Goal: Task Accomplishment & Management: Manage account settings

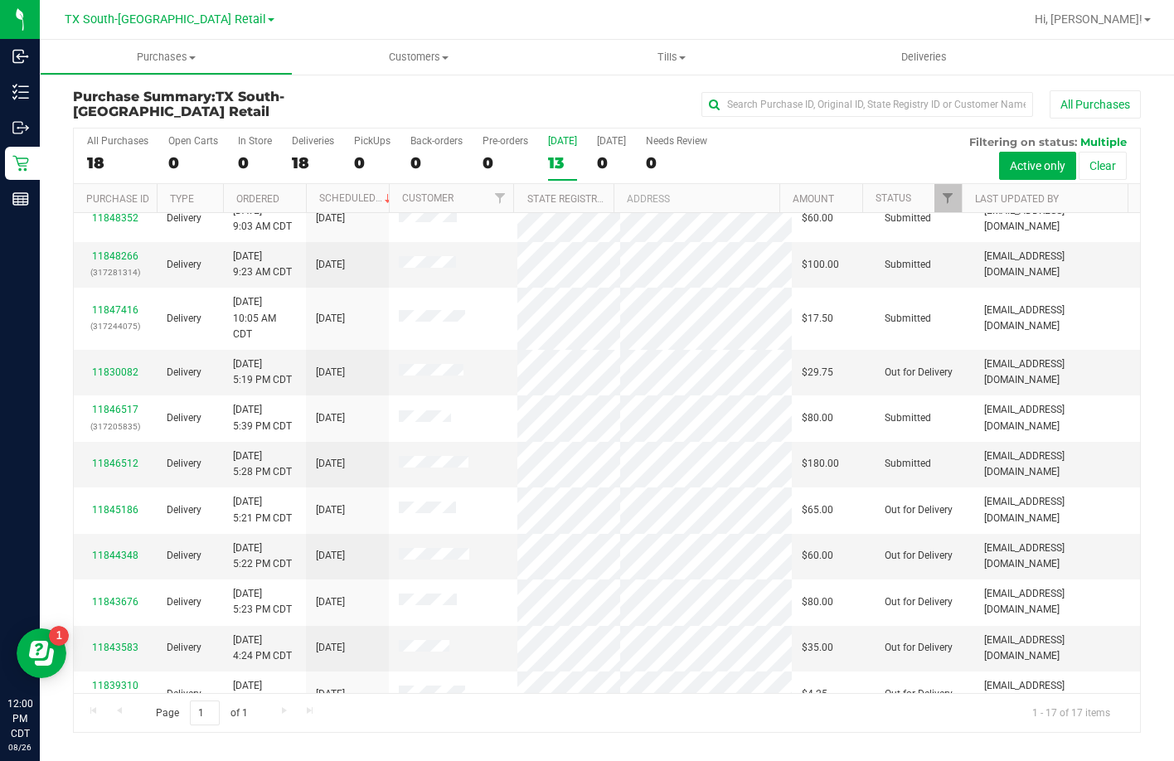
scroll to position [294, 0]
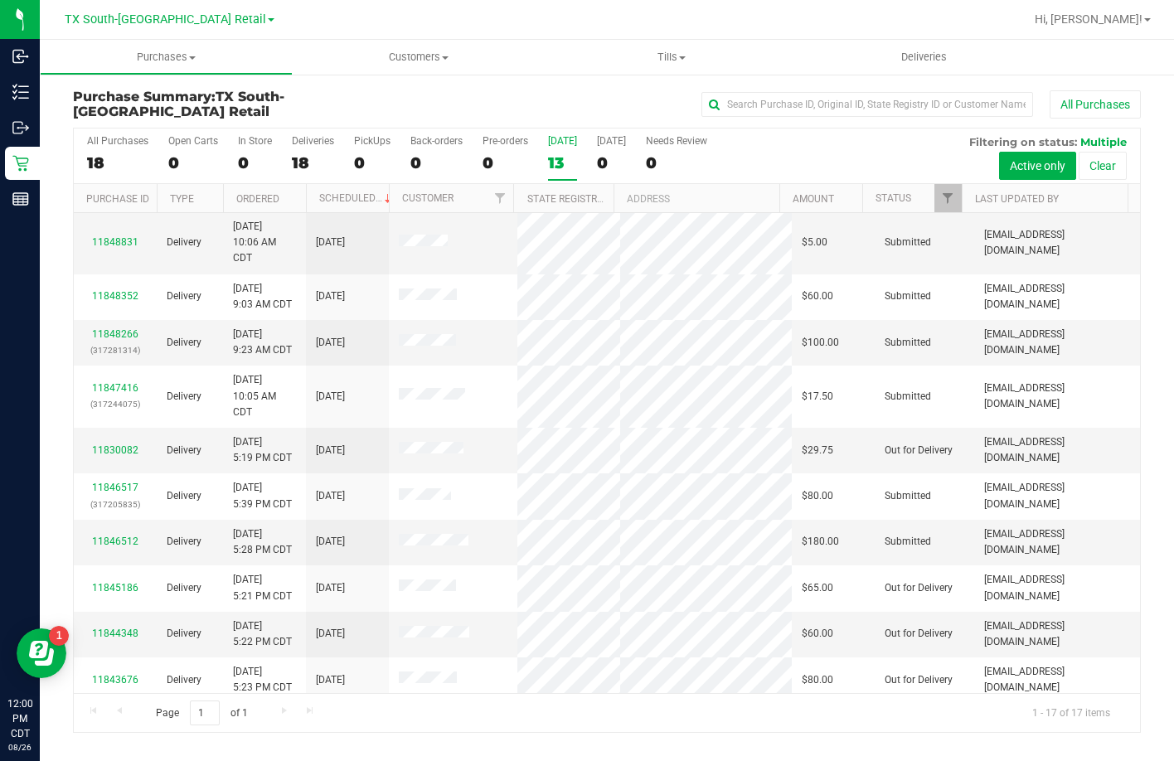
click at [566, 161] on div "13" at bounding box center [562, 162] width 29 height 19
click at [0, 0] on input "Today 13" at bounding box center [0, 0] width 0 height 0
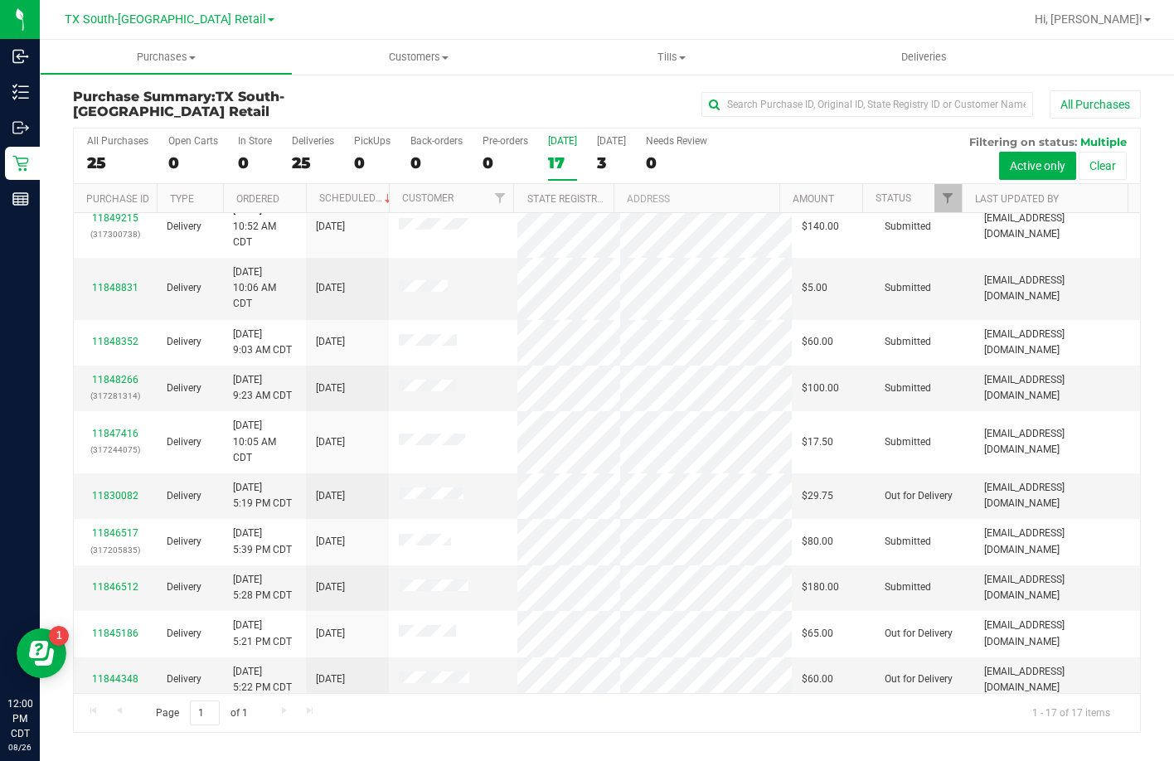
scroll to position [460, 0]
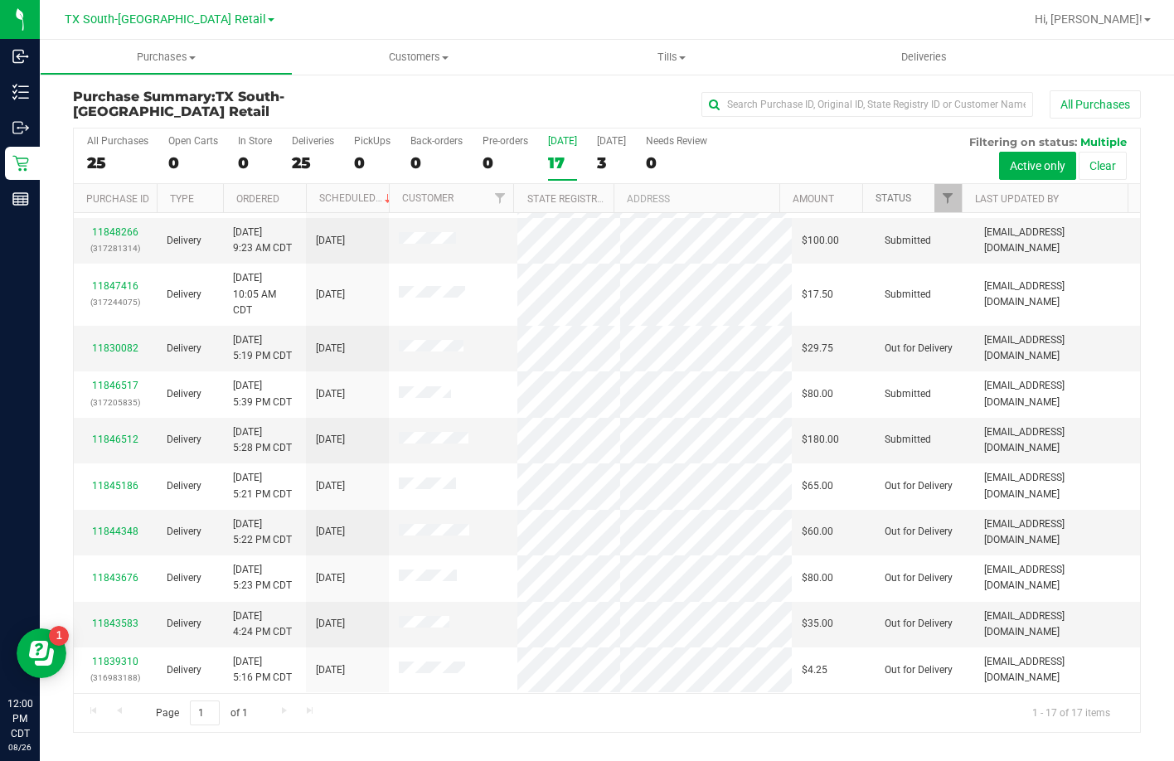
click at [878, 199] on link "Status" at bounding box center [893, 198] width 36 height 12
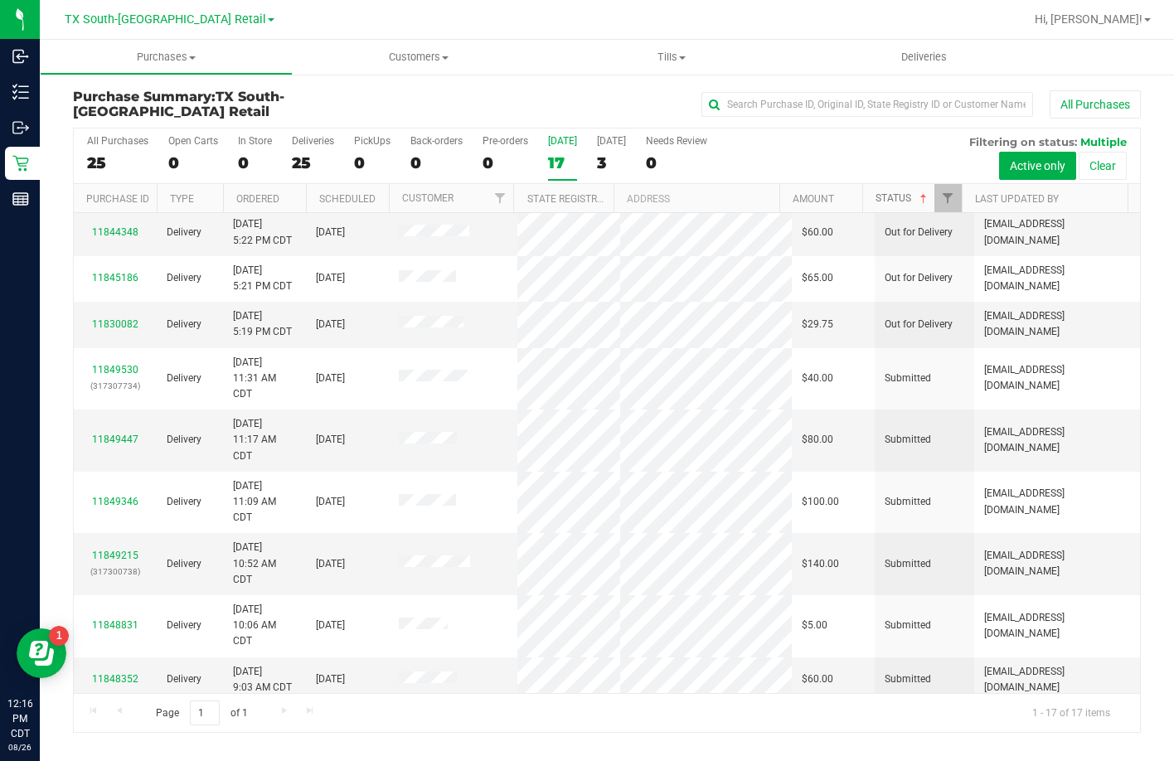
scroll to position [0, 0]
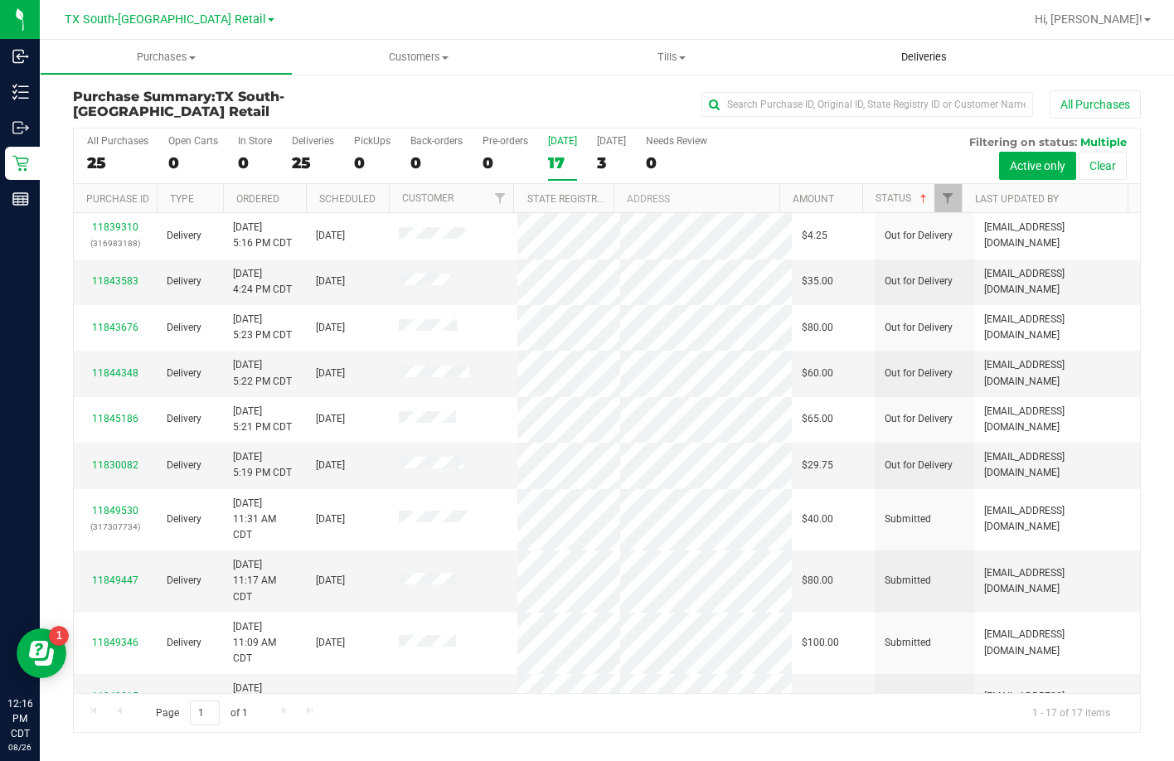
click at [924, 56] on span "Deliveries" at bounding box center [924, 57] width 90 height 15
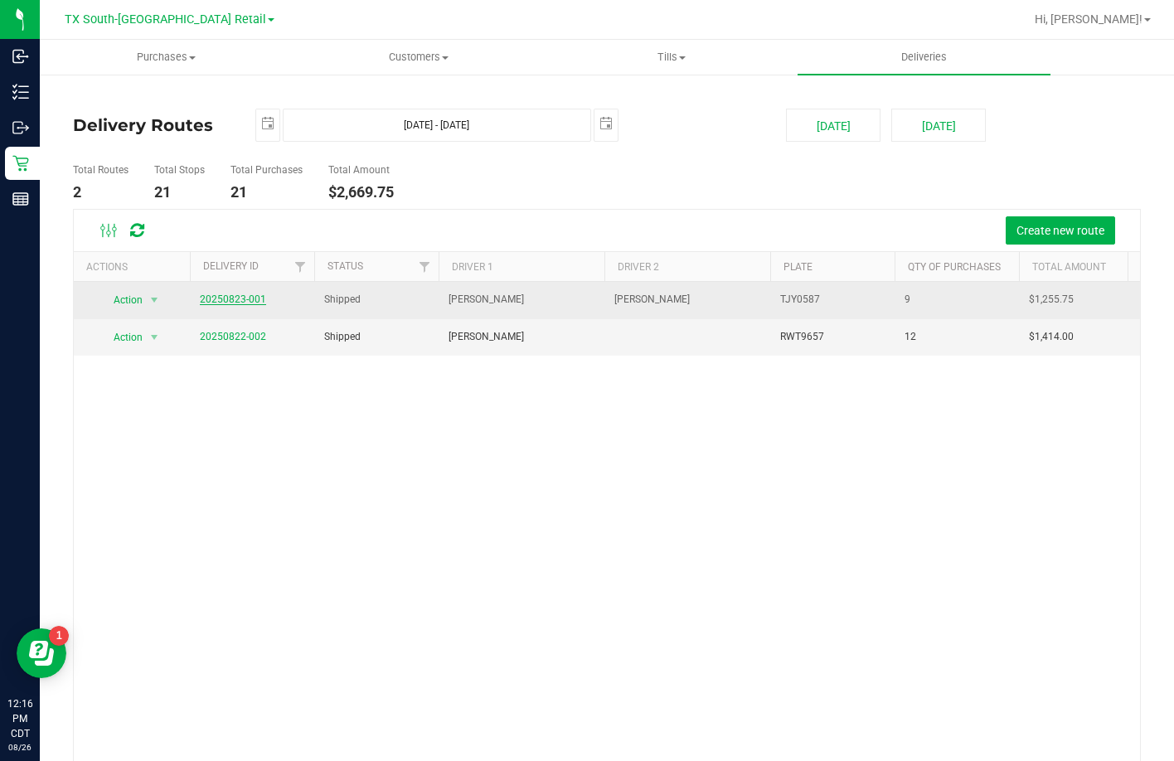
click at [240, 303] on link "20250823-001" at bounding box center [233, 299] width 66 height 12
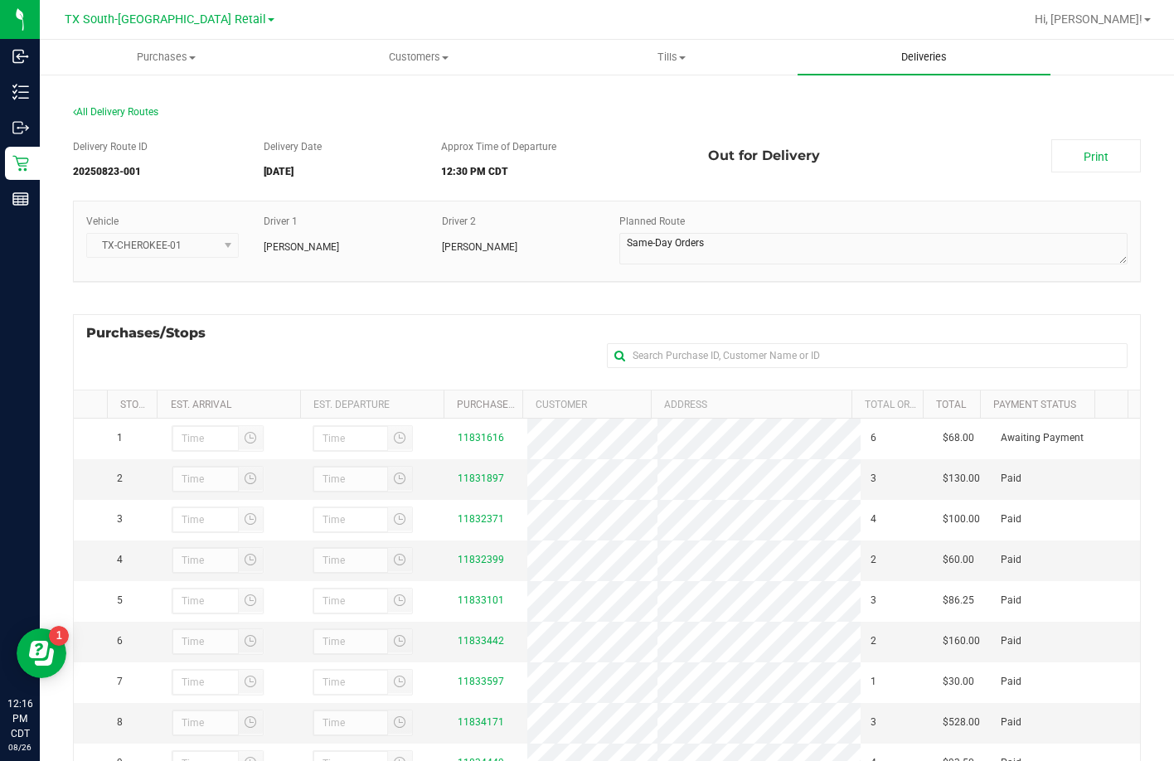
click at [848, 60] on uib-tab-heading "Deliveries" at bounding box center [923, 57] width 253 height 35
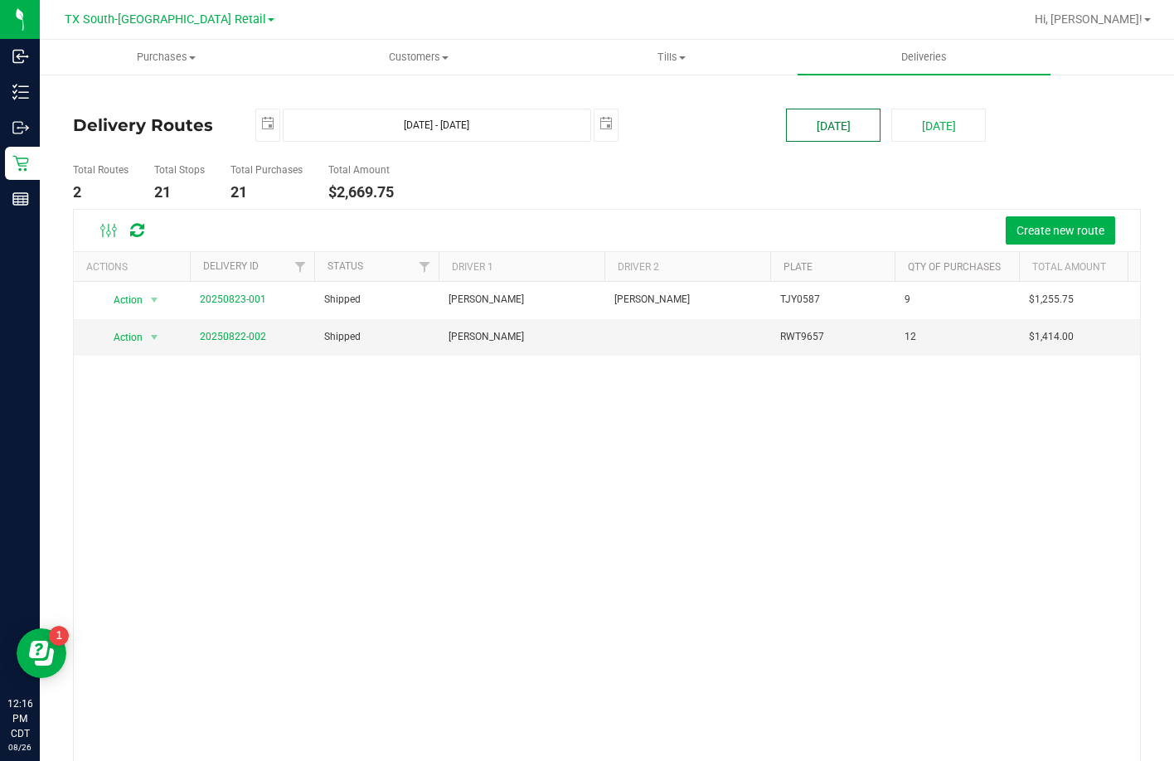
click at [806, 128] on button "[DATE]" at bounding box center [833, 125] width 94 height 33
type input "[DATE] - [DATE]"
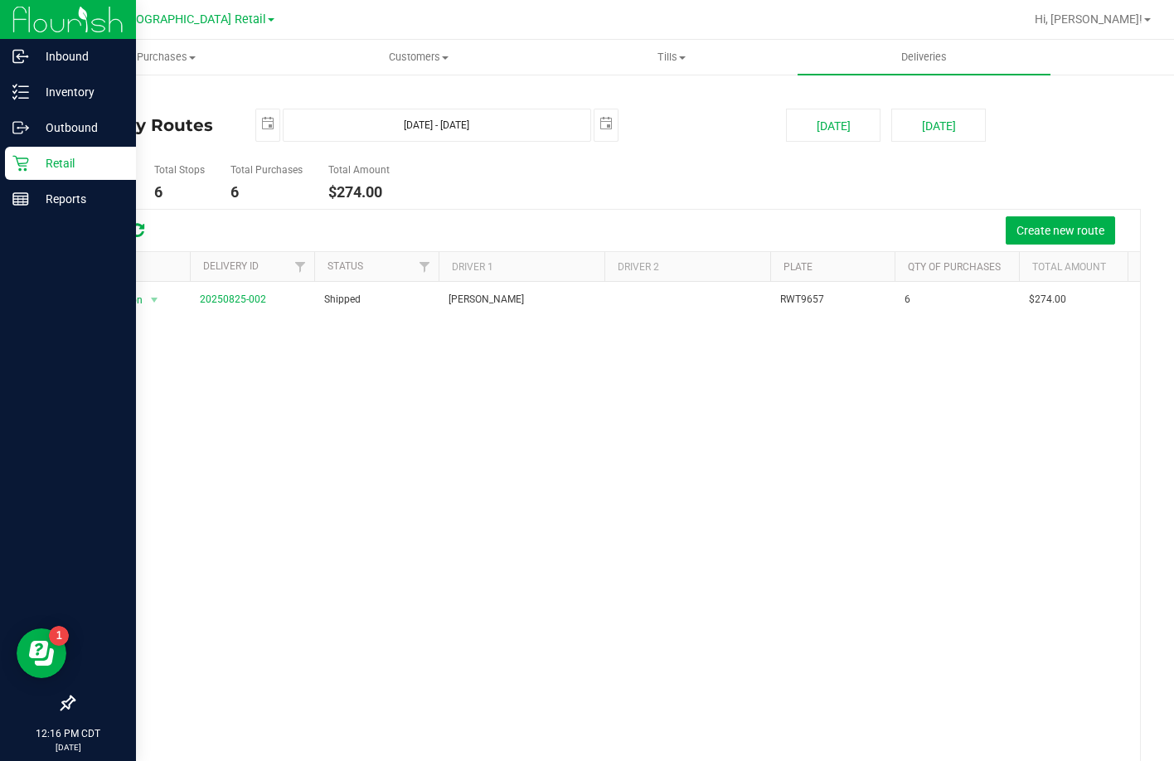
click at [47, 159] on p "Retail" at bounding box center [78, 163] width 99 height 20
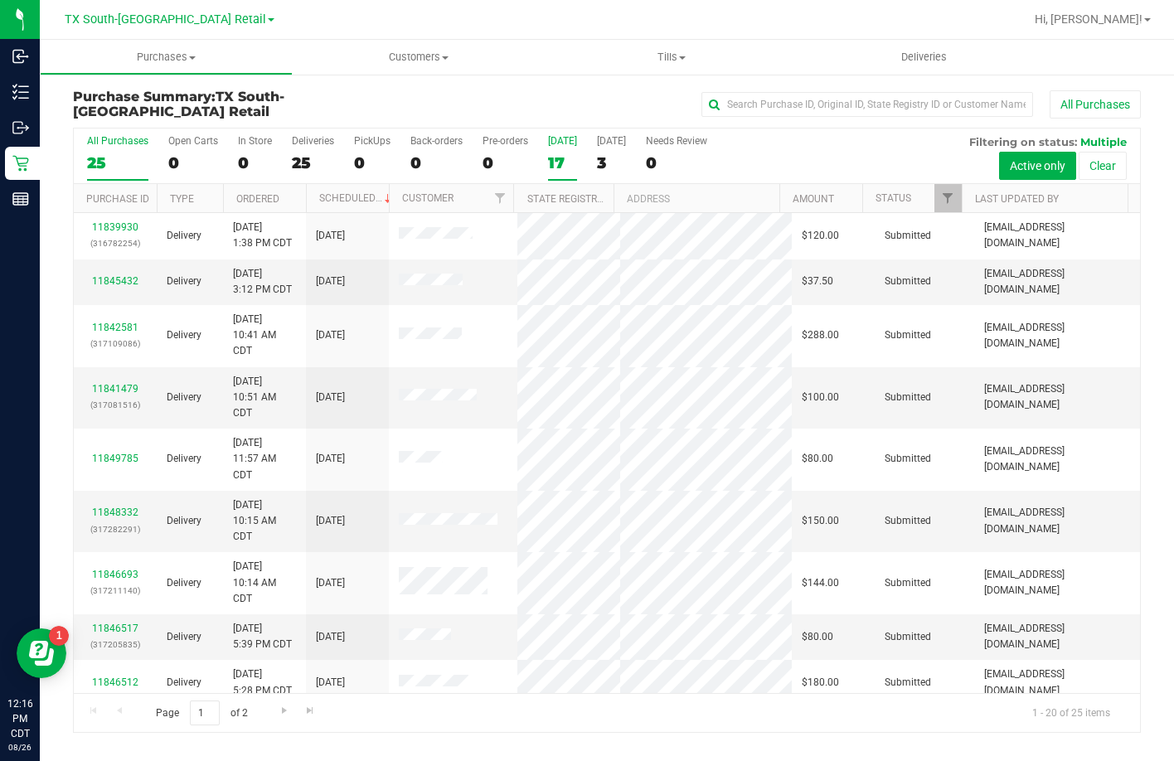
click at [554, 153] on div "17" at bounding box center [562, 162] width 29 height 19
click at [0, 0] on input "Today 17" at bounding box center [0, 0] width 0 height 0
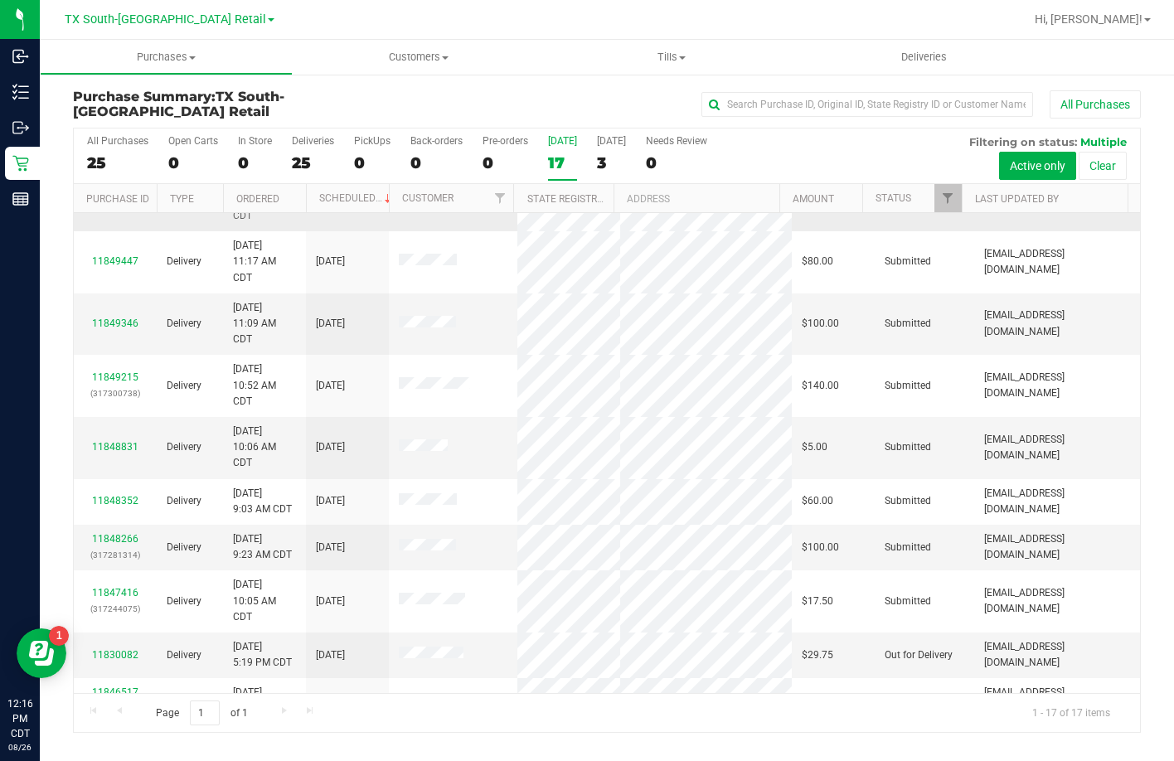
scroll to position [46, 0]
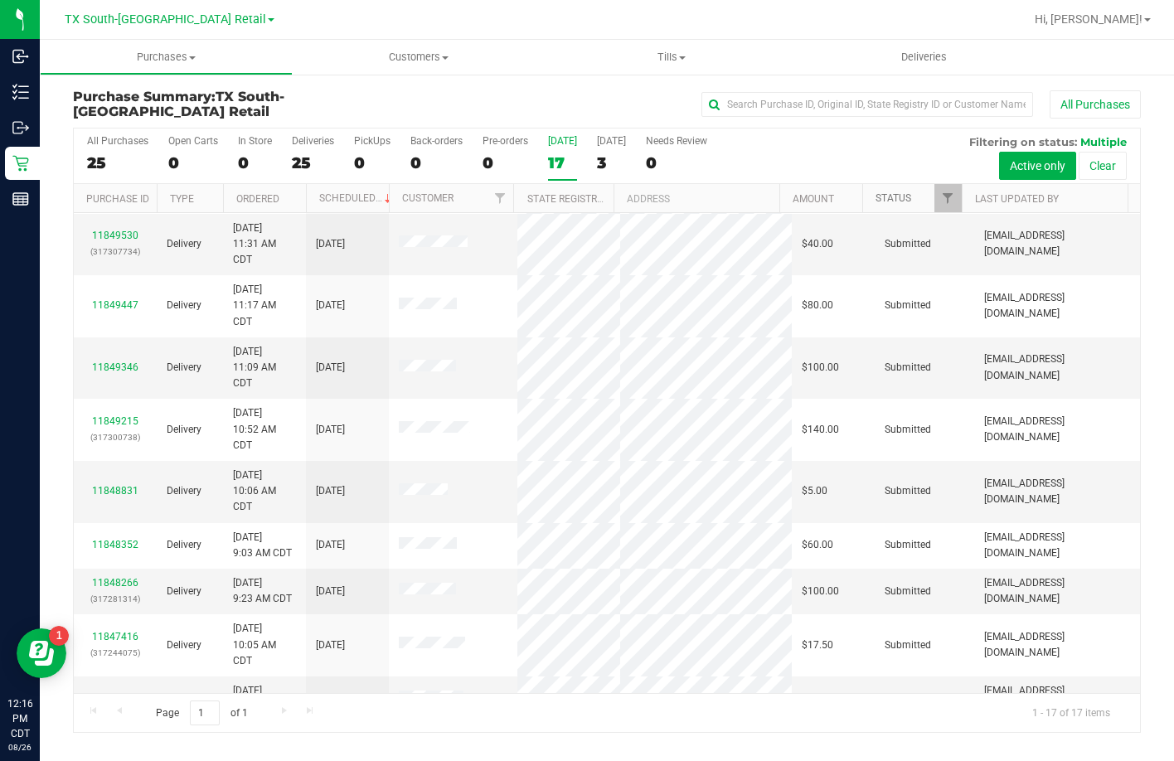
click at [875, 197] on link "Status" at bounding box center [893, 198] width 36 height 12
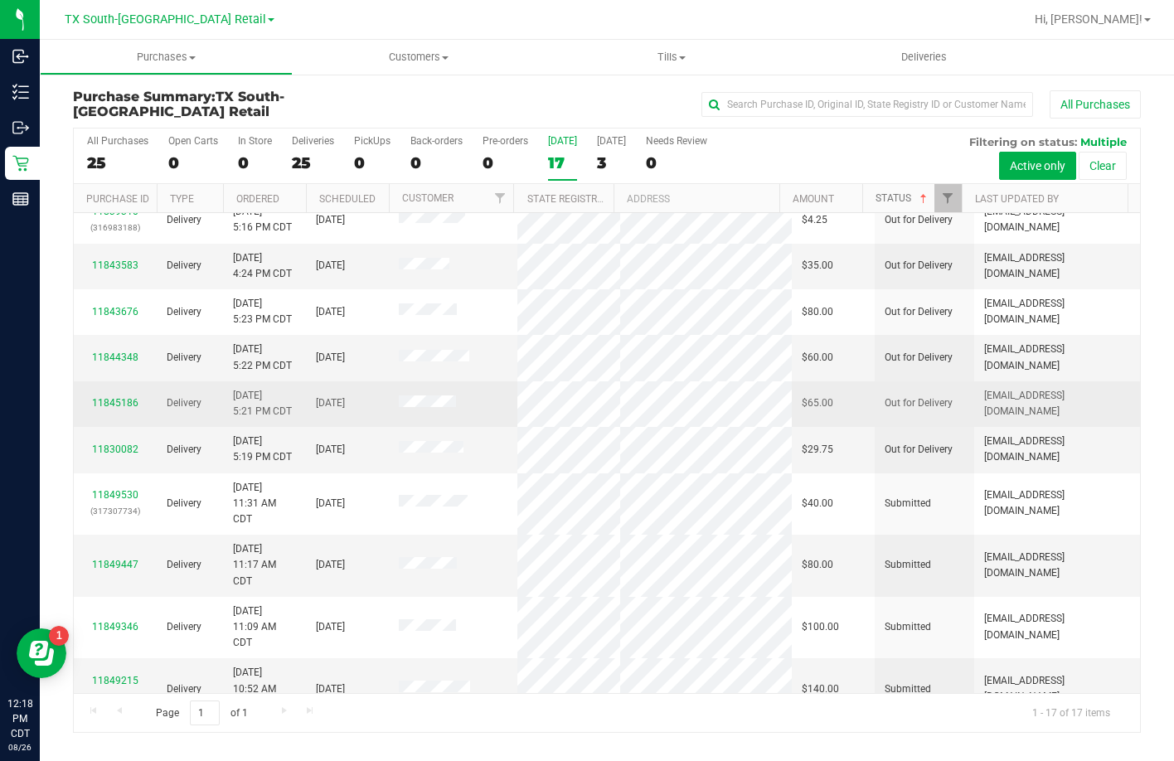
scroll to position [0, 0]
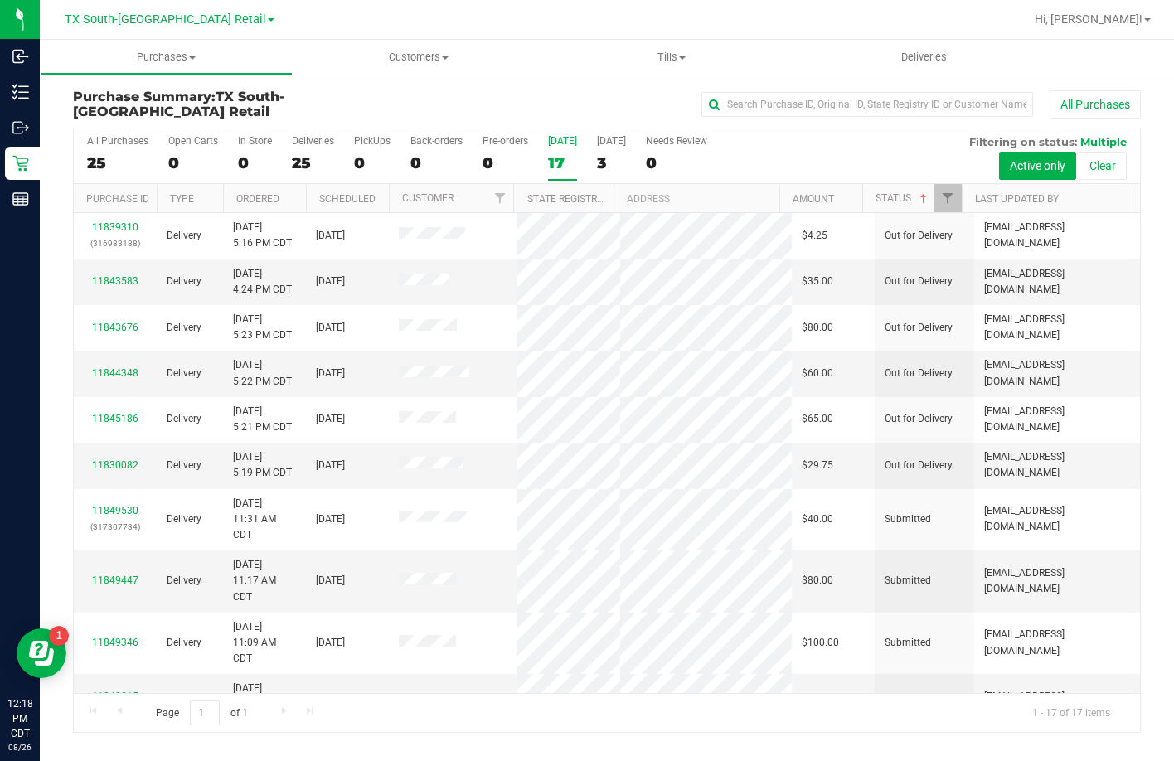
click at [594, 99] on div "All Purchases" at bounding box center [784, 104] width 712 height 28
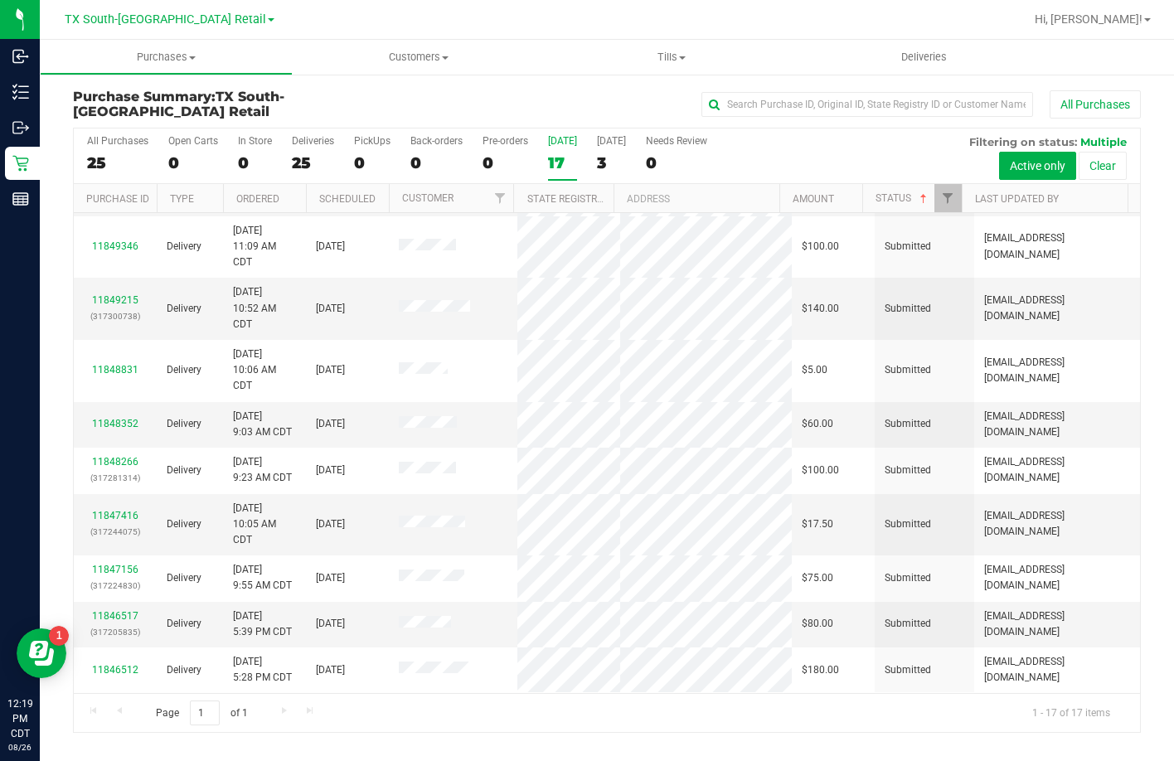
scroll to position [460, 0]
click at [569, 162] on div "17" at bounding box center [562, 162] width 29 height 19
click at [0, 0] on input "Today 17" at bounding box center [0, 0] width 0 height 0
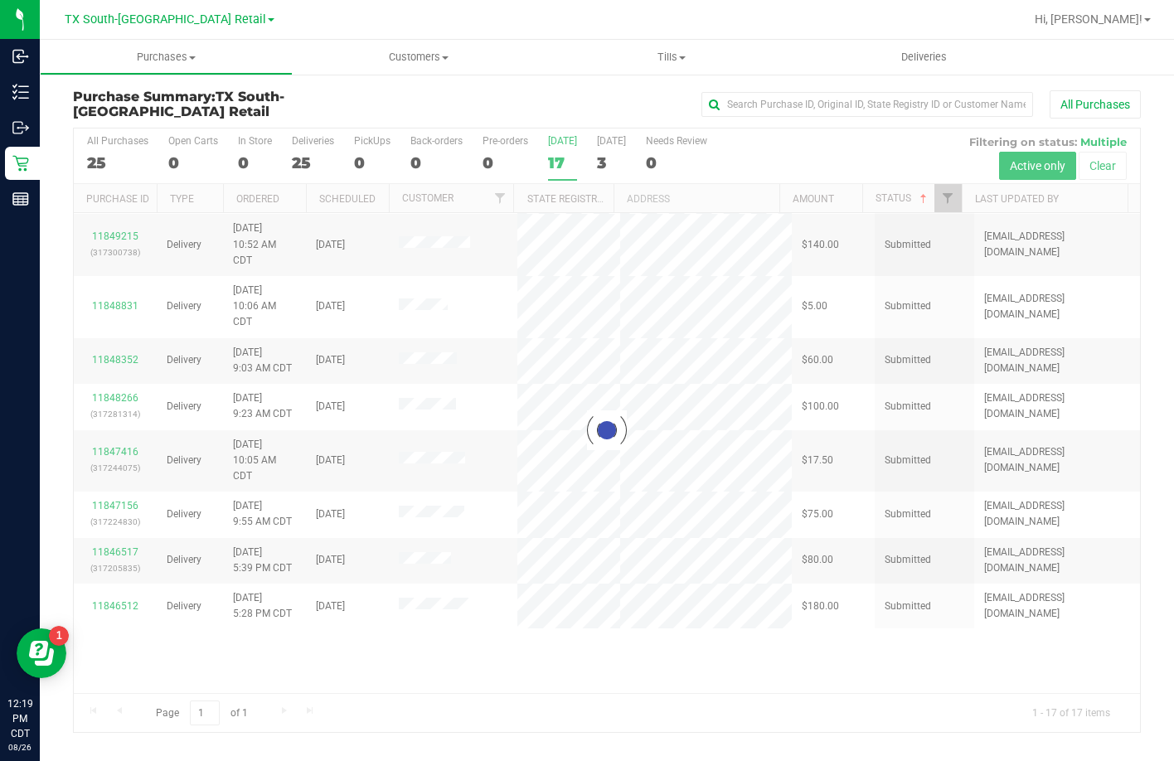
scroll to position [0, 0]
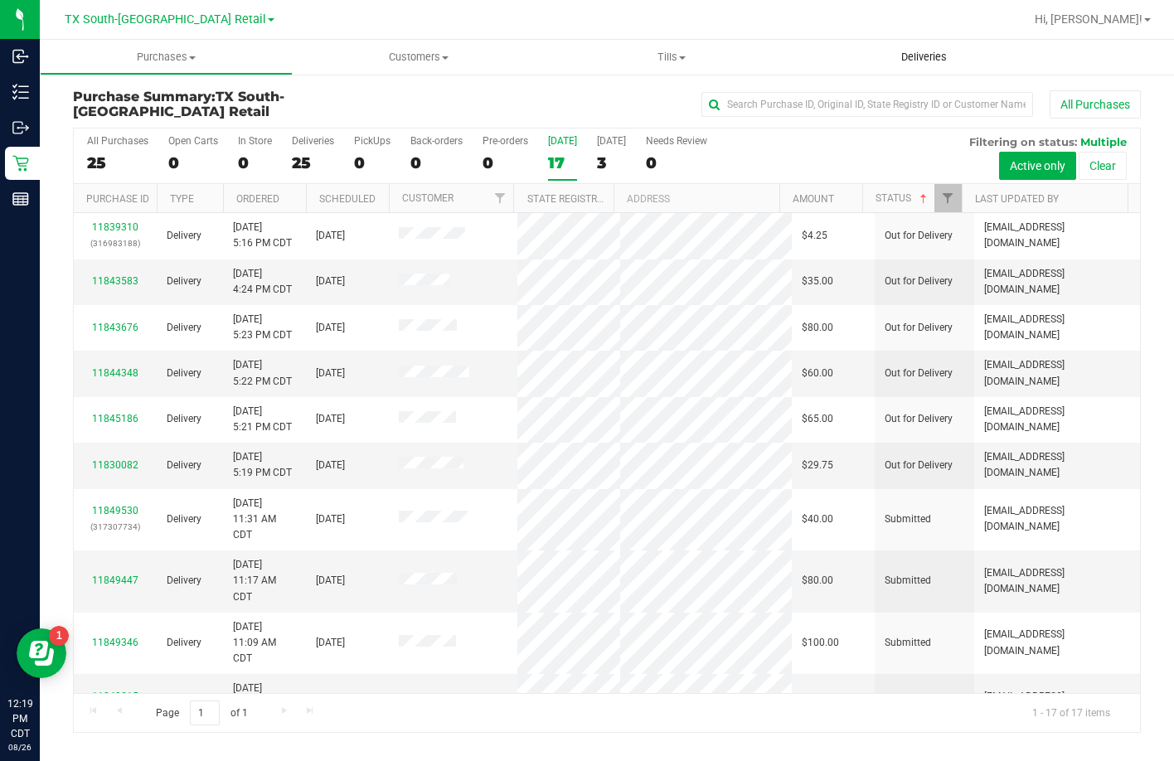
click at [903, 65] on uib-tab-heading "Deliveries" at bounding box center [923, 57] width 253 height 35
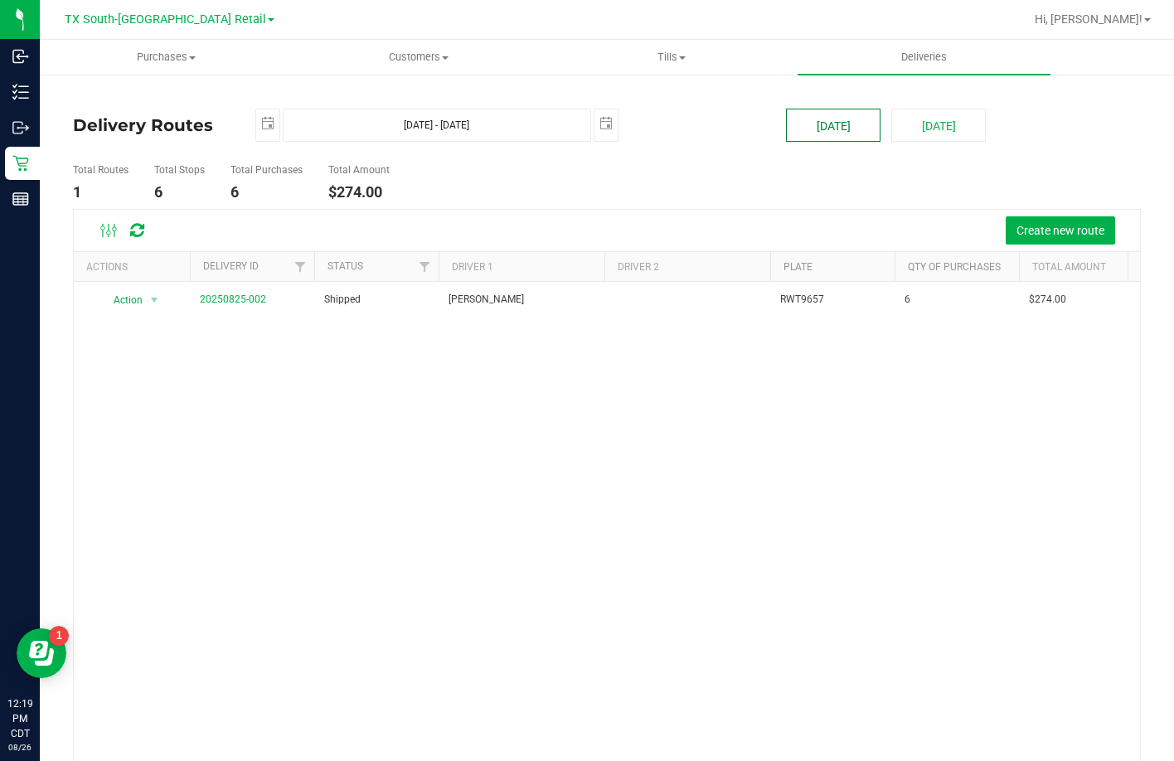
click at [825, 124] on button "[DATE]" at bounding box center [833, 125] width 94 height 33
click at [807, 132] on button "[DATE]" at bounding box center [833, 125] width 94 height 33
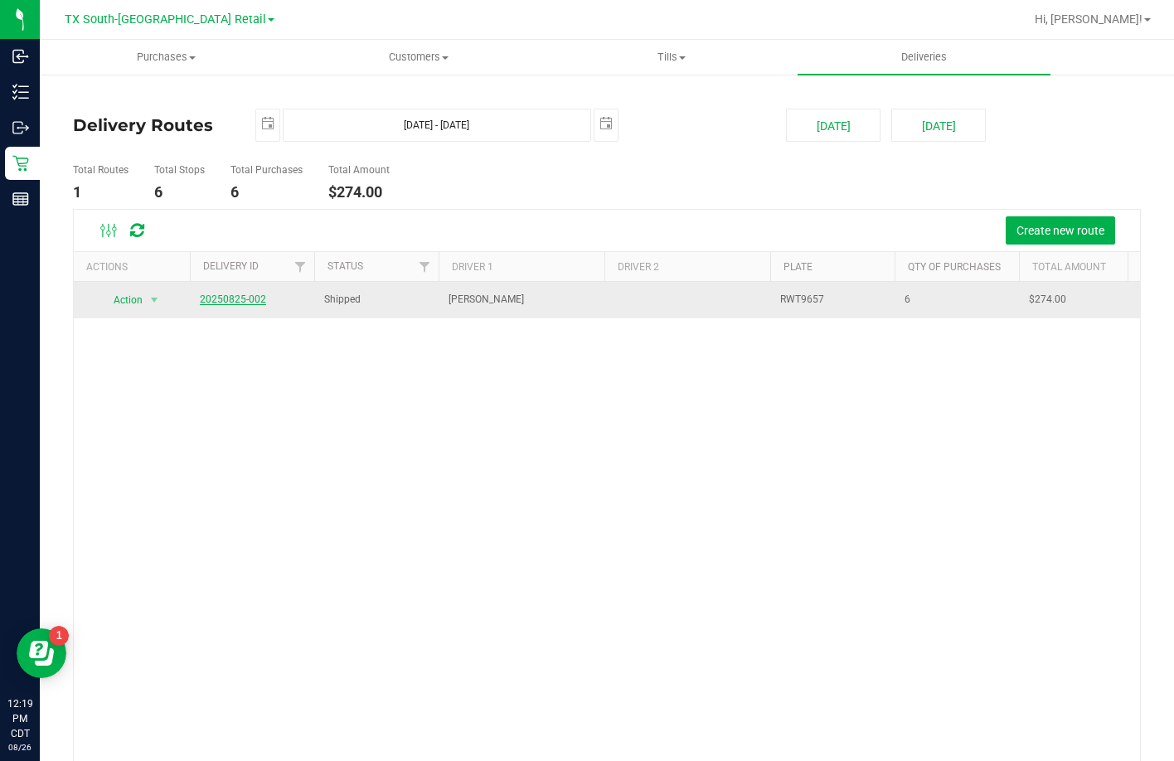
click at [217, 303] on link "20250825-002" at bounding box center [233, 299] width 66 height 12
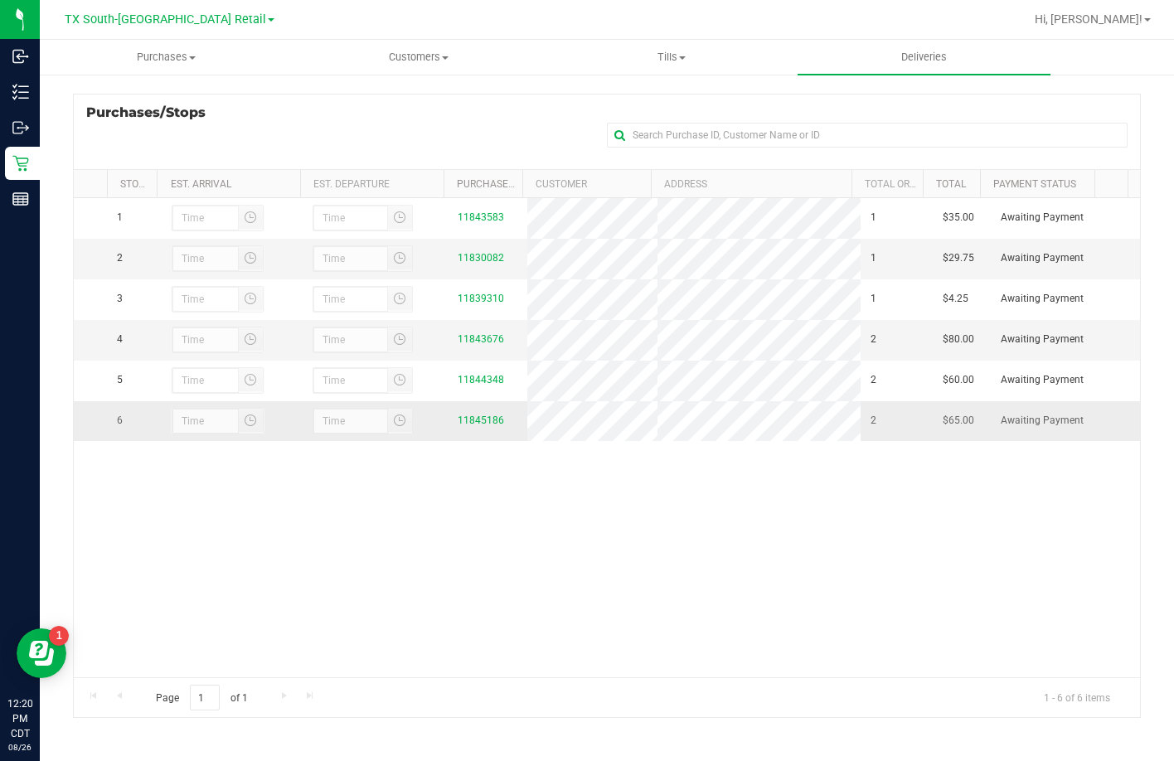
scroll to position [221, 0]
click at [845, 55] on uib-tab-heading "Deliveries" at bounding box center [923, 57] width 253 height 35
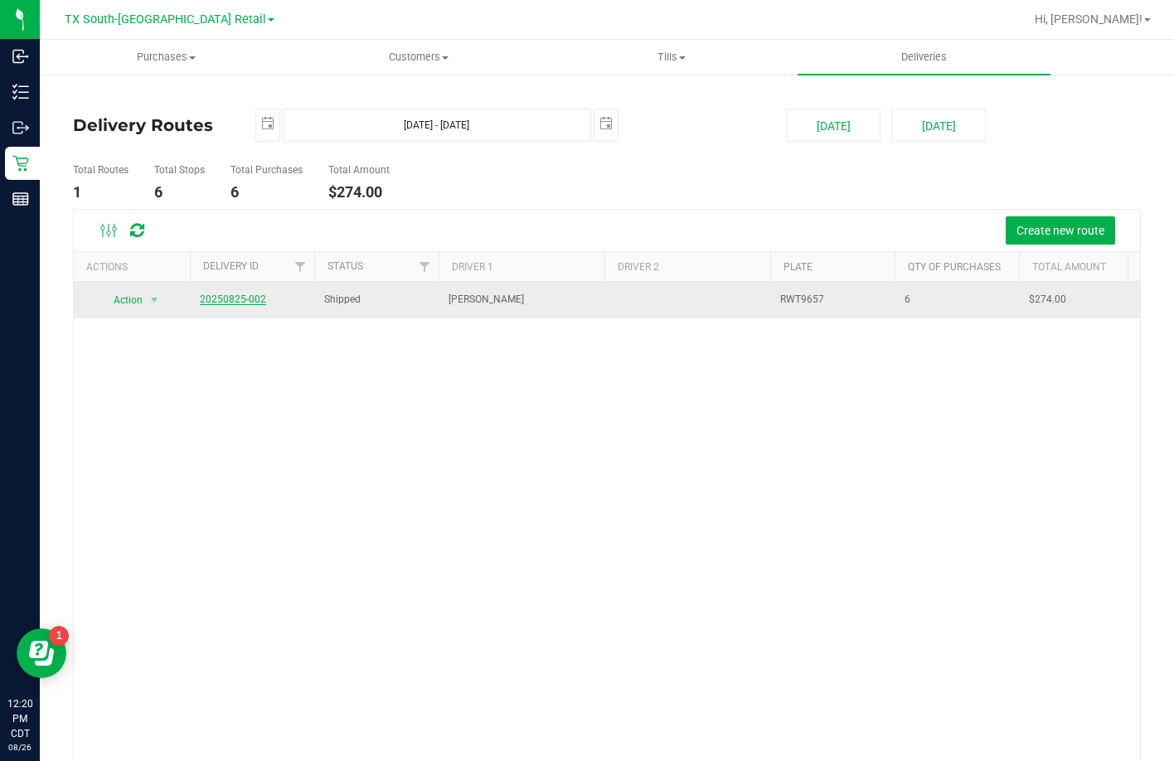
click at [220, 298] on link "20250825-002" at bounding box center [233, 299] width 66 height 12
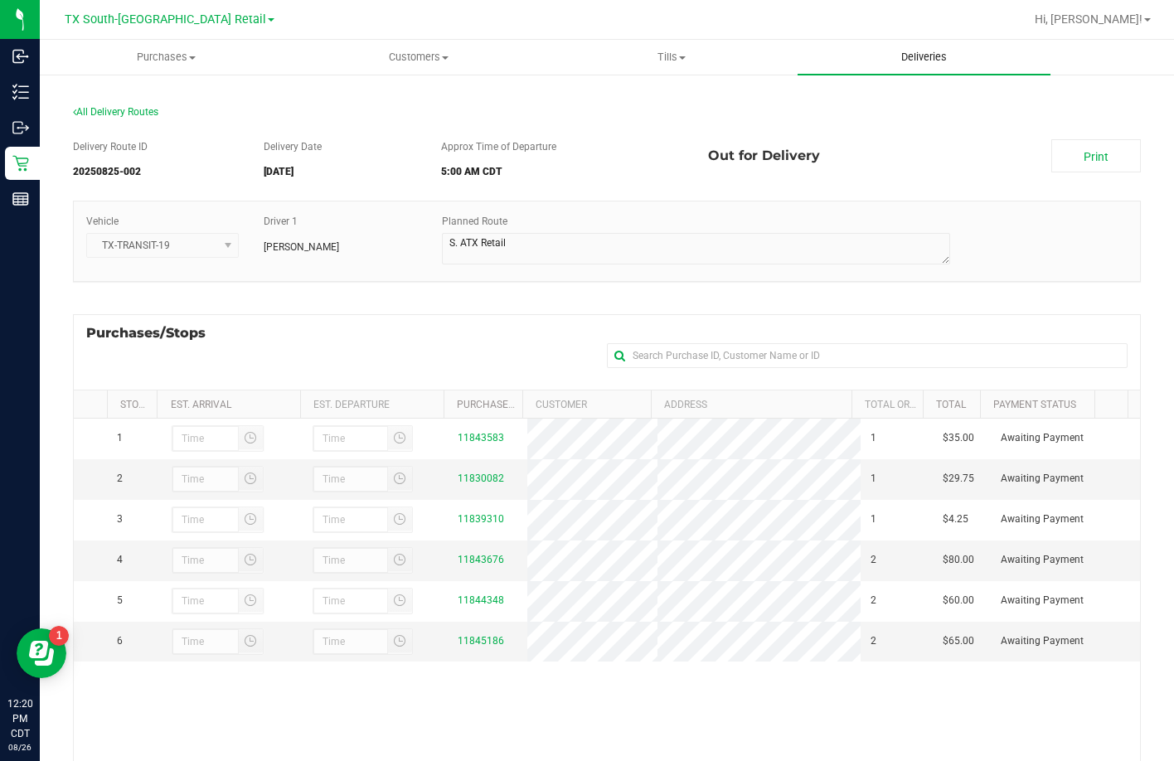
click at [966, 59] on span "Deliveries" at bounding box center [924, 57] width 90 height 15
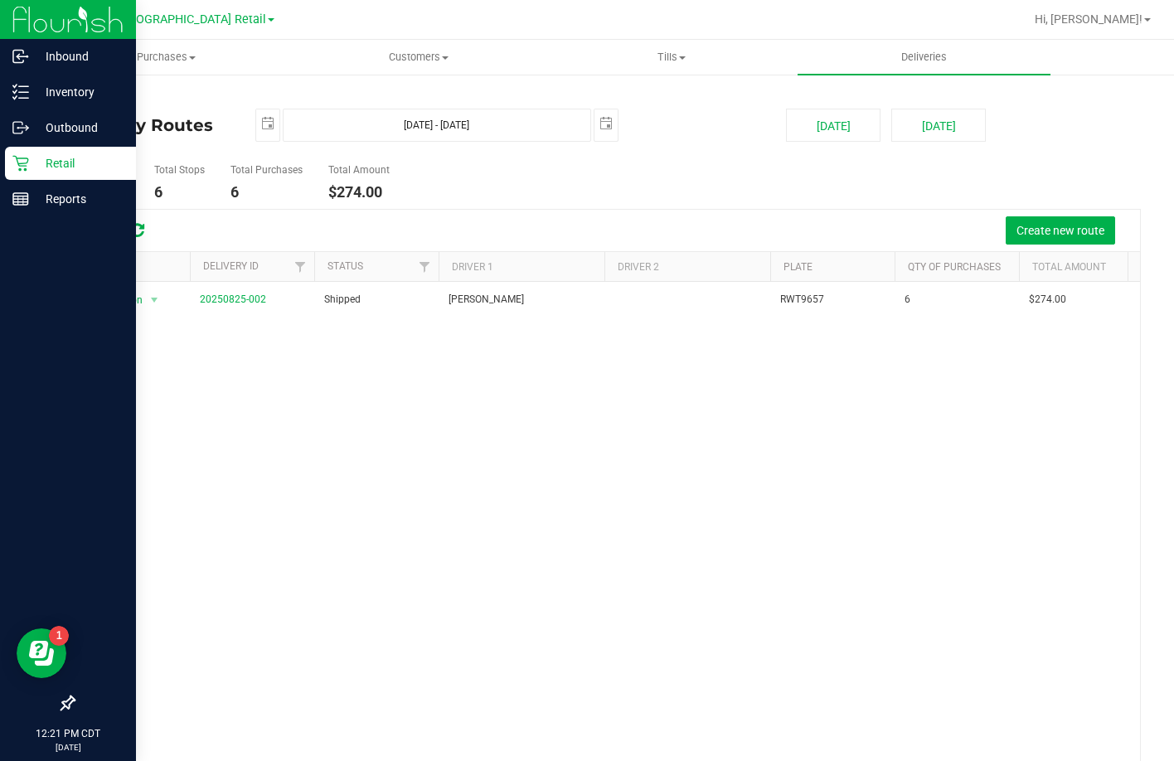
click at [24, 172] on div "Retail" at bounding box center [70, 163] width 131 height 33
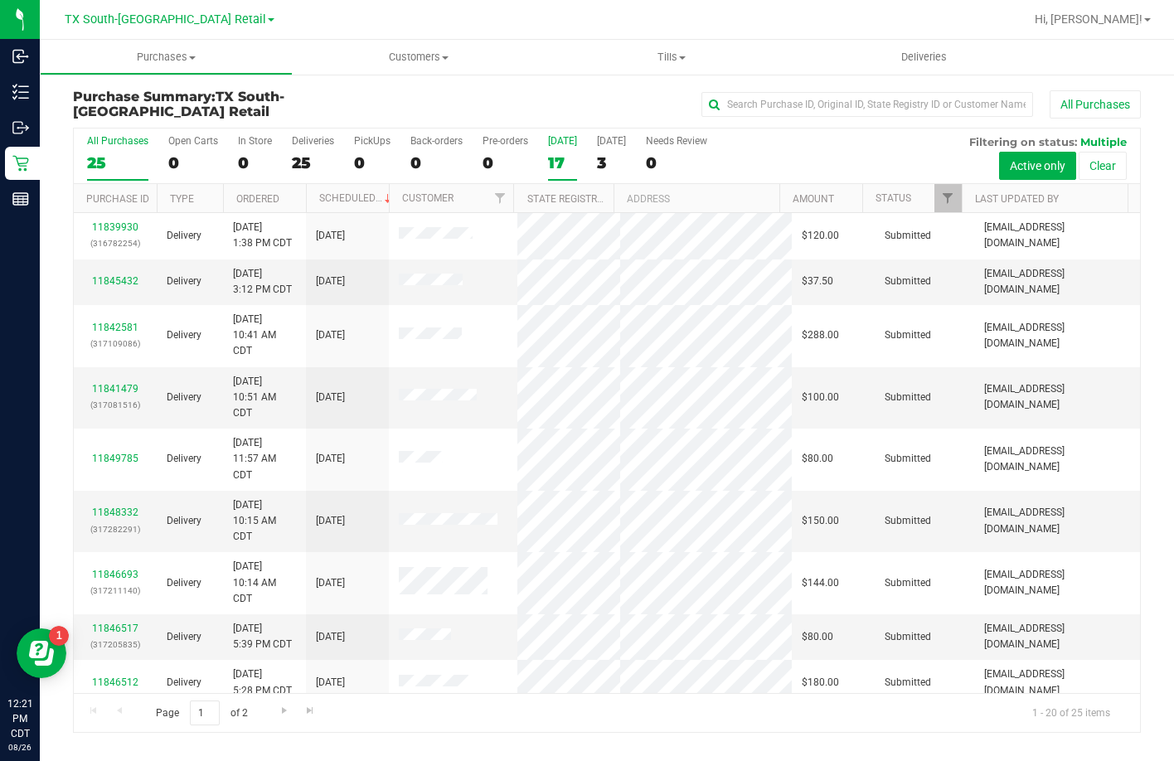
click at [564, 148] on label "Today 17" at bounding box center [562, 158] width 29 height 46
click at [0, 0] on input "Today 17" at bounding box center [0, 0] width 0 height 0
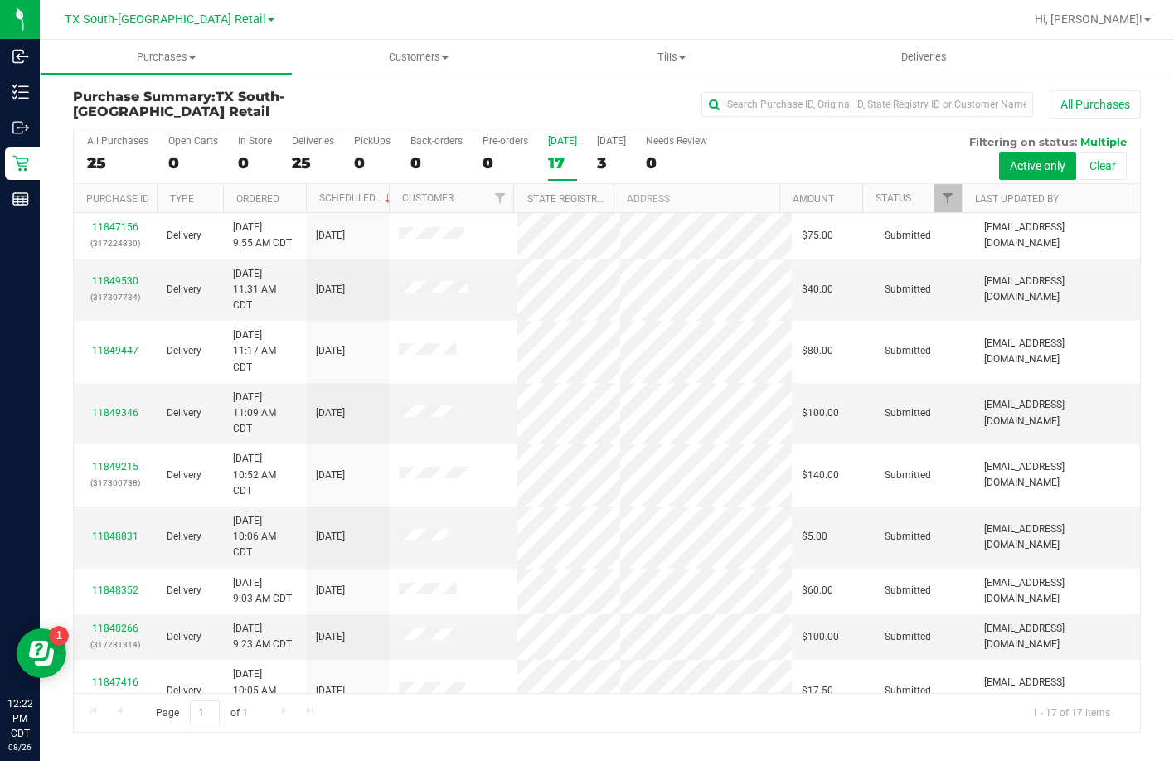
click at [565, 155] on div "17" at bounding box center [562, 162] width 29 height 19
click at [0, 0] on input "Today 17" at bounding box center [0, 0] width 0 height 0
click at [462, 113] on div "All Purchases" at bounding box center [784, 104] width 712 height 28
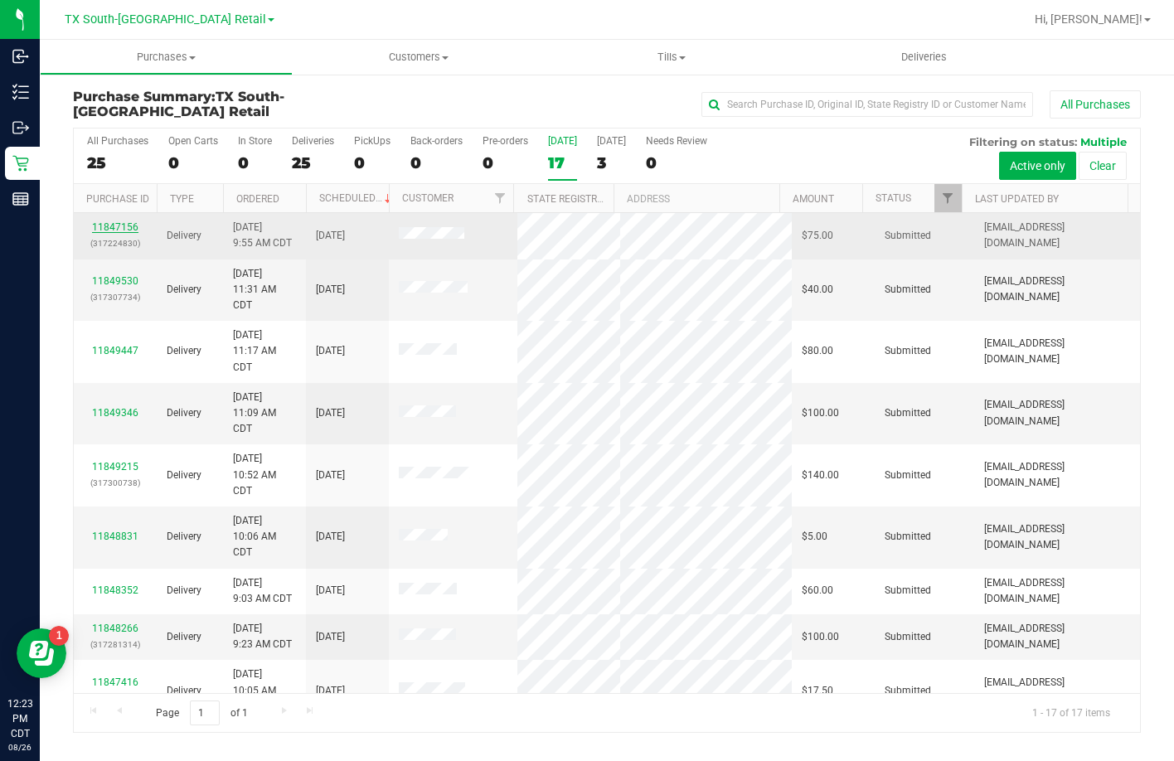
click at [109, 223] on link "11847156" at bounding box center [115, 227] width 46 height 12
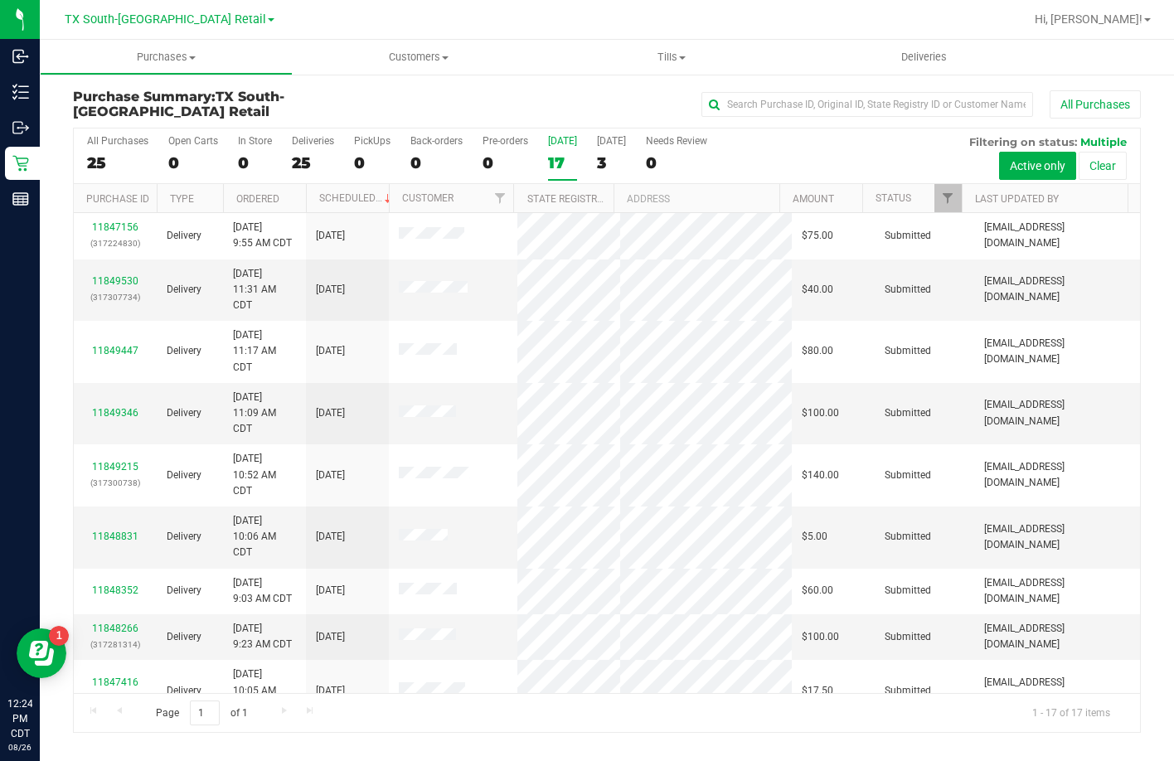
click at [555, 154] on div "17" at bounding box center [562, 162] width 29 height 19
click at [0, 0] on input "Today 17" at bounding box center [0, 0] width 0 height 0
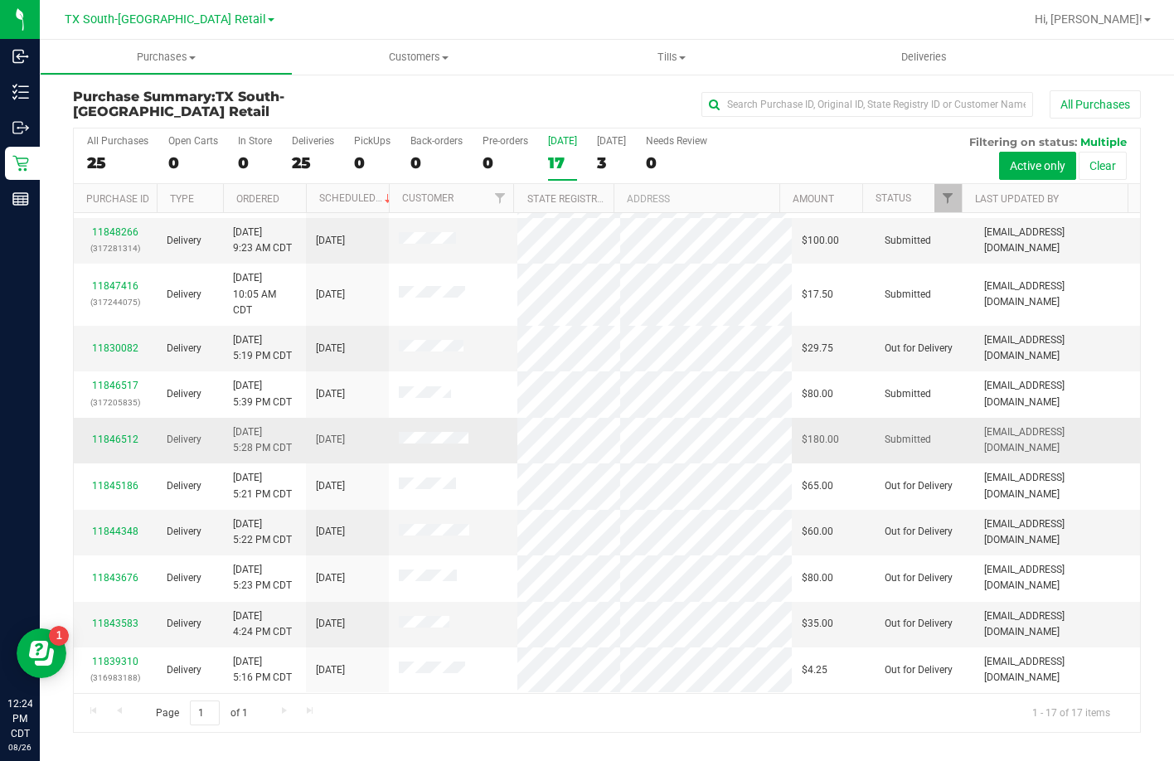
scroll to position [460, 0]
click at [562, 153] on div "17" at bounding box center [562, 162] width 29 height 19
click at [0, 0] on input "Today 17" at bounding box center [0, 0] width 0 height 0
click at [879, 185] on th "Status" at bounding box center [911, 198] width 99 height 29
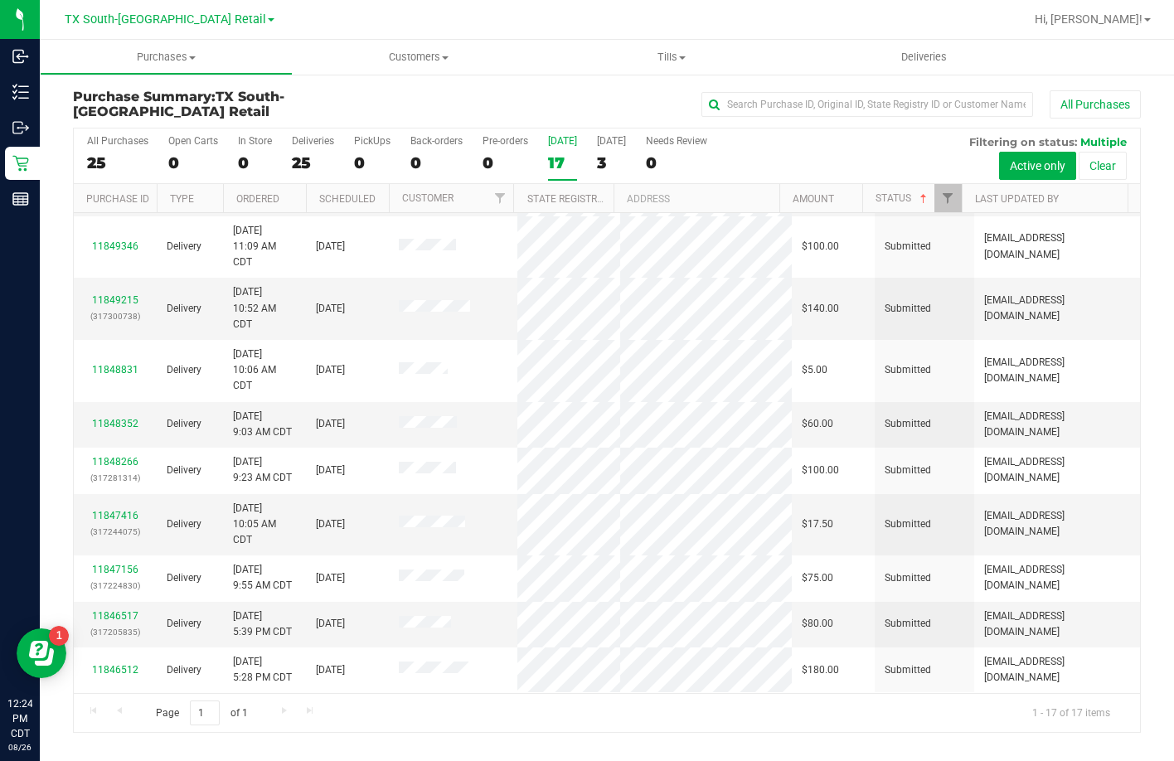
click at [634, 98] on div "All Purchases" at bounding box center [784, 104] width 712 height 28
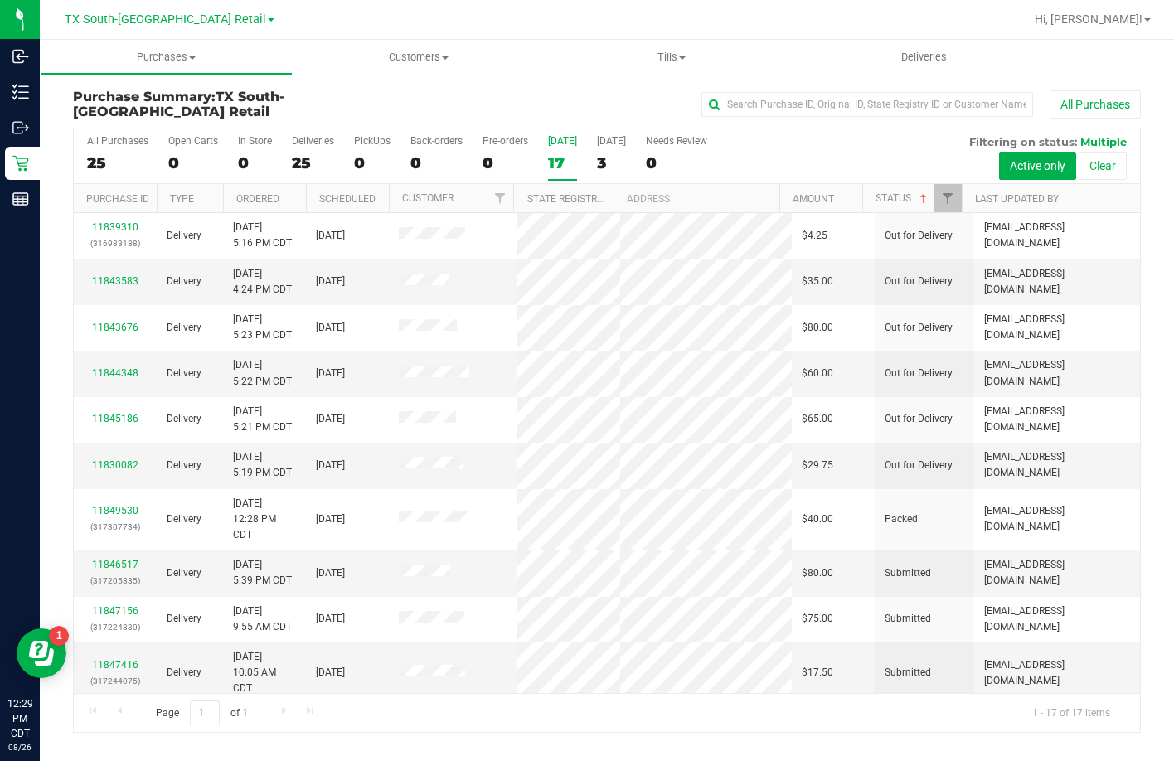
click at [560, 162] on div "17" at bounding box center [562, 162] width 29 height 19
click at [0, 0] on input "Today 17" at bounding box center [0, 0] width 0 height 0
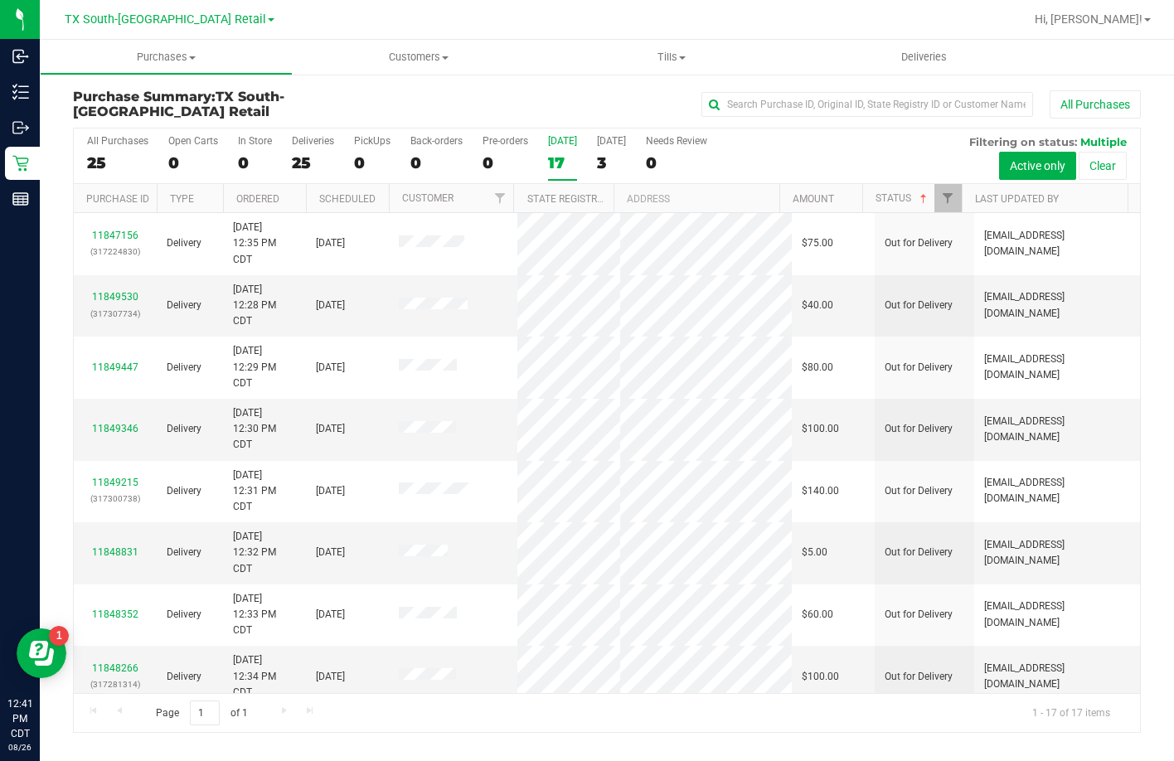
click at [566, 102] on div "All Purchases" at bounding box center [784, 104] width 712 height 28
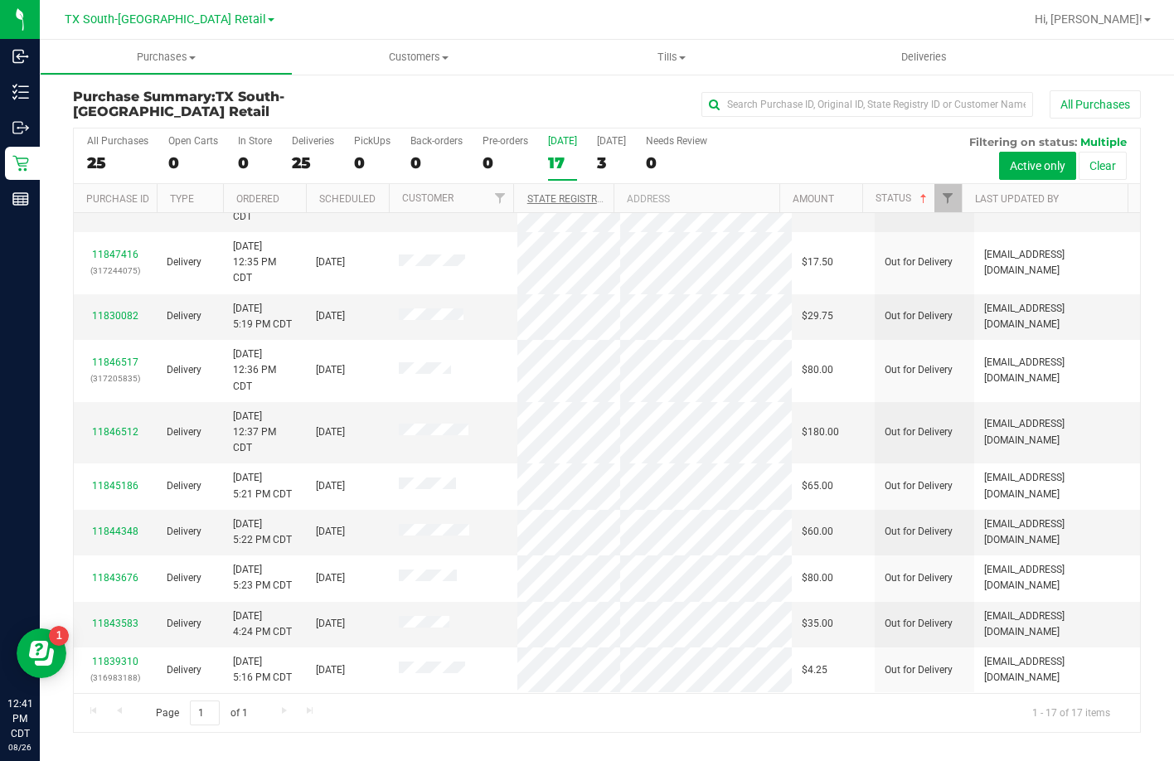
scroll to position [508, 0]
click at [937, 69] on uib-tab-heading "Deliveries" at bounding box center [923, 57] width 253 height 35
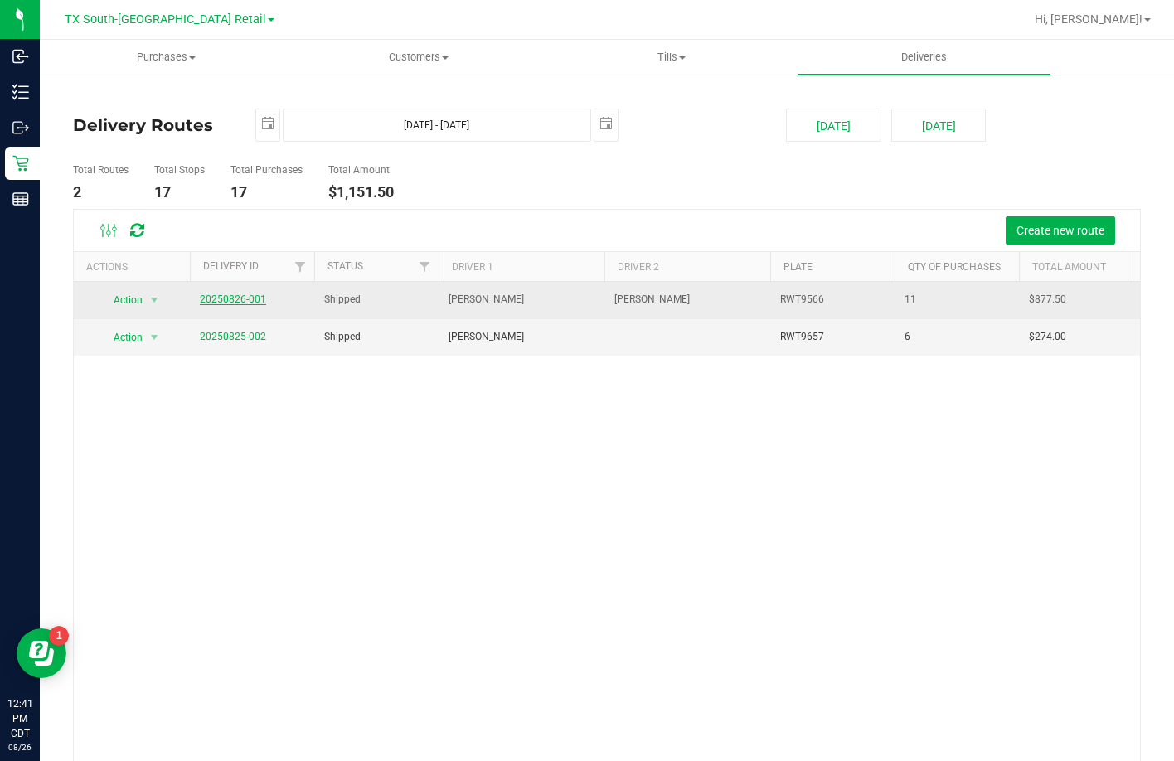
click at [257, 297] on span "20250826-001" at bounding box center [233, 300] width 66 height 16
click at [257, 297] on link "20250826-001" at bounding box center [233, 299] width 66 height 12
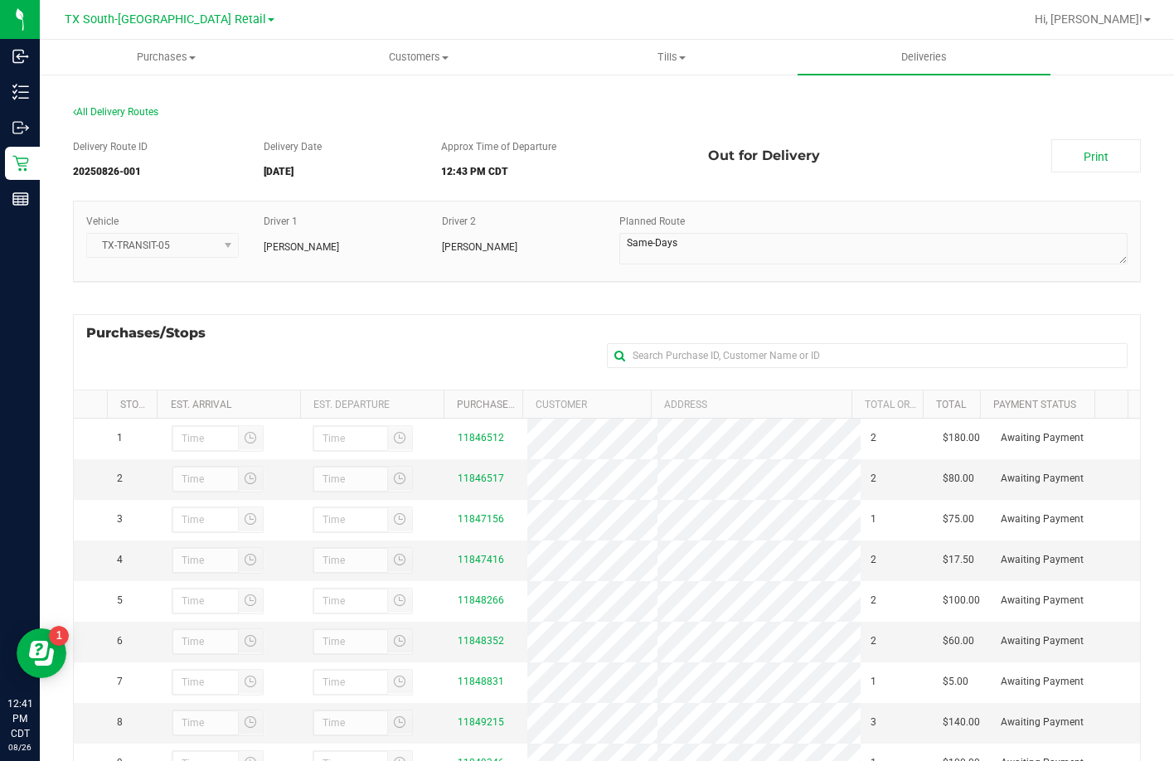
scroll to position [221, 0]
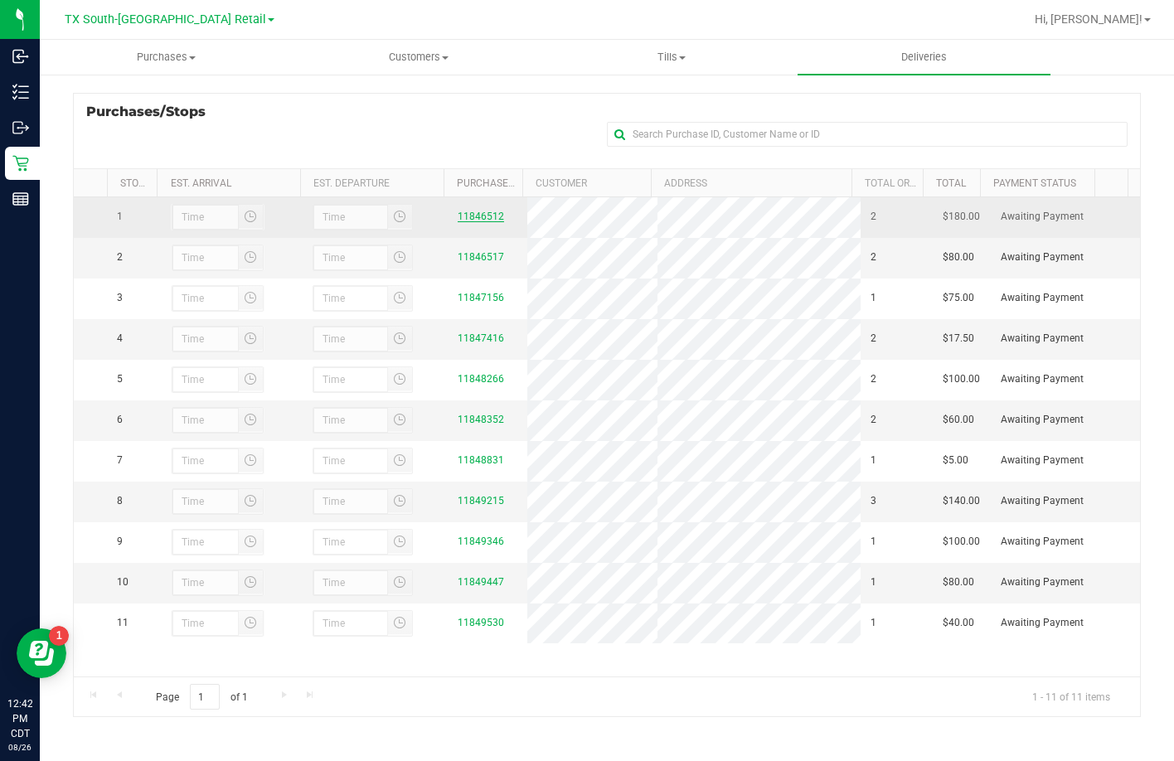
click at [462, 222] on link "11846512" at bounding box center [481, 217] width 46 height 12
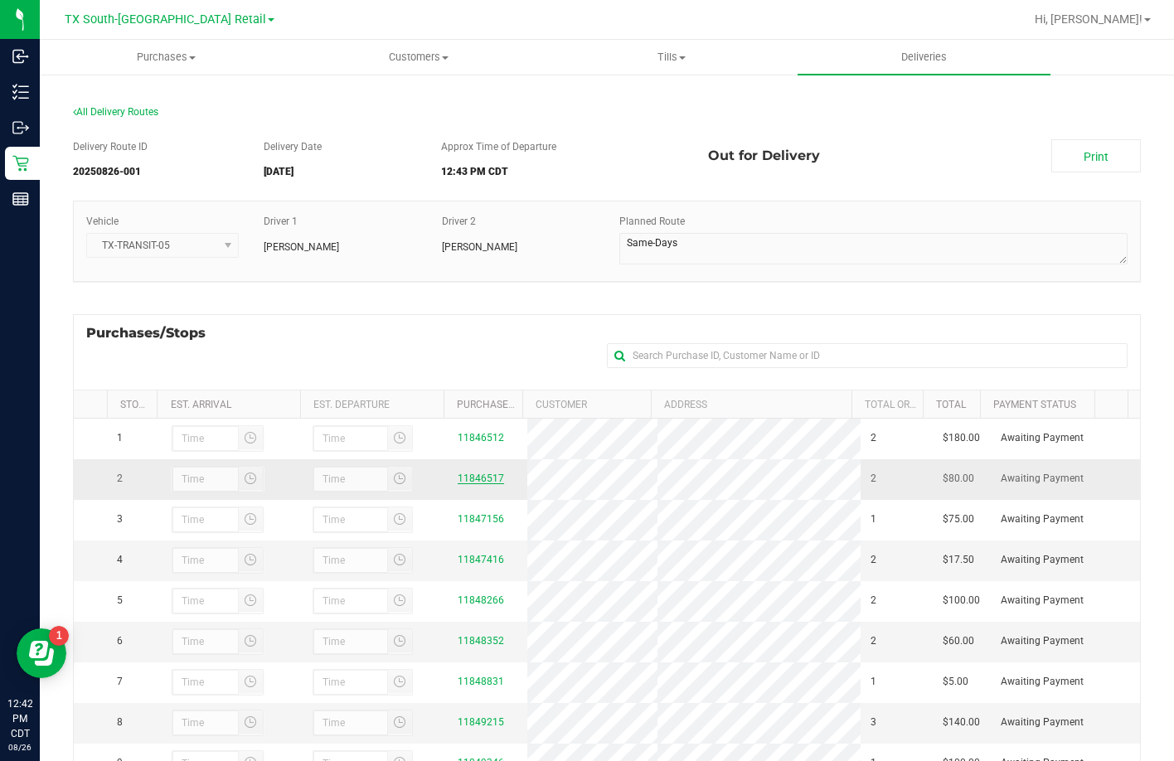
click at [476, 484] on link "11846517" at bounding box center [481, 478] width 46 height 12
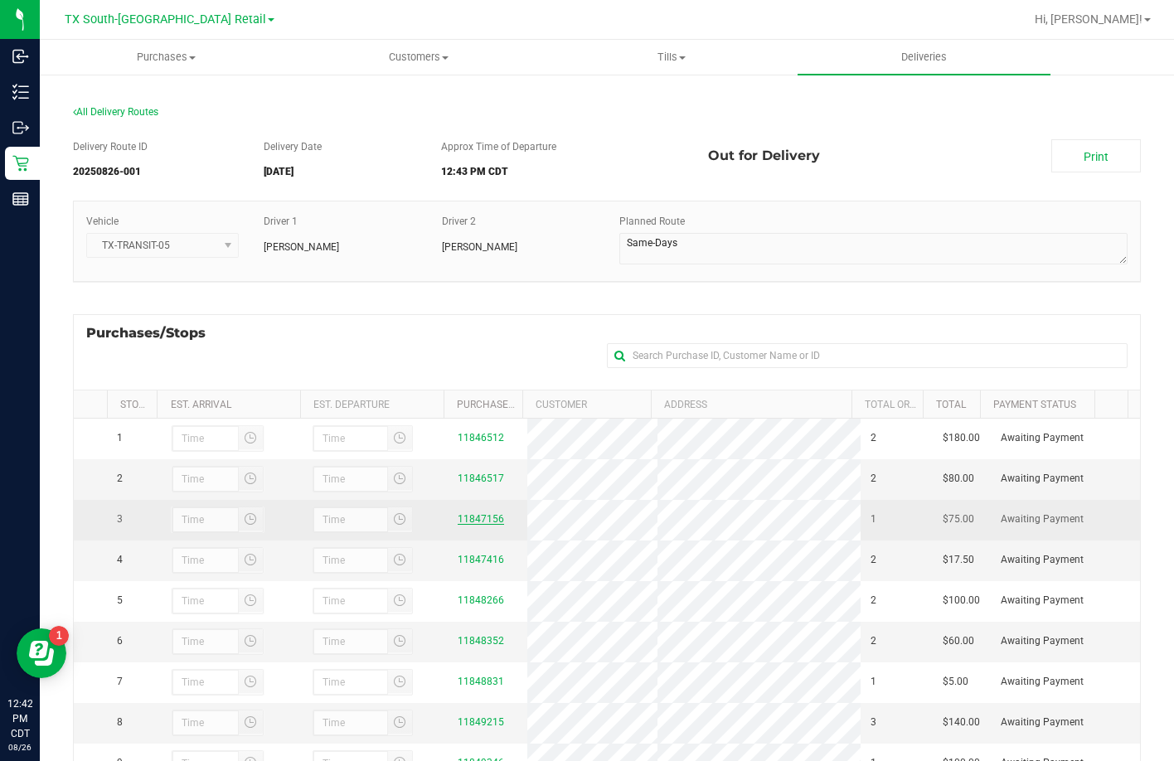
click at [475, 525] on link "11847156" at bounding box center [481, 519] width 46 height 12
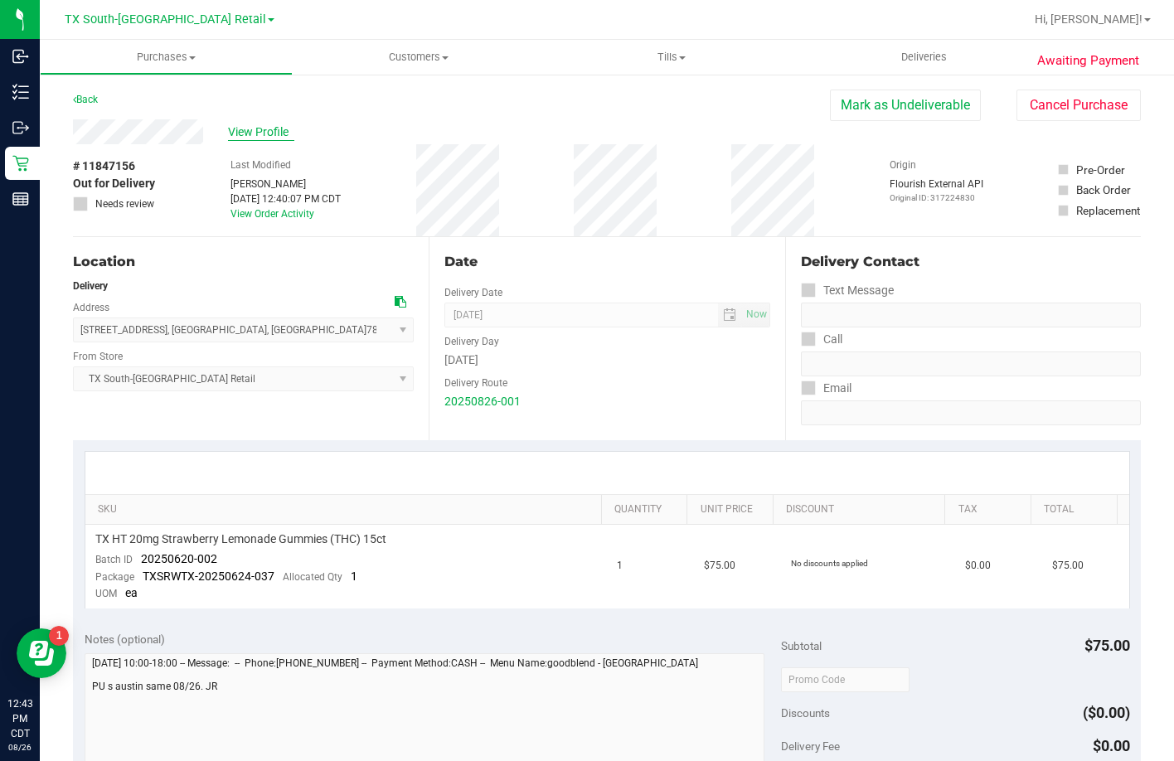
click at [254, 140] on span "View Profile" at bounding box center [261, 131] width 66 height 17
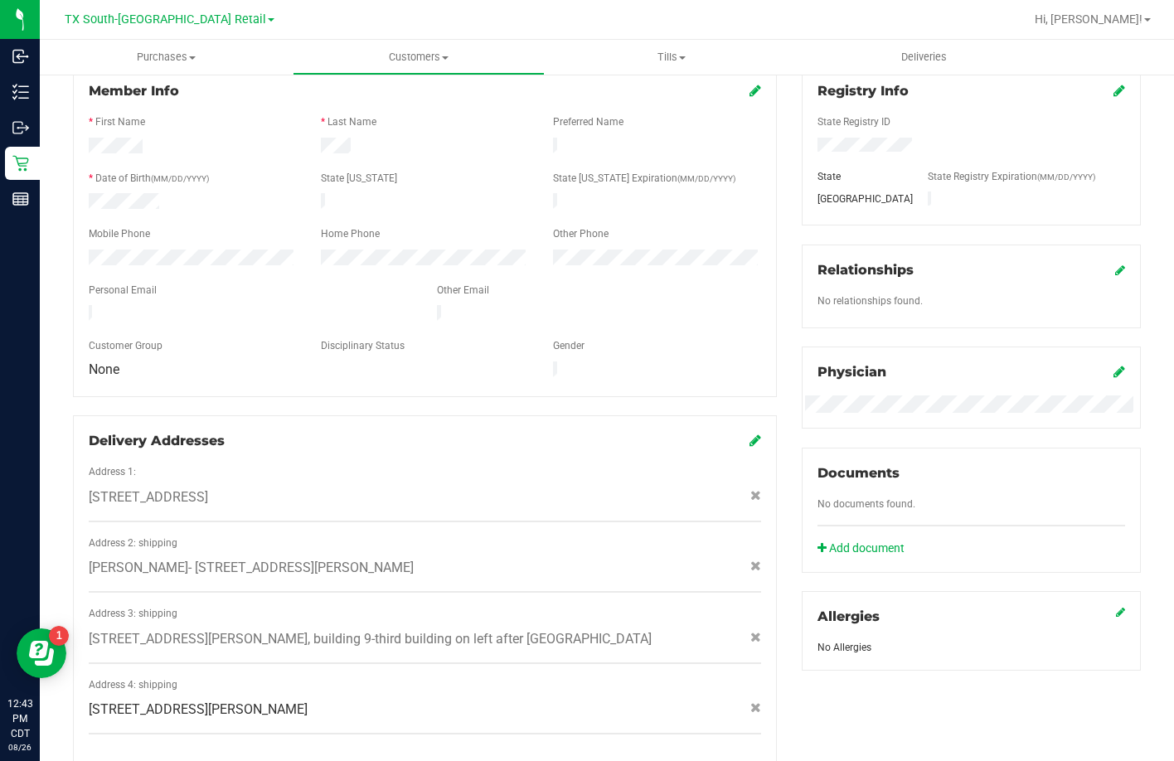
scroll to position [580, 0]
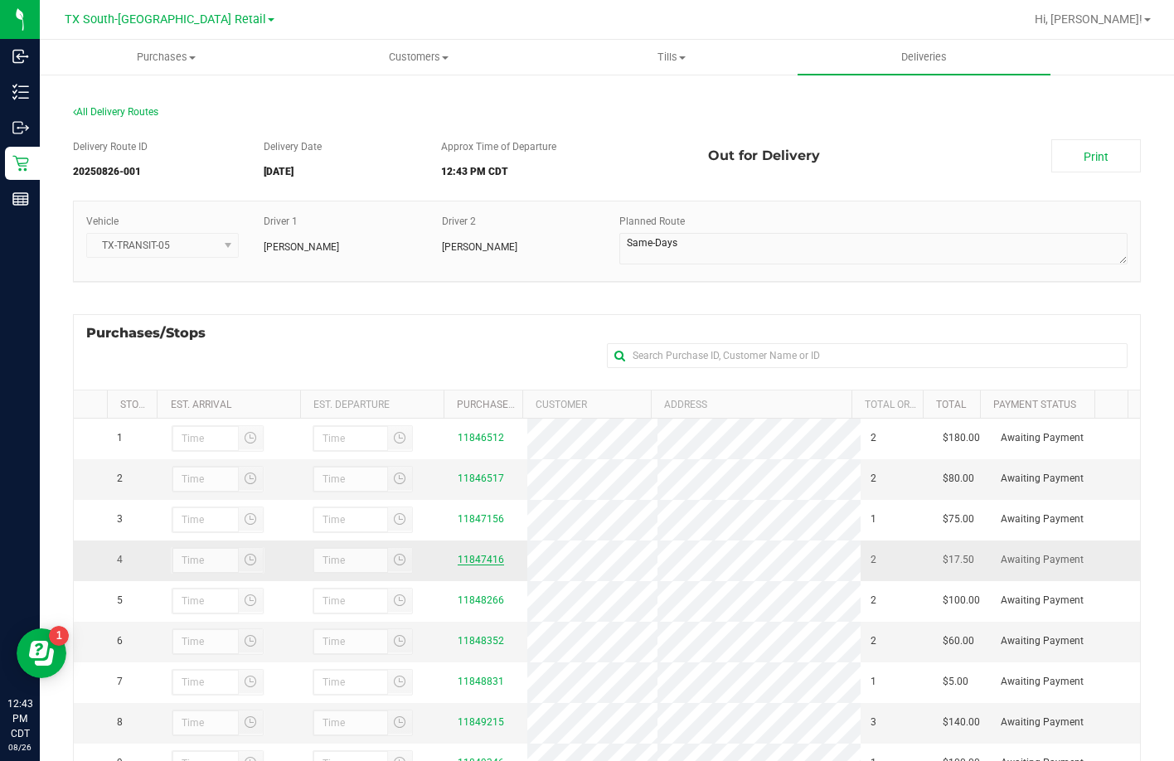
click at [460, 565] on link "11847416" at bounding box center [481, 560] width 46 height 12
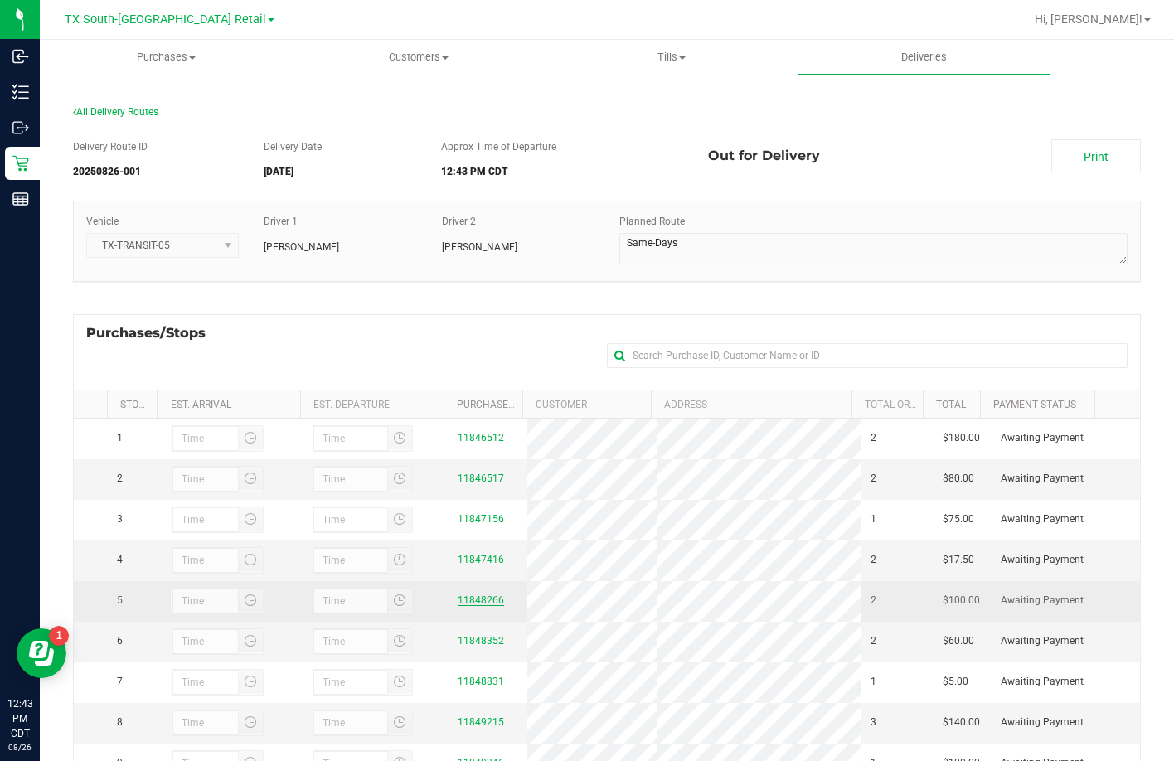
click at [464, 606] on link "11848266" at bounding box center [481, 600] width 46 height 12
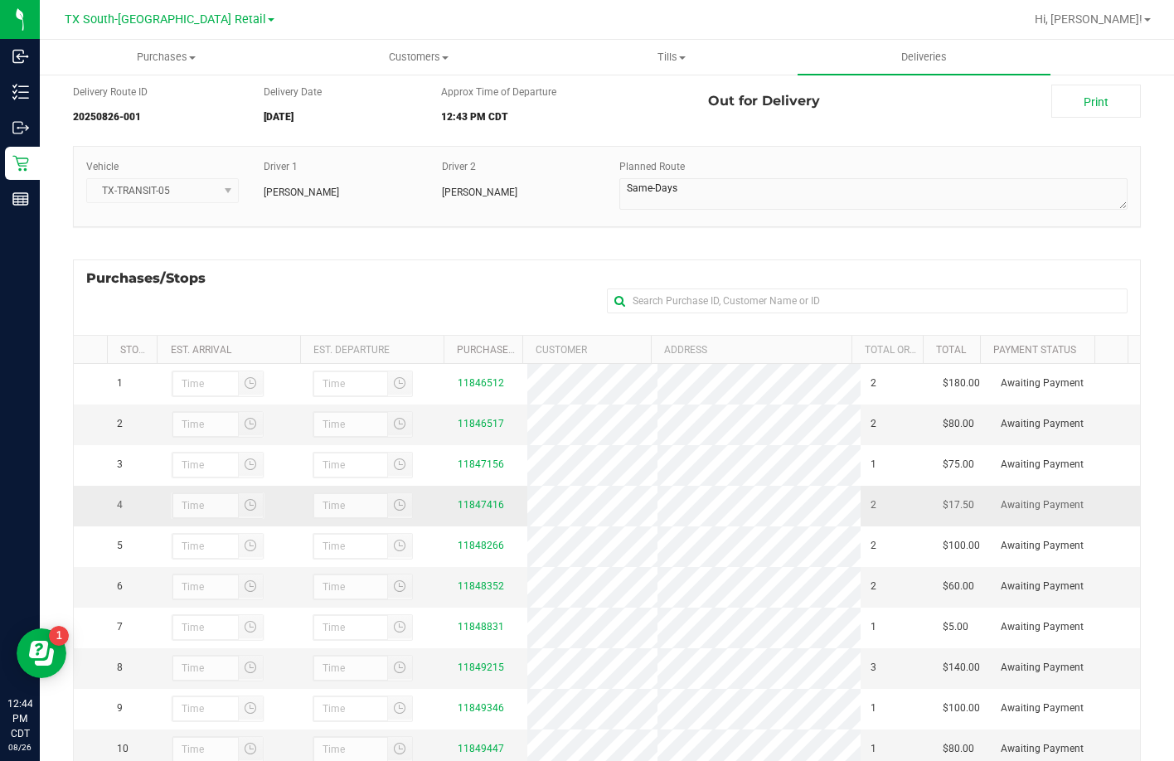
scroll to position [83, 0]
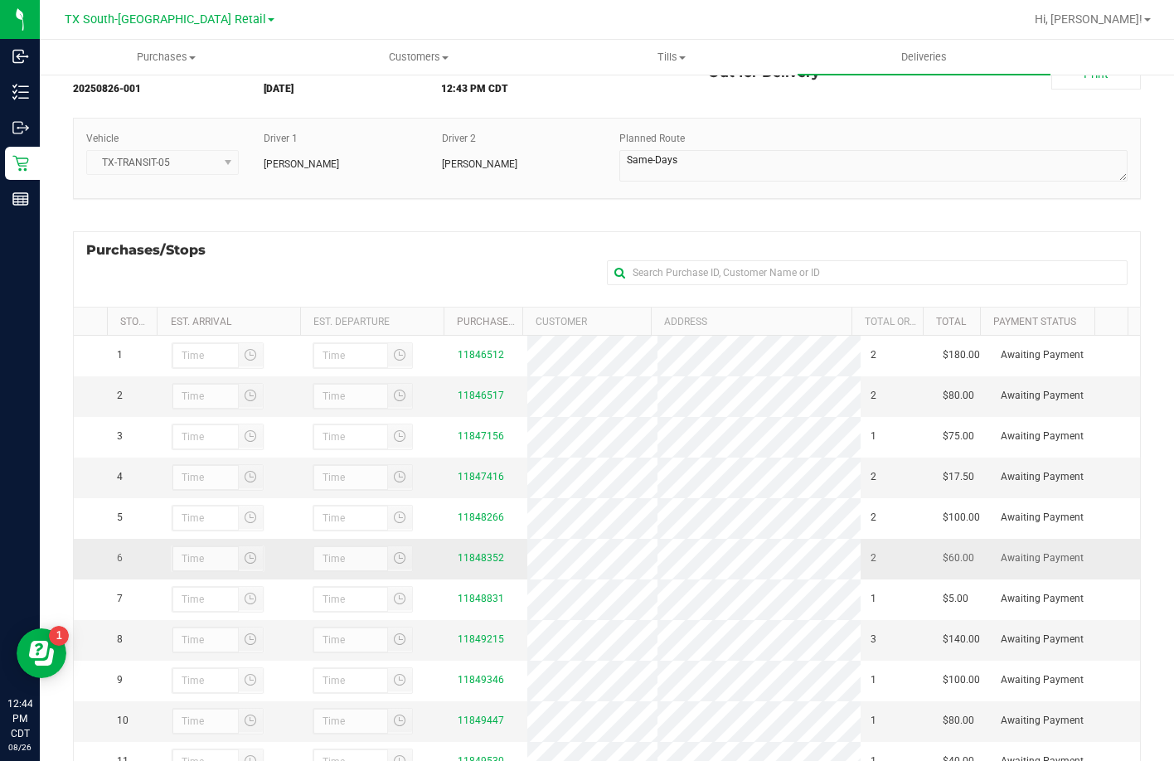
click at [477, 566] on div "11848352" at bounding box center [488, 558] width 60 height 16
click at [458, 564] on link "11848352" at bounding box center [481, 558] width 46 height 12
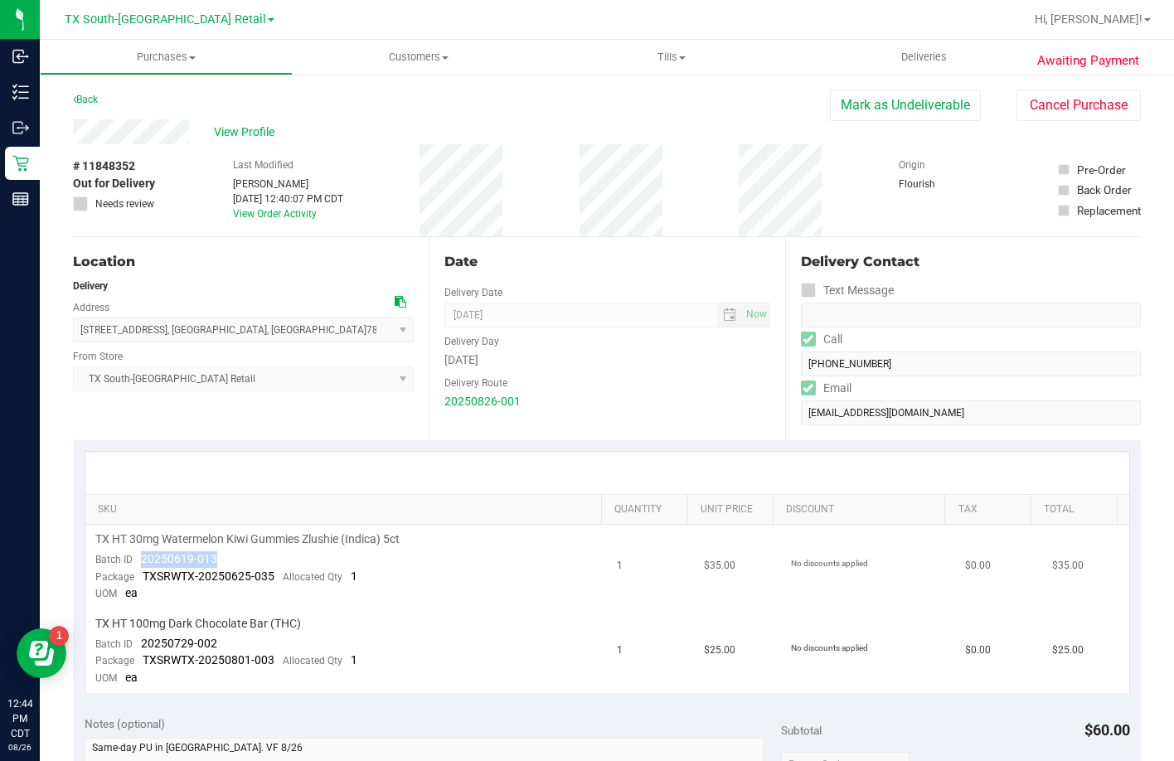
drag, startPoint x: 156, startPoint y: 554, endPoint x: 132, endPoint y: 553, distance: 24.1
click at [132, 553] on td "TX HT 30mg Watermelon Kiwi Gummies Zlushie (Indica) 5ct Batch ID 20250619-013 P…" at bounding box center [346, 567] width 522 height 85
drag, startPoint x: 224, startPoint y: 642, endPoint x: 138, endPoint y: 652, distance: 86.9
click at [138, 652] on td "TX HT 100mg Dark Chocolate Bar (THC) Batch ID 20250729-002 Package TXSRWTX-2025…" at bounding box center [346, 651] width 522 height 84
click at [232, 637] on td "TX HT 100mg Dark Chocolate Bar (THC) Batch ID 20250729-002 Package TXSRWTX-2025…" at bounding box center [346, 651] width 522 height 84
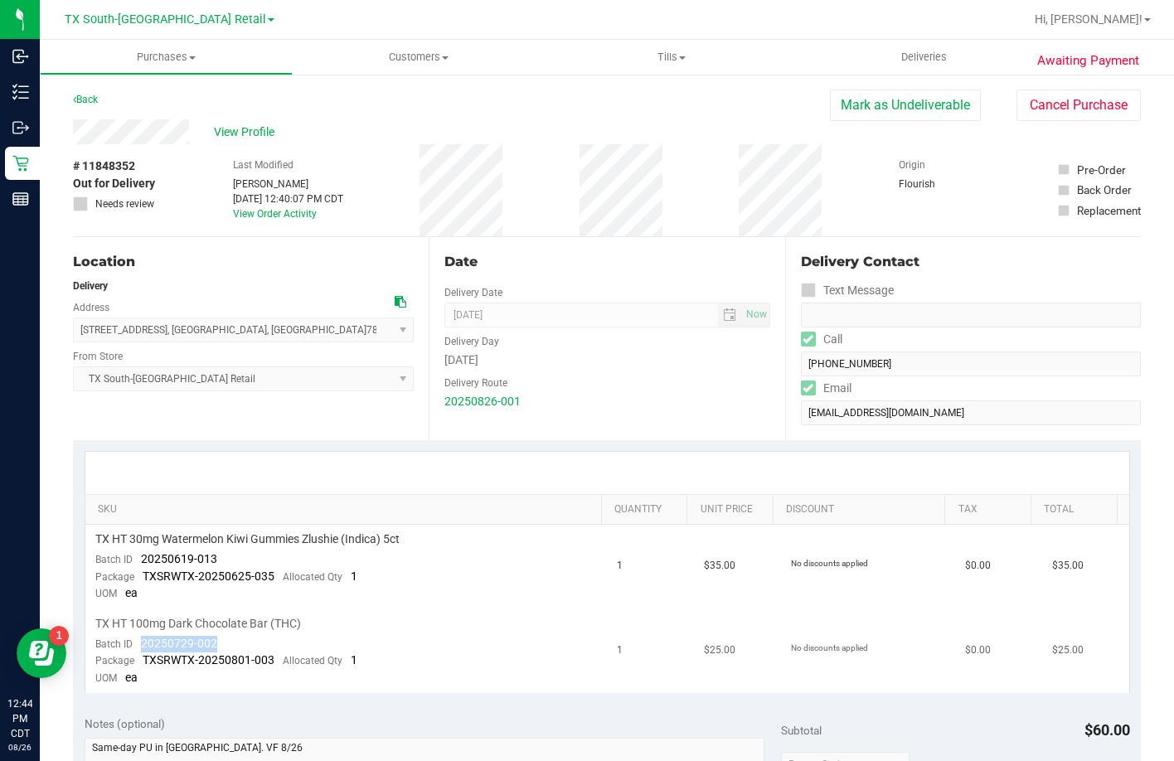
drag, startPoint x: 220, startPoint y: 638, endPoint x: 142, endPoint y: 645, distance: 78.2
click at [142, 645] on td "TX HT 100mg Dark Chocolate Bar (THC) Batch ID 20250729-002 Package TXSRWTX-2025…" at bounding box center [346, 651] width 522 height 84
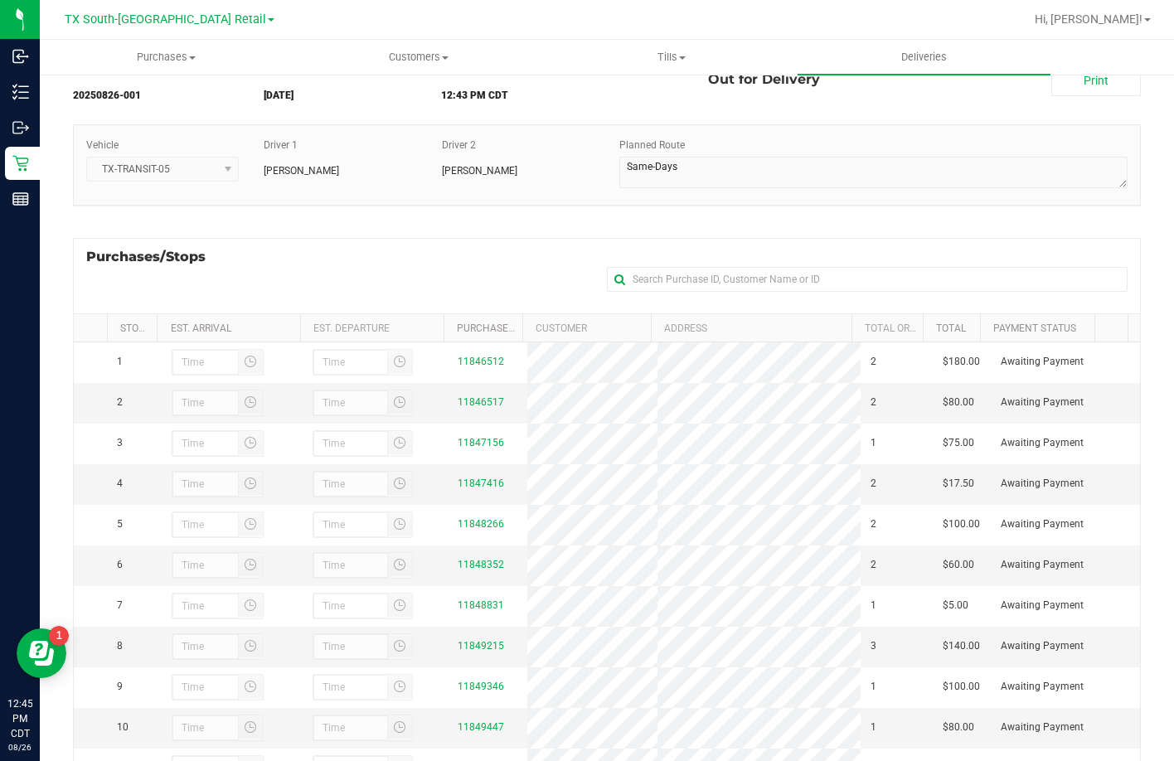
scroll to position [221, 0]
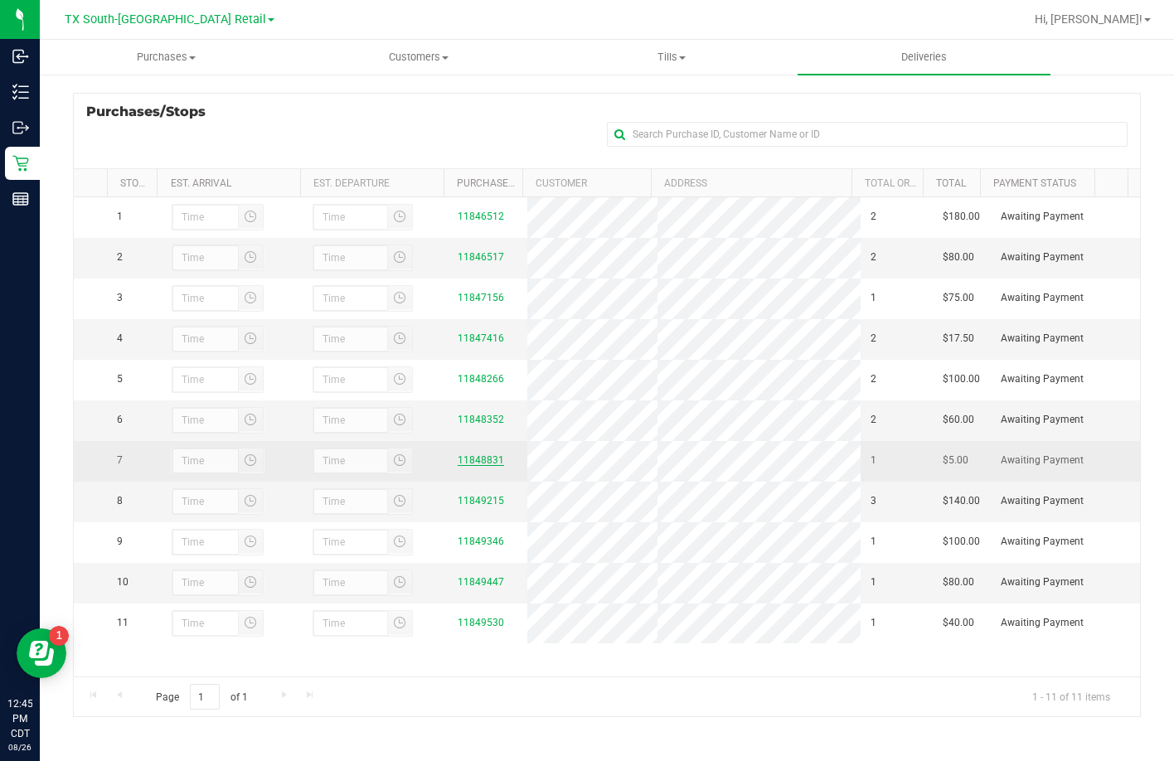
click at [487, 466] on link "11848831" at bounding box center [481, 460] width 46 height 12
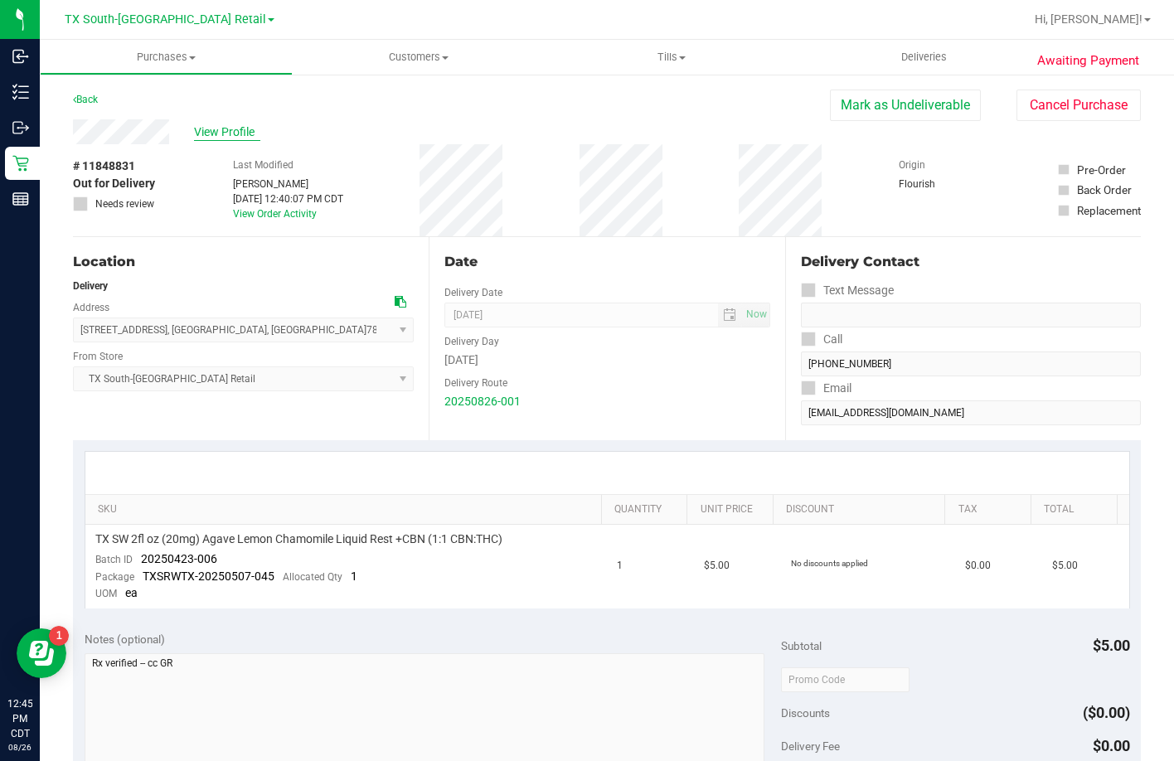
click at [251, 137] on span "View Profile" at bounding box center [227, 131] width 66 height 17
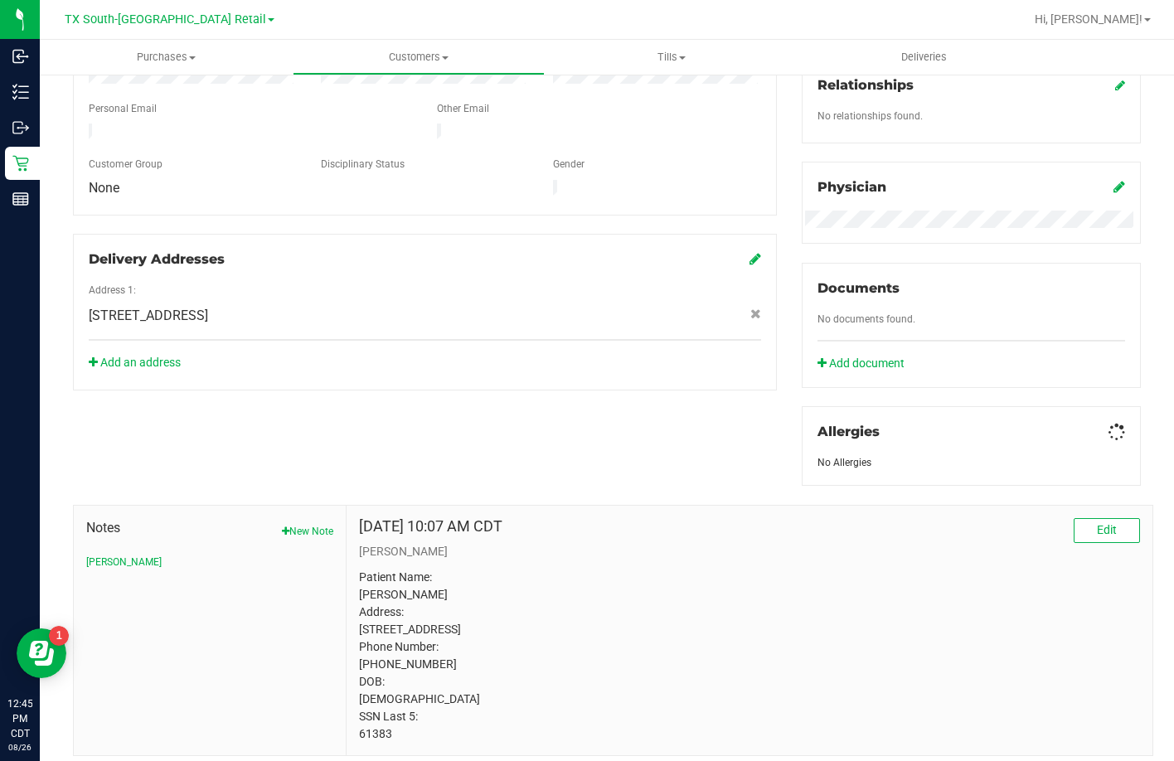
scroll to position [463, 0]
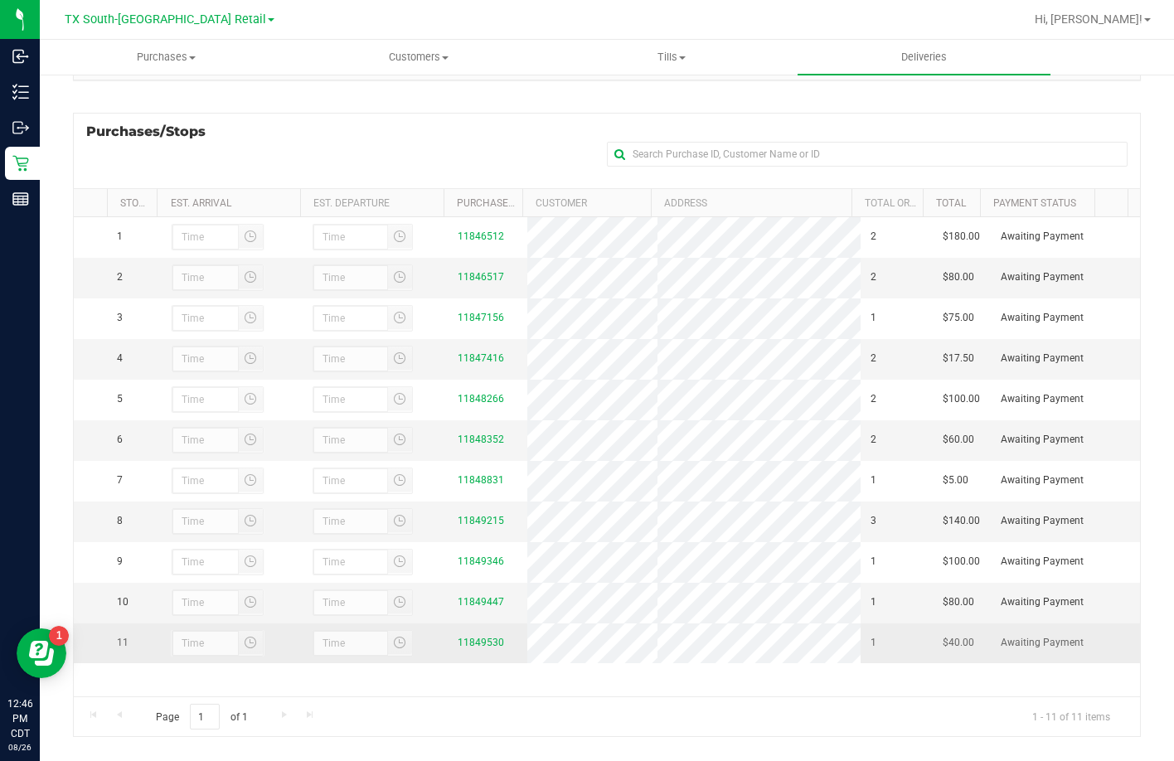
scroll to position [221, 0]
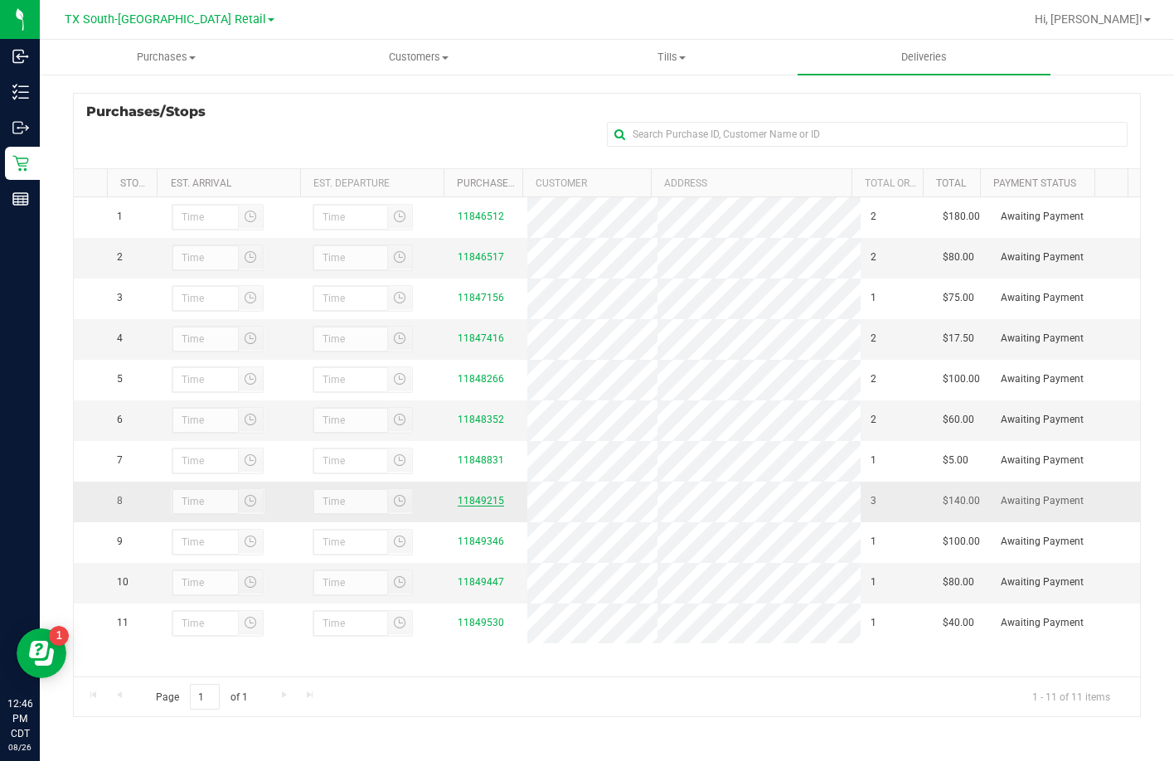
click at [469, 506] on link "11849215" at bounding box center [481, 501] width 46 height 12
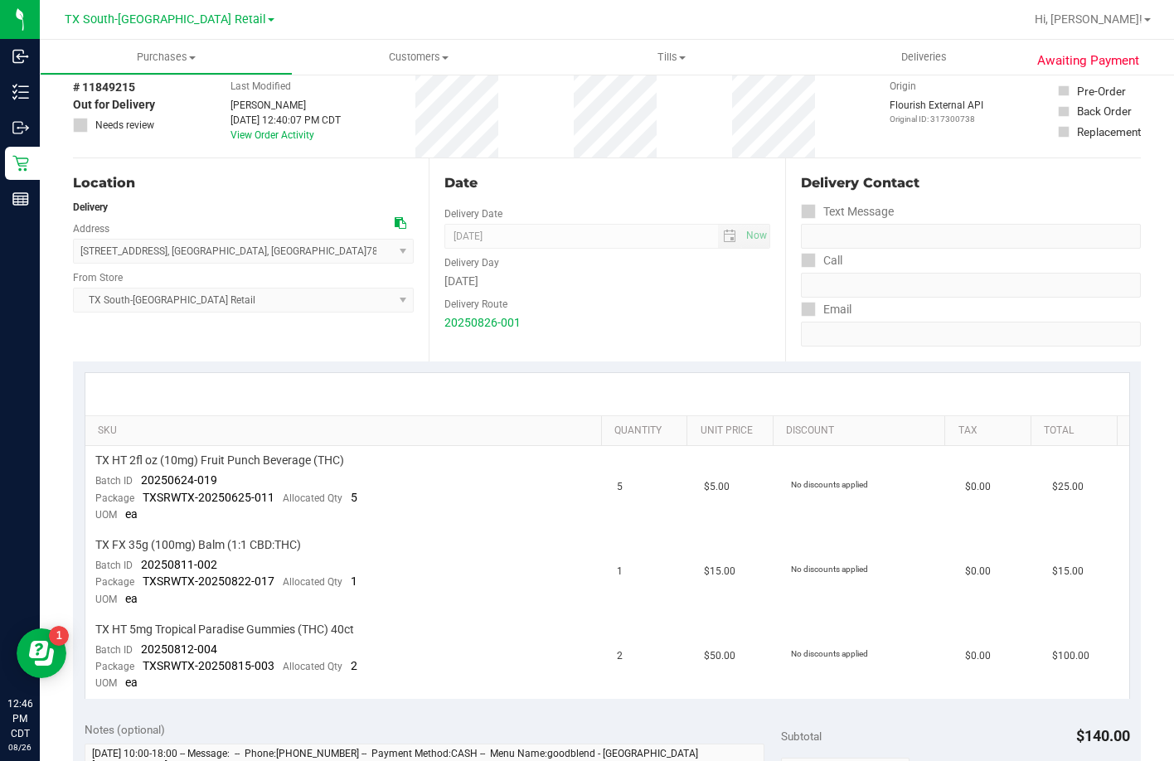
scroll to position [166, 0]
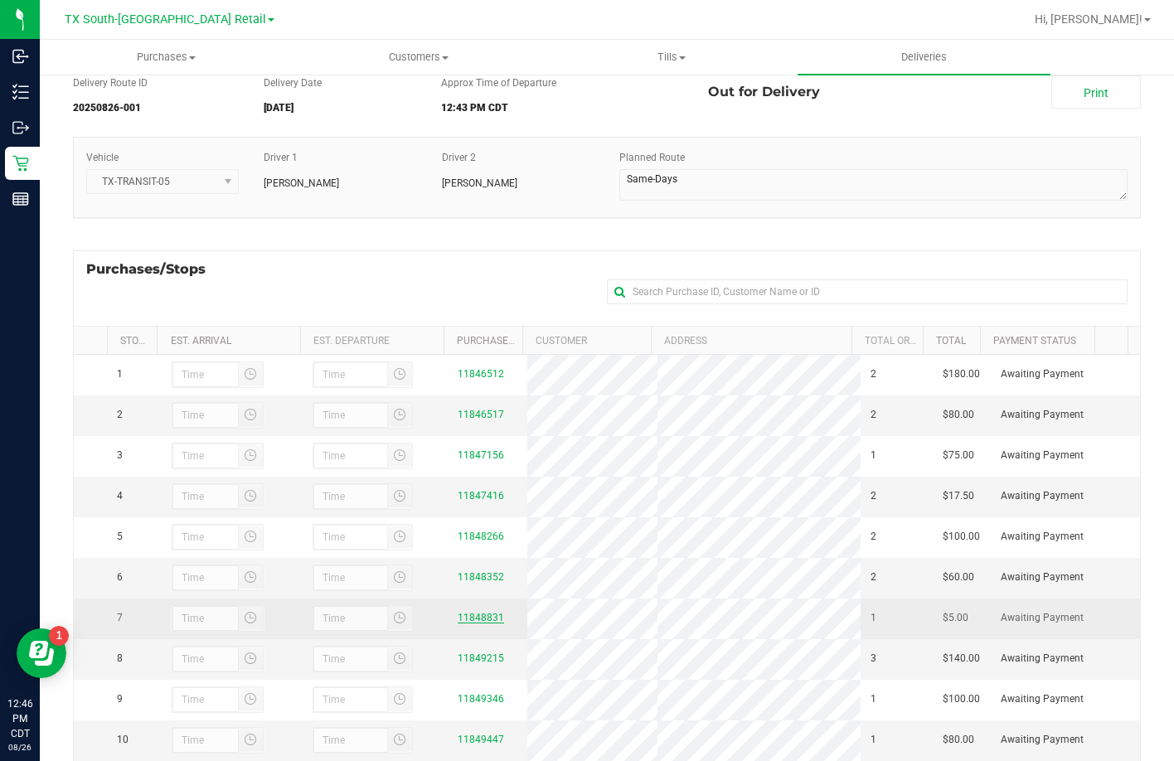
scroll to position [221, 0]
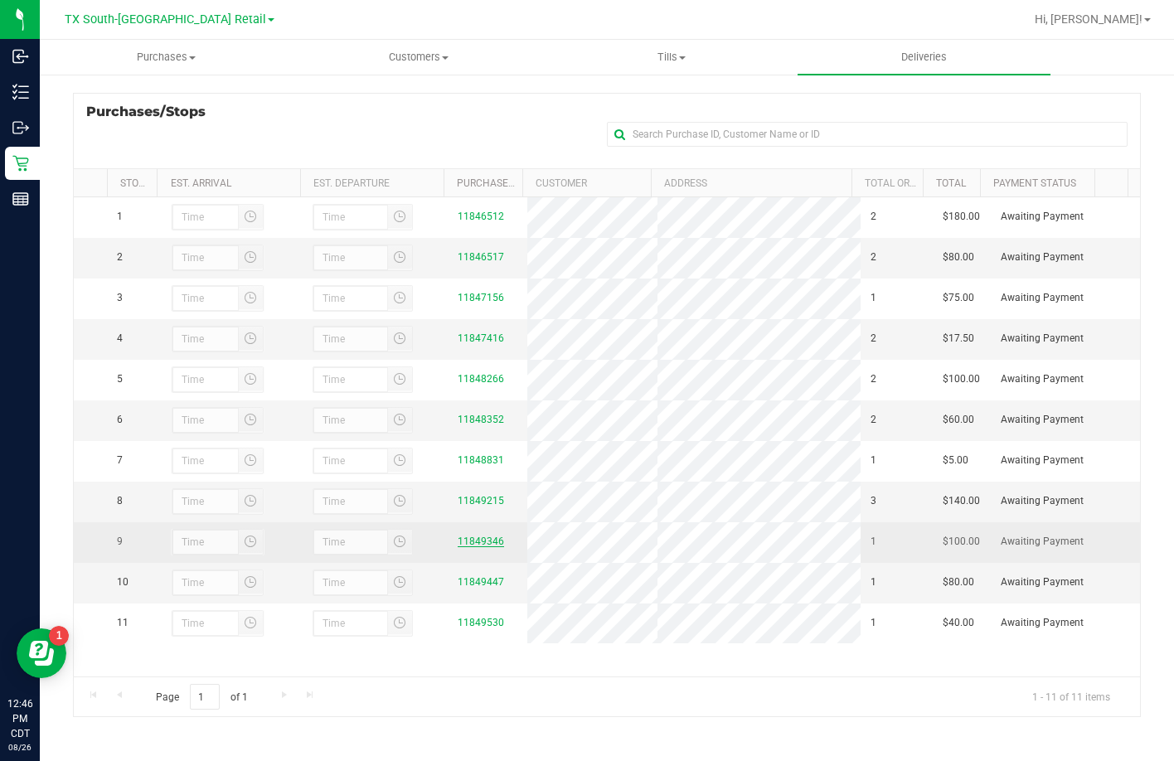
click at [474, 547] on link "11849346" at bounding box center [481, 541] width 46 height 12
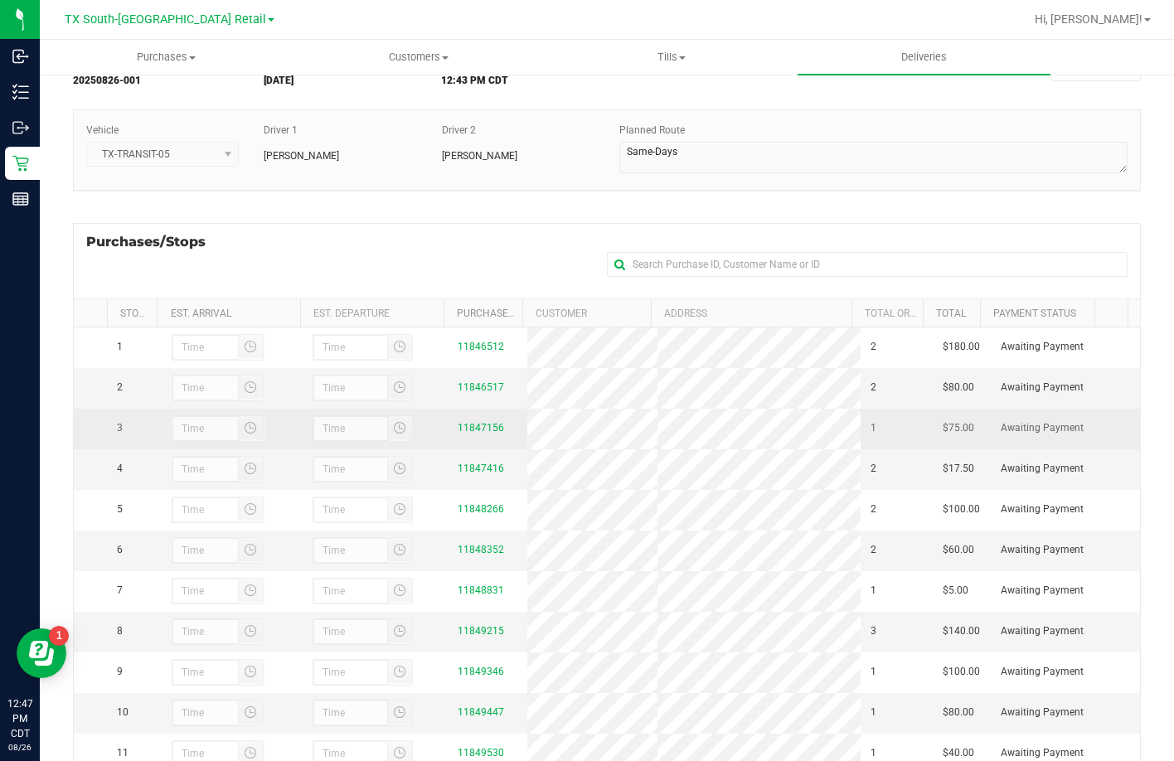
scroll to position [221, 0]
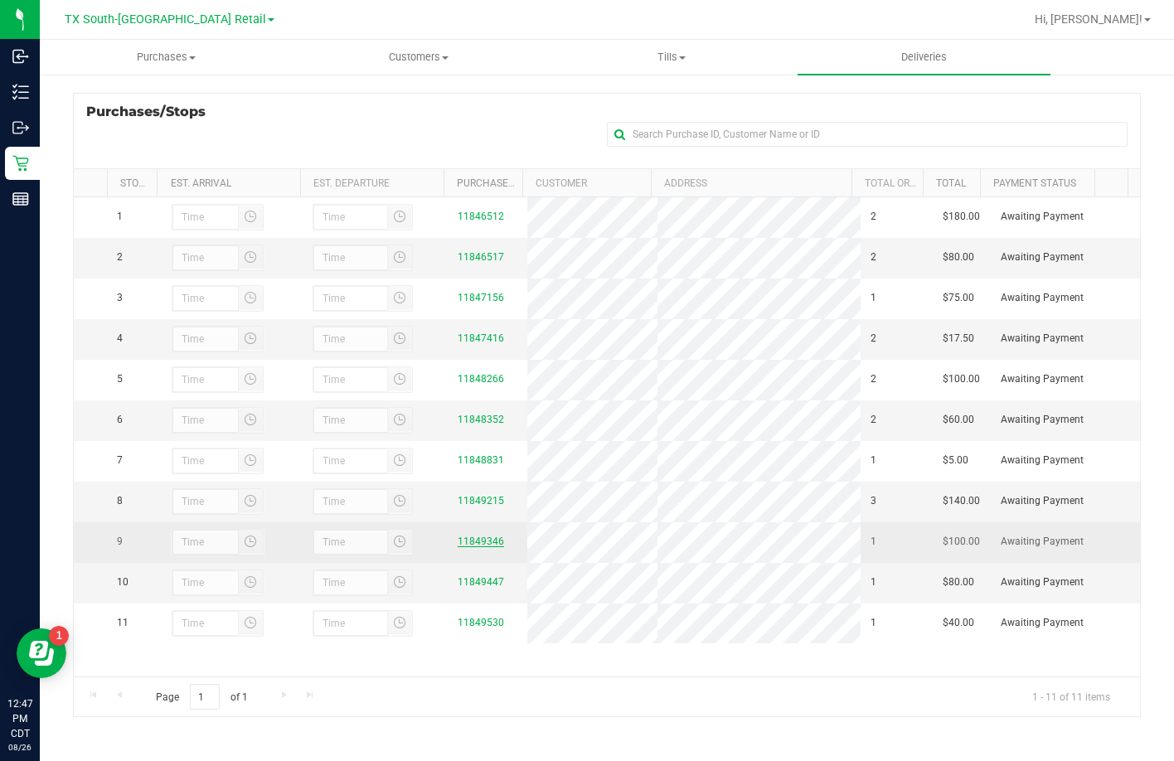
click at [463, 547] on link "11849346" at bounding box center [481, 541] width 46 height 12
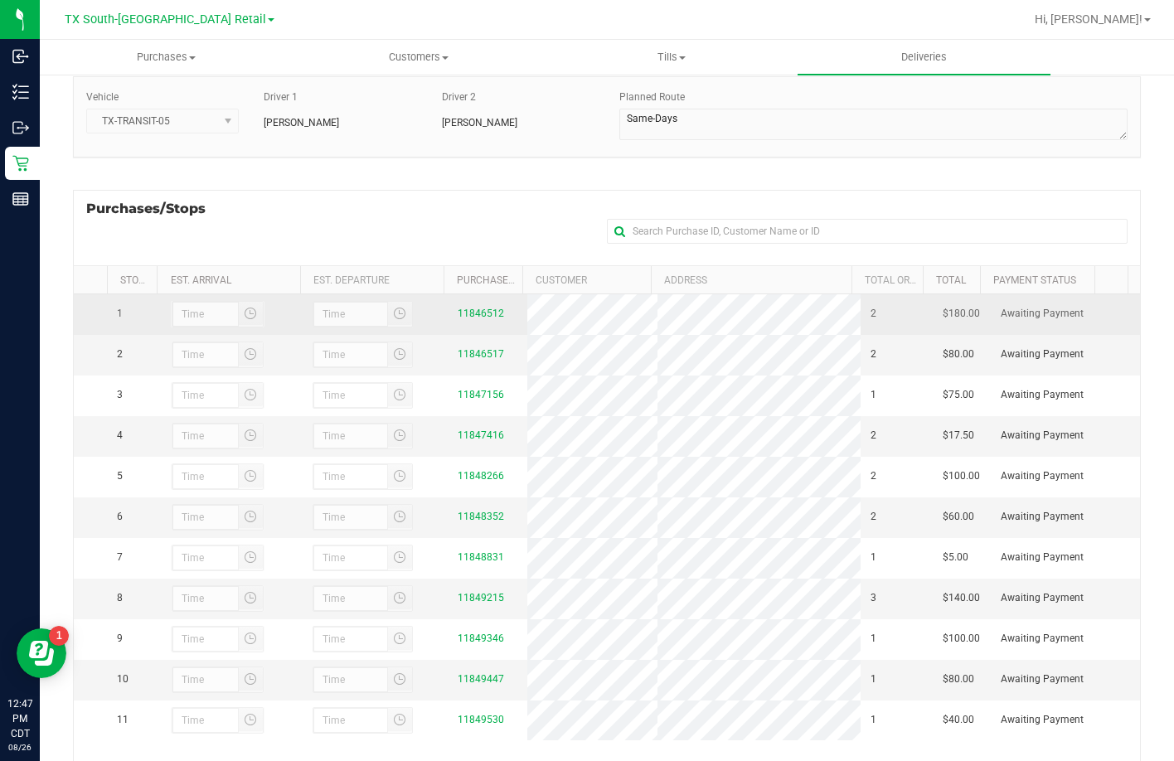
scroll to position [221, 0]
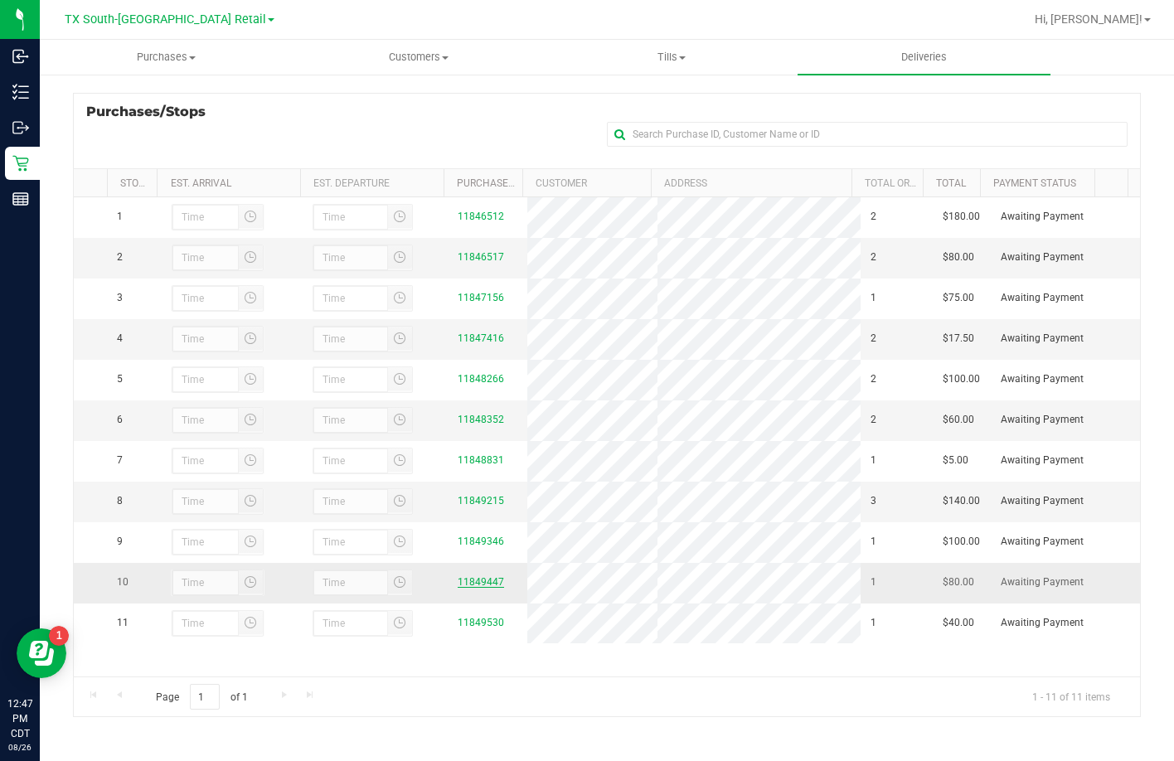
click at [462, 588] on link "11849447" at bounding box center [481, 582] width 46 height 12
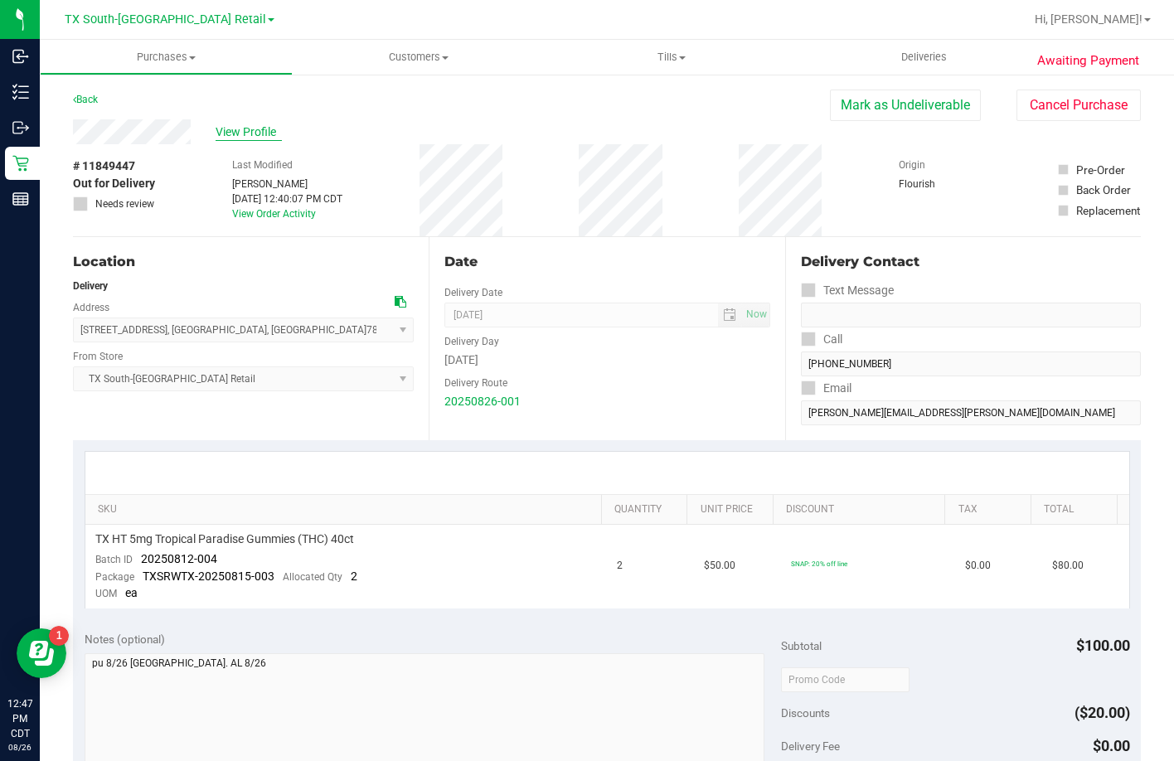
click at [263, 132] on span "View Profile" at bounding box center [248, 131] width 66 height 17
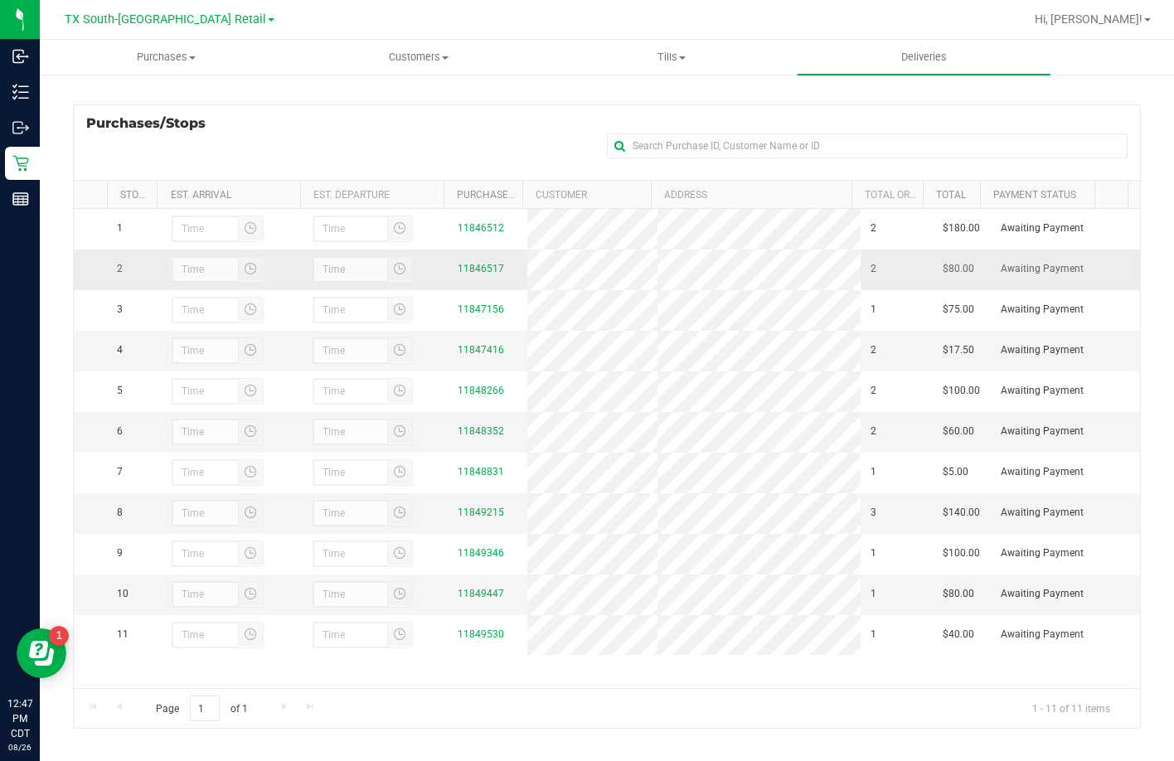
scroll to position [221, 0]
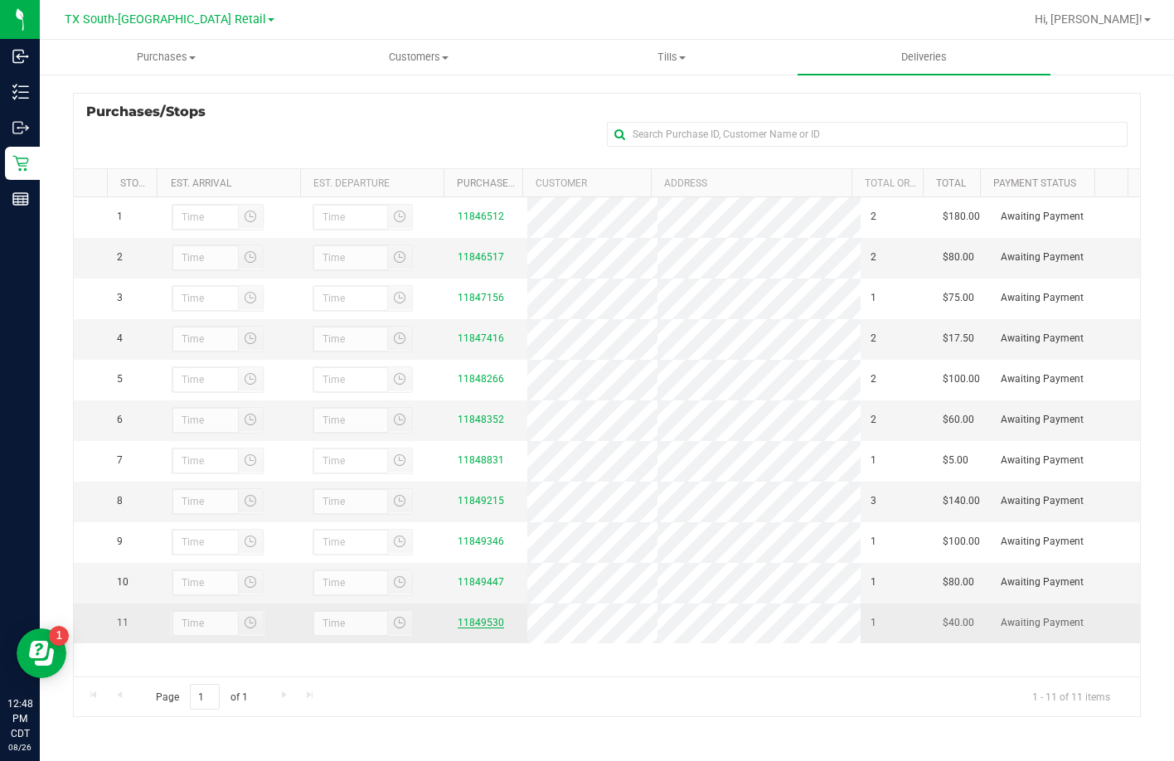
click at [461, 628] on link "11849530" at bounding box center [481, 623] width 46 height 12
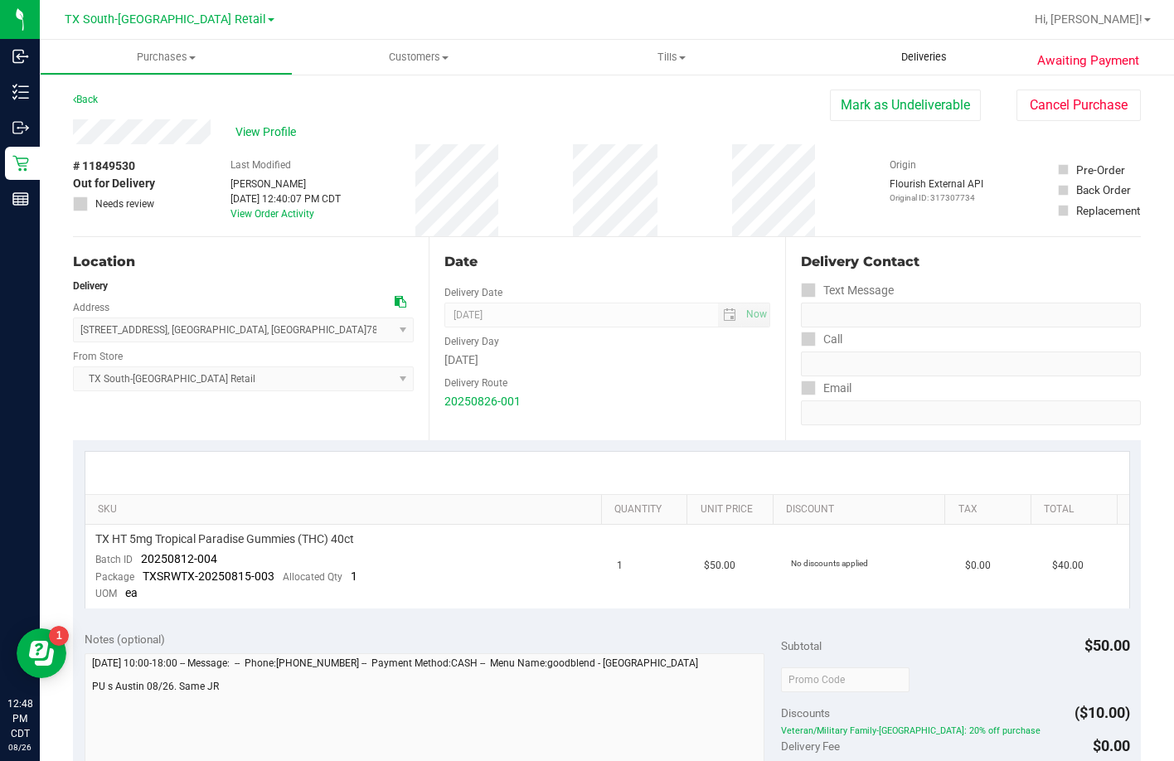
click at [938, 57] on span "Deliveries" at bounding box center [924, 57] width 90 height 15
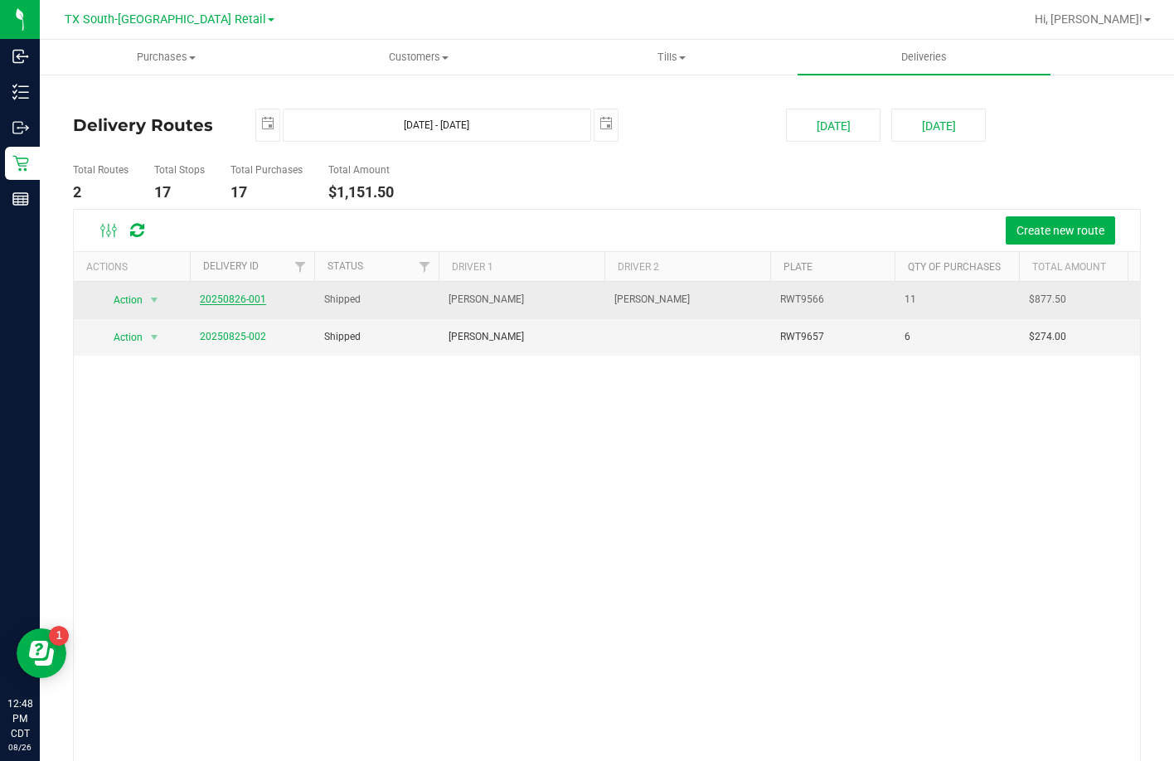
click at [246, 299] on link "20250826-001" at bounding box center [233, 299] width 66 height 12
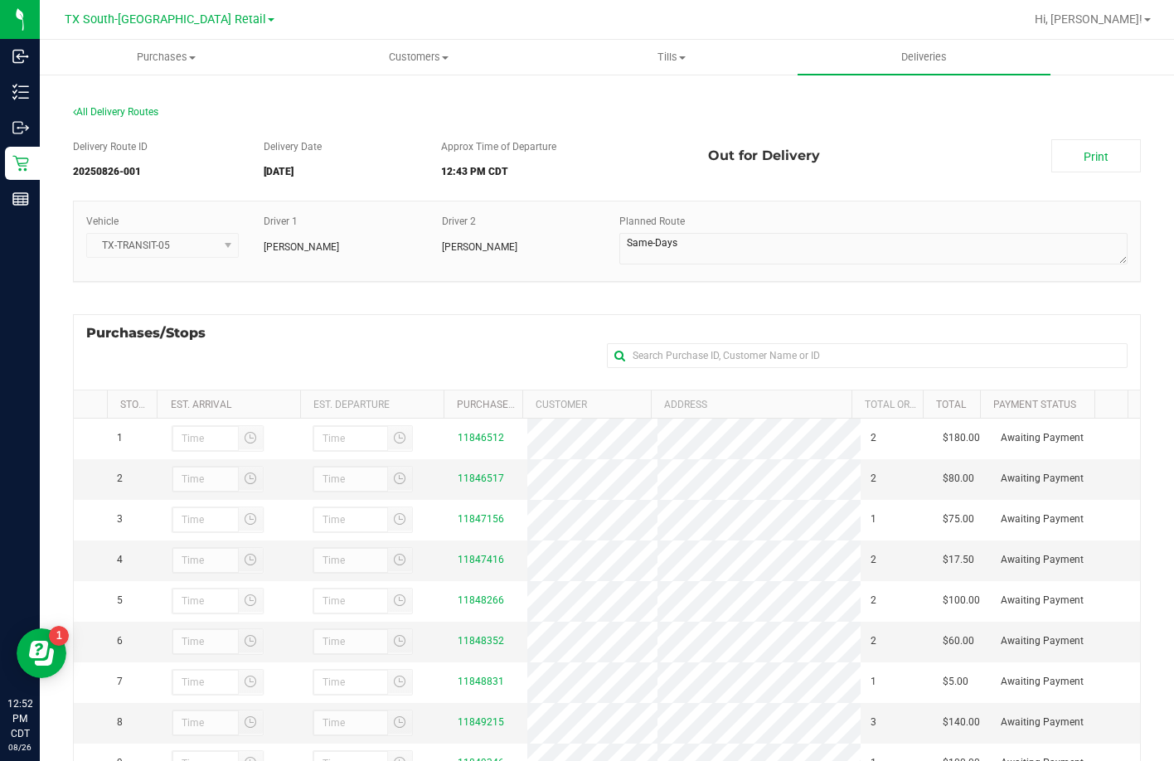
click at [353, 110] on div "All Delivery Routes" at bounding box center [607, 115] width 1068 height 22
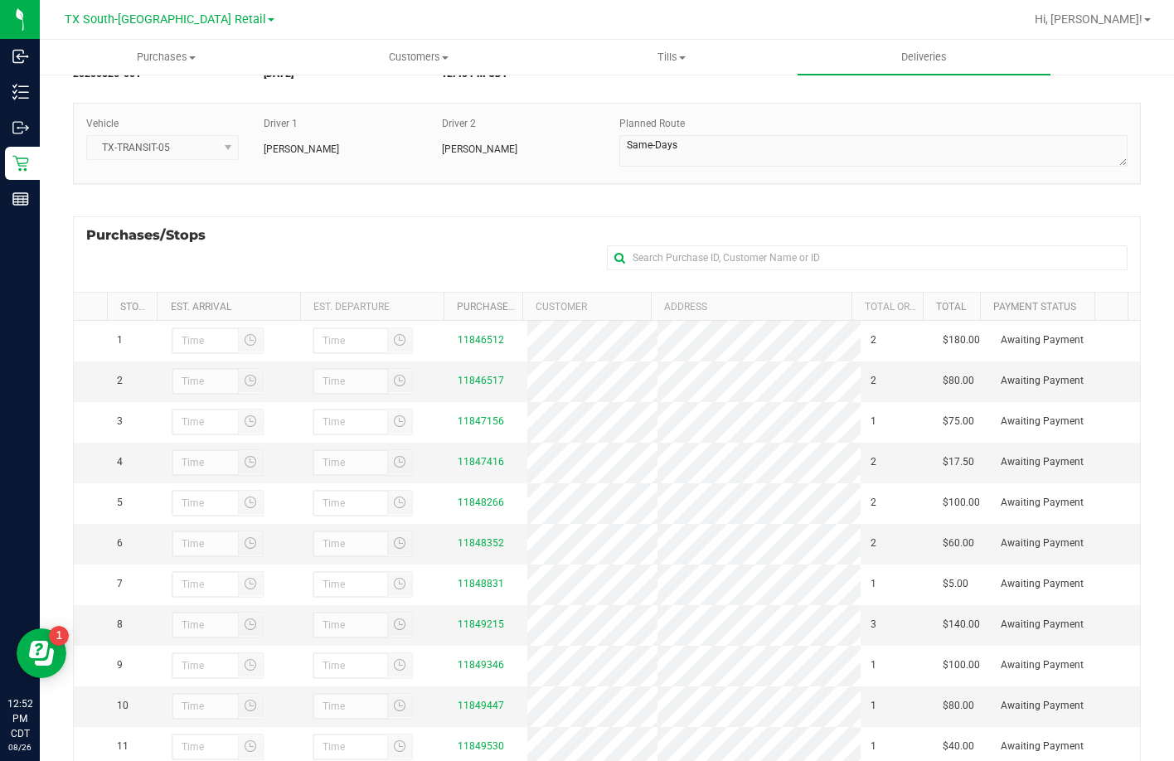
scroll to position [221, 0]
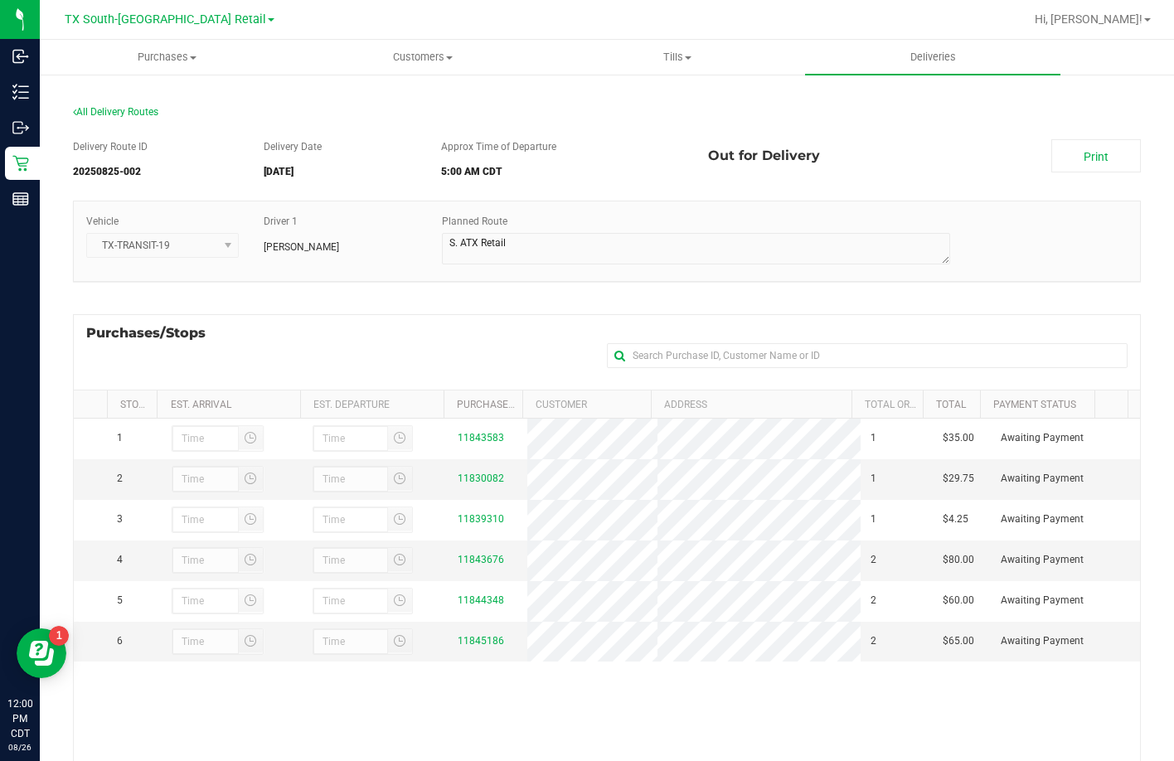
scroll to position [221, 0]
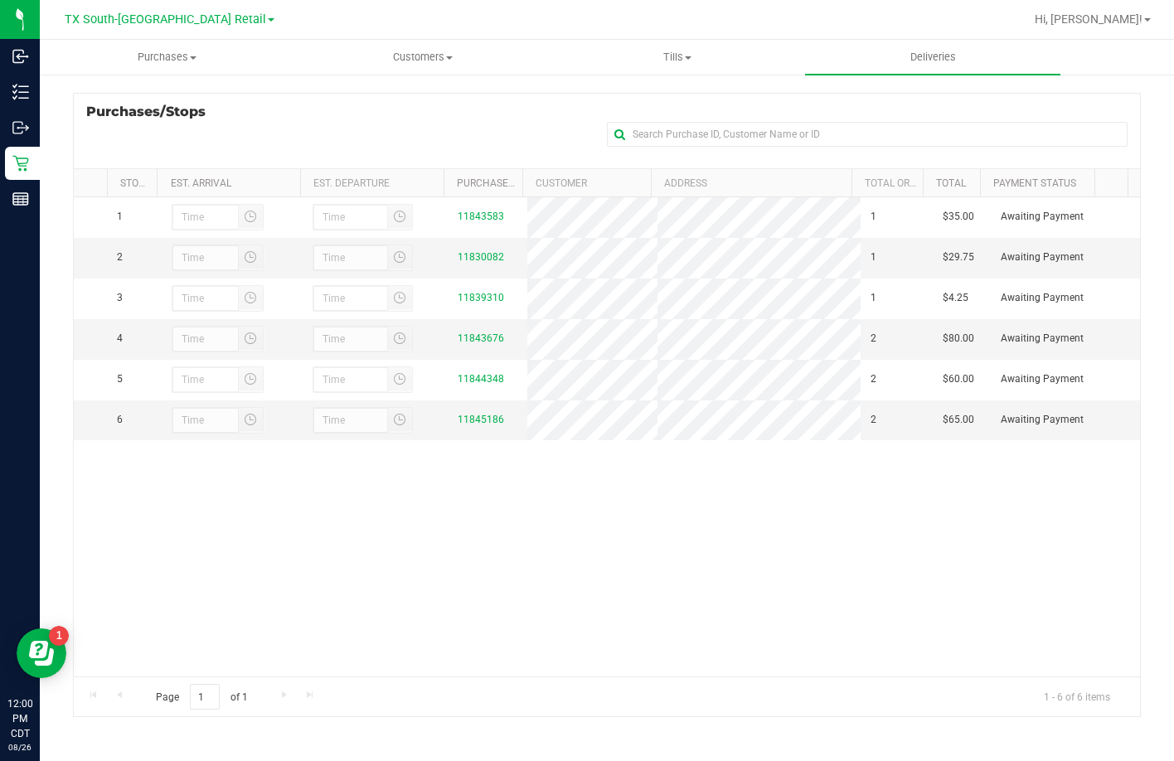
click at [514, 567] on div "1 11843583 1 $35.00 Awaiting Payment 2 11830082 1 $29.75 Awaiting Payment 3 1 4…" at bounding box center [607, 436] width 1066 height 479
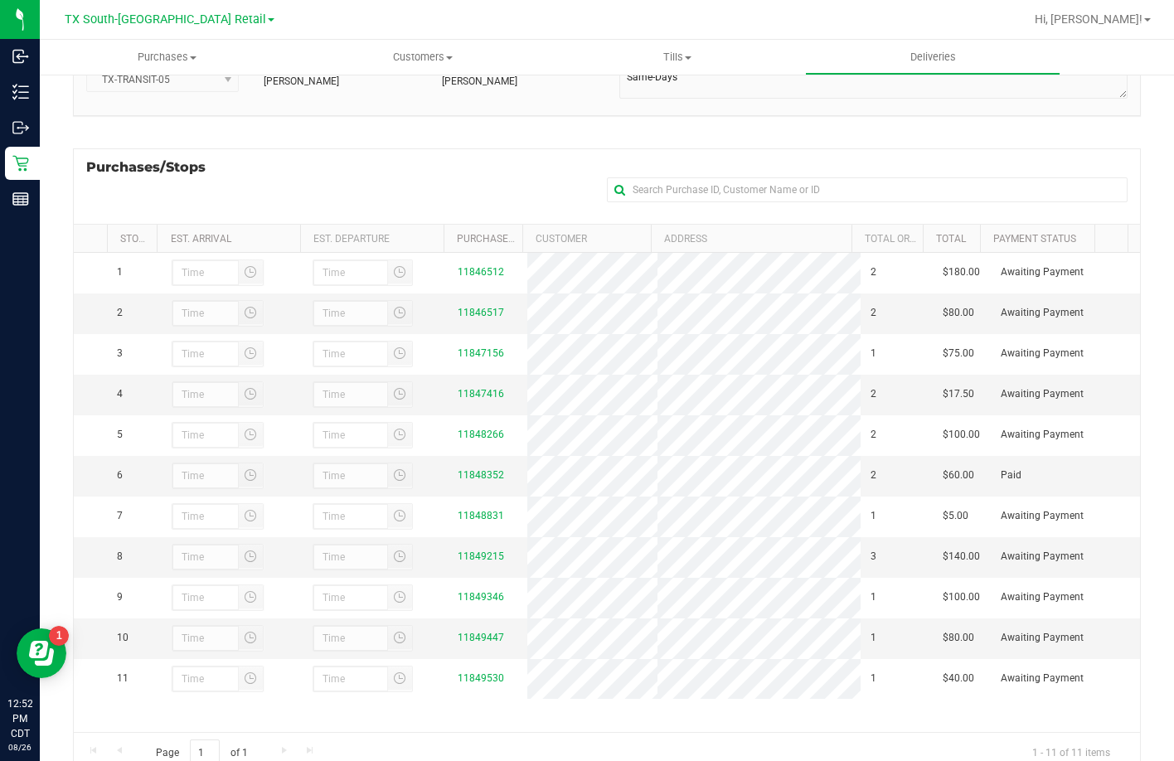
scroll to position [221, 0]
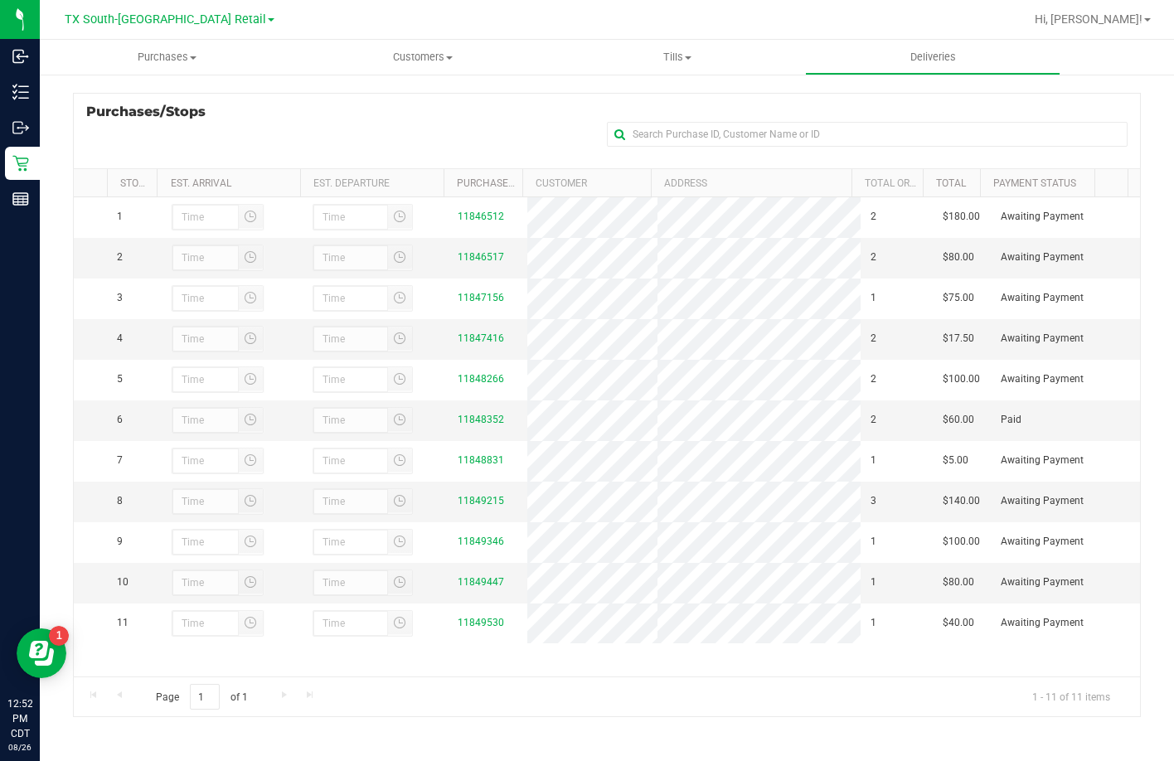
click at [321, 145] on div "Purchases/Stops + Add Purchase" at bounding box center [607, 130] width 1068 height 75
click at [282, 101] on div "Purchases/Stops + Add Purchase" at bounding box center [607, 130] width 1068 height 75
click at [310, 127] on div "Purchases/Stops + Add Purchase" at bounding box center [607, 130] width 1068 height 75
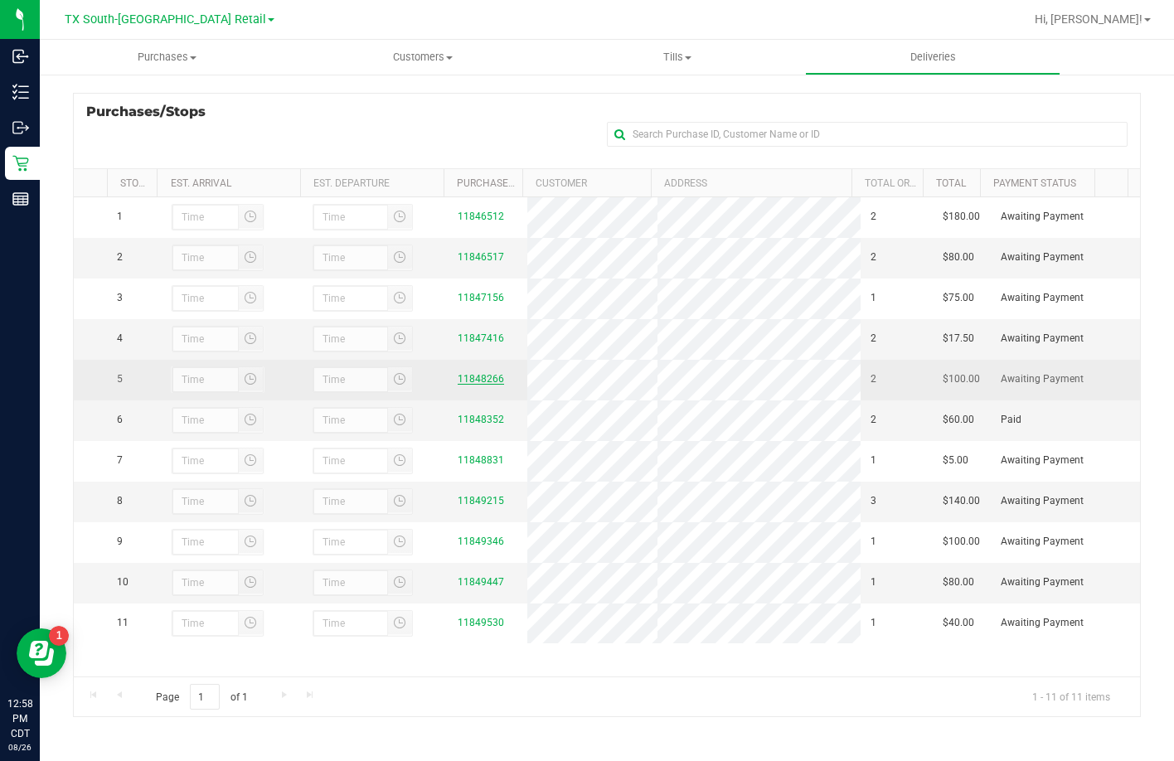
click at [461, 385] on link "11848266" at bounding box center [481, 379] width 46 height 12
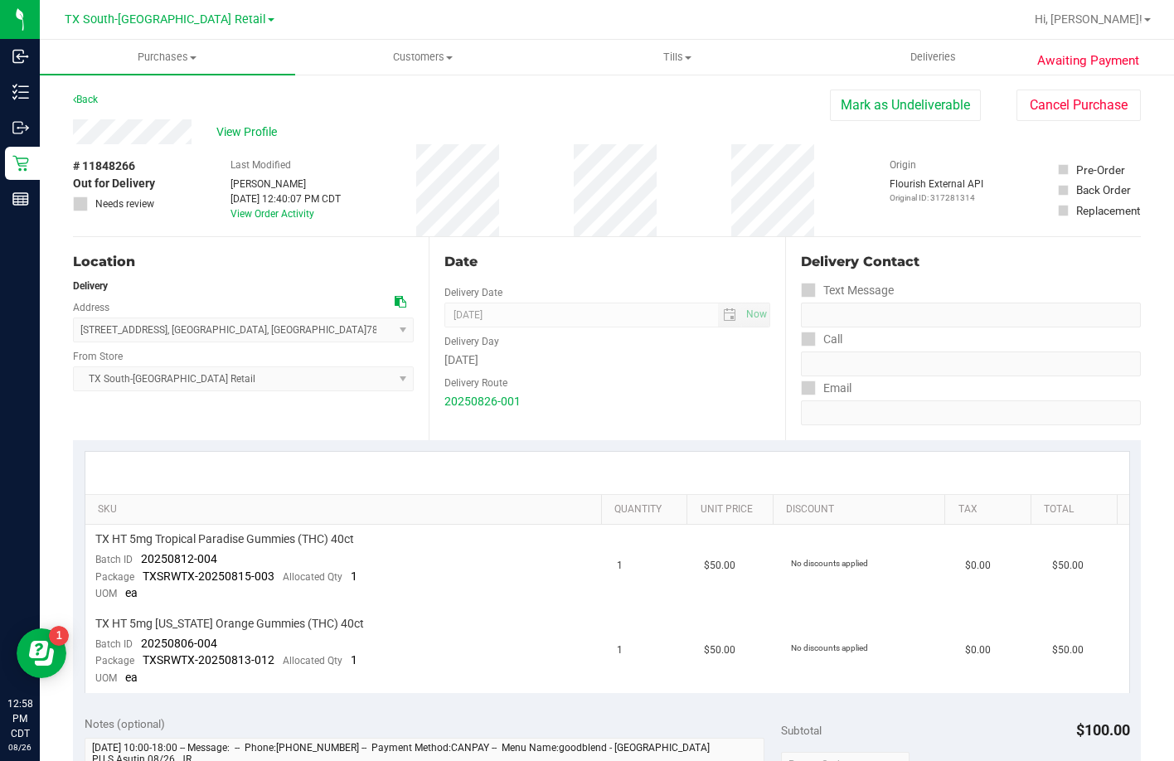
click at [256, 272] on div "Location Delivery Address 7105 E. Riverside Dr. , Austin , TX 78741 Select addr…" at bounding box center [251, 338] width 356 height 203
click at [866, 63] on uib-tab-heading "Deliveries" at bounding box center [933, 57] width 254 height 33
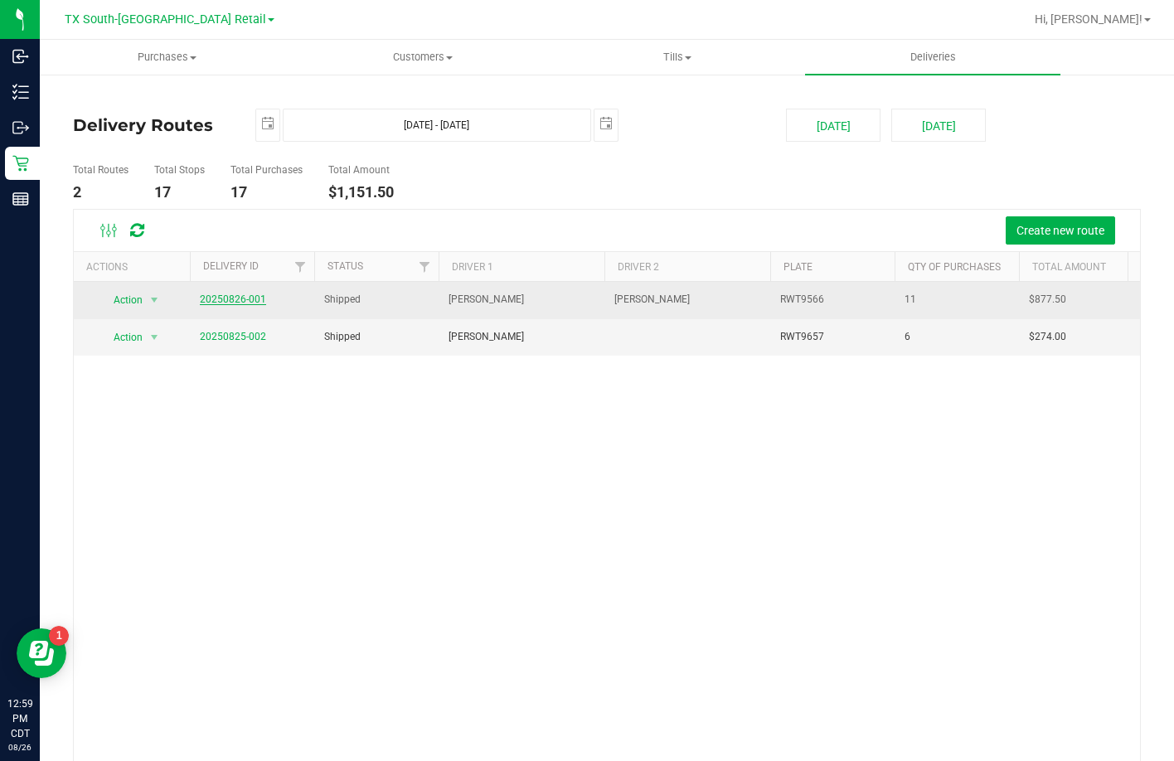
click at [231, 304] on link "20250826-001" at bounding box center [233, 299] width 66 height 12
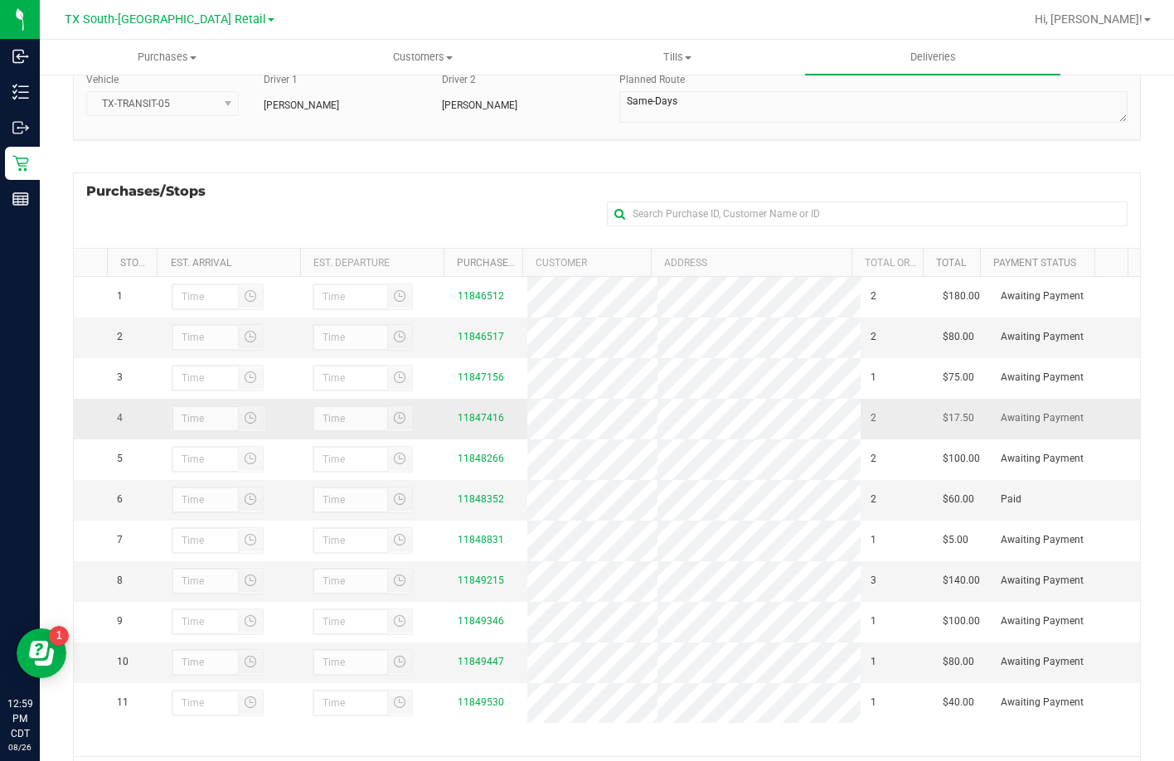
scroll to position [221, 0]
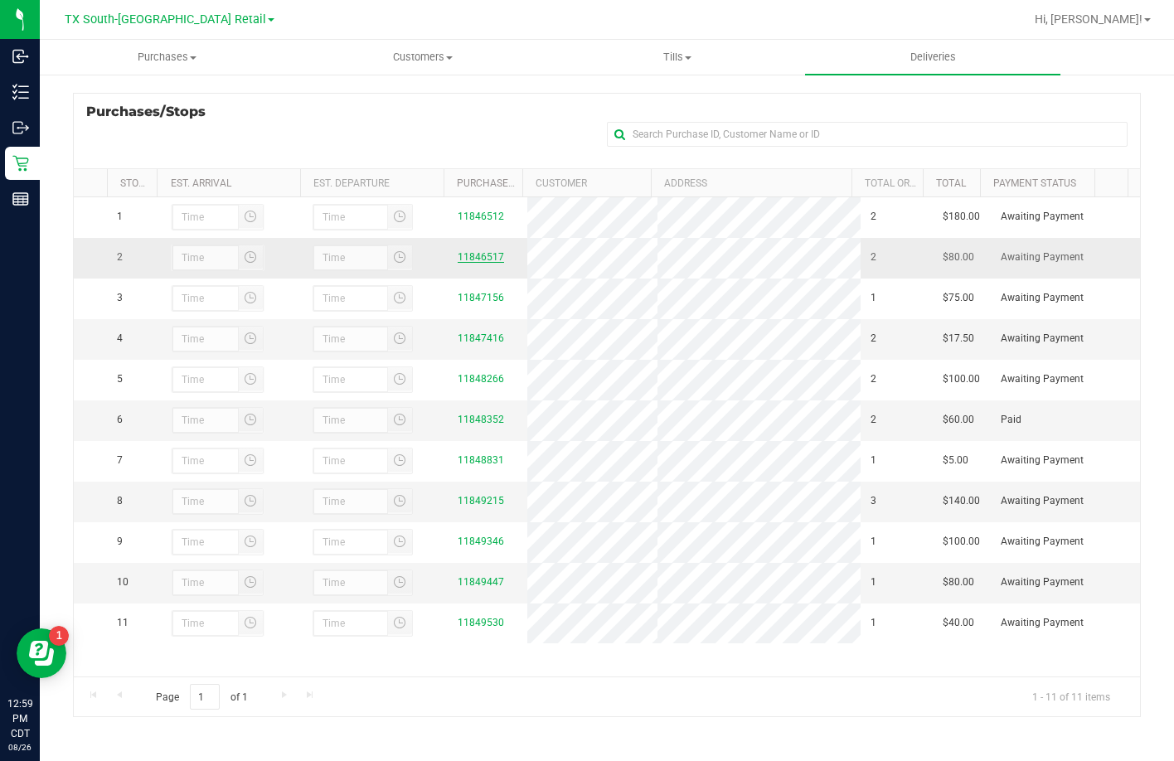
click at [466, 263] on link "11846517" at bounding box center [481, 257] width 46 height 12
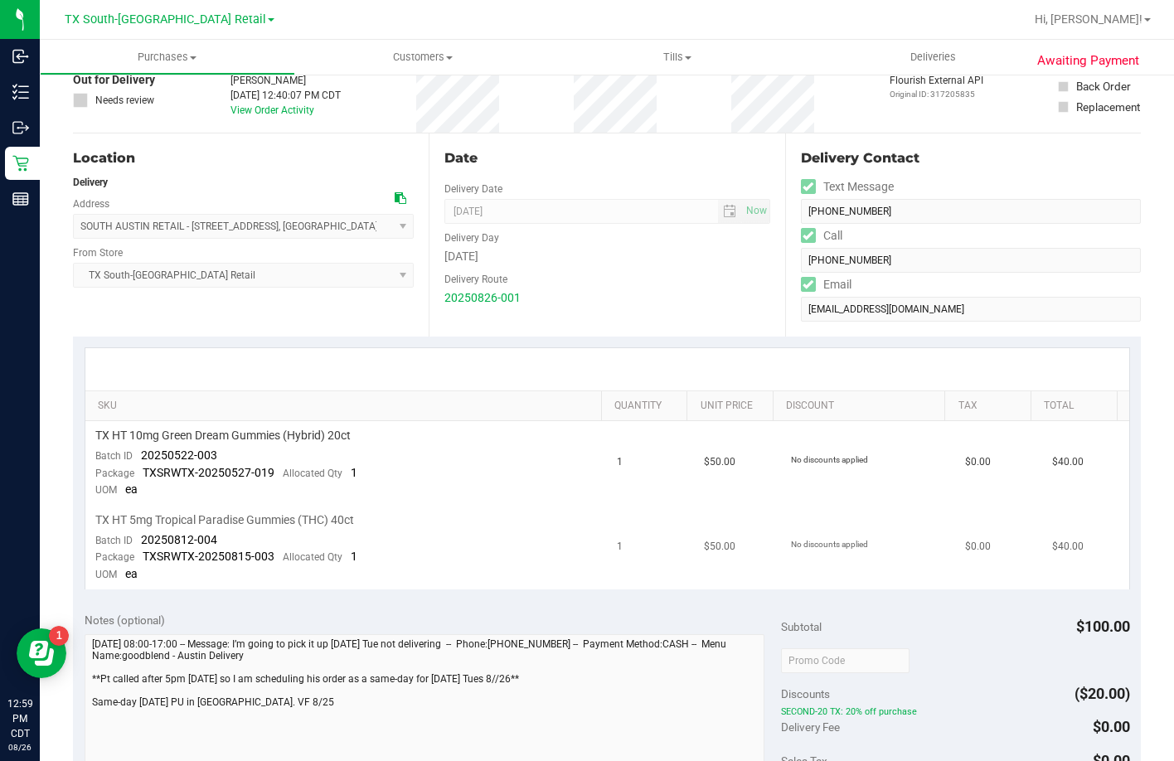
scroll to position [103, 0]
click at [968, 57] on span "Deliveries" at bounding box center [933, 57] width 90 height 15
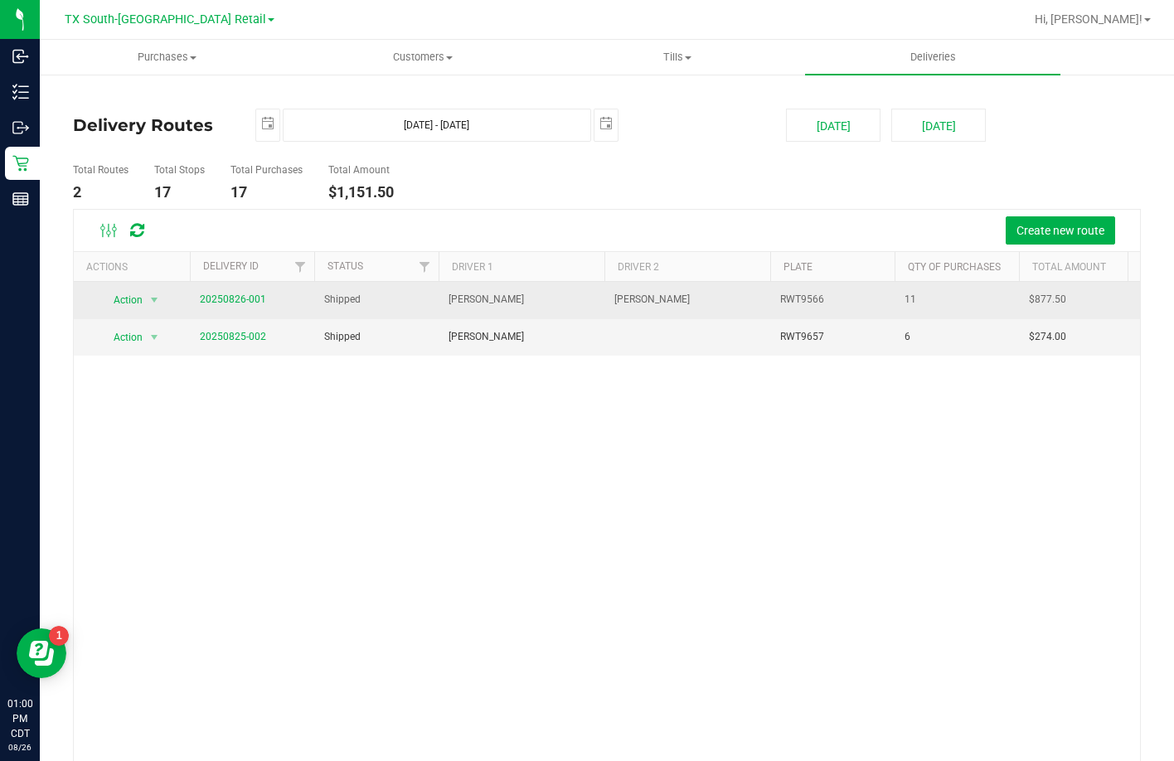
click at [240, 313] on td "20250826-001" at bounding box center [252, 300] width 124 height 37
click at [239, 298] on link "20250826-001" at bounding box center [233, 299] width 66 height 12
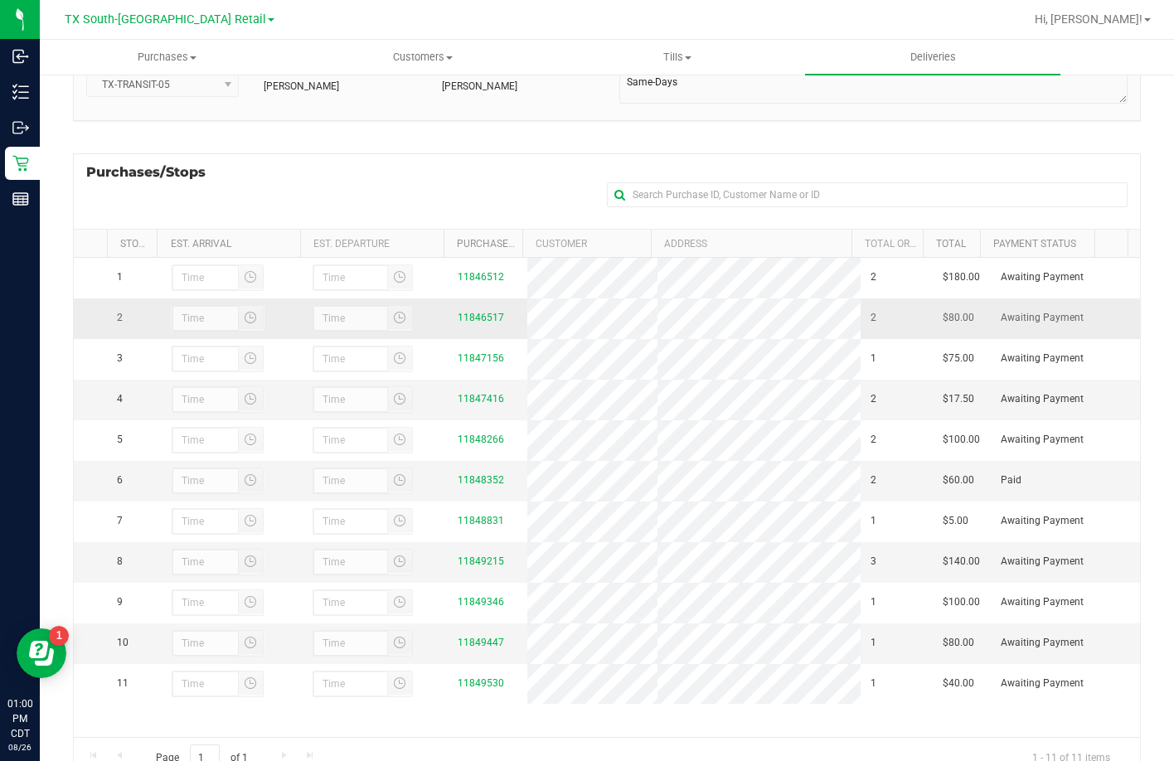
scroll to position [166, 0]
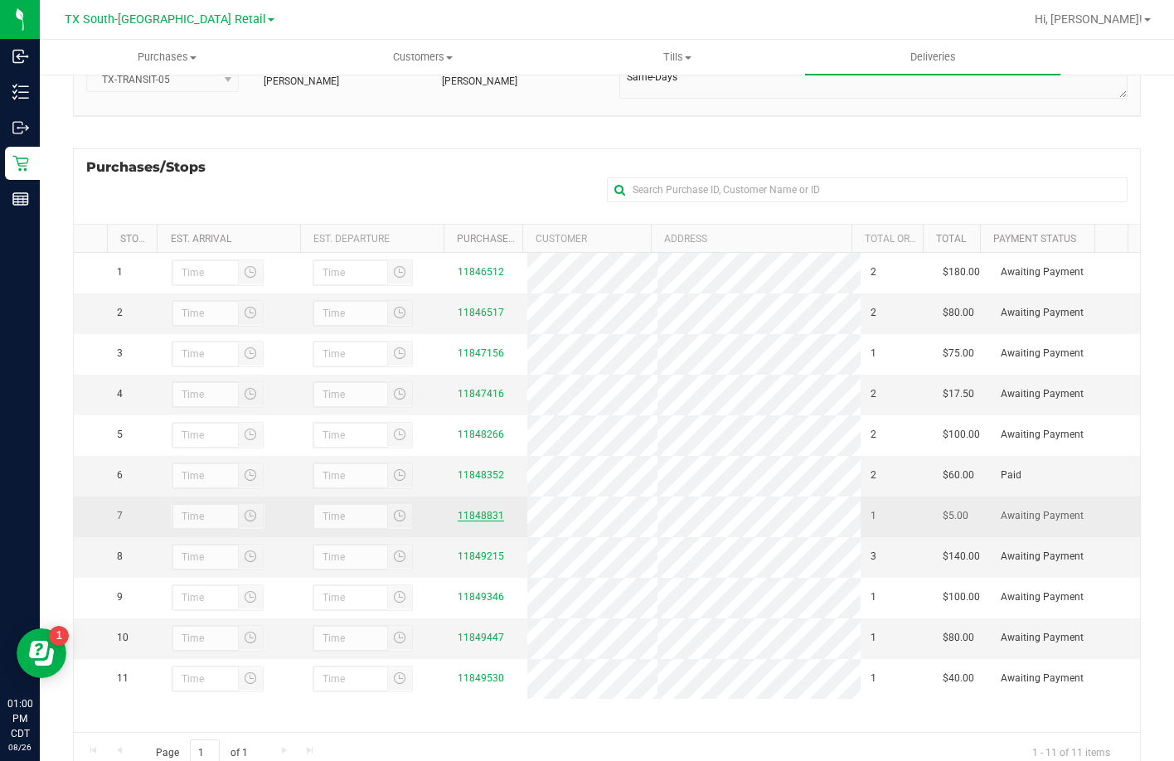
click at [486, 521] on link "11848831" at bounding box center [481, 516] width 46 height 12
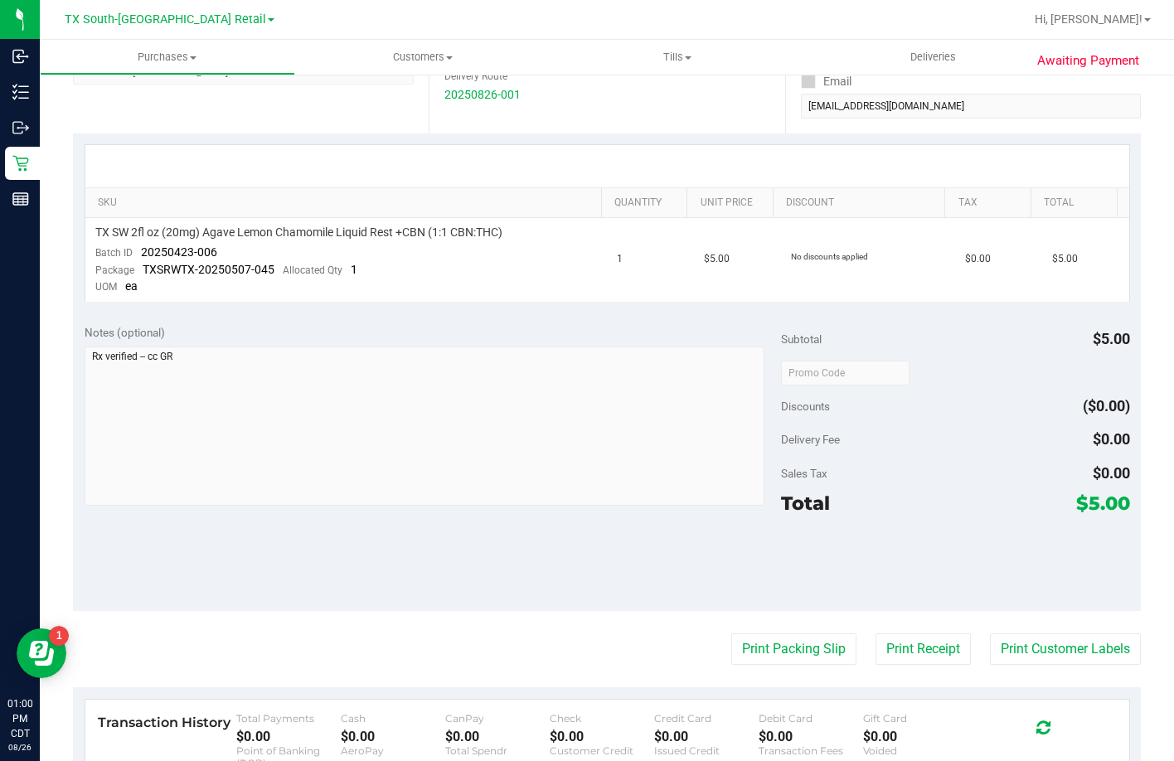
scroll to position [332, 0]
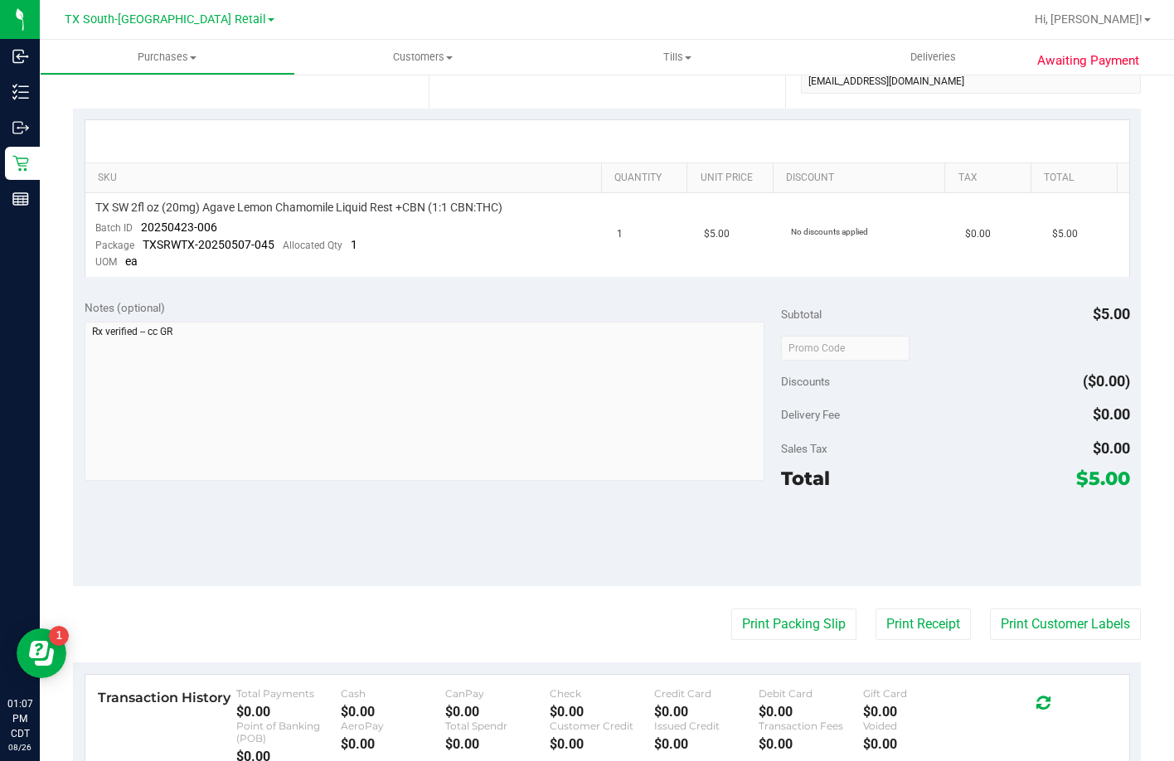
click at [163, 117] on div "SKU Quantity Unit Price Discount Tax Total TX SW 2fl oz (20mg) Agave Lemon Cham…" at bounding box center [607, 199] width 1068 height 180
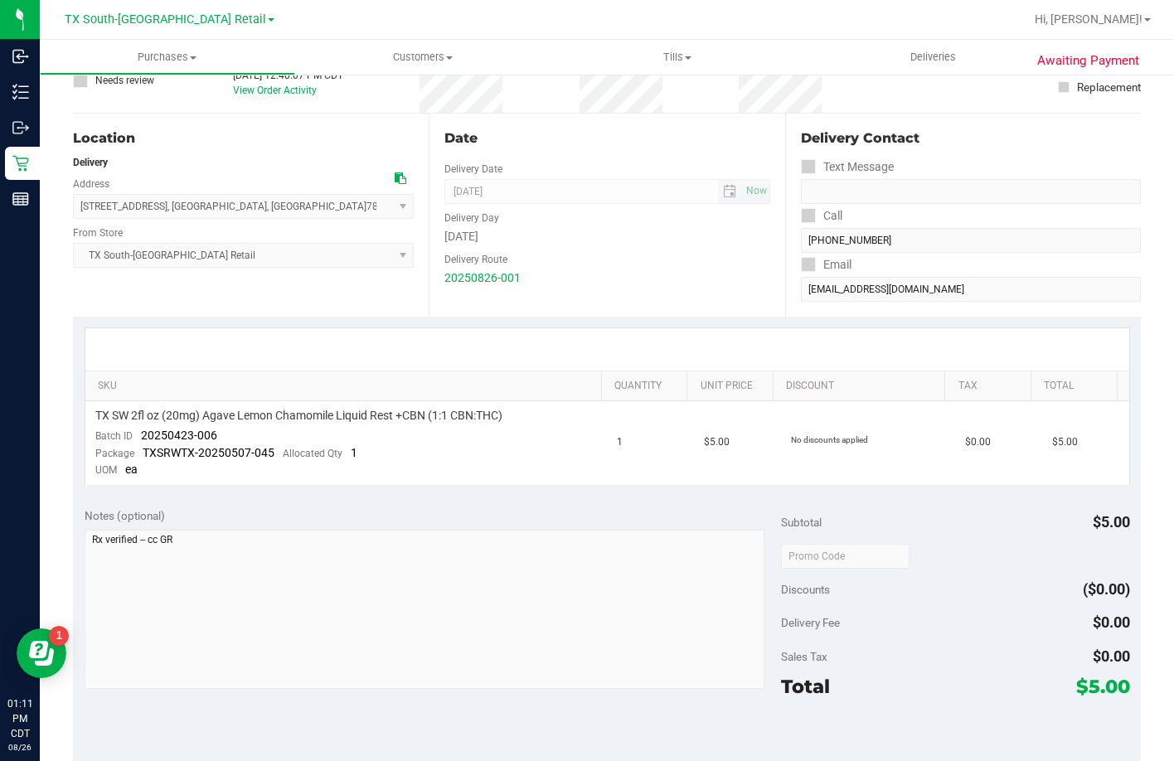
scroll to position [0, 0]
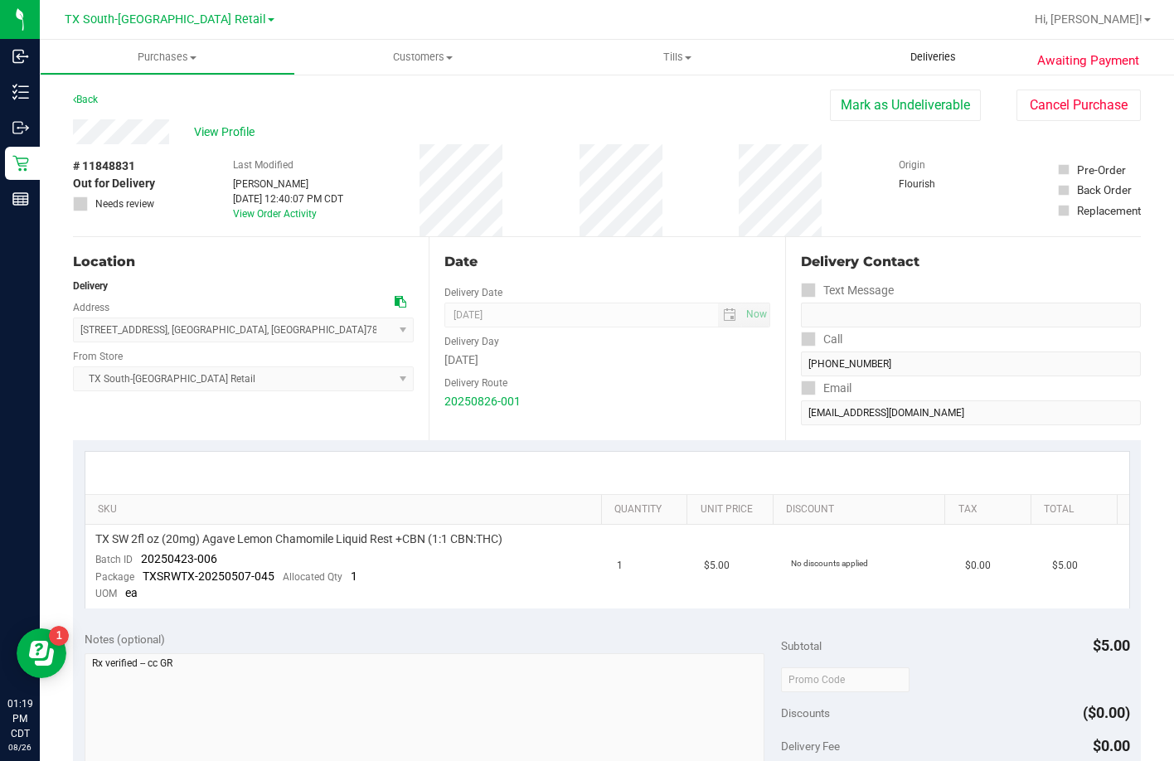
click at [903, 46] on uib-tab-heading "Deliveries" at bounding box center [932, 57] width 255 height 35
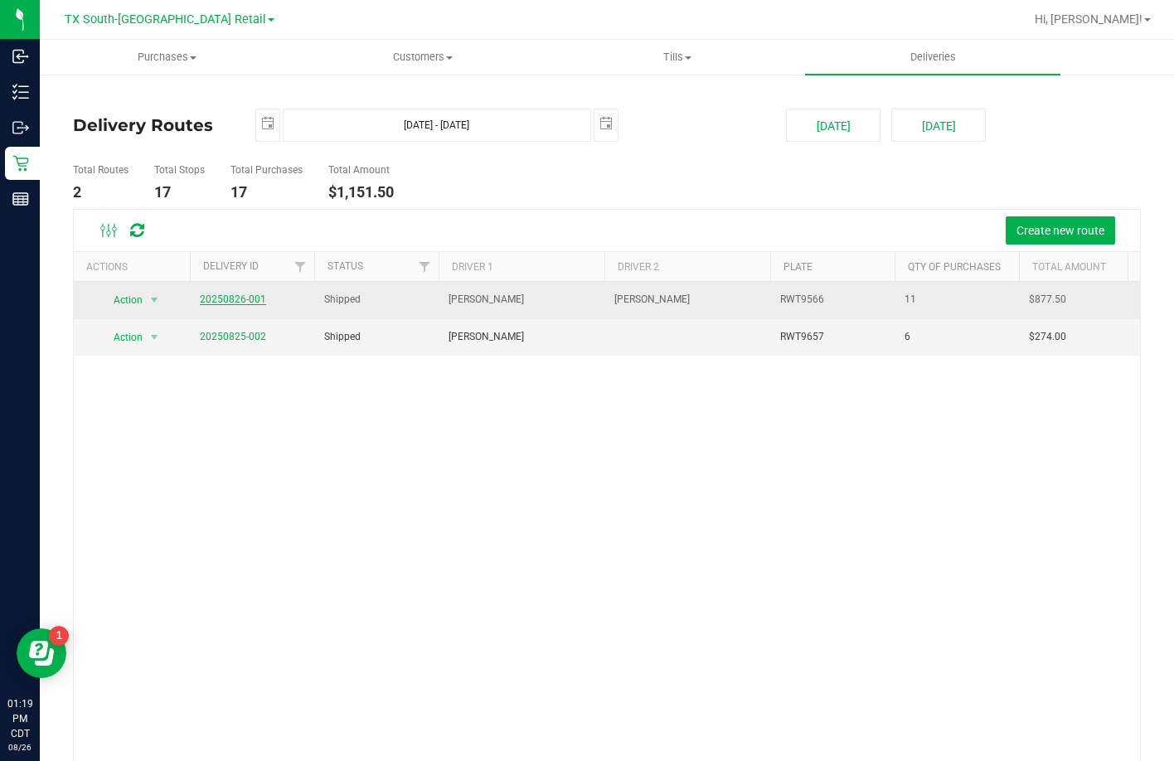
click at [239, 299] on link "20250826-001" at bounding box center [233, 299] width 66 height 12
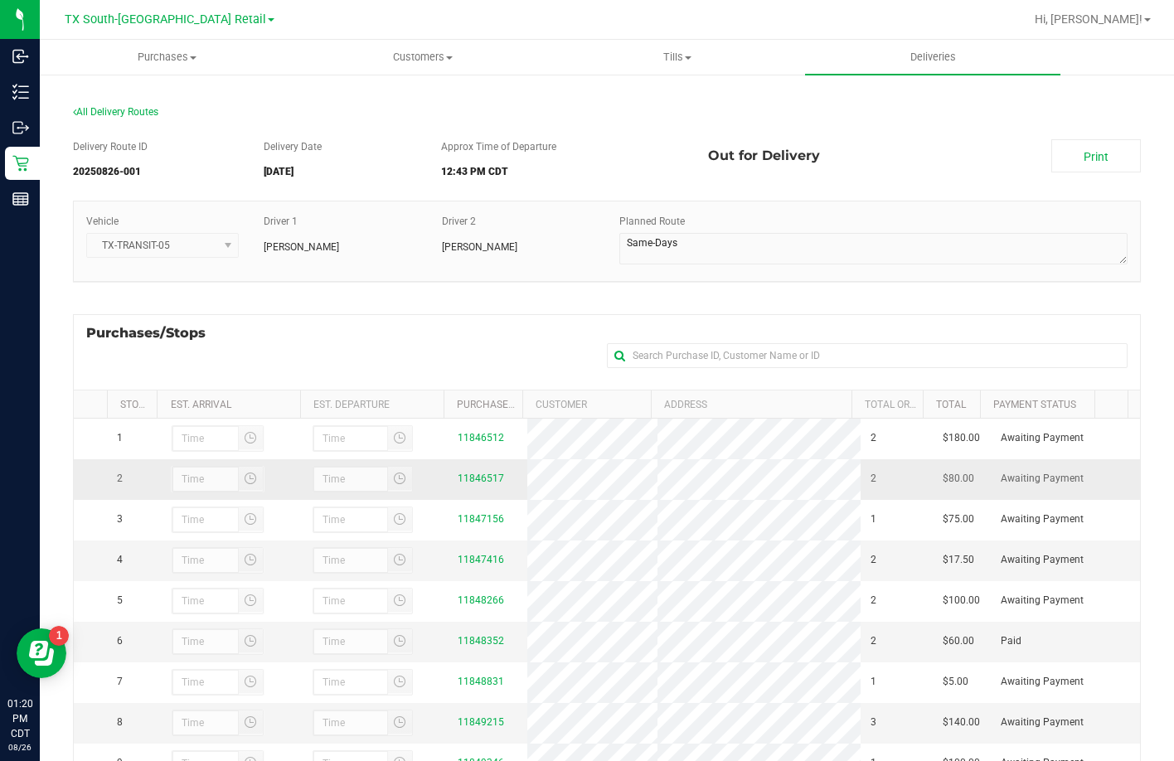
click at [469, 473] on td "11846517" at bounding box center [488, 479] width 80 height 41
click at [467, 480] on div "11846517" at bounding box center [488, 479] width 60 height 16
click at [477, 484] on link "11846517" at bounding box center [481, 478] width 46 height 12
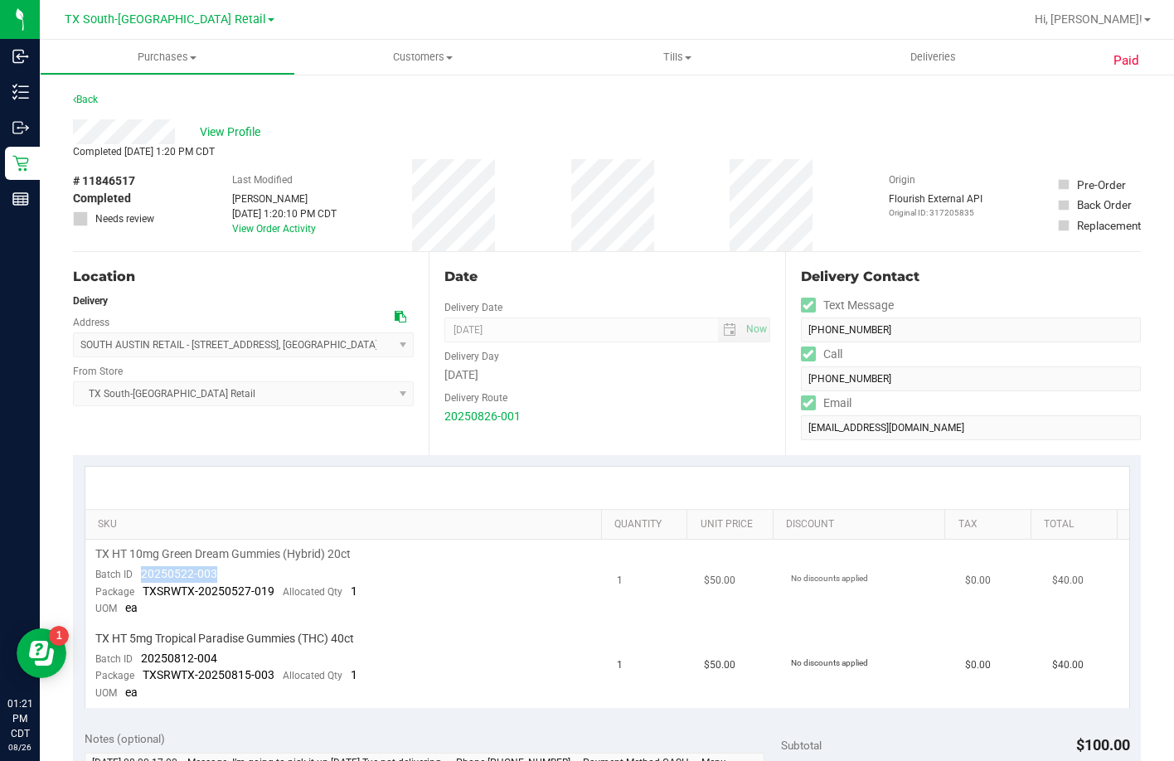
drag, startPoint x: 228, startPoint y: 569, endPoint x: 140, endPoint y: 571, distance: 87.9
click at [140, 571] on td "TX HT 10mg Green Dream Gummies (Hybrid) 20ct Batch ID 20250522-003 Package TXSR…" at bounding box center [346, 582] width 522 height 85
drag, startPoint x: 220, startPoint y: 655, endPoint x: 142, endPoint y: 657, distance: 78.8
click at [142, 657] on td "TX HT 5mg Tropical Paradise Gummies (THC) 40ct Batch ID 20250812-004 Package TX…" at bounding box center [346, 666] width 522 height 84
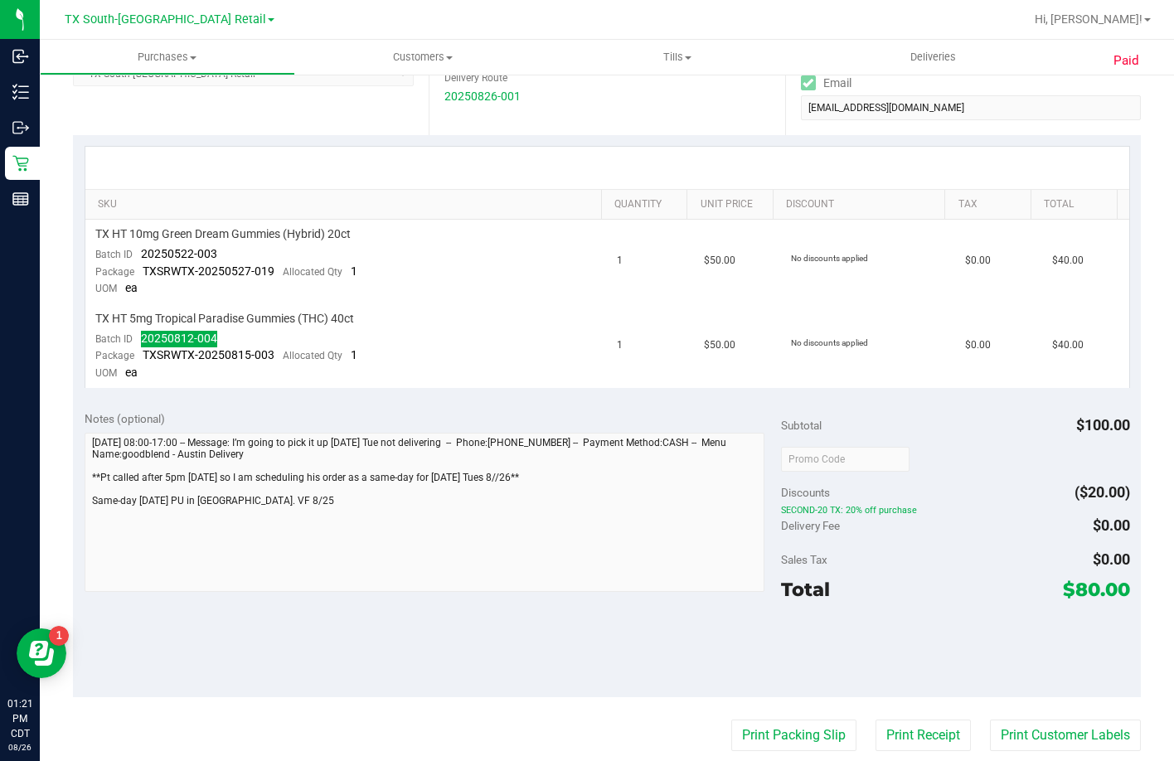
scroll to position [332, 0]
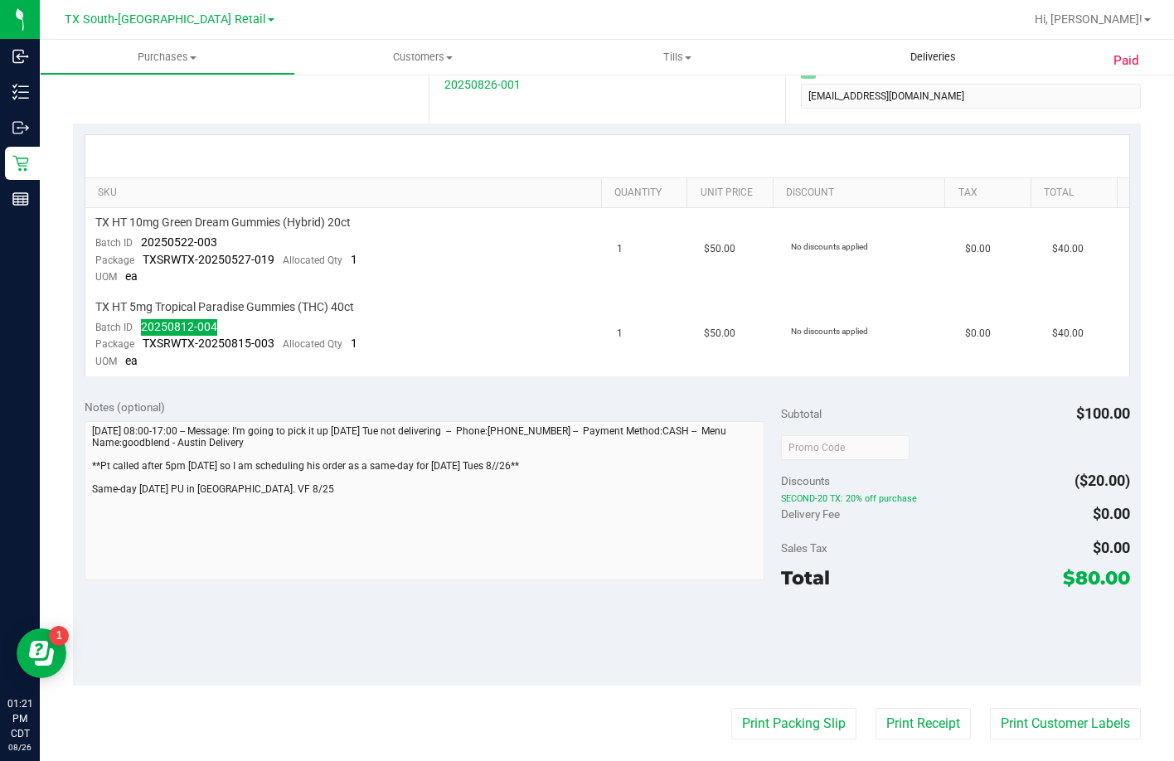
click at [923, 67] on uib-tab-heading "Deliveries" at bounding box center [932, 57] width 255 height 35
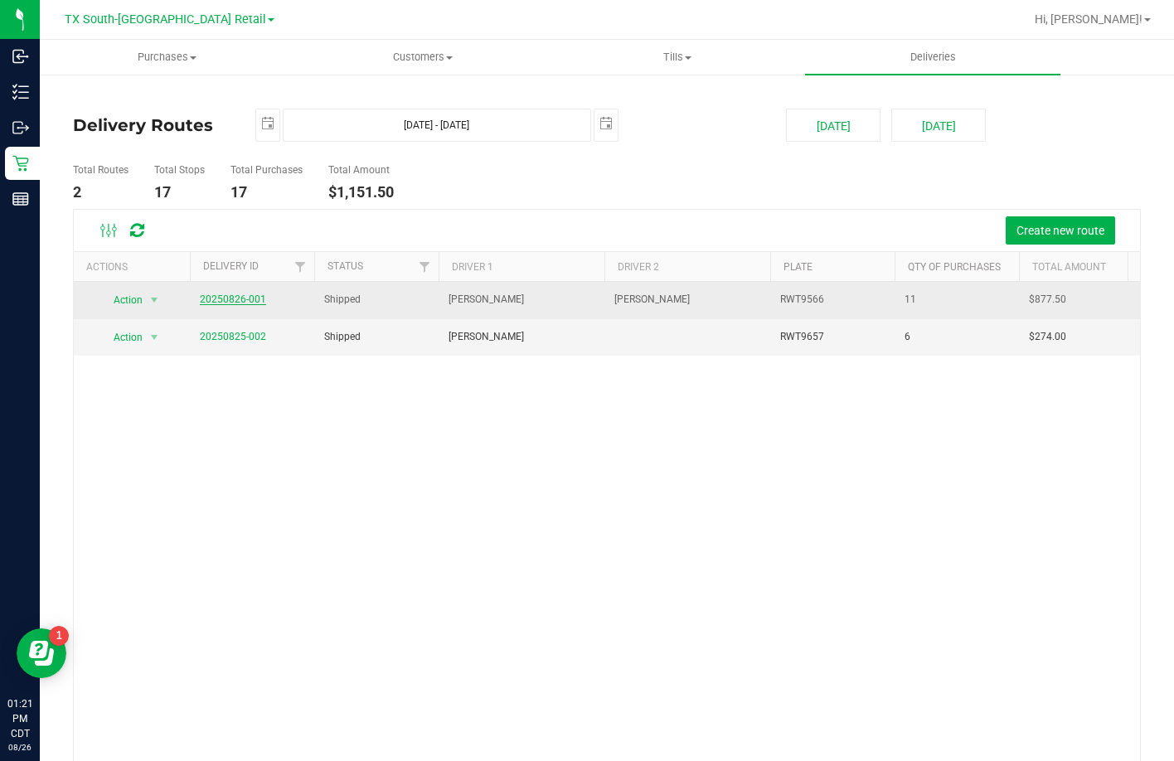
click at [247, 300] on link "20250826-001" at bounding box center [233, 299] width 66 height 12
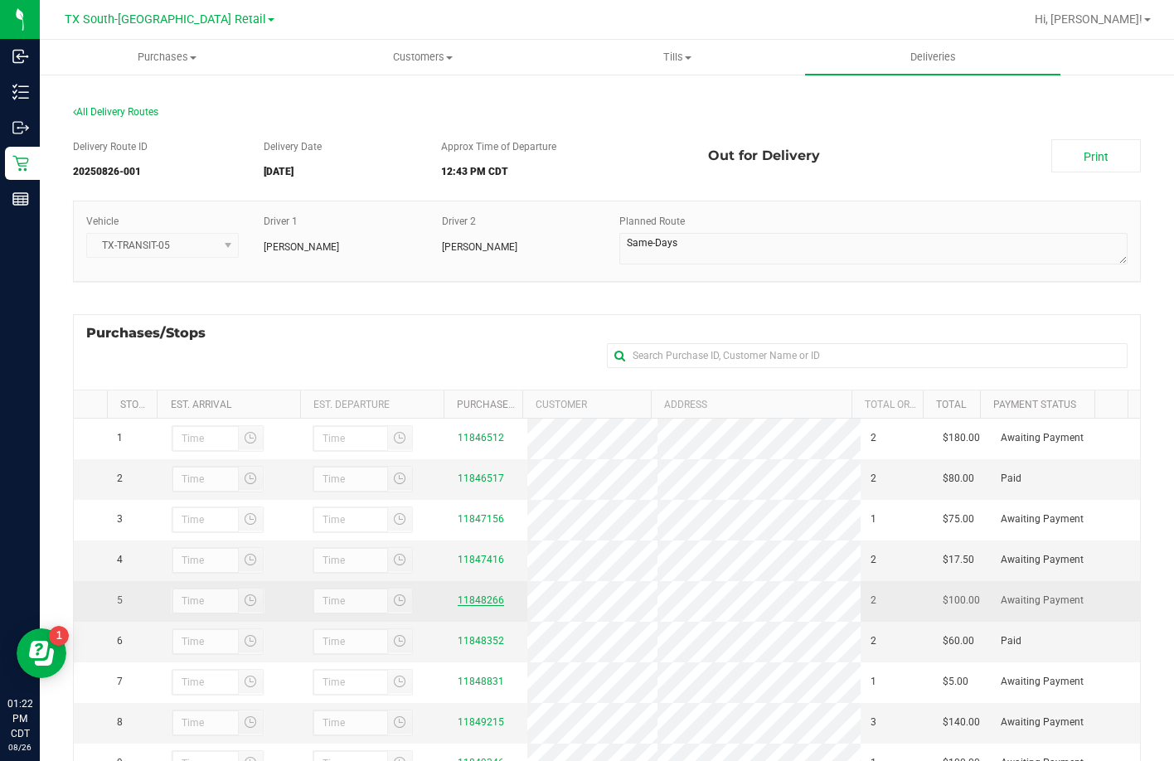
click at [475, 606] on link "11848266" at bounding box center [481, 600] width 46 height 12
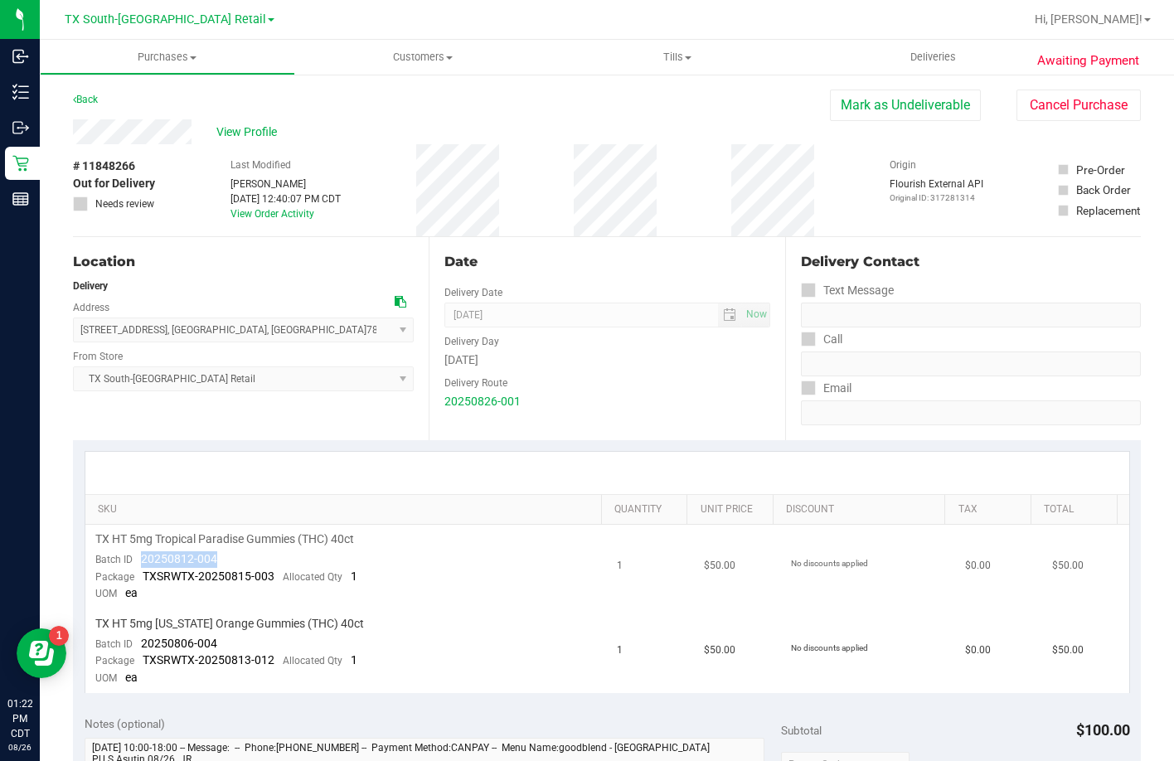
drag, startPoint x: 220, startPoint y: 552, endPoint x: 140, endPoint y: 556, distance: 80.5
click at [140, 556] on td "TX HT 5mg Tropical Paradise Gummies (THC) 40ct Batch ID 20250812-004 Package TX…" at bounding box center [346, 567] width 522 height 85
drag, startPoint x: 249, startPoint y: 644, endPoint x: 136, endPoint y: 646, distance: 112.7
click at [136, 646] on td "TX HT 5mg Texas Orange Gummies (THC) 40ct Batch ID 20250806-004 Package TXSRWTX…" at bounding box center [346, 651] width 522 height 84
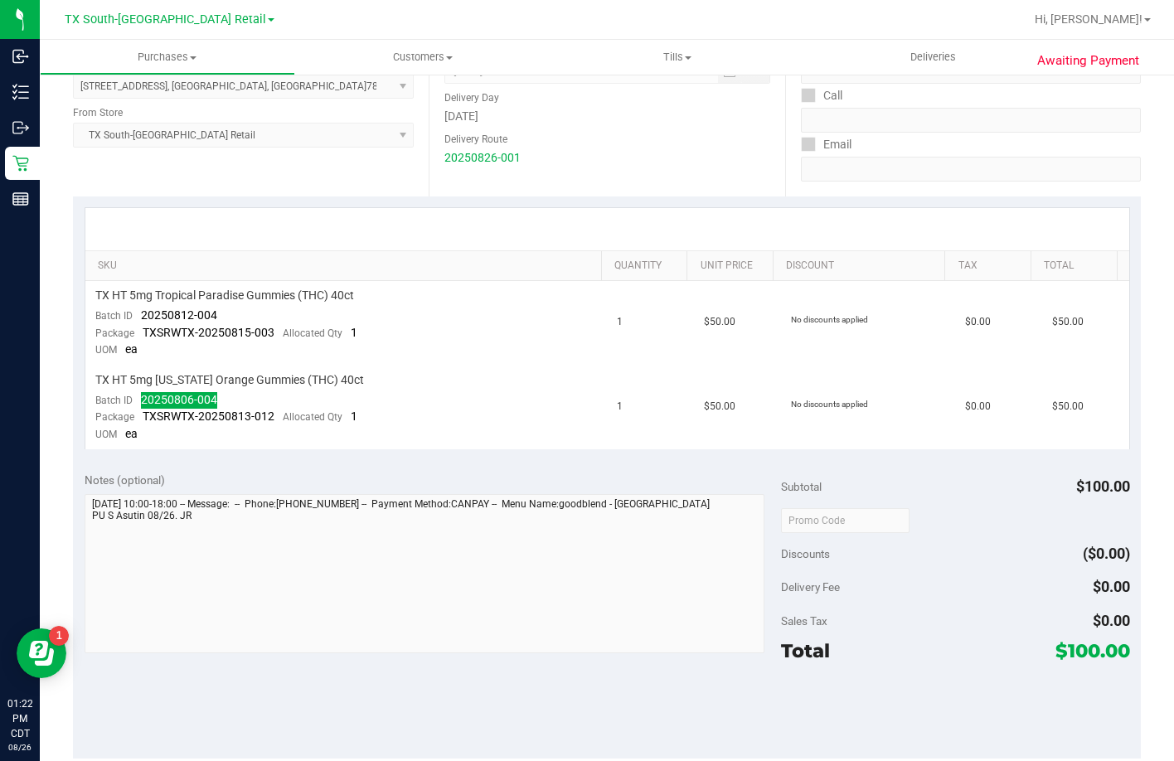
scroll to position [249, 0]
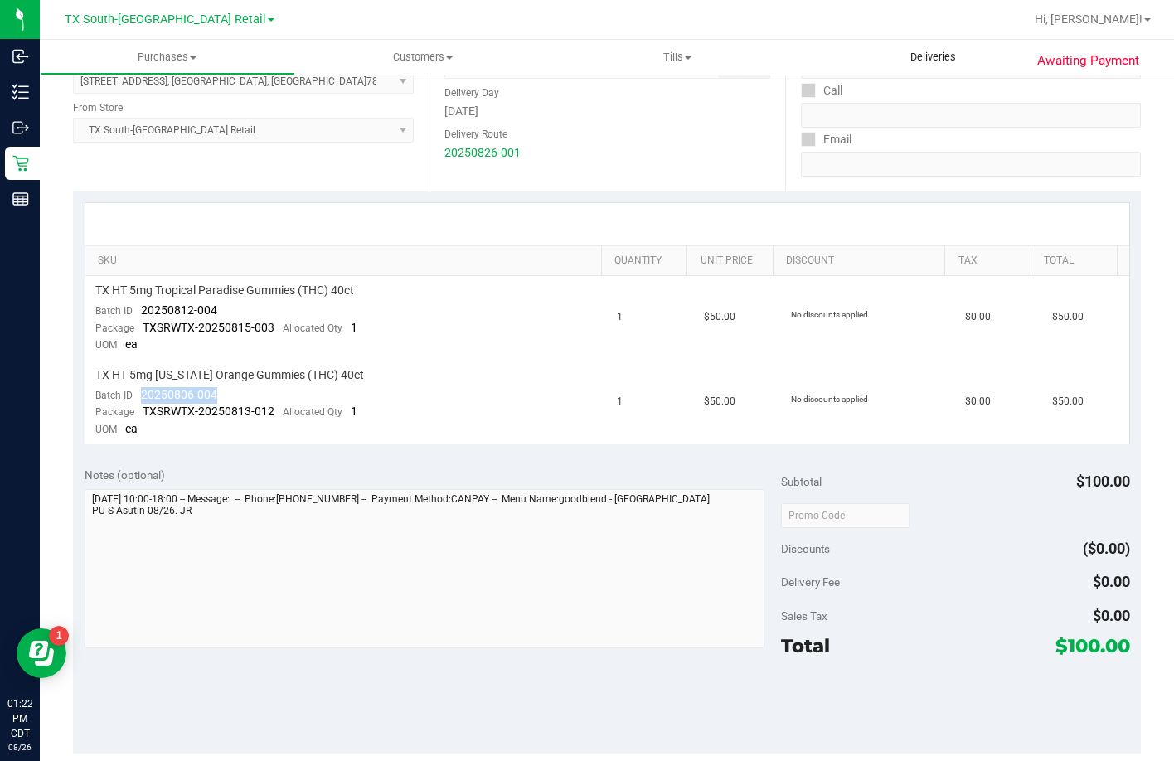
click at [920, 56] on span "Deliveries" at bounding box center [933, 57] width 90 height 15
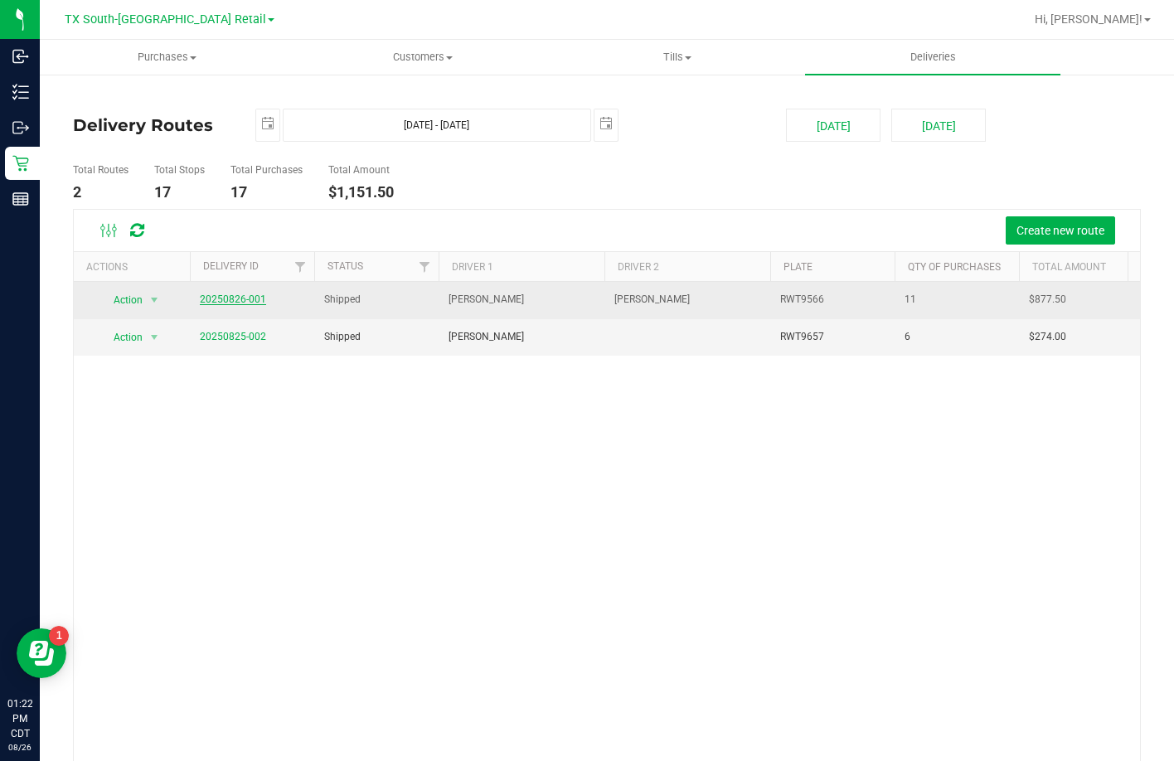
click at [220, 299] on link "20250826-001" at bounding box center [233, 299] width 66 height 12
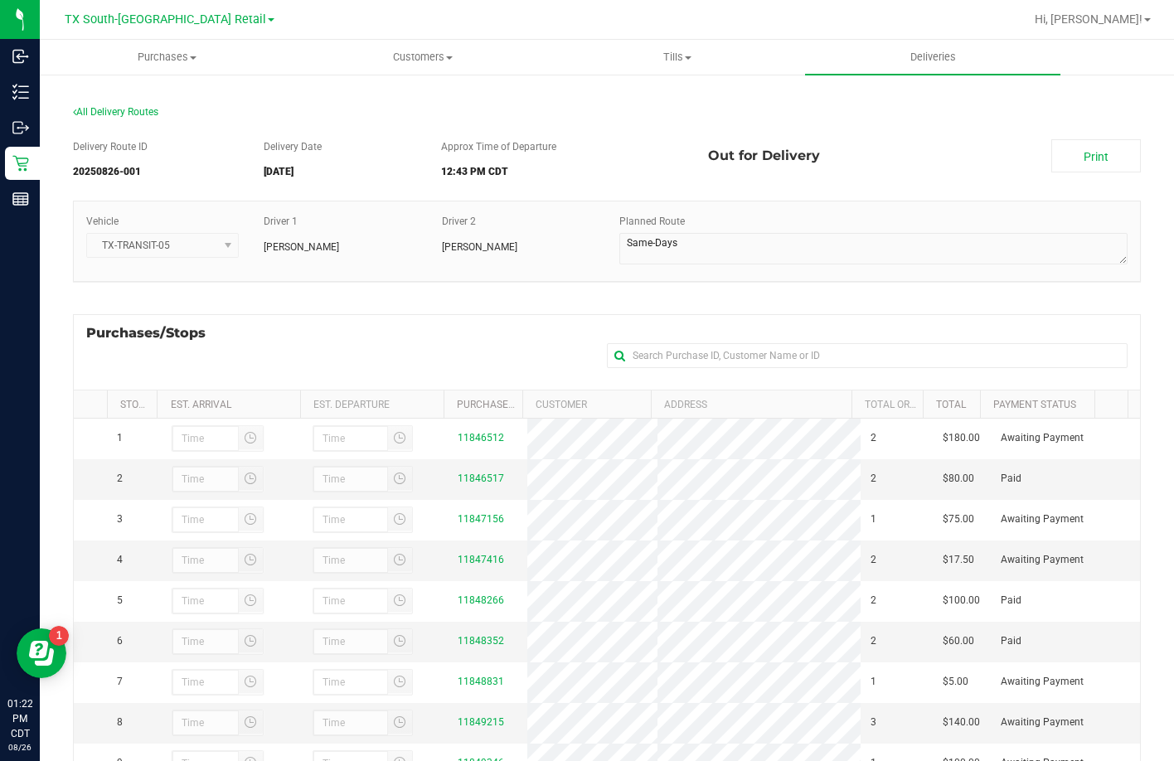
scroll to position [221, 0]
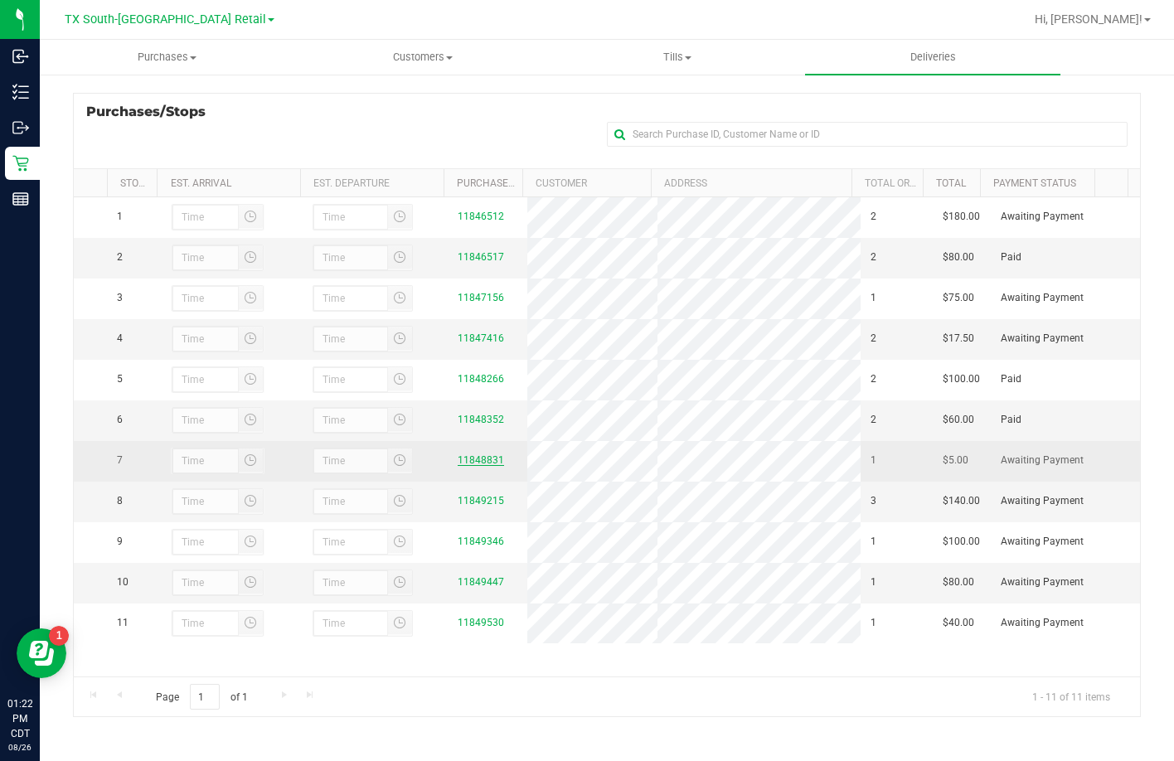
click at [487, 466] on link "11848831" at bounding box center [481, 460] width 46 height 12
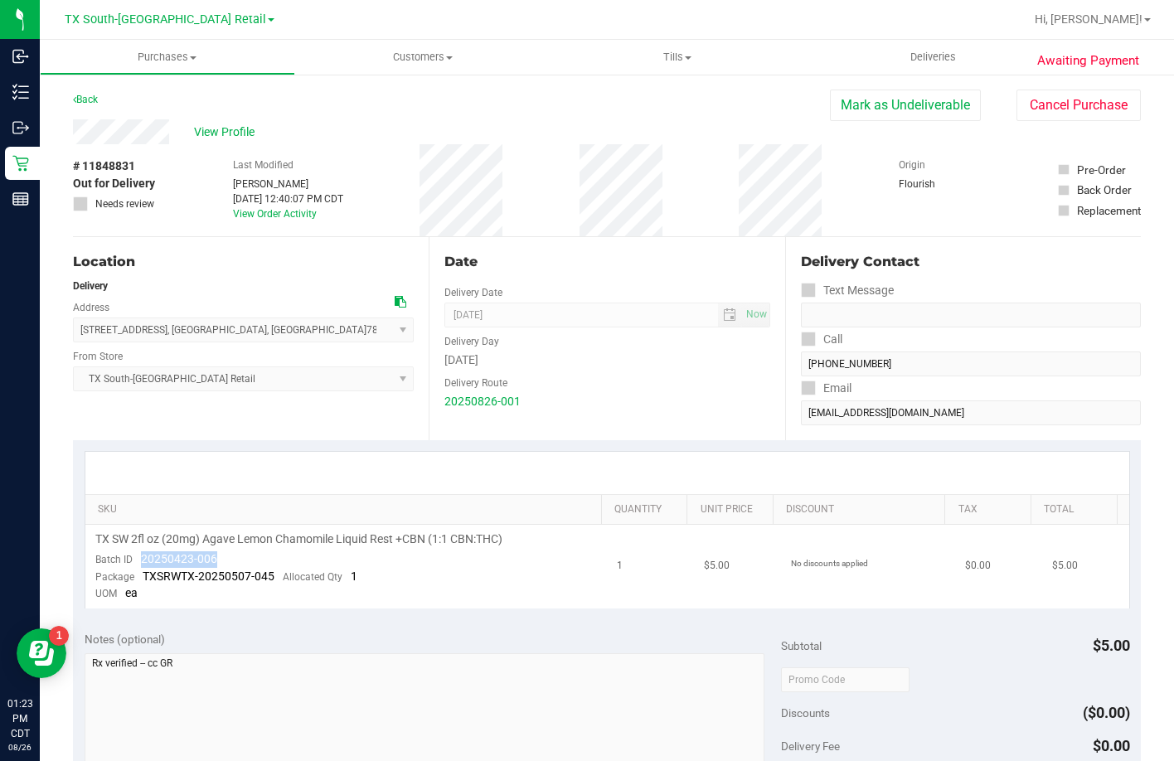
drag, startPoint x: 226, startPoint y: 551, endPoint x: 135, endPoint y: 564, distance: 92.1
click at [135, 564] on td "TX SW 2fl oz (20mg) Agave Lemon Chamomile Liquid Rest +CBN (1:1 CBN:THC) Batch …" at bounding box center [346, 567] width 522 height 84
click at [925, 43] on uib-tab-heading "Deliveries" at bounding box center [932, 57] width 255 height 35
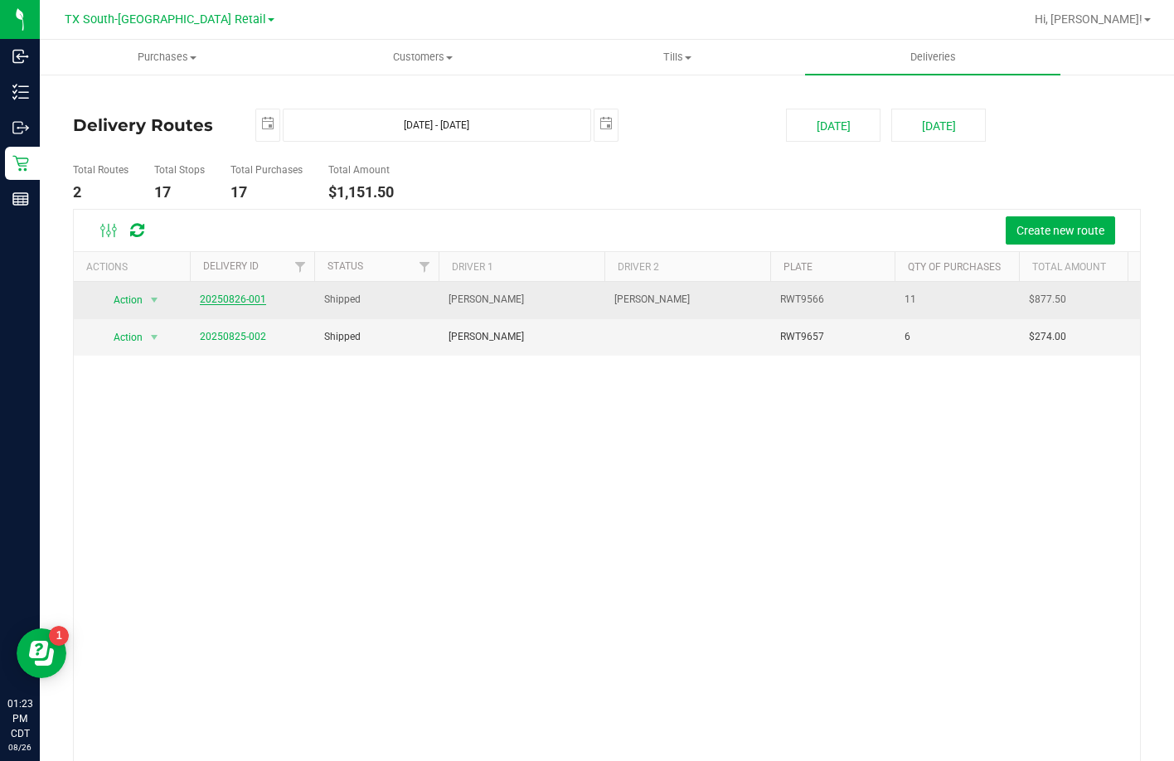
click at [233, 298] on link "20250826-001" at bounding box center [233, 299] width 66 height 12
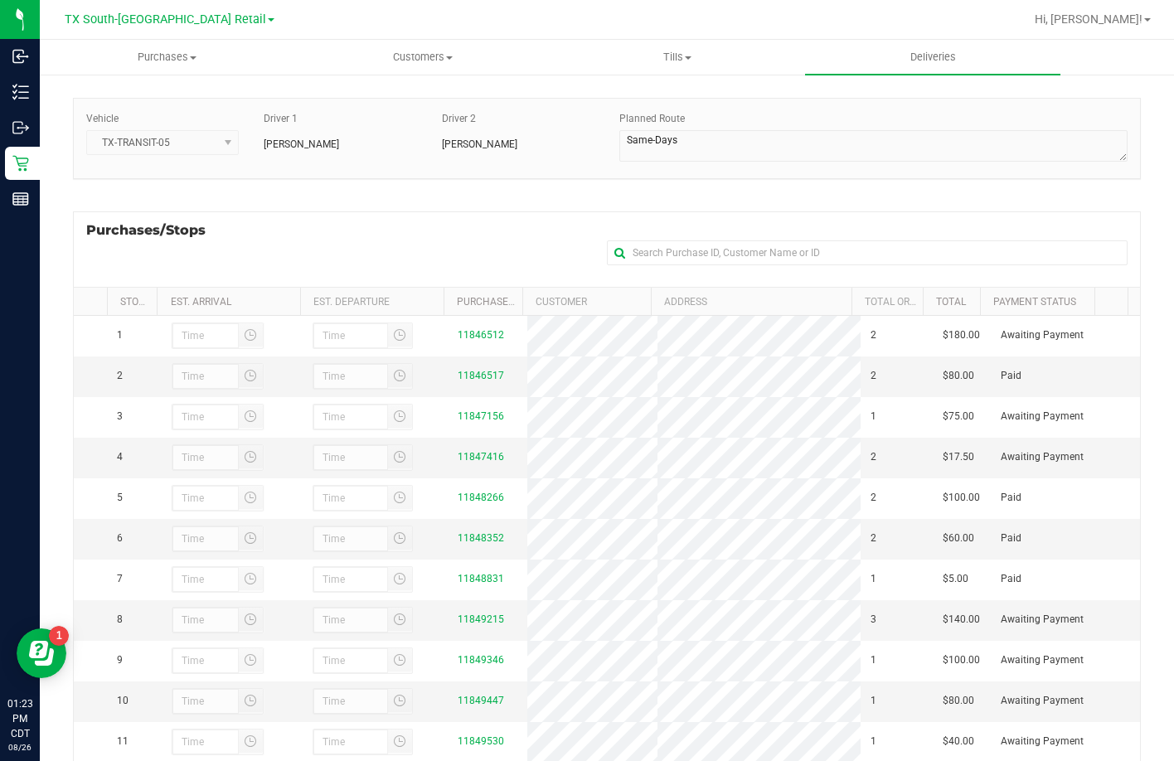
scroll to position [221, 0]
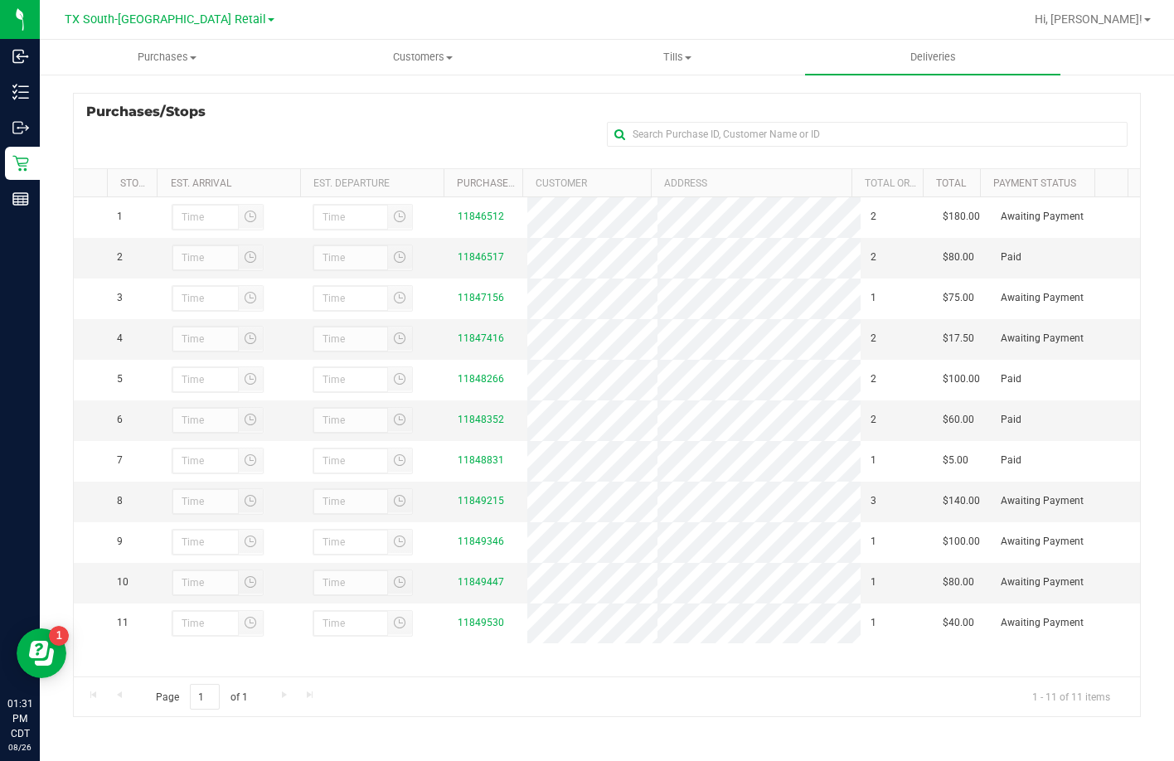
click at [545, 114] on div "Purchases/Stops + Add Purchase" at bounding box center [607, 130] width 1068 height 75
click at [310, 108] on div "Purchases/Stops + Add Purchase" at bounding box center [607, 130] width 1068 height 75
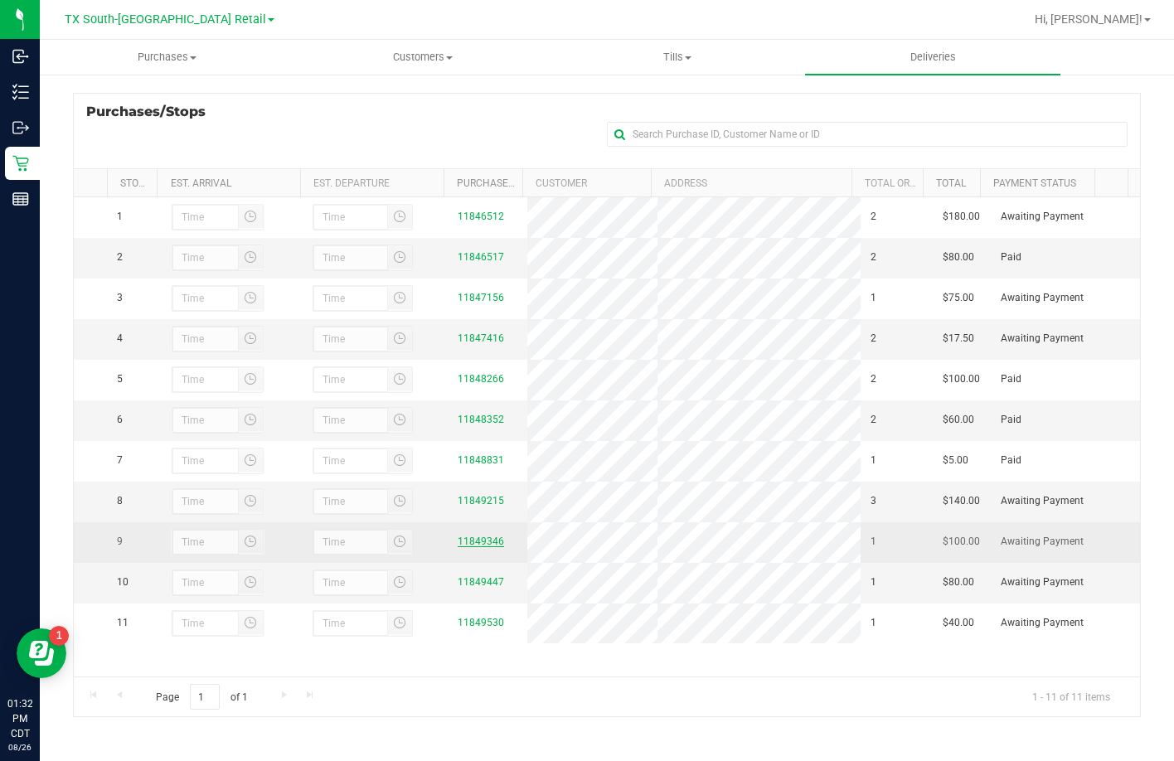
click at [474, 547] on link "11849346" at bounding box center [481, 541] width 46 height 12
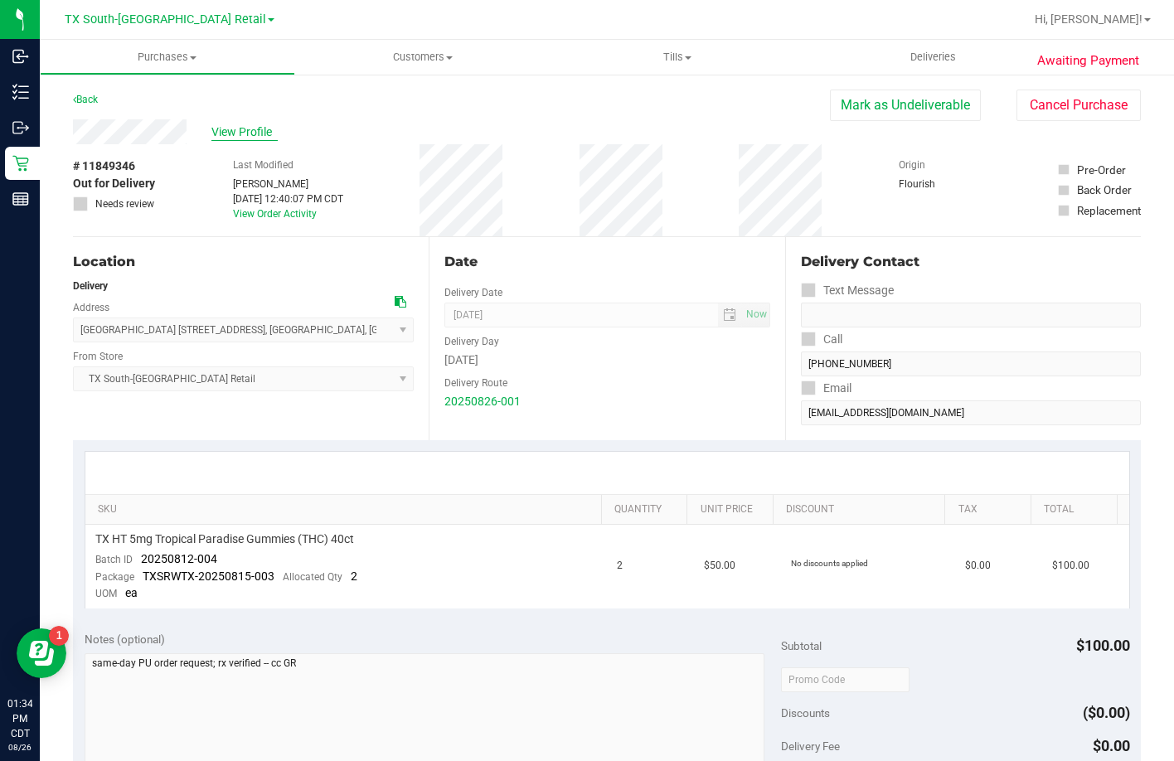
click at [249, 126] on span "View Profile" at bounding box center [244, 131] width 66 height 17
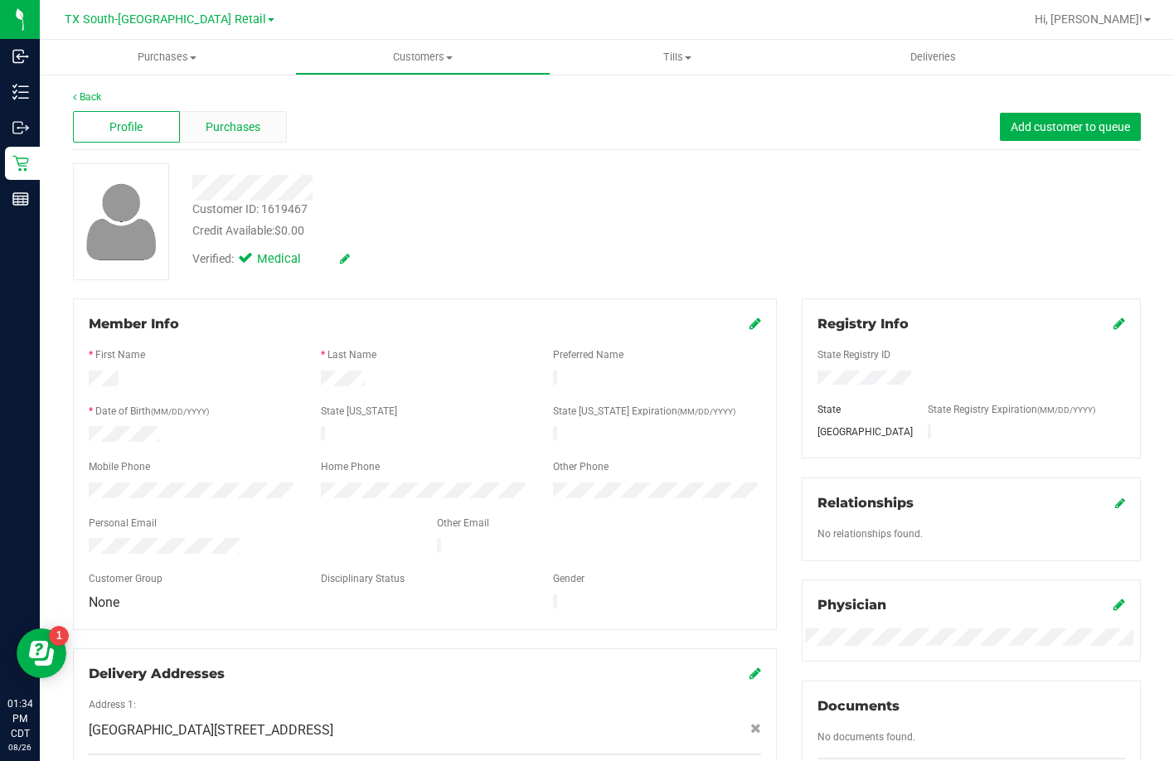
click at [266, 129] on div "Purchases" at bounding box center [233, 126] width 107 height 31
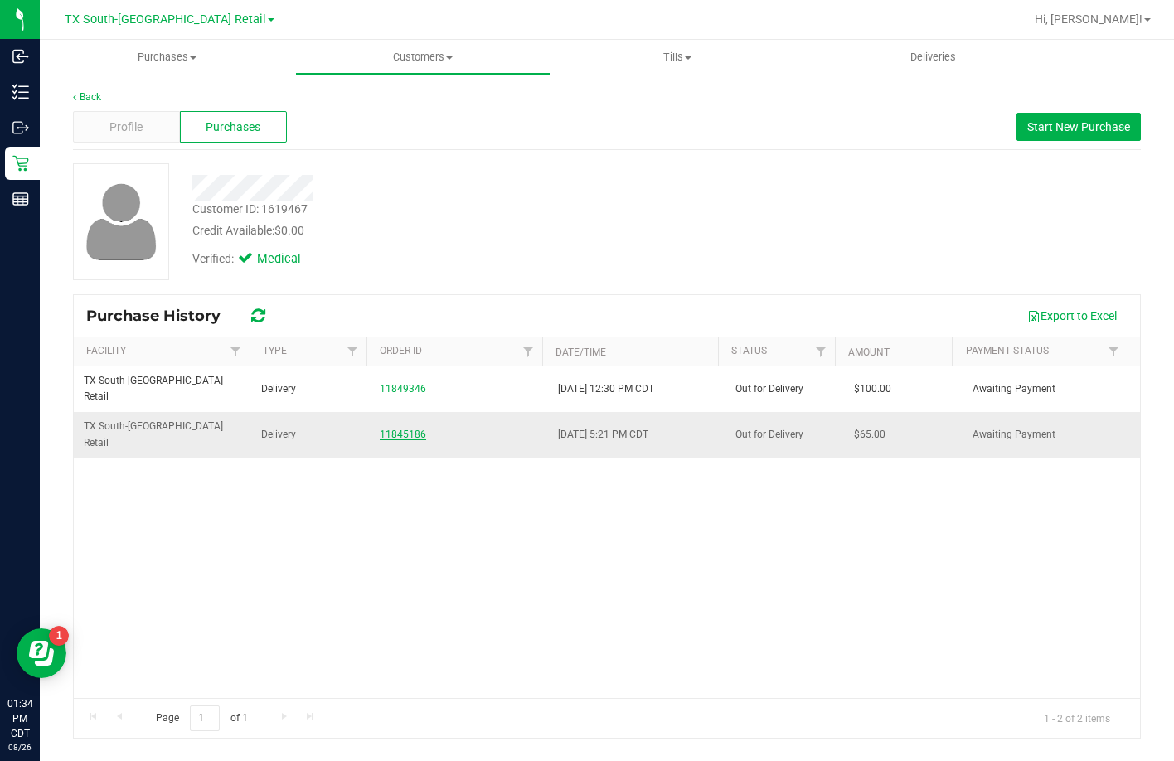
click at [385, 428] on link "11845186" at bounding box center [403, 434] width 46 height 12
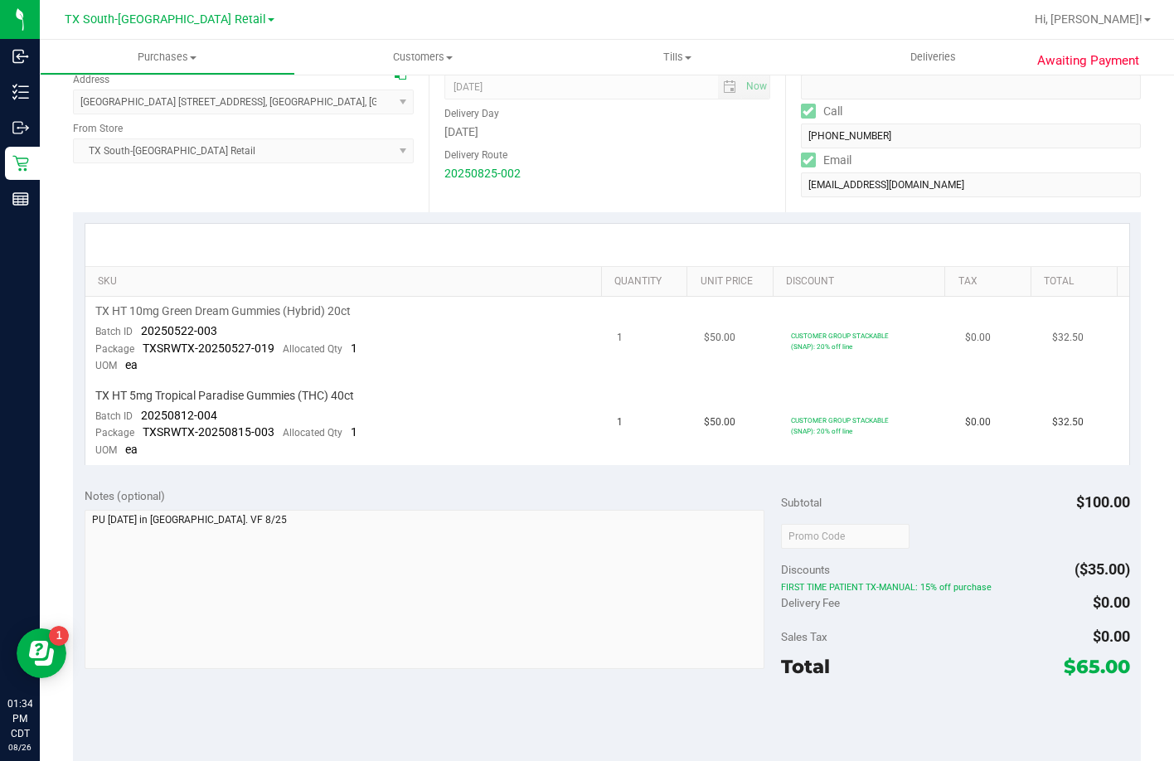
scroll to position [249, 0]
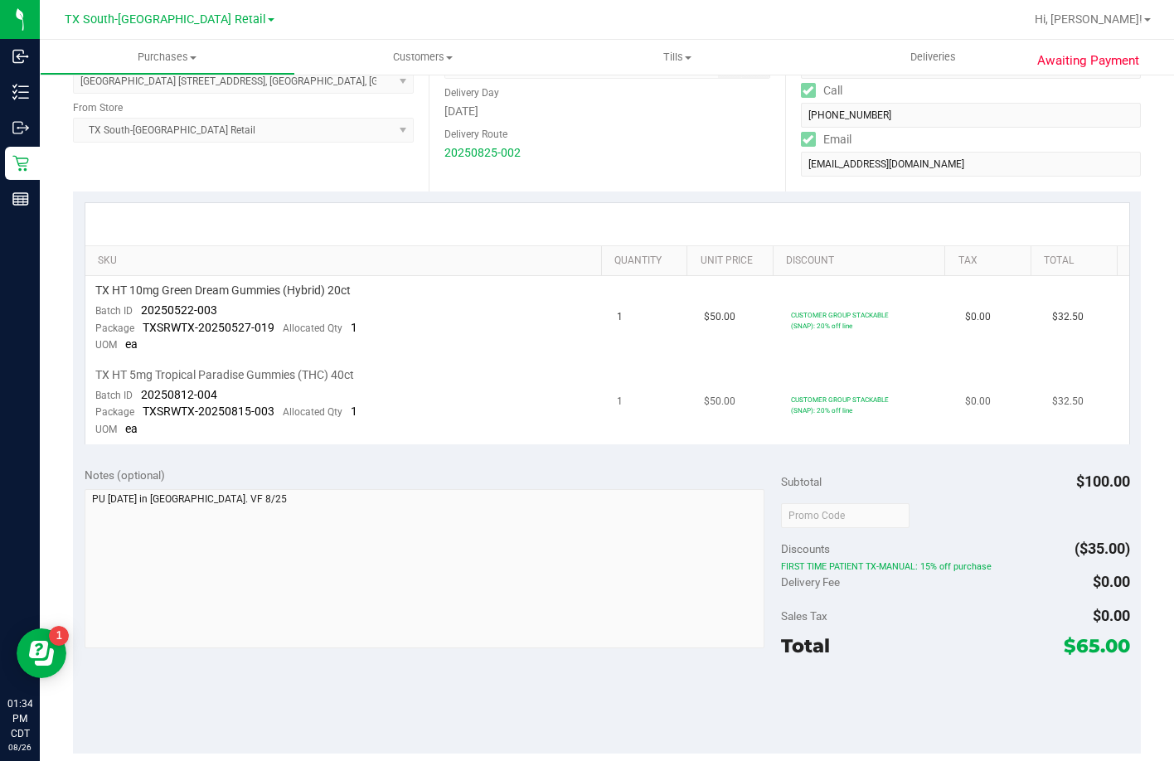
click at [704, 408] on span "$50.00" at bounding box center [719, 402] width 31 height 16
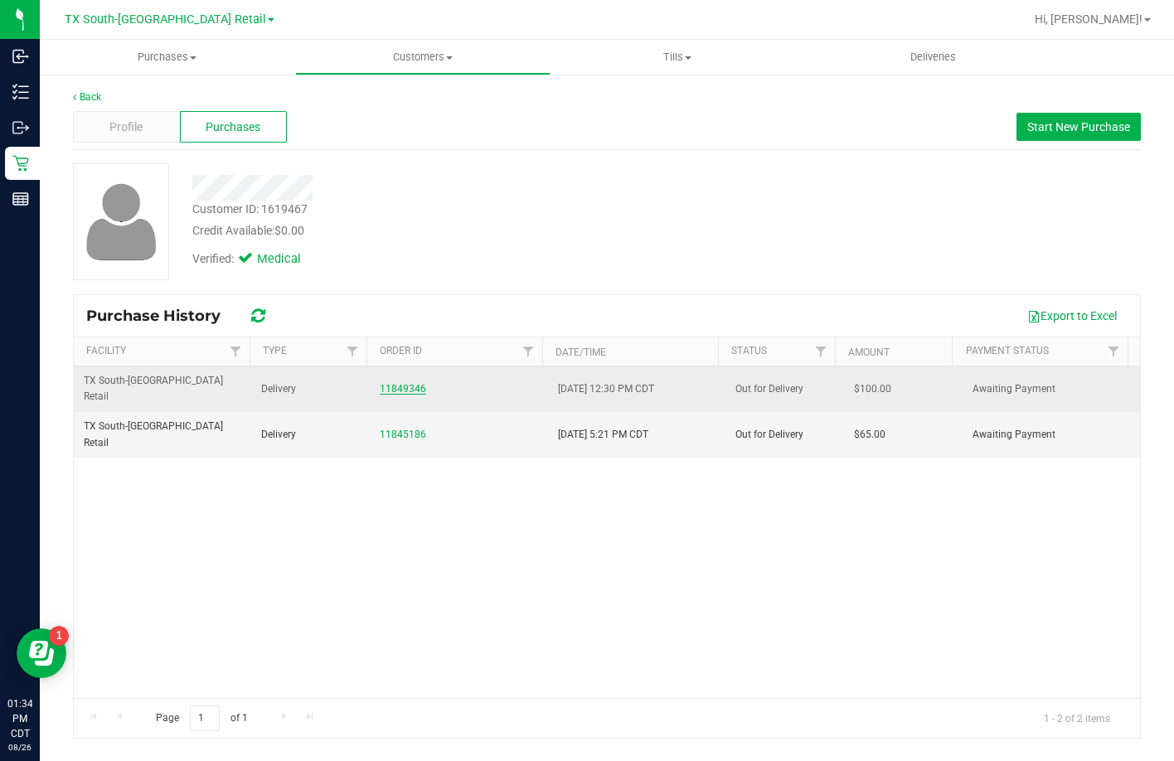
click at [392, 383] on link "11849346" at bounding box center [403, 389] width 46 height 12
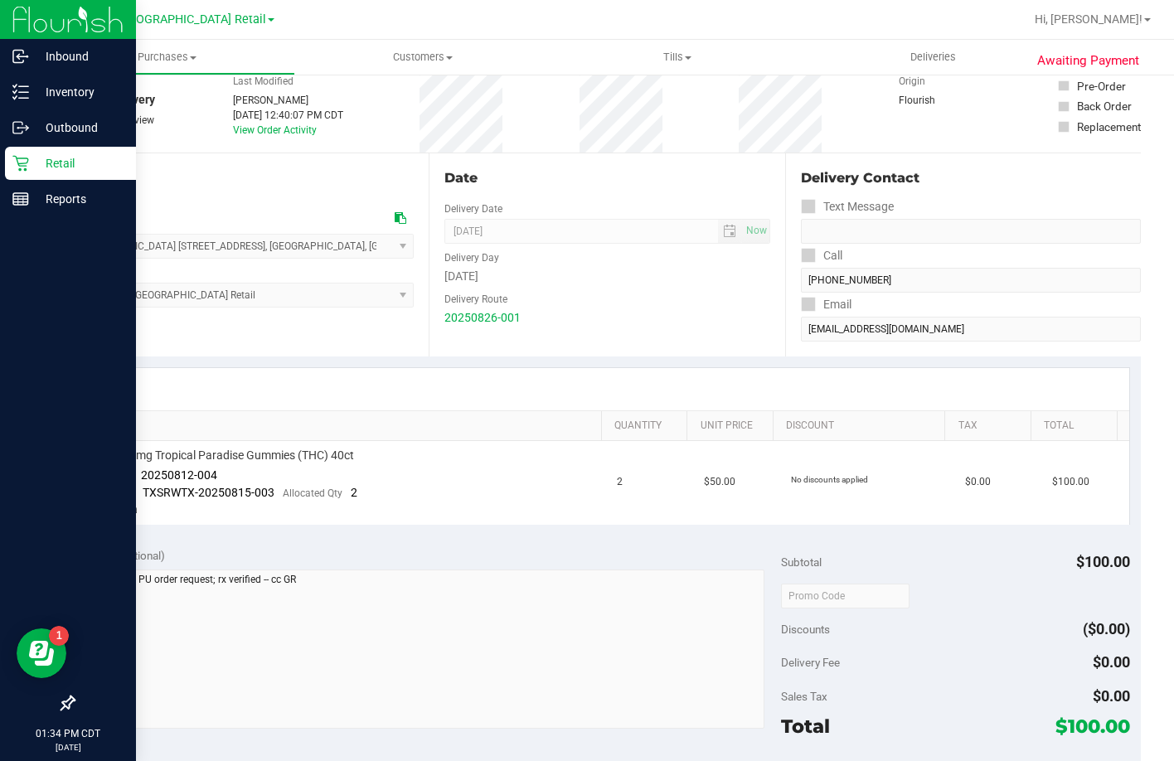
scroll to position [83, 0]
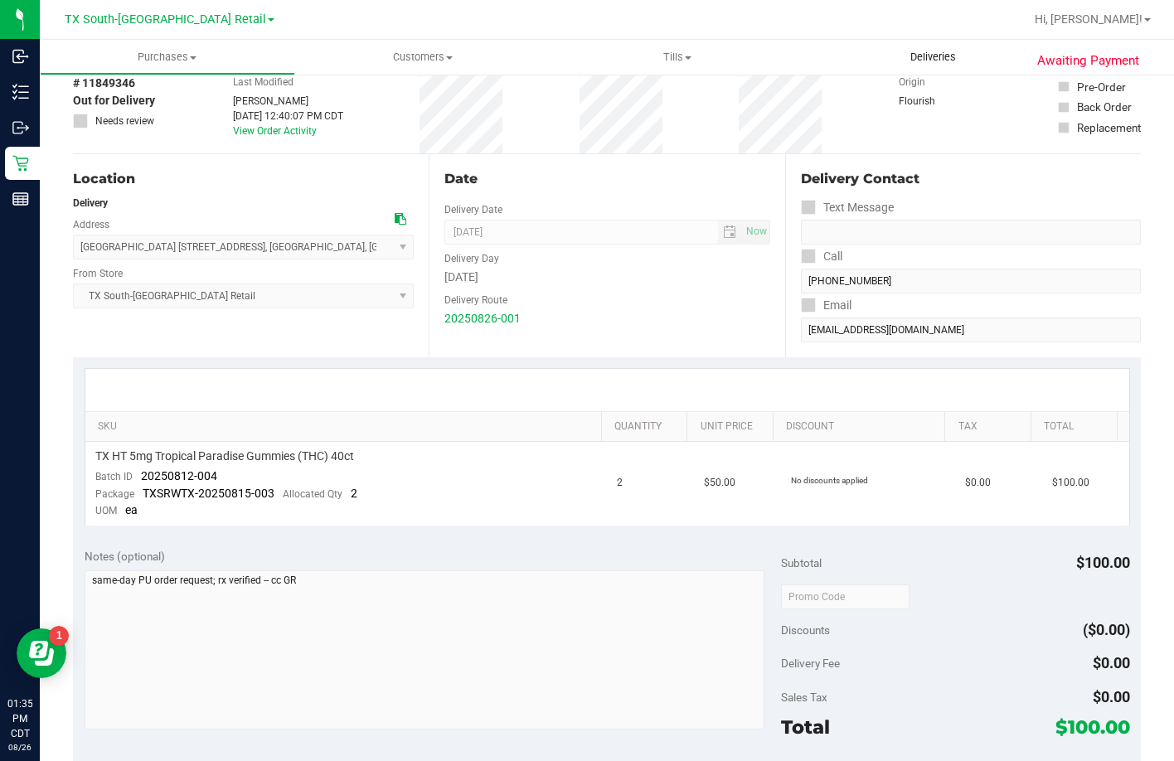
click at [952, 56] on span "Deliveries" at bounding box center [933, 57] width 90 height 15
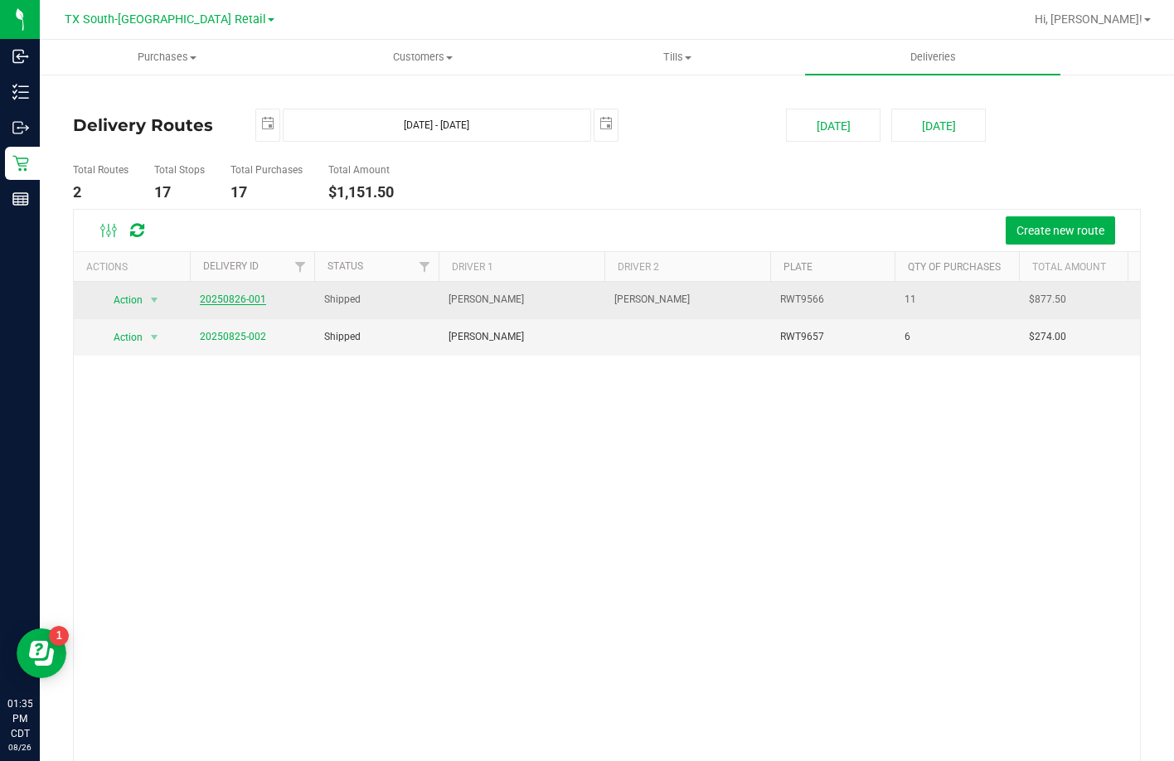
click at [243, 298] on link "20250826-001" at bounding box center [233, 299] width 66 height 12
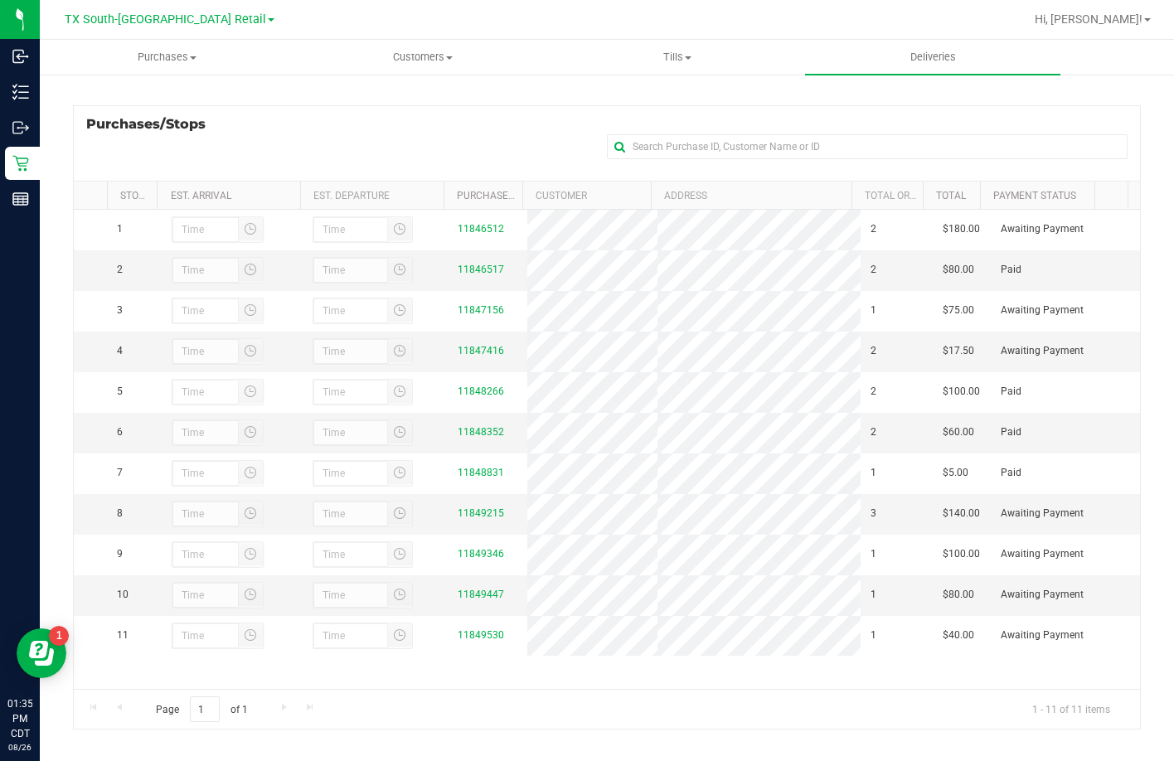
scroll to position [221, 0]
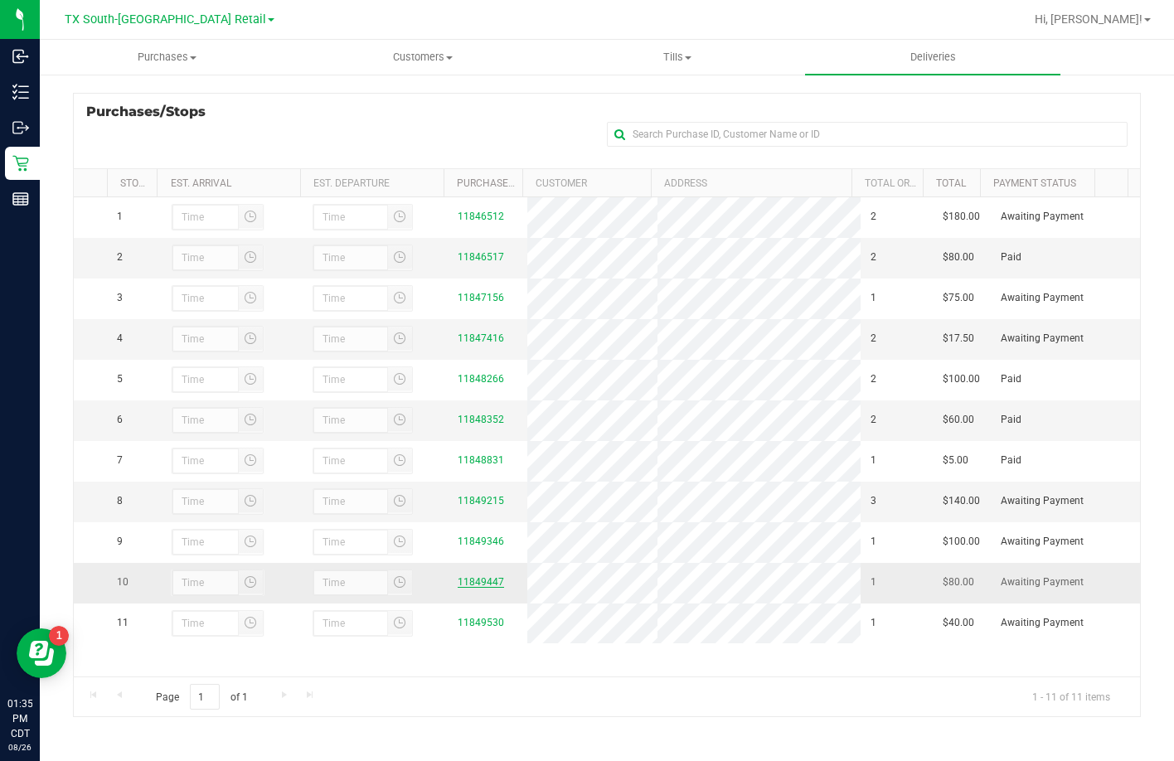
click at [474, 588] on link "11849447" at bounding box center [481, 582] width 46 height 12
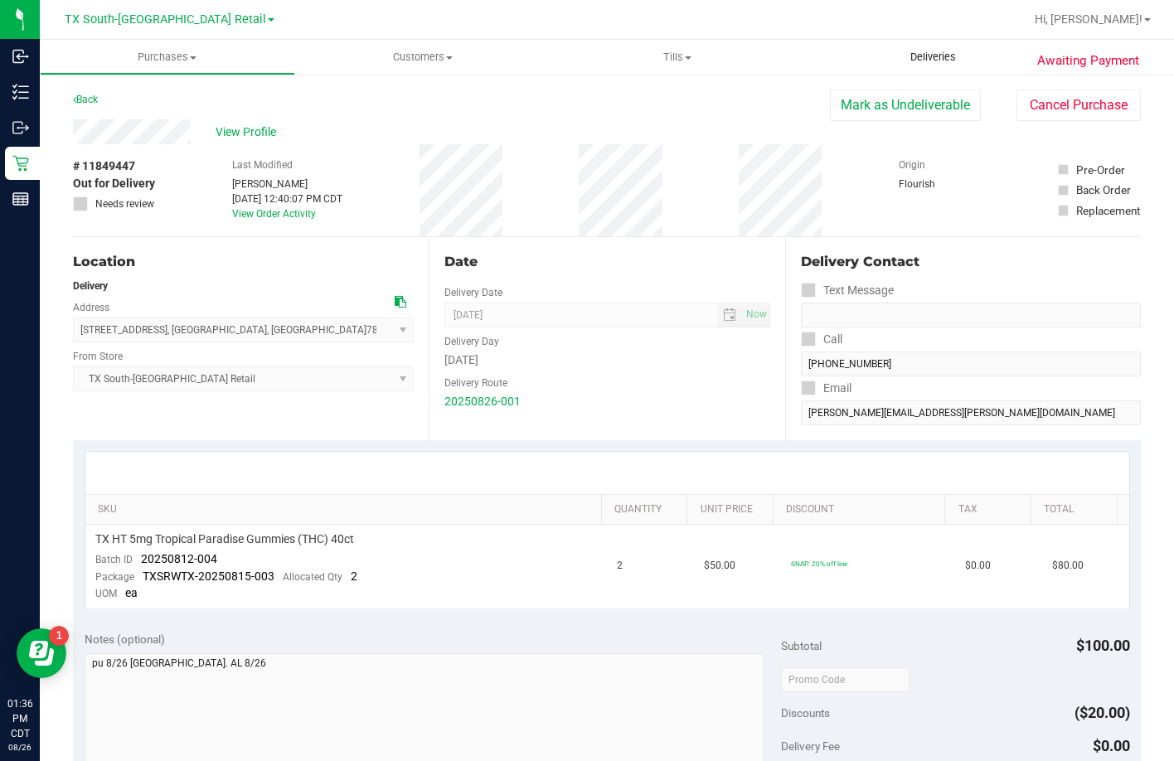
click at [931, 65] on uib-tab-heading "Deliveries" at bounding box center [932, 57] width 255 height 35
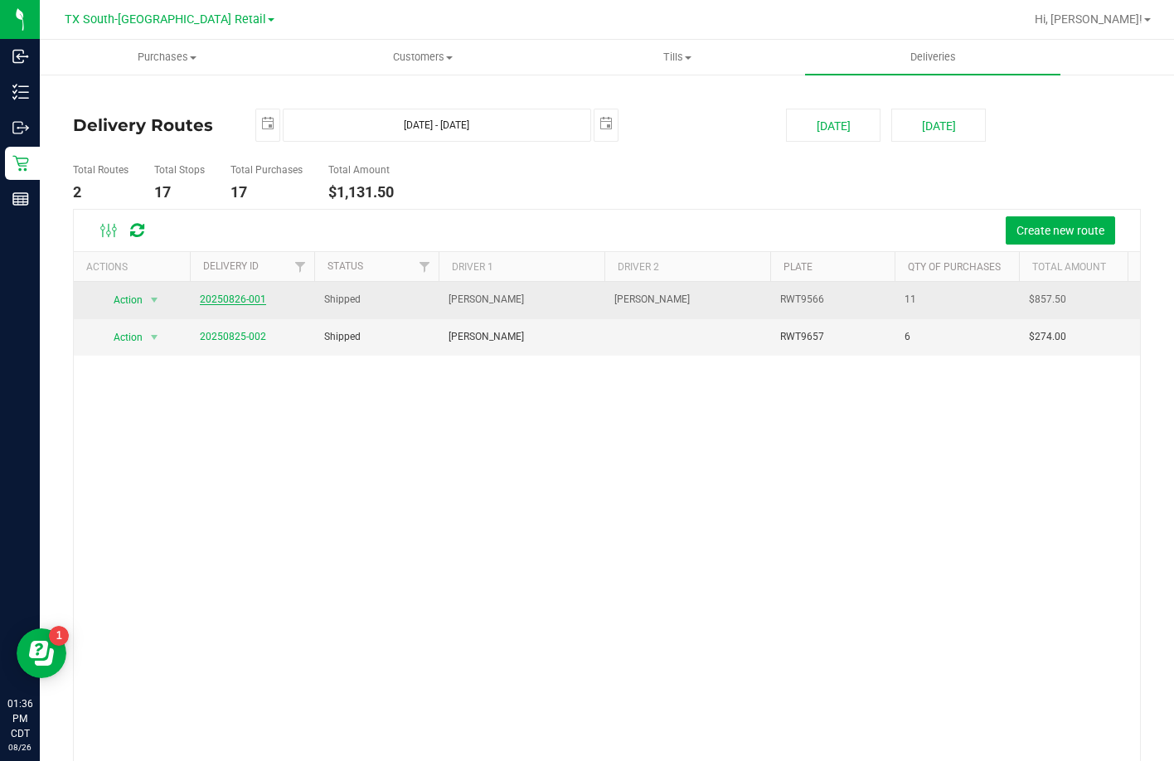
click at [222, 303] on link "20250826-001" at bounding box center [233, 299] width 66 height 12
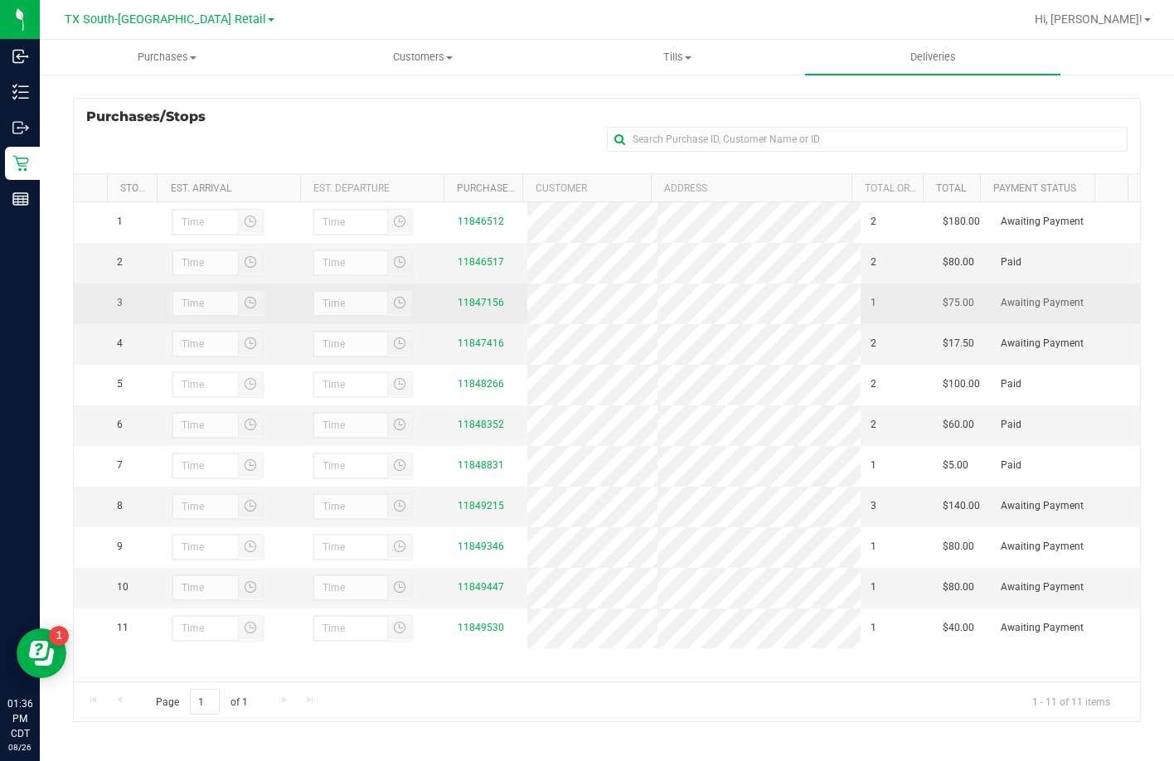
scroll to position [221, 0]
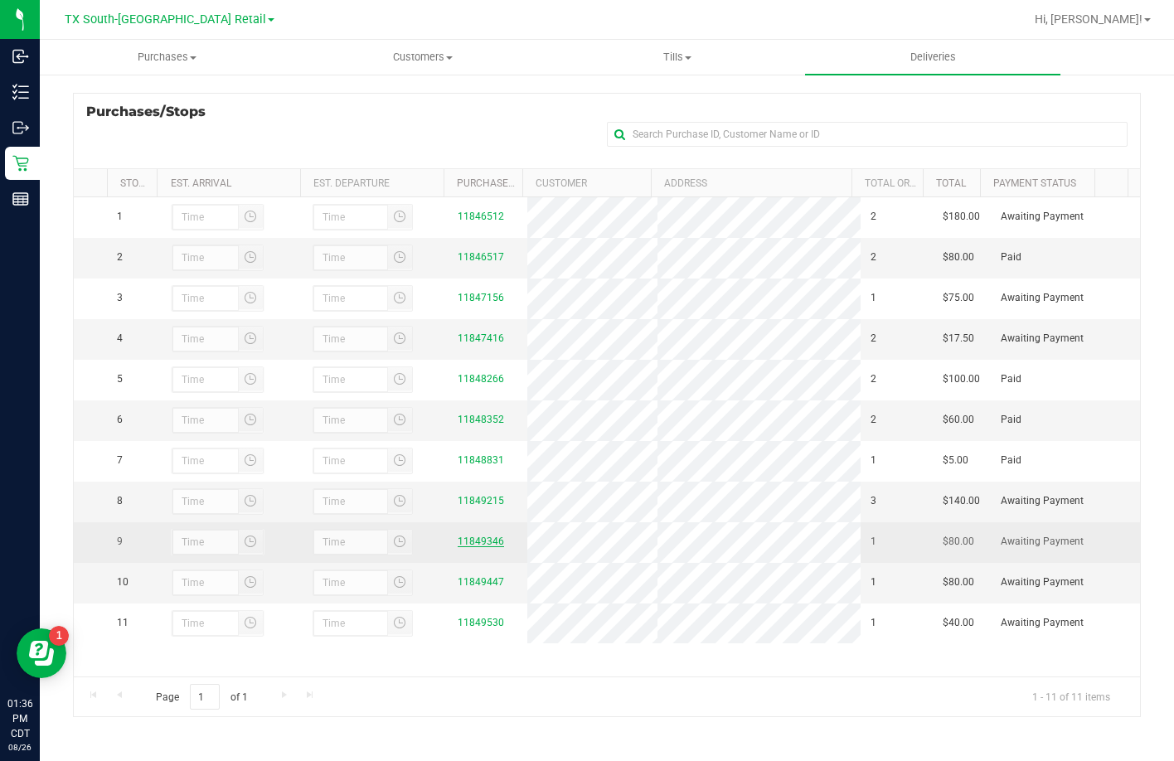
click at [461, 547] on link "11849346" at bounding box center [481, 541] width 46 height 12
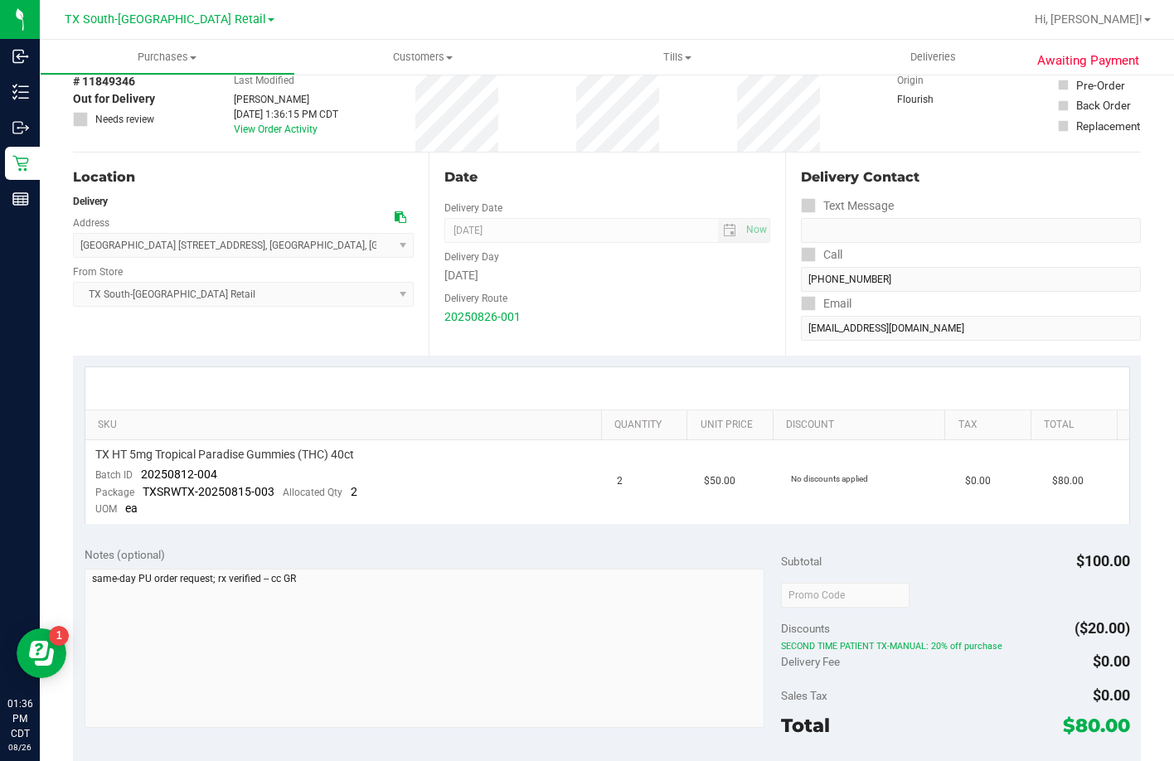
scroll to position [83, 0]
click at [366, 384] on div at bounding box center [606, 390] width 1043 height 42
click at [267, 338] on div "Location Delivery Address South Austin 7105 E. Riverside Drive , Austin , TX 78…" at bounding box center [251, 255] width 356 height 203
click at [932, 61] on span "Deliveries" at bounding box center [933, 57] width 90 height 15
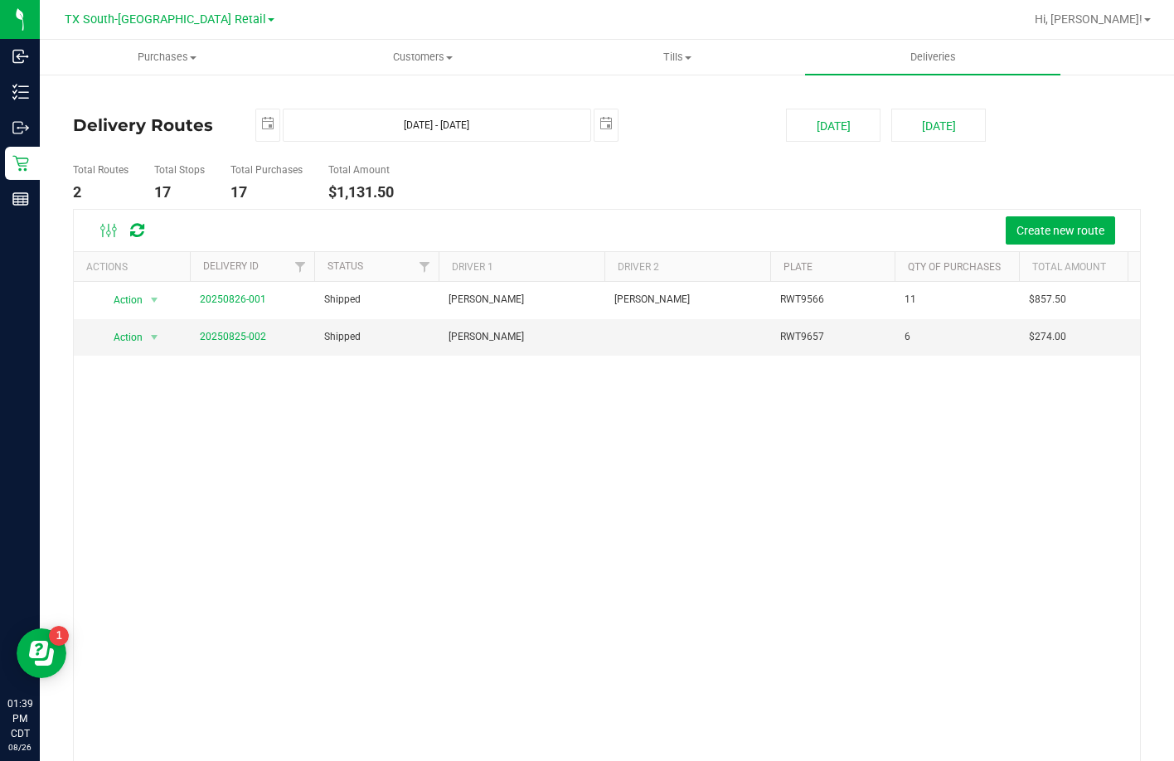
click at [220, 277] on th "Delivery ID" at bounding box center [252, 266] width 124 height 29
click at [231, 334] on link "20250826-001" at bounding box center [233, 337] width 66 height 12
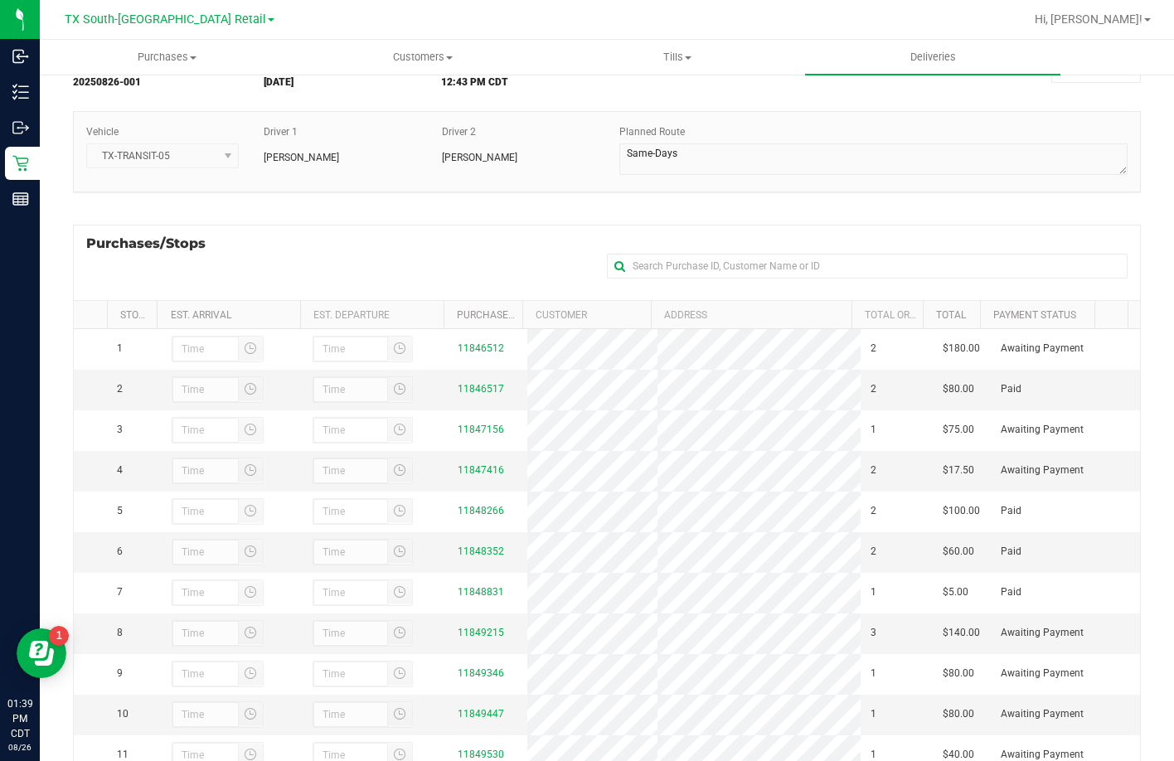
scroll to position [166, 0]
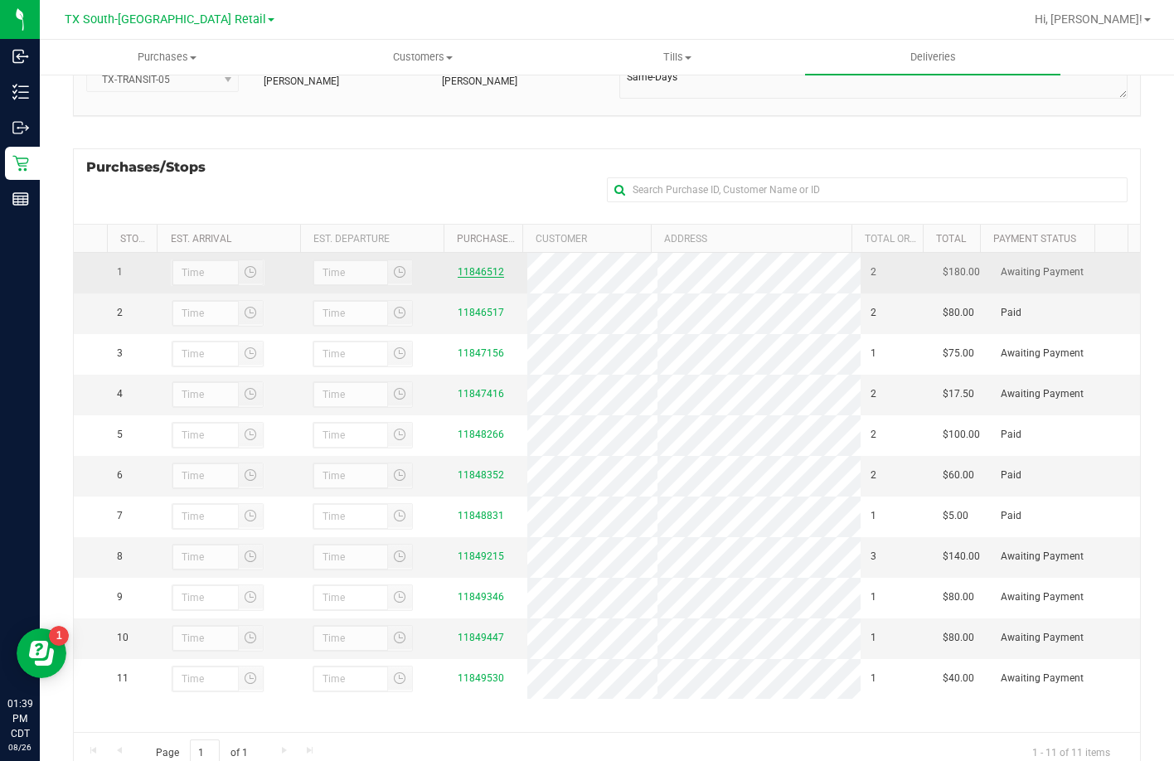
click at [462, 278] on link "11846512" at bounding box center [481, 272] width 46 height 12
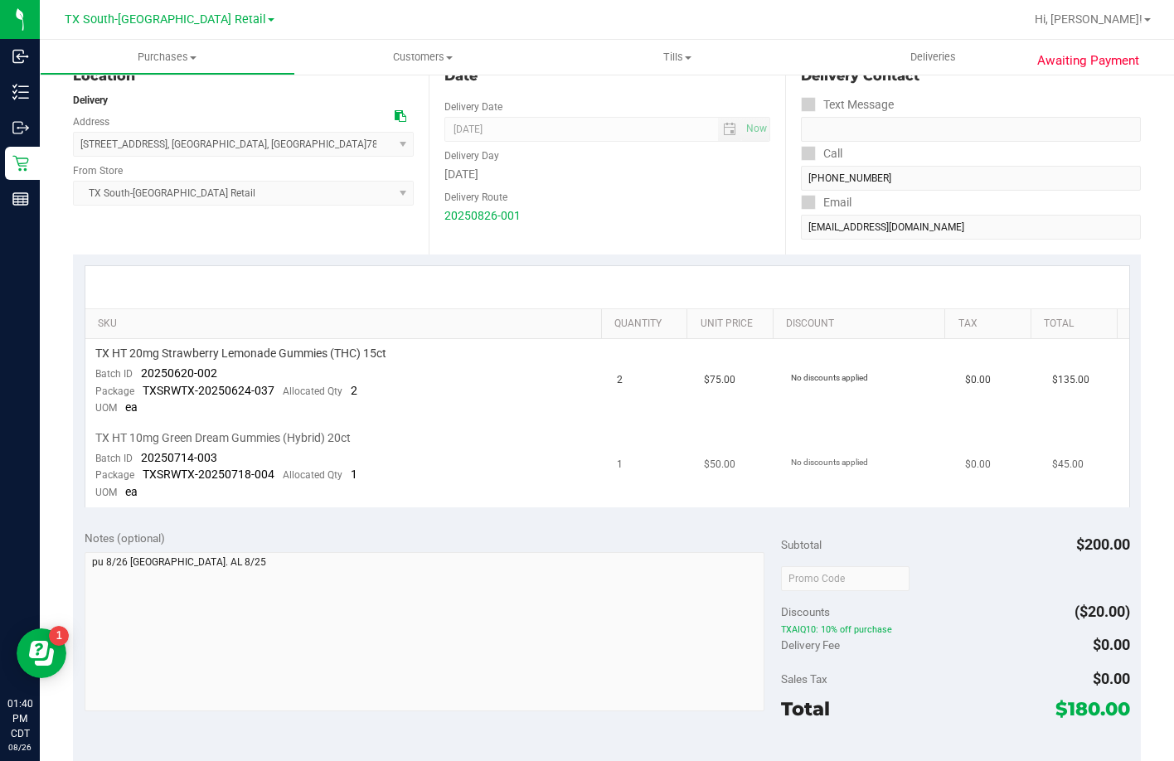
scroll to position [249, 0]
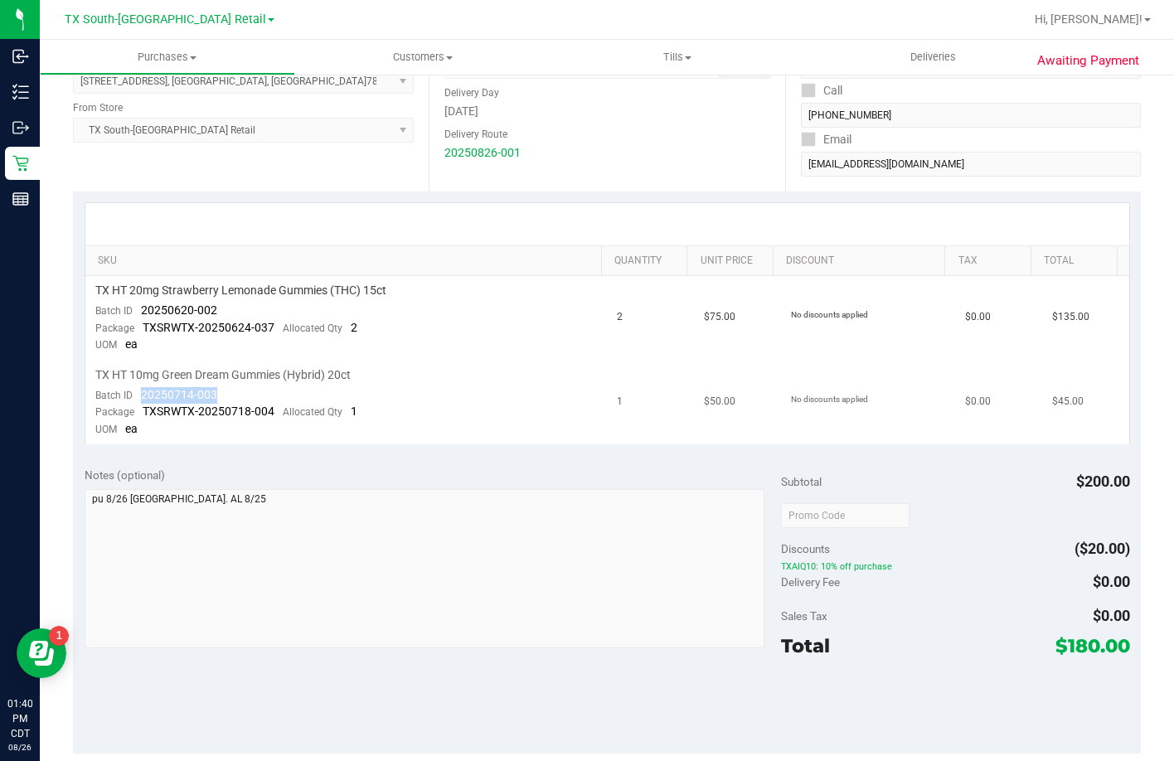
drag, startPoint x: 141, startPoint y: 394, endPoint x: 273, endPoint y: 403, distance: 132.1
click at [273, 403] on td "TX HT 10mg Green Dream Gummies (Hybrid) 20ct Batch ID 20250714-003 Package TXSR…" at bounding box center [346, 403] width 522 height 84
click at [503, 386] on td "TX HT 10mg Green Dream Gummies (Hybrid) 20ct Batch ID 20250714-003 Package TXSR…" at bounding box center [346, 403] width 522 height 84
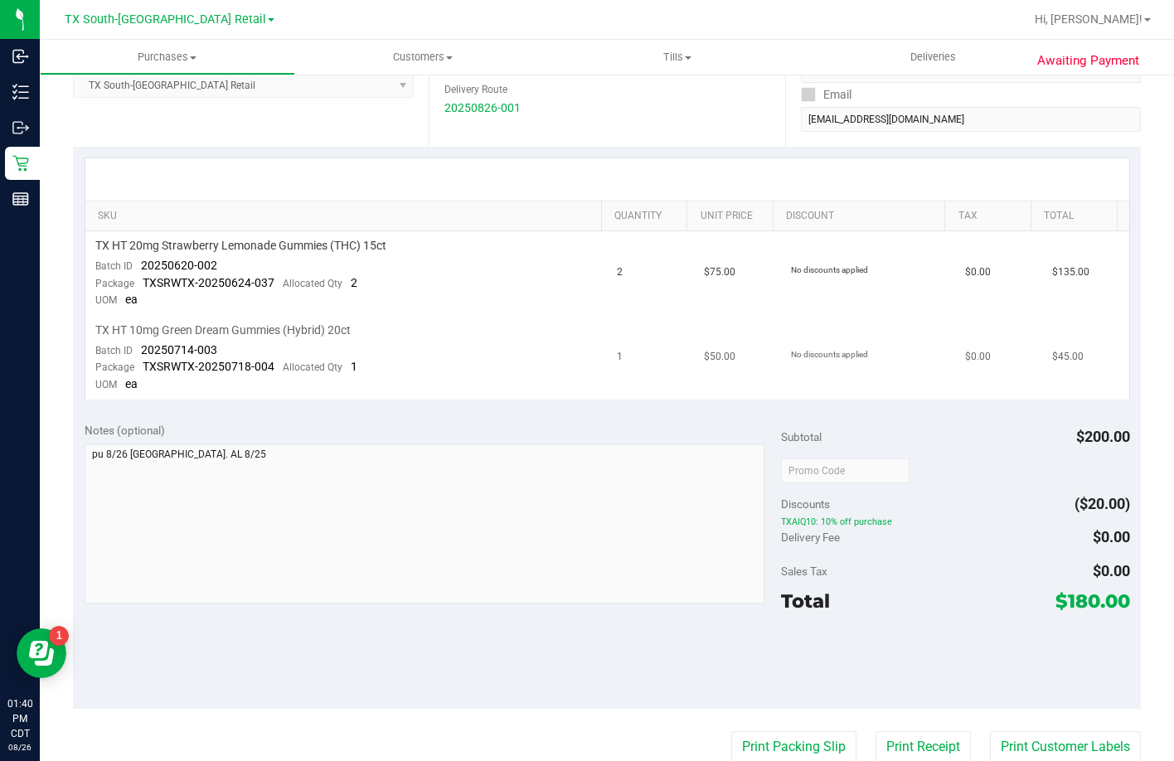
scroll to position [332, 0]
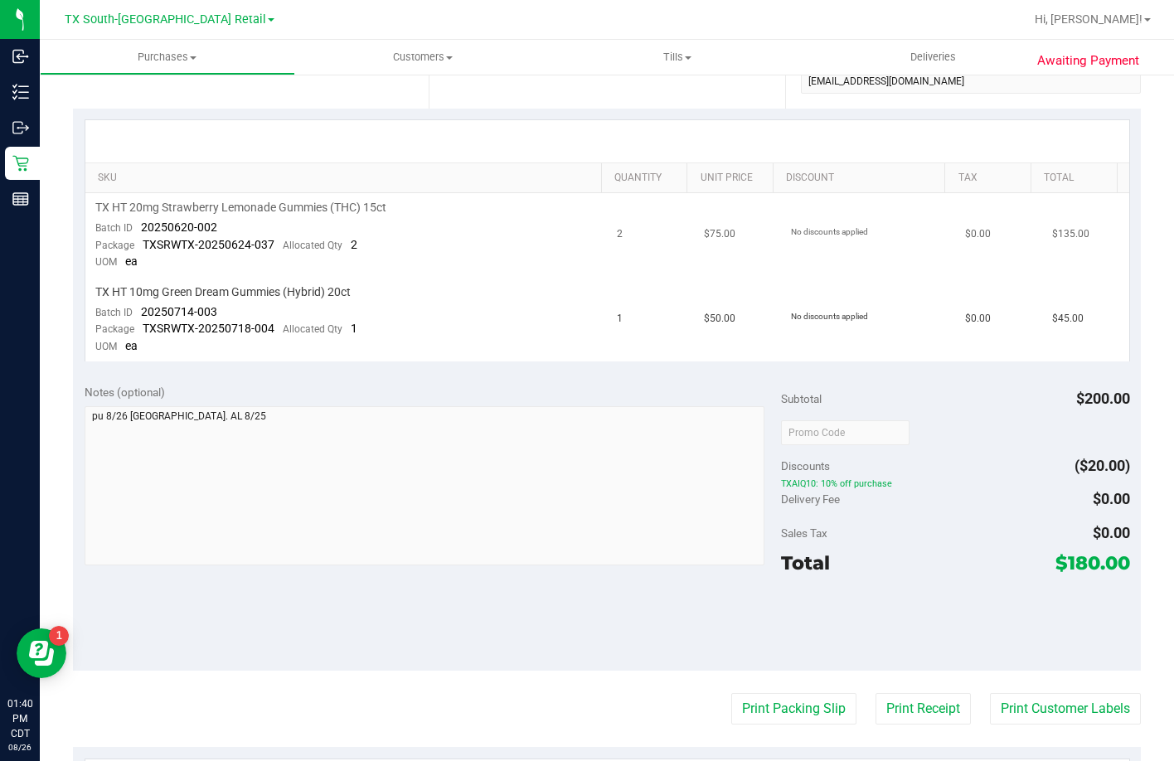
click at [488, 207] on div "TX HT 20mg Strawberry Lemonade Gummies (THC) 15ct" at bounding box center [346, 208] width 502 height 16
click at [635, 291] on td "1" at bounding box center [650, 320] width 87 height 84
click at [622, 258] on td "2" at bounding box center [650, 235] width 87 height 85
click at [394, 264] on td "TX HT 20mg Strawberry Lemonade Gummies (THC) 15ct Batch ID 20250620-002 Package…" at bounding box center [346, 235] width 522 height 85
click at [363, 278] on td "TX HT 10mg Green Dream Gummies (Hybrid) 20ct Batch ID 20250714-003 Package TXSR…" at bounding box center [346, 320] width 522 height 84
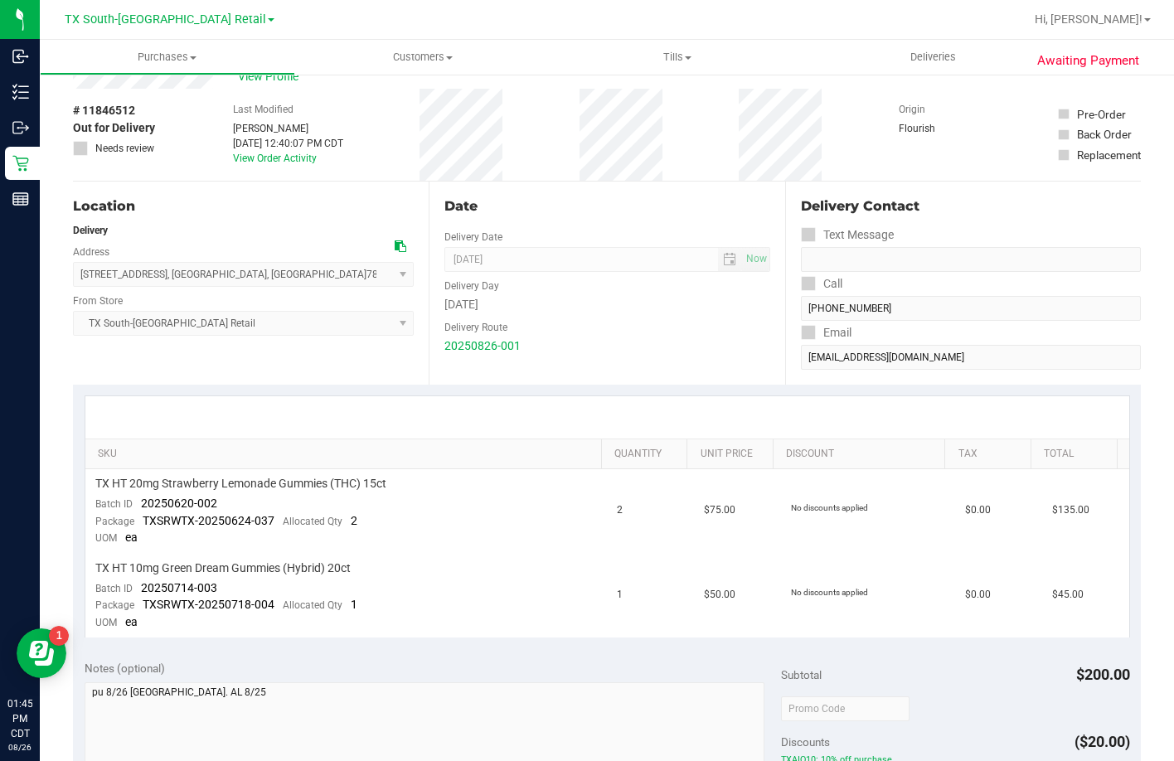
scroll to position [0, 0]
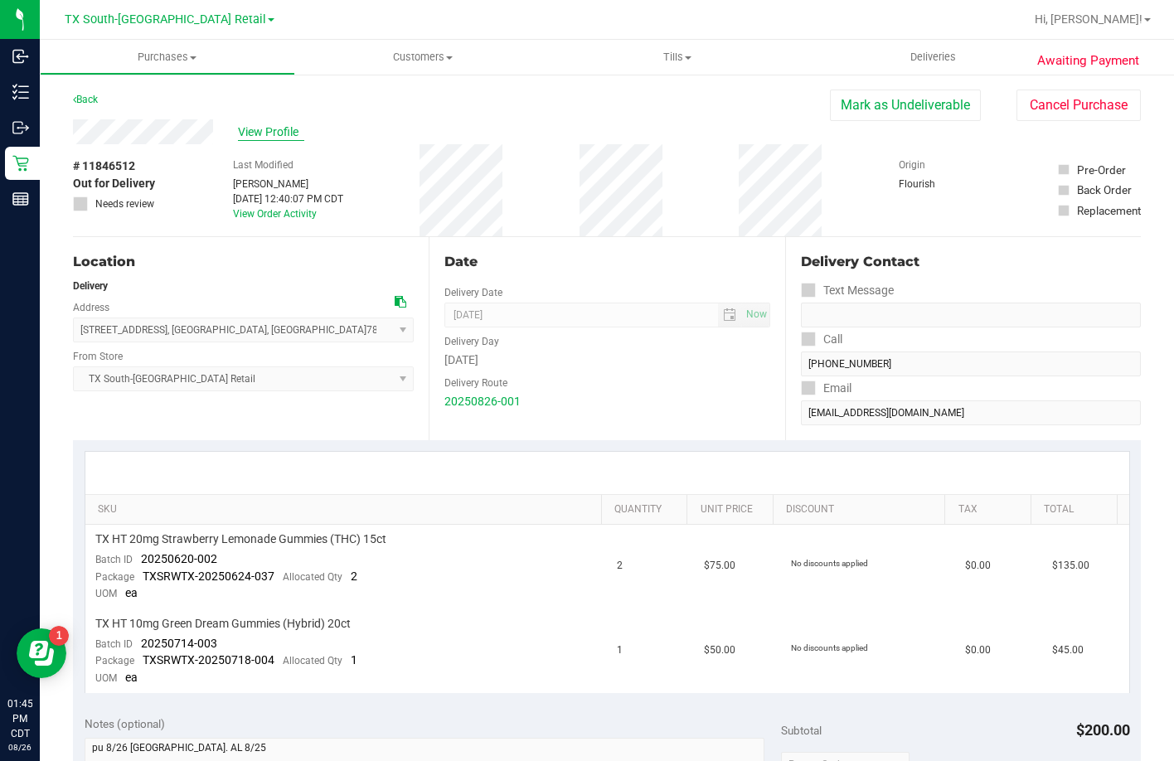
click at [246, 138] on span "View Profile" at bounding box center [271, 131] width 66 height 17
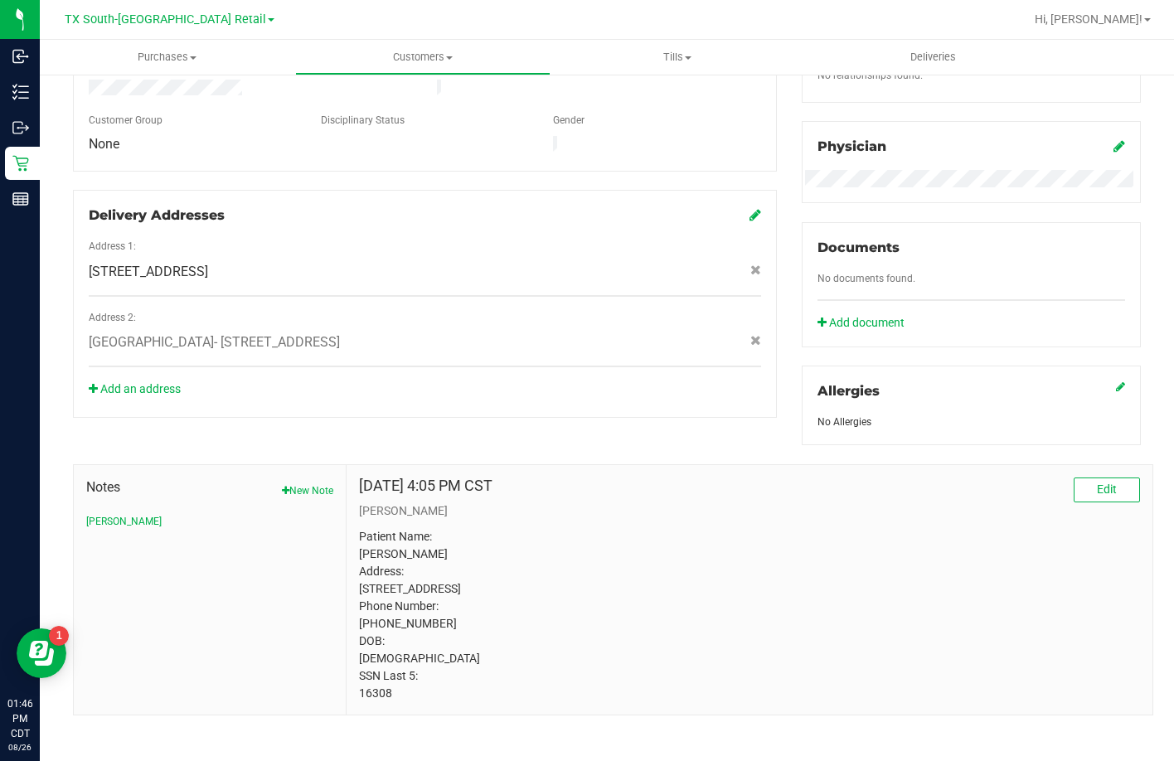
scroll to position [482, 0]
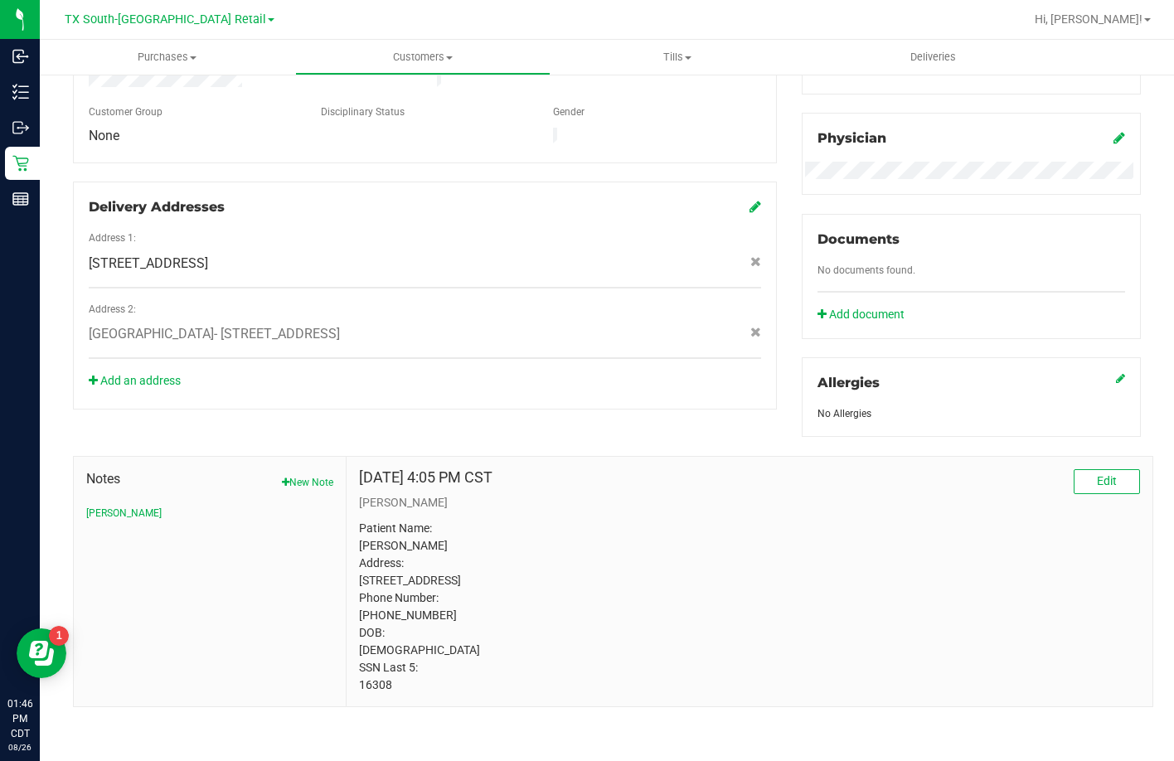
drag, startPoint x: 421, startPoint y: 629, endPoint x: 413, endPoint y: 606, distance: 24.6
click at [421, 629] on p "Patient Name: ronald sprague Address: 999 Plaza Ct Harker Heights, TX, 76548 Ph…" at bounding box center [749, 607] width 781 height 174
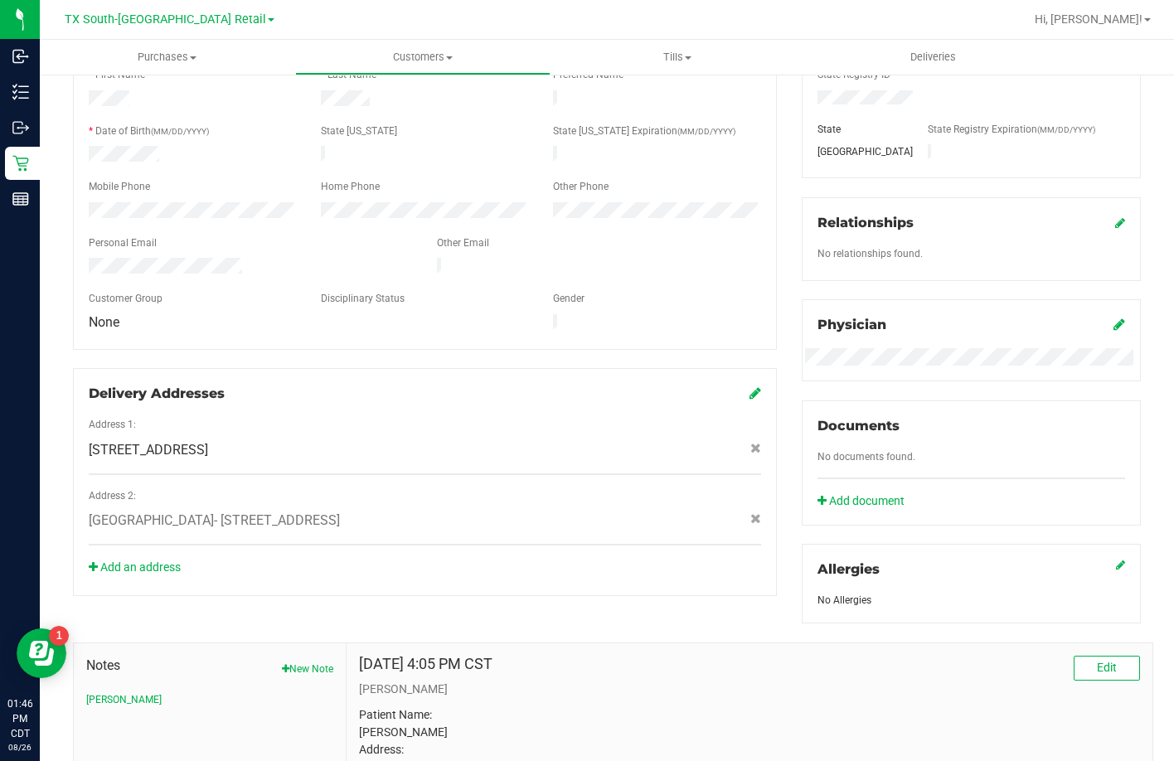
scroll to position [68, 0]
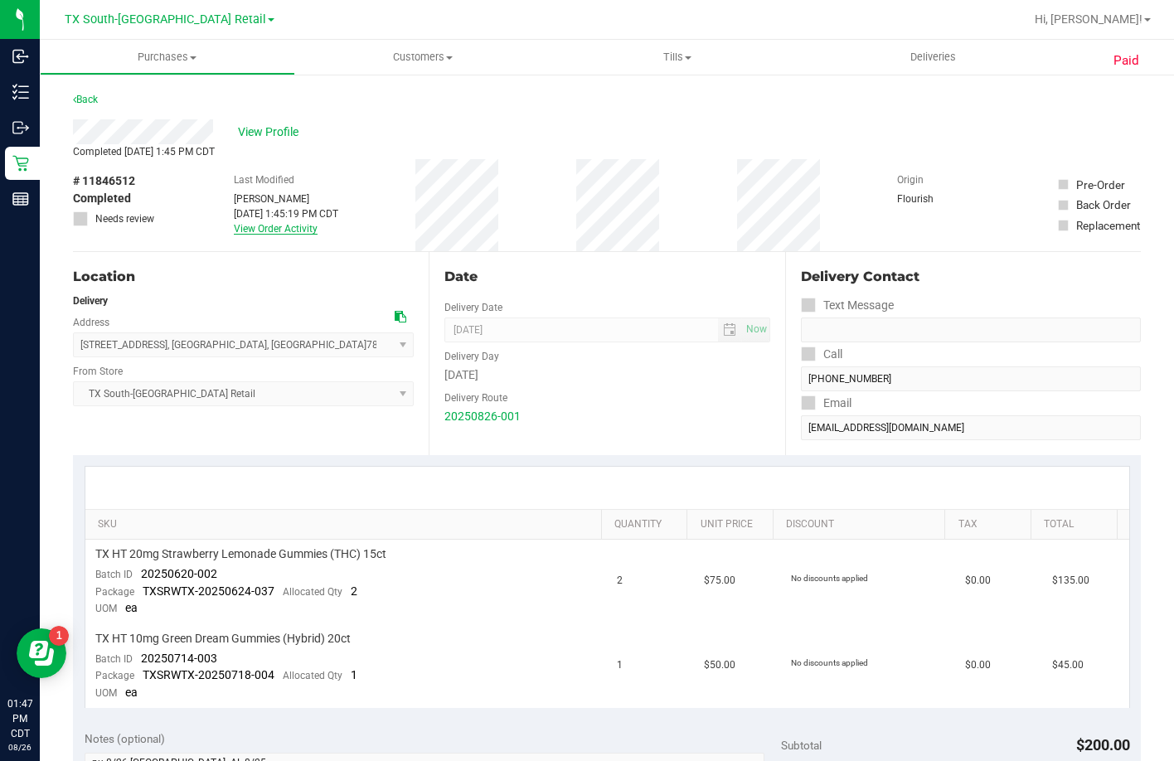
click at [269, 227] on link "View Order Activity" at bounding box center [276, 229] width 84 height 12
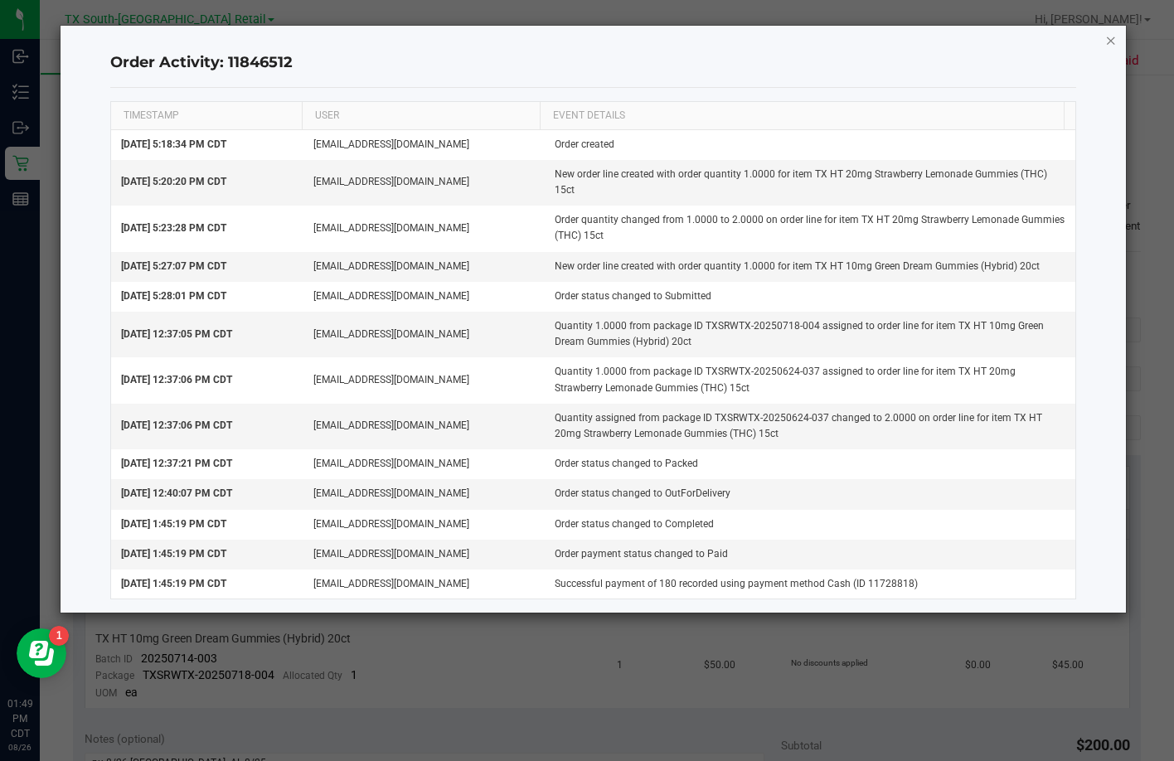
click at [1105, 42] on icon "button" at bounding box center [1111, 40] width 12 height 20
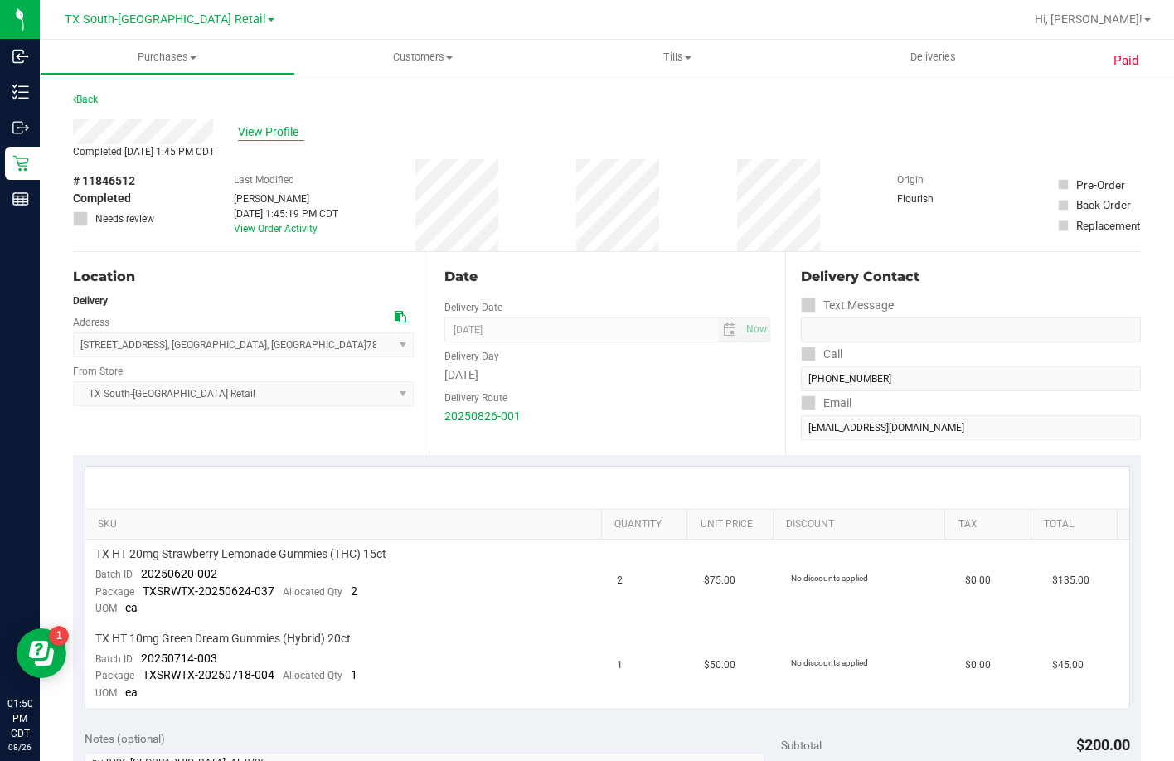
click at [245, 123] on span "View Profile" at bounding box center [271, 131] width 66 height 17
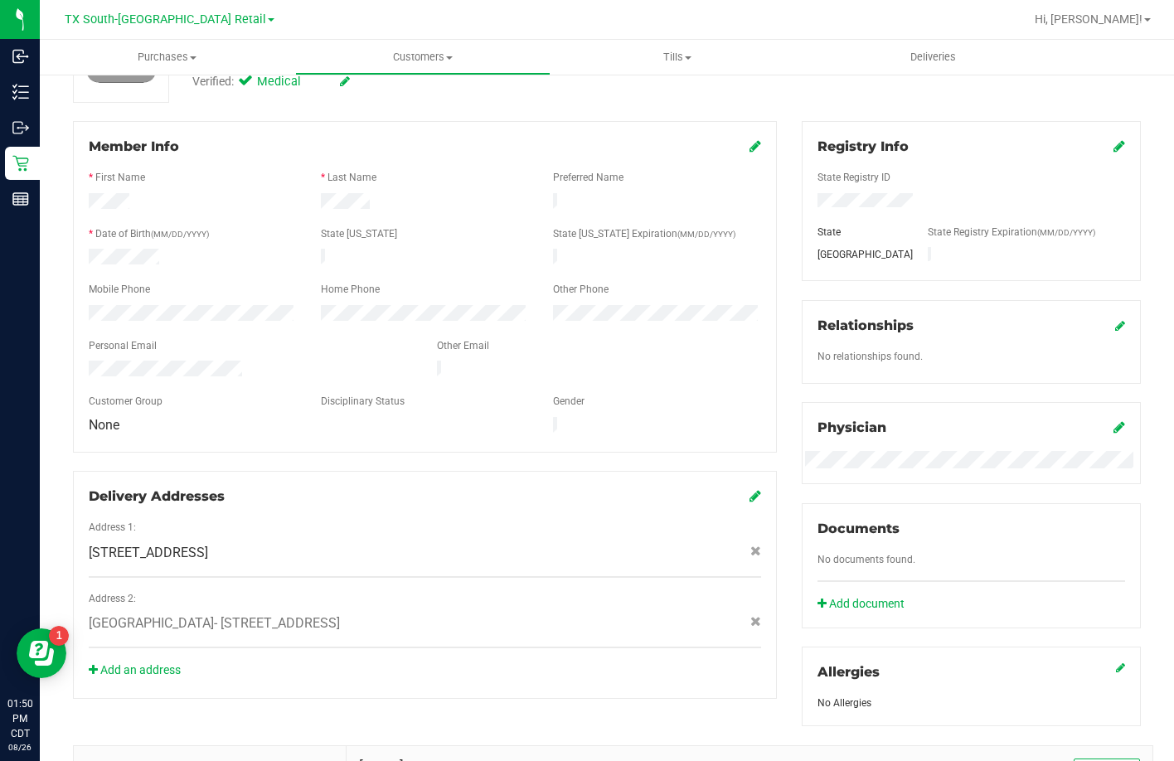
scroll to position [482, 0]
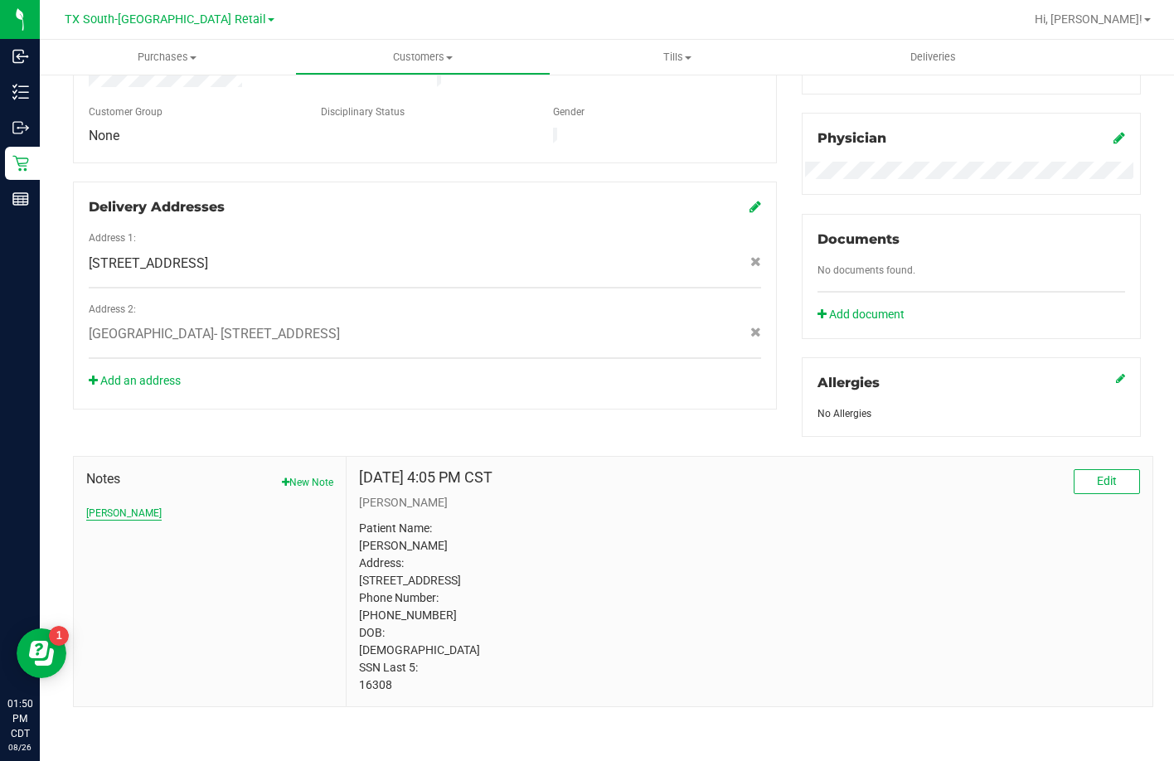
click at [99, 506] on button "CURT" at bounding box center [123, 513] width 75 height 15
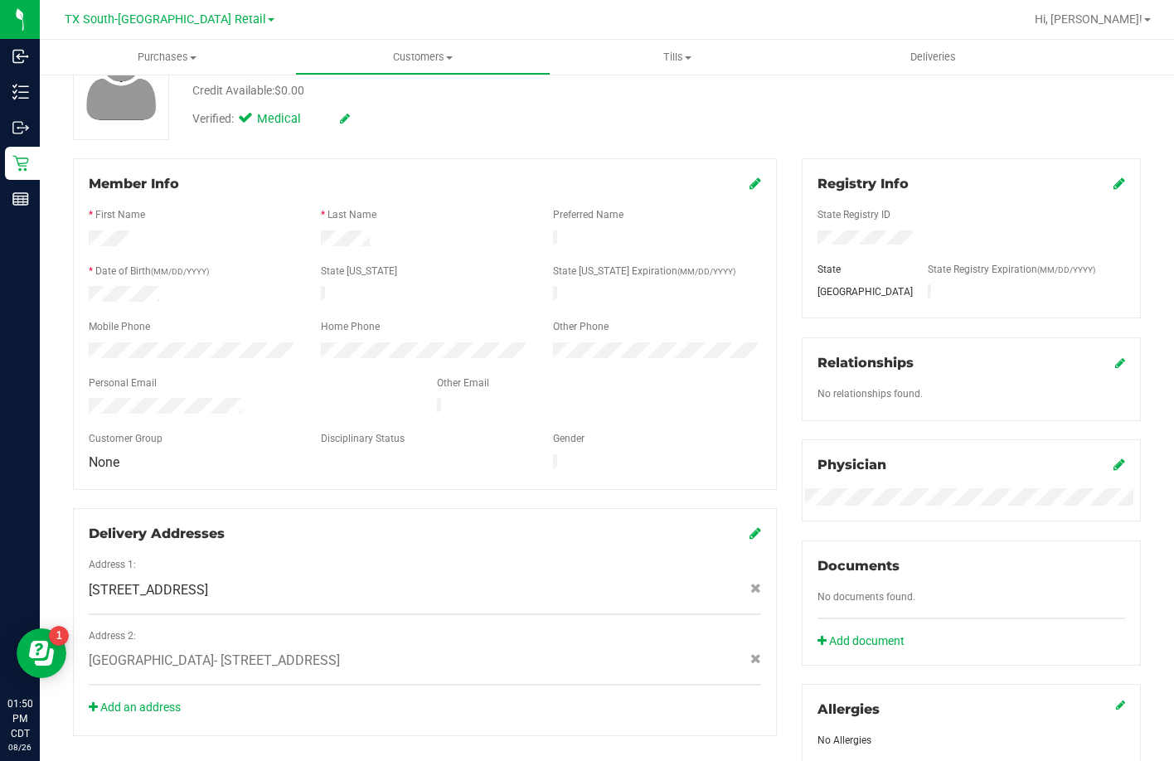
scroll to position [0, 0]
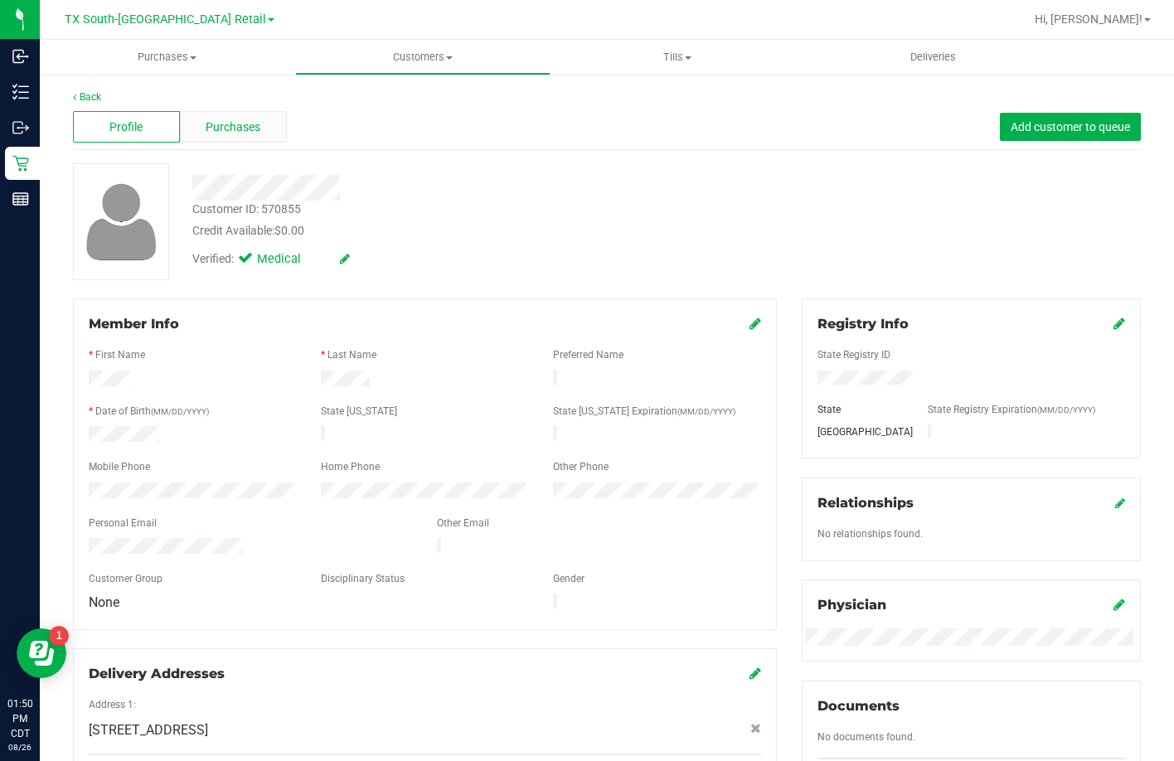
click at [259, 137] on div "Purchases" at bounding box center [233, 126] width 107 height 31
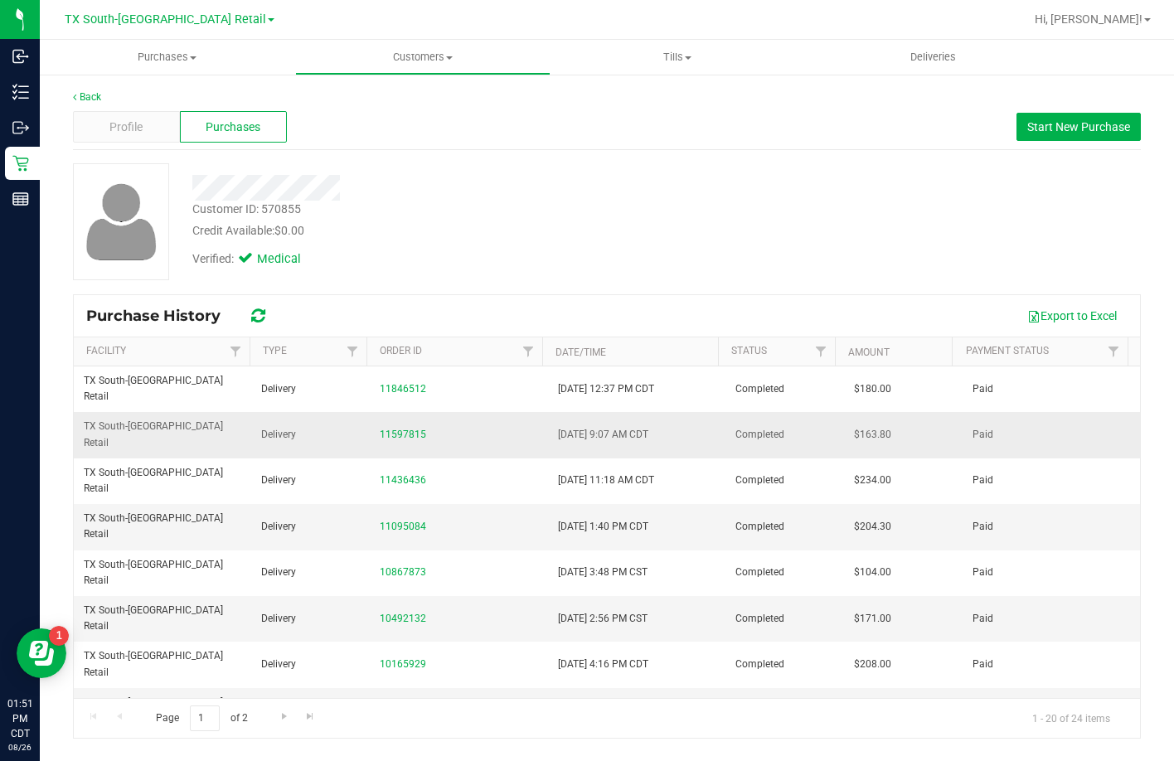
click at [399, 427] on div "11597815" at bounding box center [458, 435] width 157 height 16
click at [399, 428] on link "11597815" at bounding box center [403, 434] width 46 height 12
click at [160, 128] on div "Profile" at bounding box center [126, 126] width 107 height 31
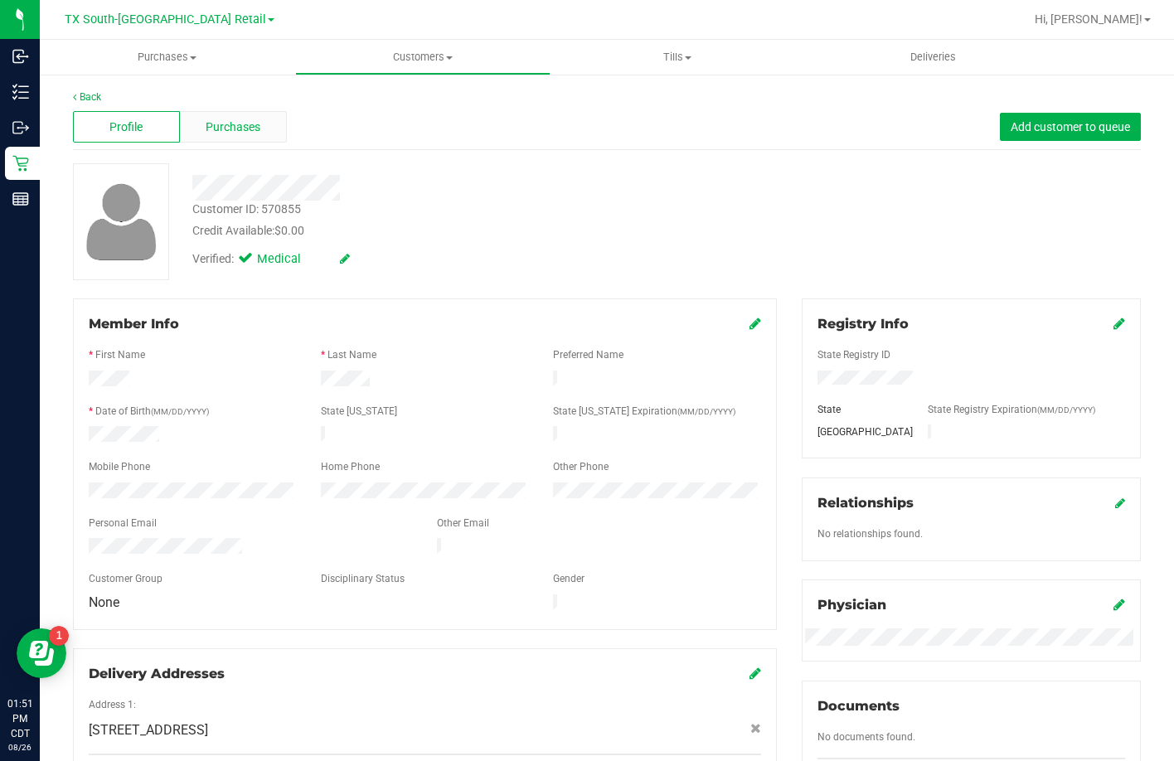
click at [211, 132] on span "Purchases" at bounding box center [233, 127] width 55 height 17
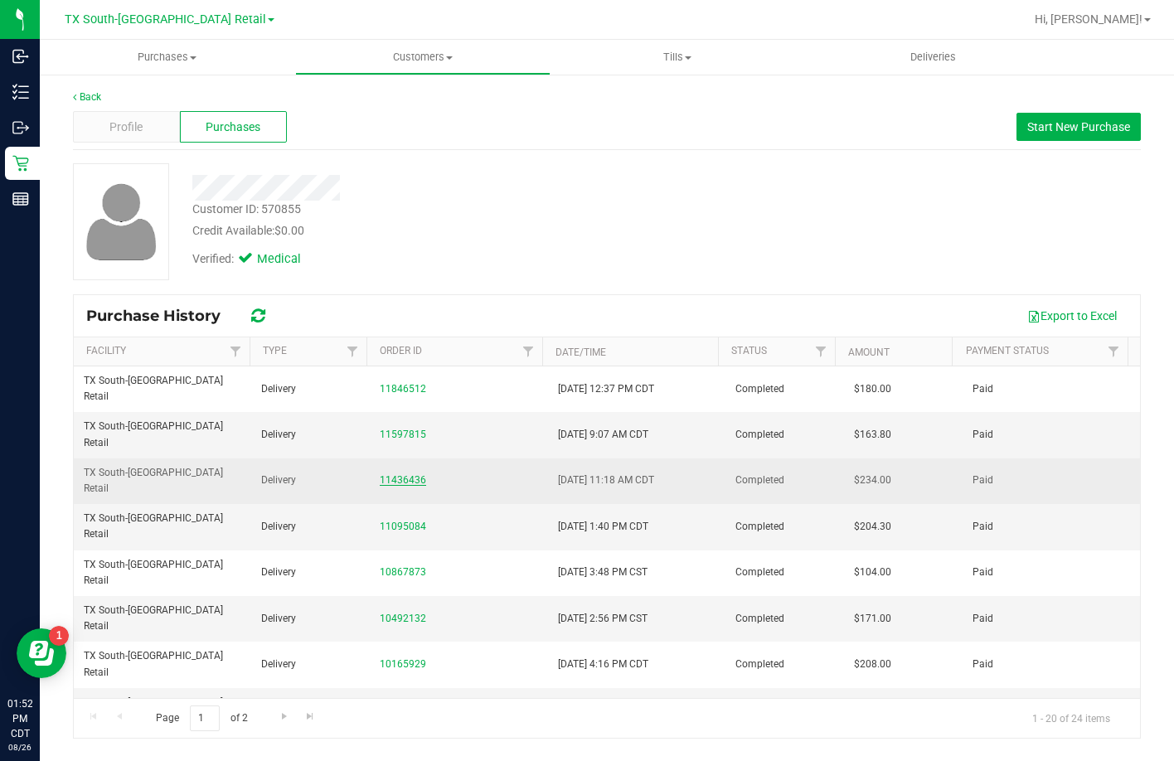
click at [413, 474] on link "11436436" at bounding box center [403, 480] width 46 height 12
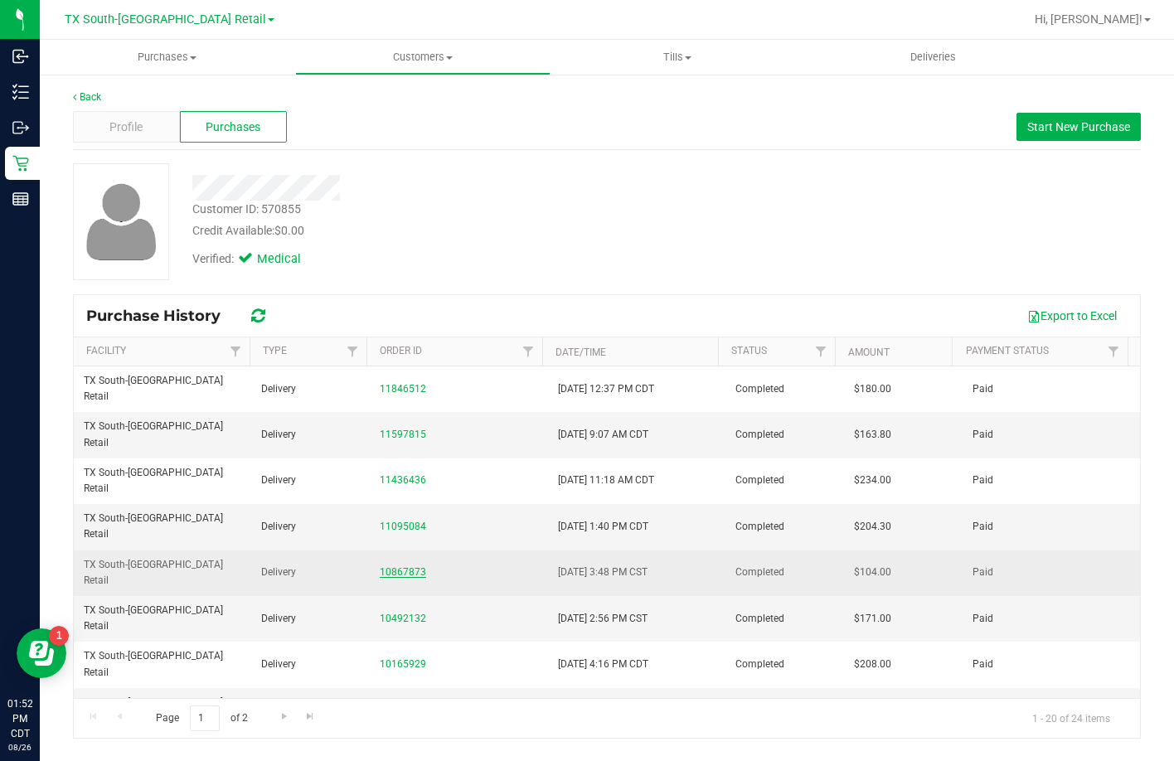
click at [380, 566] on link "10867873" at bounding box center [403, 572] width 46 height 12
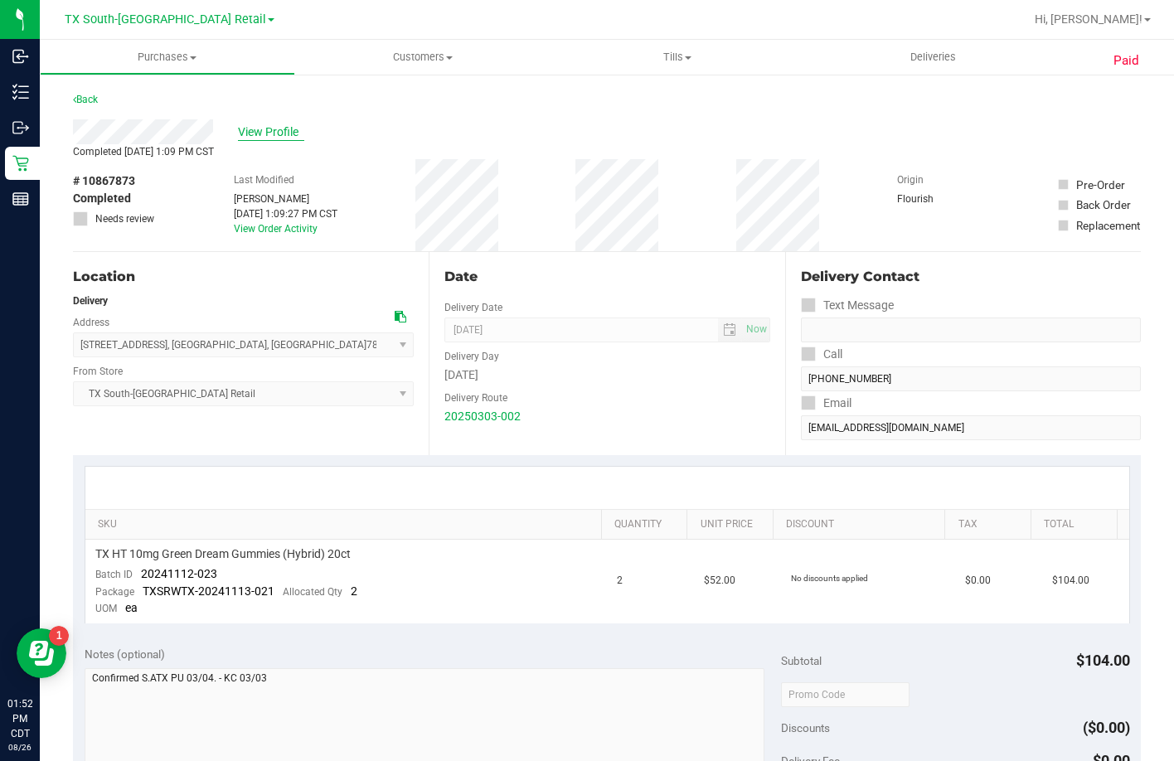
click at [267, 137] on span "View Profile" at bounding box center [271, 131] width 66 height 17
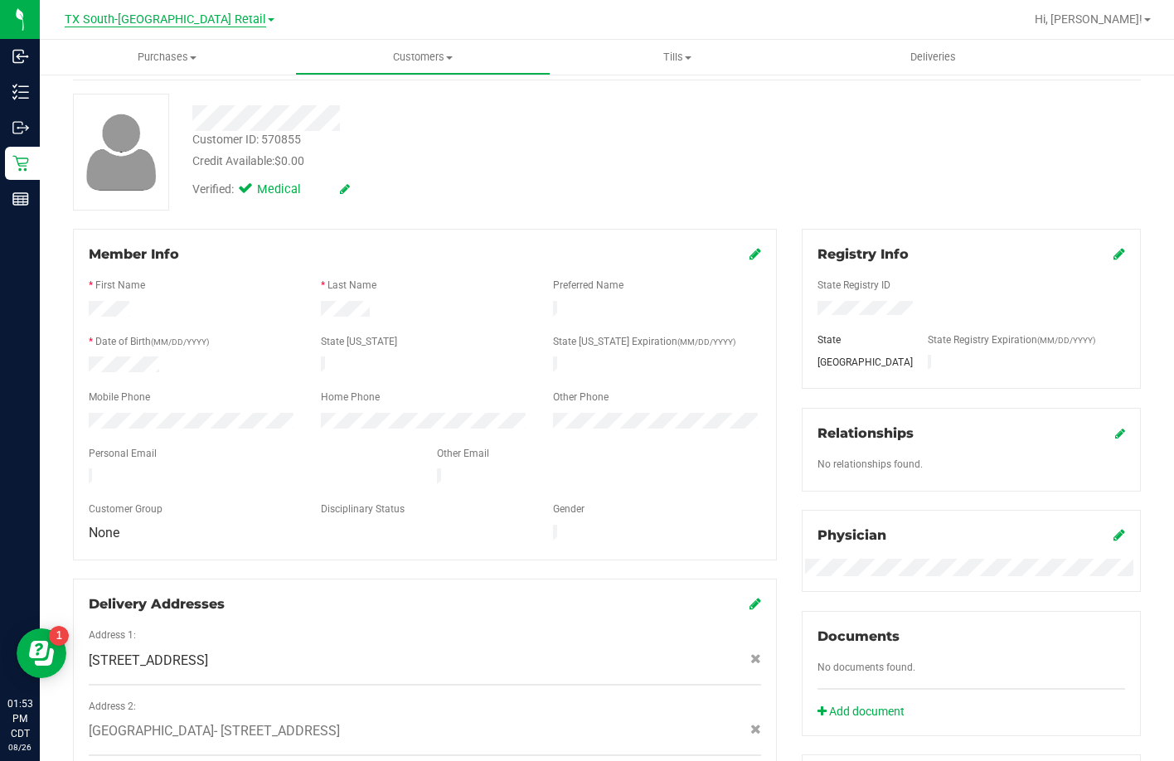
scroll to position [68, 0]
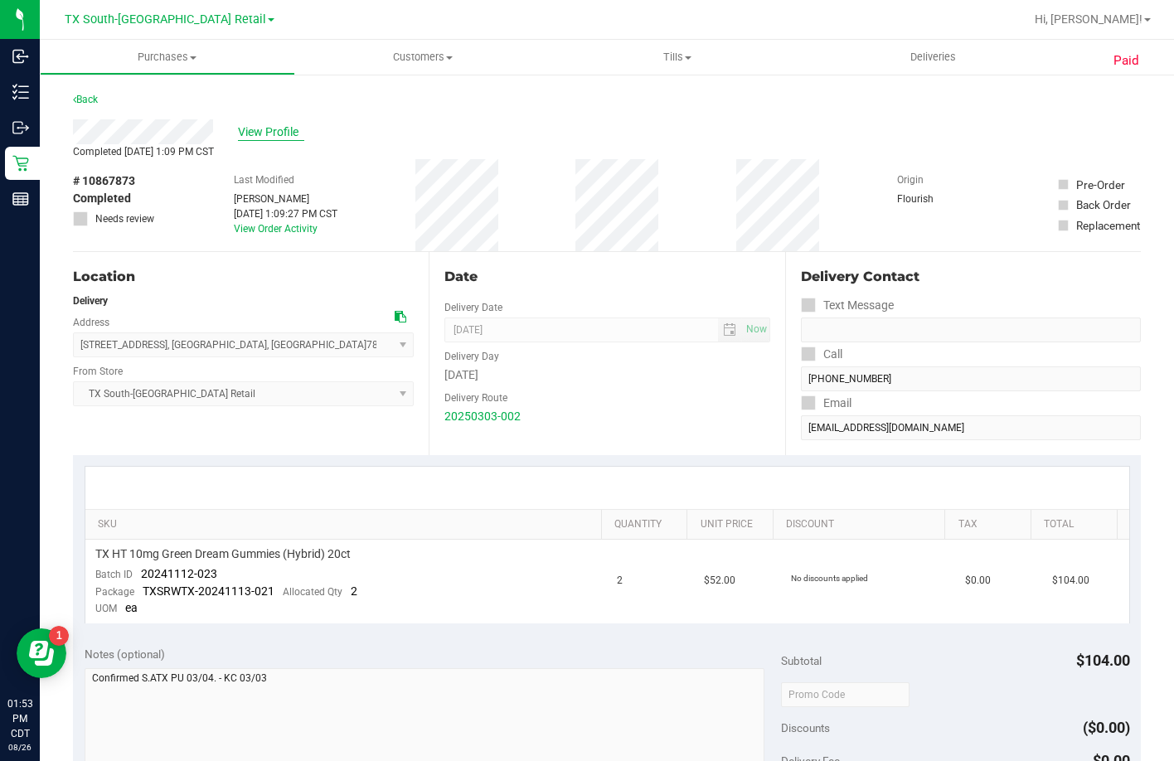
click at [259, 130] on span "View Profile" at bounding box center [271, 131] width 66 height 17
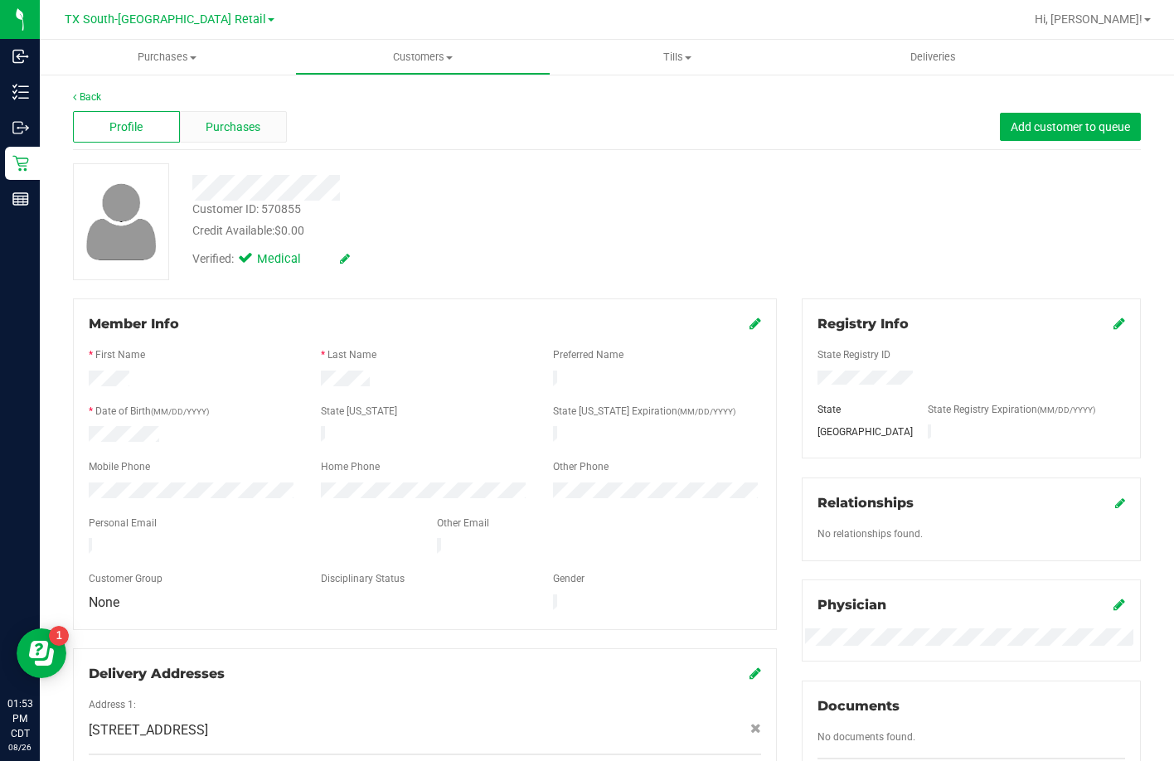
click at [218, 139] on div "Purchases" at bounding box center [233, 126] width 107 height 31
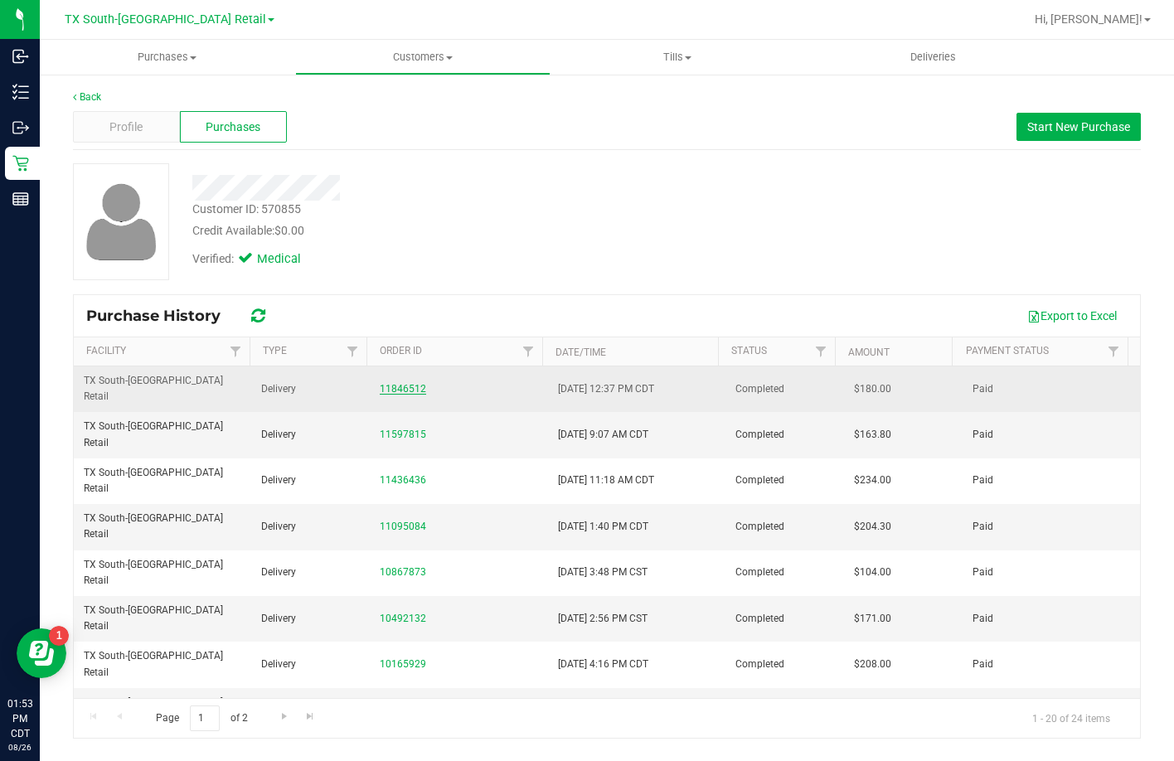
click at [395, 384] on link "11846512" at bounding box center [403, 389] width 46 height 12
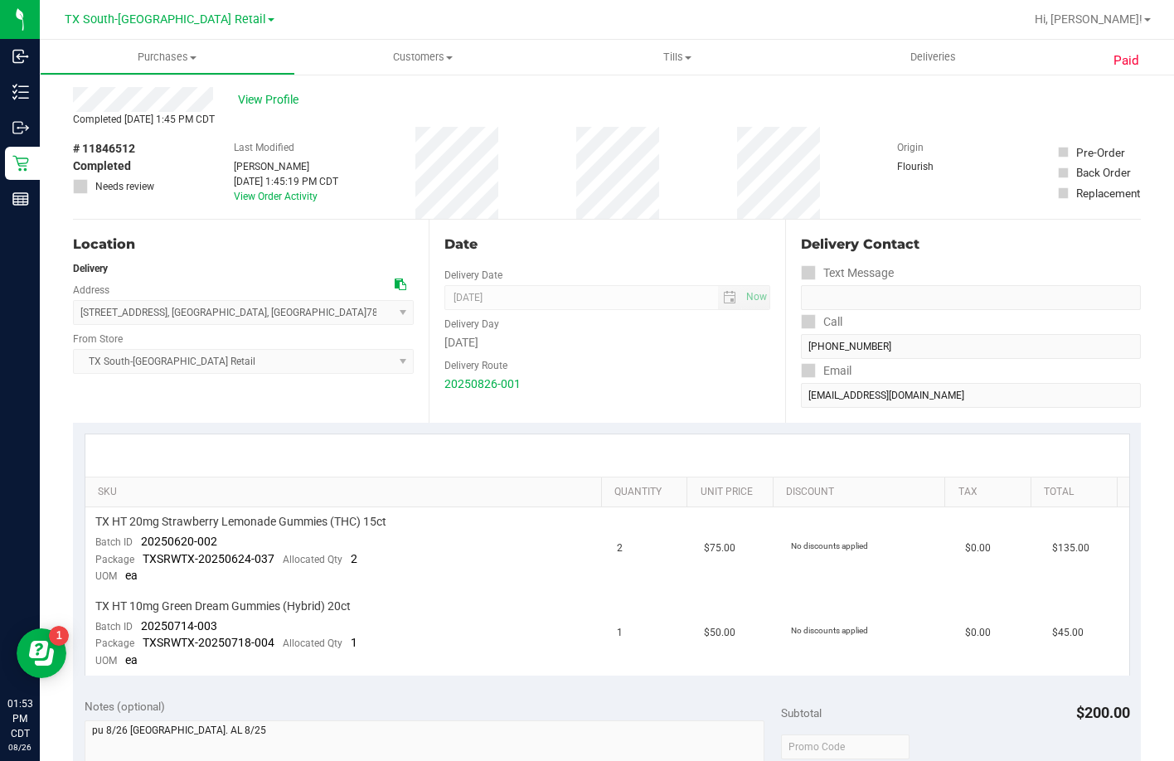
scroll to position [24, 0]
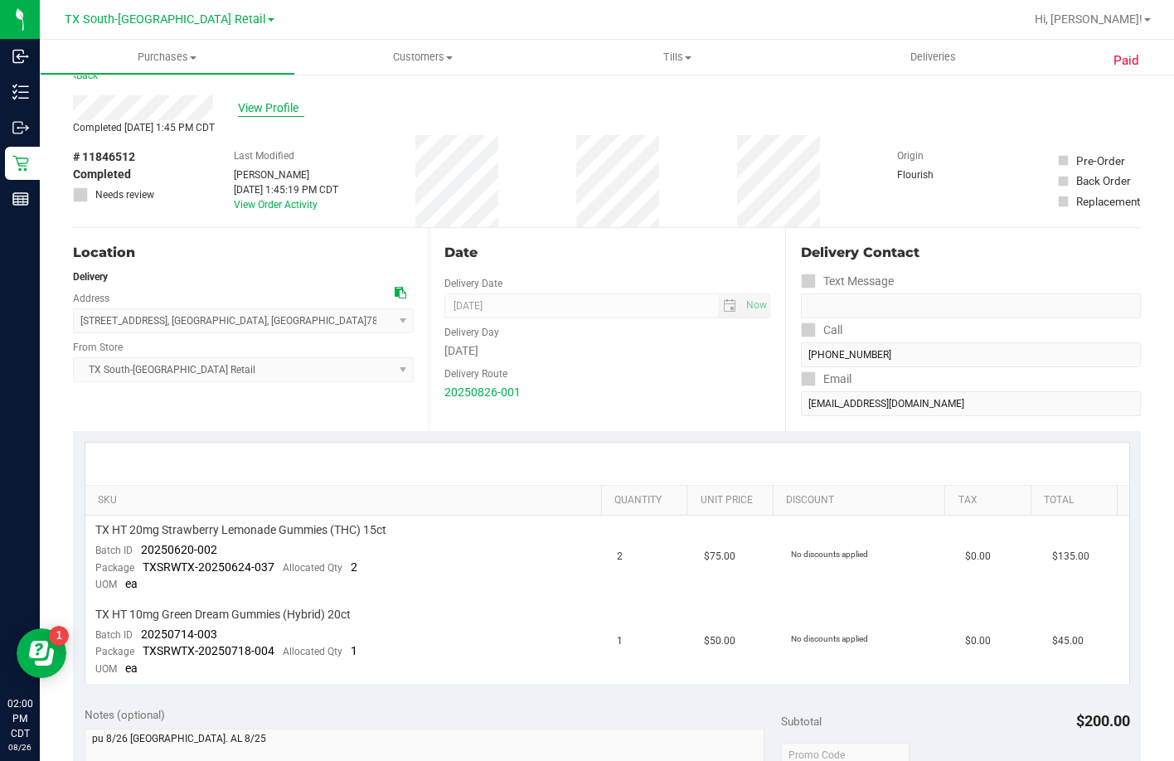
click at [272, 99] on span "View Profile" at bounding box center [271, 107] width 66 height 17
click at [932, 56] on span "Deliveries" at bounding box center [933, 57] width 90 height 15
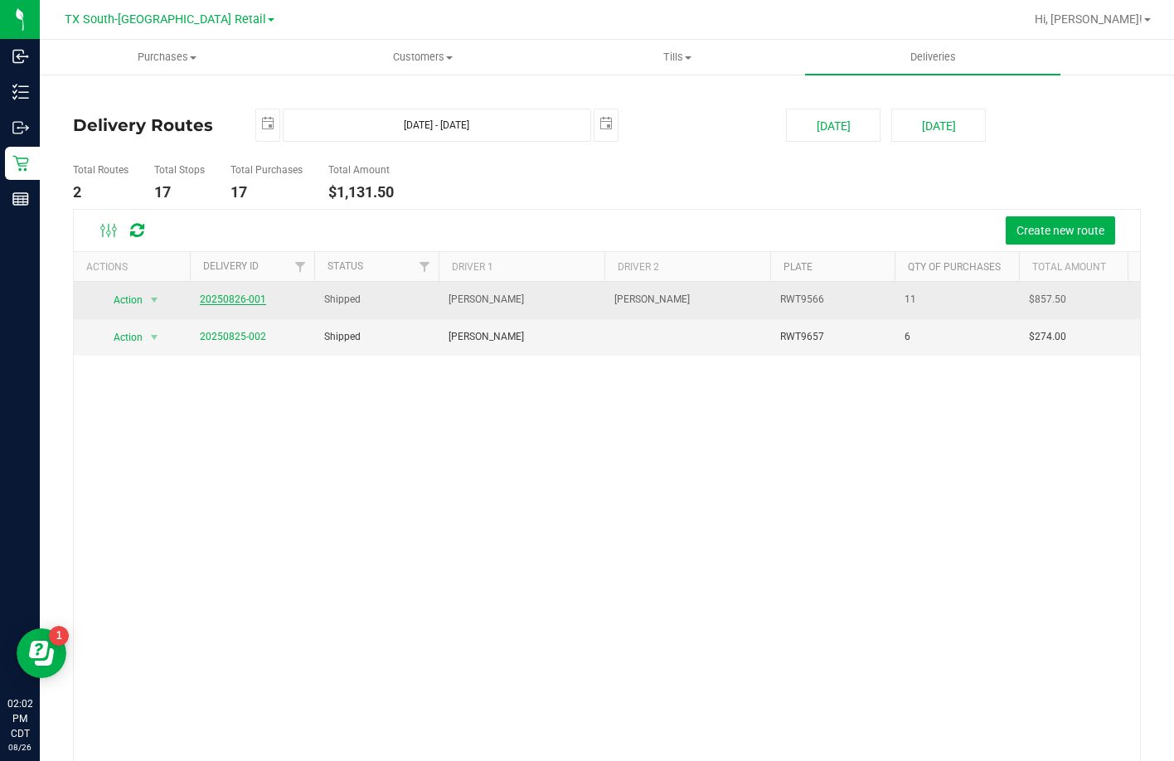
click at [215, 294] on link "20250826-001" at bounding box center [233, 299] width 66 height 12
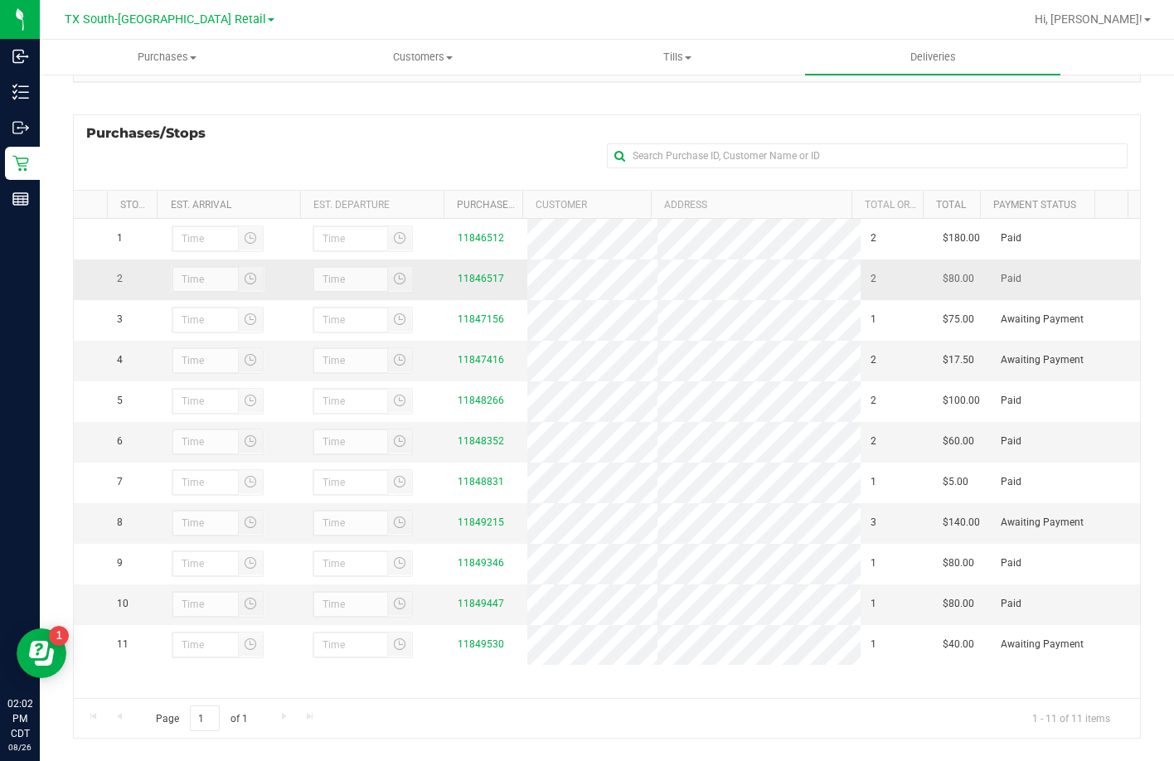
scroll to position [221, 0]
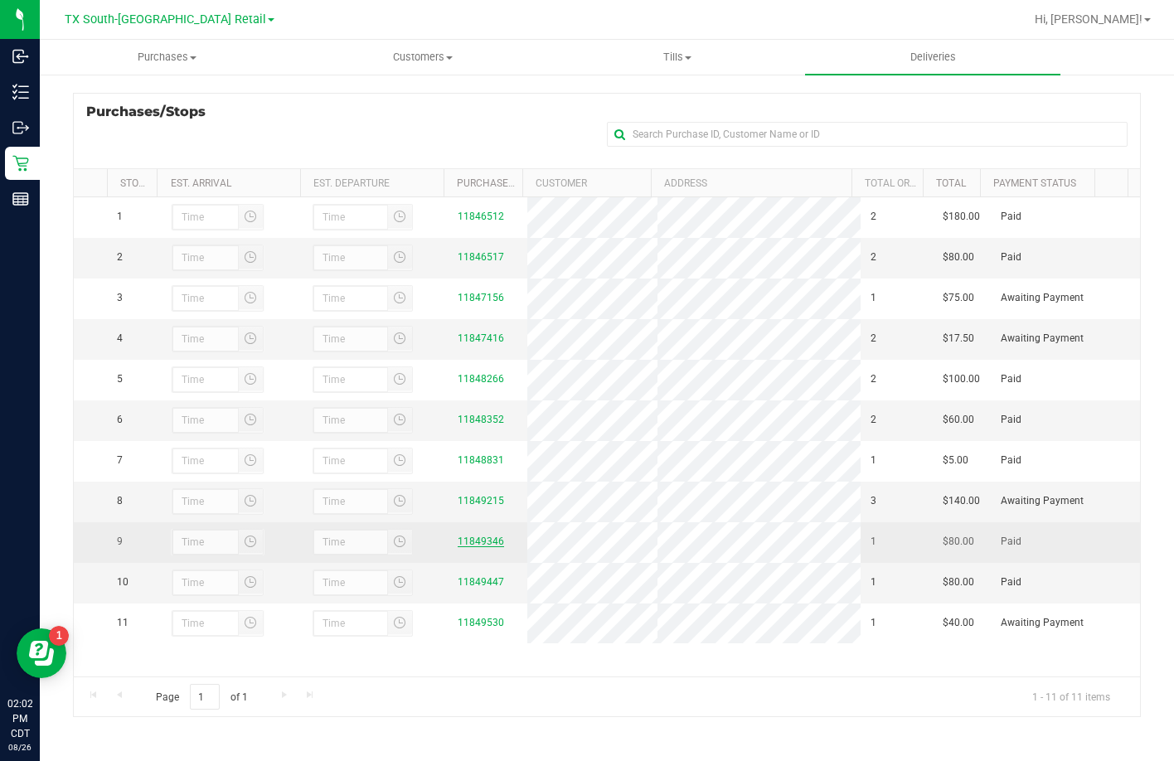
click at [468, 547] on link "11849346" at bounding box center [481, 541] width 46 height 12
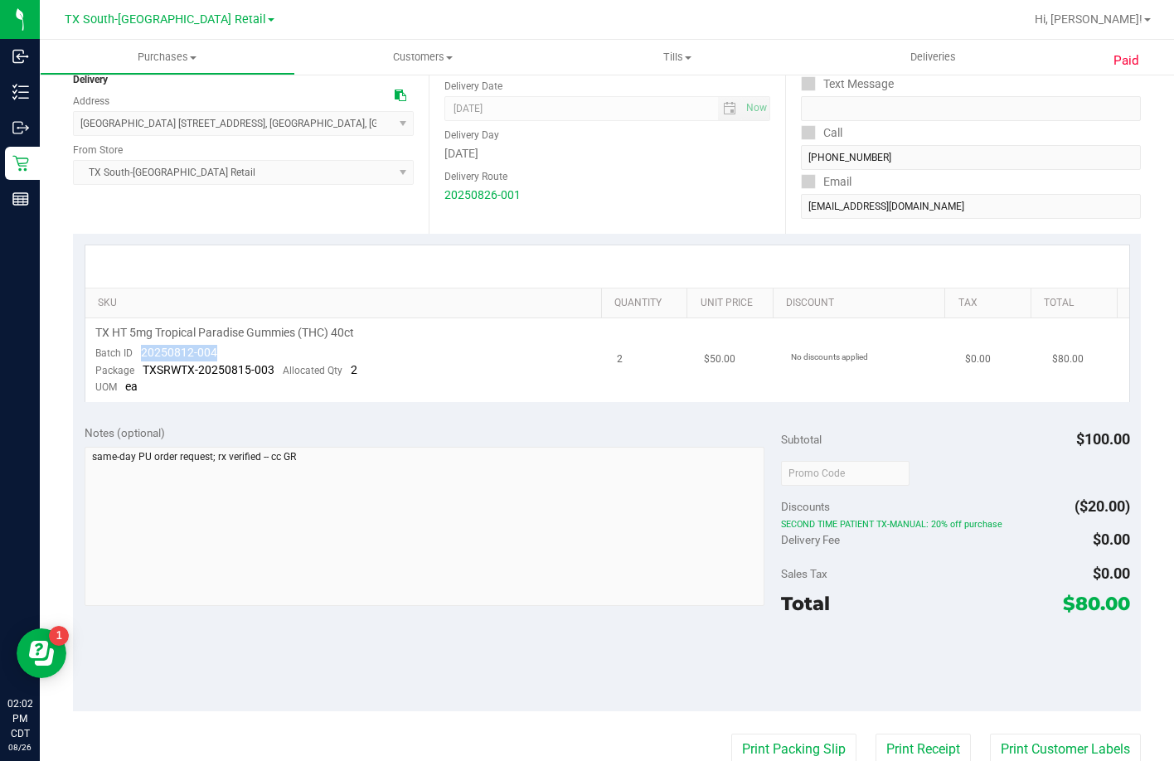
drag, startPoint x: 219, startPoint y: 344, endPoint x: 135, endPoint y: 353, distance: 84.2
click at [135, 353] on td "TX HT 5mg Tropical Paradise Gummies (THC) 40ct Batch ID 20250812-004 Package TX…" at bounding box center [346, 360] width 522 height 84
copy span "20250812-004"
click at [948, 49] on uib-tab-heading "Deliveries" at bounding box center [932, 57] width 255 height 35
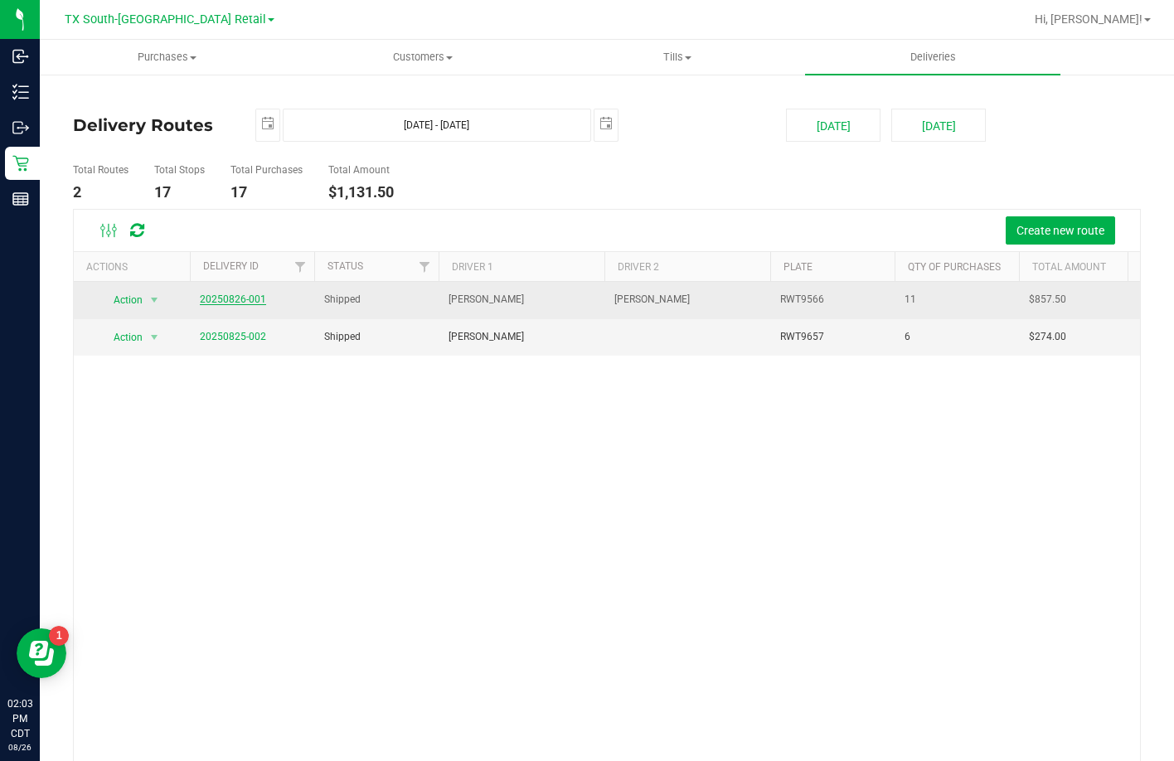
click at [230, 301] on link "20250826-001" at bounding box center [233, 299] width 66 height 12
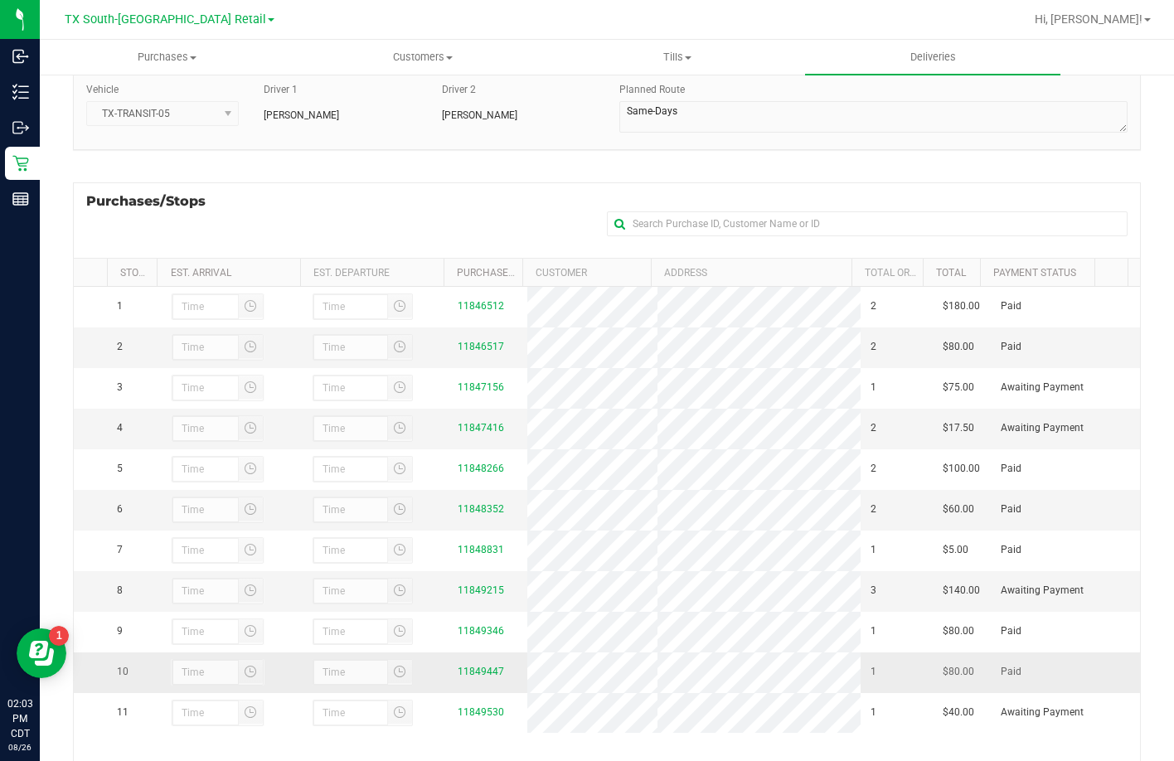
scroll to position [221, 0]
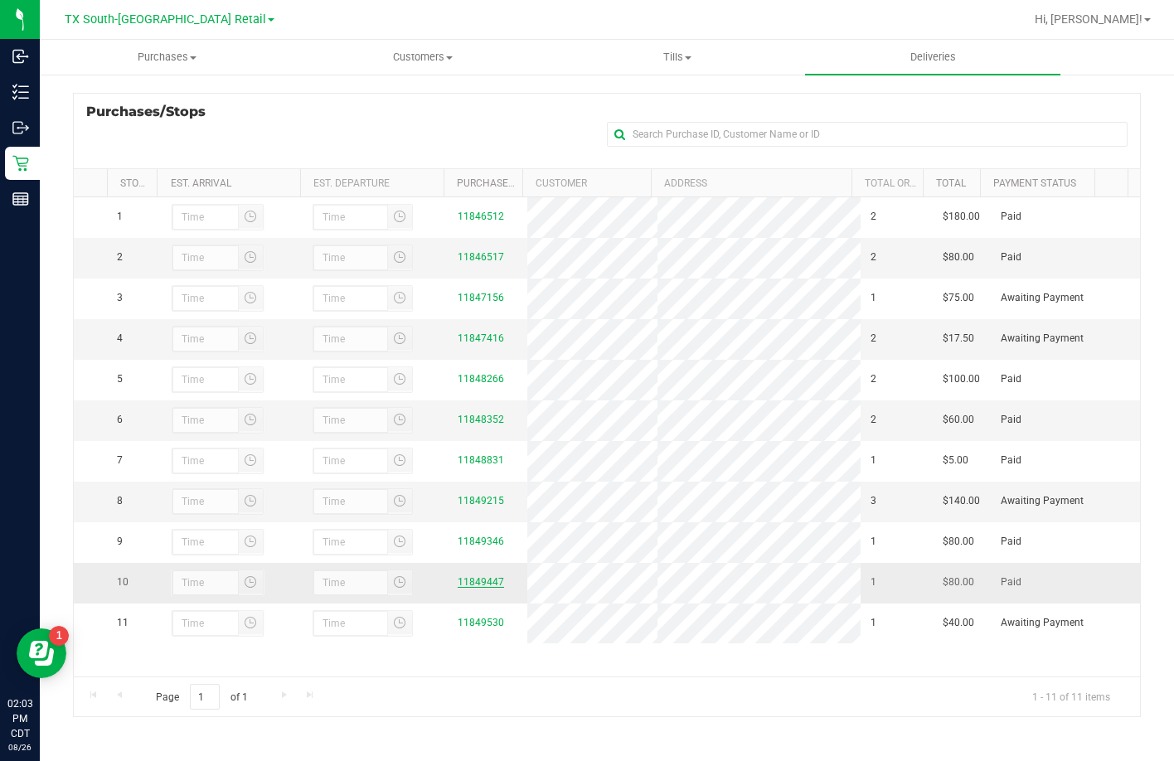
click at [482, 588] on link "11849447" at bounding box center [481, 582] width 46 height 12
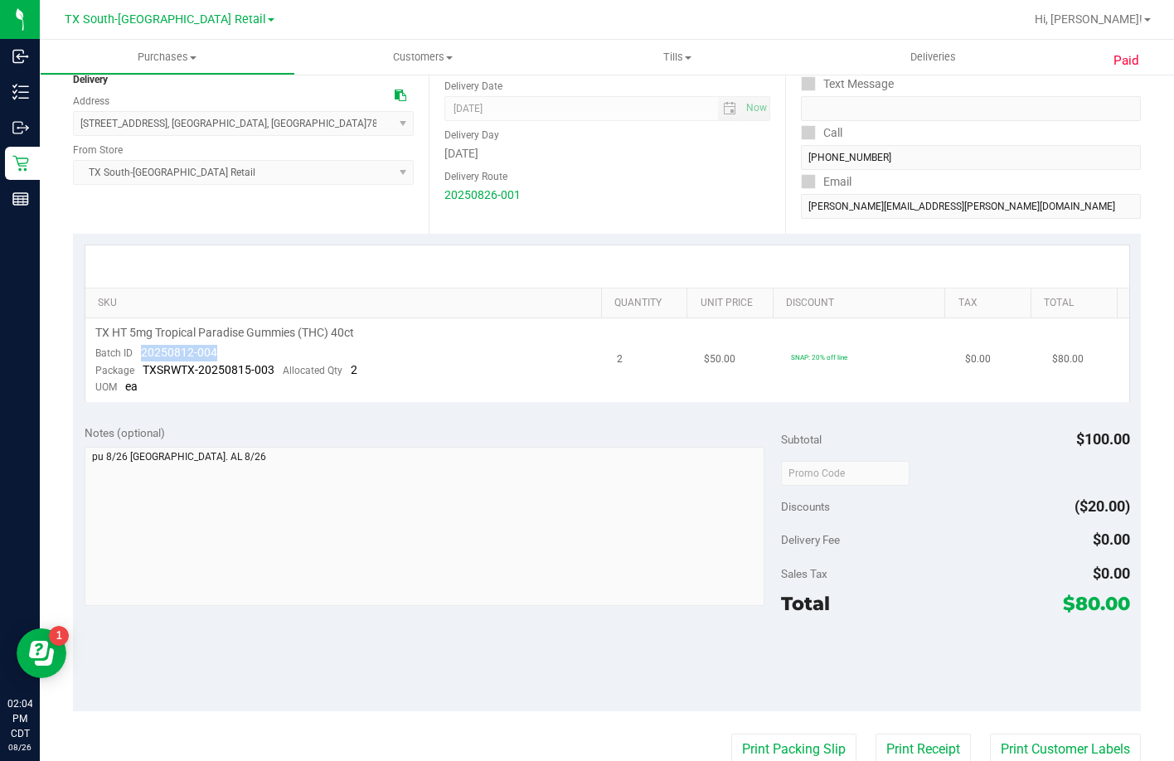
drag, startPoint x: 219, startPoint y: 349, endPoint x: 132, endPoint y: 351, distance: 87.1
click at [132, 351] on td "TX HT 5mg Tropical Paradise Gummies (THC) 40ct Batch ID 20250812-004 Package TX…" at bounding box center [346, 360] width 522 height 84
copy span "20250812-004"
click at [964, 58] on span "Deliveries" at bounding box center [933, 57] width 90 height 15
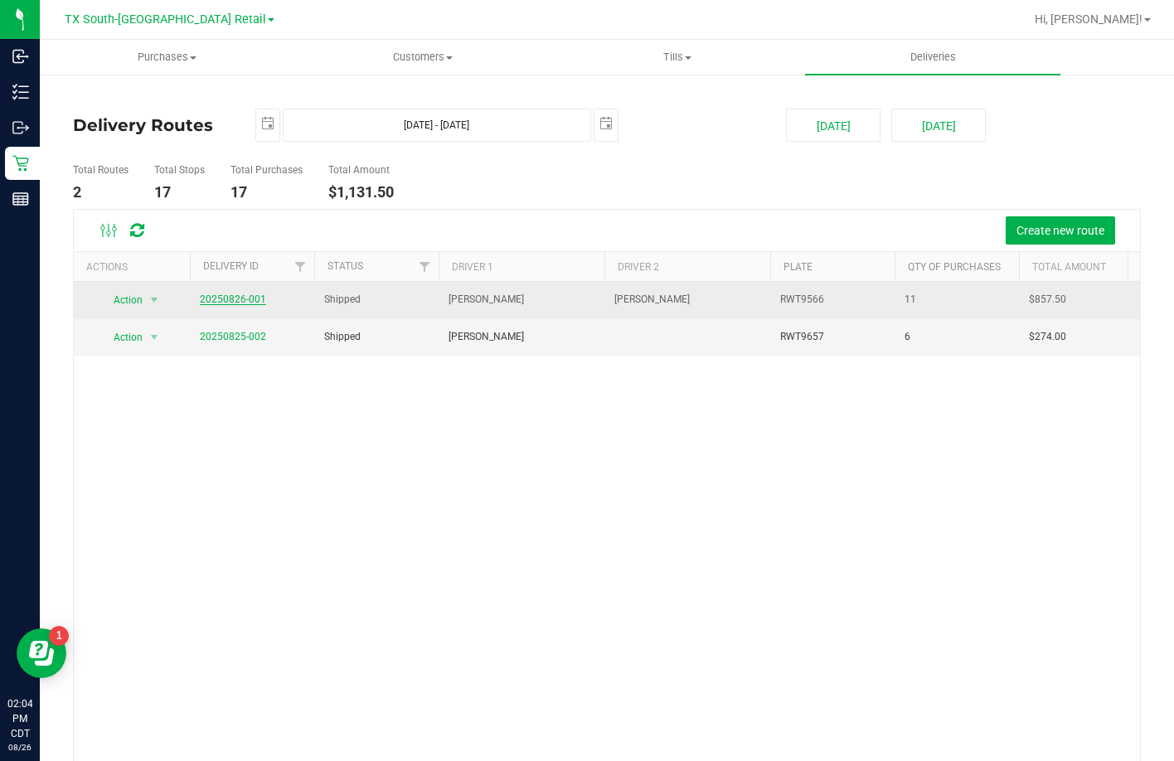
click at [219, 298] on link "20250826-001" at bounding box center [233, 299] width 66 height 12
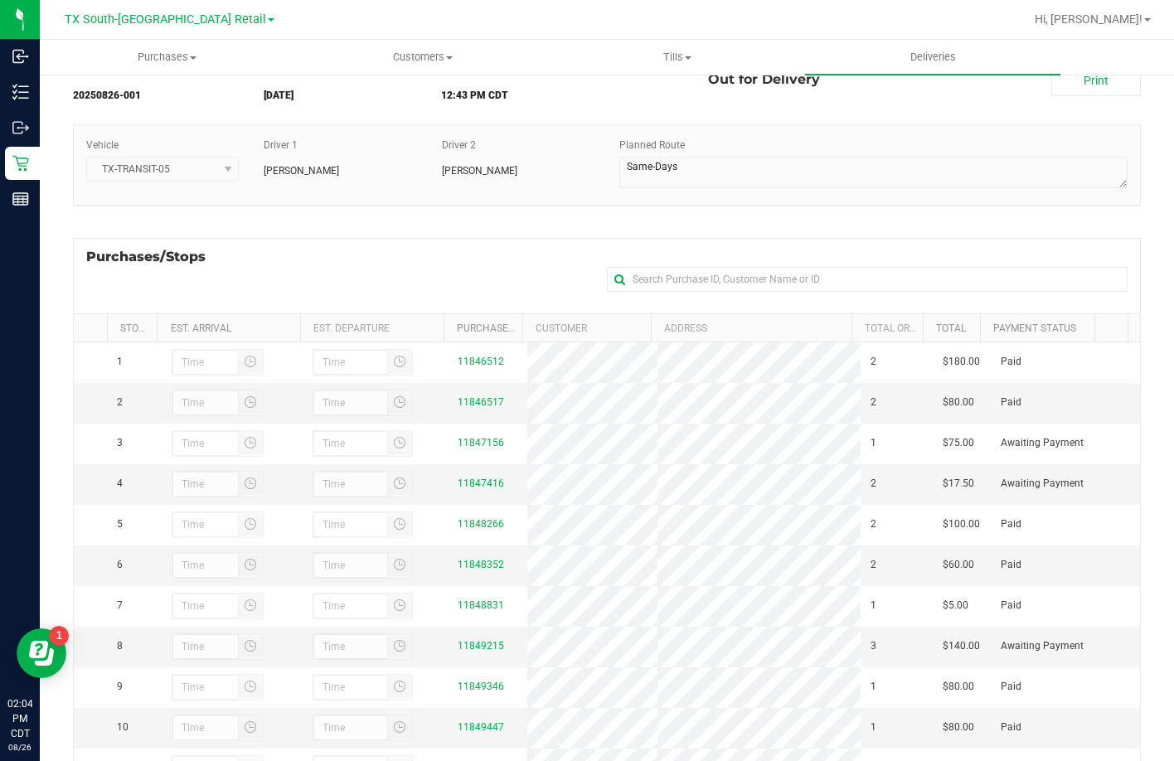
scroll to position [166, 0]
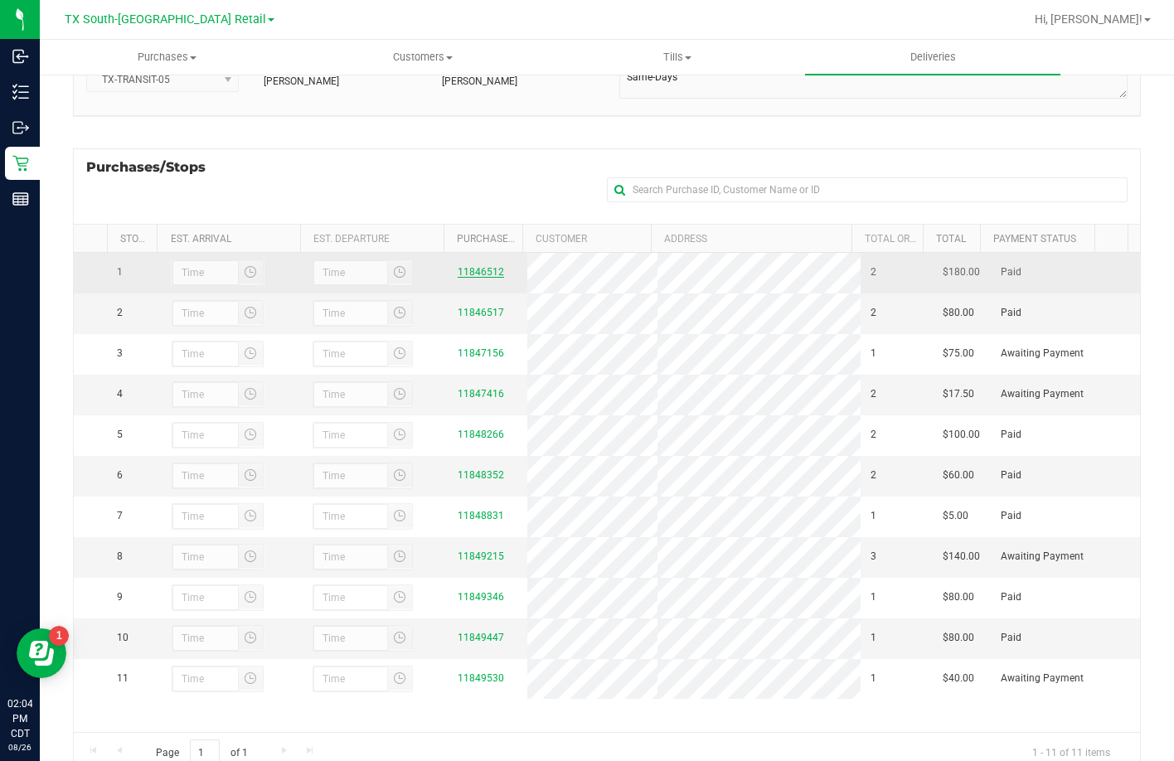
click at [458, 270] on link "11846512" at bounding box center [481, 272] width 46 height 12
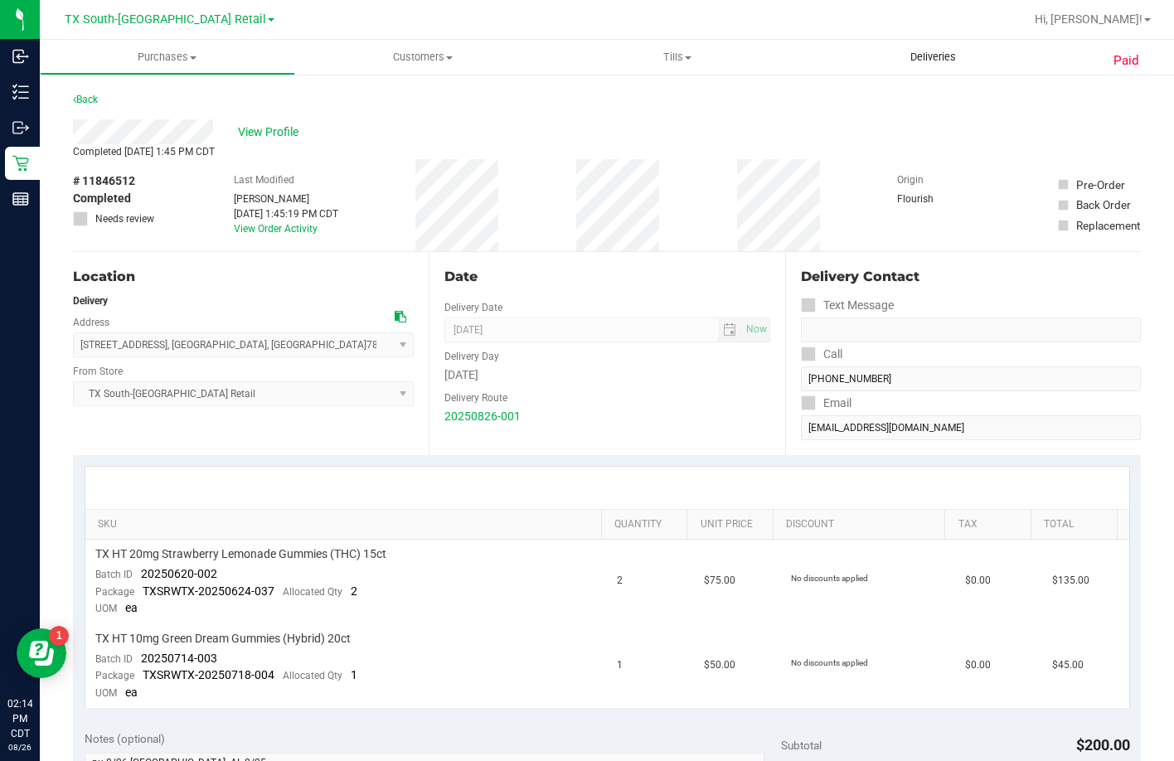
click at [942, 54] on span "Deliveries" at bounding box center [933, 57] width 90 height 15
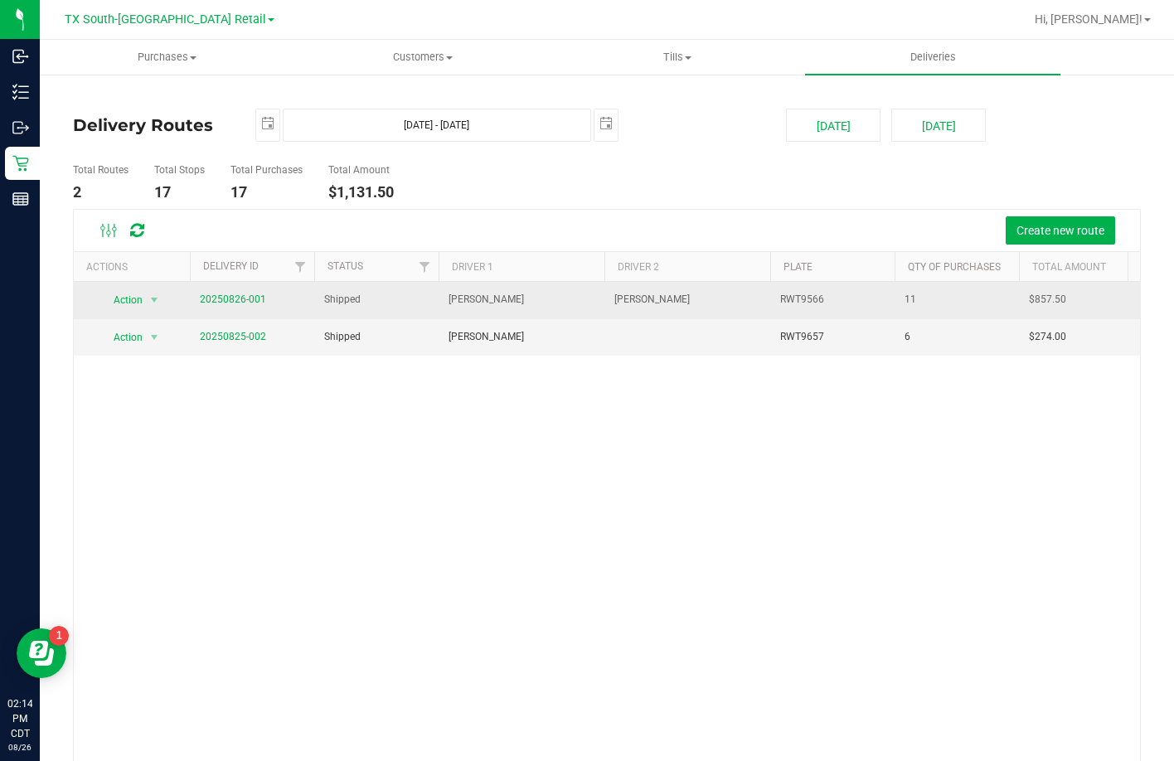
click at [203, 305] on span "20250826-001" at bounding box center [233, 300] width 66 height 16
click at [210, 302] on link "20250826-001" at bounding box center [233, 299] width 66 height 12
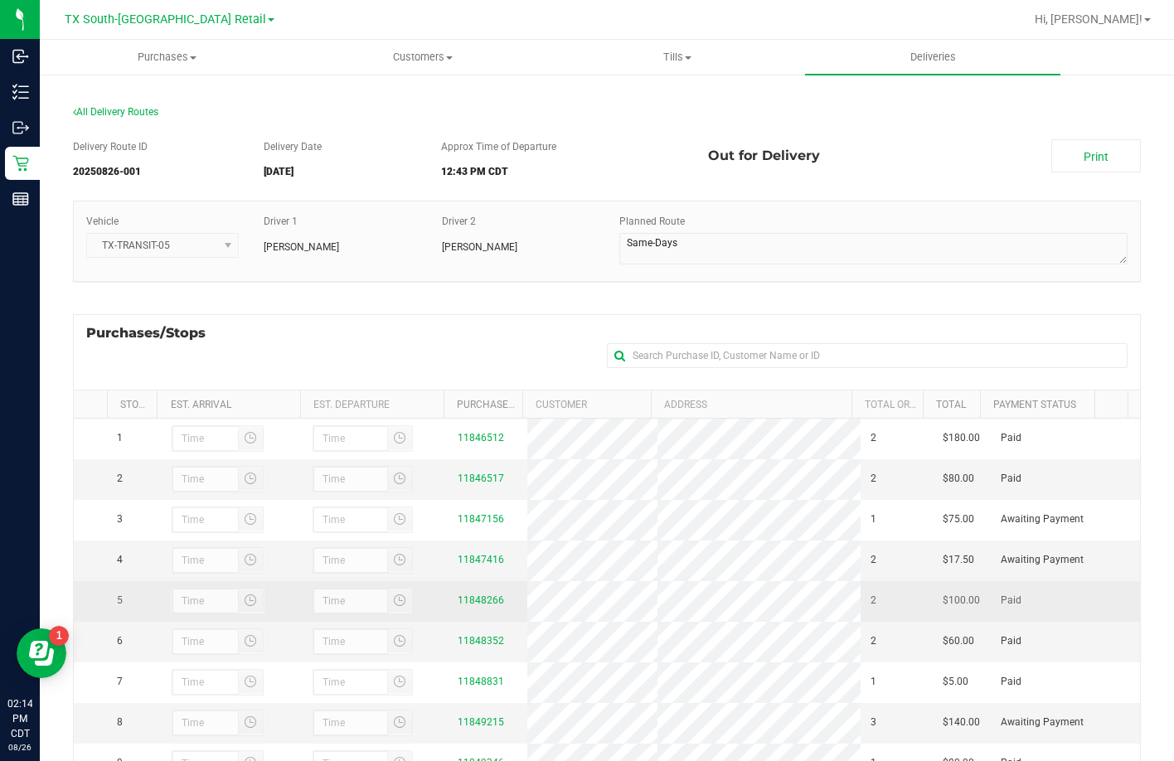
scroll to position [83, 0]
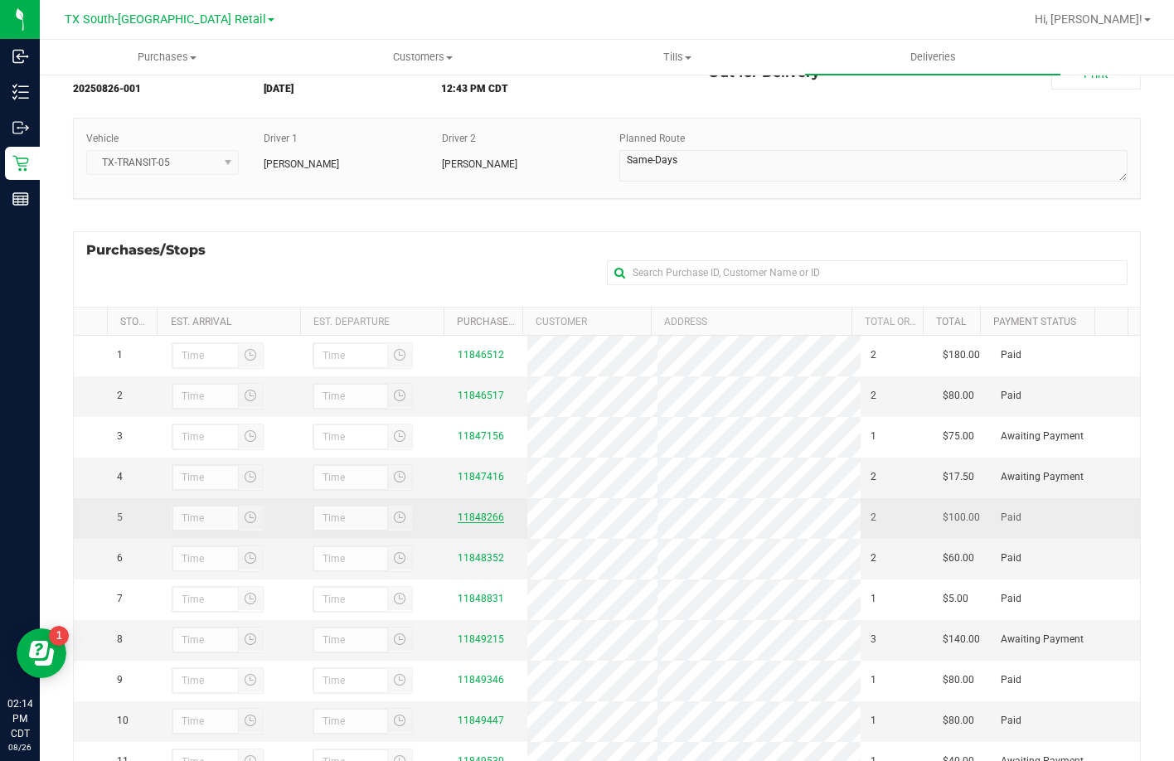
click at [464, 523] on link "11848266" at bounding box center [481, 517] width 46 height 12
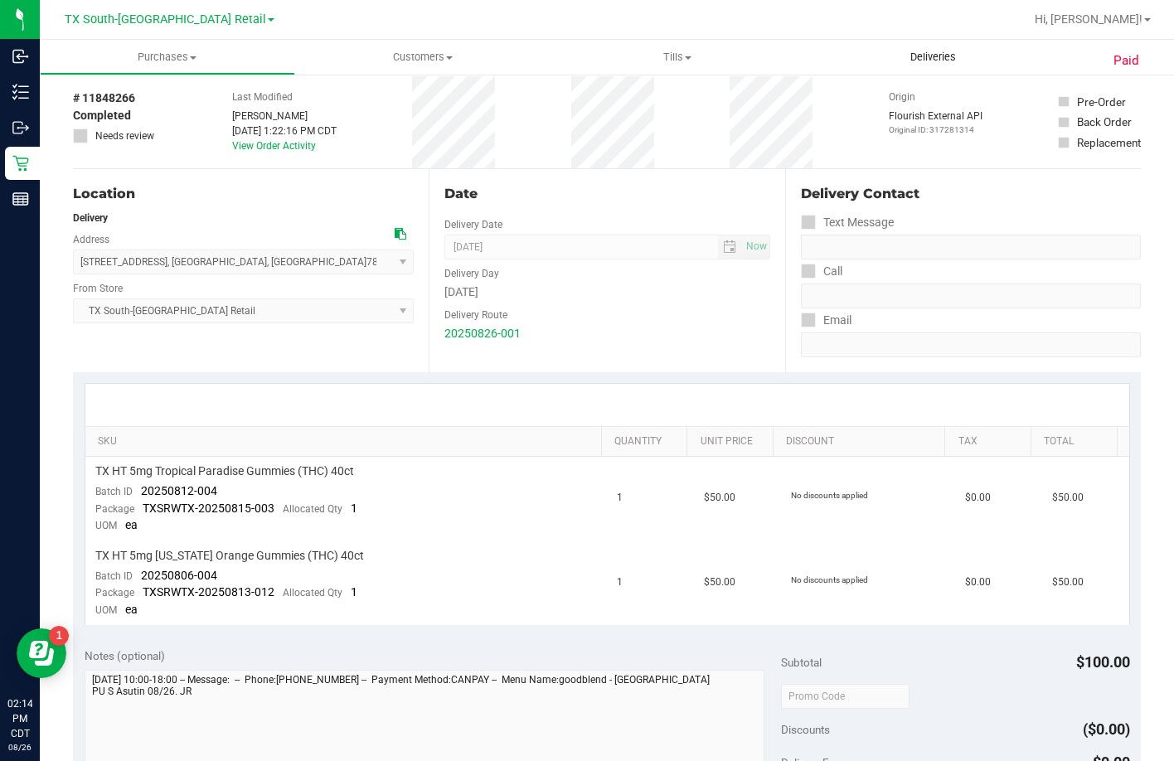
click at [942, 58] on span "Deliveries" at bounding box center [933, 57] width 90 height 15
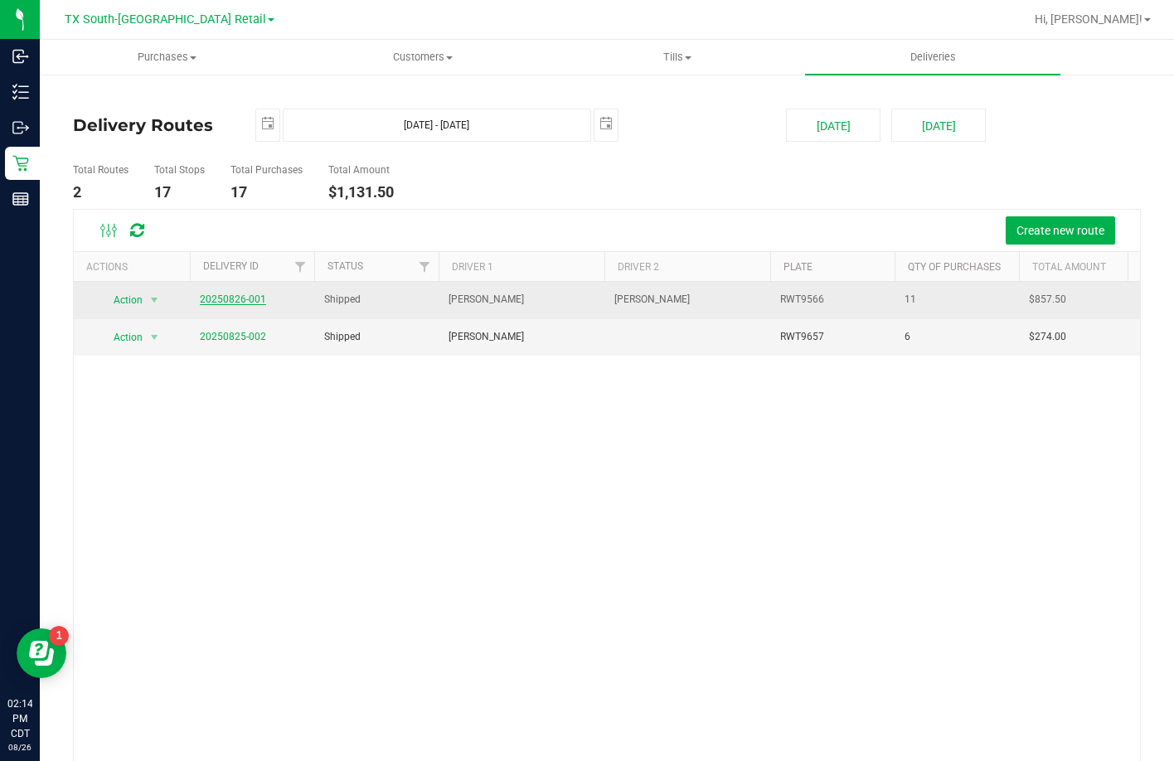
click at [237, 302] on link "20250826-001" at bounding box center [233, 299] width 66 height 12
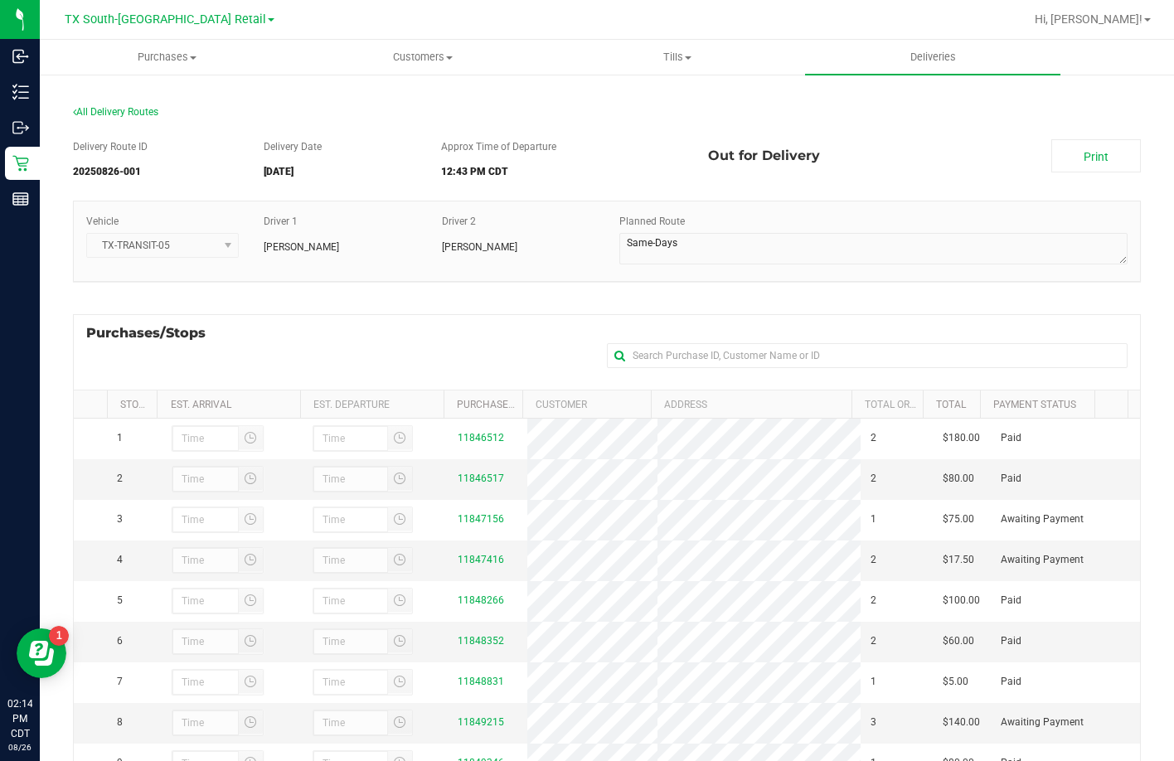
scroll to position [221, 0]
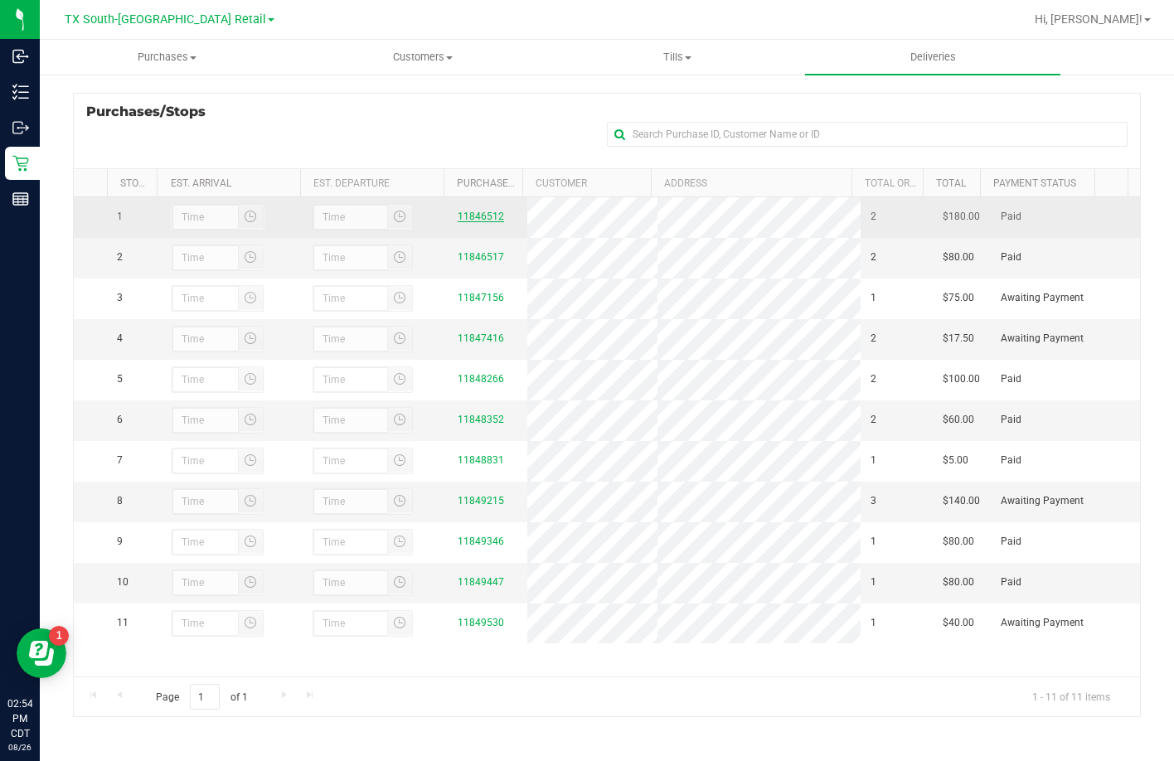
click at [467, 220] on link "11846512" at bounding box center [481, 217] width 46 height 12
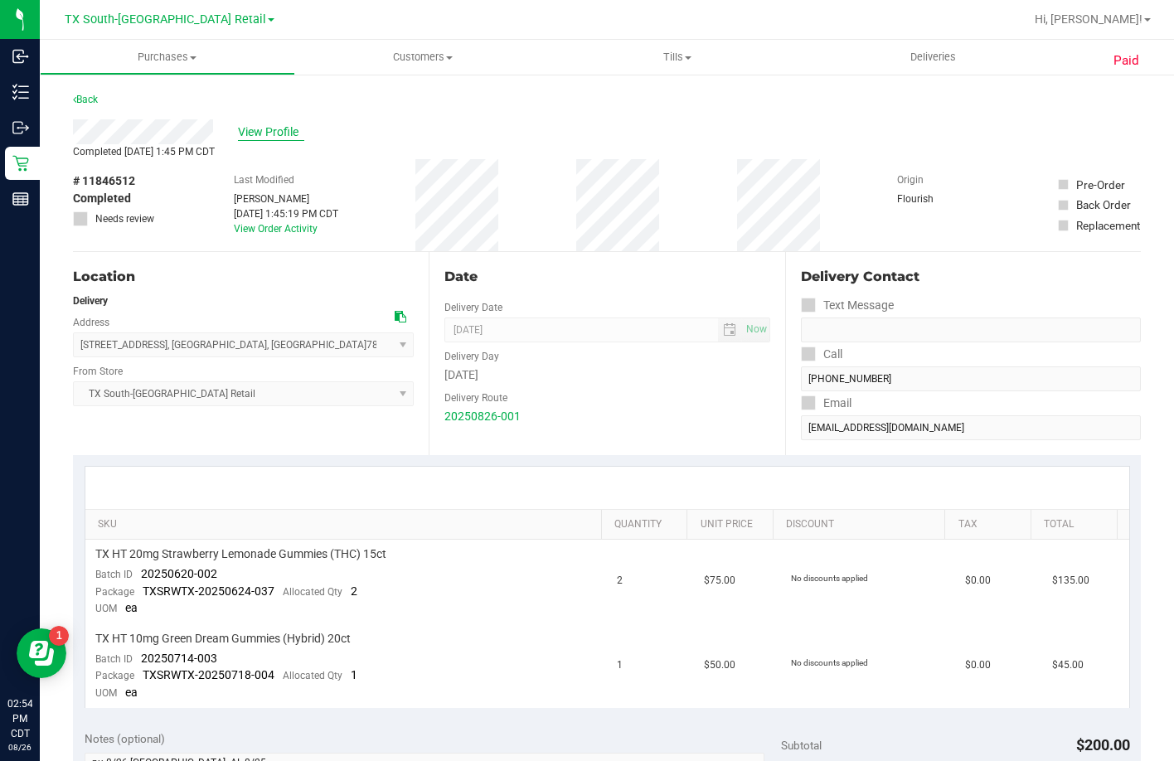
click at [286, 131] on span "View Profile" at bounding box center [271, 131] width 66 height 17
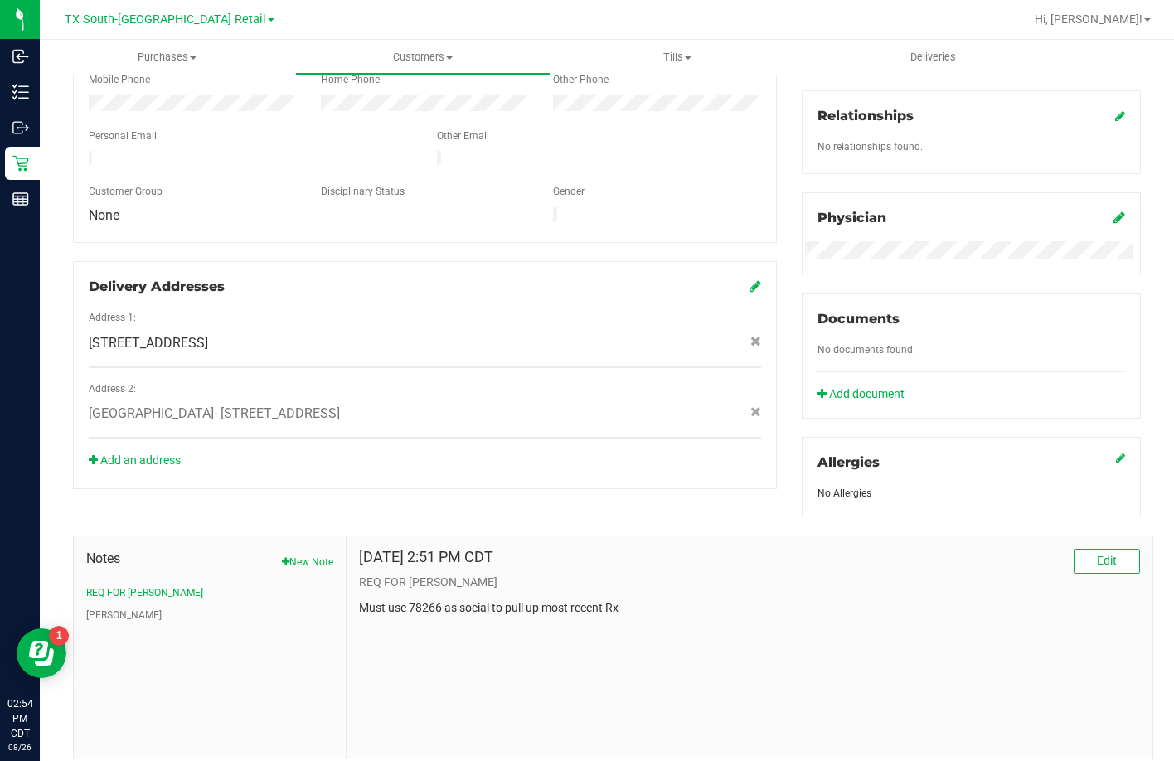
scroll to position [438, 0]
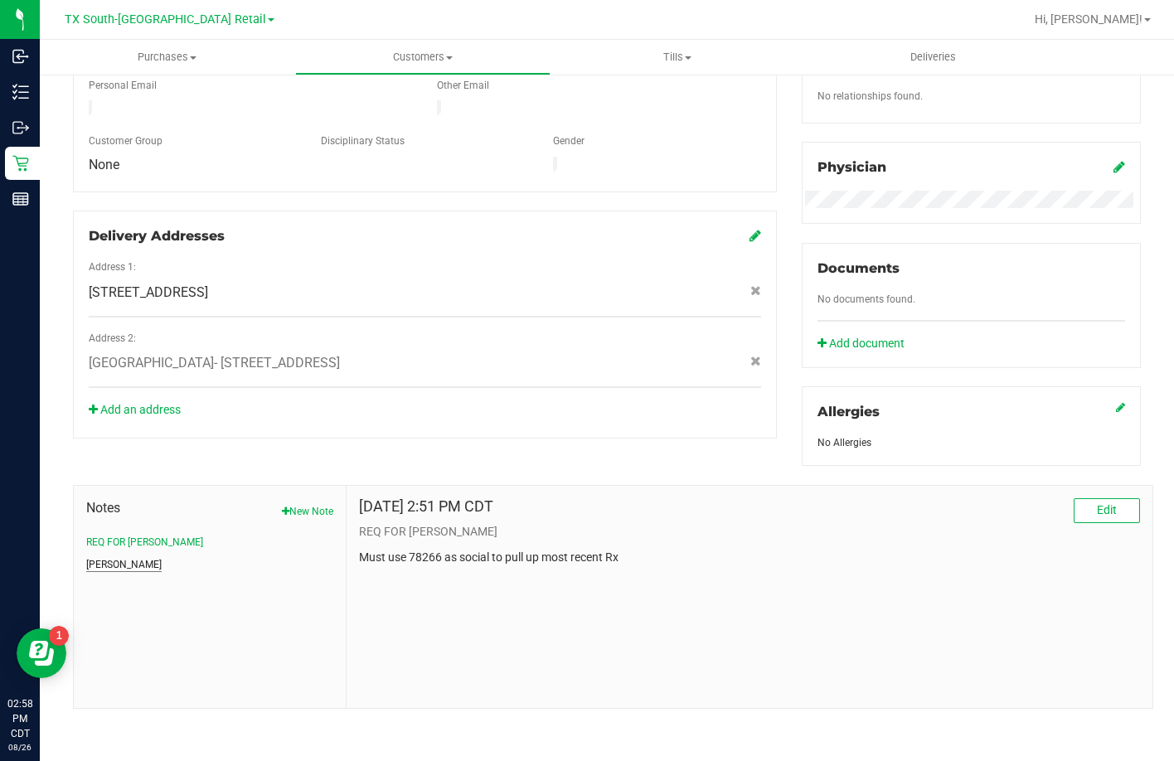
click at [99, 561] on button "CURT" at bounding box center [123, 564] width 75 height 15
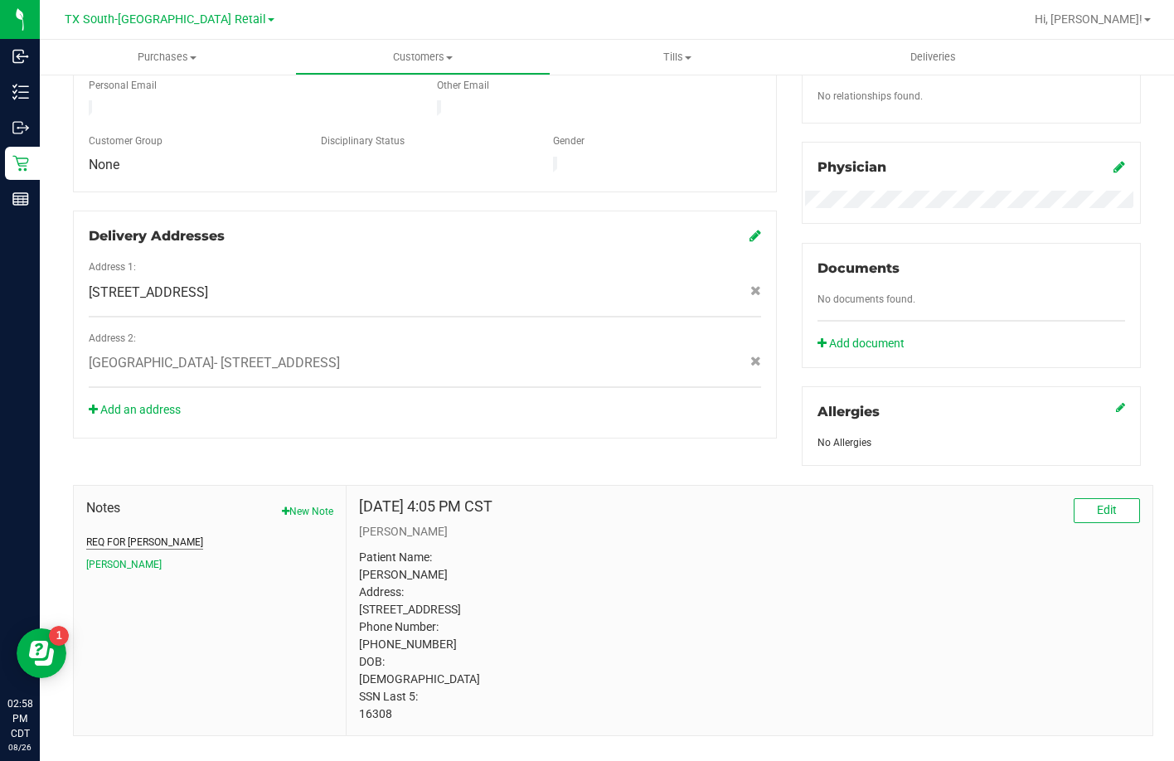
click at [118, 543] on button "REQ FOR [PERSON_NAME]" at bounding box center [144, 542] width 117 height 15
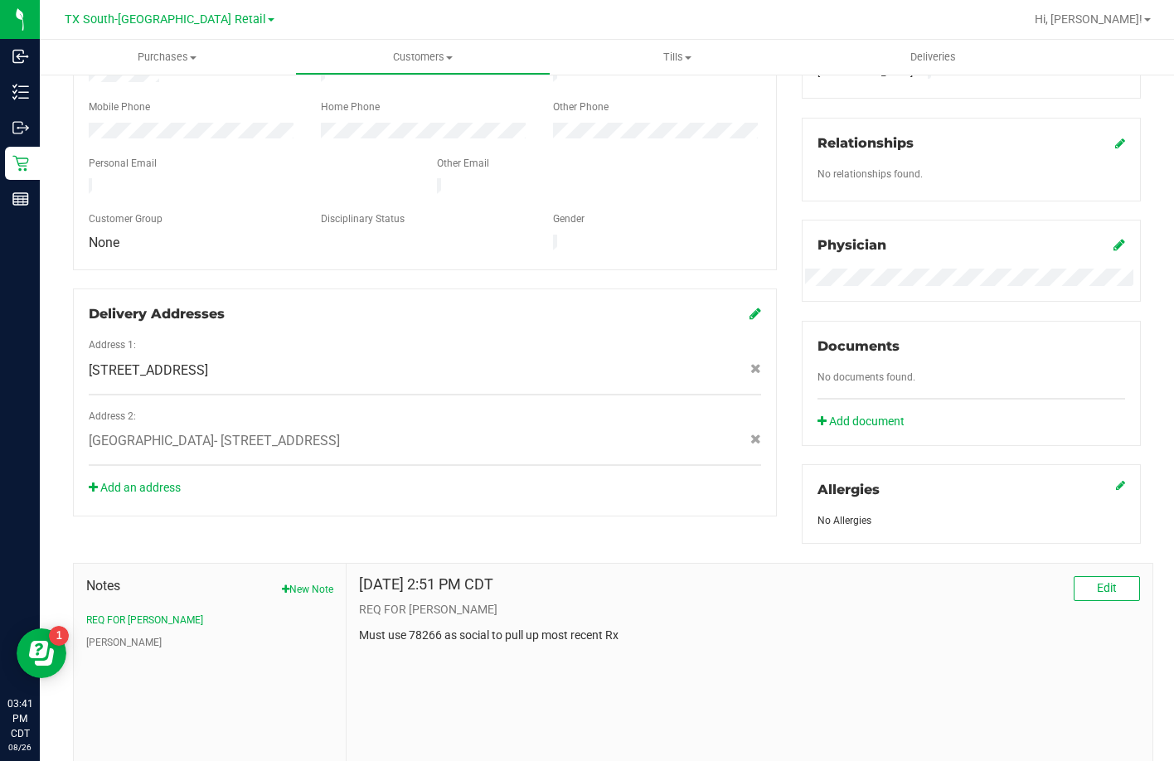
scroll to position [189, 0]
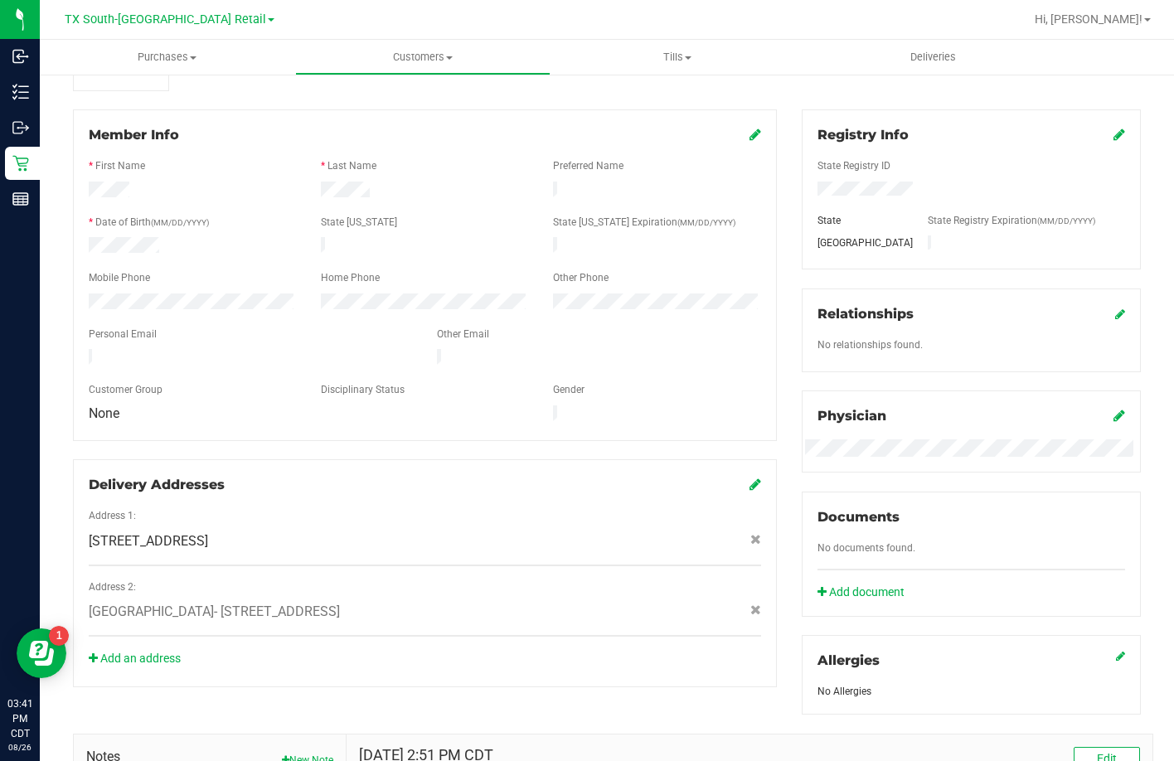
click at [890, 75] on ul "Purchases Summary of purchases Fulfillment All purchases Customers All customer…" at bounding box center [627, 58] width 1174 height 36
click at [910, 71] on uib-tab-heading "Deliveries" at bounding box center [932, 57] width 255 height 35
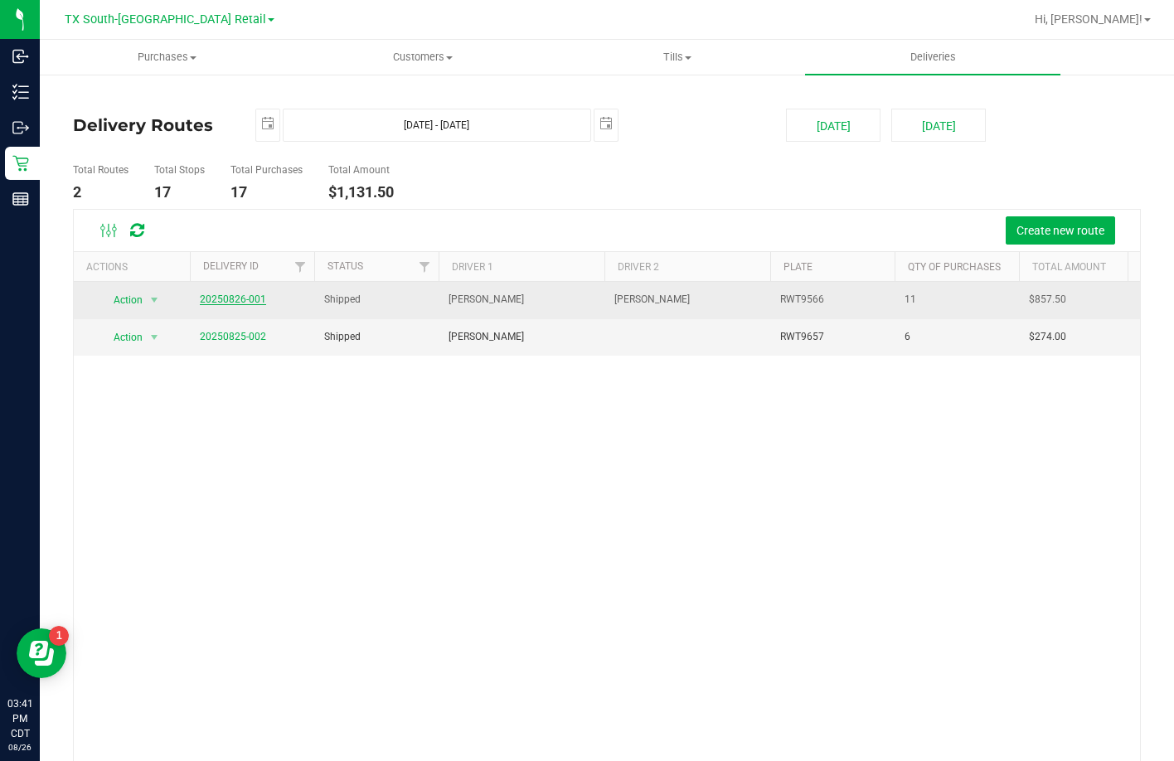
click at [234, 295] on link "20250826-001" at bounding box center [233, 299] width 66 height 12
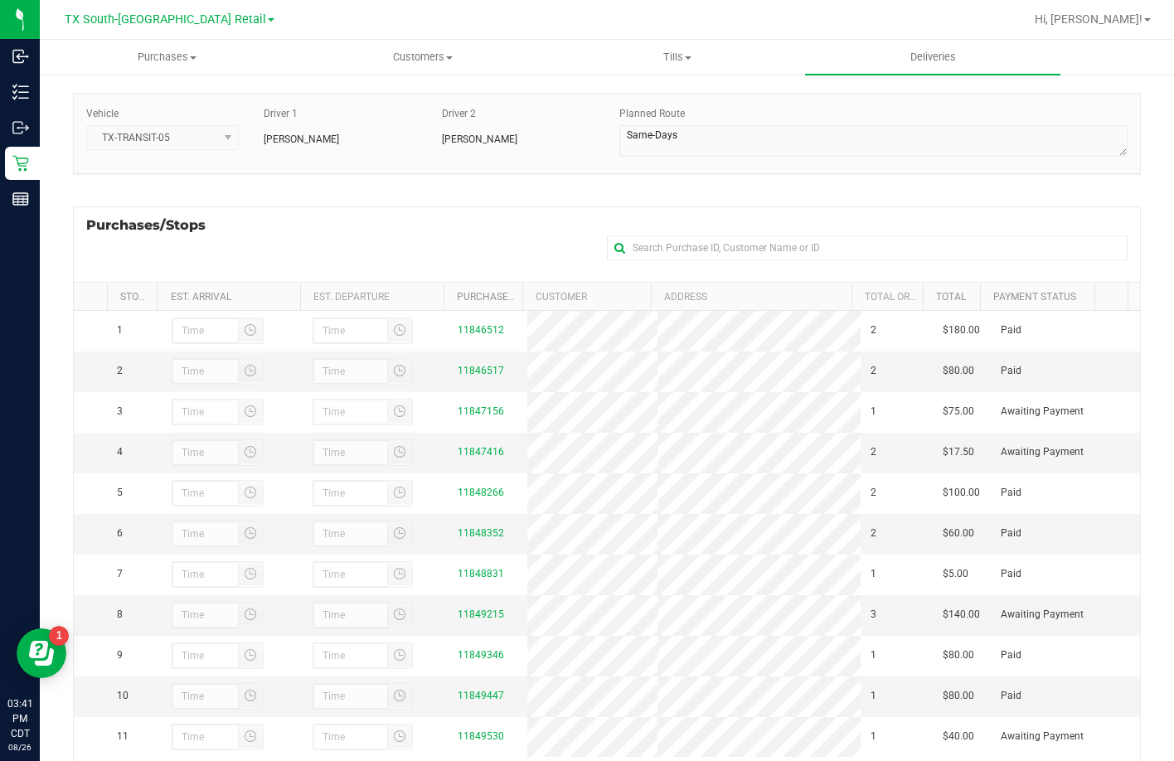
scroll to position [221, 0]
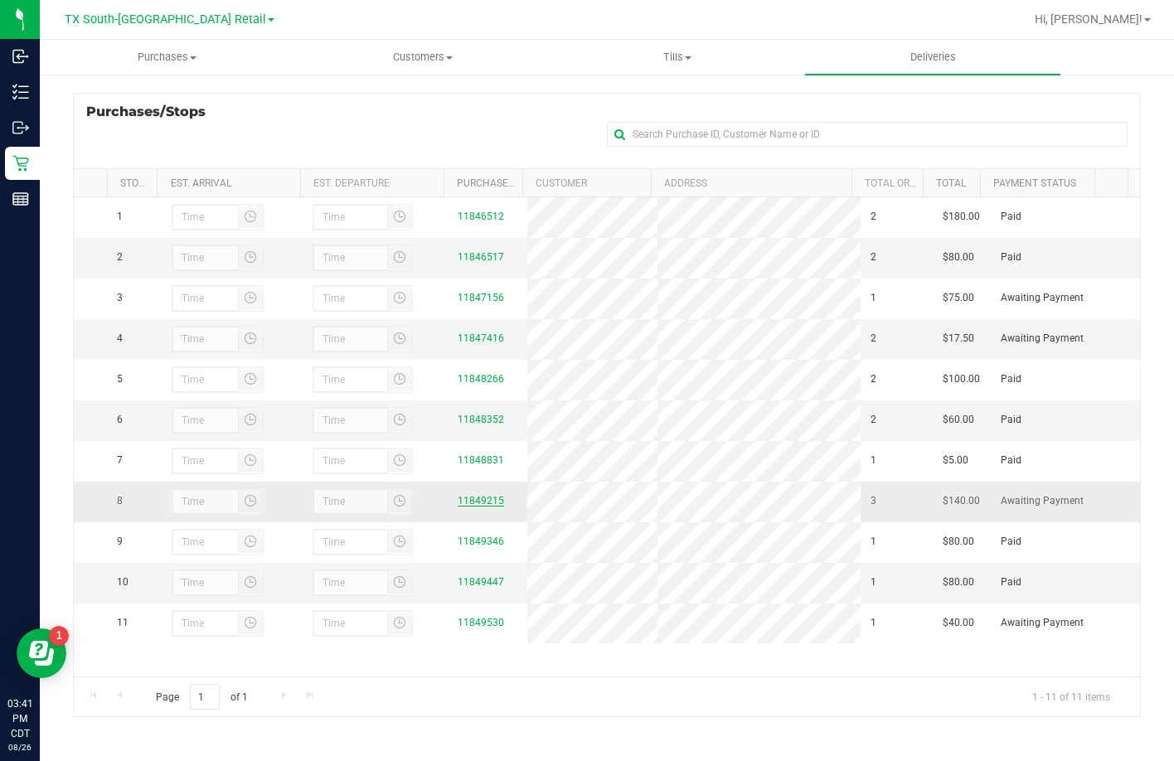
click at [478, 506] on link "11849215" at bounding box center [481, 501] width 46 height 12
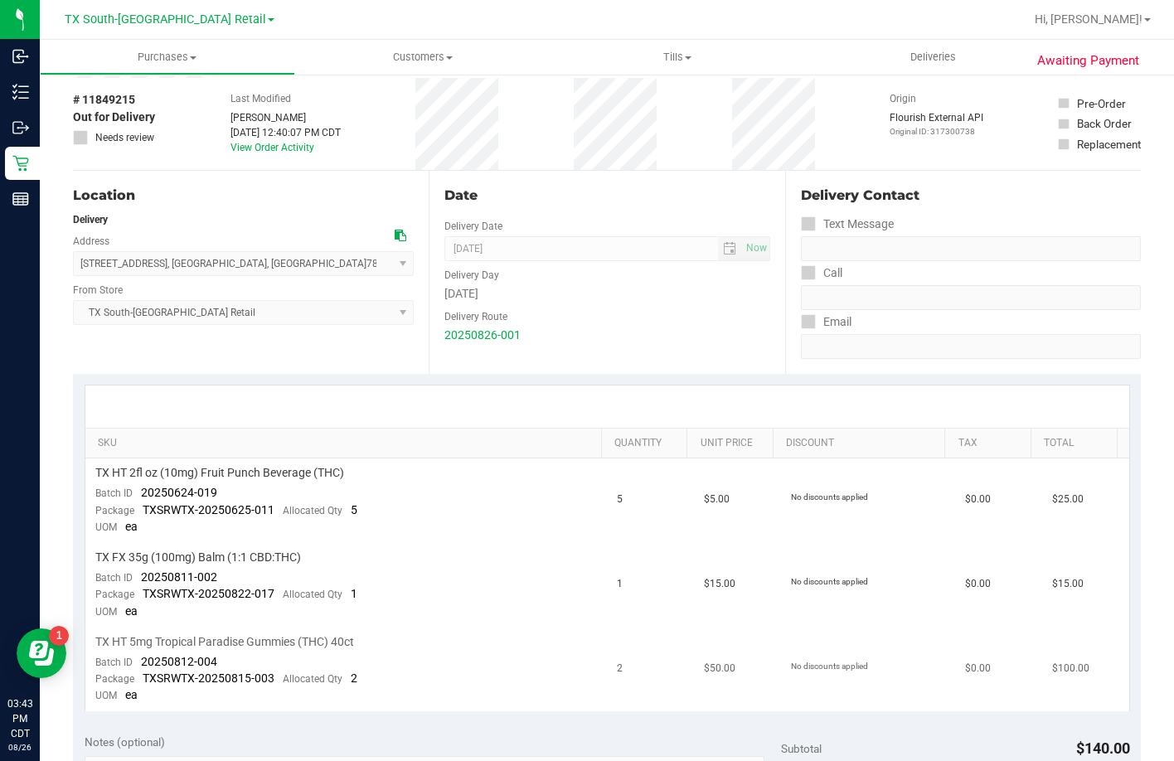
scroll to position [166, 0]
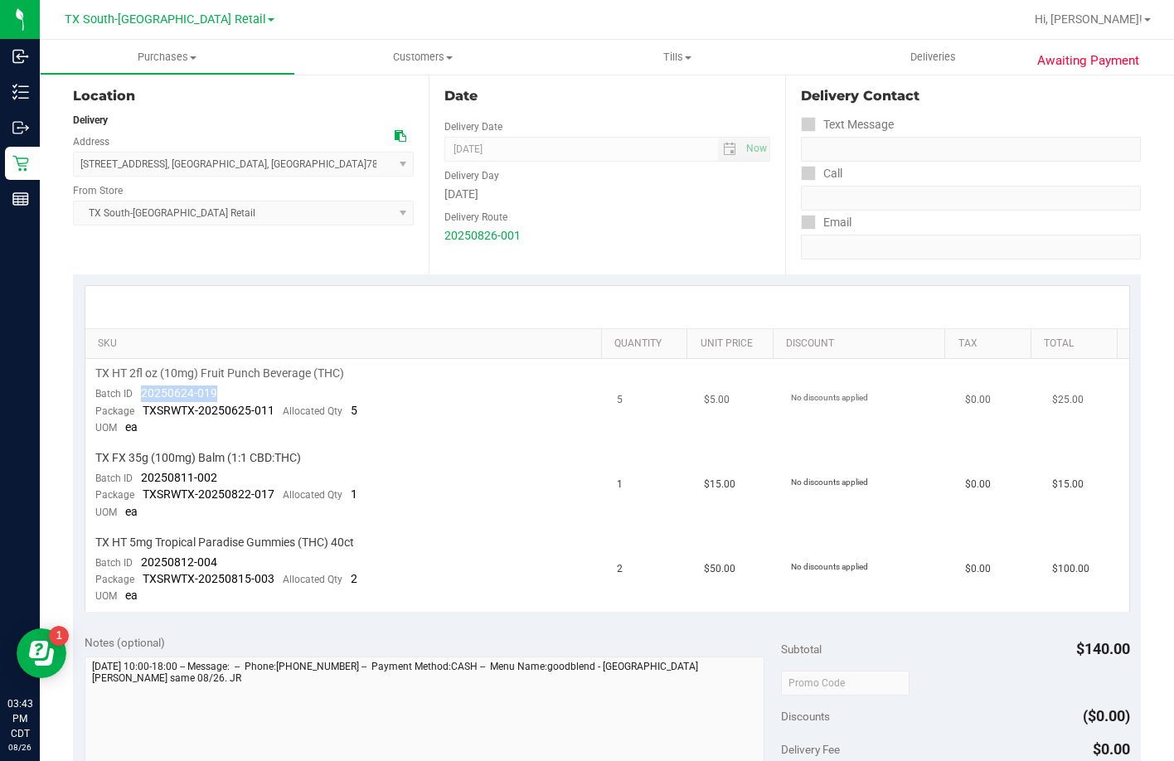
drag, startPoint x: 225, startPoint y: 394, endPoint x: 133, endPoint y: 394, distance: 92.0
click at [133, 394] on td "TX HT 2fl oz (10mg) Fruit Punch Beverage (THC) Batch ID 20250624-019 Package TX…" at bounding box center [346, 401] width 522 height 85
drag, startPoint x: 221, startPoint y: 563, endPoint x: 143, endPoint y: 561, distance: 78.8
click at [143, 561] on td "TX HT 5mg Tropical Paradise Gummies (THC) 40ct Batch ID 20250812-004 Package TX…" at bounding box center [346, 570] width 522 height 84
drag, startPoint x: 241, startPoint y: 472, endPoint x: 143, endPoint y: 474, distance: 98.6
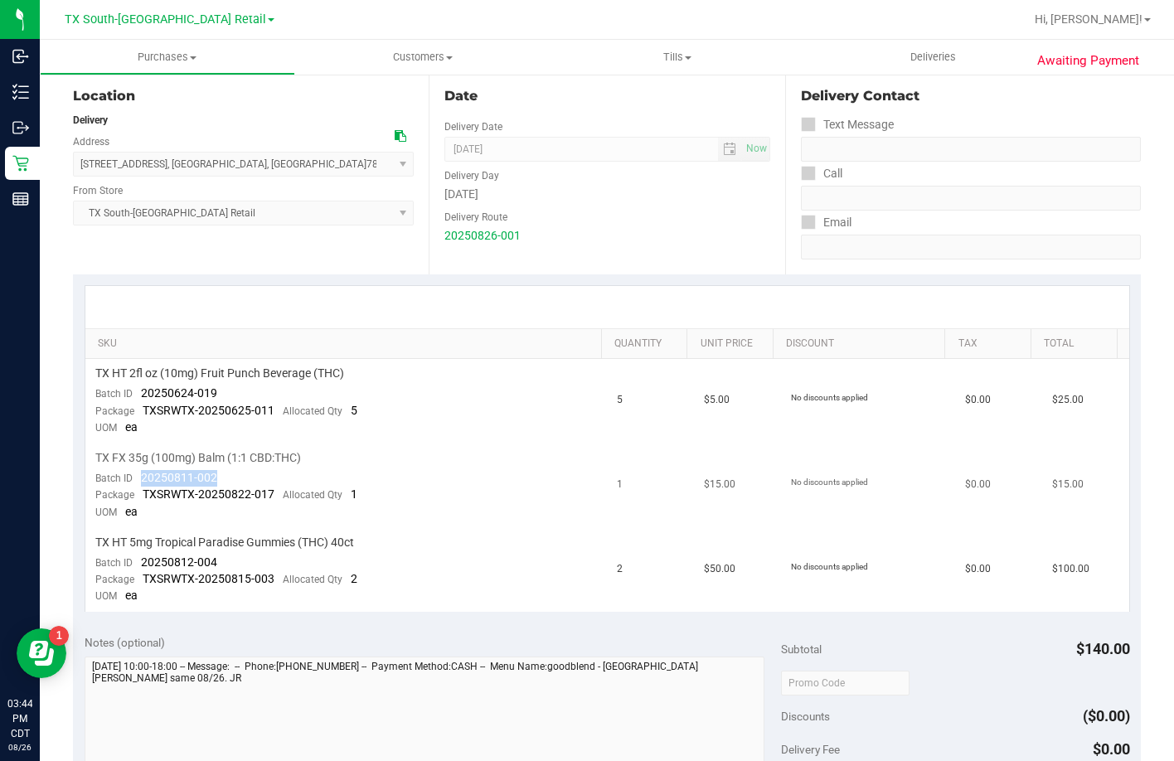
click at [143, 474] on td "TX FX 35g (100mg) Balm (1:1 CBD:THC) Batch ID 20250811-002 Package TXSRWTX-2025…" at bounding box center [346, 485] width 522 height 85
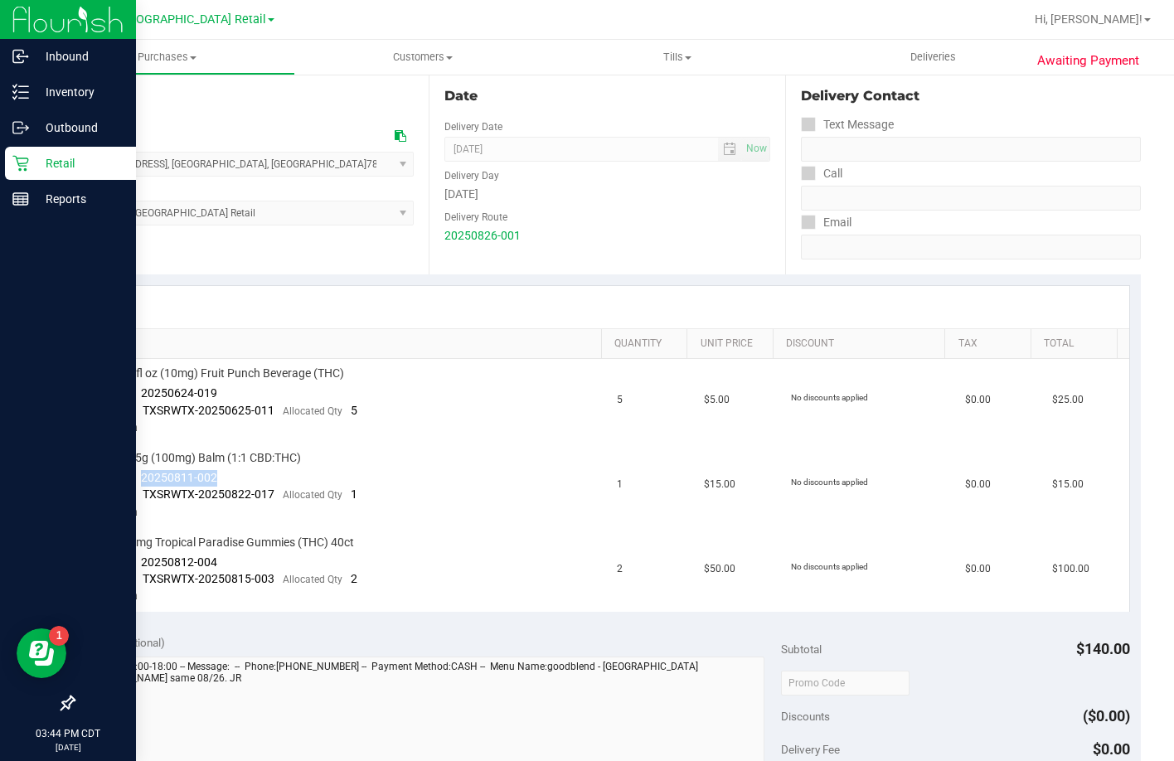
copy span "20250811-002"
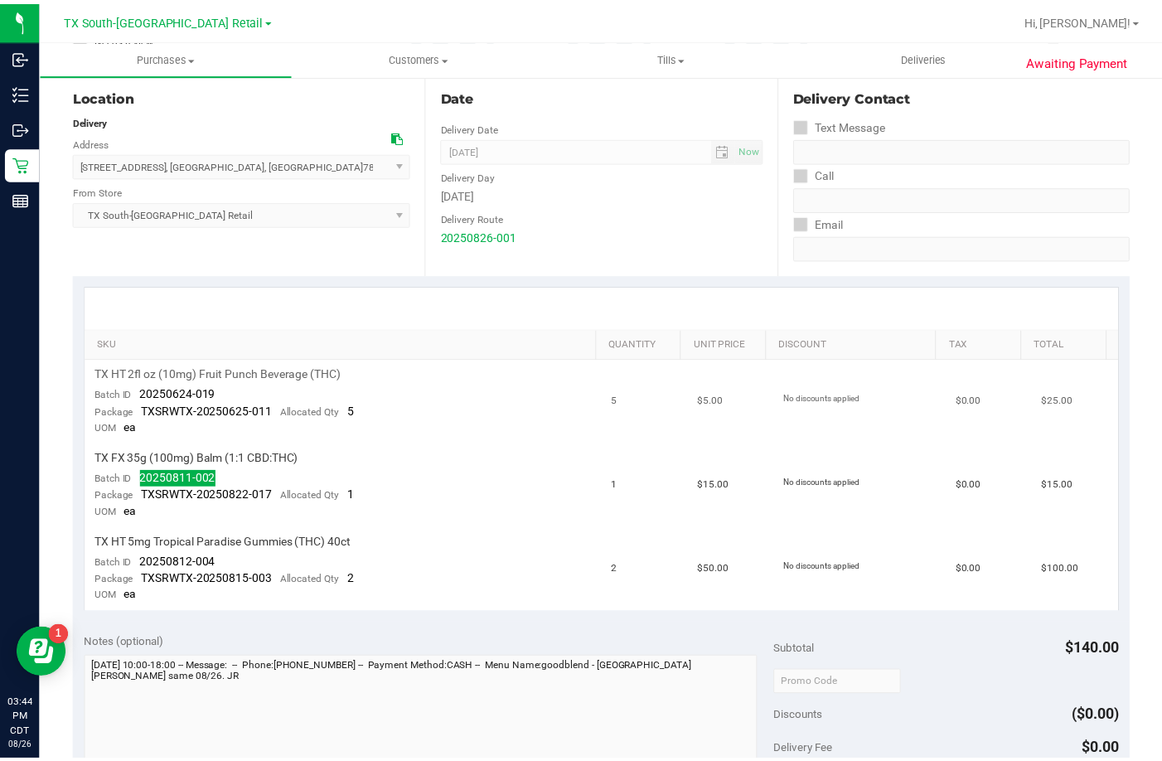
scroll to position [0, 0]
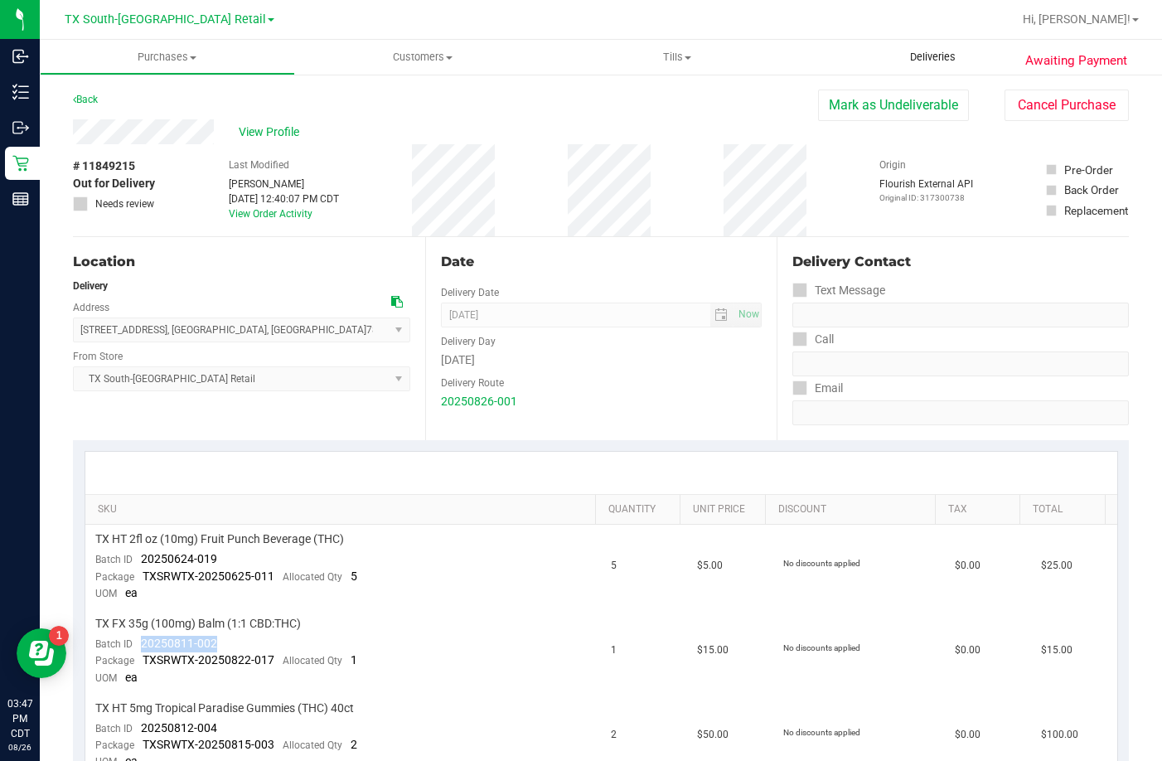
click at [873, 55] on uib-tab-heading "Deliveries" at bounding box center [932, 57] width 255 height 35
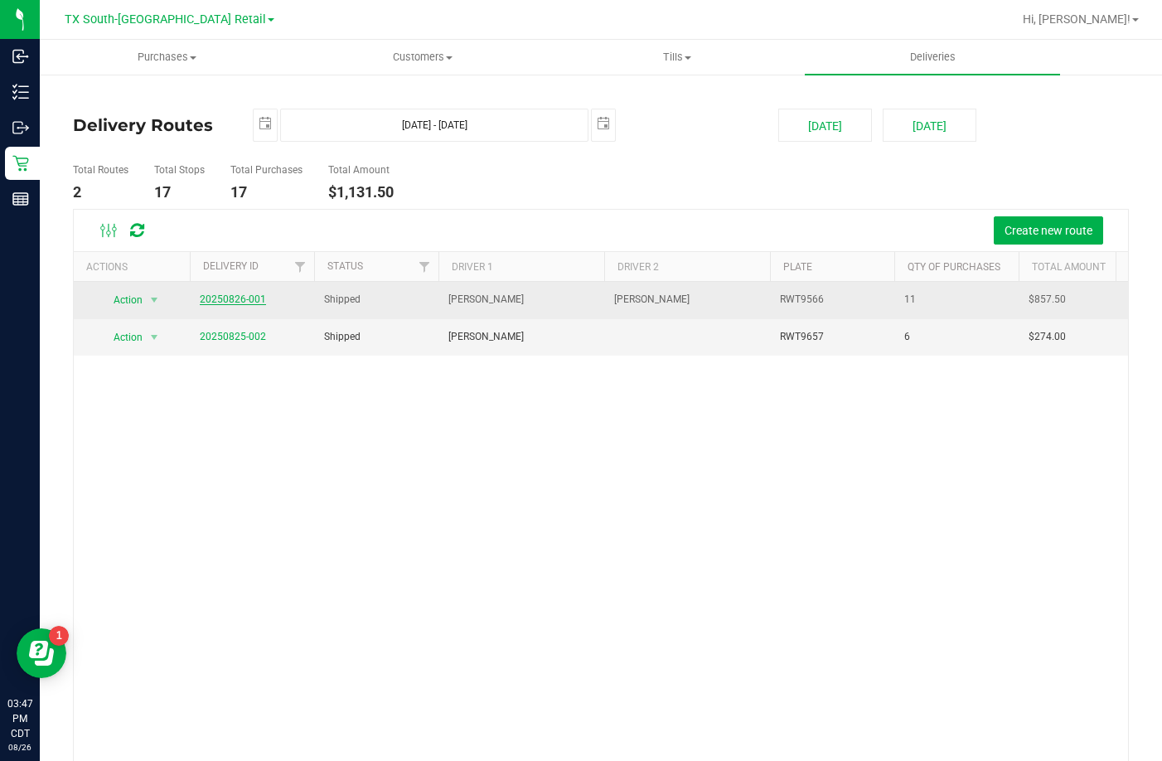
click at [235, 298] on link "20250826-001" at bounding box center [233, 299] width 66 height 12
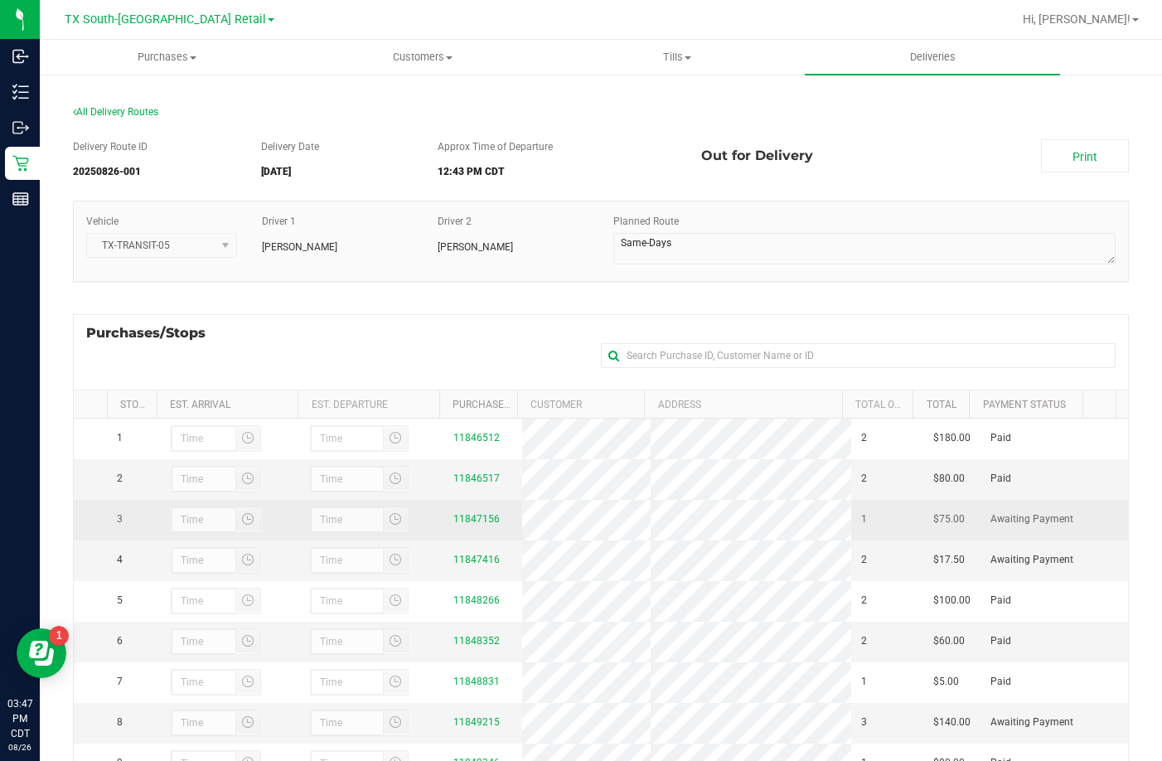
scroll to position [221, 0]
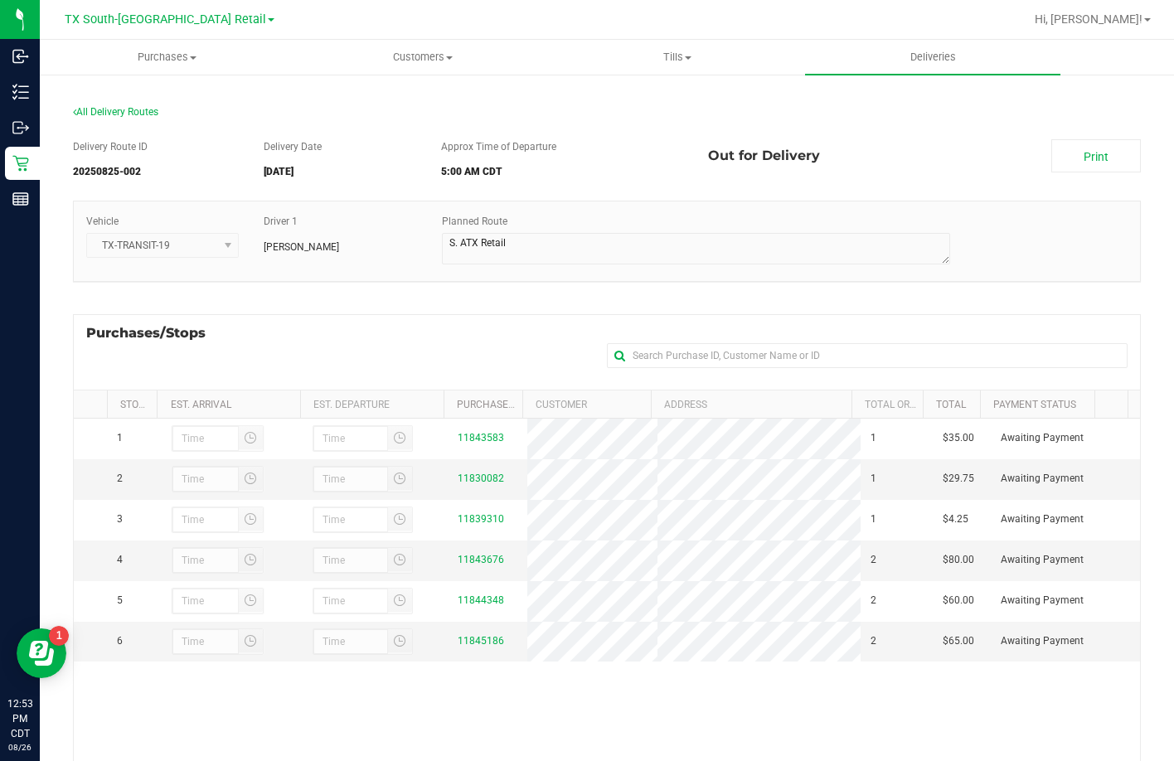
scroll to position [221, 0]
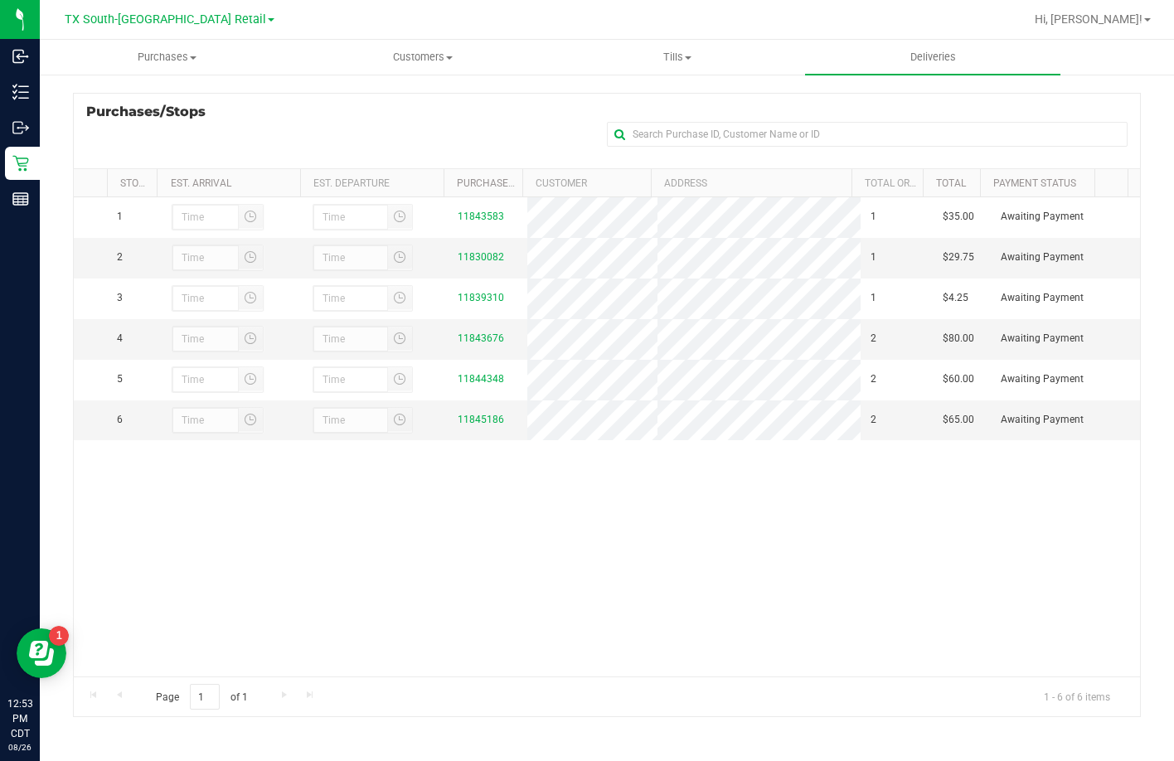
click at [230, 118] on div "Purchases/Stops + Add Purchase" at bounding box center [607, 130] width 1068 height 75
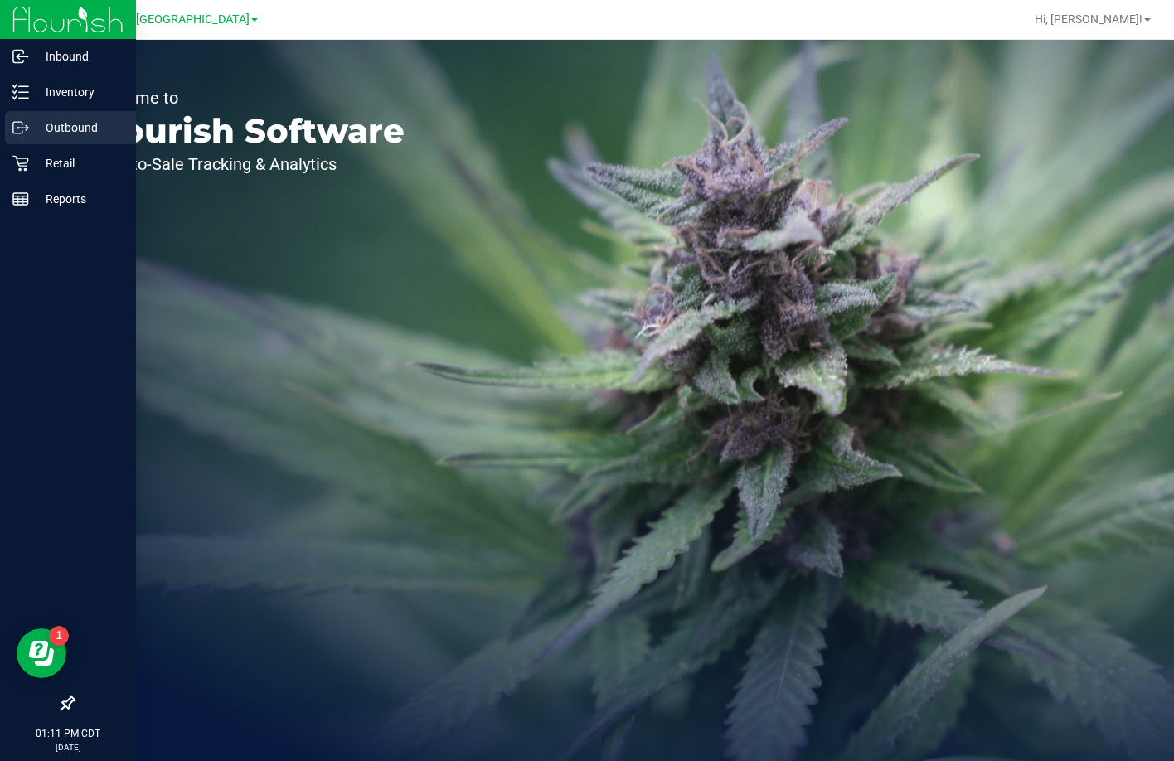
click at [26, 146] on link "Outbound" at bounding box center [68, 129] width 136 height 36
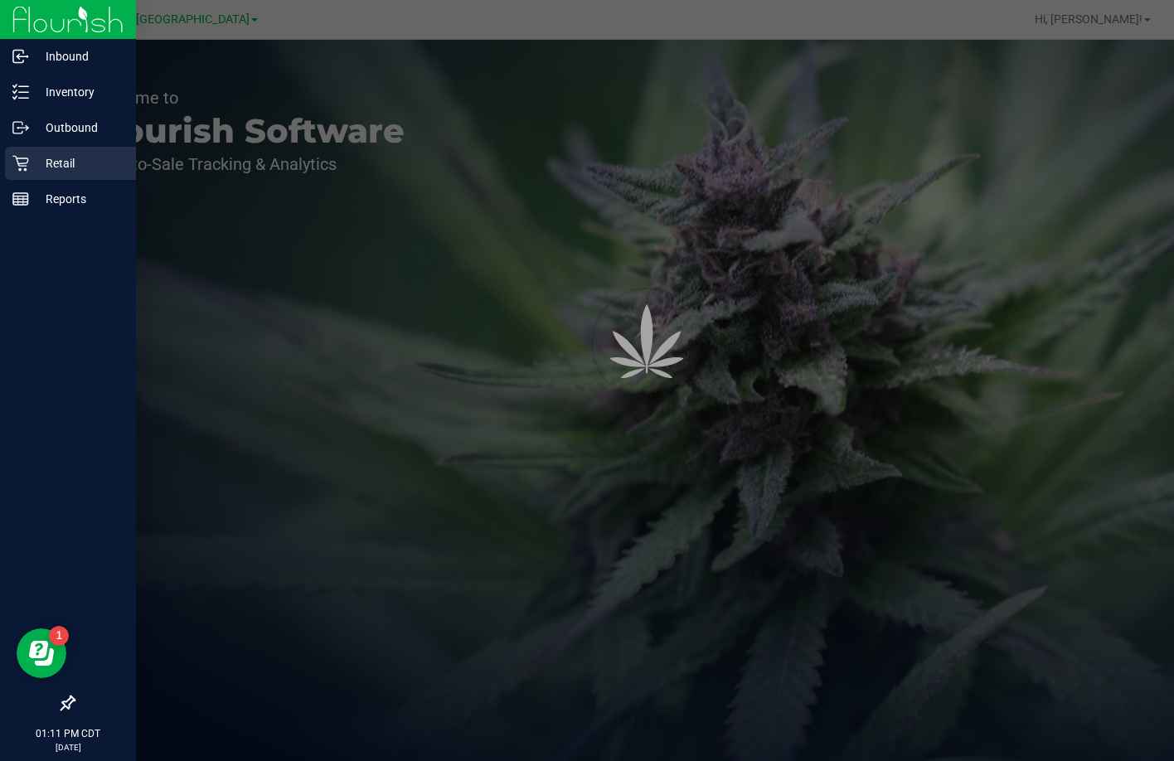
click at [30, 149] on div "Retail" at bounding box center [70, 163] width 131 height 33
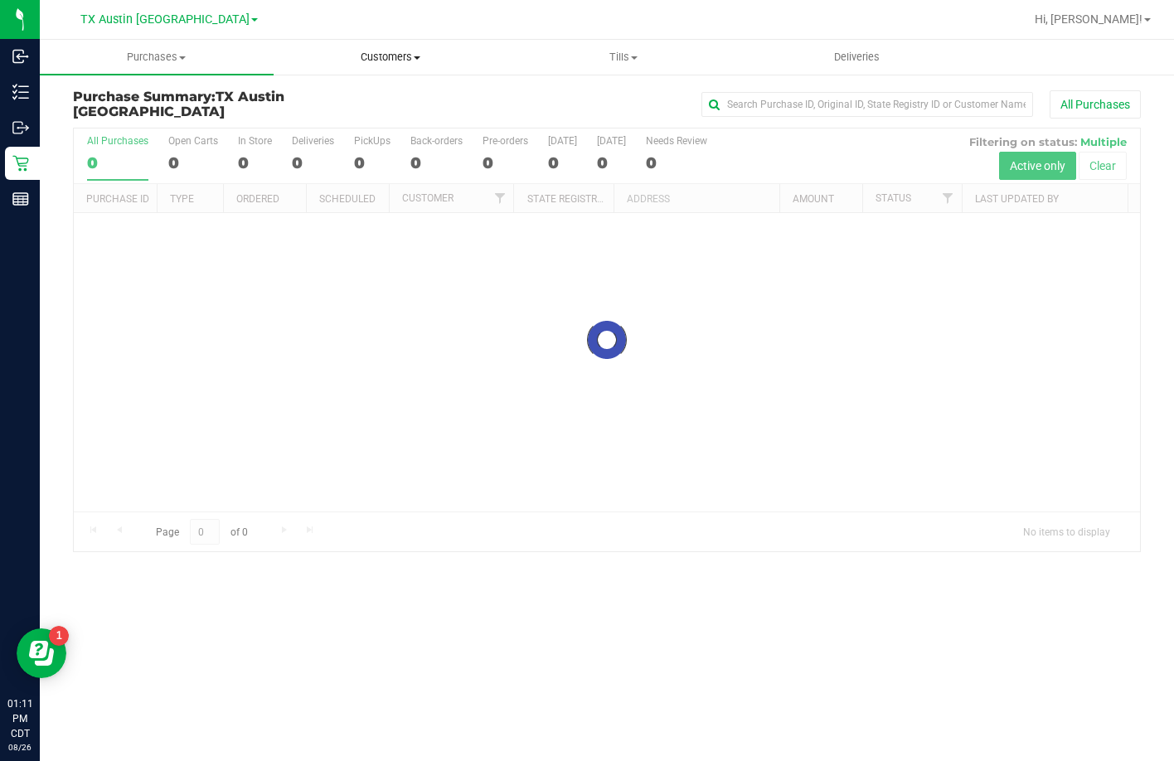
click at [370, 67] on uib-tab-heading "Customers All customers Add a new customer All physicians" at bounding box center [390, 57] width 232 height 33
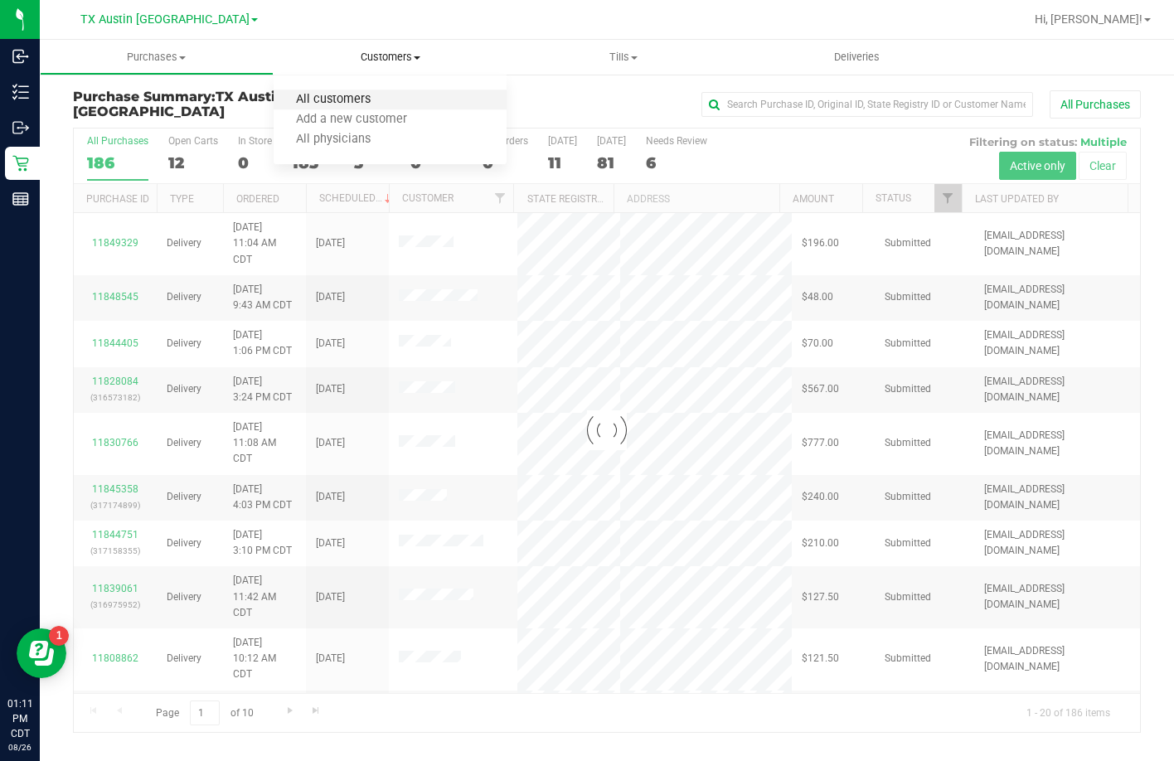
click at [366, 103] on span "All customers" at bounding box center [333, 100] width 119 height 14
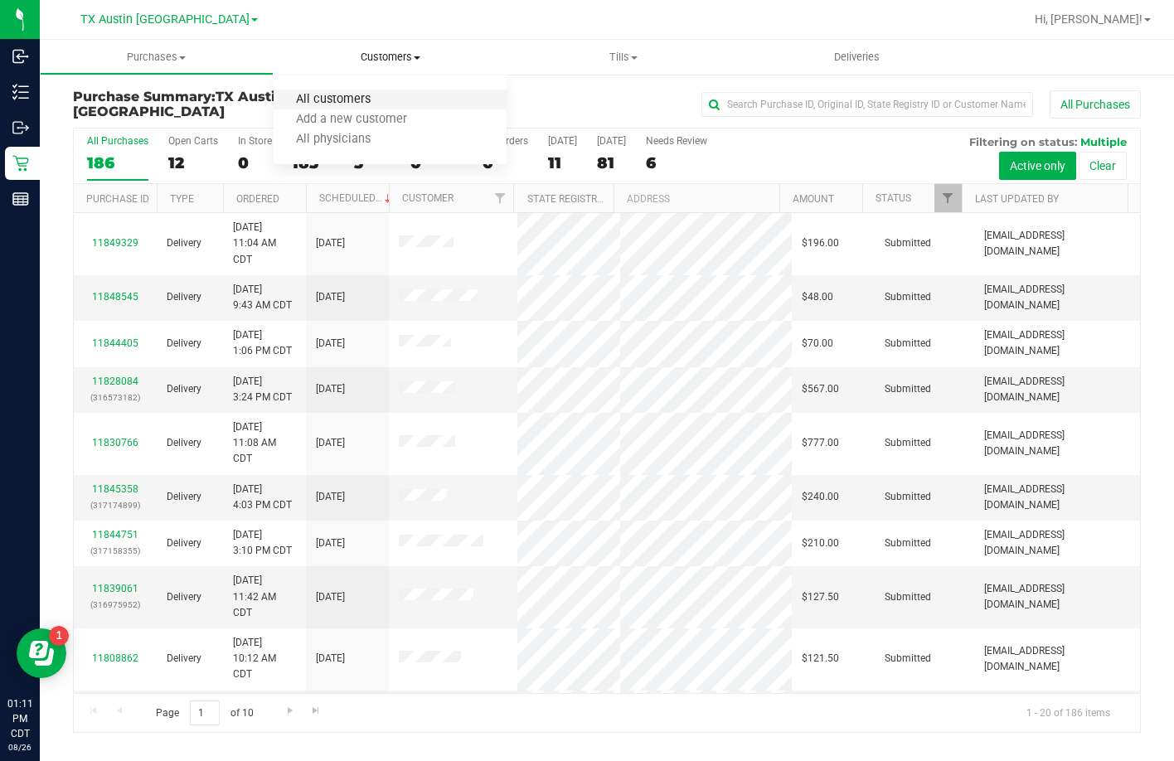
click at [360, 93] on span "All customers" at bounding box center [333, 100] width 119 height 14
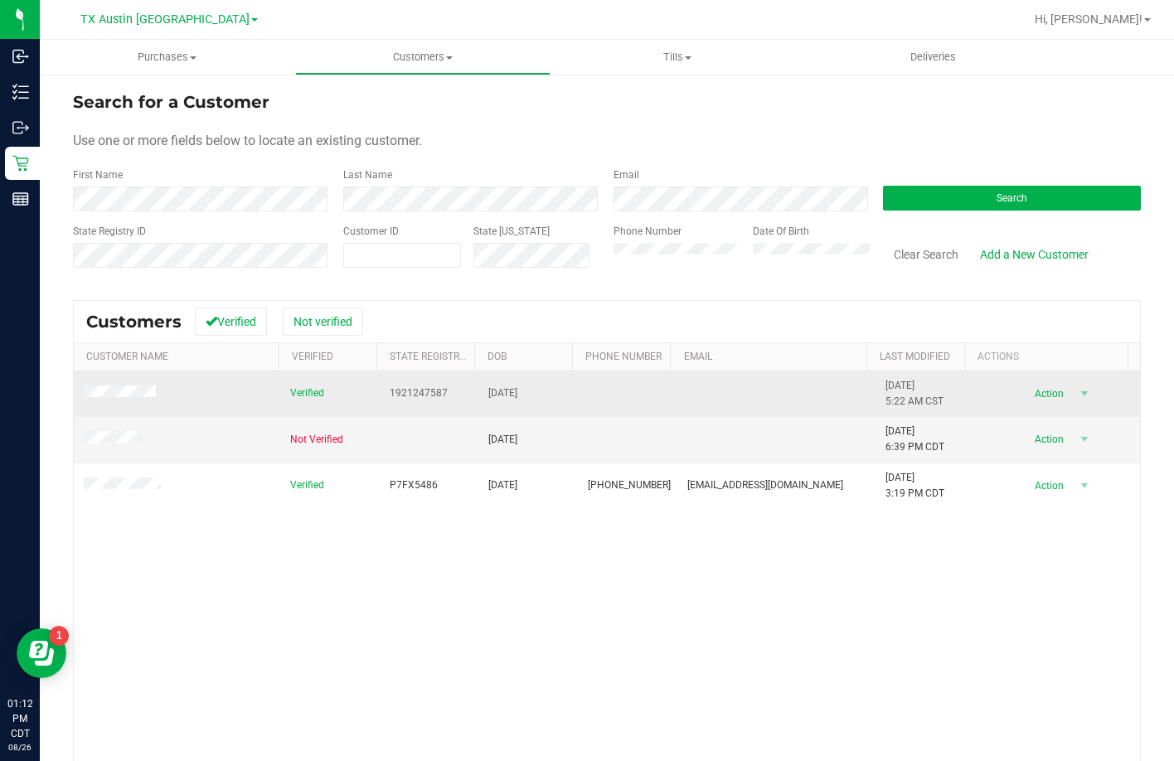
click at [617, 391] on td at bounding box center [627, 394] width 99 height 46
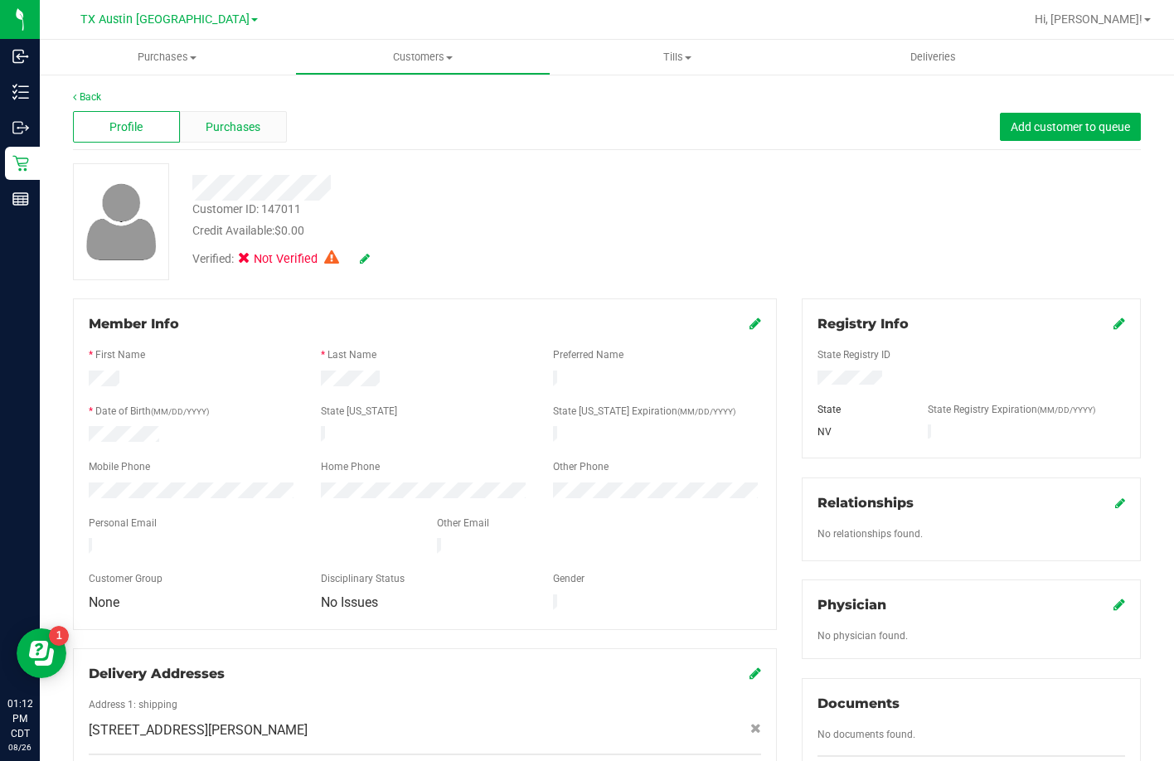
click at [238, 121] on span "Purchases" at bounding box center [233, 127] width 55 height 17
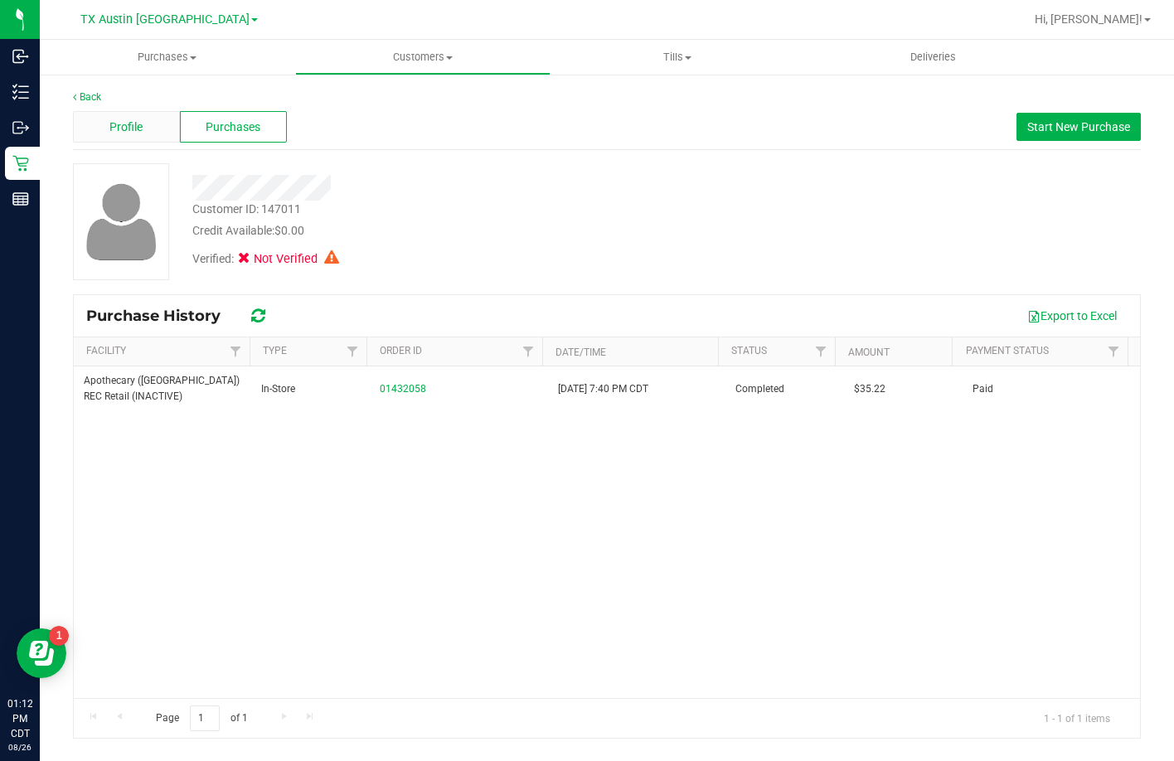
click at [104, 127] on div "Profile" at bounding box center [126, 126] width 107 height 31
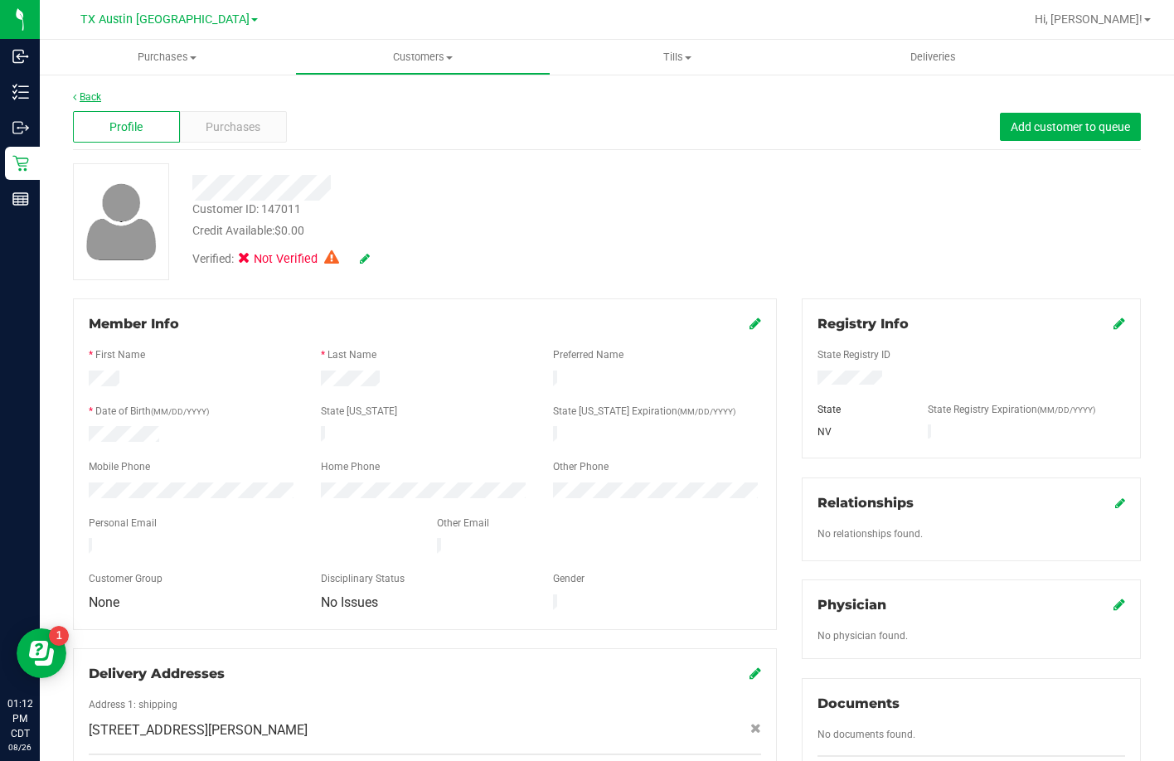
click at [97, 93] on link "Back" at bounding box center [87, 97] width 28 height 12
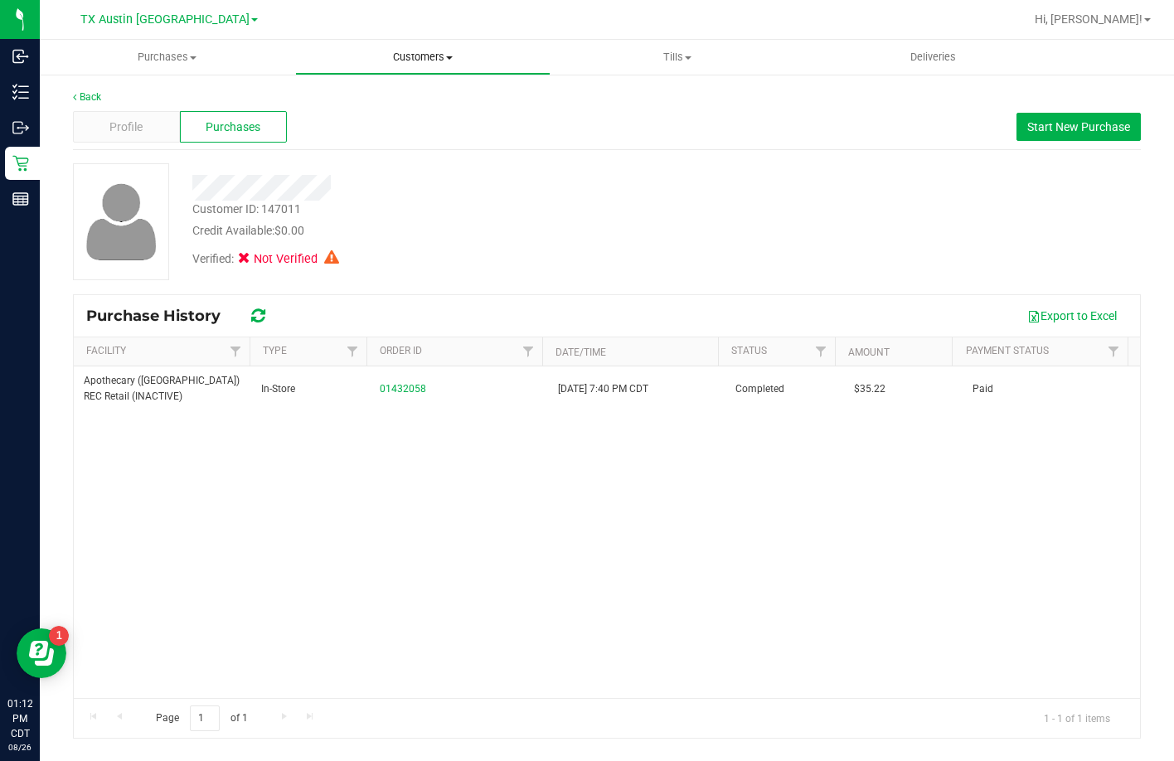
click at [476, 46] on uib-tab-heading "Customers All customers Add a new customer All physicians" at bounding box center [423, 57] width 254 height 33
click at [384, 101] on span "All customers" at bounding box center [354, 100] width 119 height 14
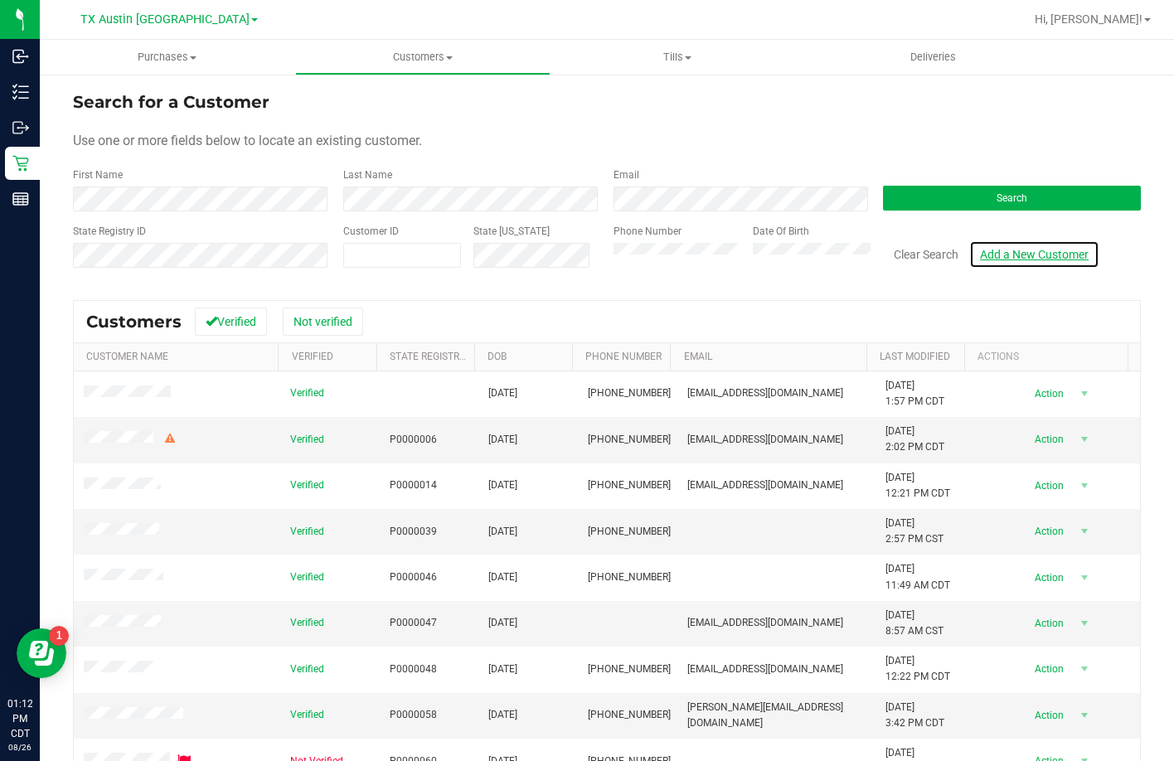
click at [1004, 249] on link "Add a New Customer" at bounding box center [1034, 254] width 130 height 28
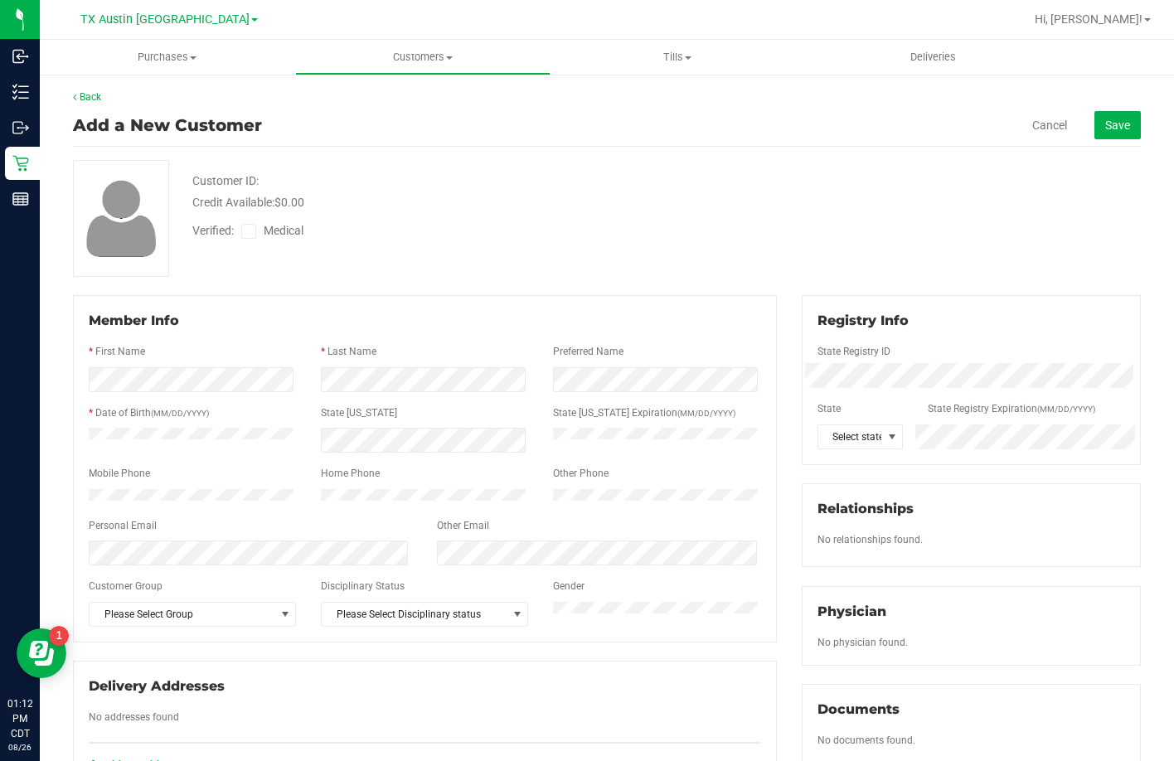
scroll to position [83, 0]
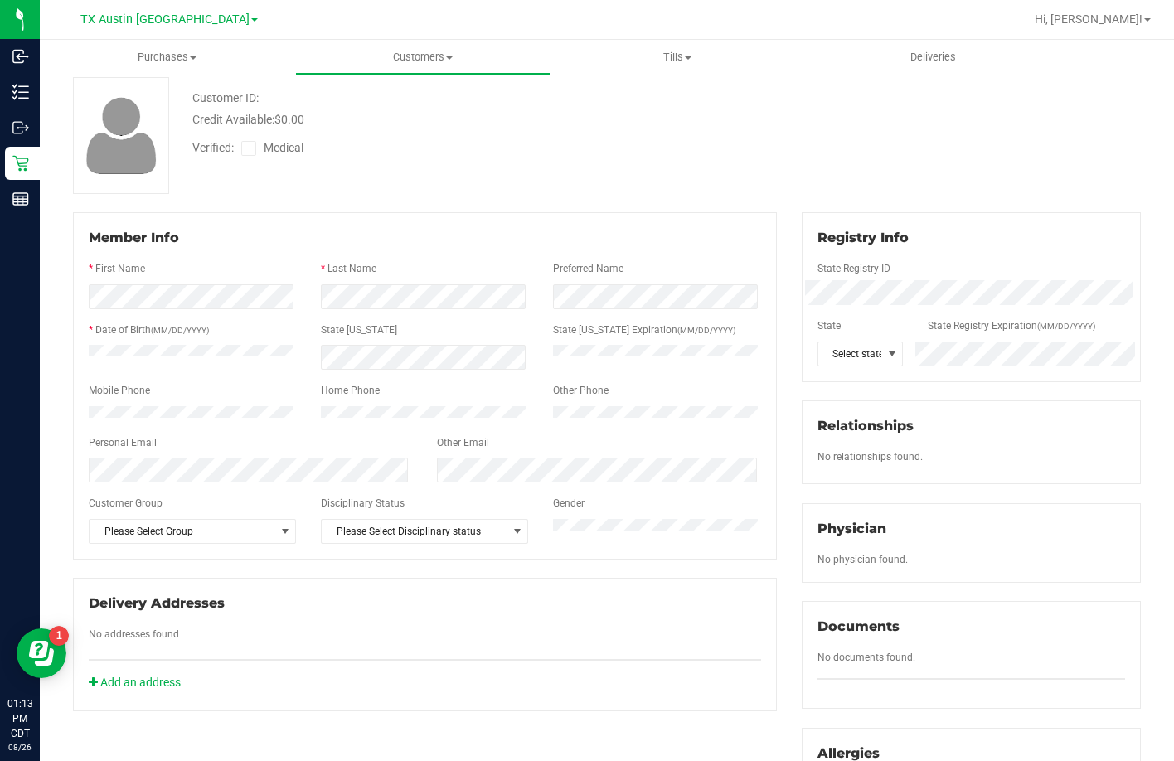
click at [181, 492] on div at bounding box center [425, 488] width 672 height 13
click at [310, 419] on div at bounding box center [424, 414] width 232 height 16
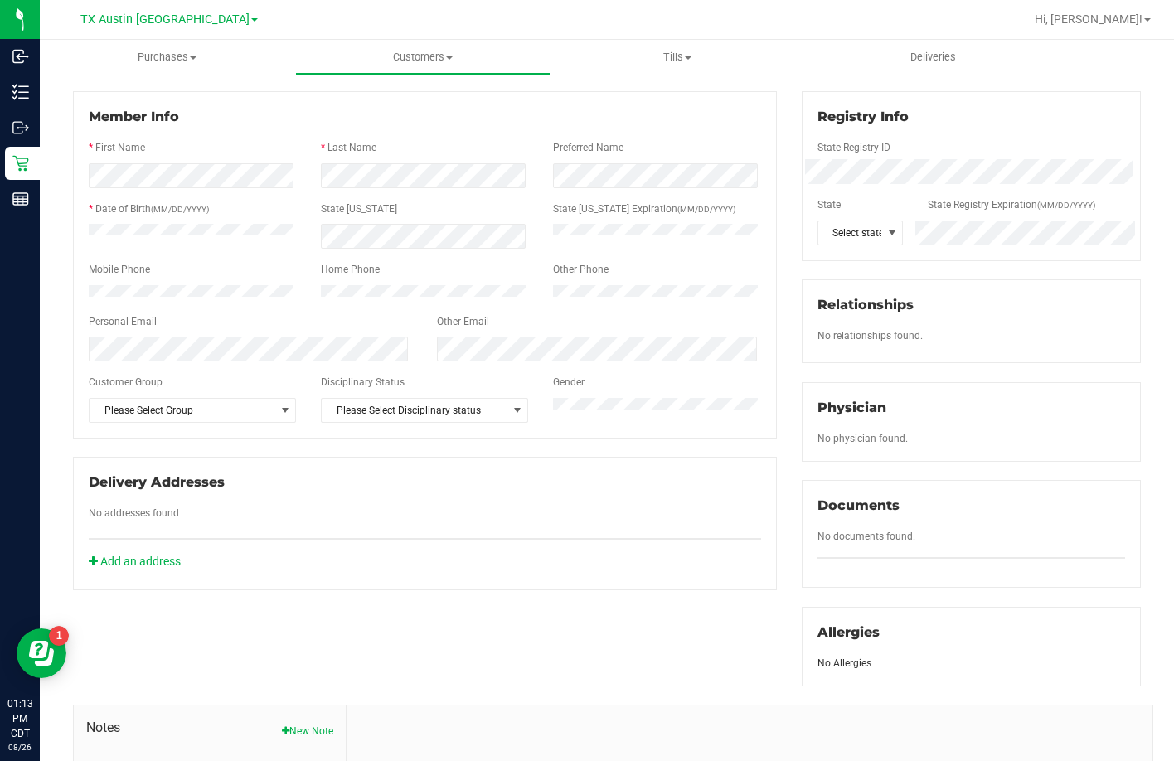
scroll to position [332, 0]
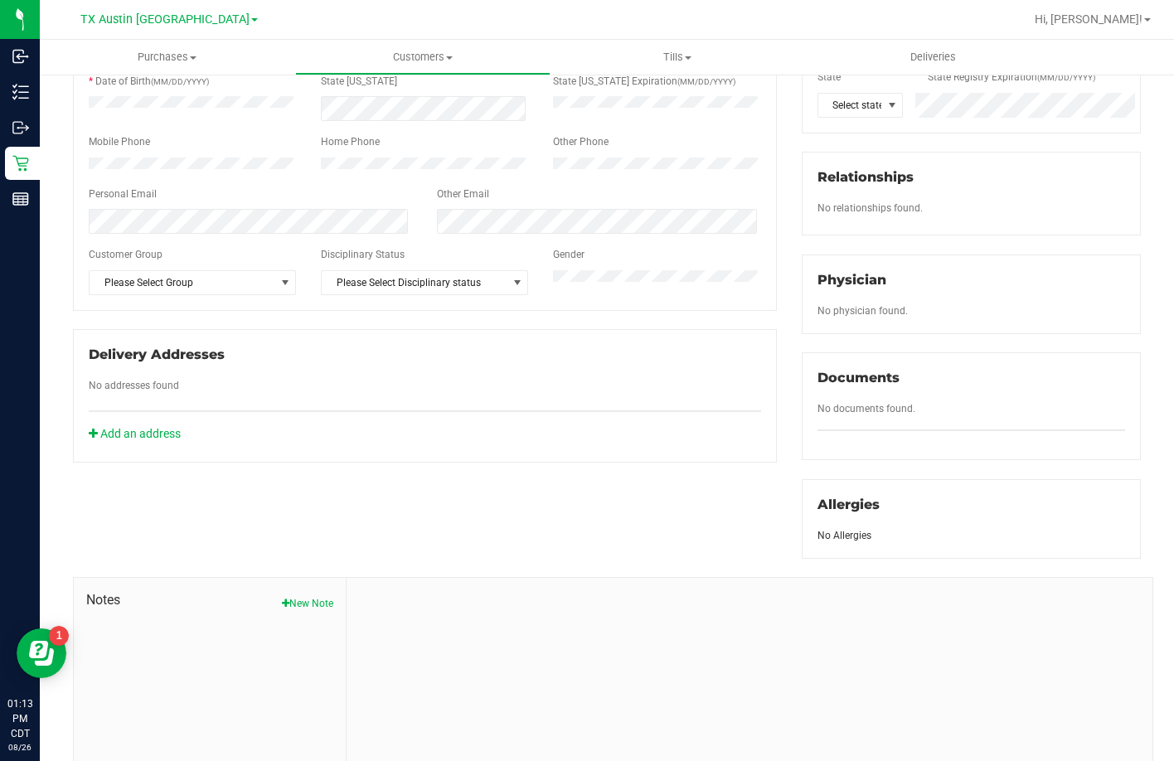
click at [420, 439] on div "Add an address" at bounding box center [424, 433] width 697 height 17
click at [181, 440] on link "Add an address" at bounding box center [135, 433] width 92 height 13
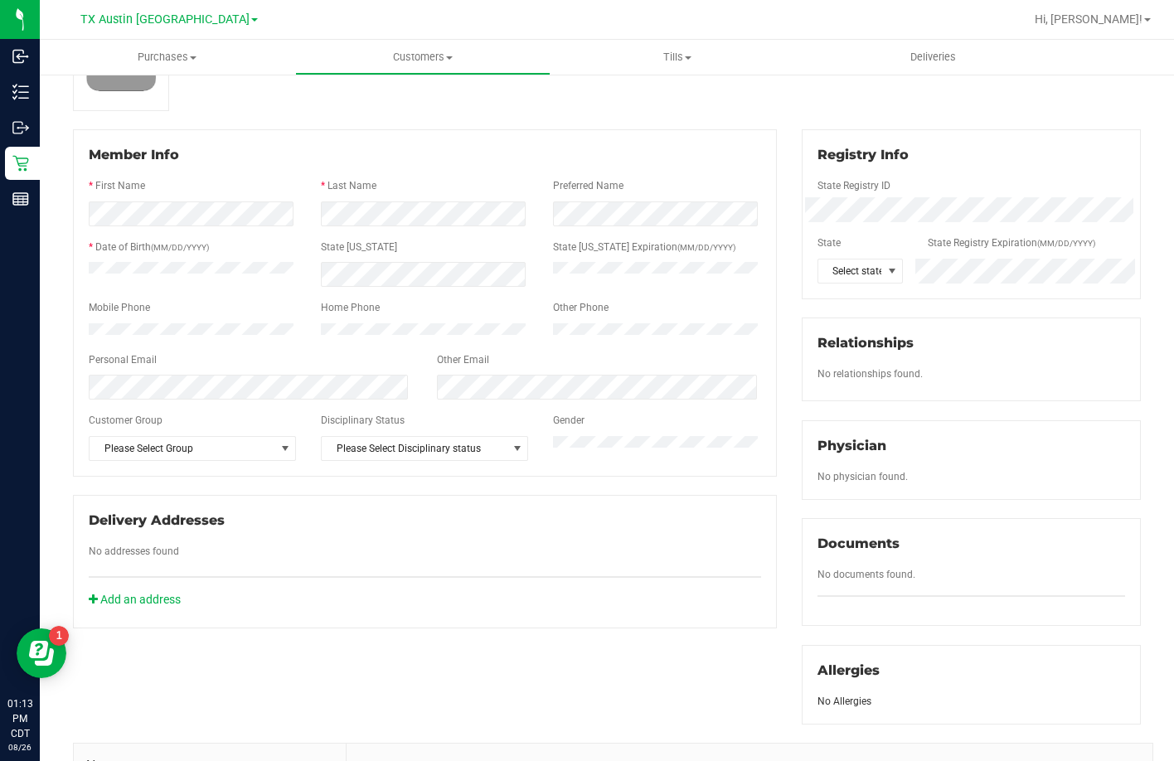
scroll to position [425, 0]
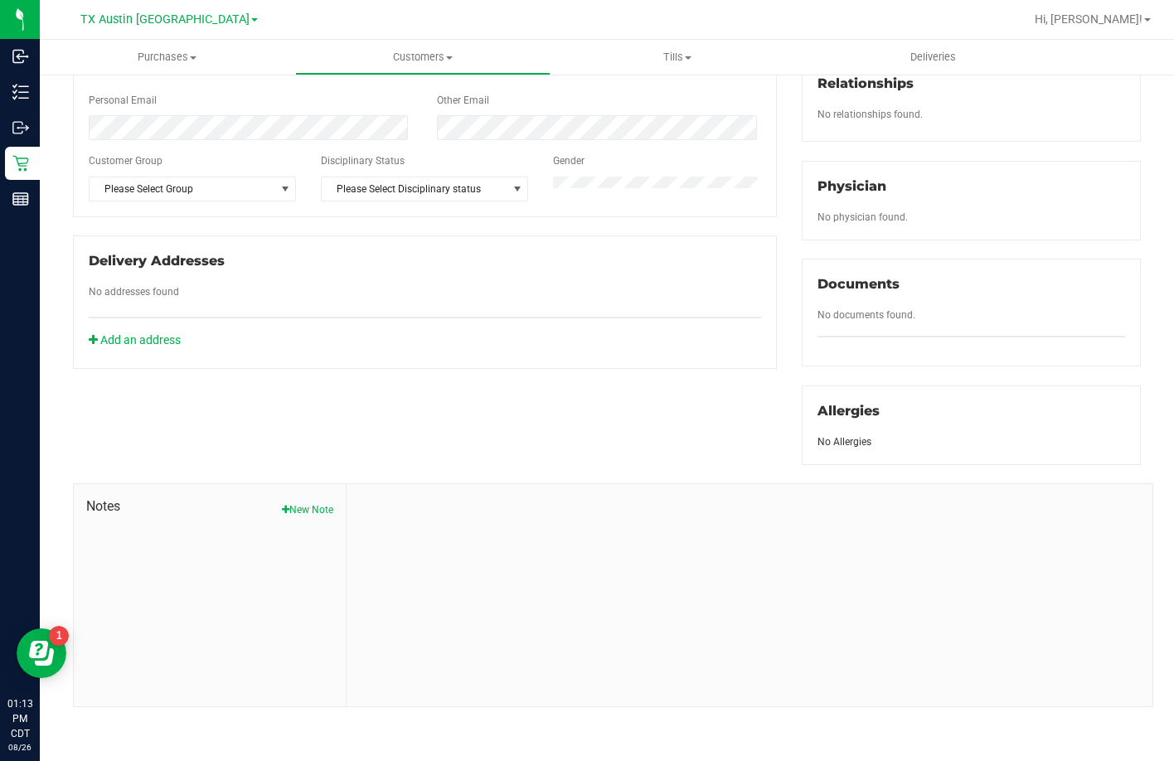
click at [293, 501] on span "Notes" at bounding box center [209, 506] width 247 height 20
click at [303, 512] on button "New Note" at bounding box center [307, 509] width 51 height 15
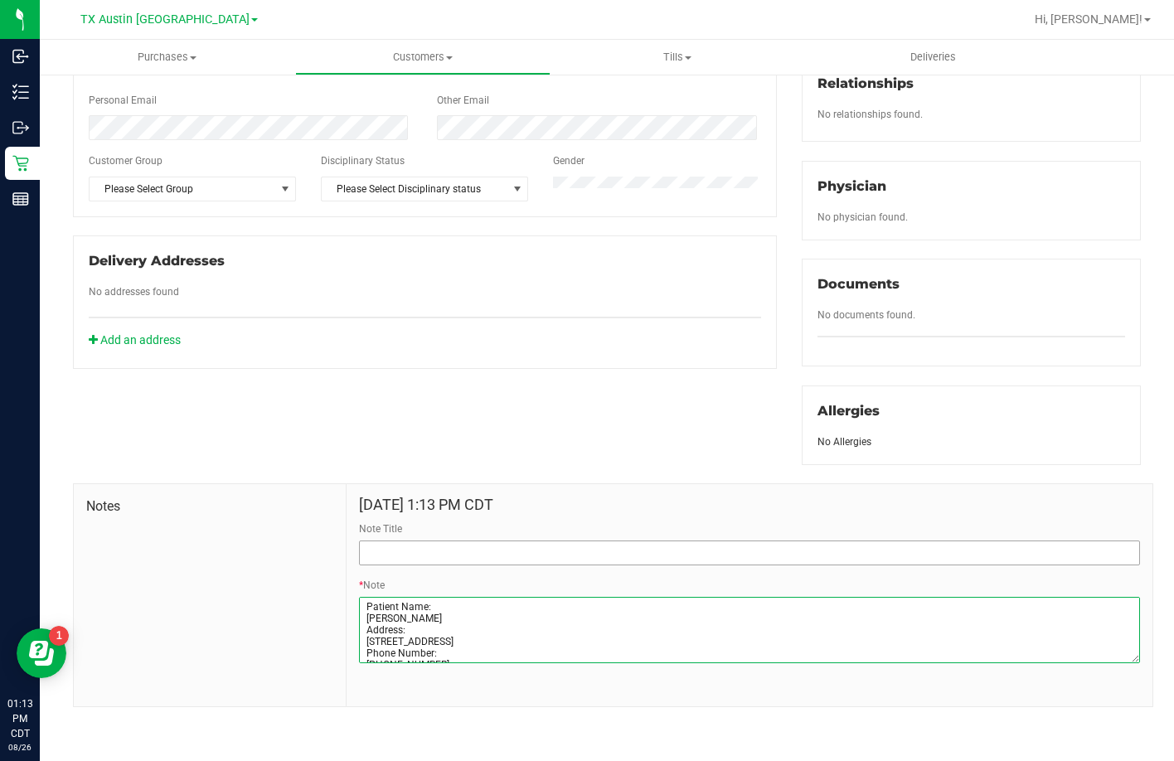
type textarea "Patient Name: Kyle Bennett Address: 254 Kings Ridge Drive Buda, TX, 78610 Phone…"
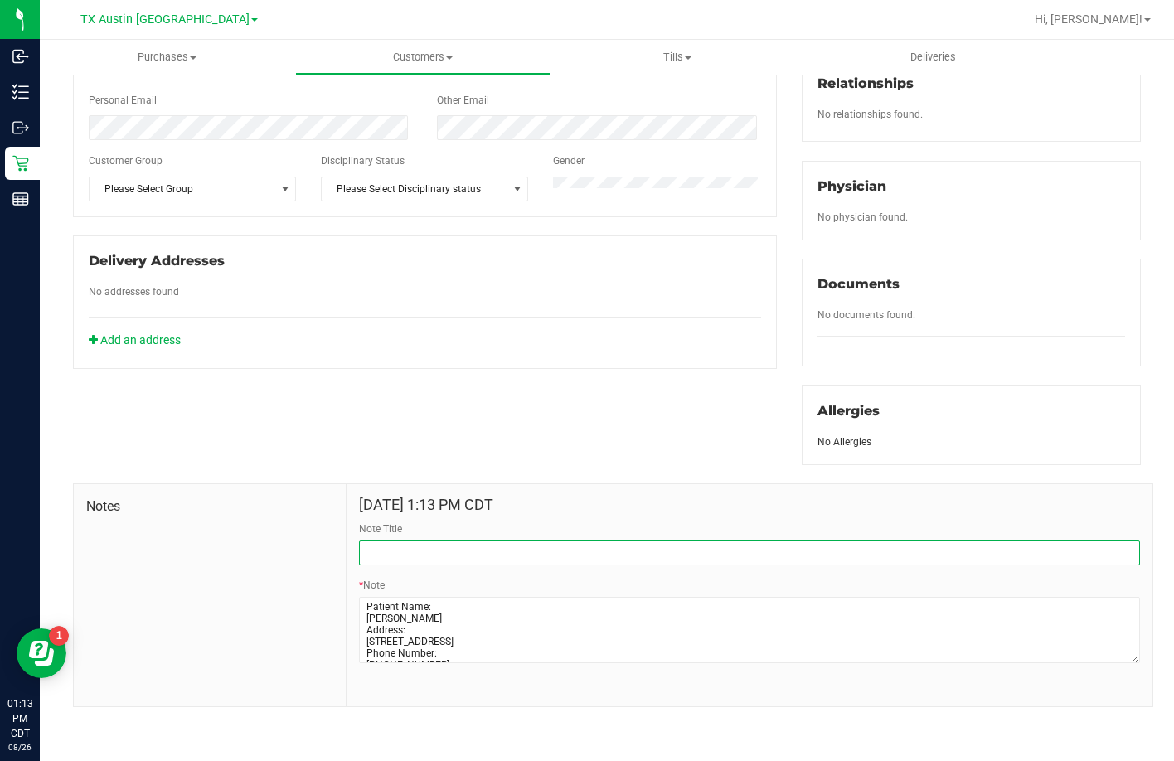
click at [396, 545] on input "Note Title" at bounding box center [749, 552] width 781 height 25
type input "CURT Profile"
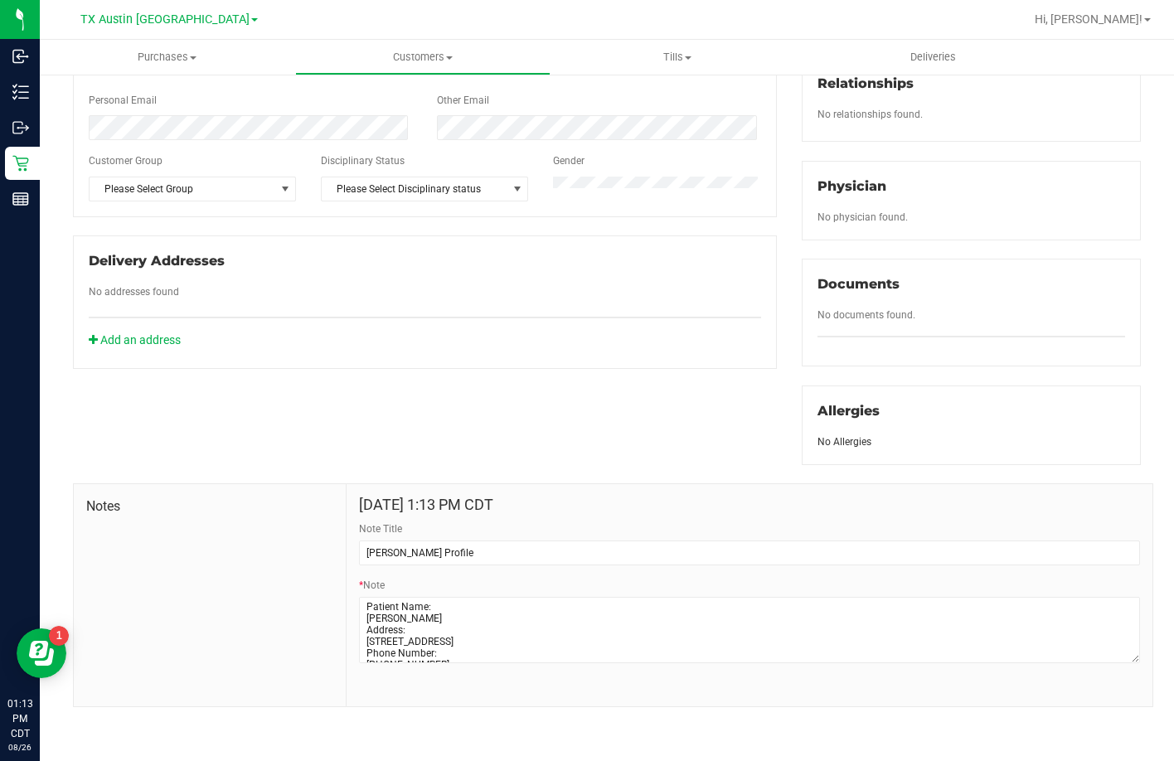
click at [468, 441] on div "Member Info * First Name * Last Name Preferred Name * Date of Birth (MM/DD/YYYY…" at bounding box center [607, 288] width 1092 height 837
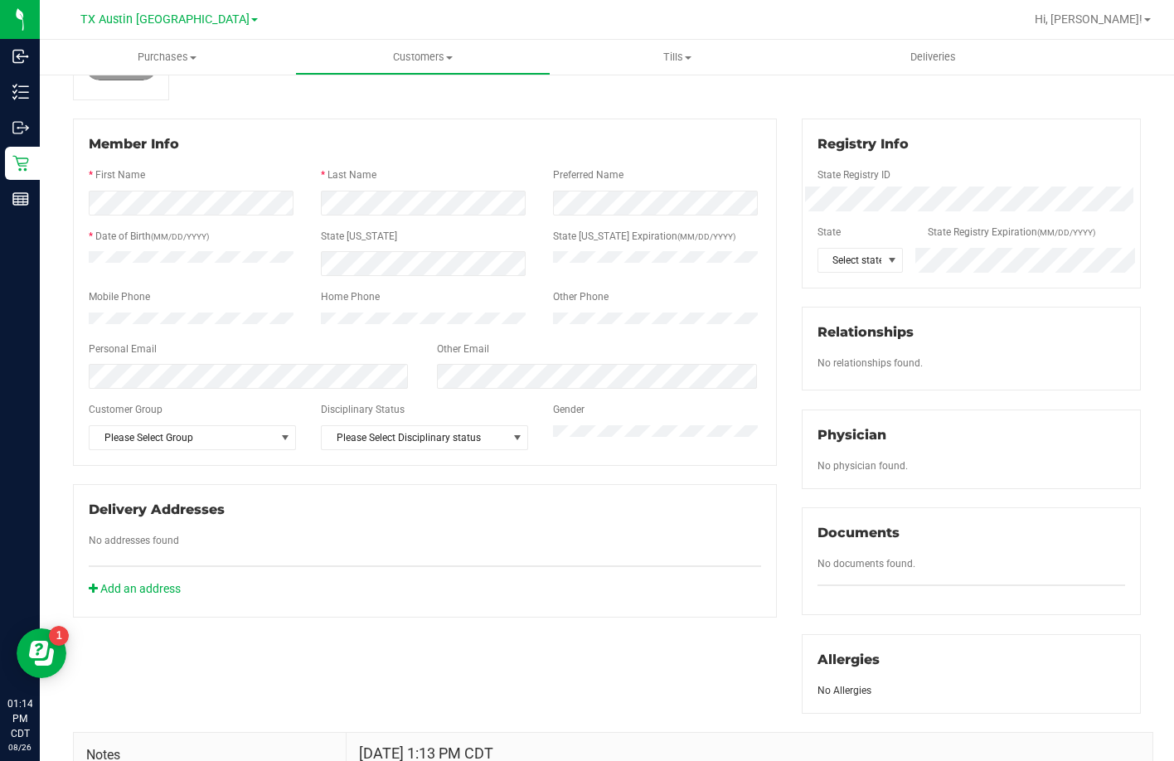
scroll to position [11, 0]
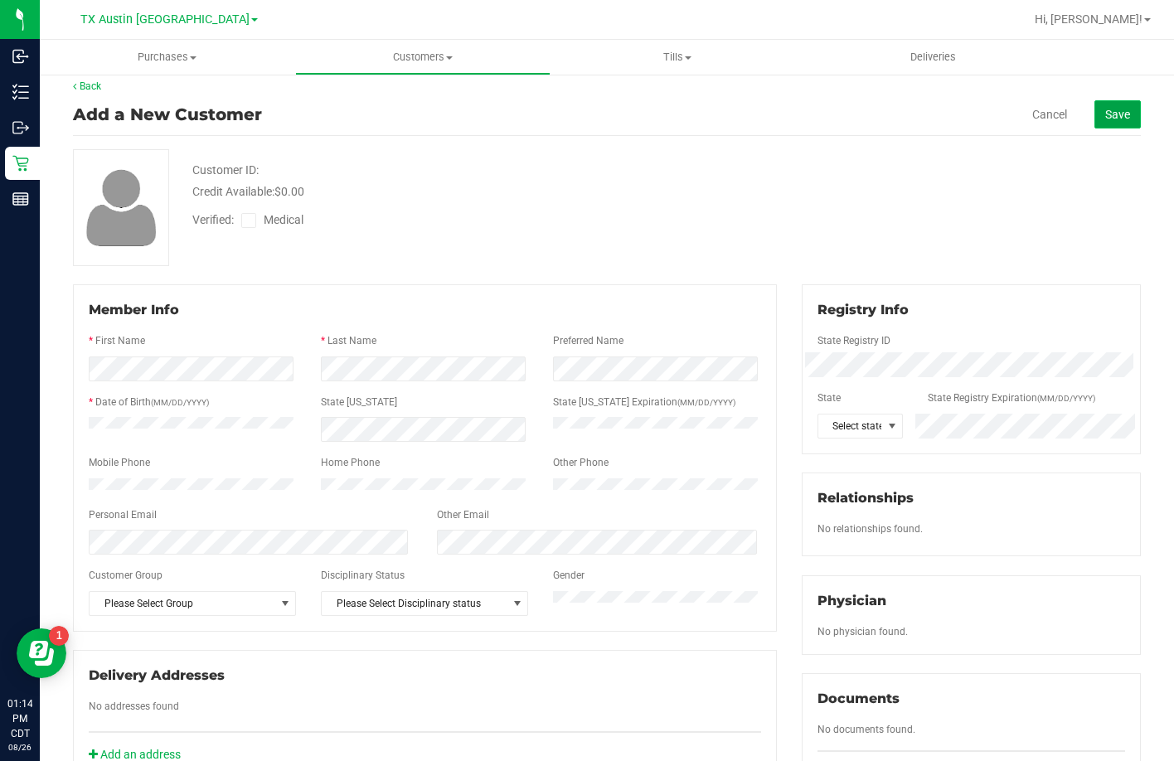
click at [1111, 119] on span "Save" at bounding box center [1117, 114] width 25 height 13
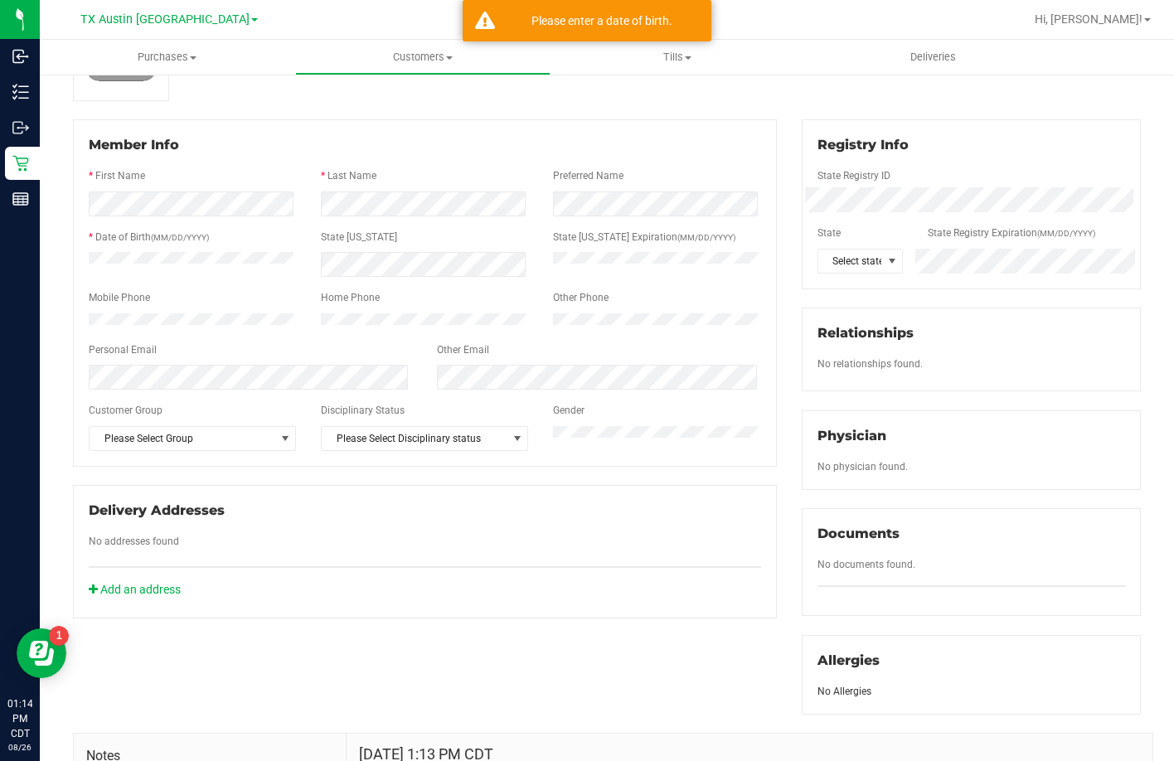
scroll to position [177, 0]
click at [209, 234] on span "(MM/DD/YYYY)" at bounding box center [180, 236] width 58 height 9
click at [206, 216] on div at bounding box center [425, 221] width 672 height 13
click at [292, 121] on div "Member Info * First Name * Last Name Preferred Name * Date of Birth (MM/DD/YYYY…" at bounding box center [425, 292] width 704 height 347
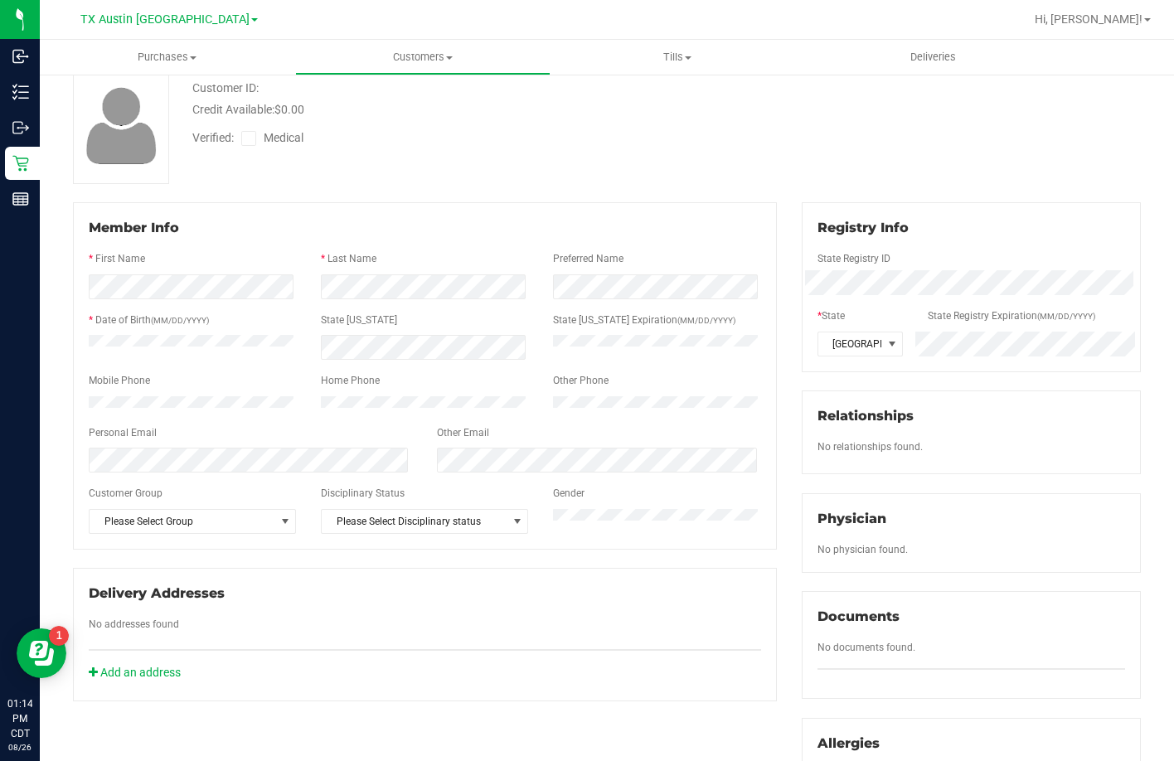
scroll to position [0, 0]
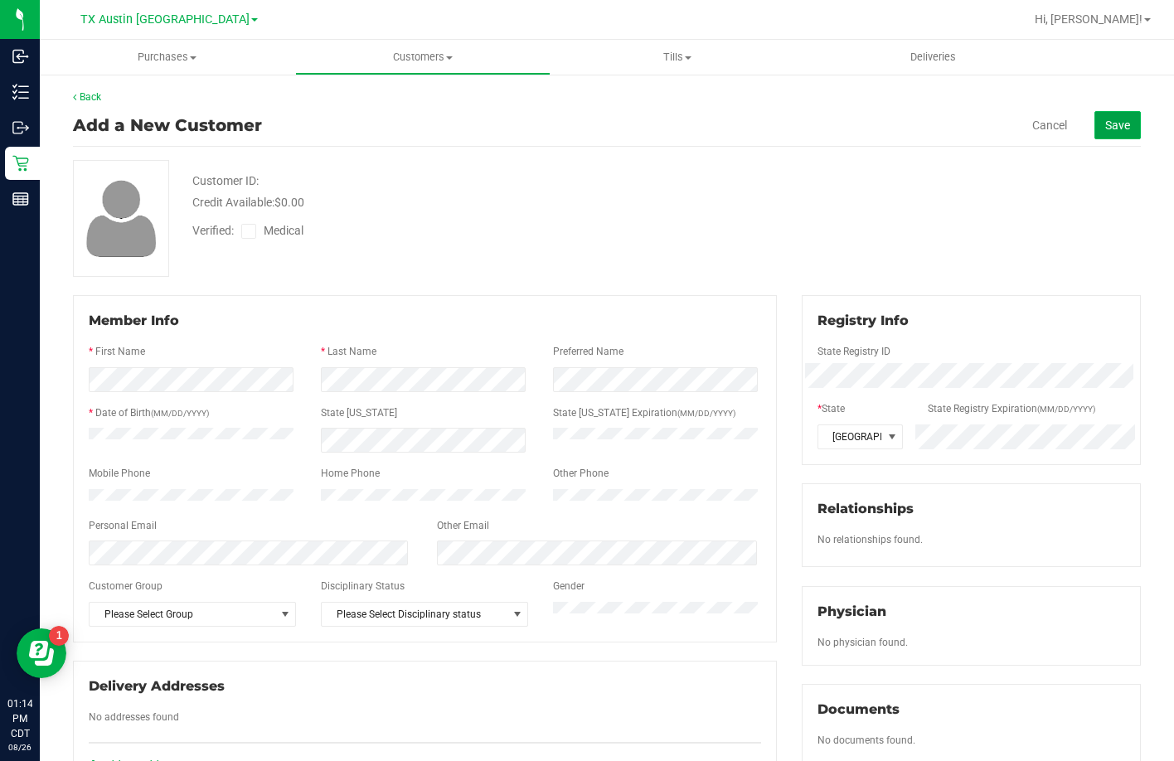
click at [1126, 132] on button "Save" at bounding box center [1117, 125] width 46 height 28
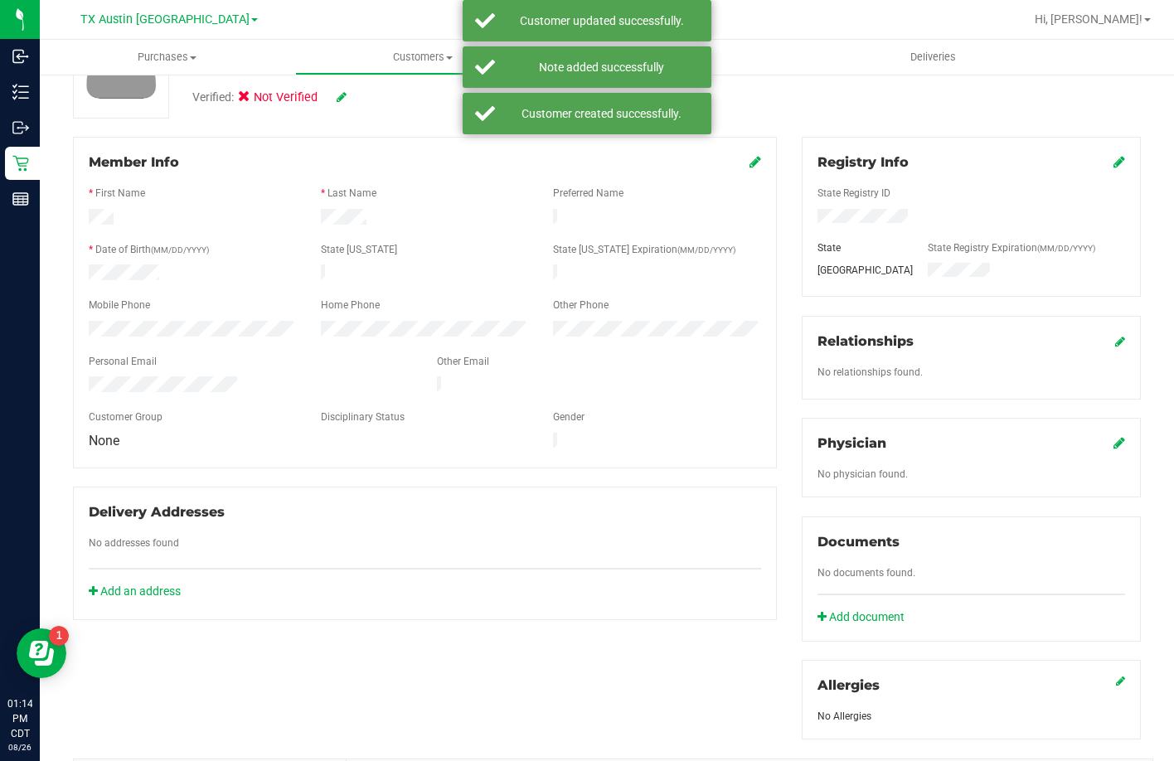
scroll to position [166, 0]
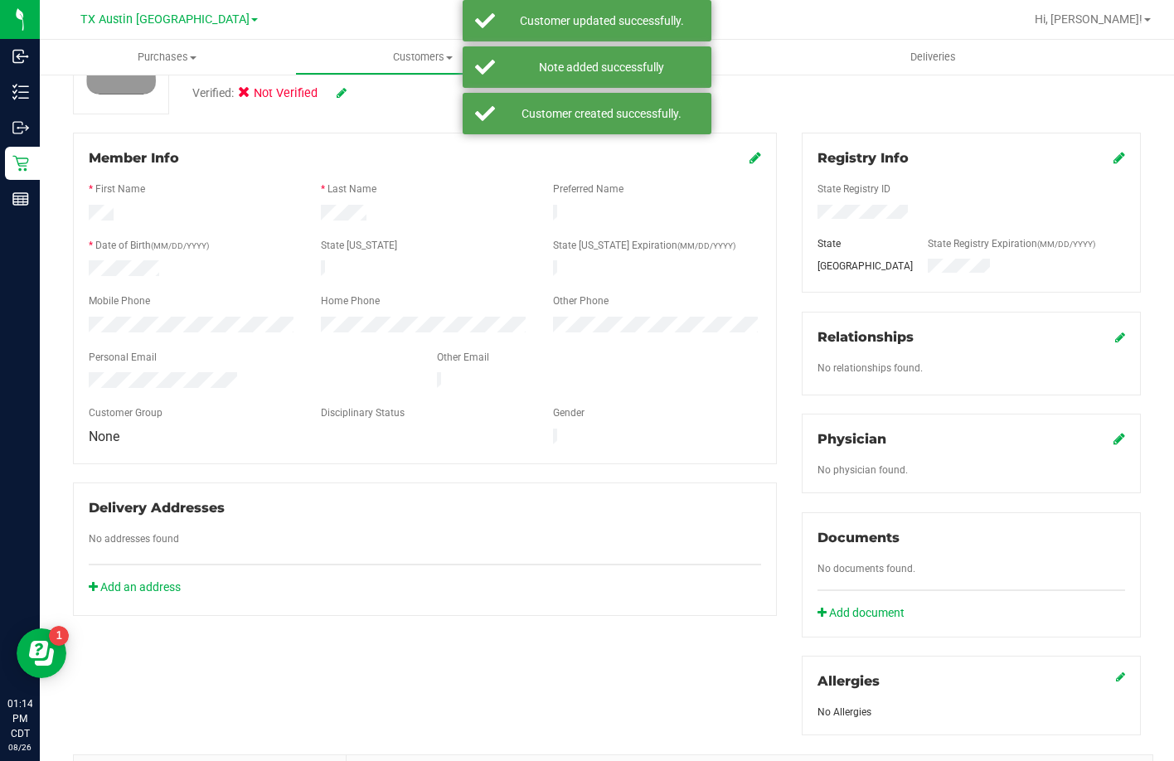
click at [1113, 438] on icon at bounding box center [1119, 438] width 12 height 13
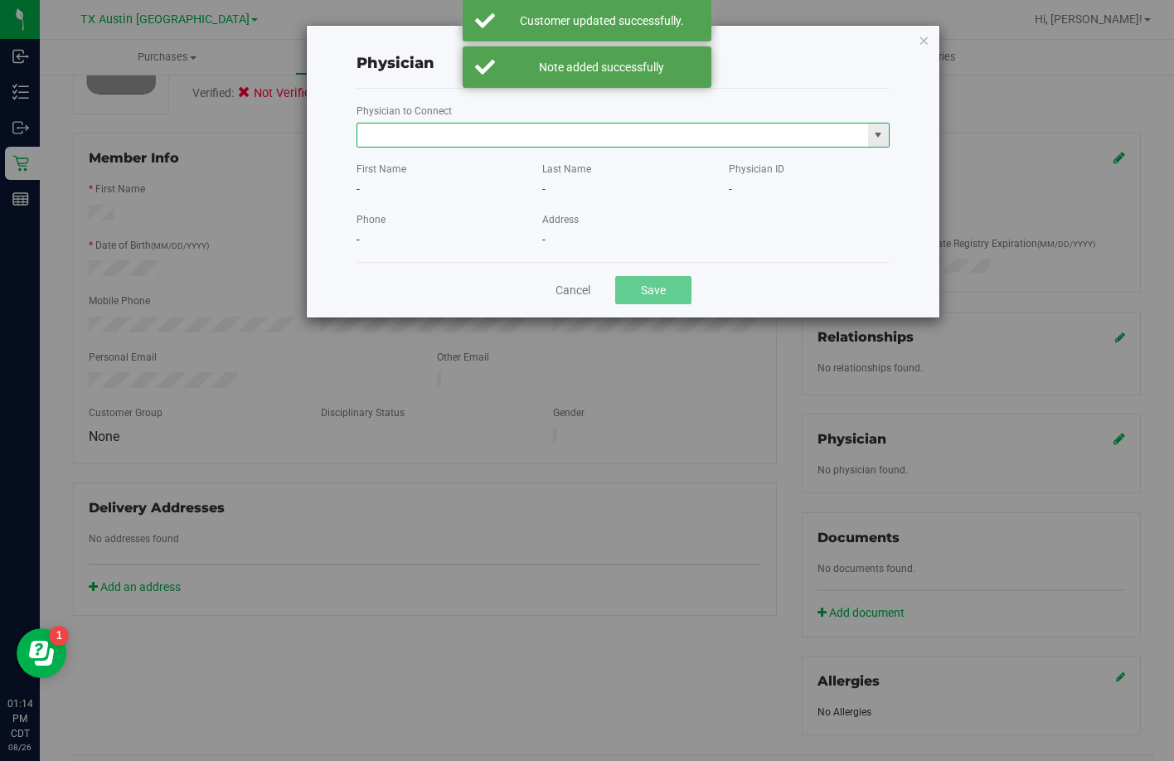
click at [382, 138] on input "text" at bounding box center [612, 134] width 511 height 23
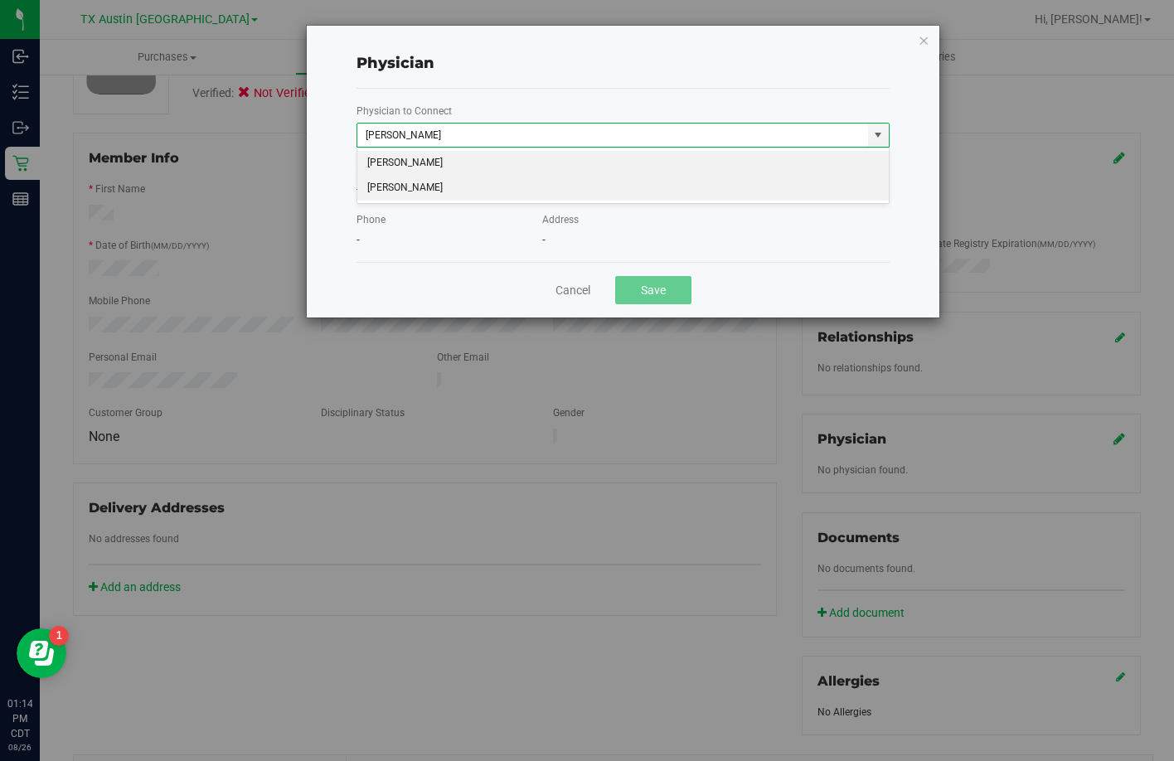
click at [399, 195] on li "Jonathan Hodor" at bounding box center [622, 188] width 531 height 25
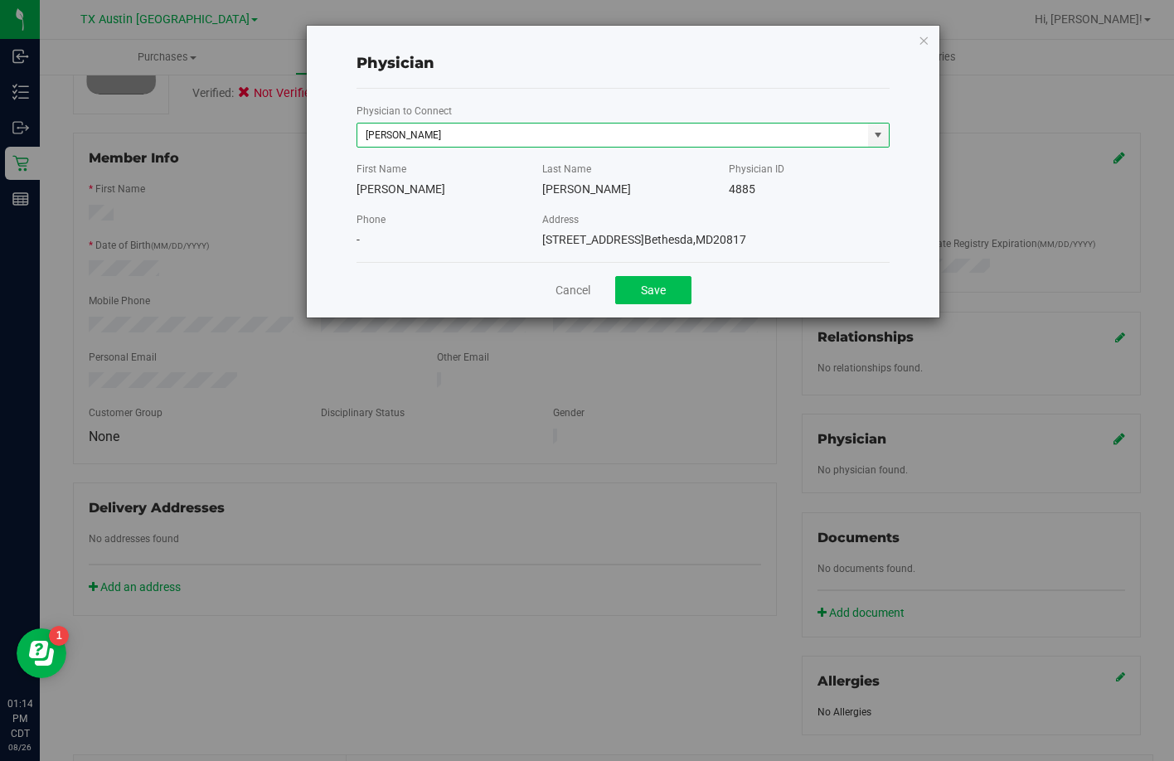
type input "[PERSON_NAME]"
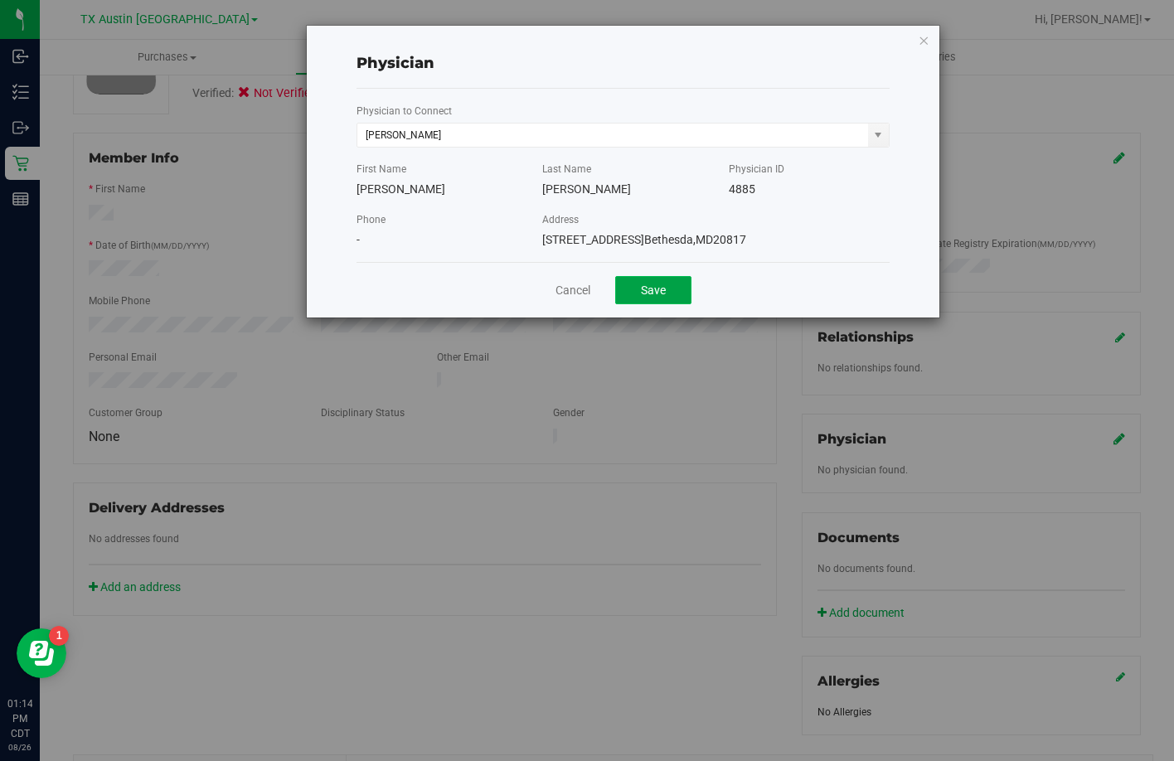
click at [647, 282] on button "Save" at bounding box center [653, 290] width 76 height 28
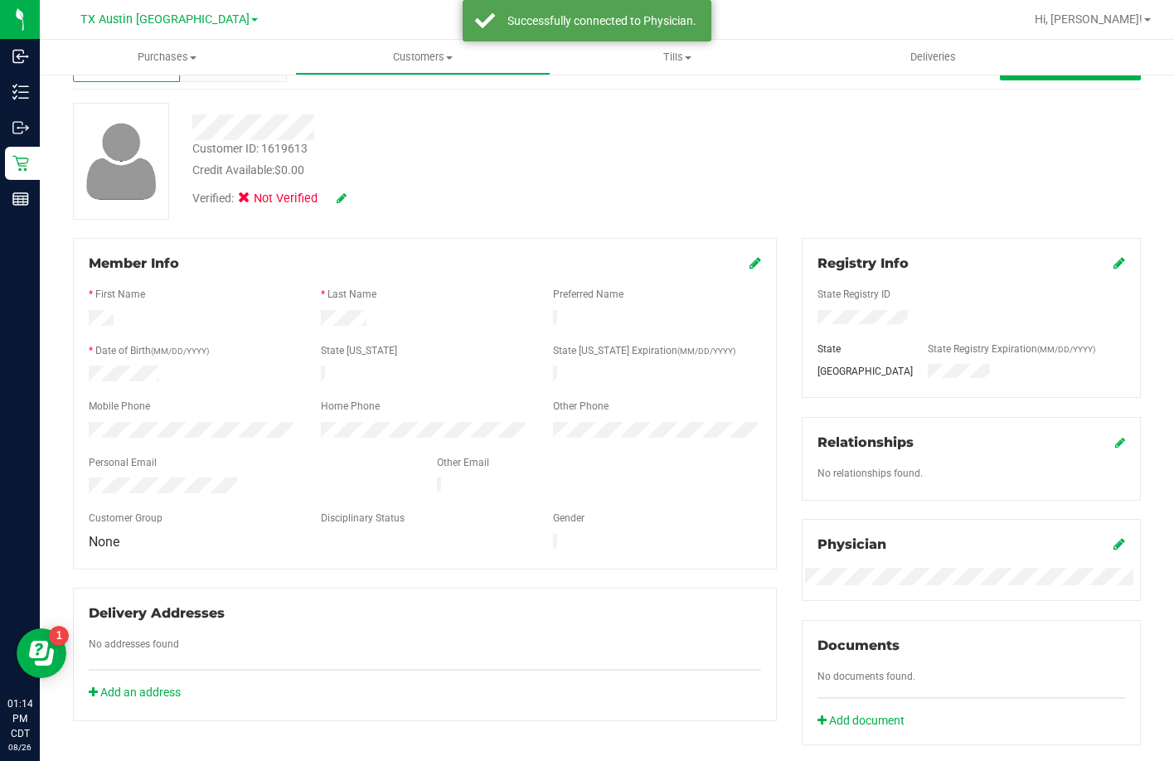
scroll to position [0, 0]
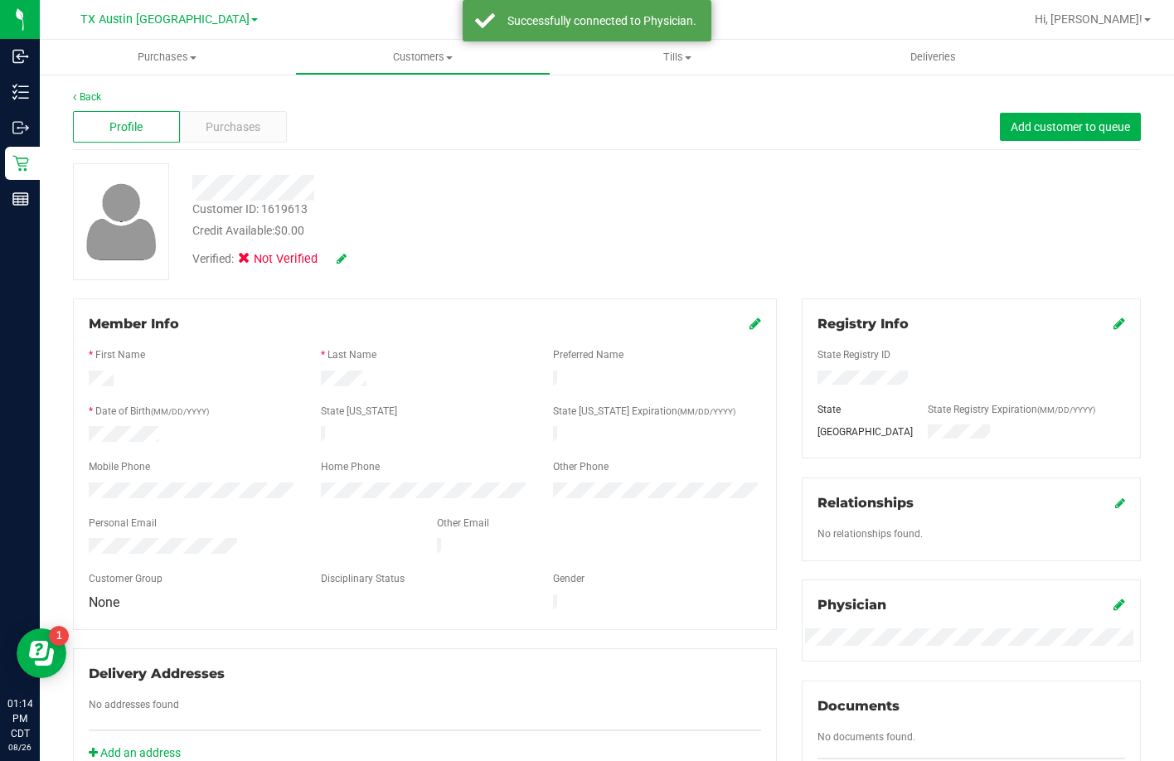
click at [342, 256] on icon at bounding box center [342, 259] width 10 height 12
drag, startPoint x: 256, startPoint y: 257, endPoint x: 322, endPoint y: 269, distance: 66.5
click at [269, 259] on label "Medical" at bounding box center [276, 261] width 70 height 22
drag, startPoint x: 247, startPoint y: 258, endPoint x: 347, endPoint y: 258, distance: 100.3
click at [248, 261] on icon at bounding box center [249, 261] width 11 height 0
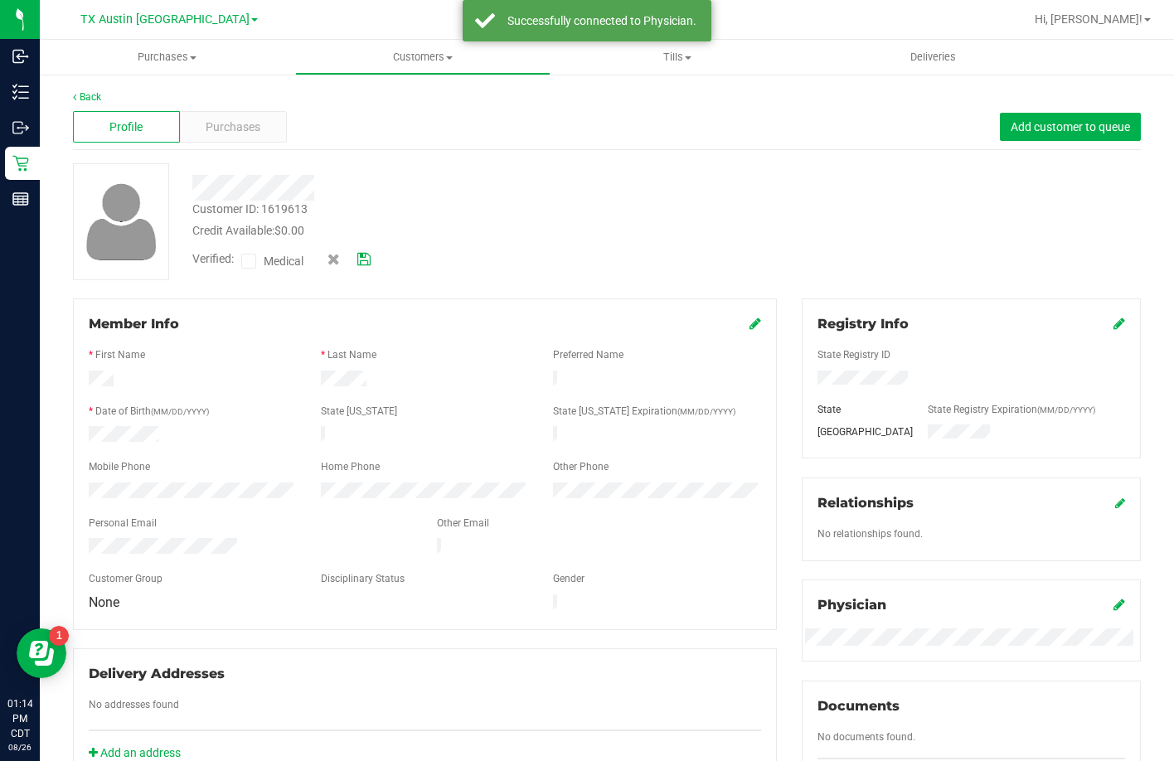
click at [0, 0] on input "Medical" at bounding box center [0, 0] width 0 height 0
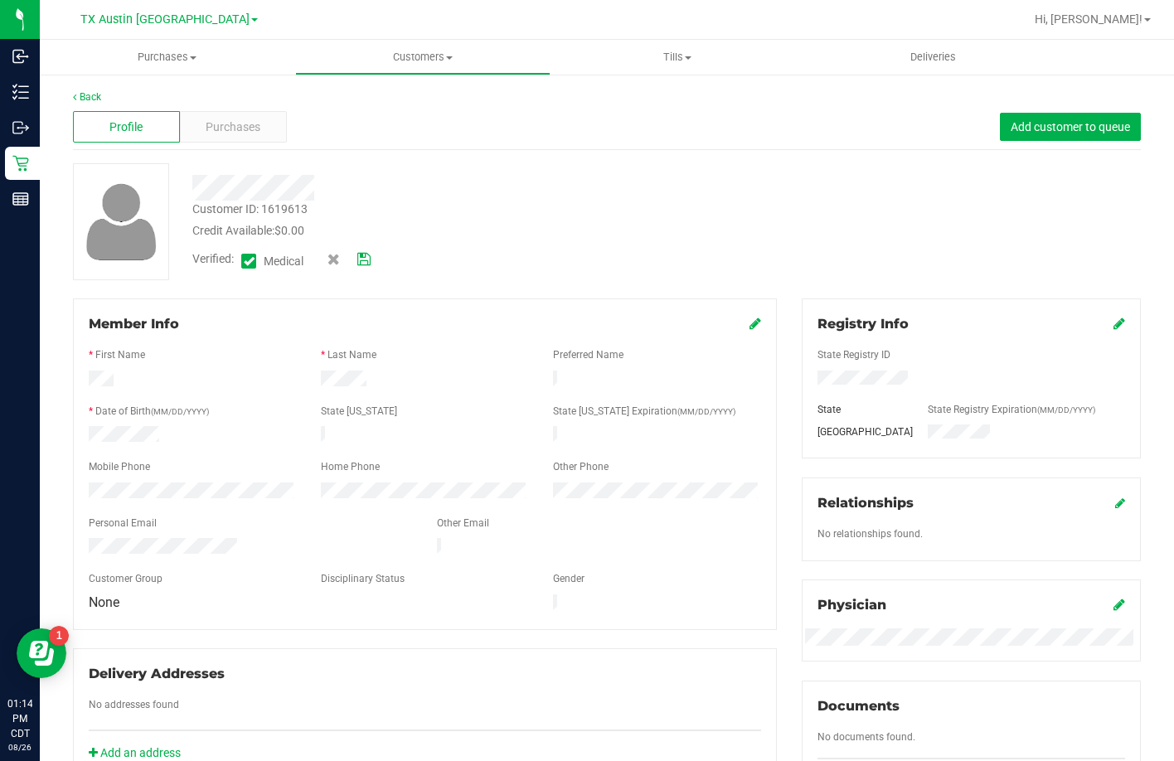
click at [367, 257] on icon at bounding box center [363, 260] width 13 height 12
click at [230, 127] on span "Purchases" at bounding box center [233, 127] width 55 height 17
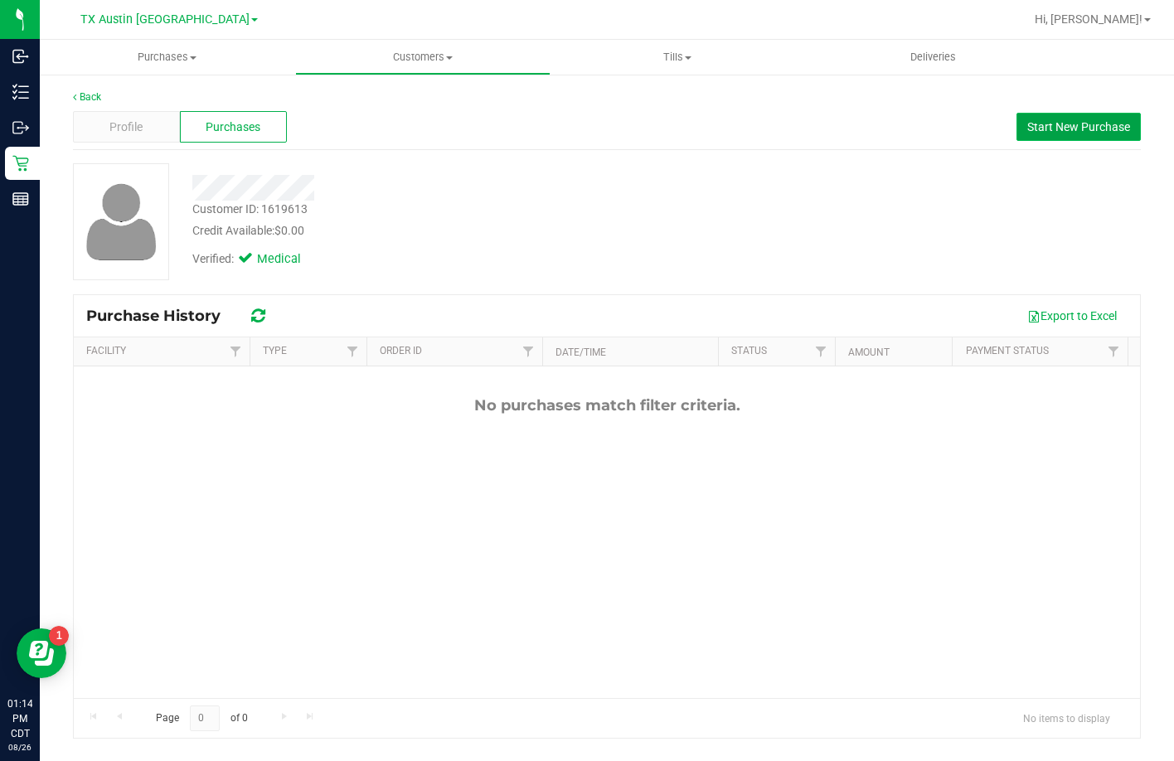
click at [1098, 120] on span "Start New Purchase" at bounding box center [1078, 126] width 103 height 13
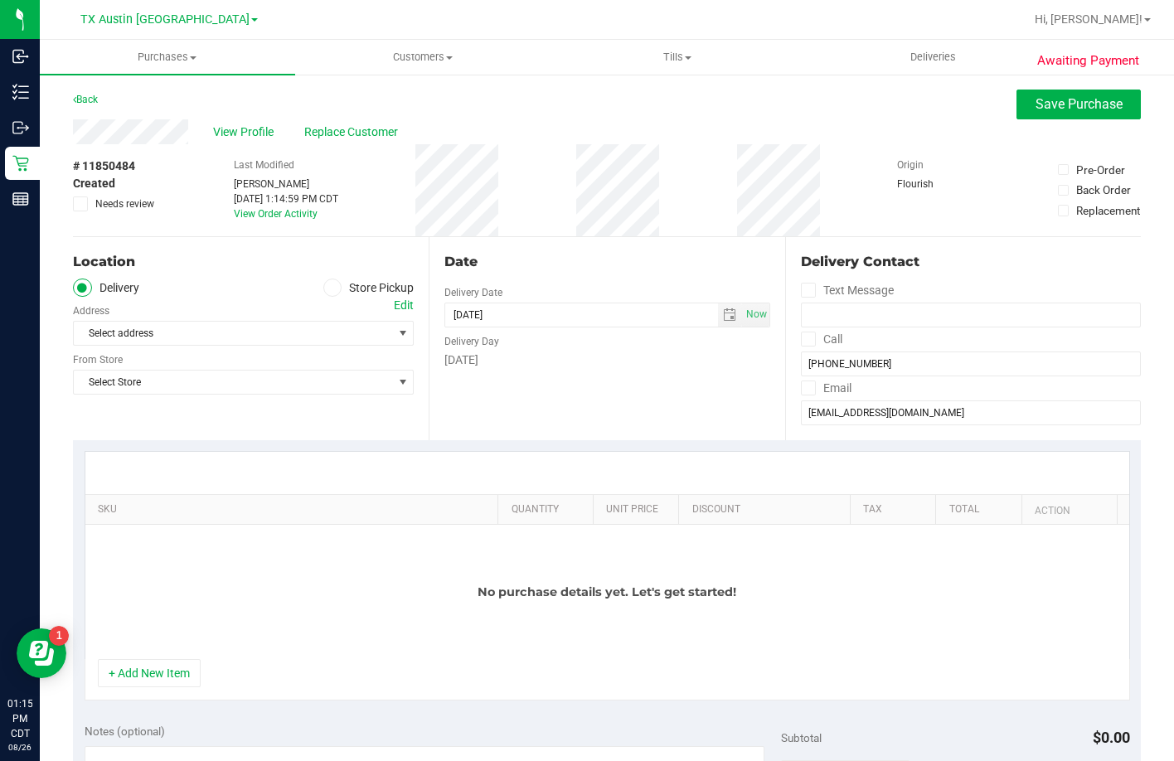
click at [399, 301] on div "Edit" at bounding box center [404, 305] width 20 height 17
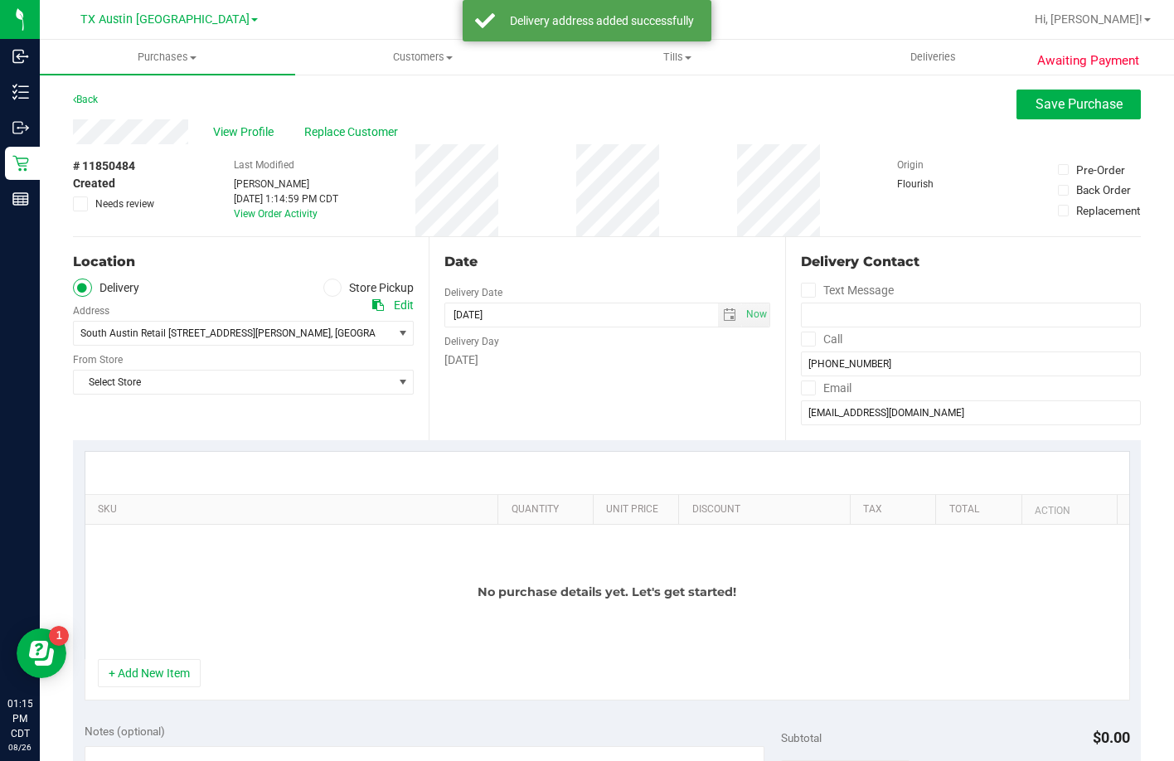
click at [406, 305] on div "Edit" at bounding box center [404, 305] width 20 height 17
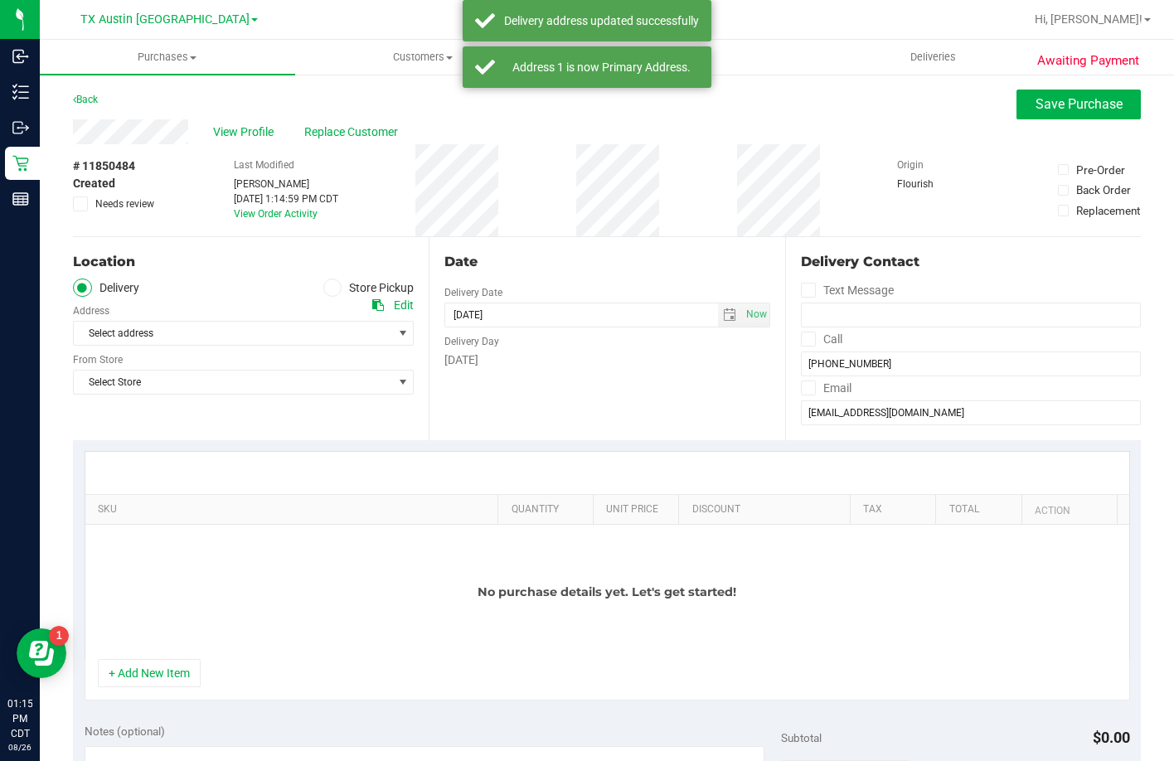
click at [525, 245] on div "Date Delivery Date 08/26/2025 Now 08/26/2025 01:15 PM Now Delivery Day Tuesday" at bounding box center [606, 338] width 356 height 203
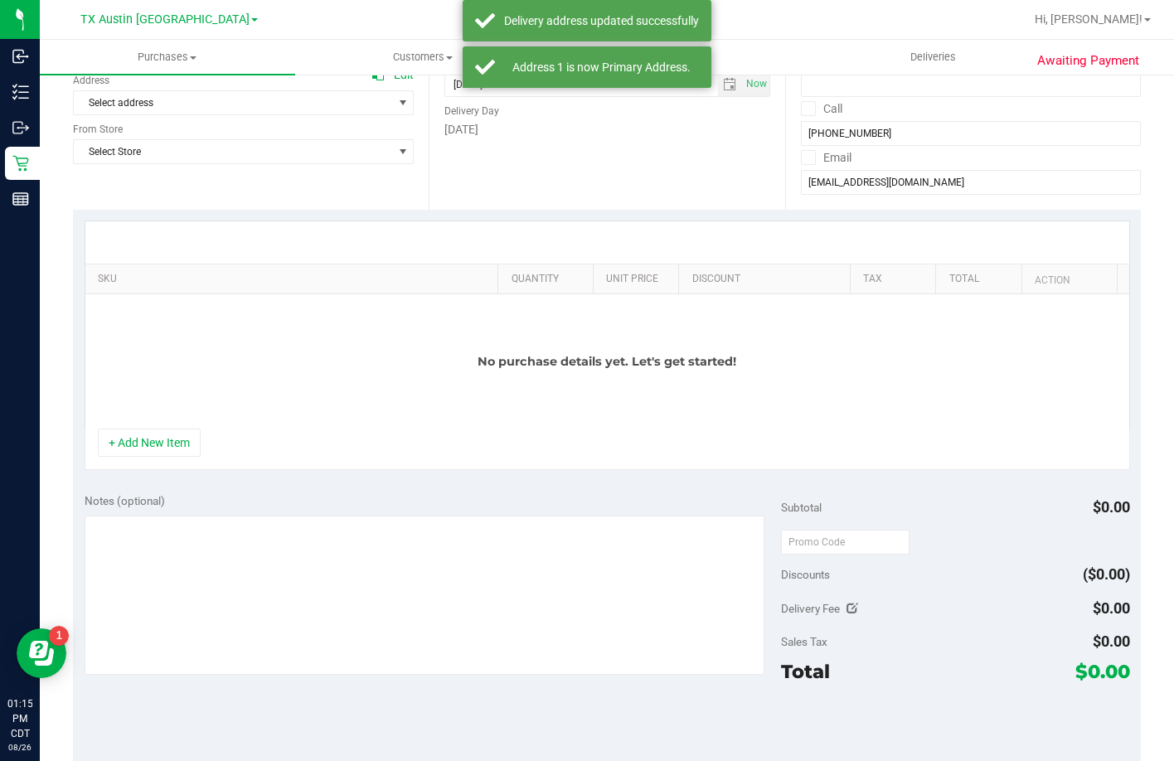
scroll to position [249, 0]
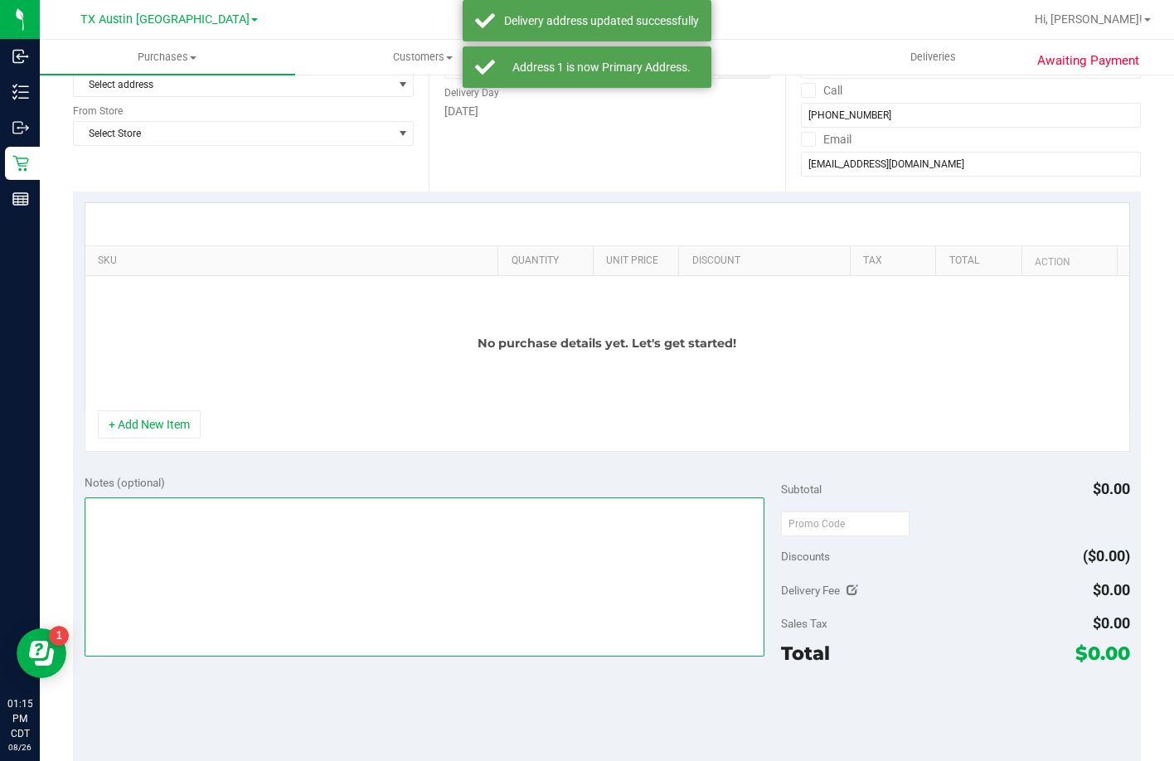
click at [243, 518] on textarea at bounding box center [425, 576] width 680 height 159
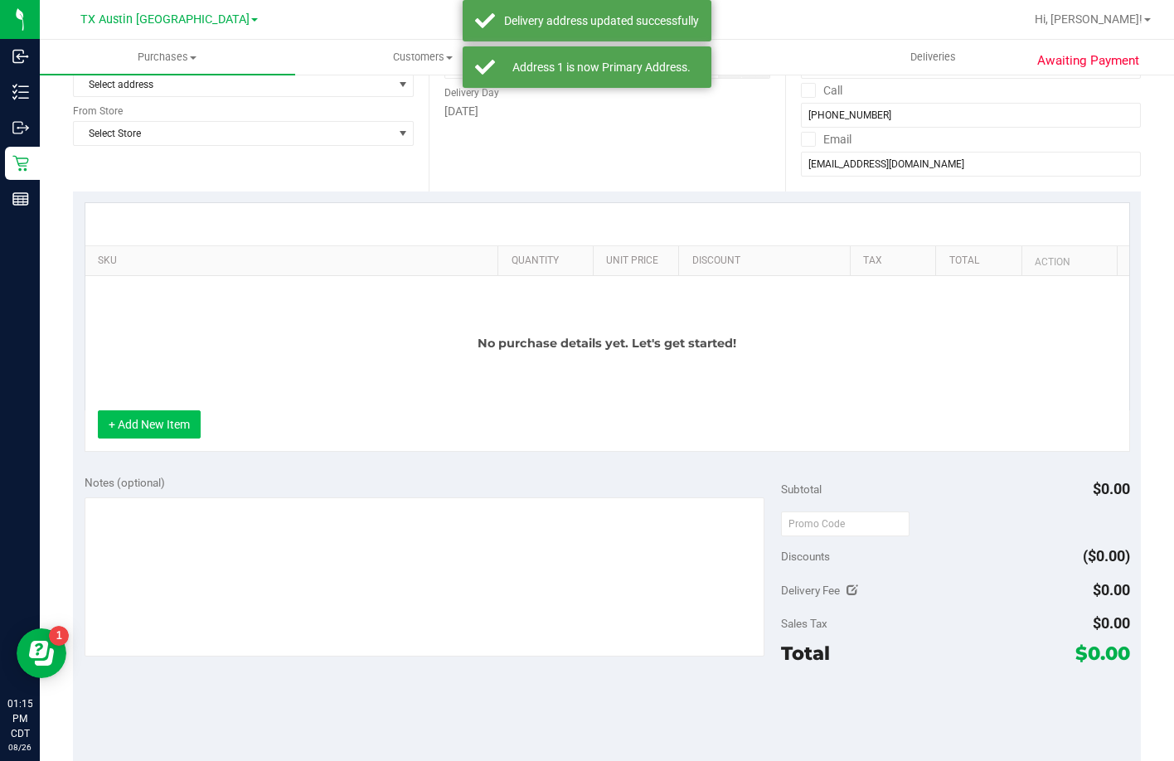
click at [162, 427] on button "+ Add New Item" at bounding box center [149, 424] width 103 height 28
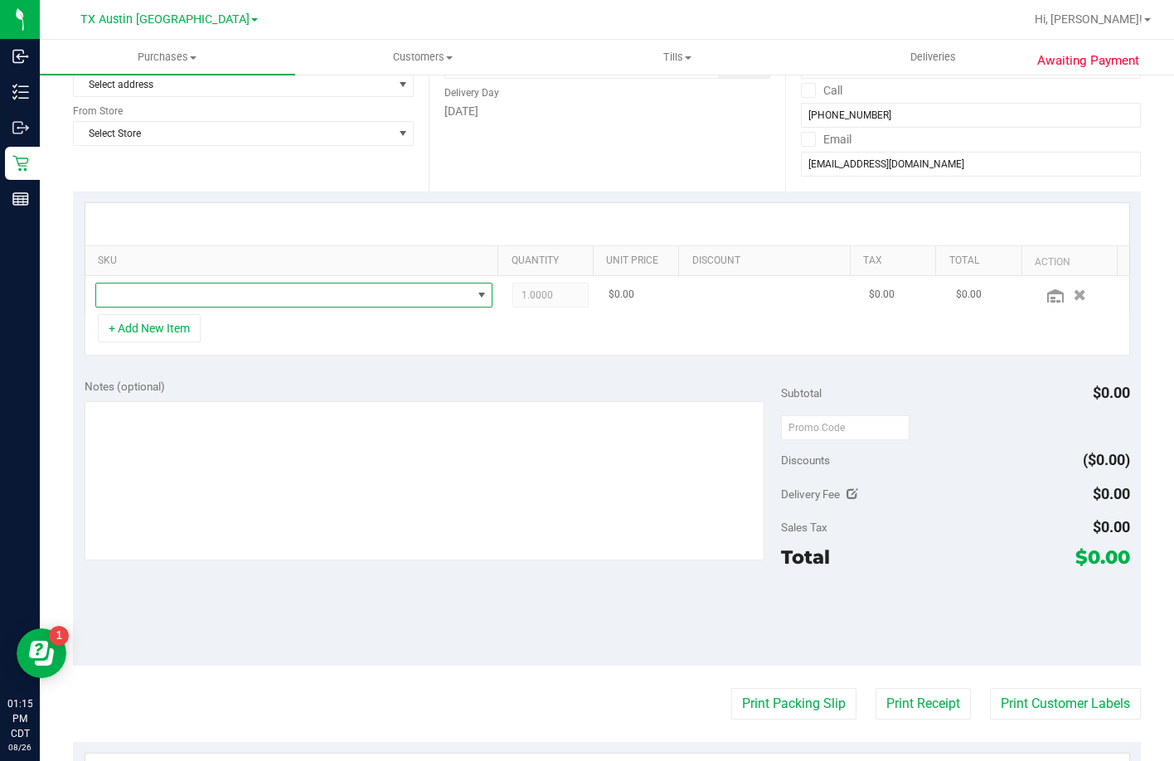
click at [253, 292] on span "NO DATA FOUND" at bounding box center [283, 294] width 375 height 23
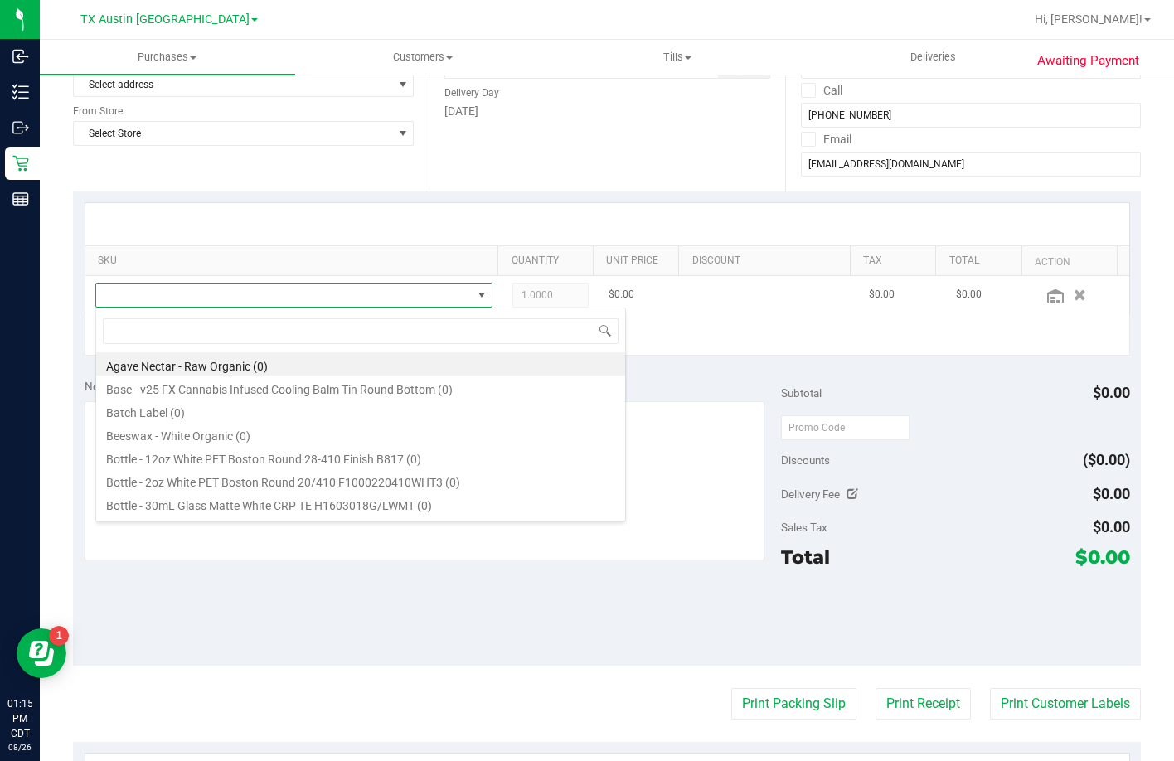
scroll to position [25, 387]
click at [290, 226] on div at bounding box center [606, 224] width 1043 height 42
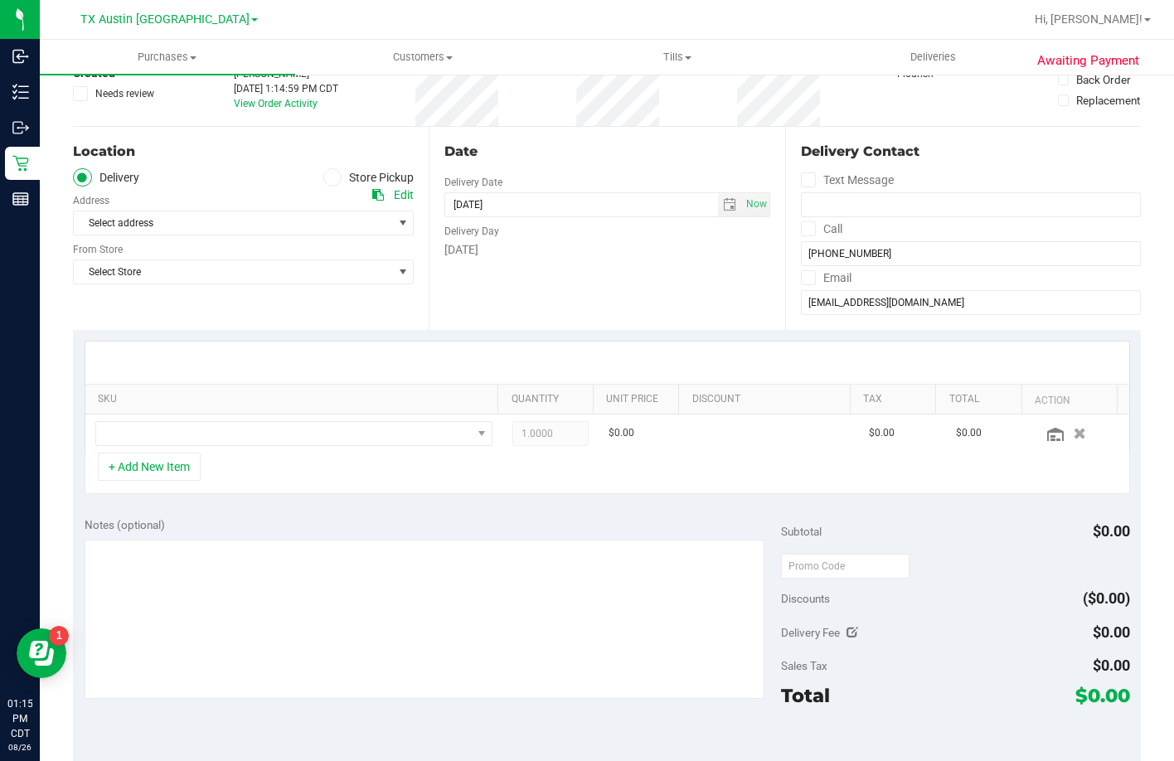
scroll to position [117, 0]
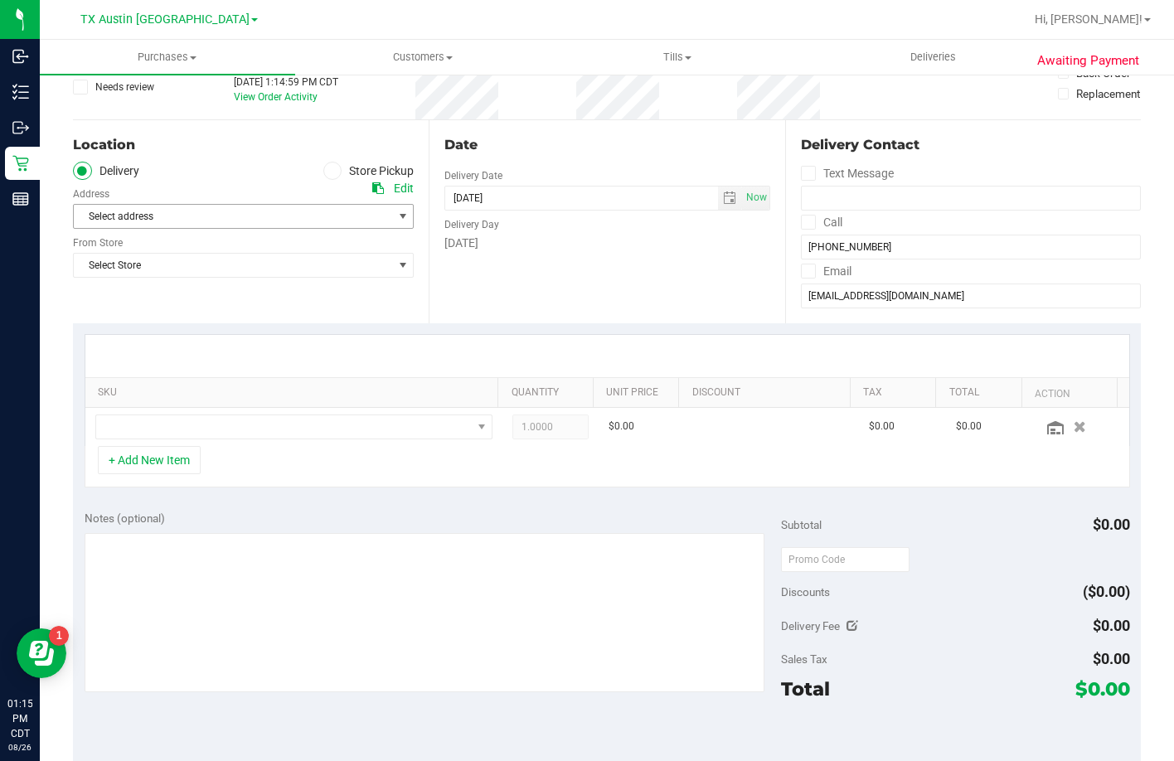
click at [163, 219] on span "Select address" at bounding box center [225, 216] width 303 height 23
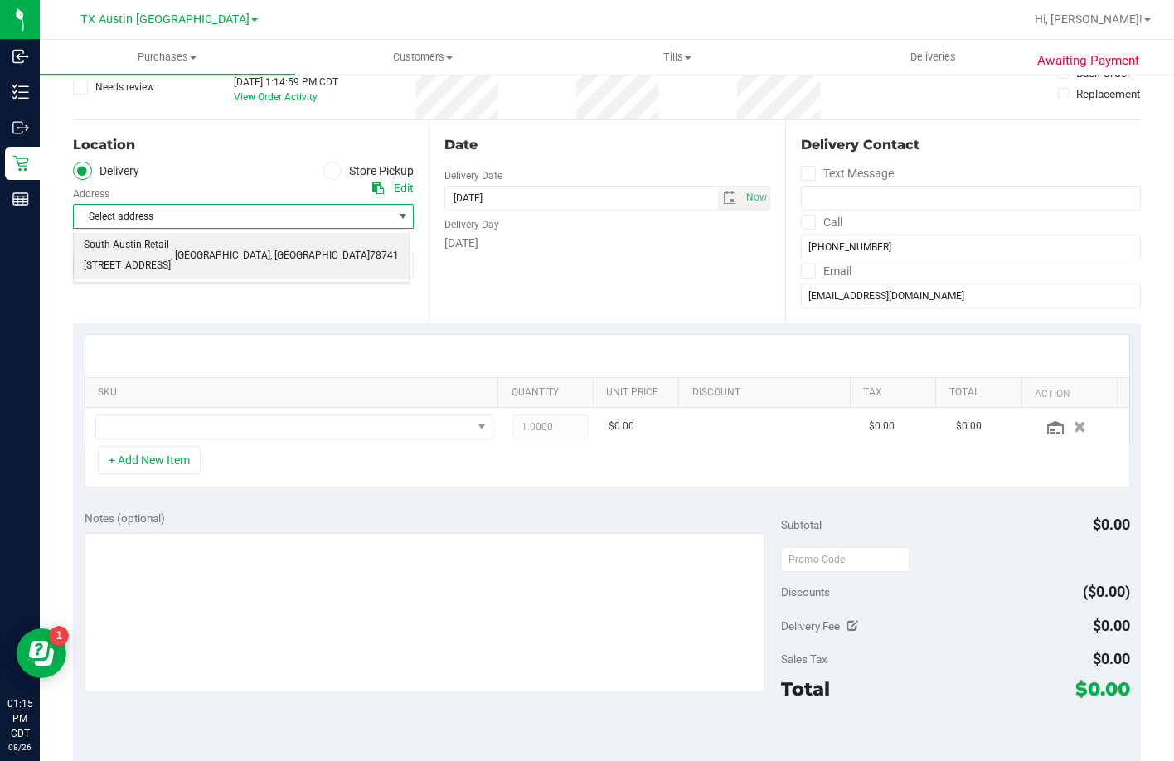
drag, startPoint x: 143, startPoint y: 244, endPoint x: 148, endPoint y: 259, distance: 15.7
click at [144, 249] on span "South Austin Retail 7105 E. Riverside Dr." at bounding box center [127, 256] width 87 height 42
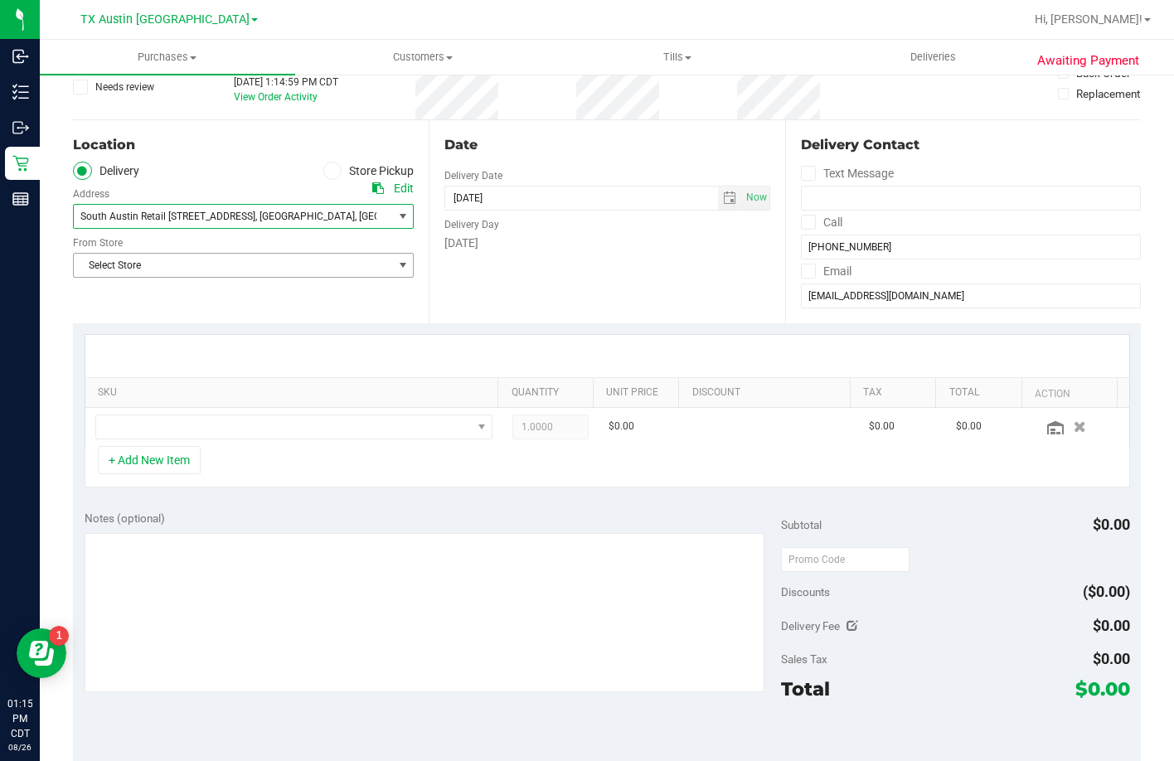
click at [148, 259] on span "Select Store" at bounding box center [233, 265] width 318 height 23
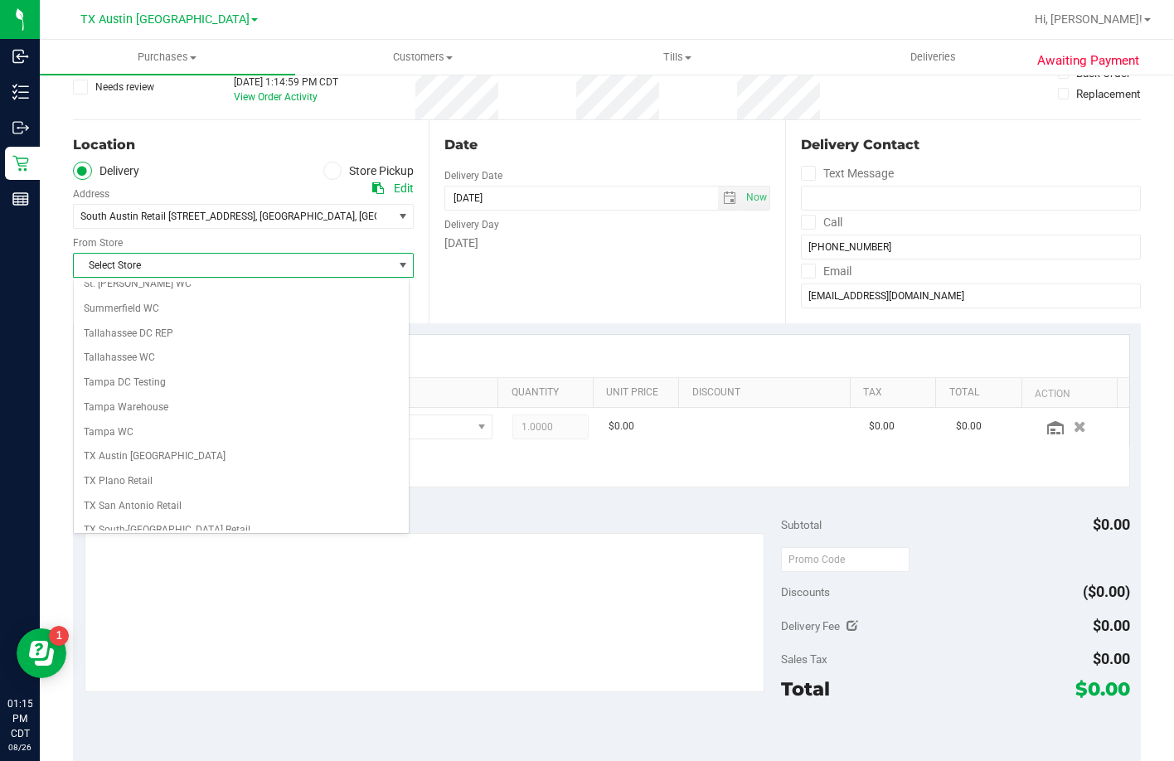
scroll to position [1204, 0]
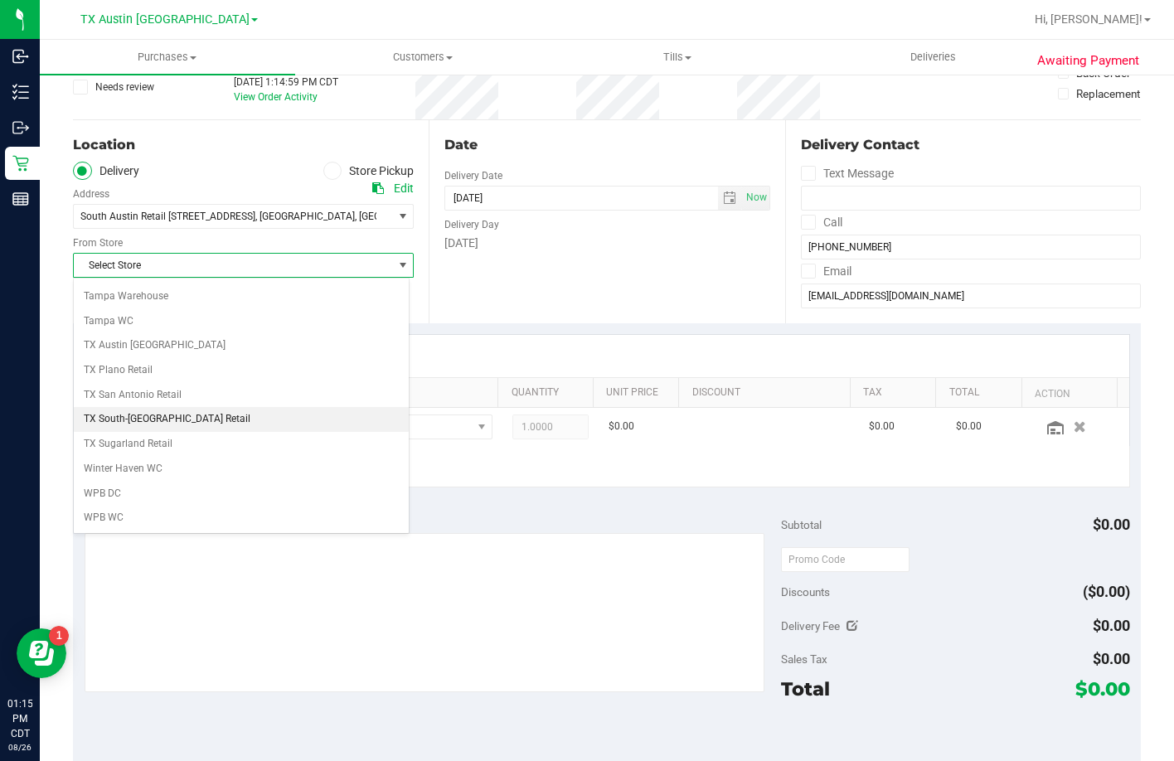
click at [153, 412] on li "TX South-[GEOGRAPHIC_DATA] Retail" at bounding box center [241, 419] width 335 height 25
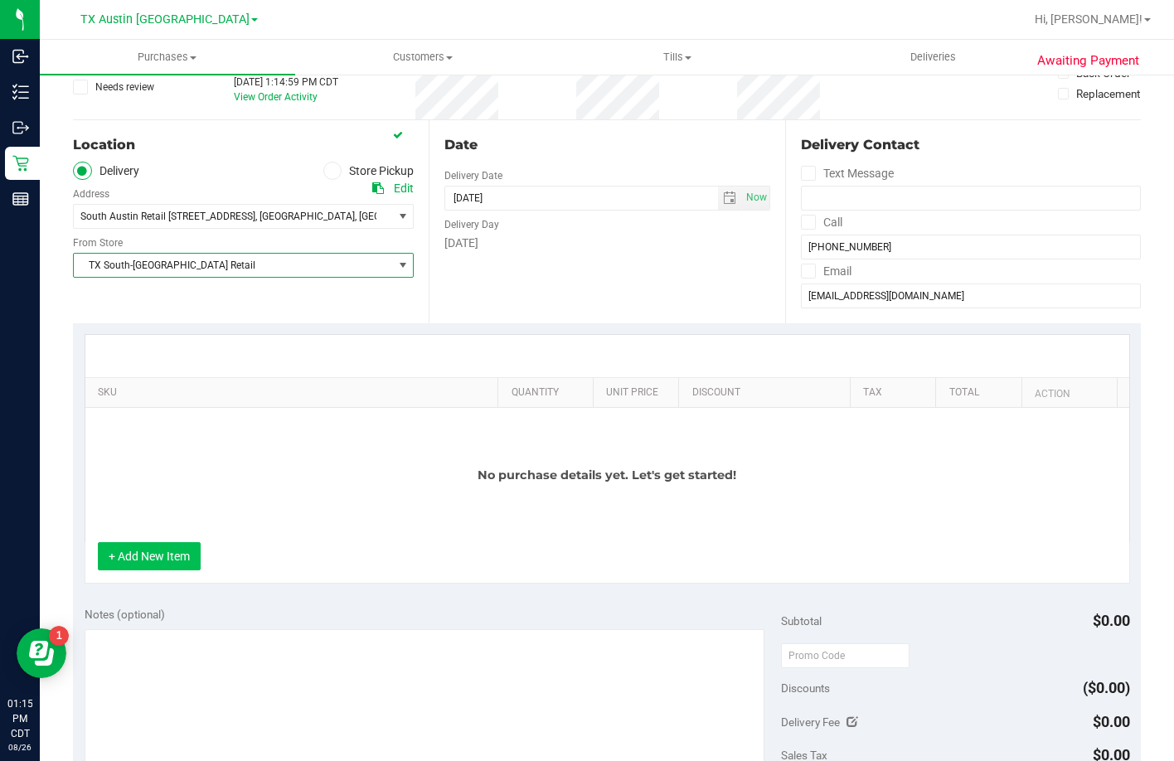
click at [139, 562] on button "+ Add New Item" at bounding box center [149, 556] width 103 height 28
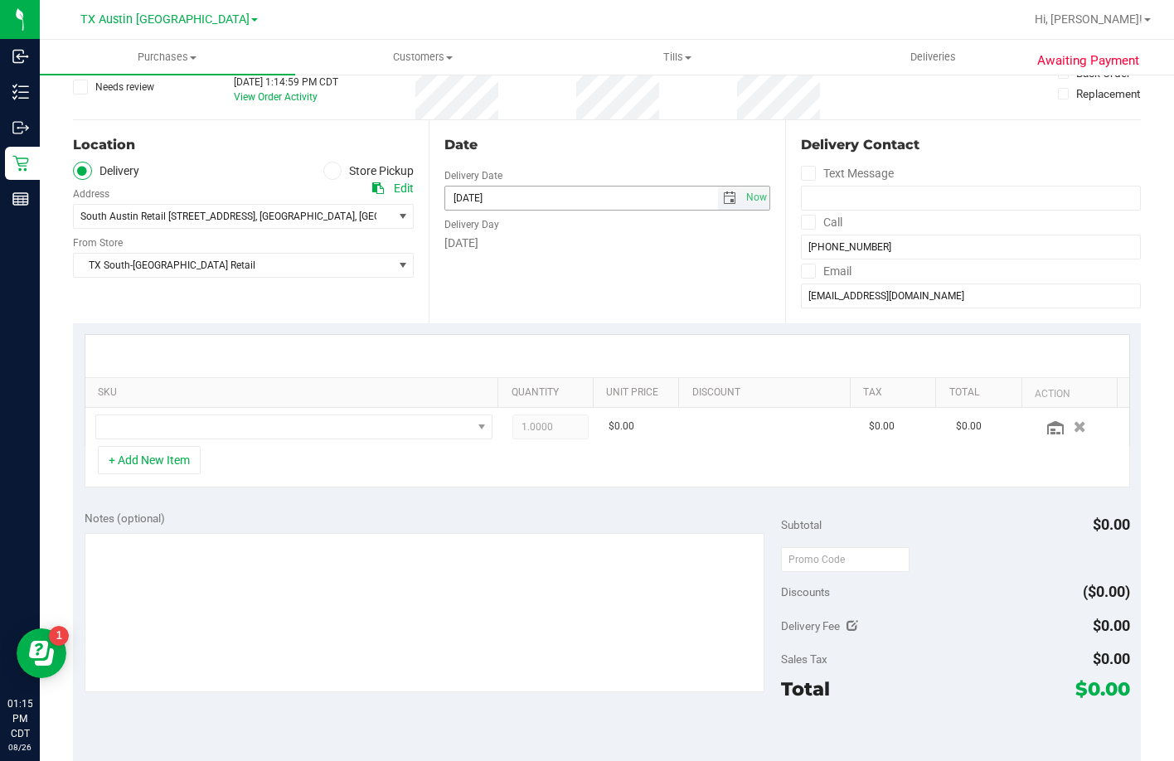
click at [724, 196] on span "select" at bounding box center [729, 197] width 13 height 13
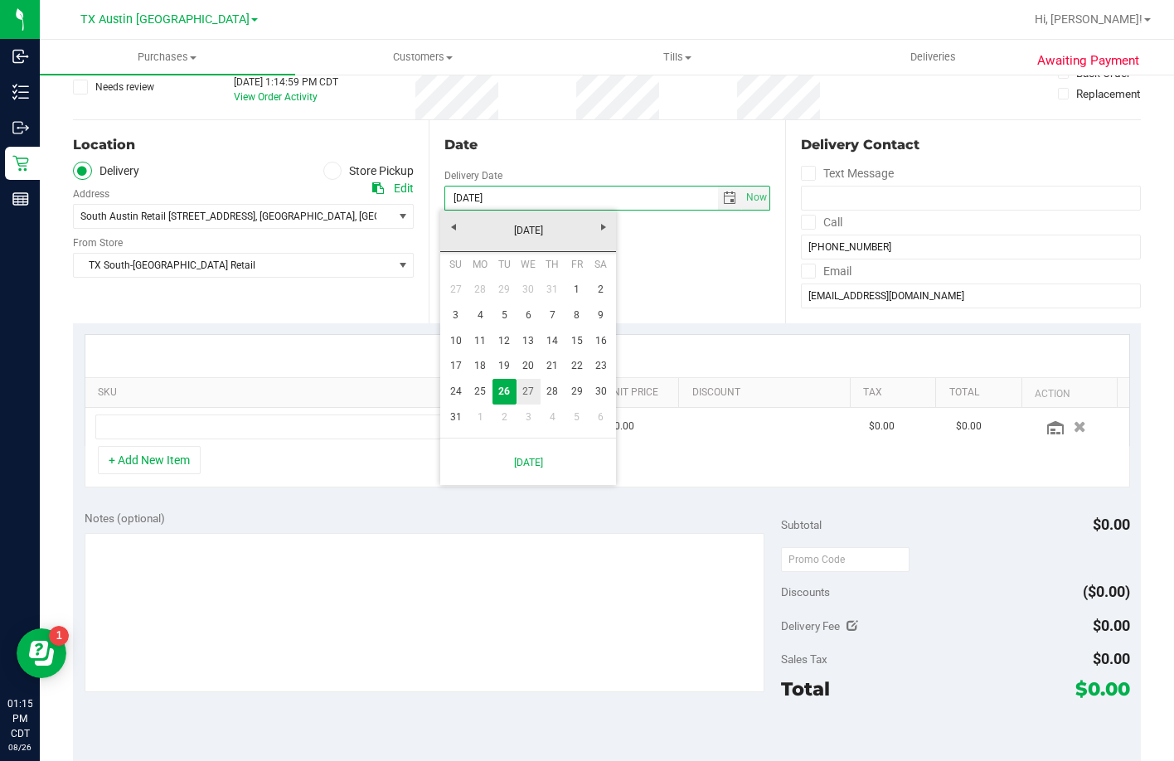
click at [531, 385] on link "27" at bounding box center [528, 392] width 24 height 26
type input "[DATE]"
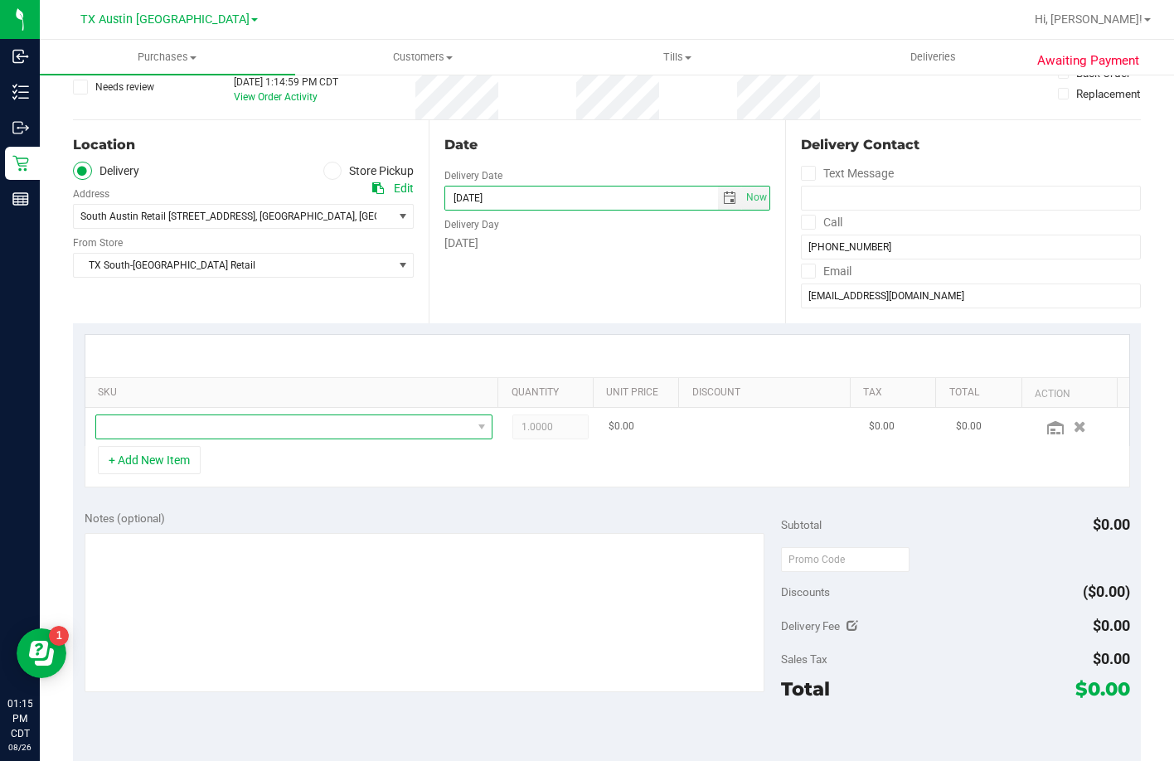
click at [246, 430] on span "NO DATA FOUND" at bounding box center [283, 426] width 375 height 23
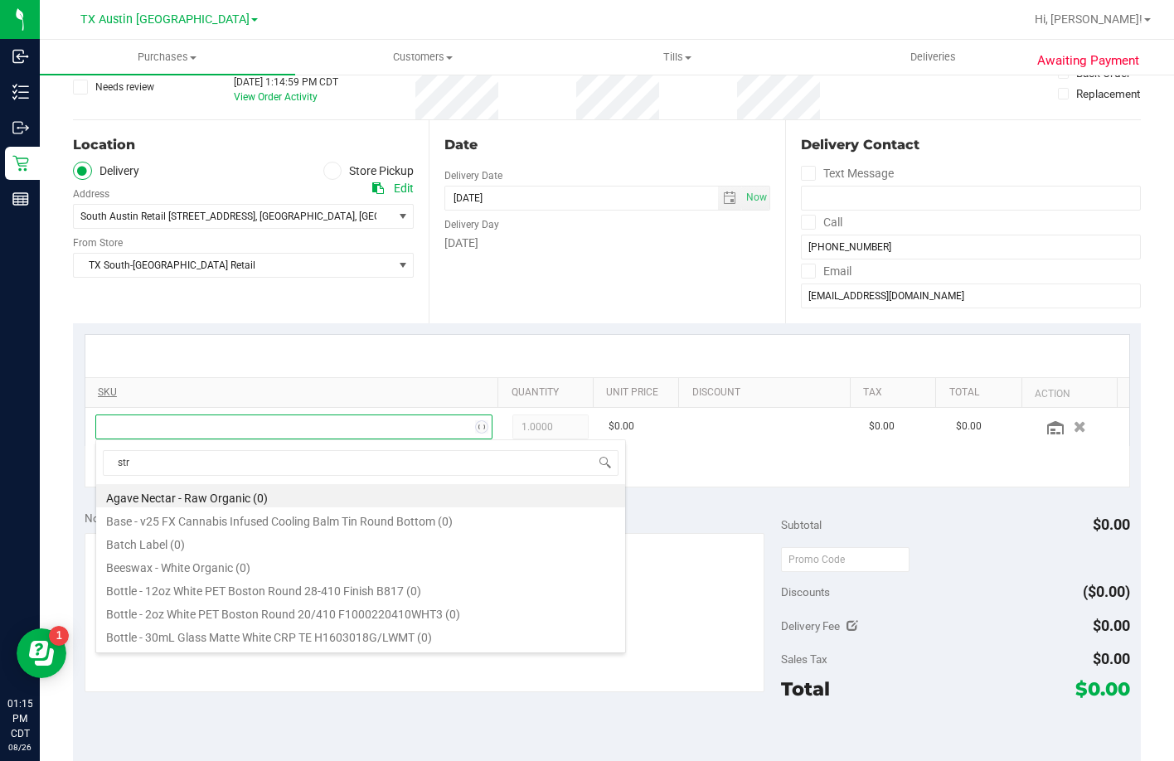
scroll to position [25, 382]
type input "strawberry"
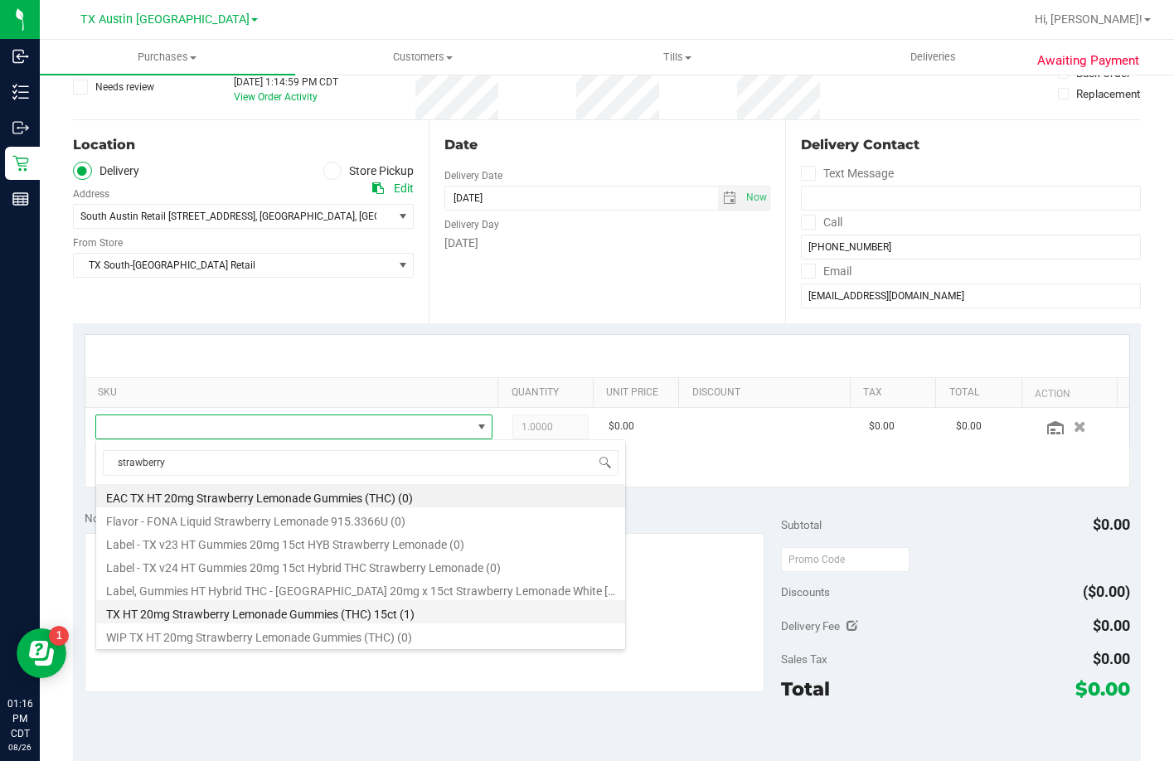
click at [362, 611] on li "TX HT 20mg Strawberry Lemonade Gummies (THC) 15ct (1)" at bounding box center [360, 611] width 529 height 23
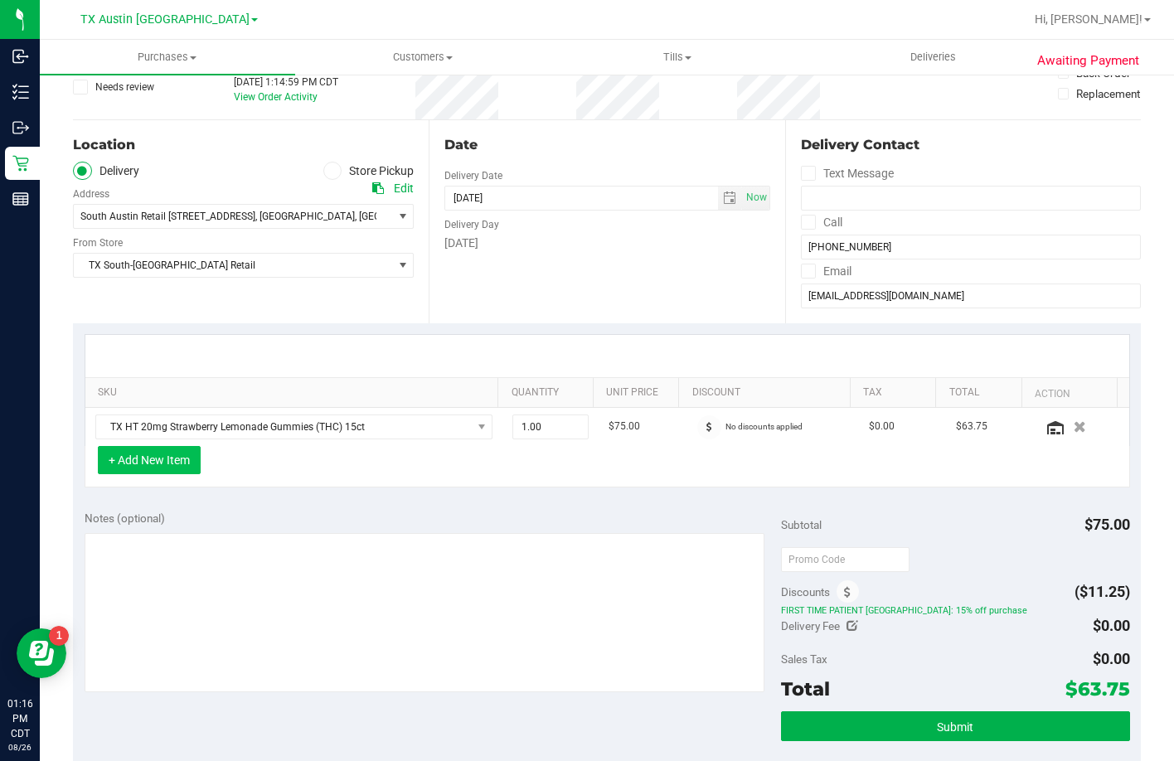
click at [166, 460] on button "+ Add New Item" at bounding box center [149, 460] width 103 height 28
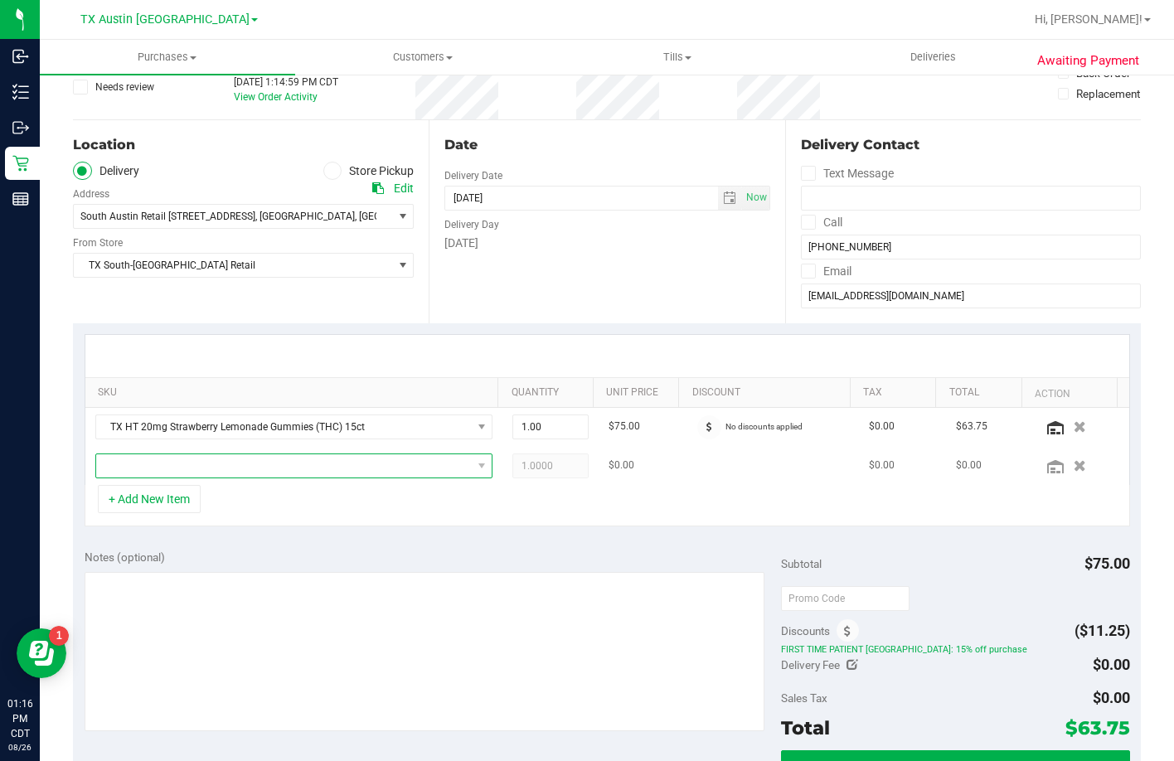
click at [335, 467] on span "NO DATA FOUND" at bounding box center [283, 465] width 375 height 23
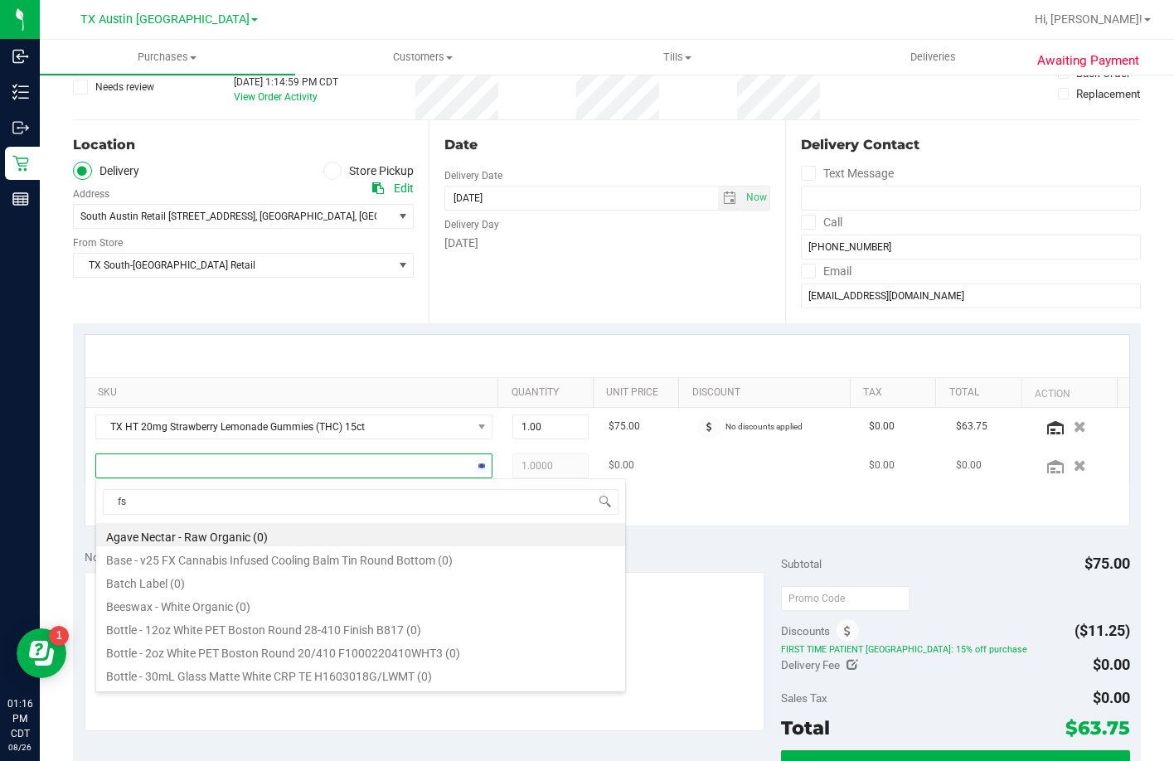
type input "fso"
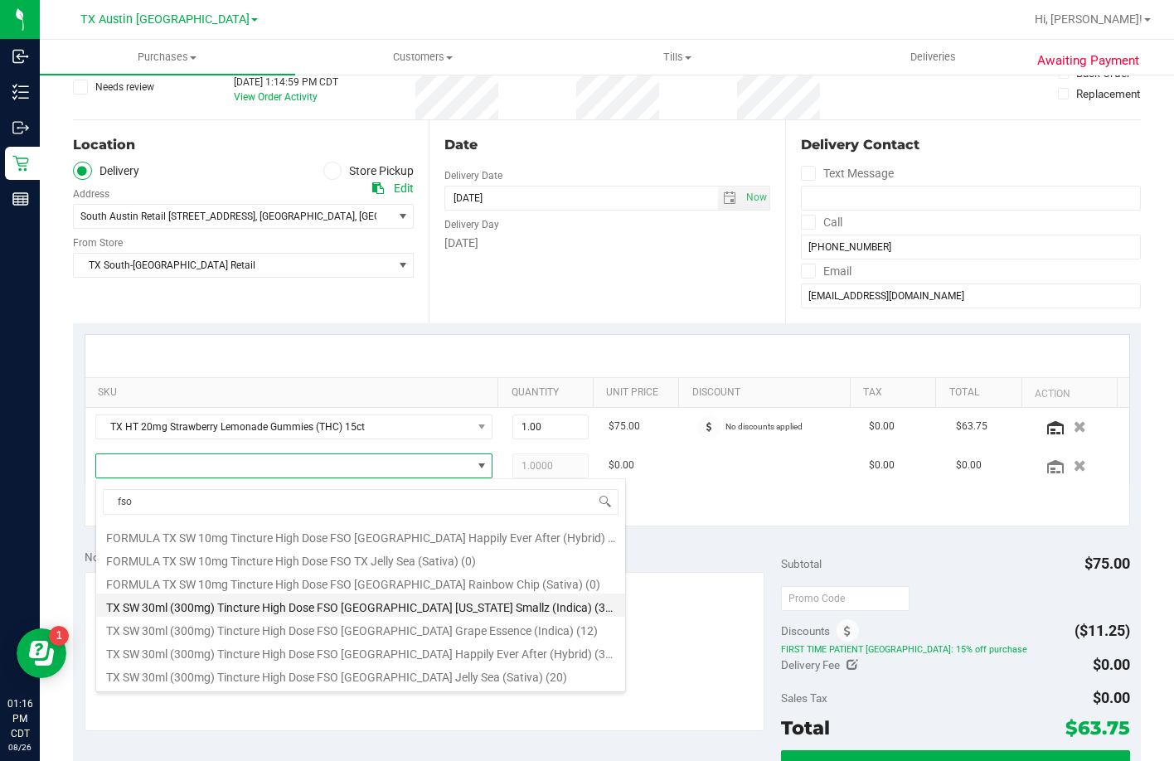
scroll to position [83, 0]
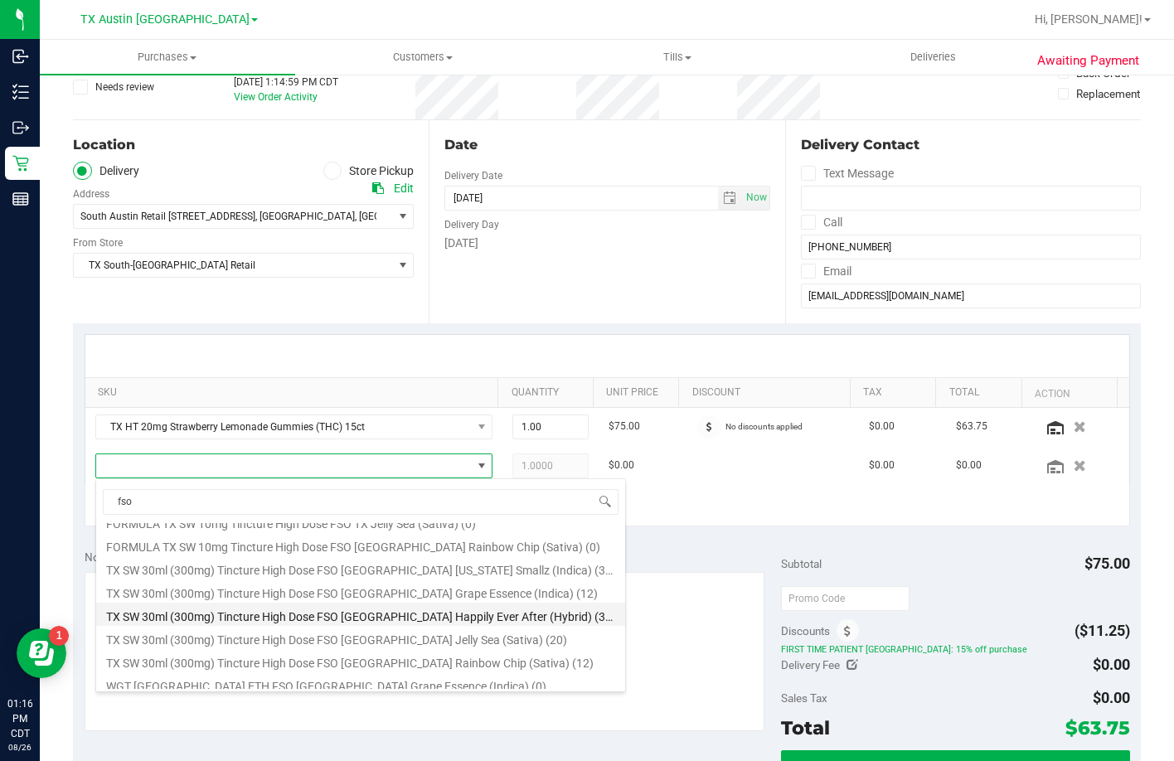
click at [337, 609] on li "TX SW 30ml (300mg) Tincture High Dose FSO TX Happily Ever After (Hybrid) (39)" at bounding box center [360, 614] width 529 height 23
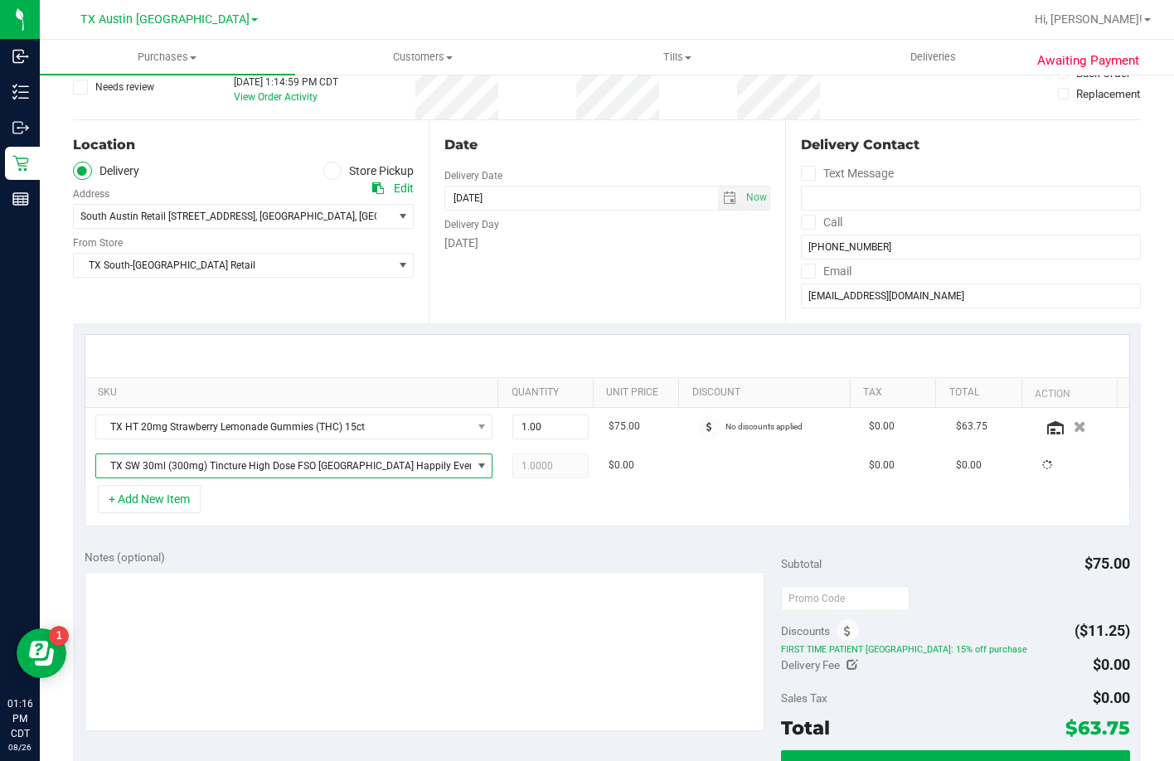
click at [361, 517] on div "+ Add New Item" at bounding box center [607, 505] width 1045 height 41
click at [372, 546] on div "Notes (optional) Subtotal $125.00 Discounts ($18.75) FIRST TIME PATIENT TX: 15%…" at bounding box center [607, 687] width 1068 height 298
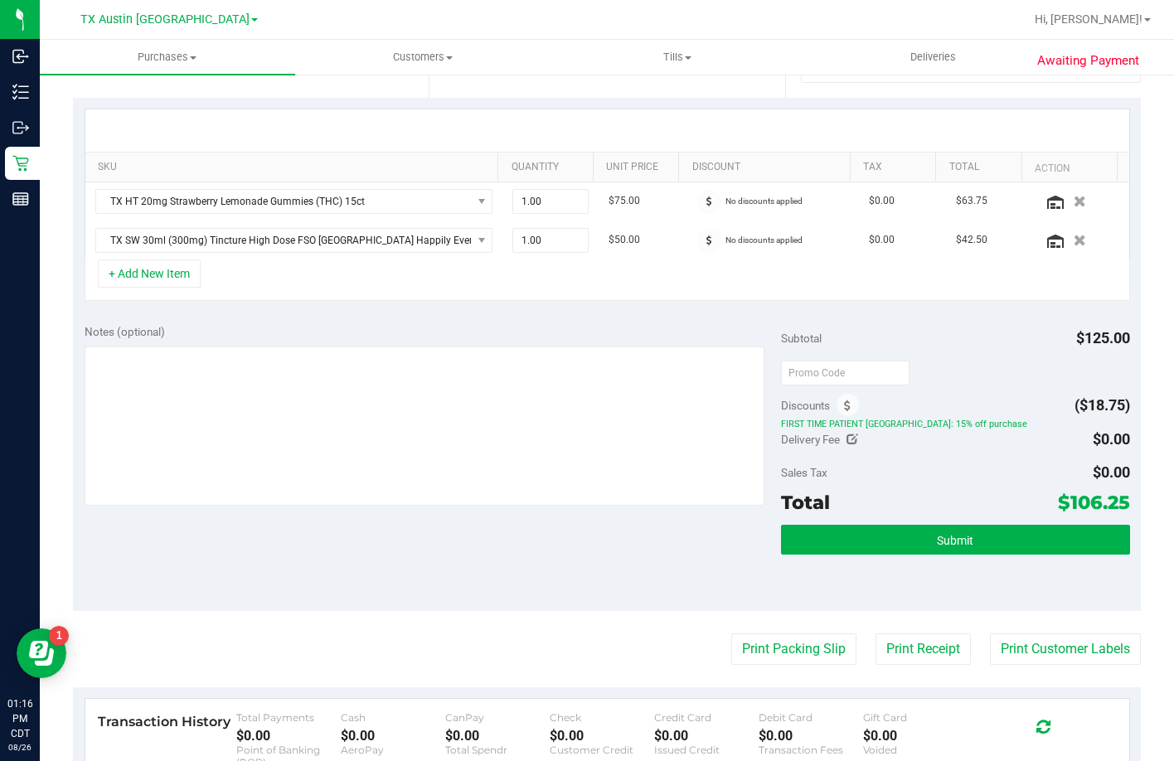
scroll to position [448, 0]
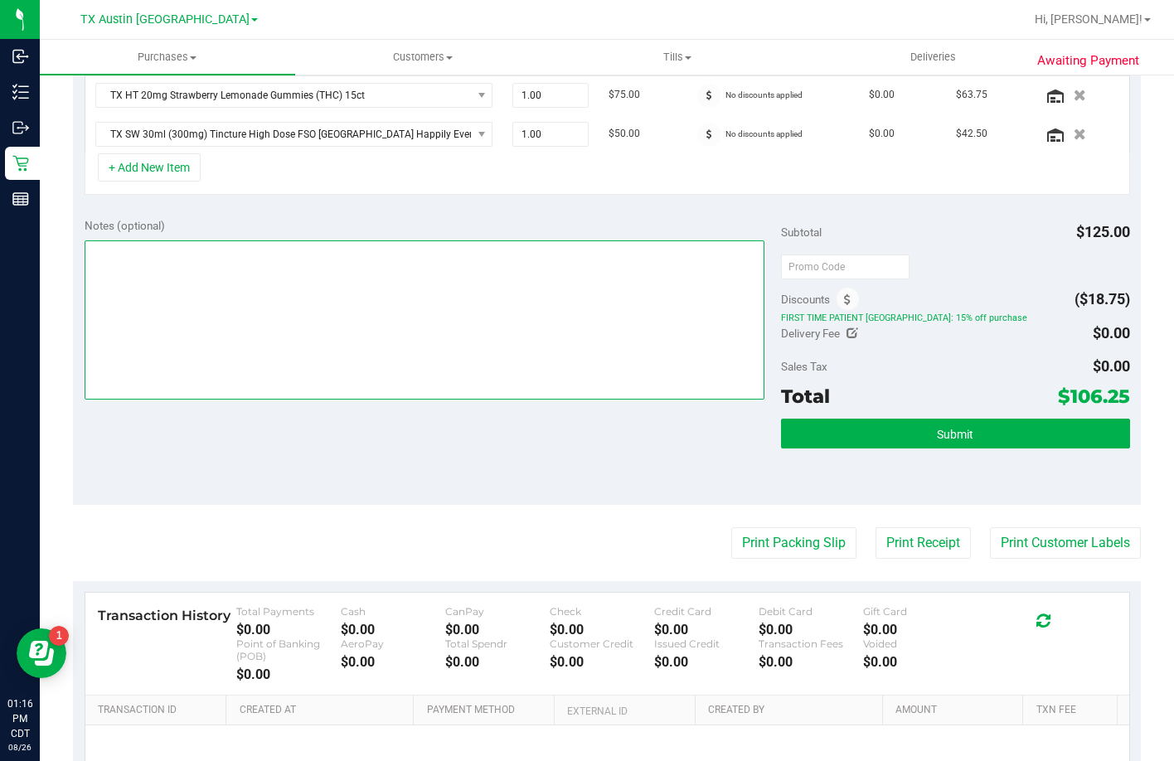
click at [371, 313] on textarea at bounding box center [425, 319] width 680 height 159
type textarea "Walk in PT conf SouthATXPU 08/27 R.I"
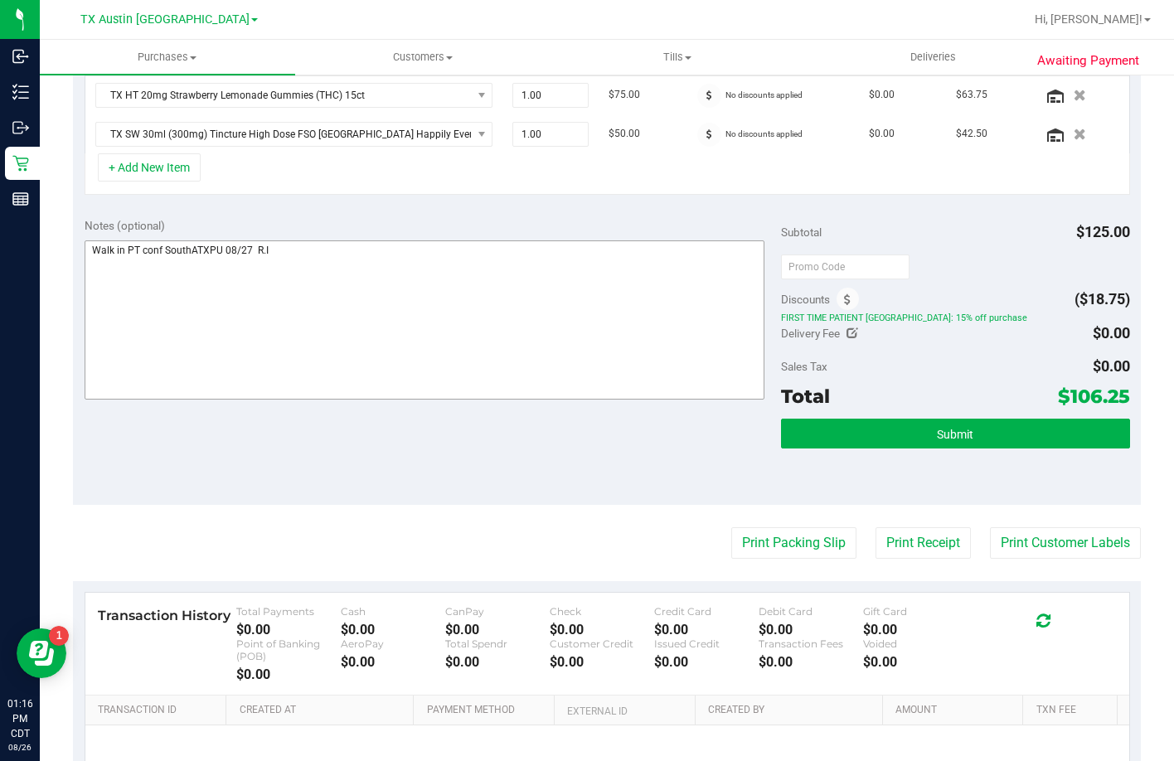
drag, startPoint x: 381, startPoint y: 220, endPoint x: 390, endPoint y: 242, distance: 24.2
click at [381, 219] on div "Notes (optional)" at bounding box center [433, 225] width 697 height 17
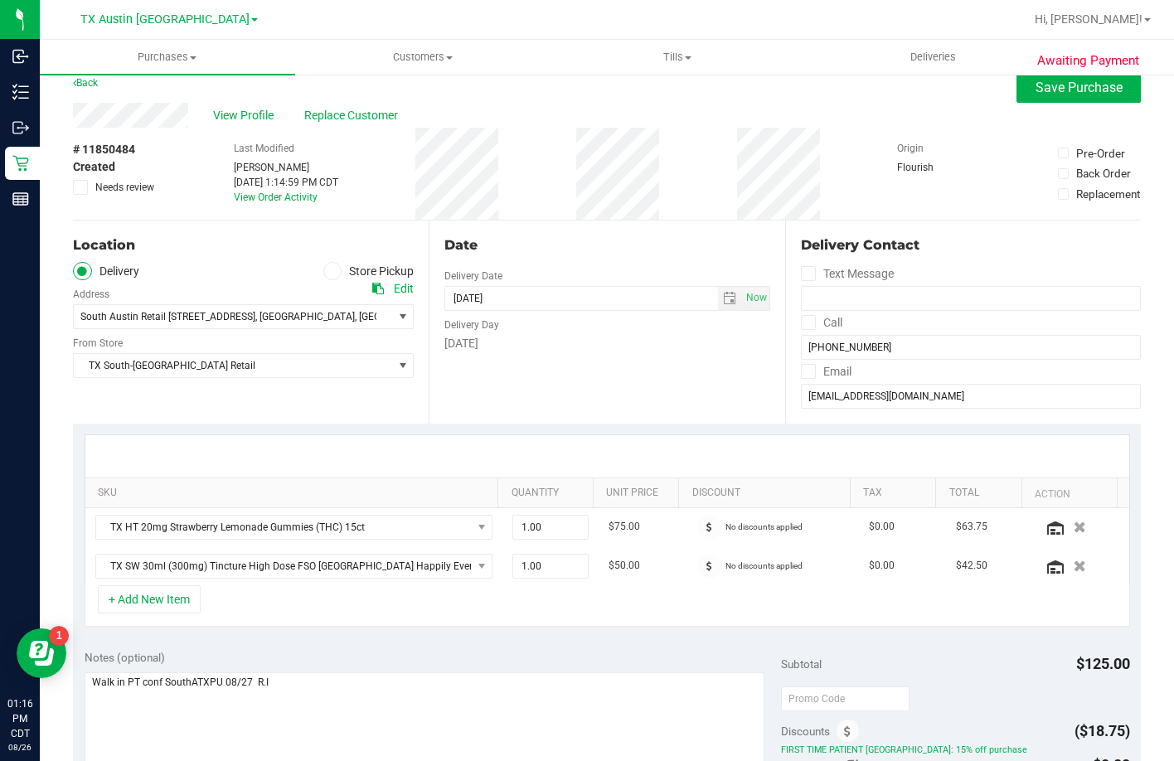
scroll to position [0, 0]
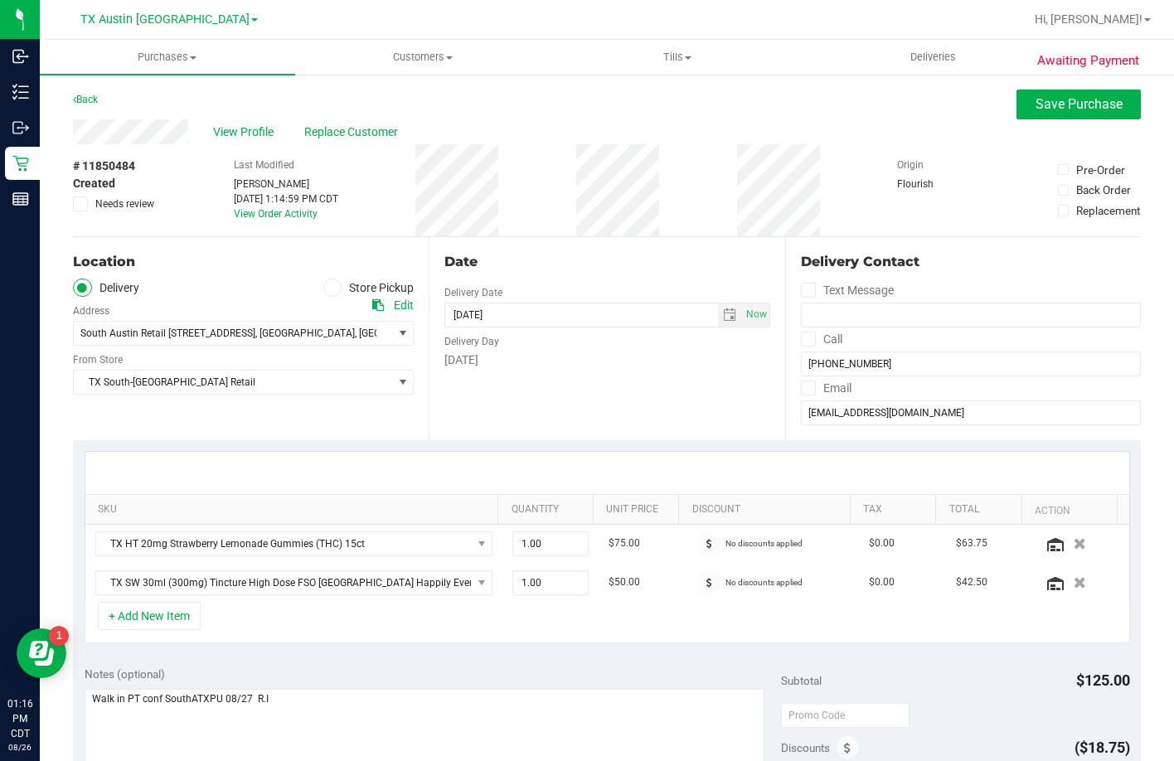
click at [547, 387] on div "Date Delivery Date [DATE] Now [DATE] 07:00 AM Now Delivery Day [DATE]" at bounding box center [606, 338] width 356 height 203
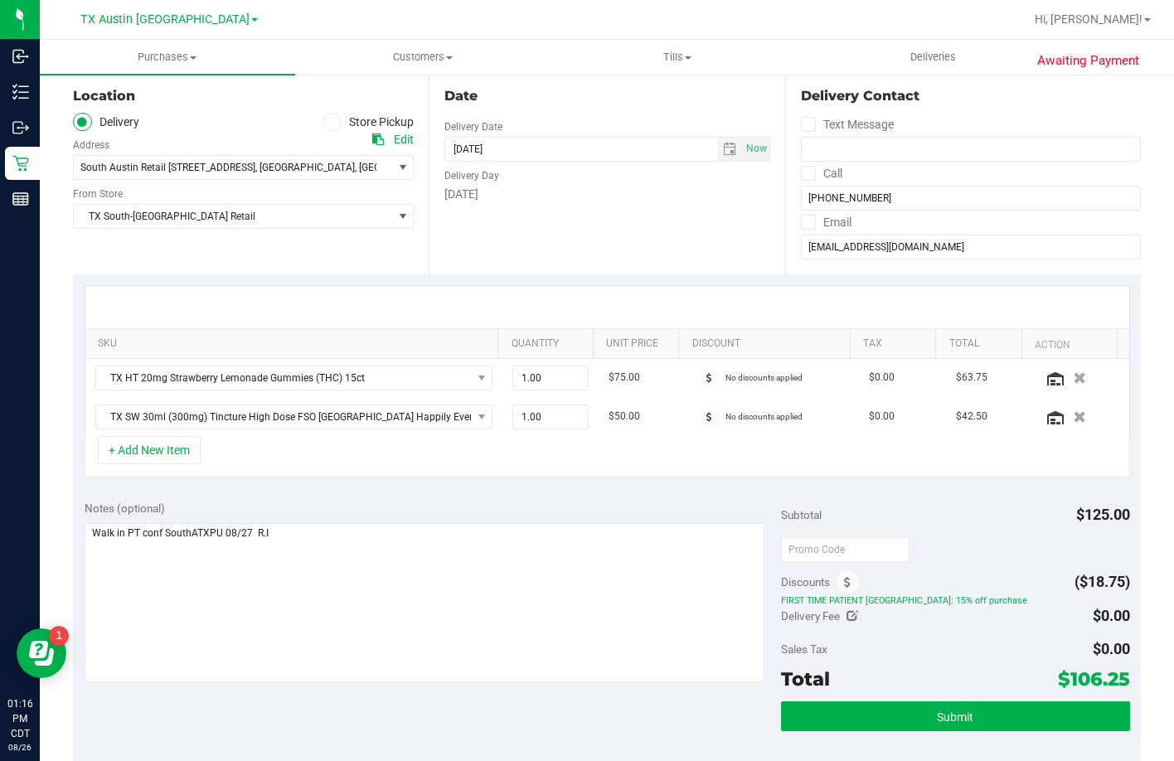
click at [230, 295] on div at bounding box center [606, 307] width 1043 height 42
click at [651, 451] on div "+ Add New Item" at bounding box center [607, 456] width 1045 height 41
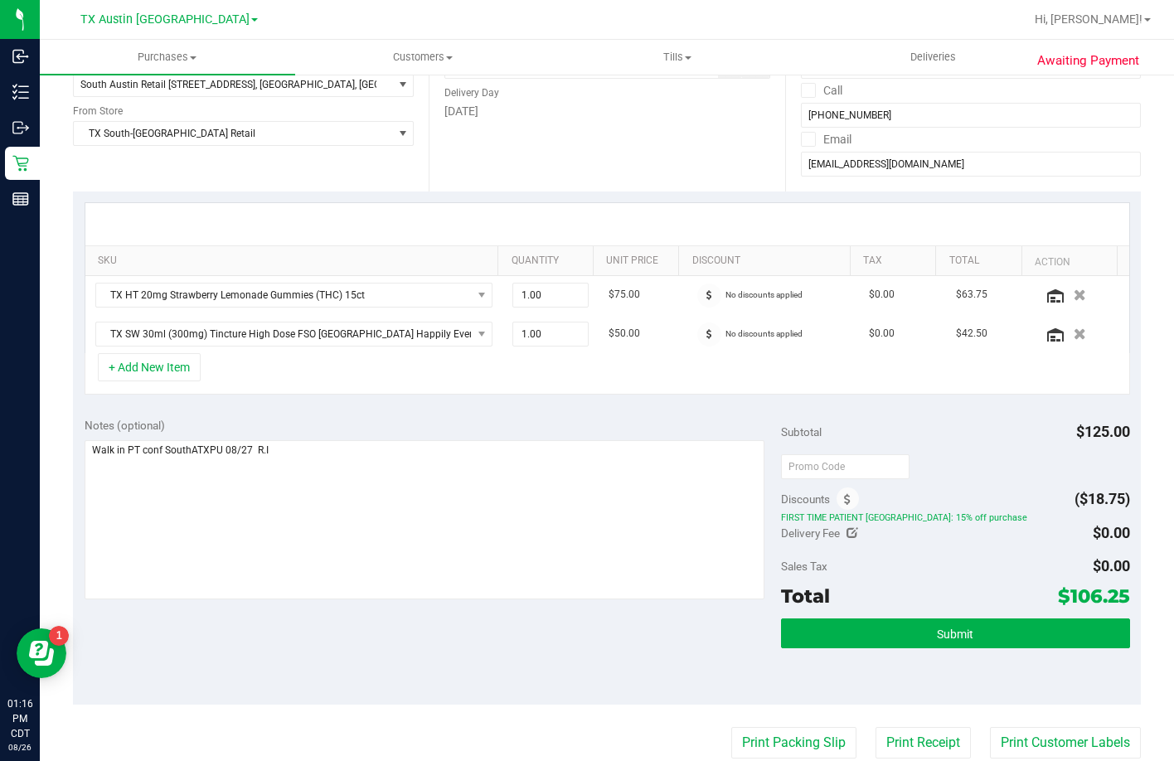
drag, startPoint x: 1003, startPoint y: 413, endPoint x: 1008, endPoint y: 440, distance: 27.8
click at [1004, 415] on div "Notes (optional) Subtotal $125.00 Discounts ($18.75) FIRST TIME PATIENT TX: 15%…" at bounding box center [607, 555] width 1068 height 298
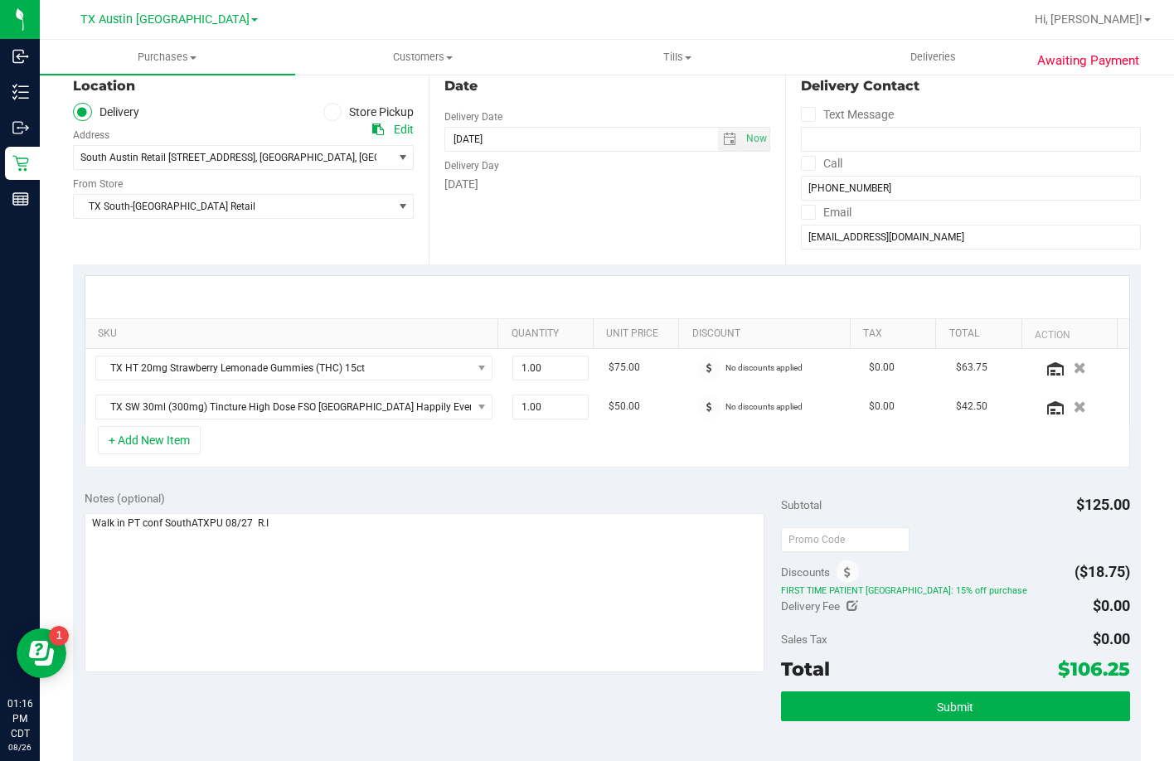
scroll to position [0, 0]
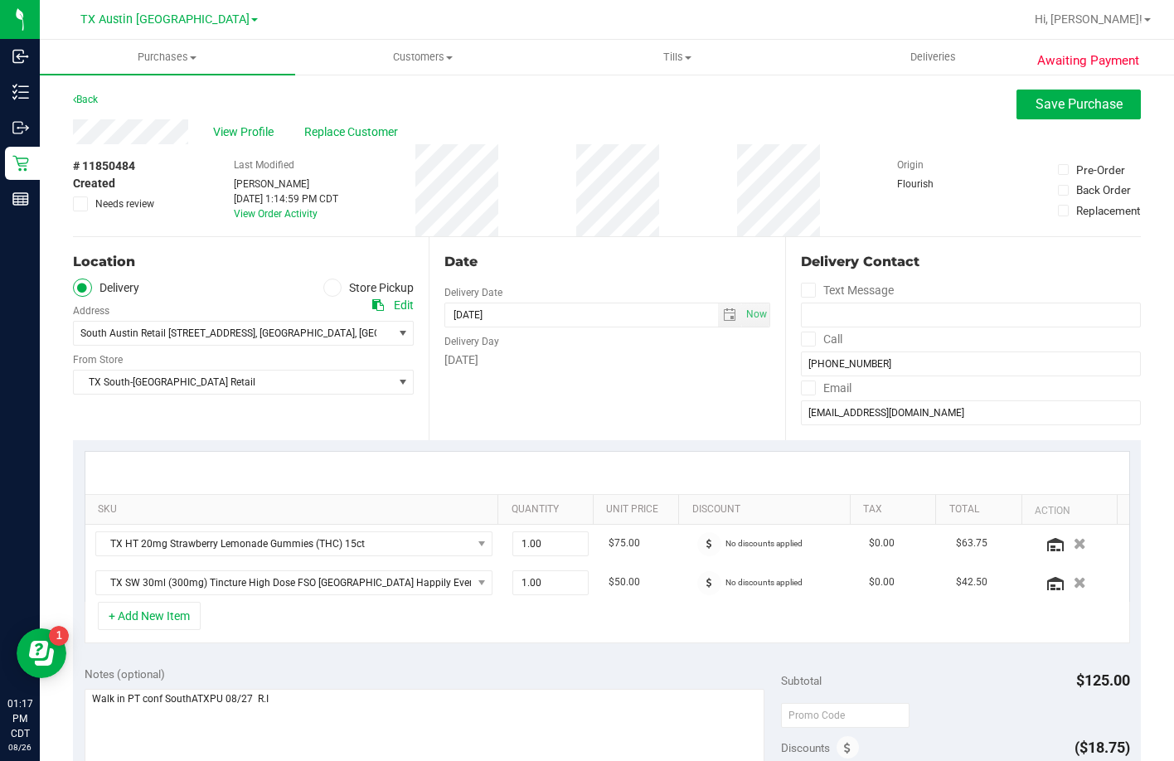
click at [245, 456] on div at bounding box center [606, 473] width 1043 height 42
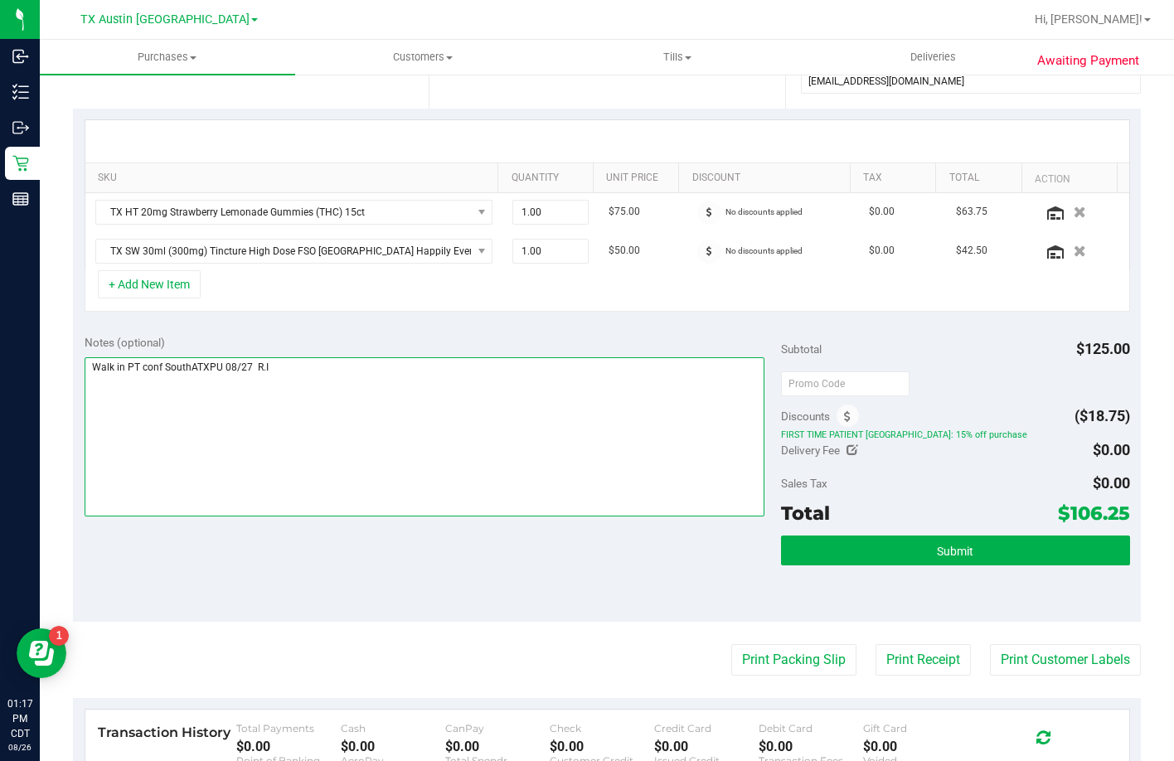
click at [326, 451] on textarea at bounding box center [425, 436] width 680 height 159
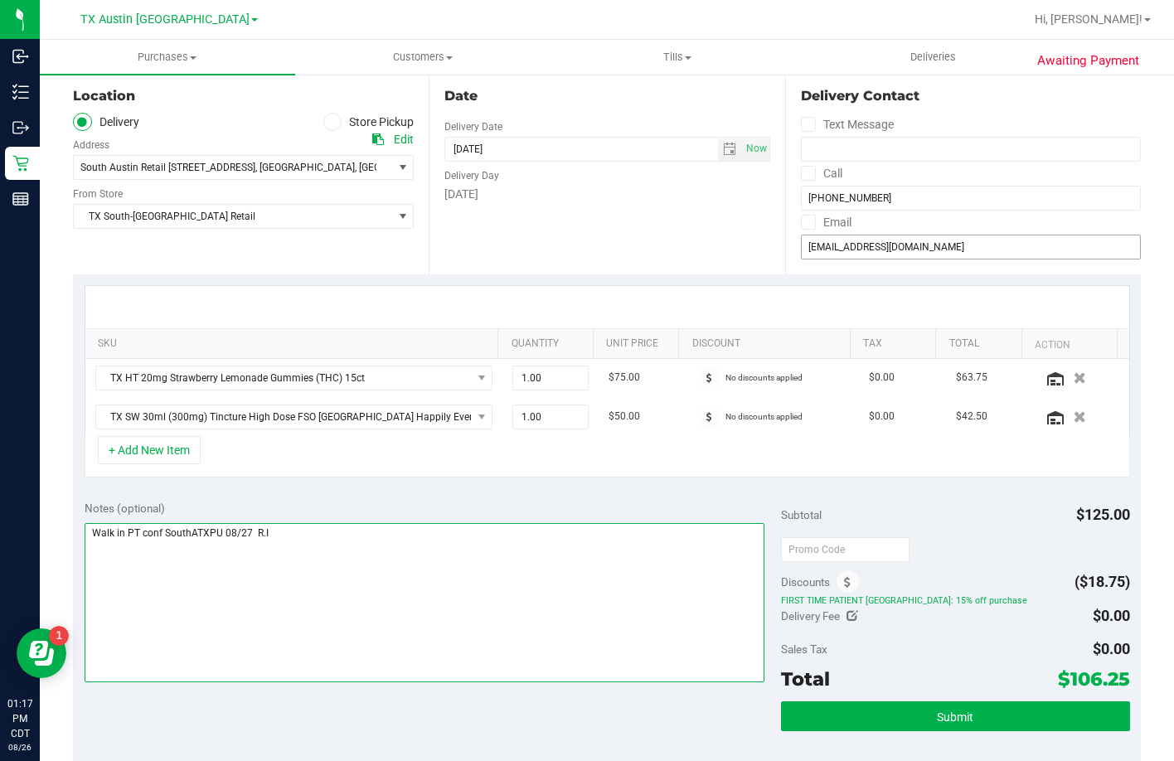
scroll to position [0, 0]
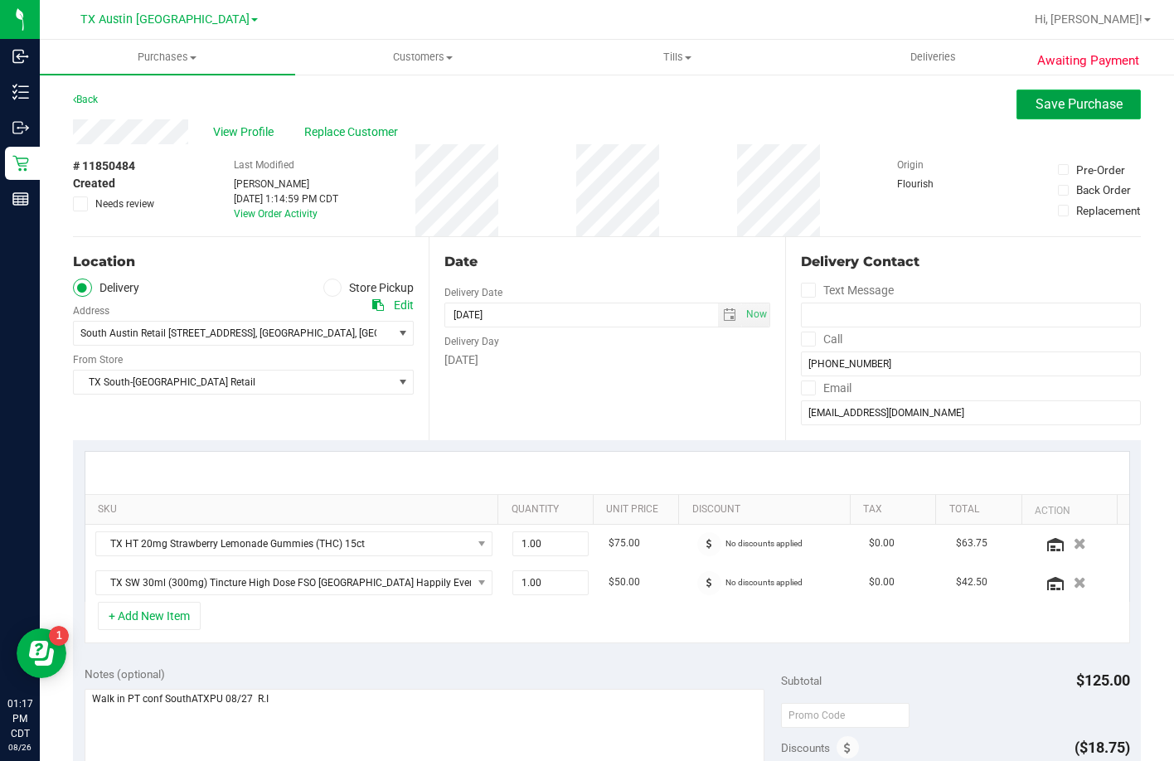
click at [1056, 104] on span "Save Purchase" at bounding box center [1078, 104] width 87 height 16
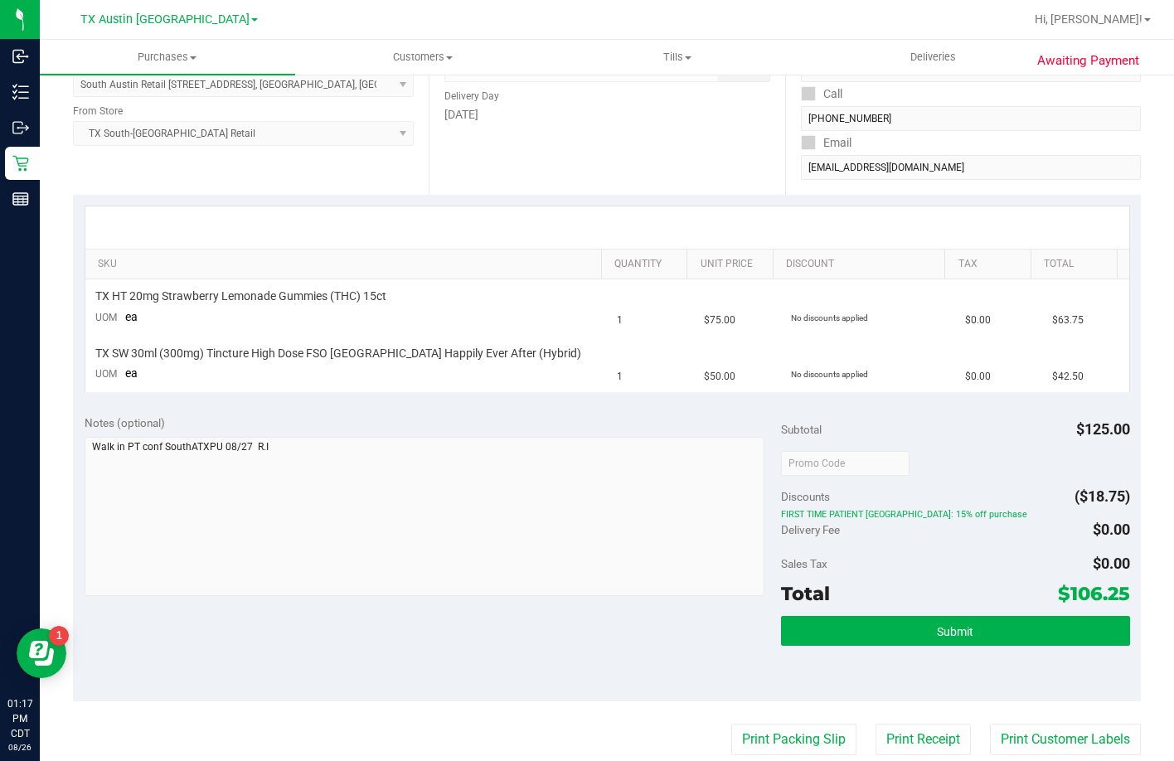
scroll to position [414, 0]
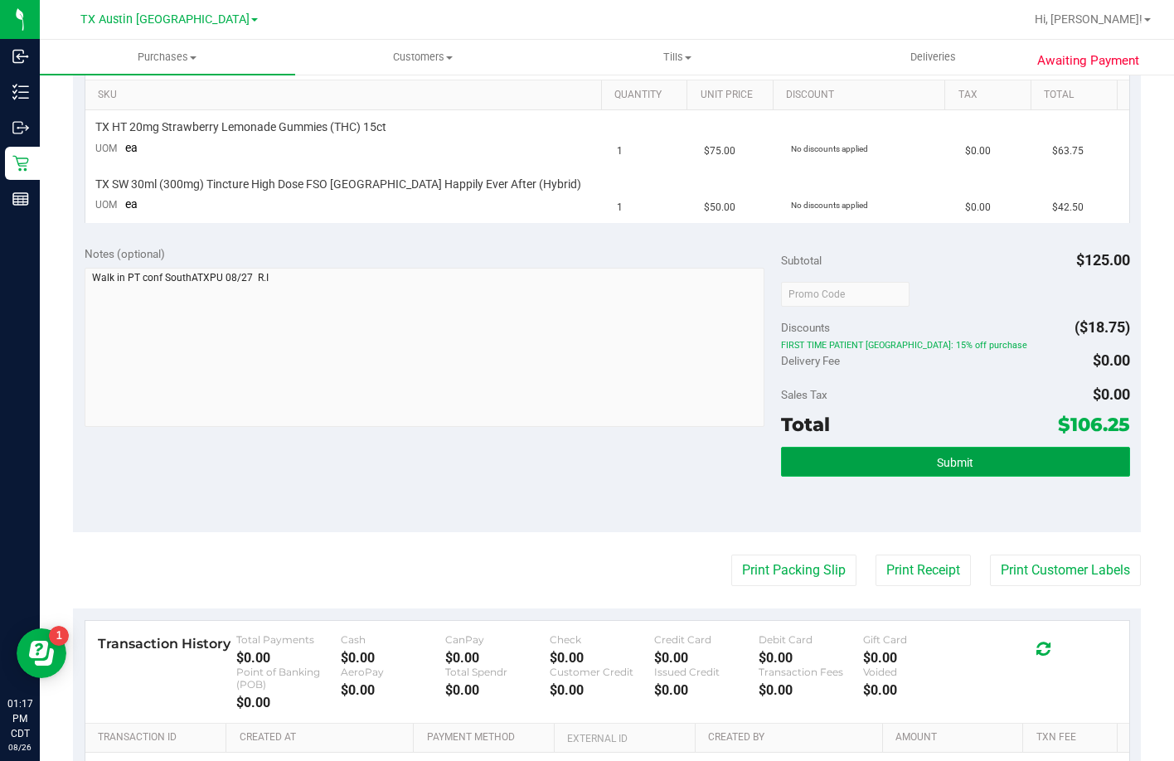
click at [826, 466] on button "Submit" at bounding box center [955, 462] width 348 height 30
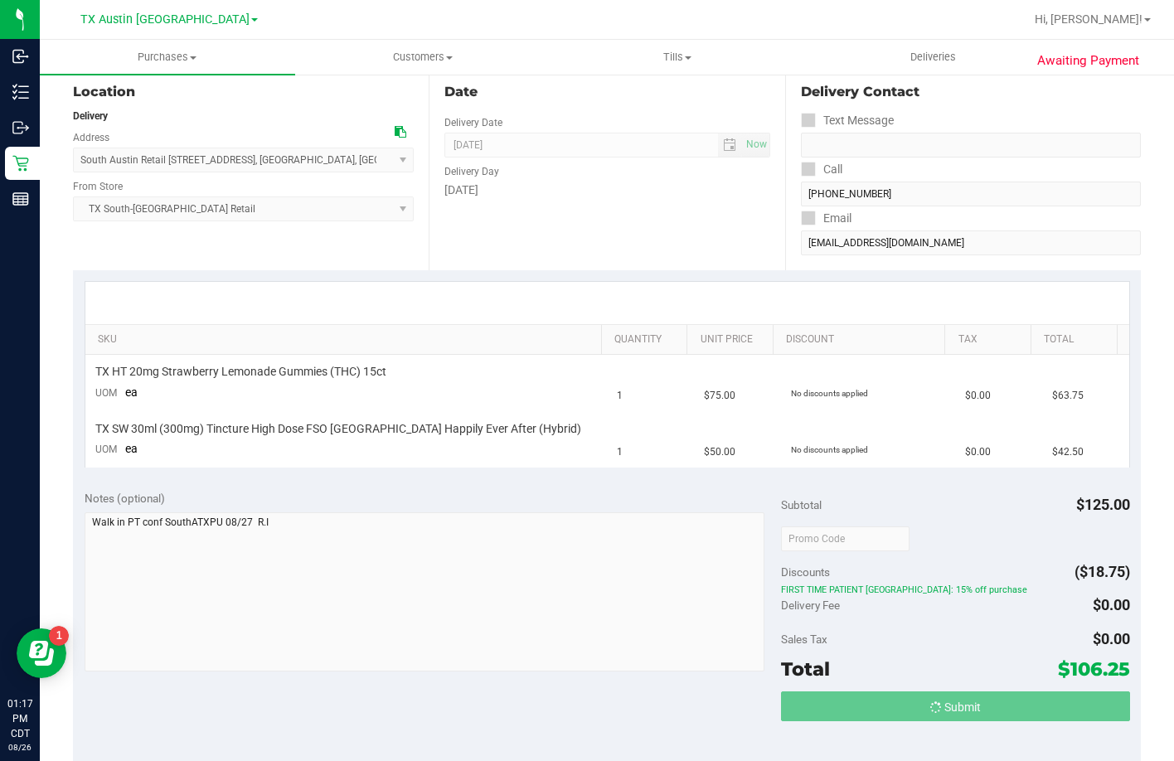
scroll to position [0, 0]
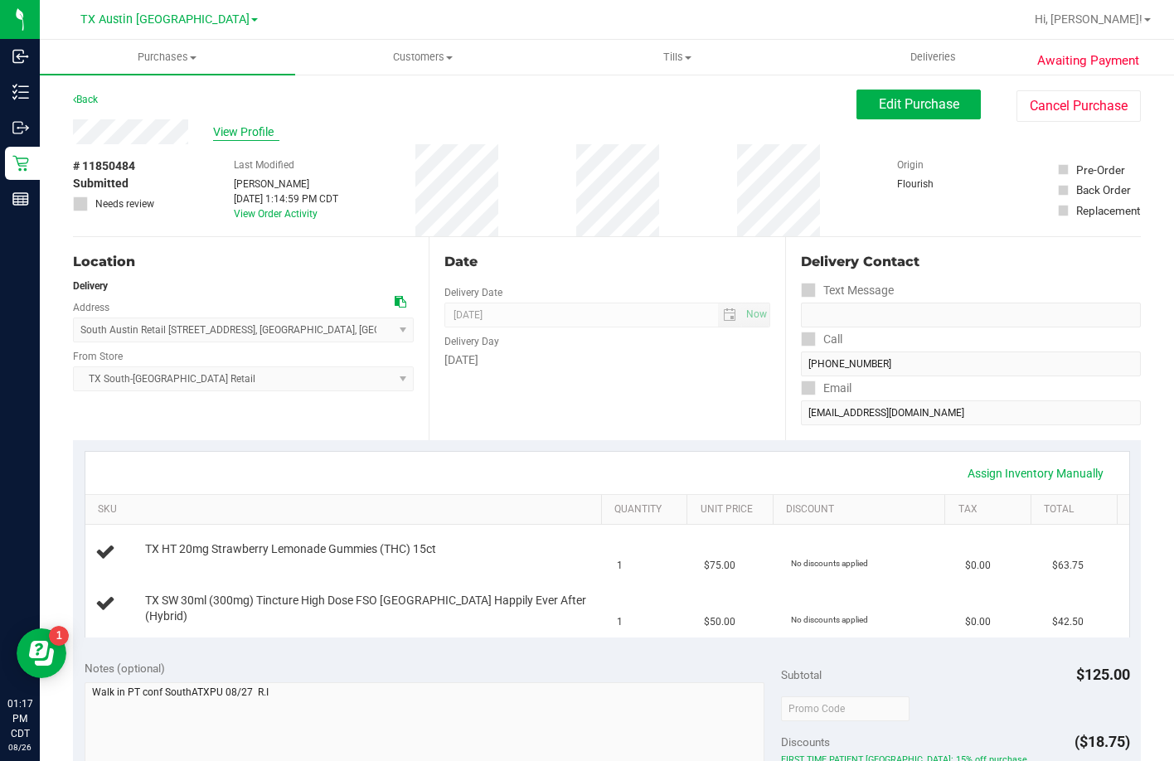
click at [268, 125] on span "View Profile" at bounding box center [246, 131] width 66 height 17
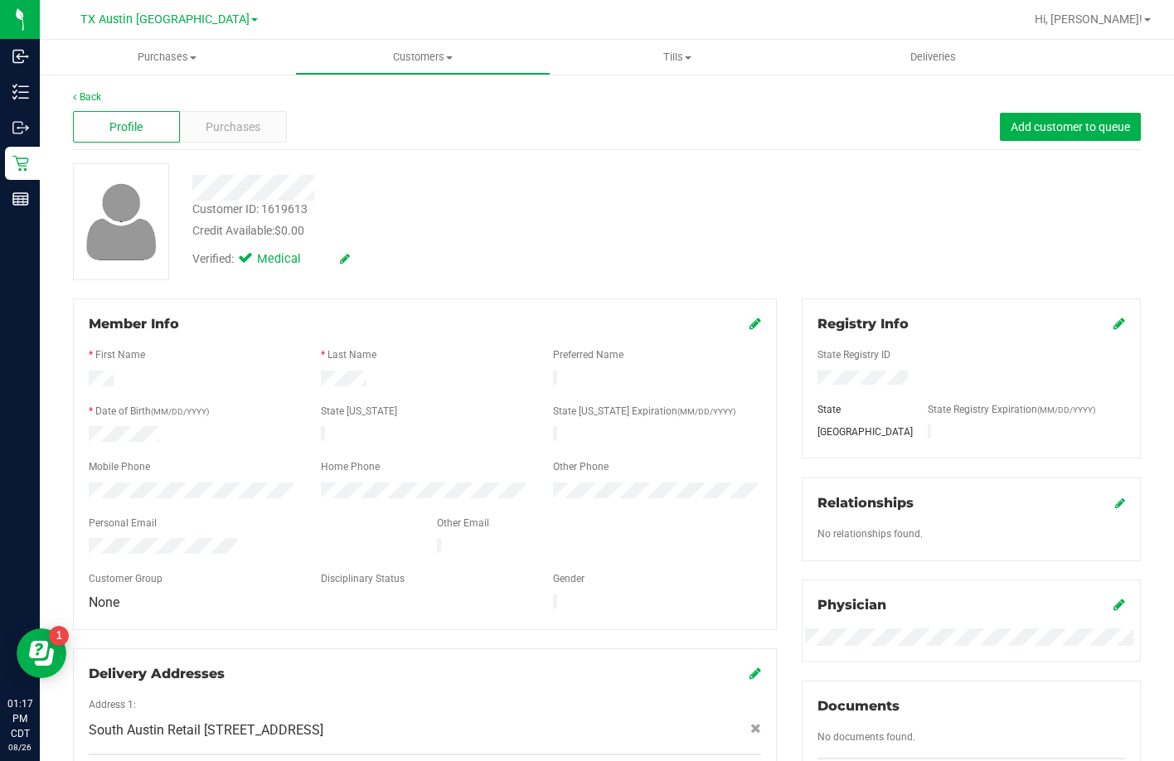
drag, startPoint x: 242, startPoint y: 535, endPoint x: 65, endPoint y: 535, distance: 176.5
click at [65, 535] on div "Member Info * First Name * Last Name Preferred Name * Date of Birth (MM/DD/YYYY…" at bounding box center [425, 551] width 729 height 506
click at [85, 482] on div at bounding box center [192, 492] width 232 height 20
click at [197, 193] on div at bounding box center [453, 188] width 546 height 26
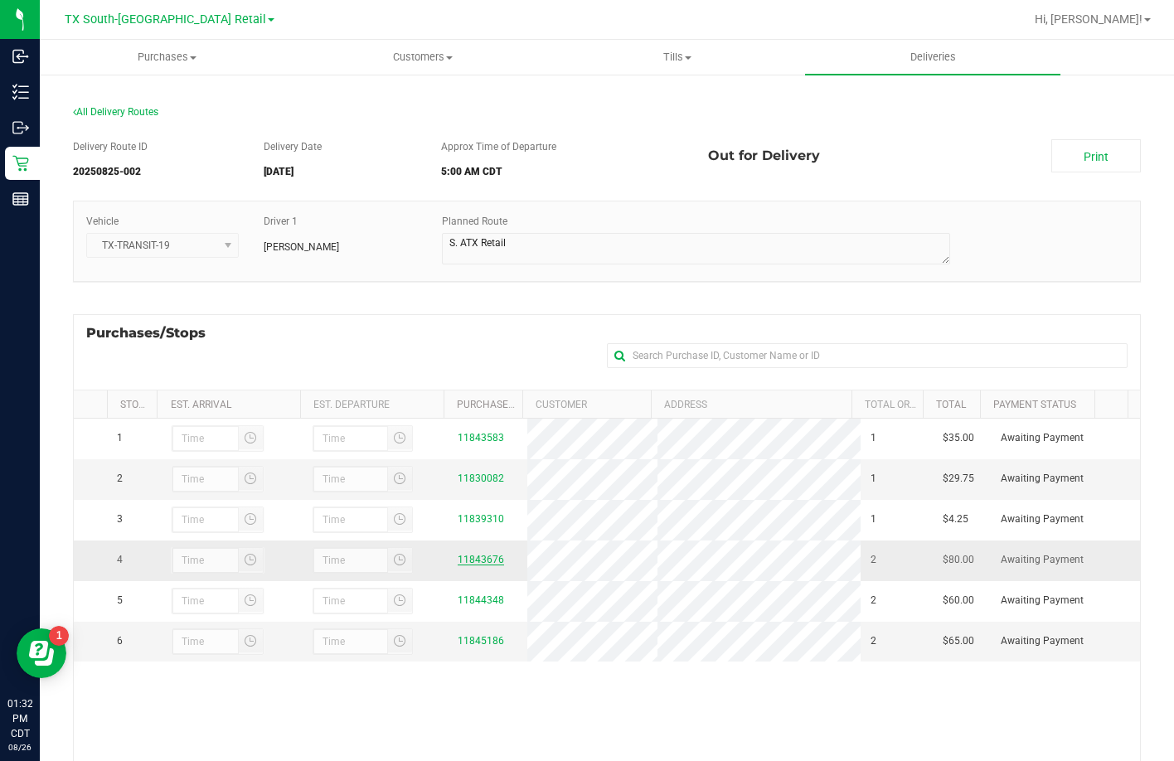
scroll to position [221, 0]
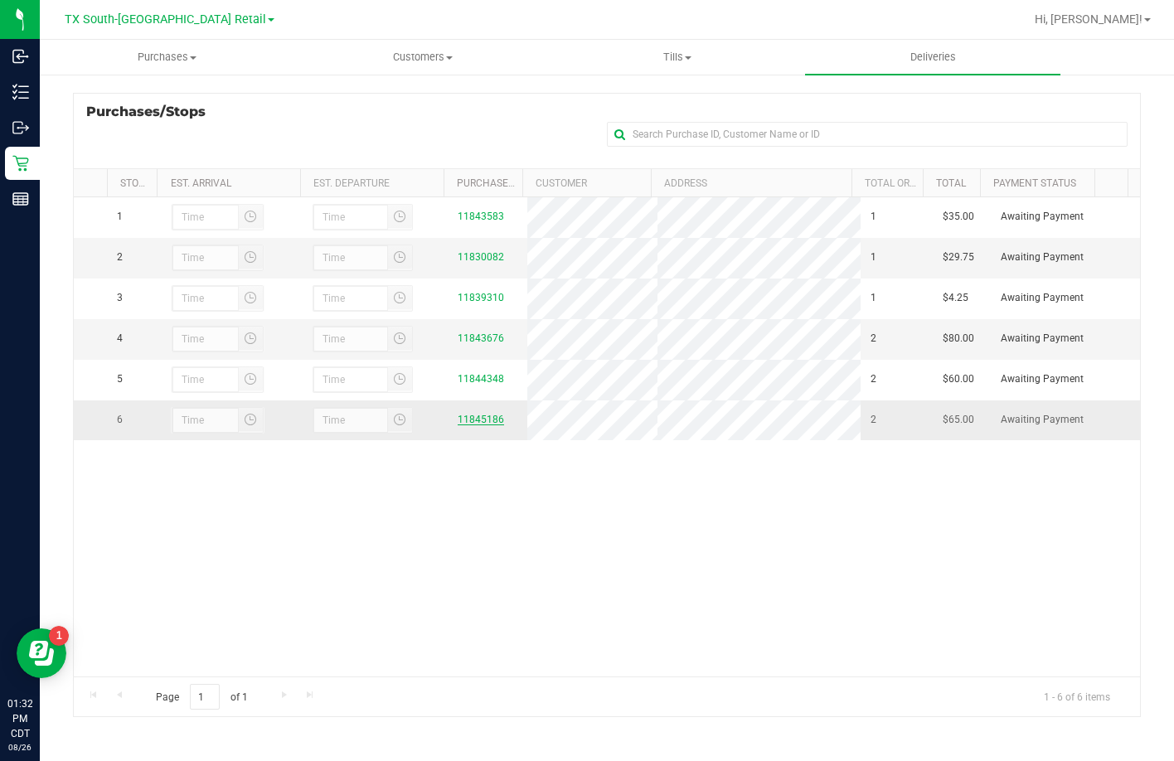
click at [481, 423] on link "11845186" at bounding box center [481, 420] width 46 height 12
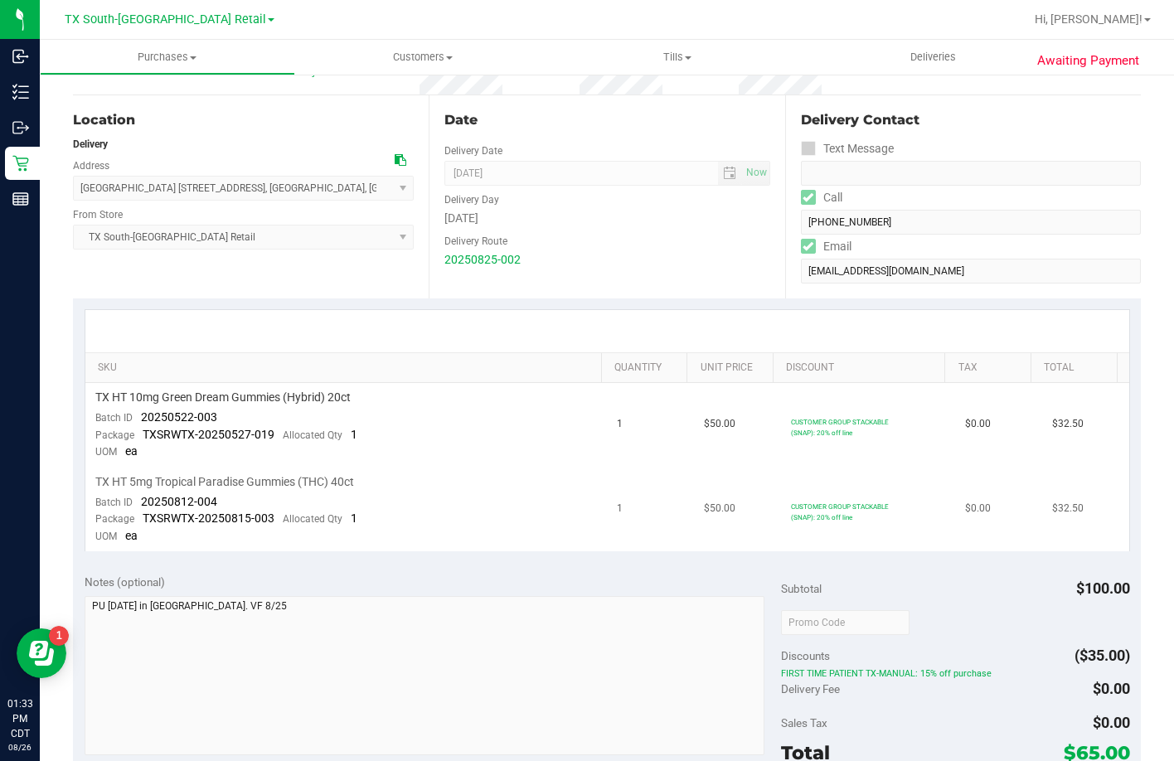
scroll to position [166, 0]
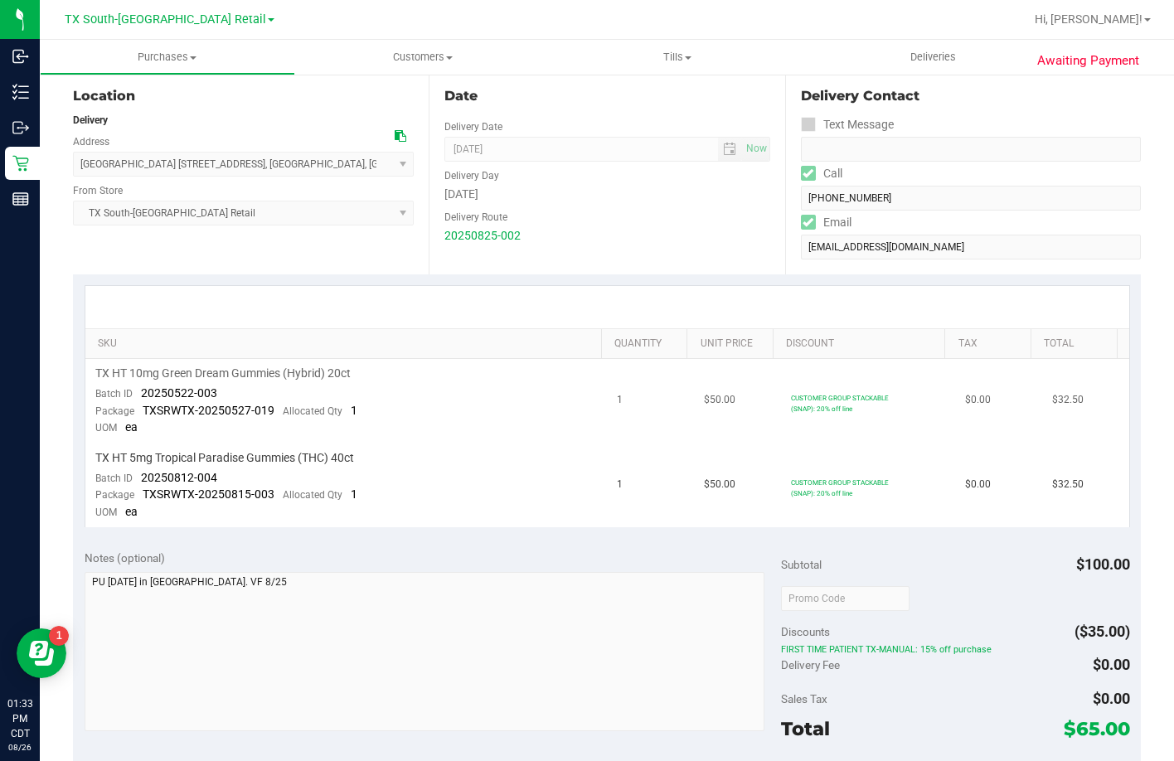
click at [358, 435] on td "TX HT 10mg Green Dream Gummies (Hybrid) 20ct Batch ID 20250522-003 Package TXSR…" at bounding box center [346, 401] width 522 height 85
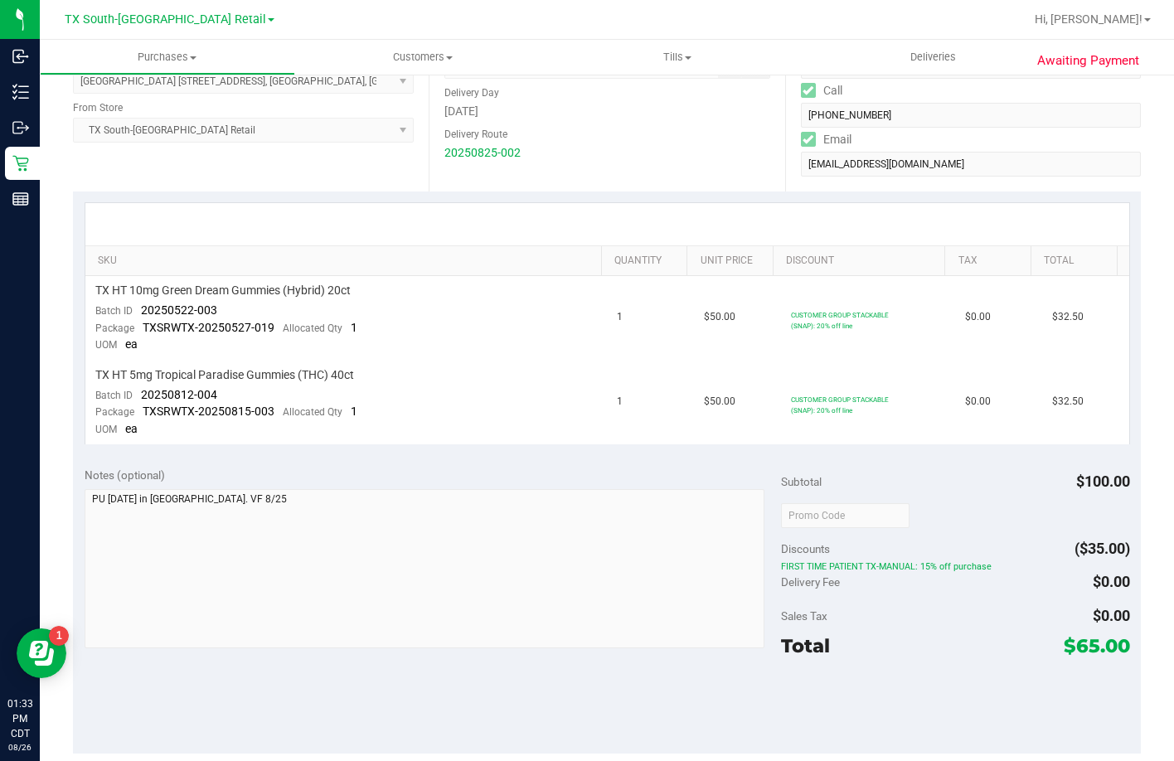
drag, startPoint x: 884, startPoint y: 564, endPoint x: 900, endPoint y: 594, distance: 34.1
click at [882, 567] on span "FIRST TIME PATIENT TX-MANUAL: 15% off purchase" at bounding box center [955, 567] width 348 height 12
click at [900, 52] on span "Deliveries" at bounding box center [933, 57] width 90 height 15
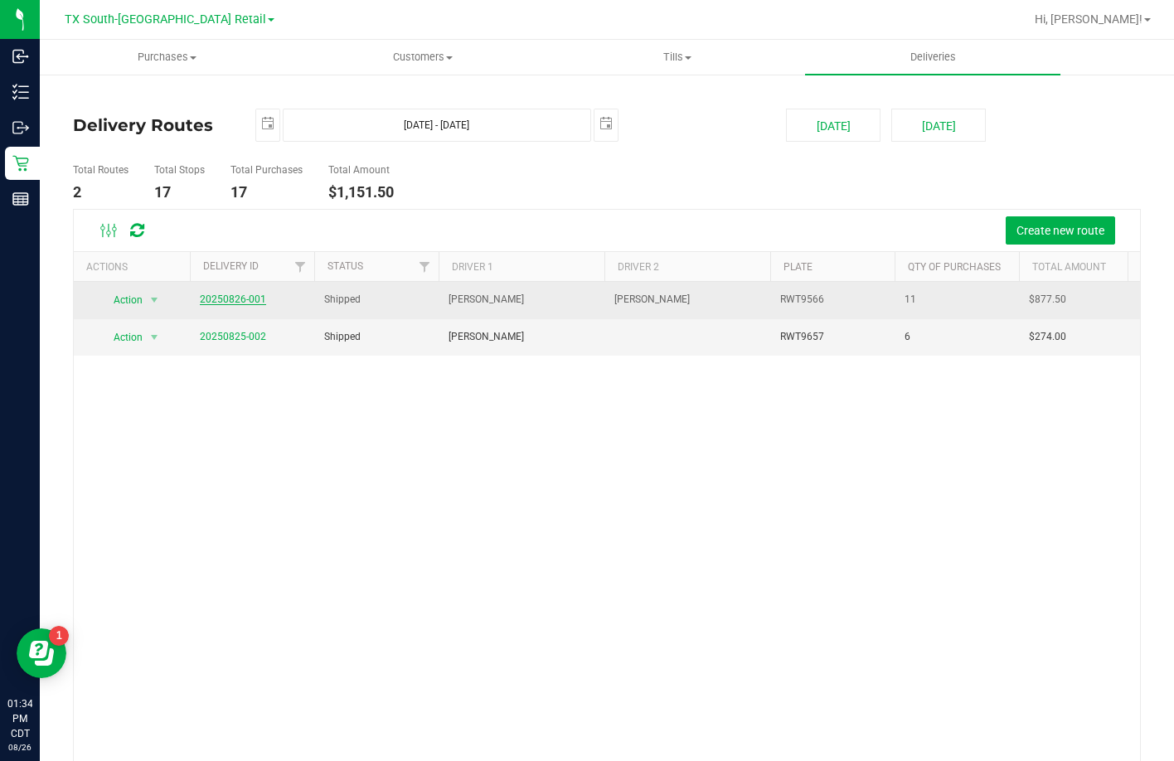
click at [237, 300] on link "20250826-001" at bounding box center [233, 299] width 66 height 12
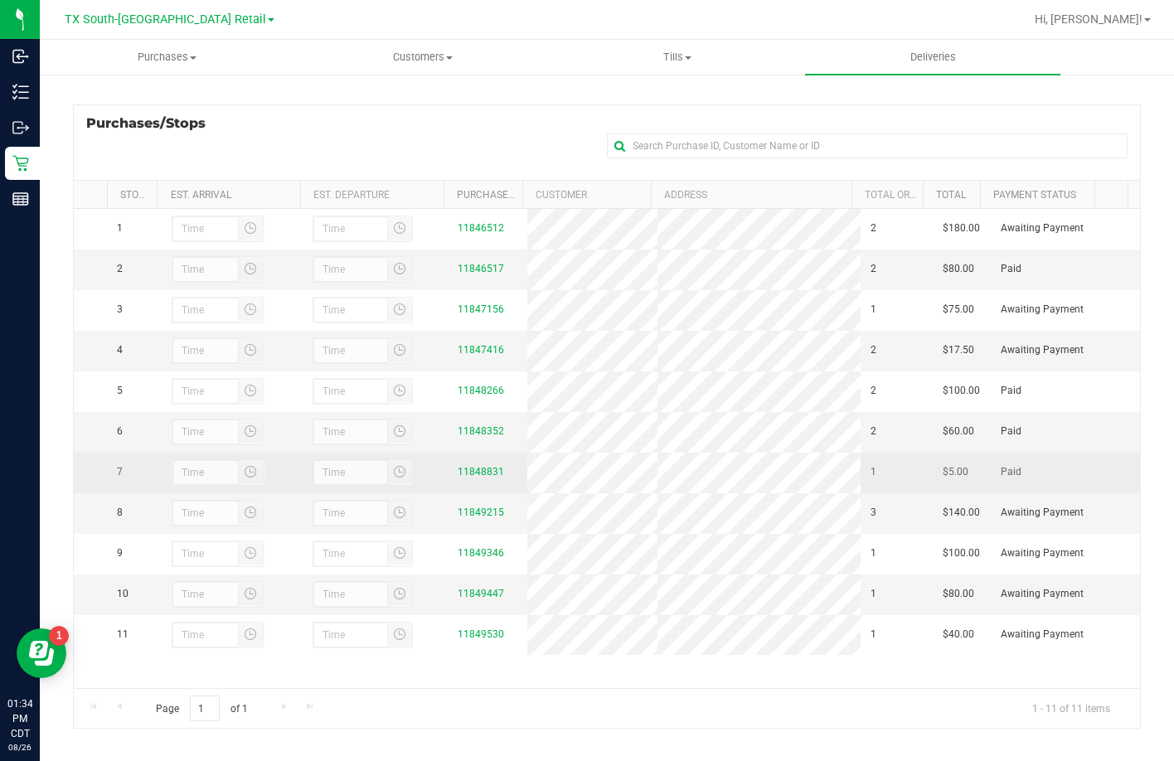
scroll to position [221, 0]
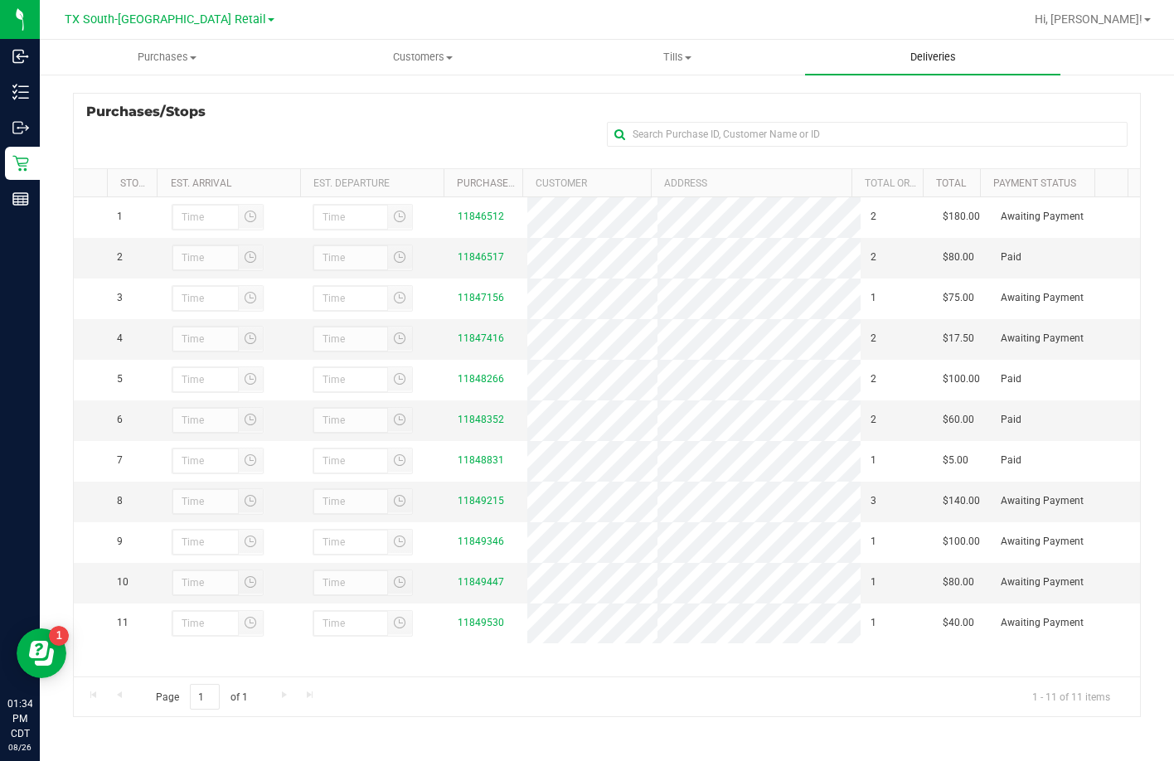
click at [903, 55] on span "Deliveries" at bounding box center [933, 57] width 90 height 15
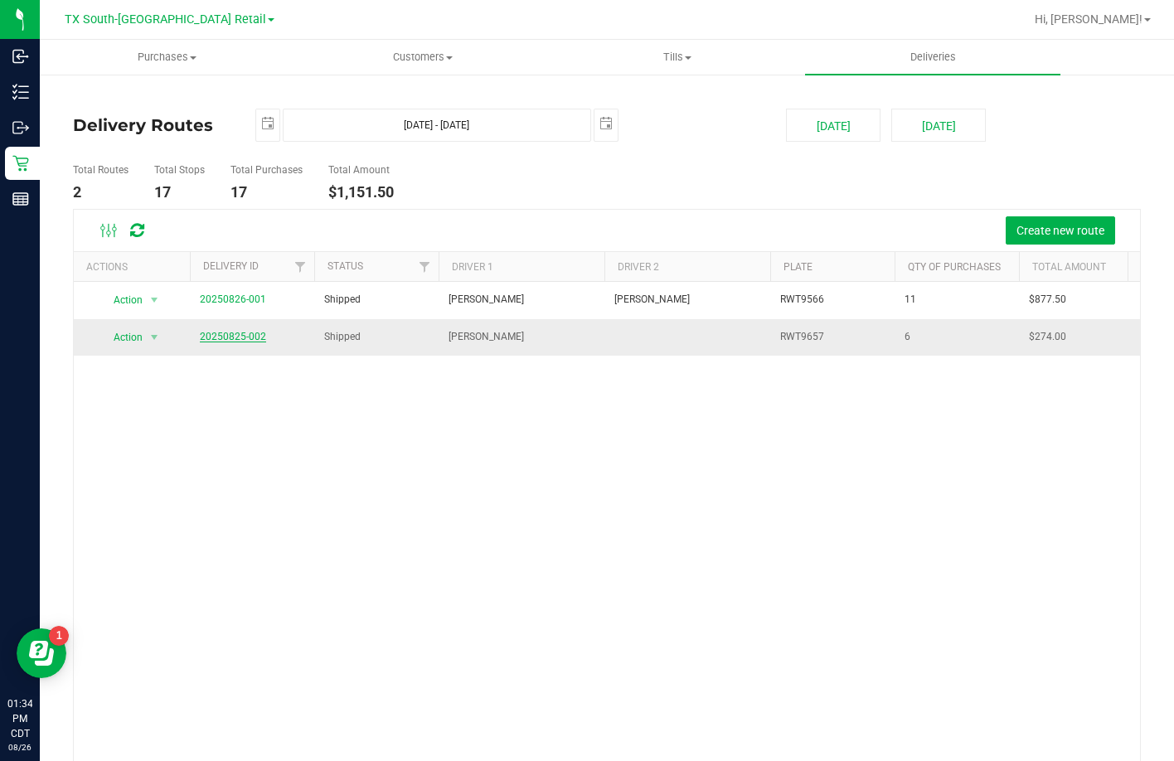
click at [240, 336] on link "20250825-002" at bounding box center [233, 337] width 66 height 12
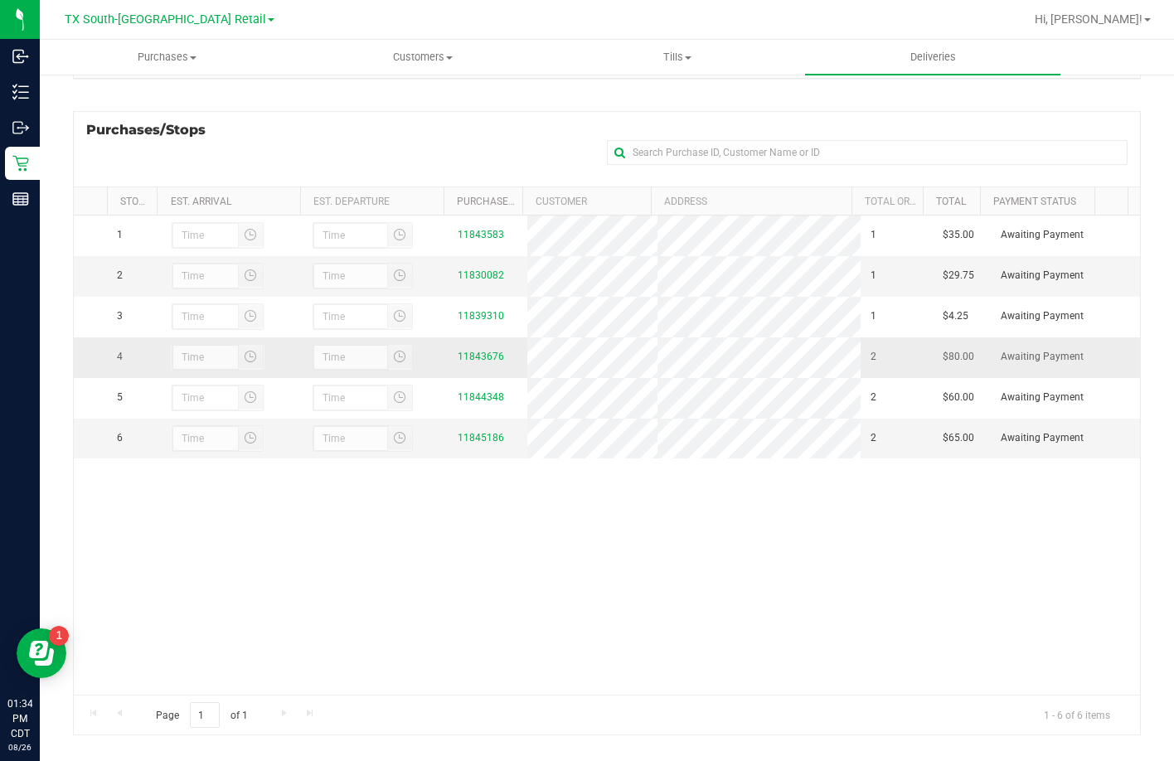
scroll to position [221, 0]
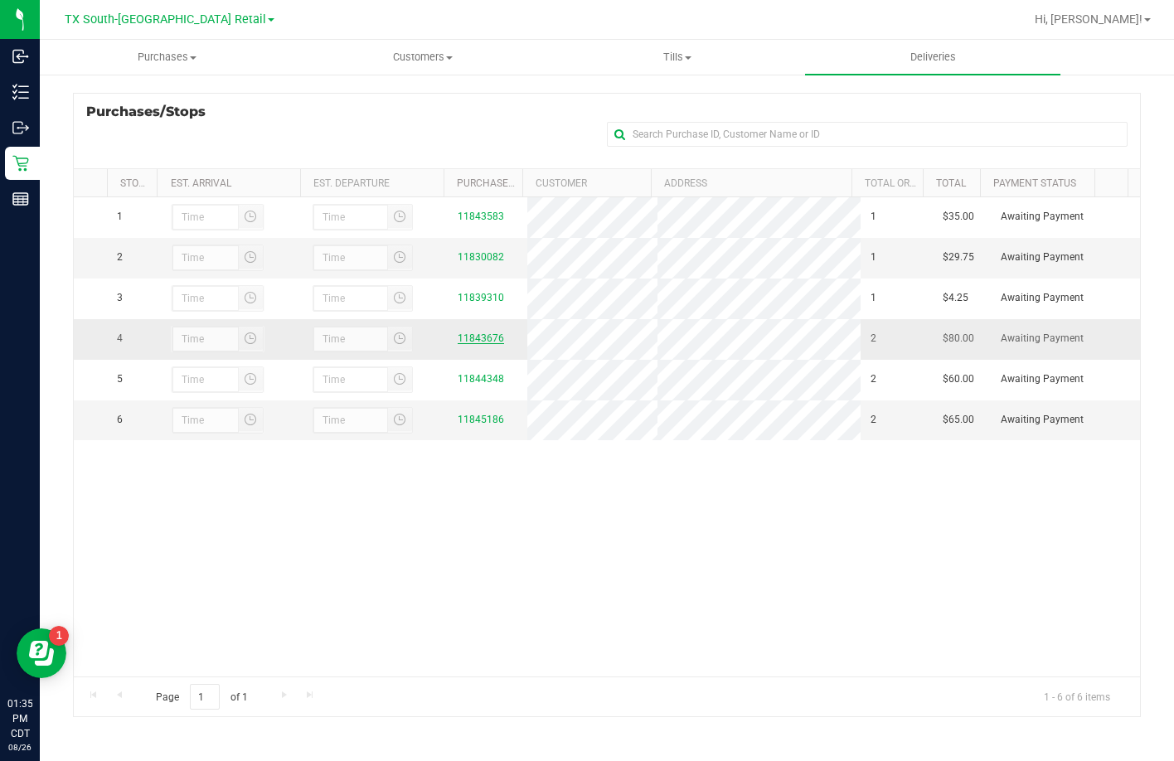
click at [460, 341] on link "11843676" at bounding box center [481, 338] width 46 height 12
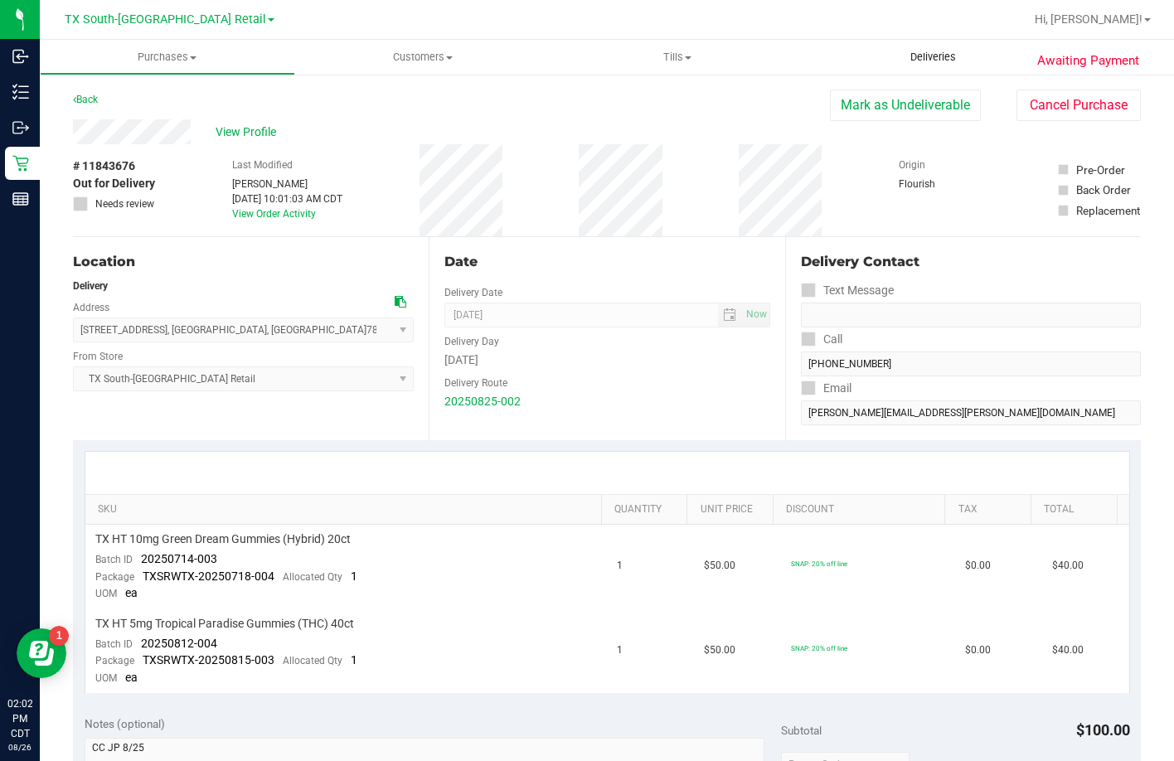
click at [888, 53] on span "Deliveries" at bounding box center [933, 57] width 90 height 15
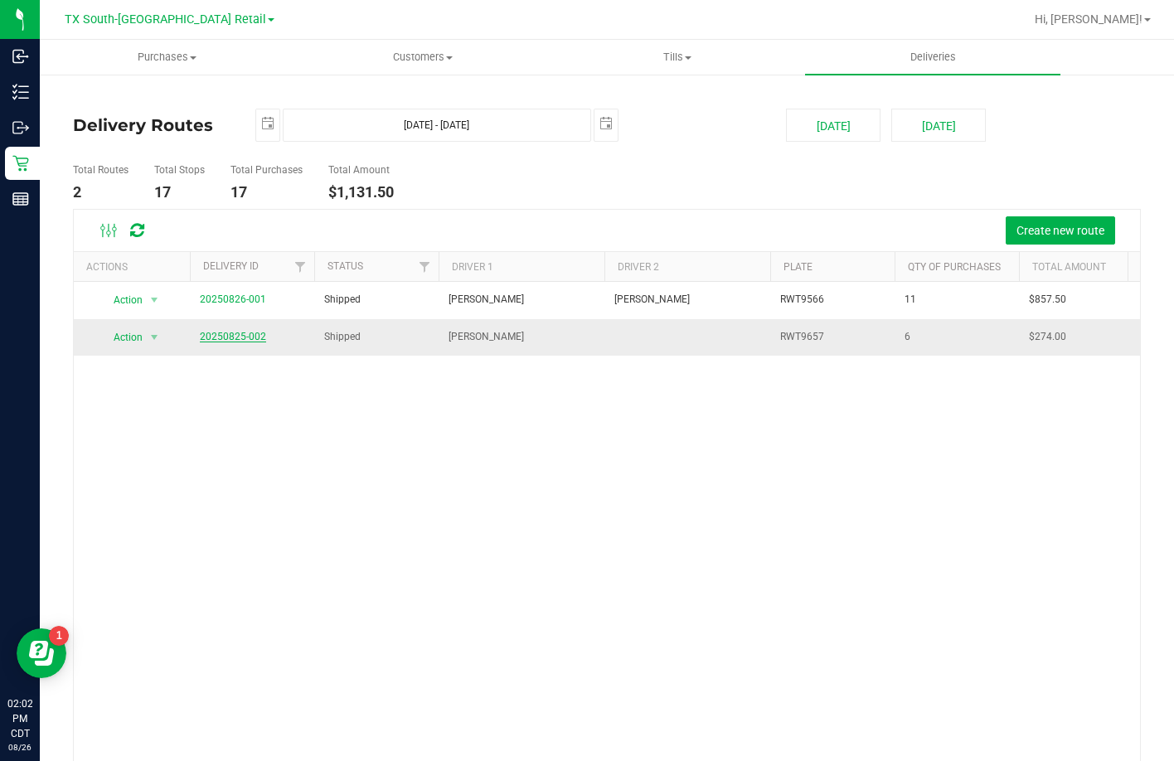
click at [245, 341] on link "20250825-002" at bounding box center [233, 337] width 66 height 12
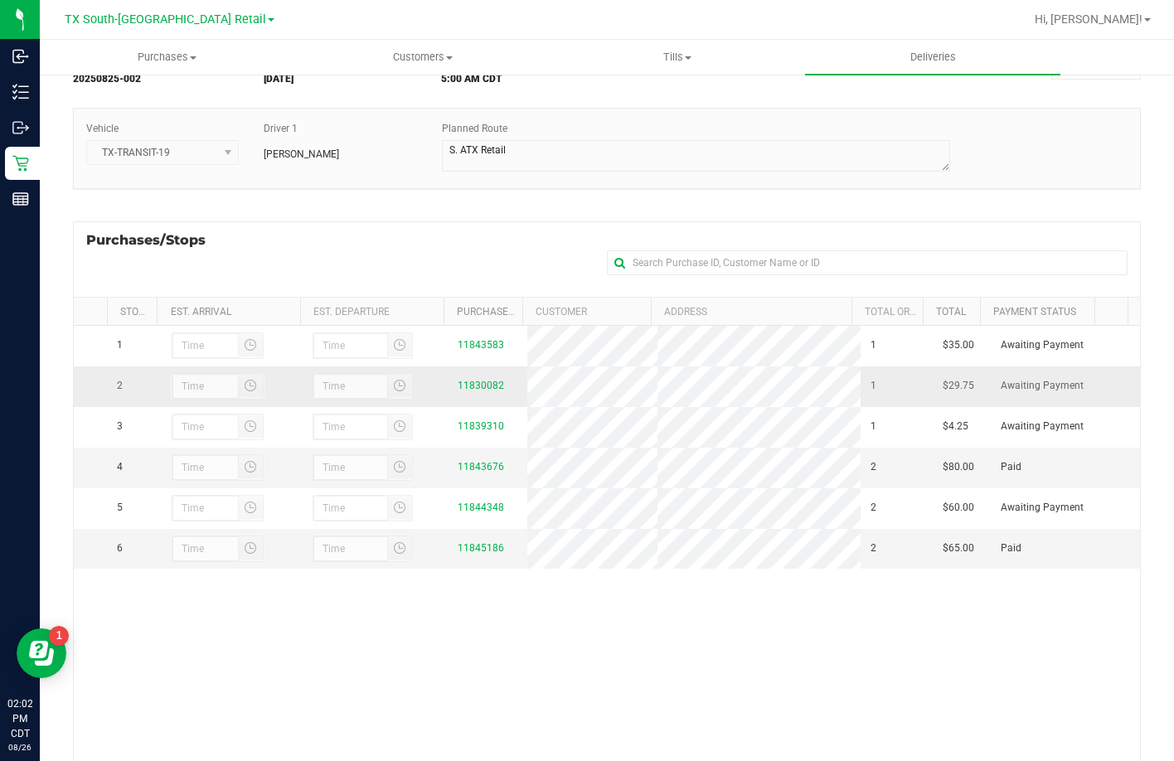
scroll to position [221, 0]
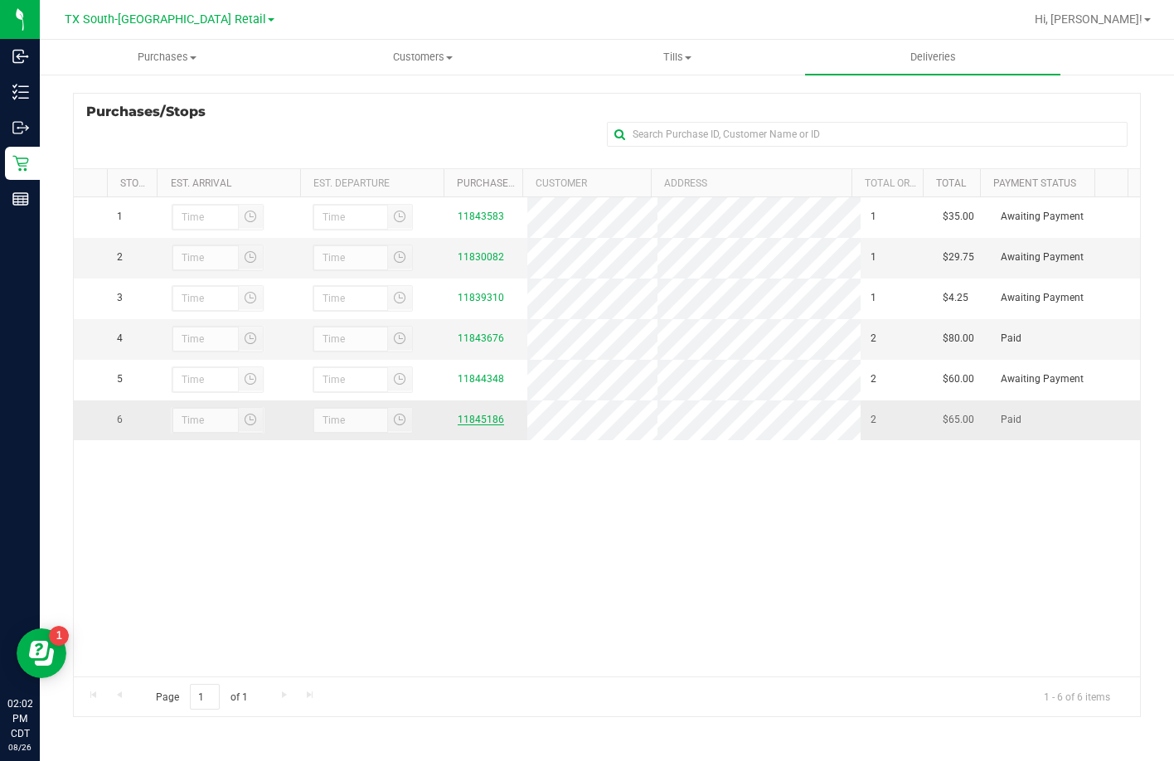
click at [476, 425] on link "11845186" at bounding box center [481, 420] width 46 height 12
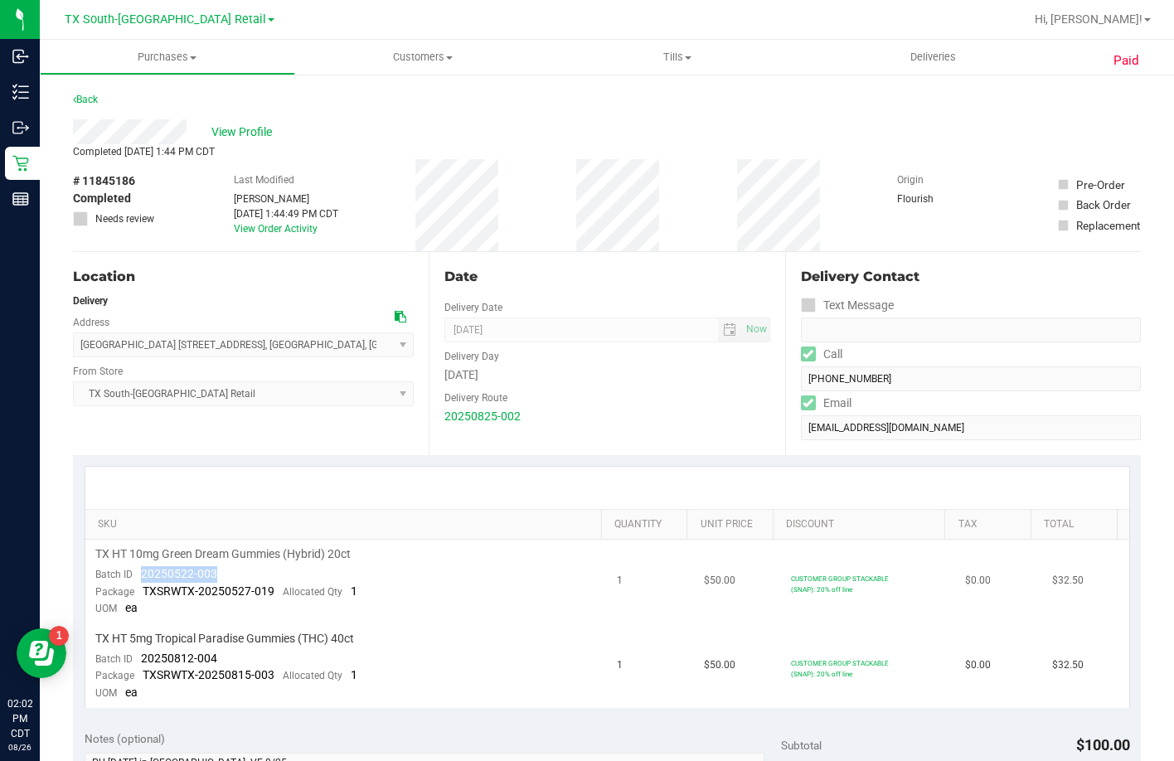
drag, startPoint x: 216, startPoint y: 569, endPoint x: 143, endPoint y: 570, distance: 72.9
click at [143, 570] on td "TX HT 10mg Green Dream Gummies (Hybrid) 20ct Batch ID 20250522-003 Package TXSR…" at bounding box center [346, 582] width 522 height 85
drag, startPoint x: 244, startPoint y: 652, endPoint x: 139, endPoint y: 659, distance: 104.6
click at [139, 659] on td "TX HT 5mg Tropical Paradise Gummies (THC) 40ct Batch ID 20250812-004 Package TX…" at bounding box center [346, 666] width 522 height 84
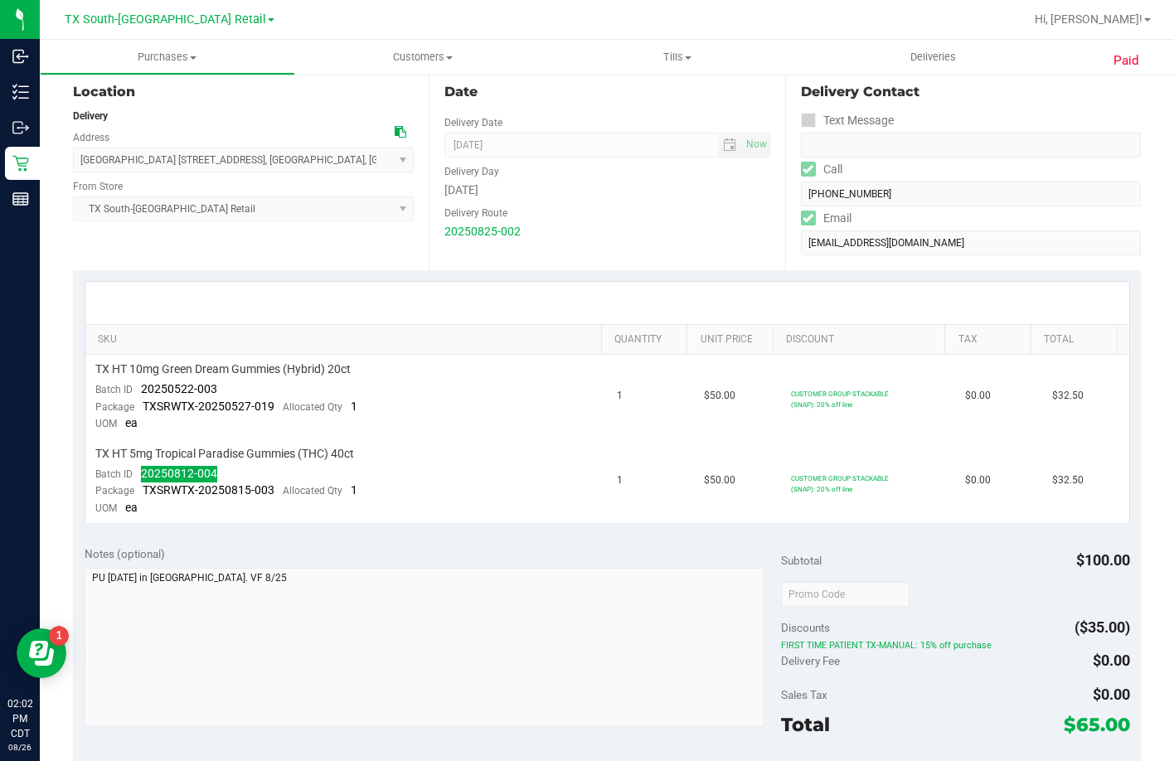
scroll to position [249, 0]
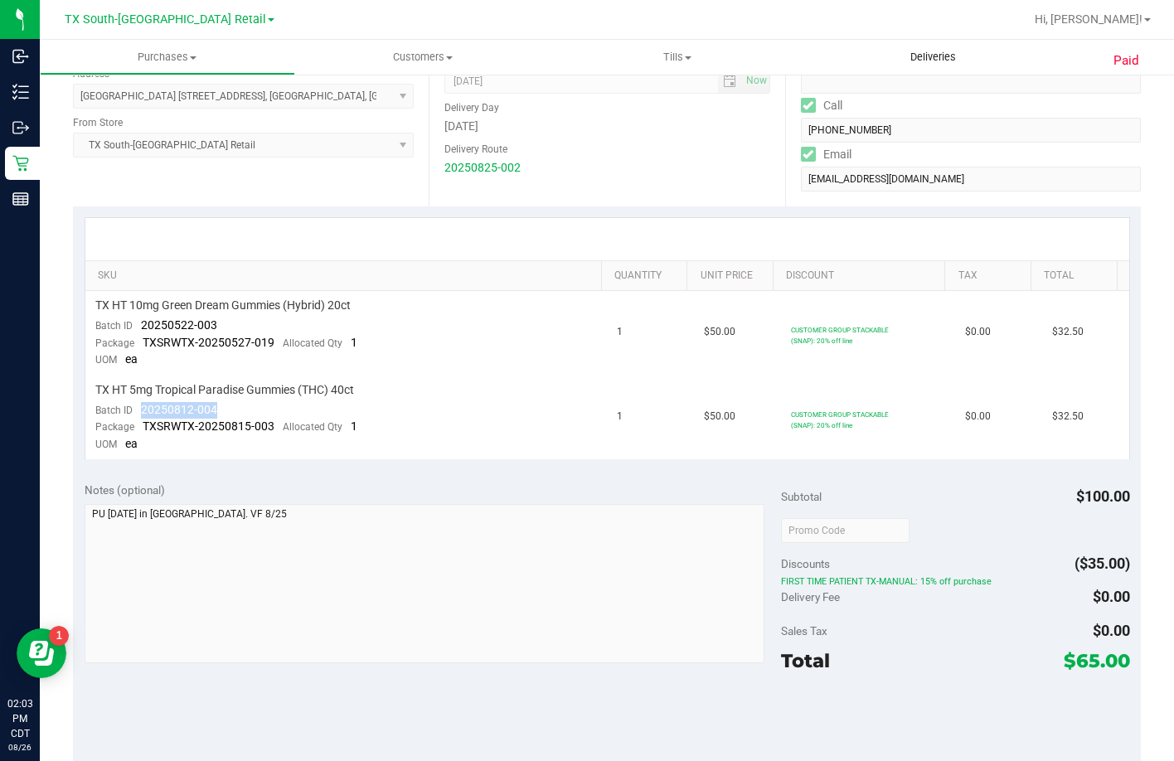
click at [913, 73] on uib-tab-heading "Deliveries" at bounding box center [932, 57] width 255 height 35
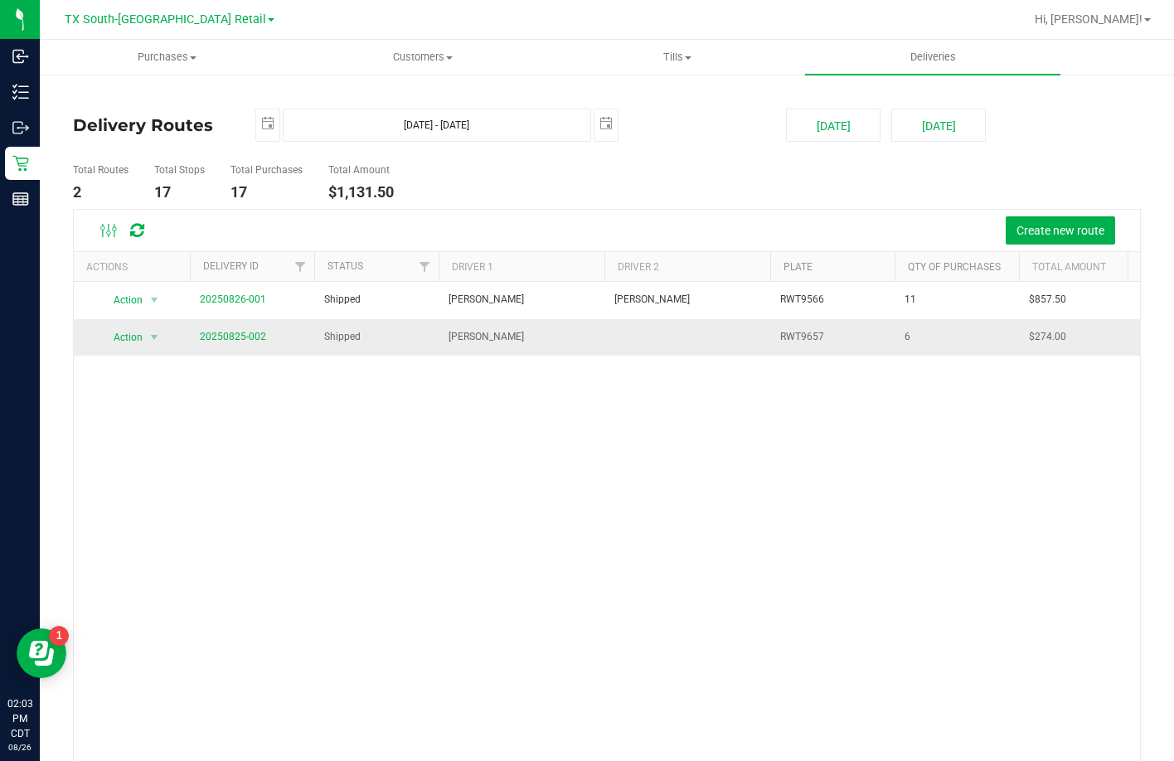
click at [247, 331] on span "20250825-002" at bounding box center [233, 337] width 66 height 16
click at [245, 335] on link "20250825-002" at bounding box center [233, 337] width 66 height 12
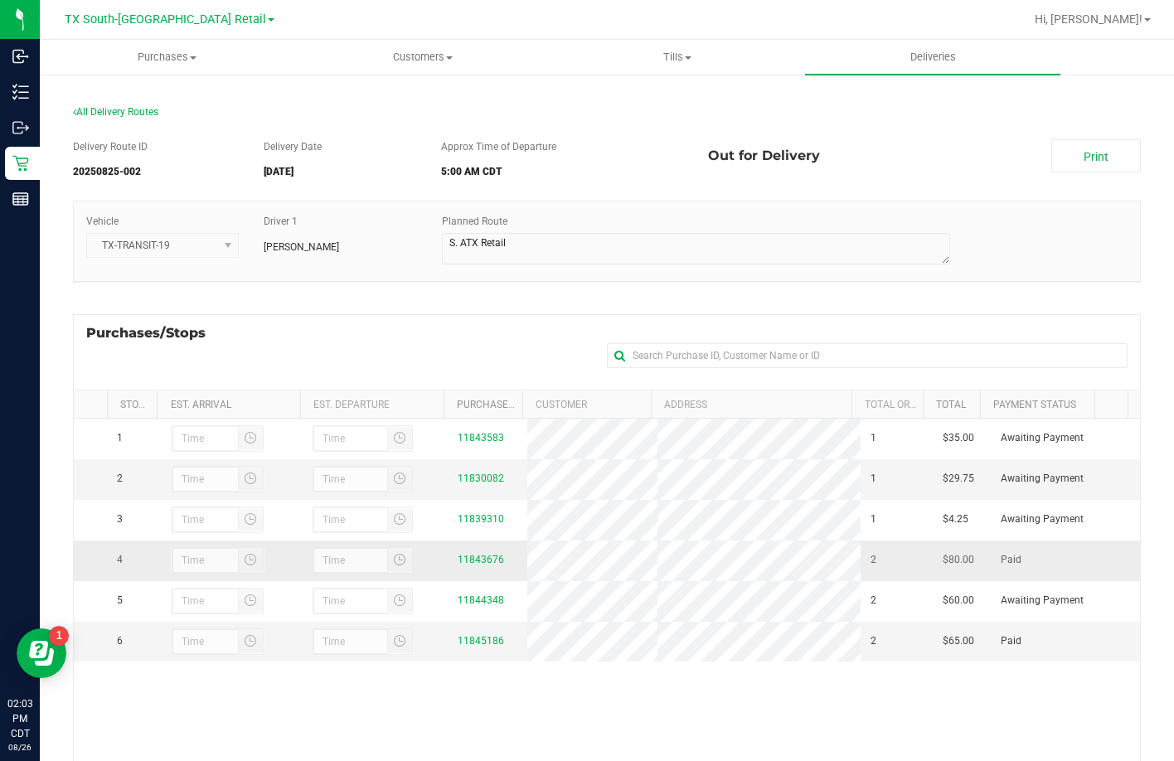
click at [456, 574] on td "11843676" at bounding box center [488, 560] width 80 height 41
click at [458, 565] on link "11843676" at bounding box center [481, 560] width 46 height 12
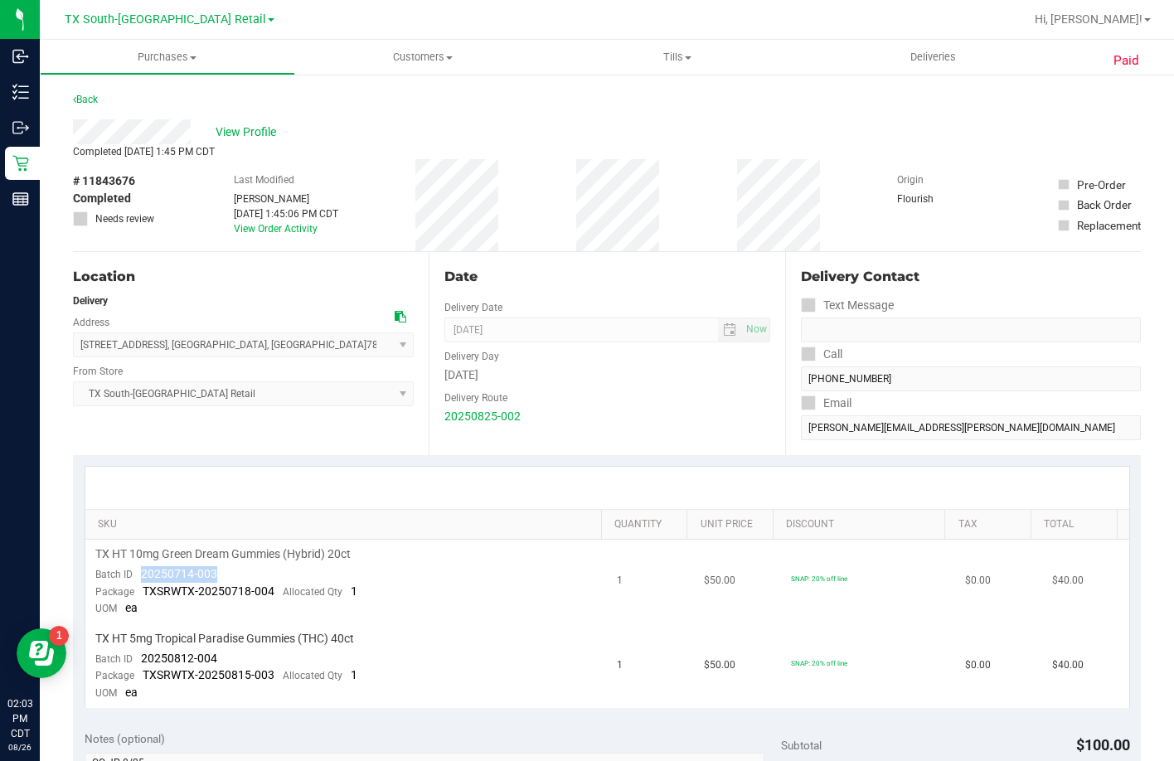
drag, startPoint x: 225, startPoint y: 576, endPoint x: 137, endPoint y: 576, distance: 88.7
click at [137, 576] on td "TX HT 10mg Green Dream Gummies (Hybrid) 20ct Batch ID 20250714-003 Package TXSR…" at bounding box center [346, 582] width 522 height 85
drag, startPoint x: 196, startPoint y: 652, endPoint x: 138, endPoint y: 657, distance: 57.4
click at [138, 657] on td "TX HT 5mg Tropical Paradise Gummies (THC) 40ct Batch ID 20250812-004 Package TX…" at bounding box center [346, 666] width 522 height 84
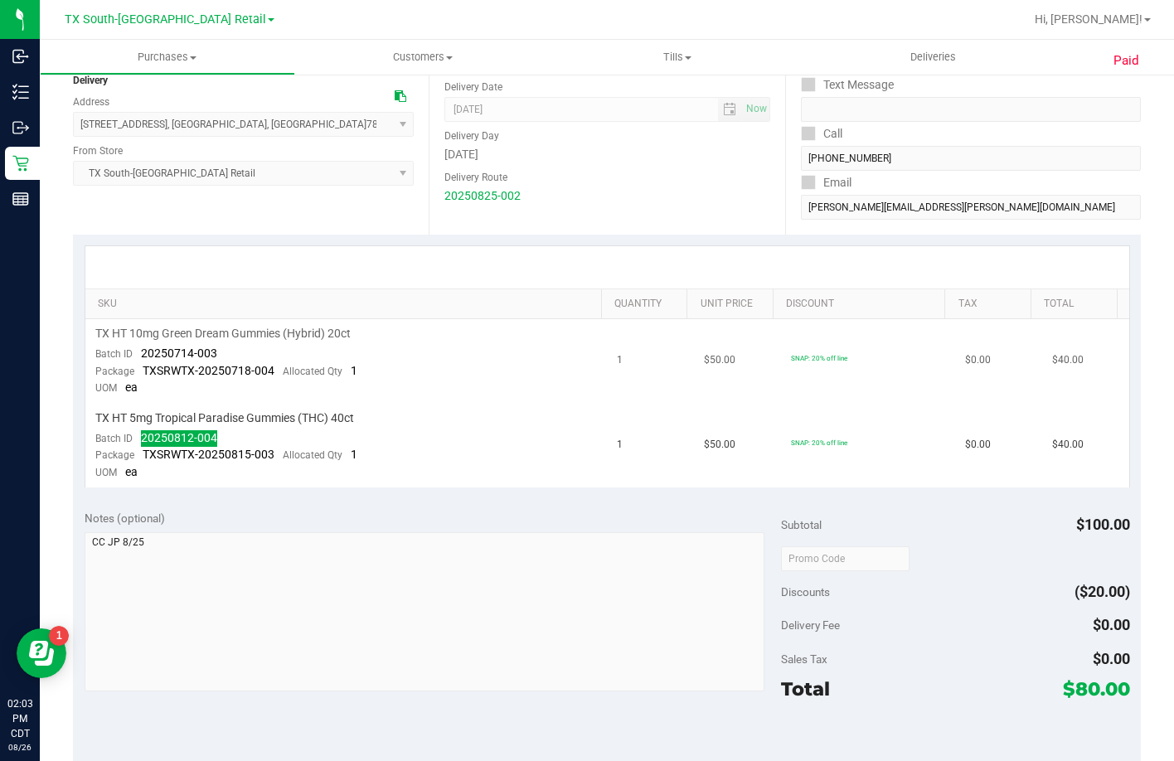
scroll to position [249, 0]
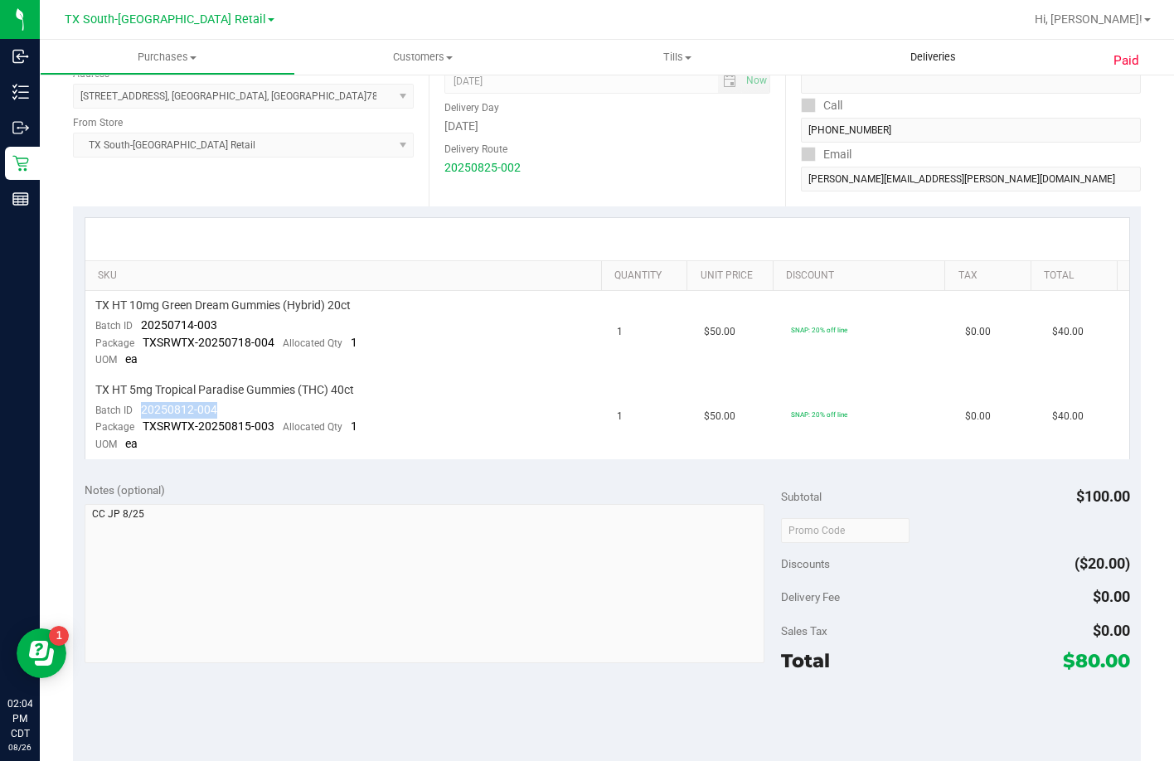
click at [969, 63] on span "Deliveries" at bounding box center [933, 57] width 90 height 15
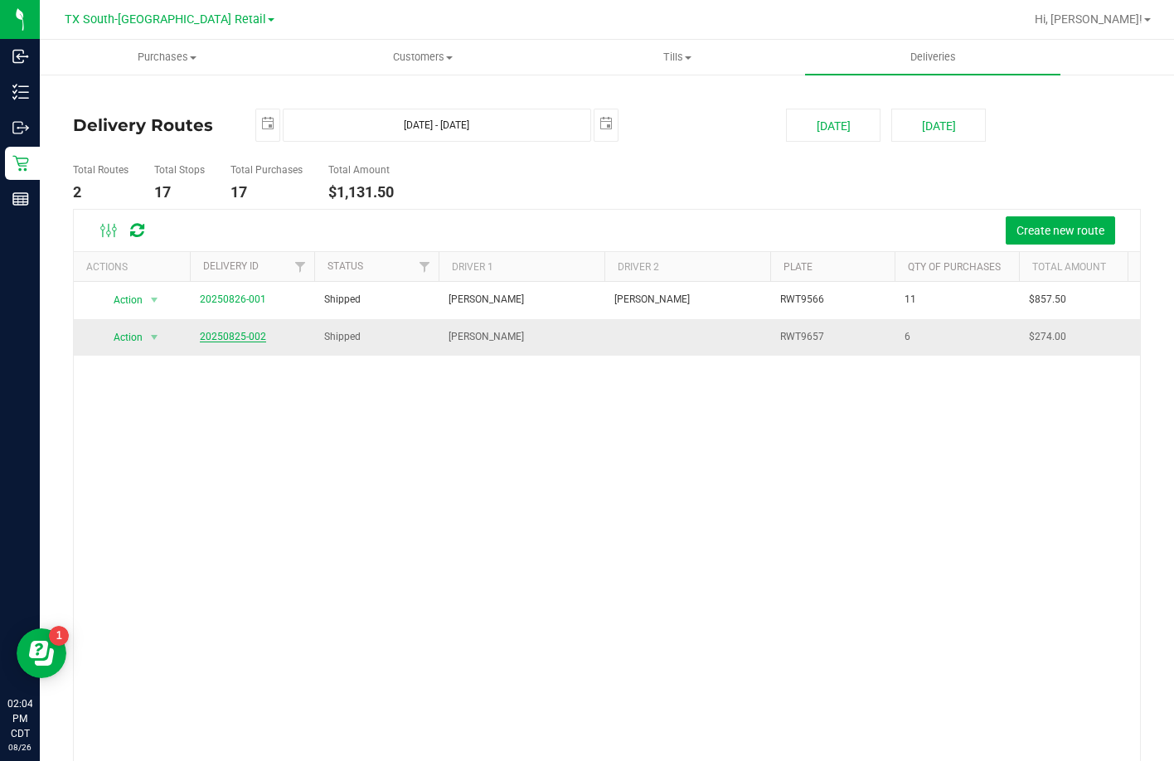
click at [220, 331] on link "20250825-002" at bounding box center [233, 337] width 66 height 12
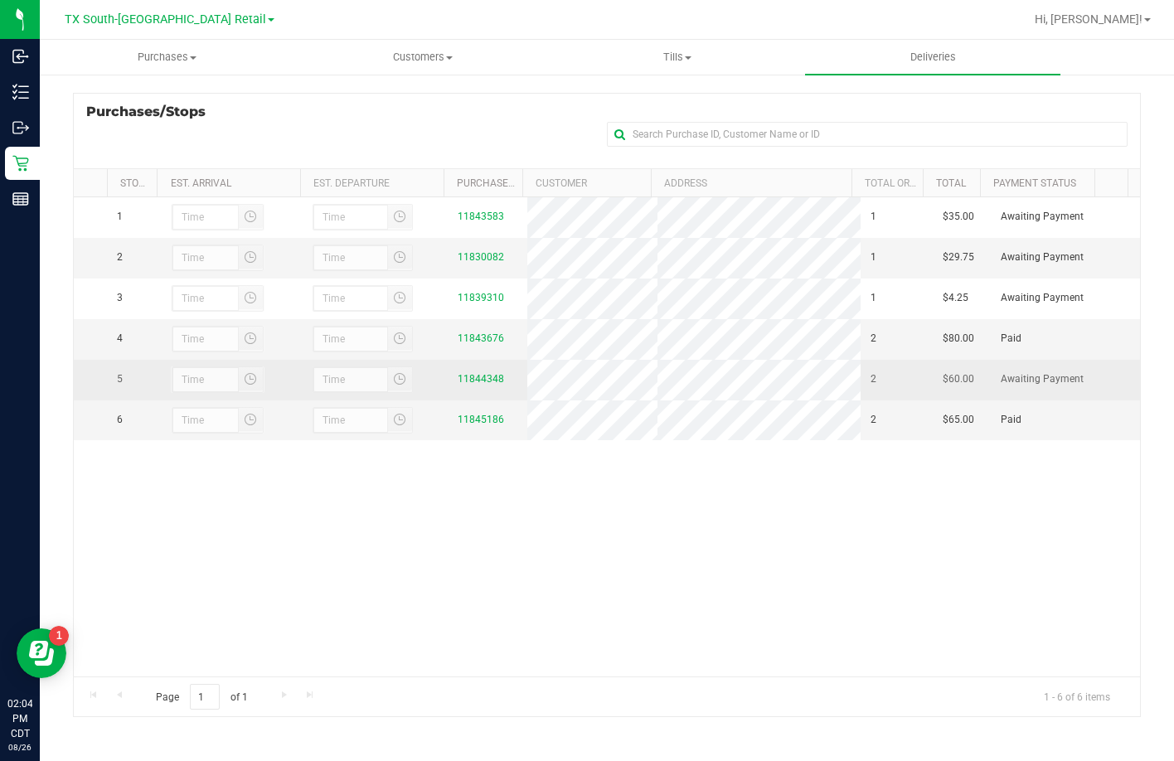
scroll to position [138, 0]
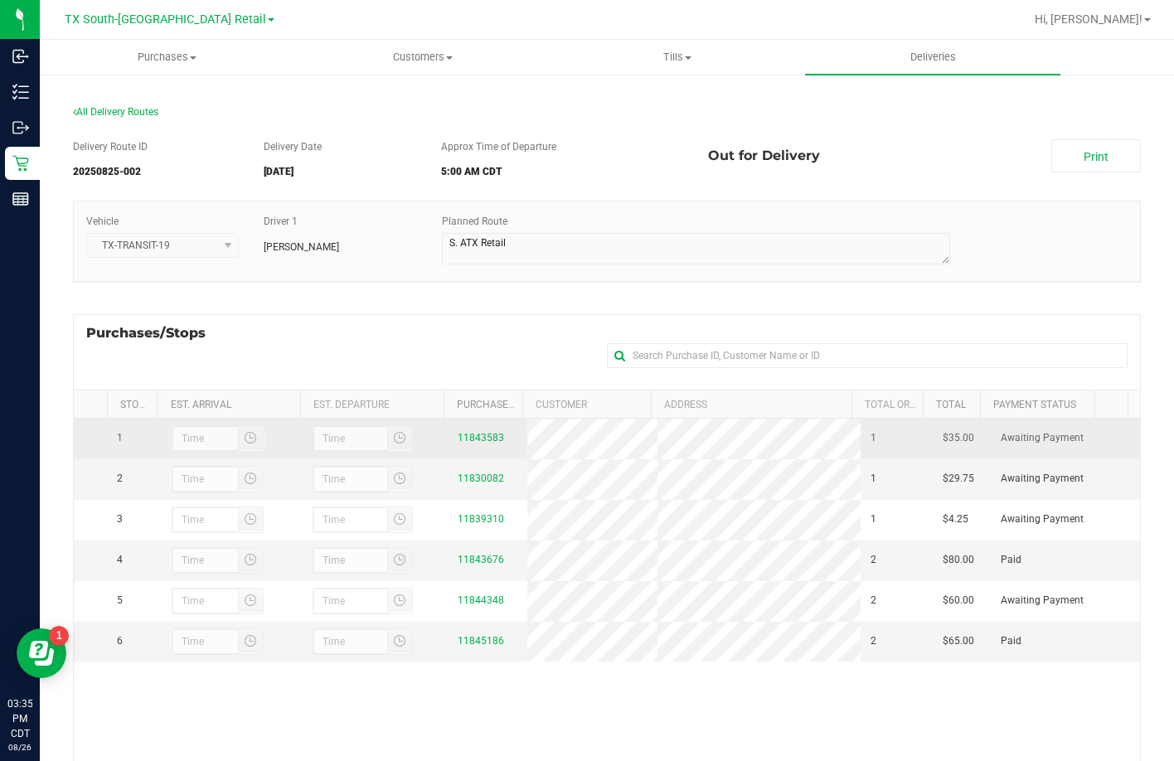
scroll to position [138, 0]
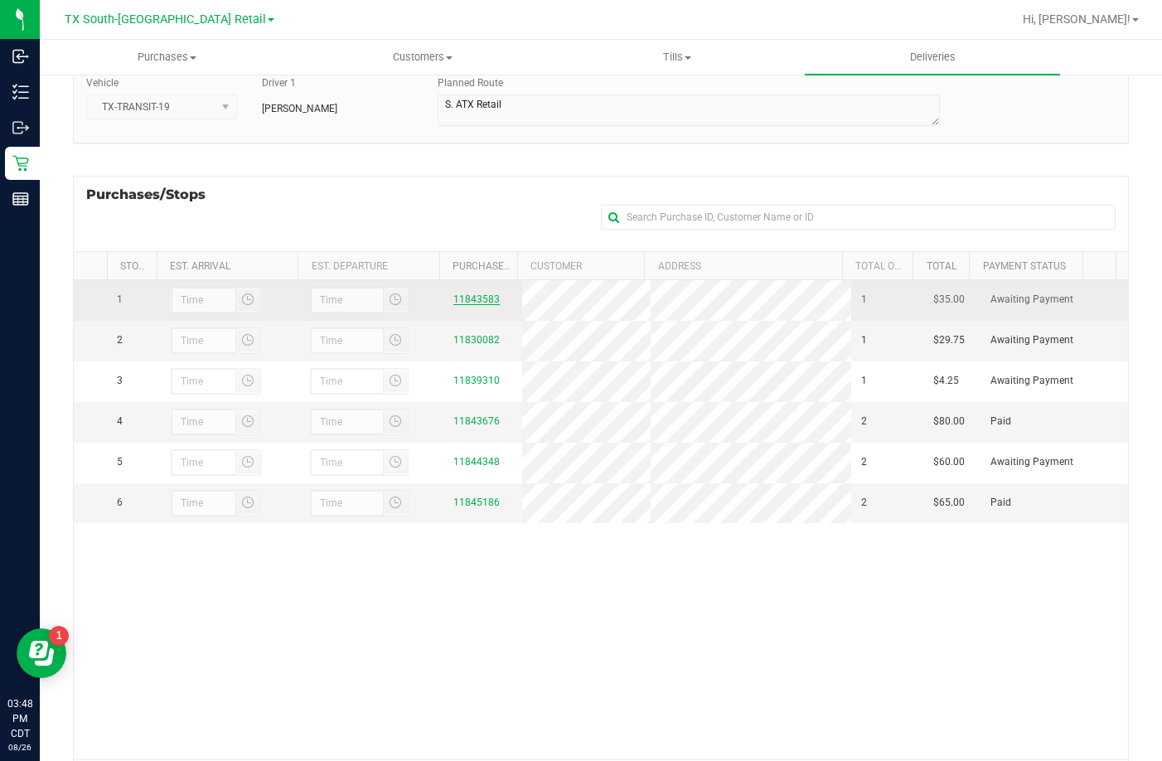
click at [479, 298] on link "11843583" at bounding box center [476, 299] width 46 height 12
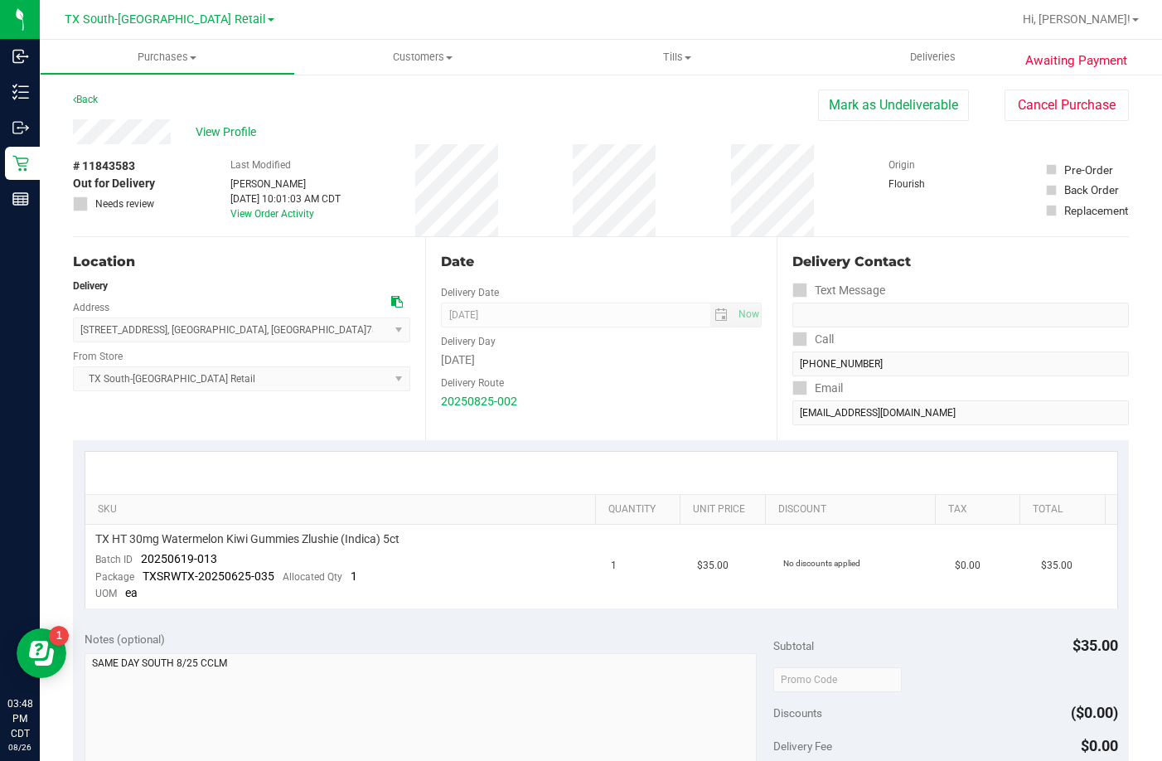
click at [781, 411] on div "Delivery Contact Text Message Call [PHONE_NUMBER] Email [EMAIL_ADDRESS][DOMAIN_…" at bounding box center [953, 338] width 352 height 203
click at [848, 112] on button "Mark as Undeliverable" at bounding box center [893, 105] width 151 height 31
click at [845, 112] on button "Mark as Packed" at bounding box center [907, 105] width 124 height 31
click at [897, 111] on button "Send Back to Created" at bounding box center [895, 105] width 147 height 31
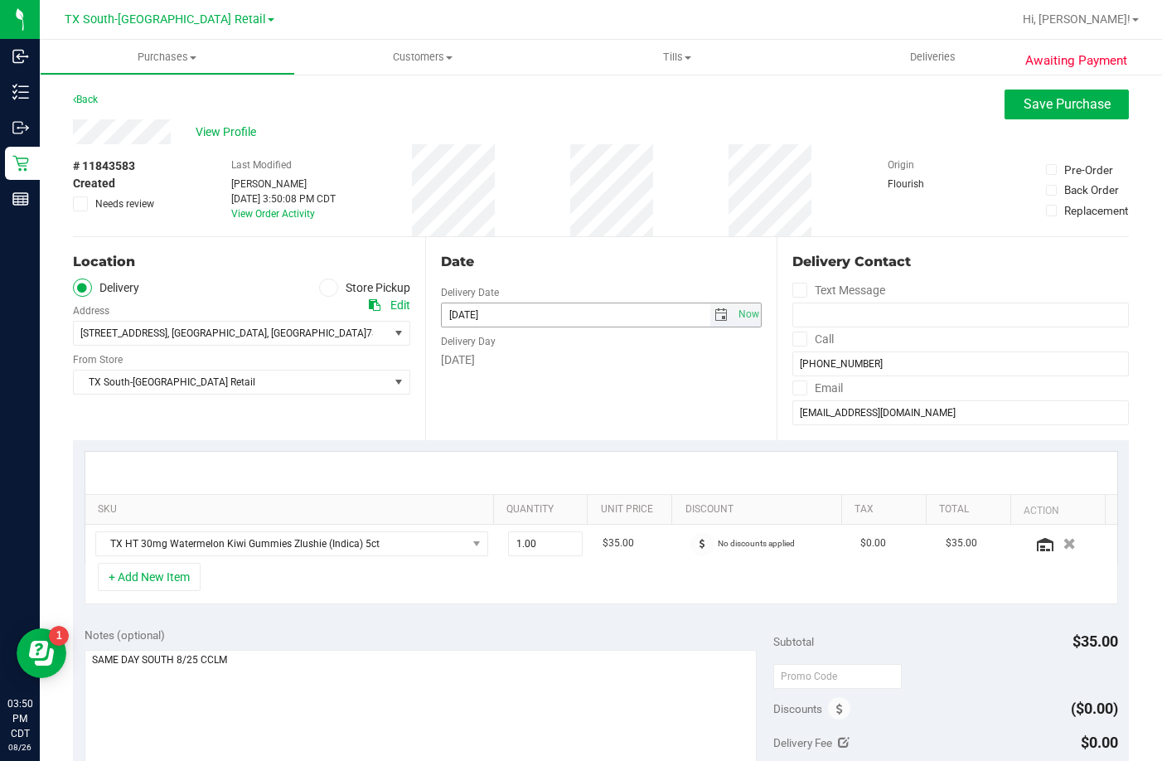
click at [714, 317] on span "select" at bounding box center [720, 314] width 13 height 13
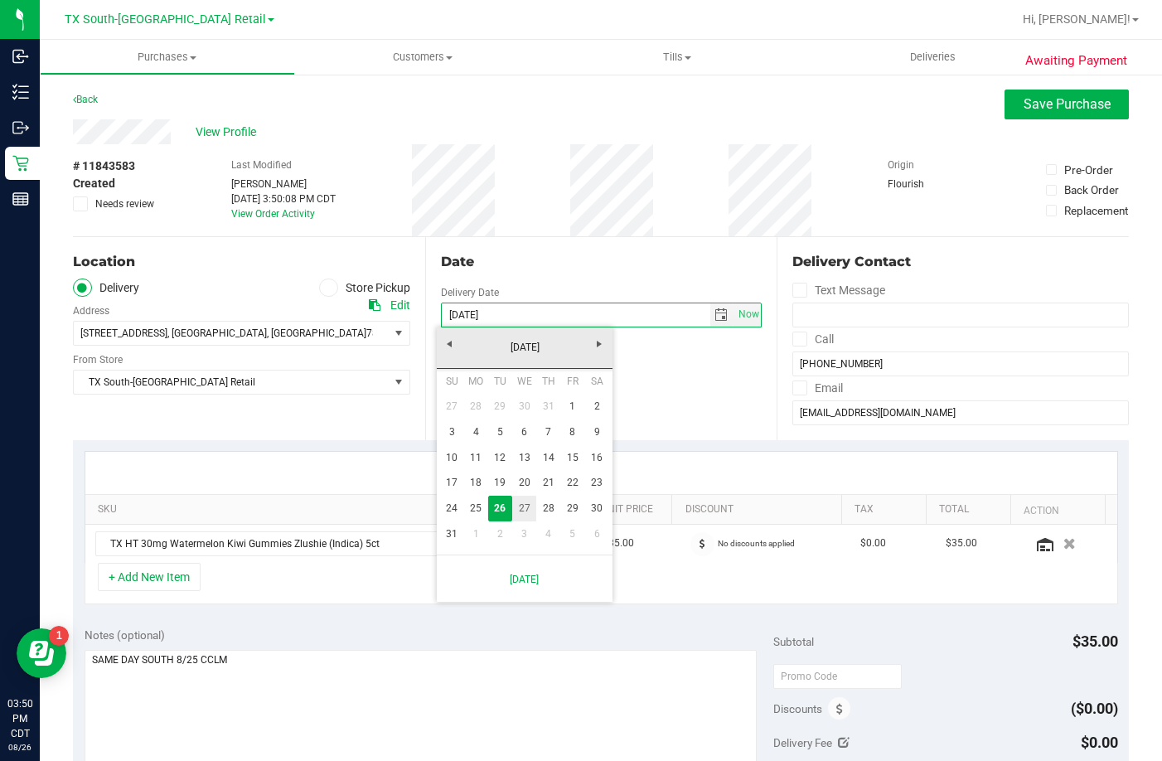
click at [523, 508] on link "27" at bounding box center [524, 509] width 24 height 26
type input "[DATE]"
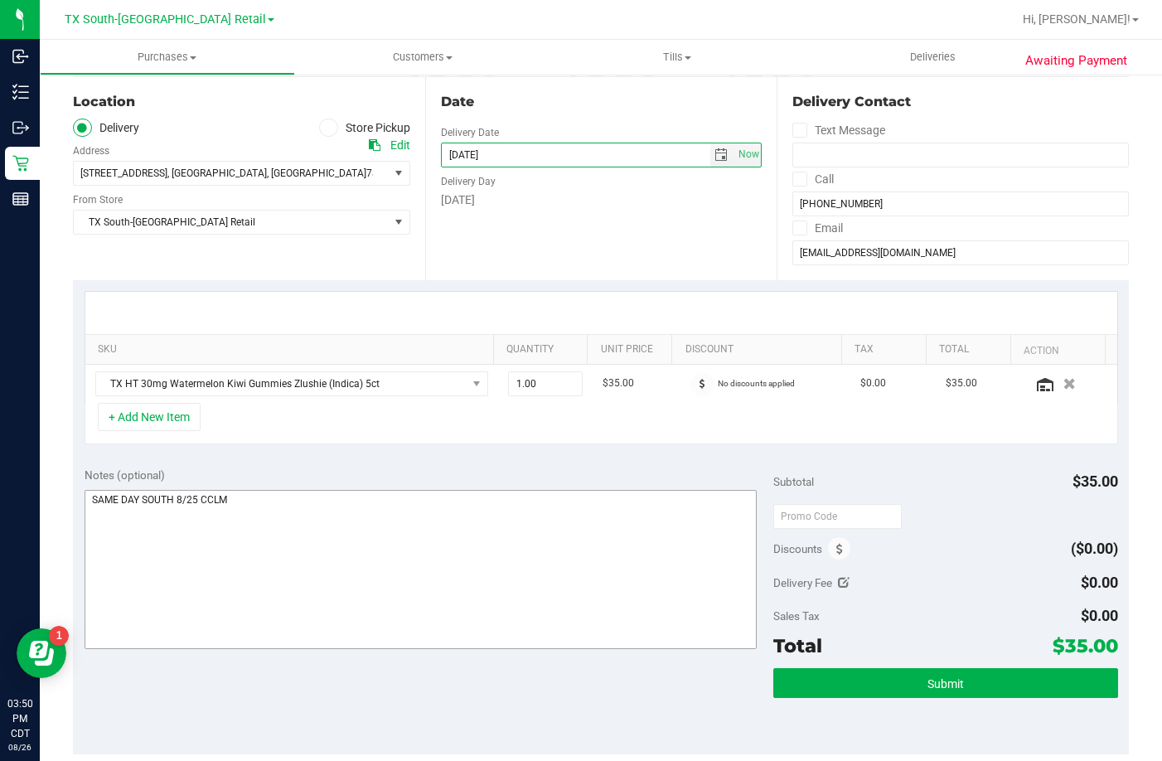
scroll to position [166, 0]
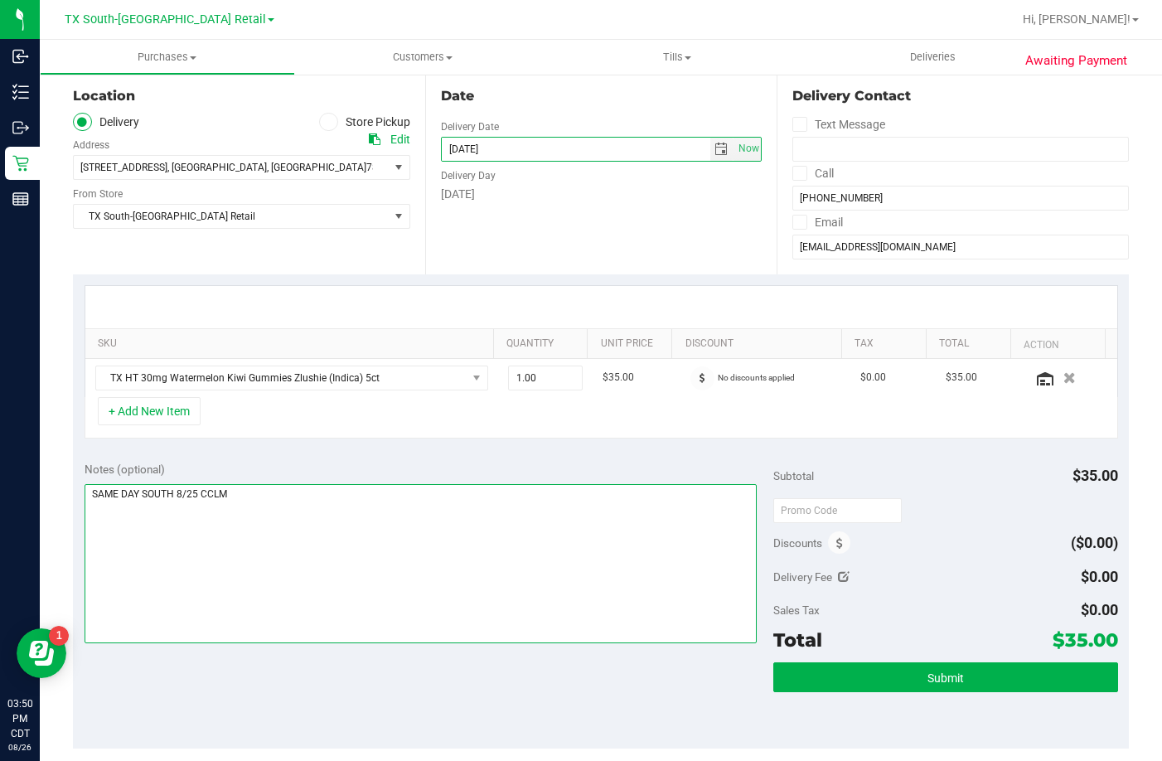
click at [438, 548] on textarea at bounding box center [421, 563] width 672 height 159
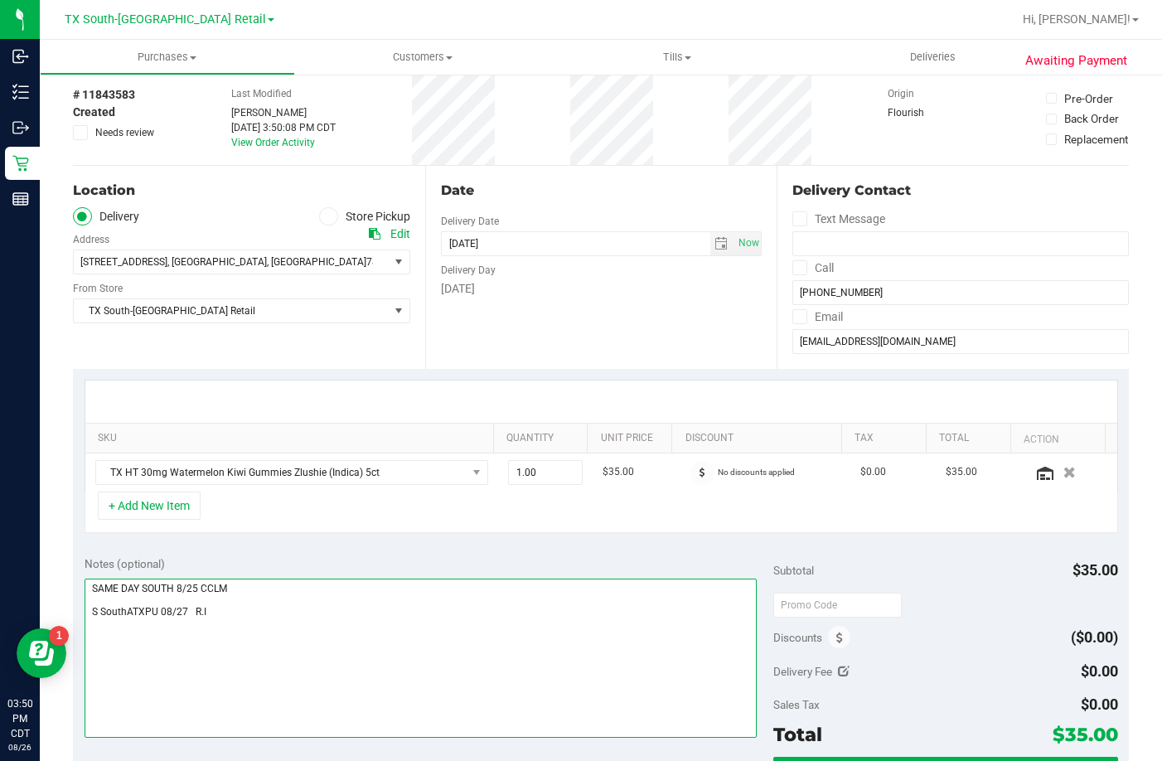
scroll to position [0, 0]
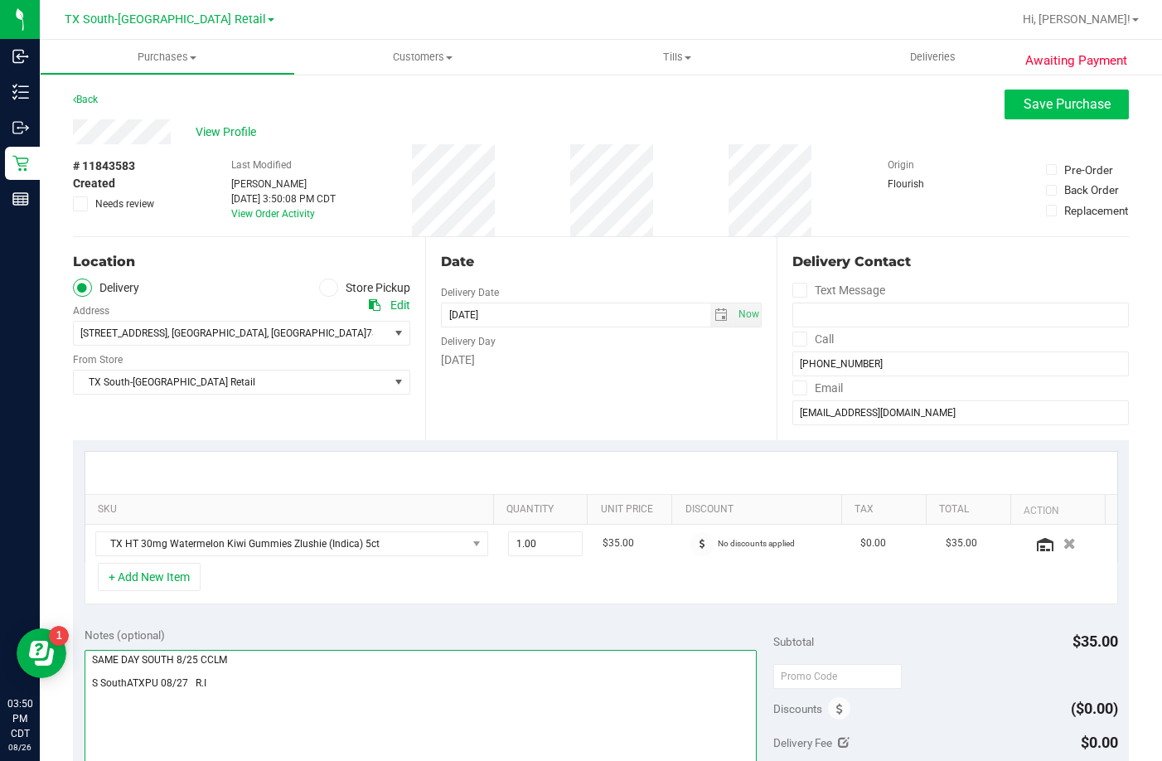
type textarea "SAME DAY SOUTH 8/25 CCLM S SouthATXPU 08/27 R.I"
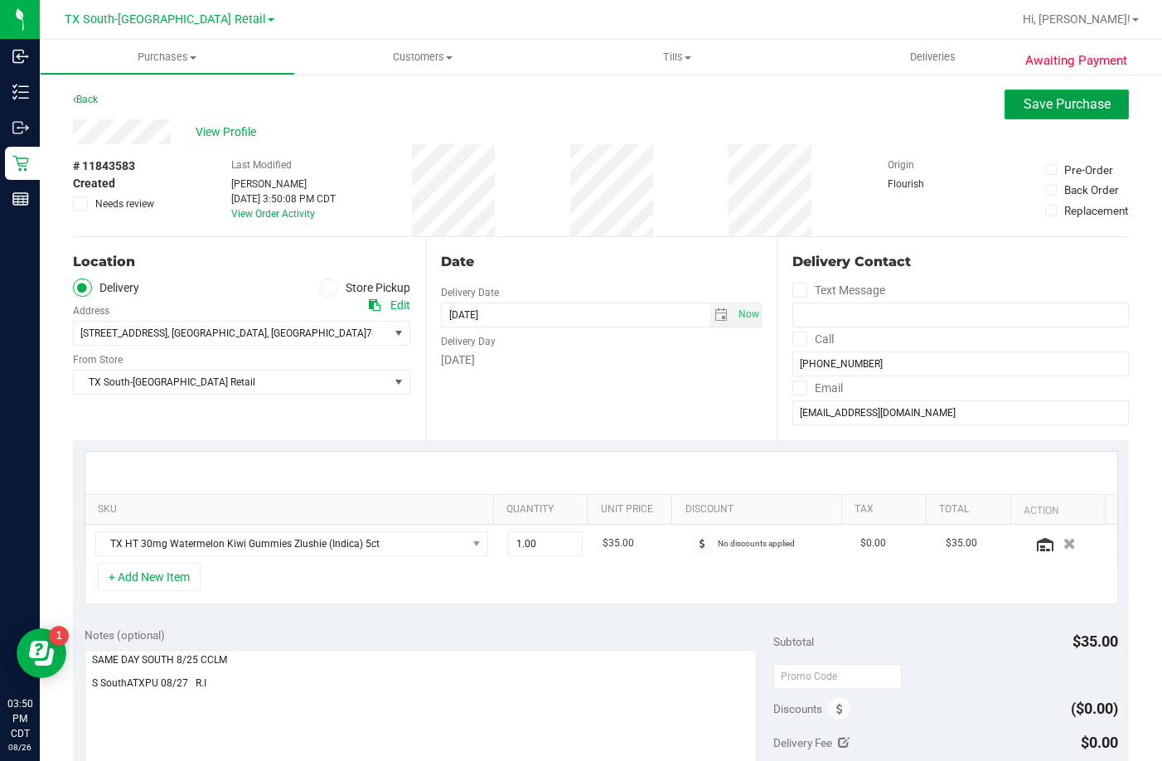
click at [1058, 110] on span "Save Purchase" at bounding box center [1067, 104] width 87 height 16
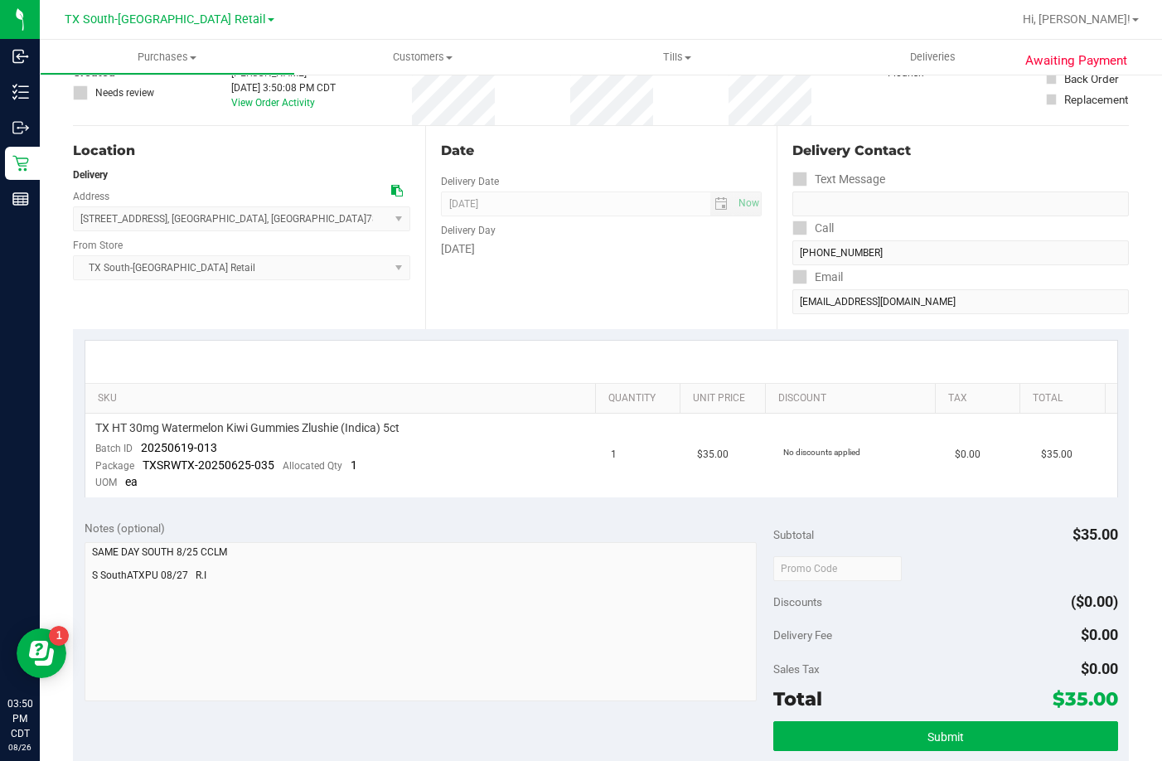
scroll to position [249, 0]
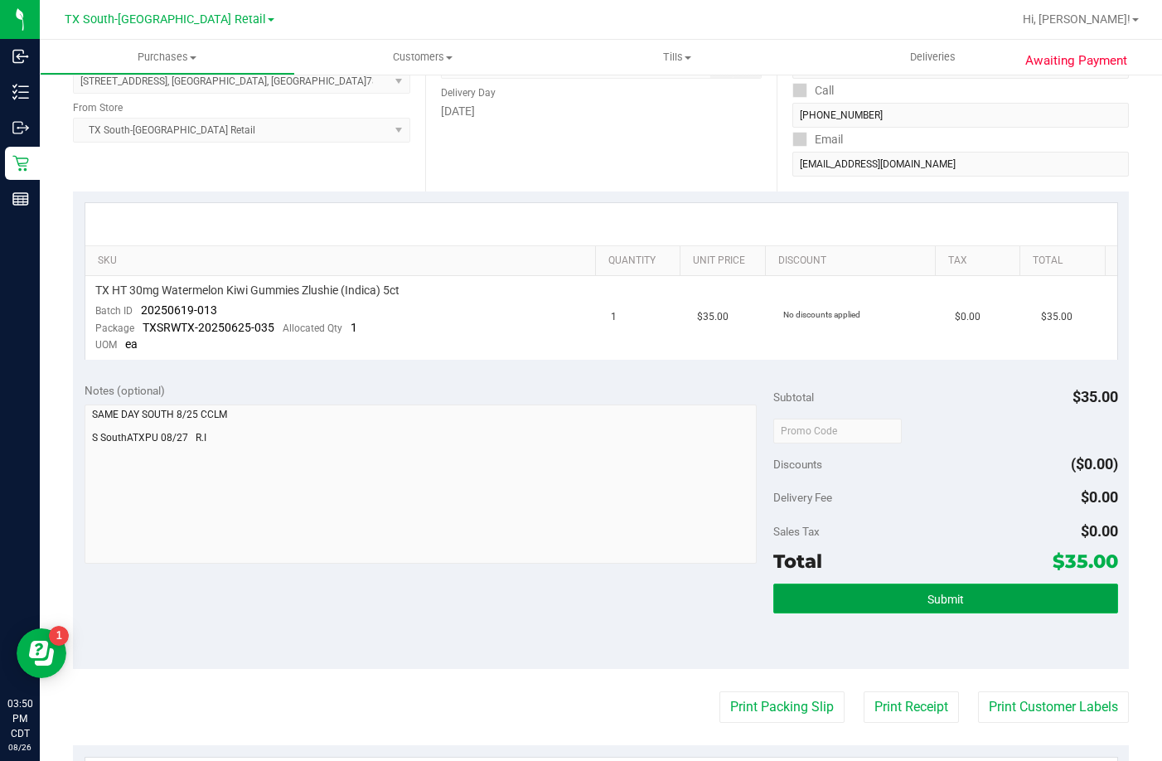
click at [890, 593] on button "Submit" at bounding box center [945, 598] width 345 height 30
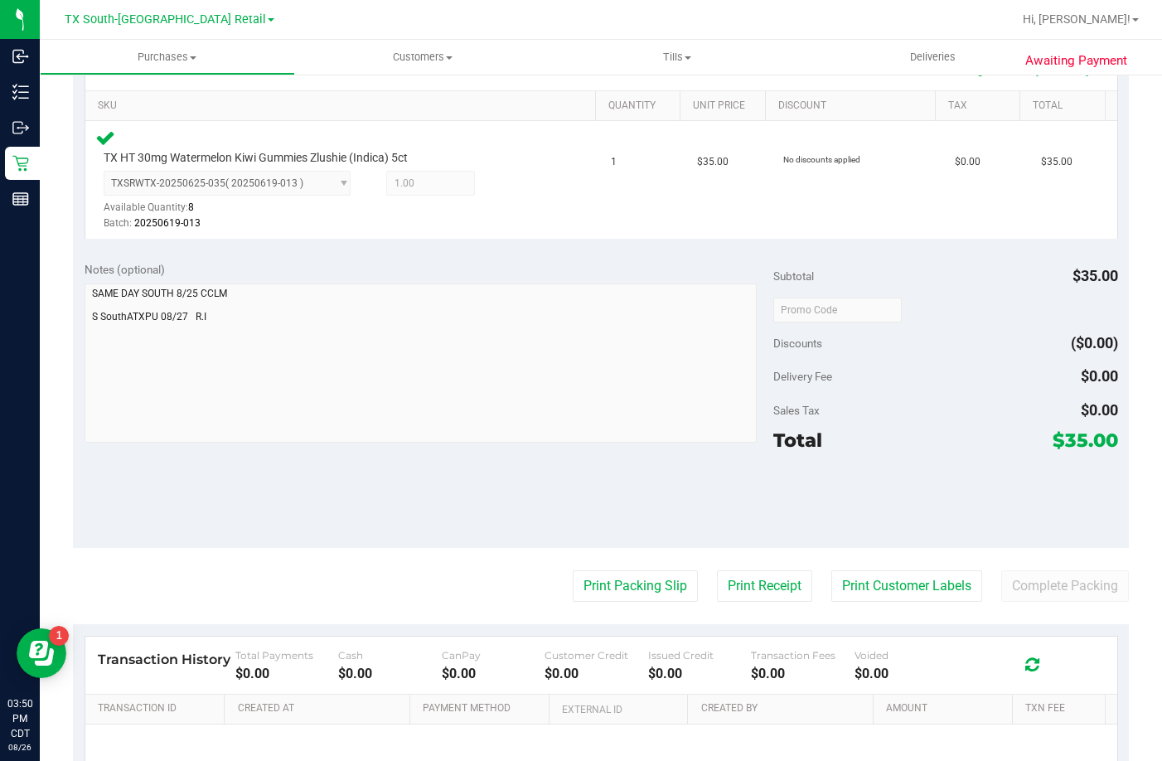
scroll to position [414, 0]
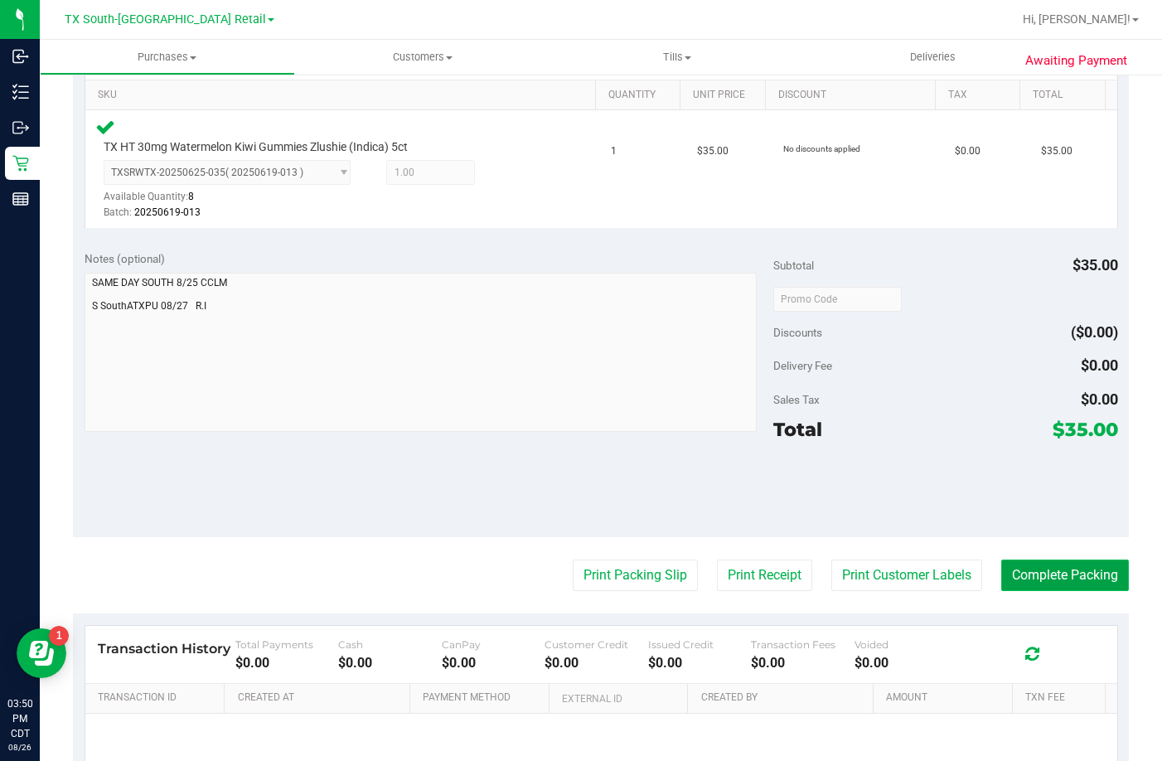
click at [1052, 578] on button "Complete Packing" at bounding box center [1065, 574] width 128 height 31
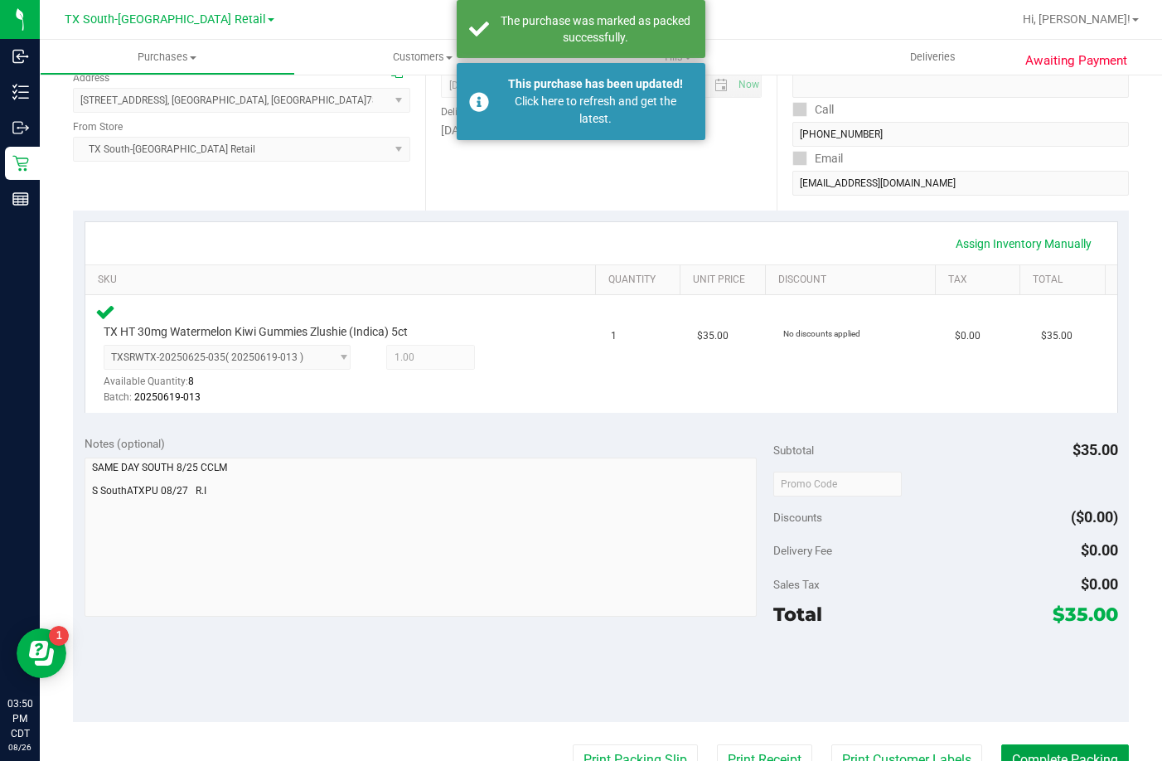
scroll to position [0, 0]
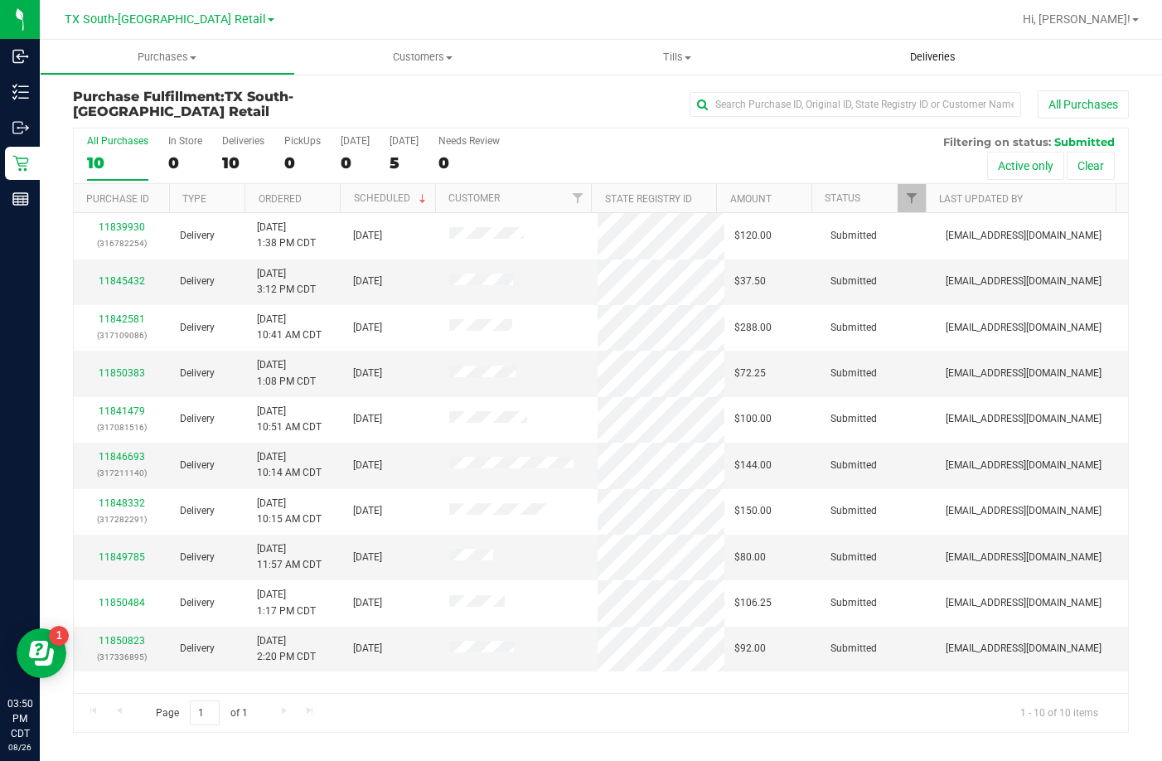
click at [898, 62] on span "Deliveries" at bounding box center [933, 57] width 90 height 15
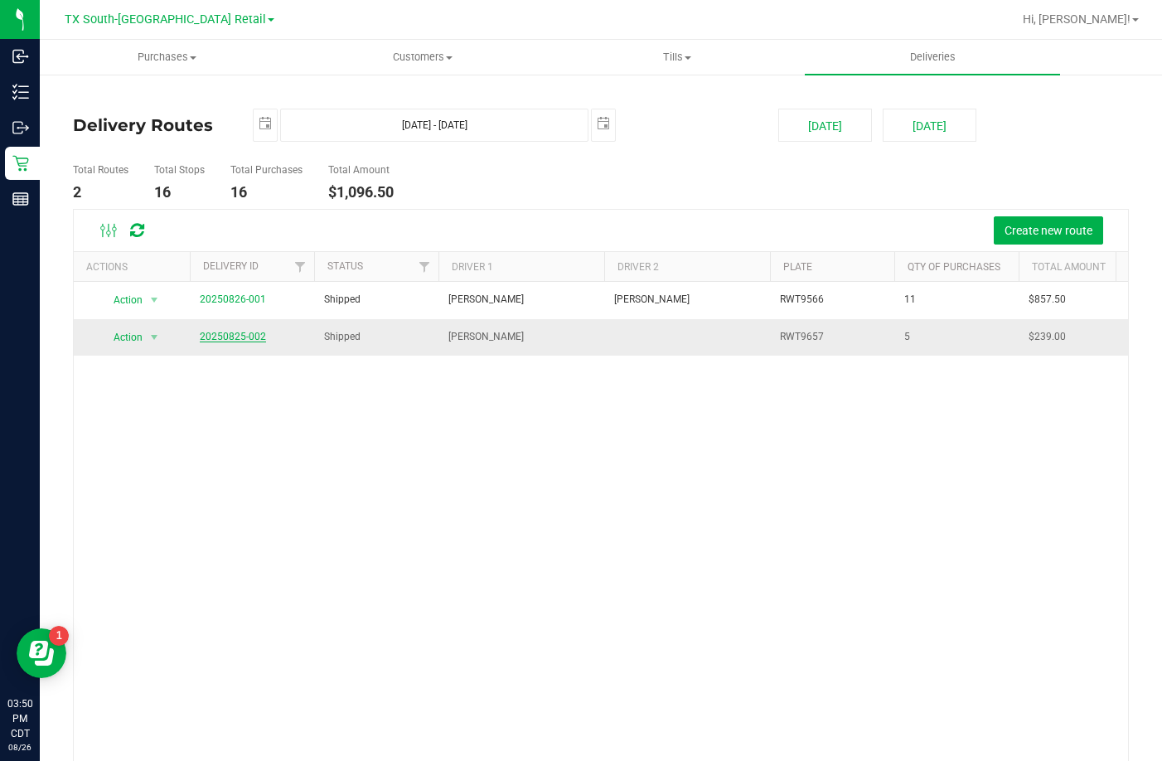
click at [243, 341] on link "20250825-002" at bounding box center [233, 337] width 66 height 12
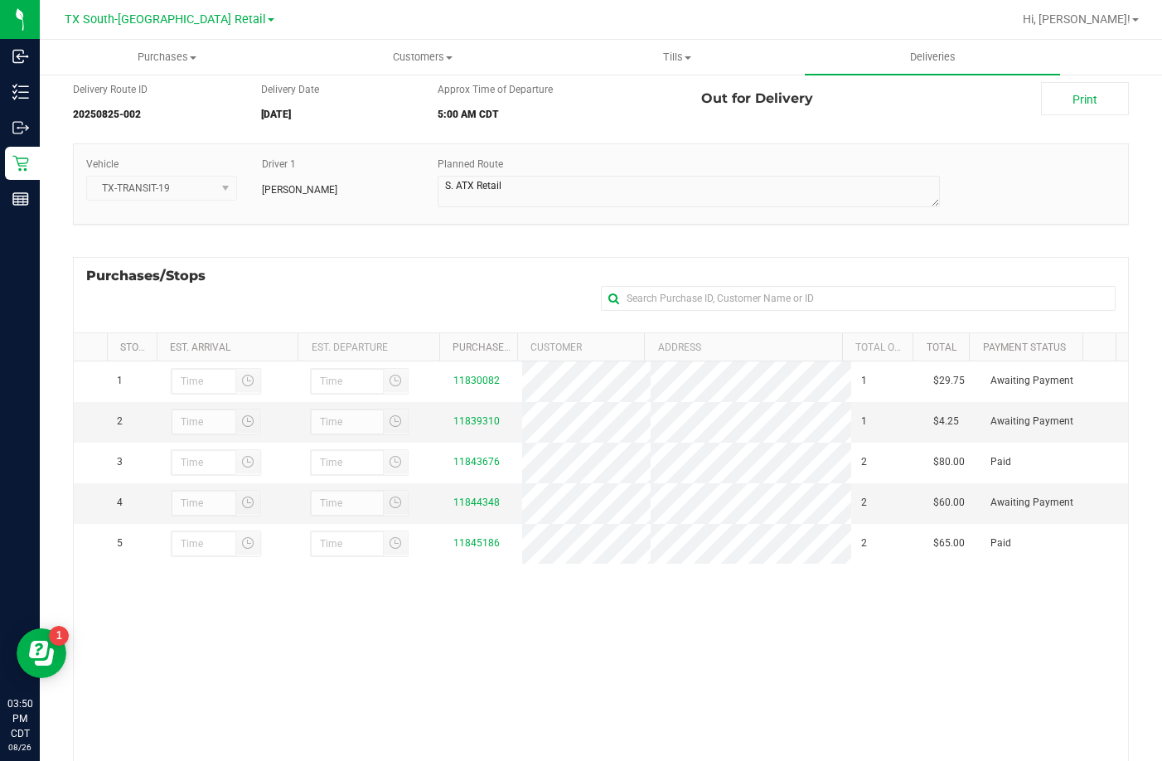
scroll to position [83, 0]
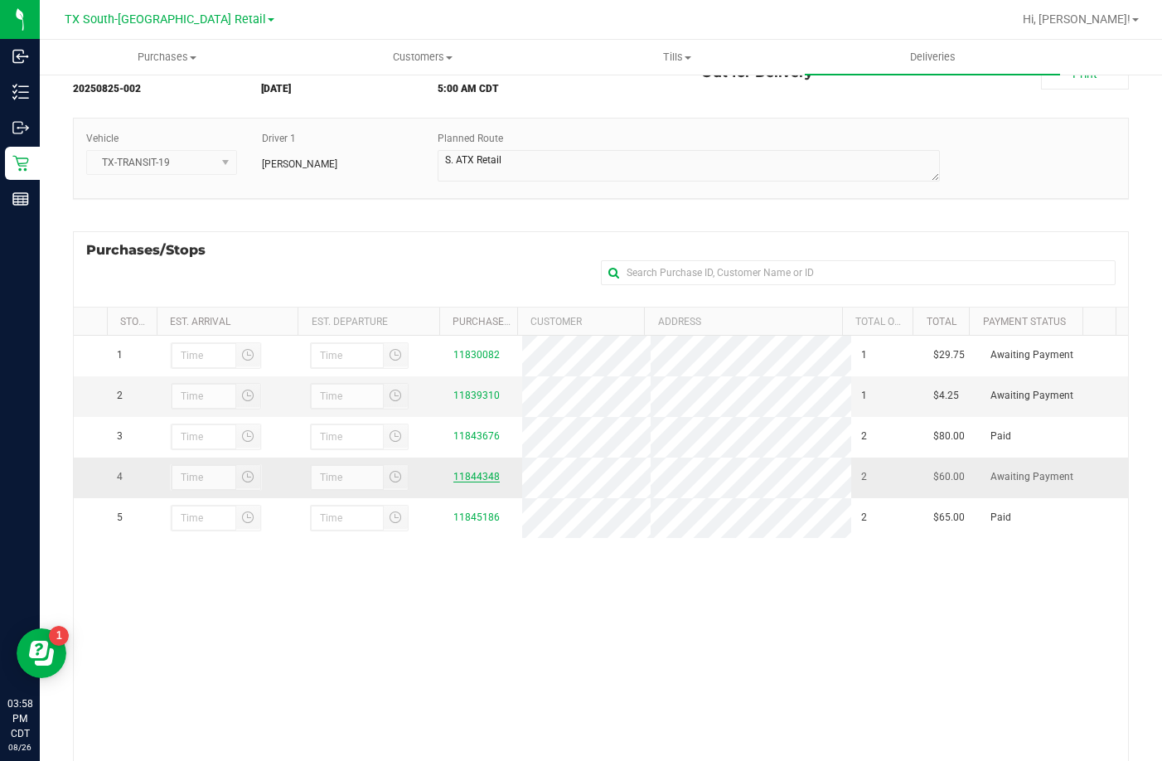
click at [472, 482] on link "11844348" at bounding box center [476, 477] width 46 height 12
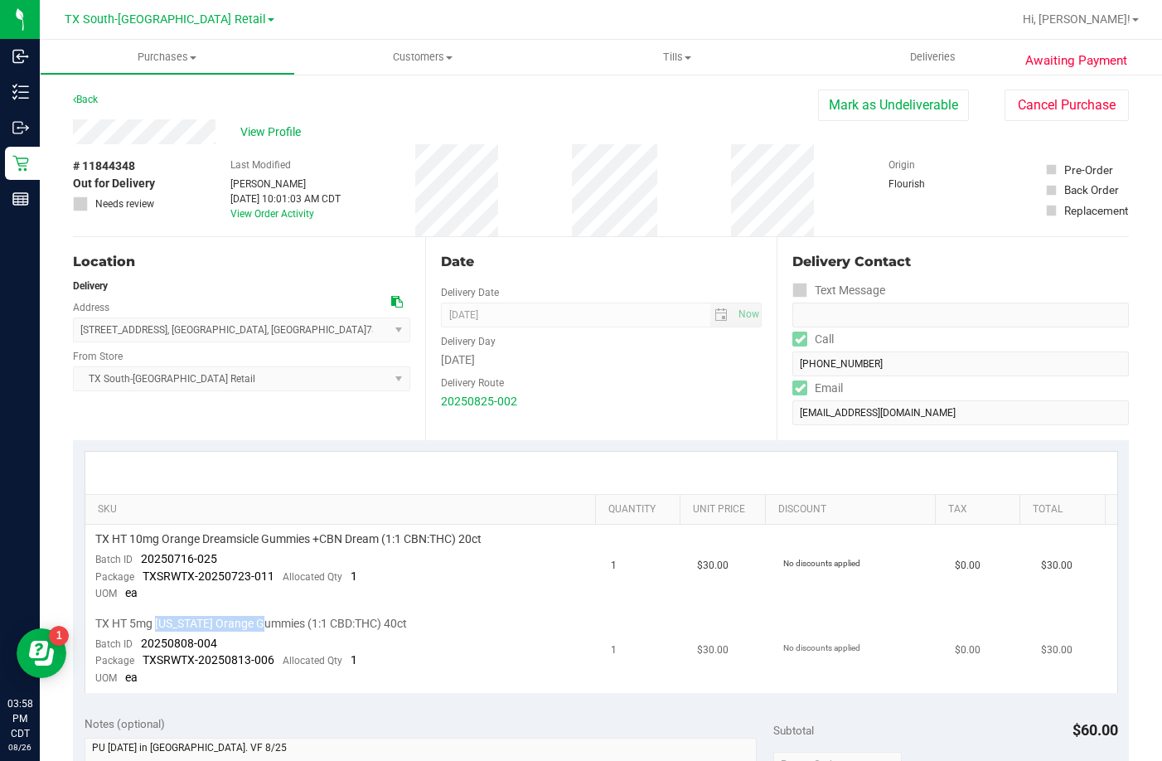
drag, startPoint x: 157, startPoint y: 622, endPoint x: 271, endPoint y: 628, distance: 114.6
click at [271, 628] on span "TX HT 5mg [US_STATE] Orange Gummies (1:1 CBD:THC) 40ct" at bounding box center [251, 624] width 312 height 16
click at [278, 628] on span "TX HT 5mg [US_STATE] Orange Gummies (1:1 CBD:THC) 40ct" at bounding box center [251, 624] width 312 height 16
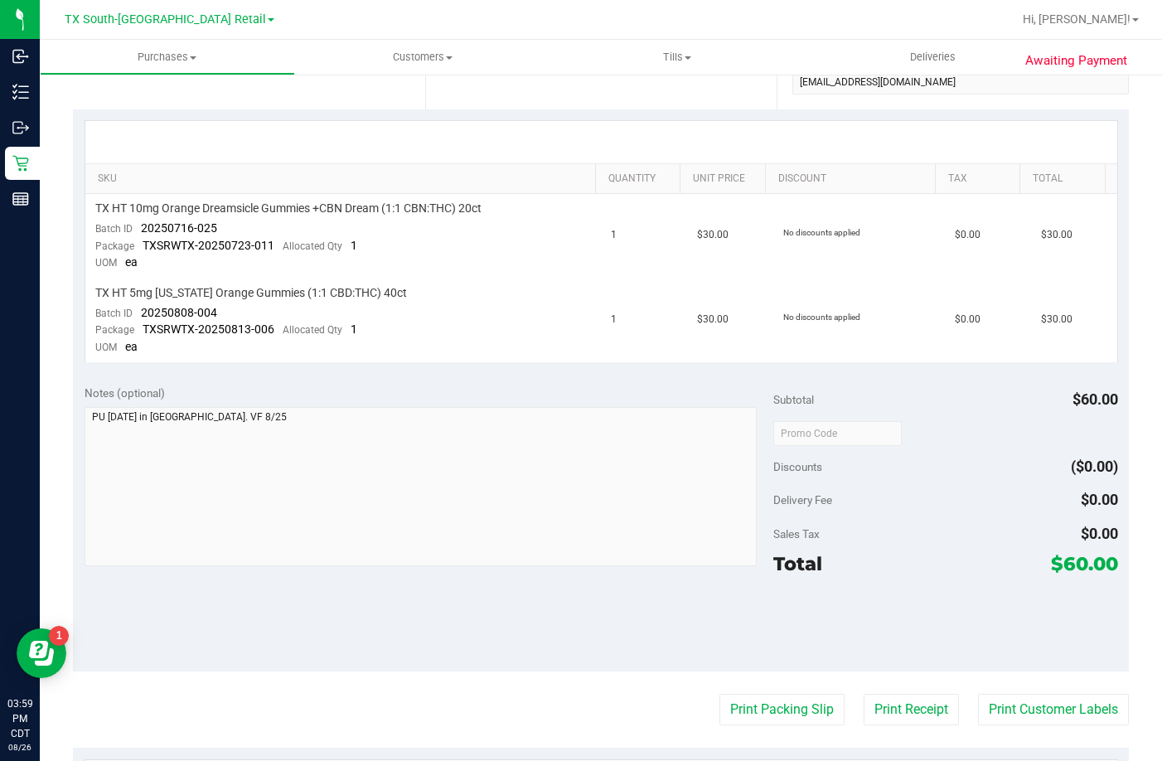
scroll to position [332, 0]
click at [998, 560] on div "Total $60.00" at bounding box center [945, 563] width 345 height 30
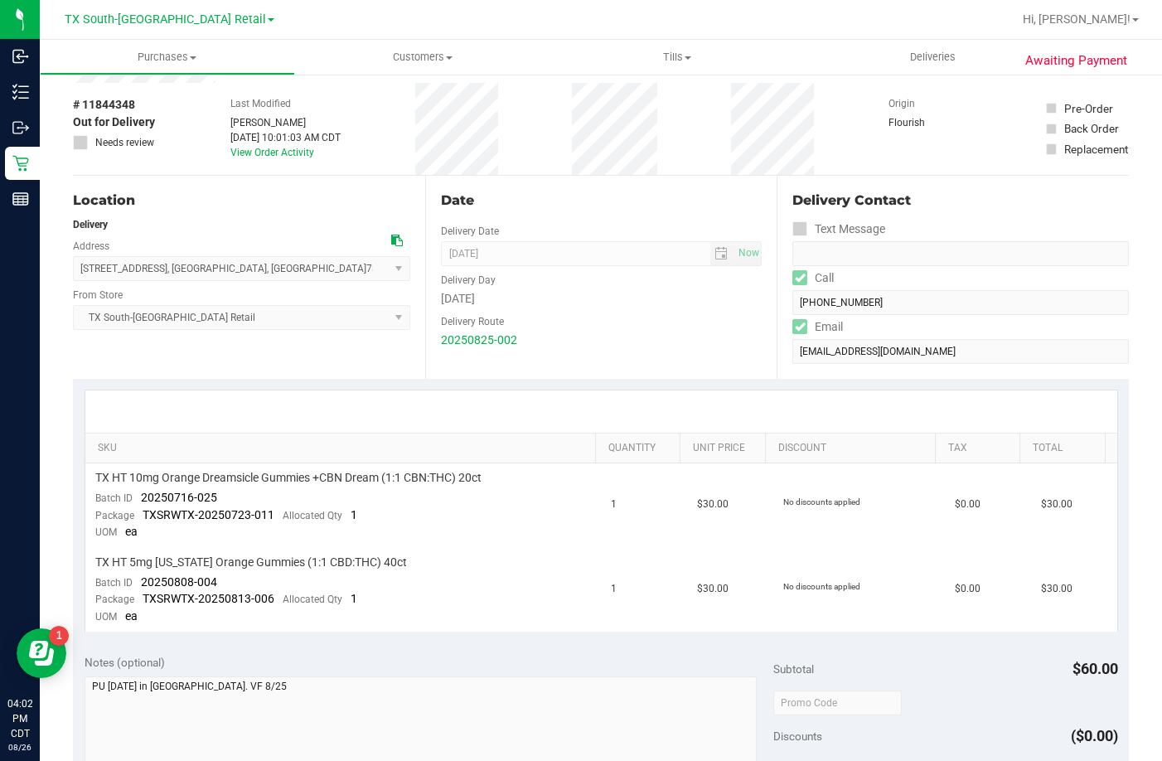
scroll to position [0, 0]
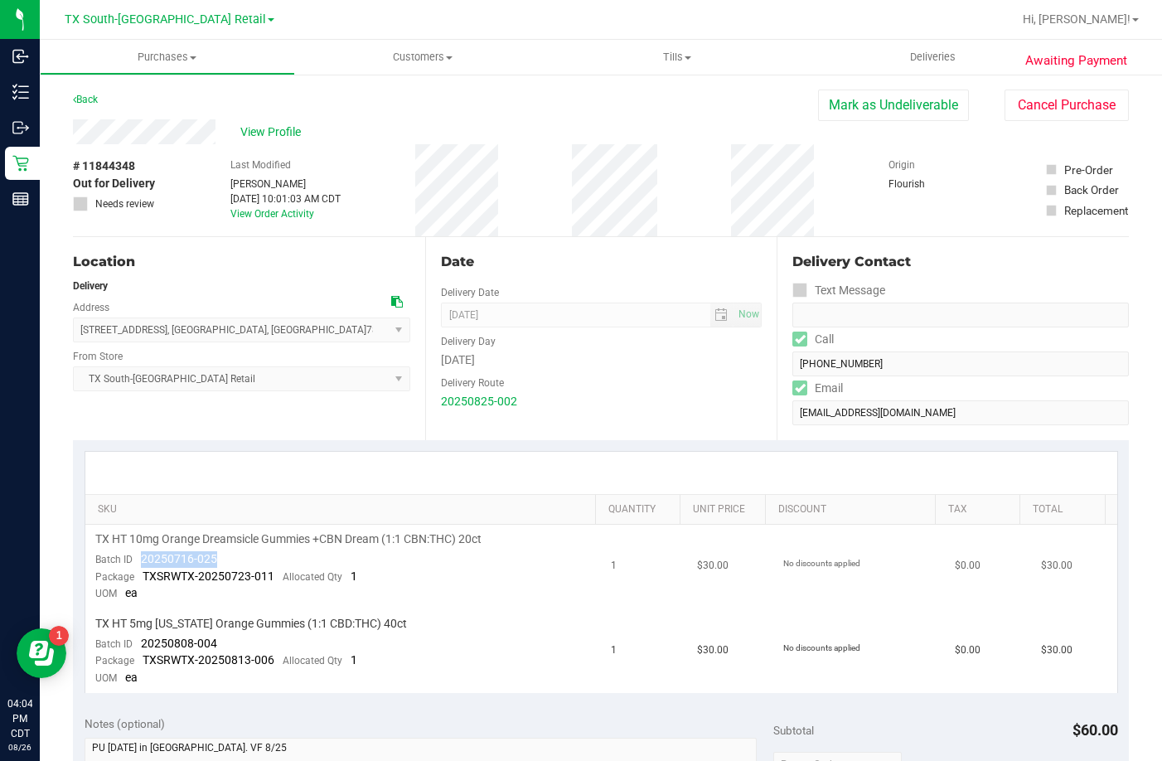
drag, startPoint x: 218, startPoint y: 553, endPoint x: 136, endPoint y: 557, distance: 82.2
click at [136, 557] on td "TX HT 10mg Orange Dreamsicle Gummies +CBN Dream (1:1 CBN:THC) 20ct Batch ID 202…" at bounding box center [343, 567] width 516 height 85
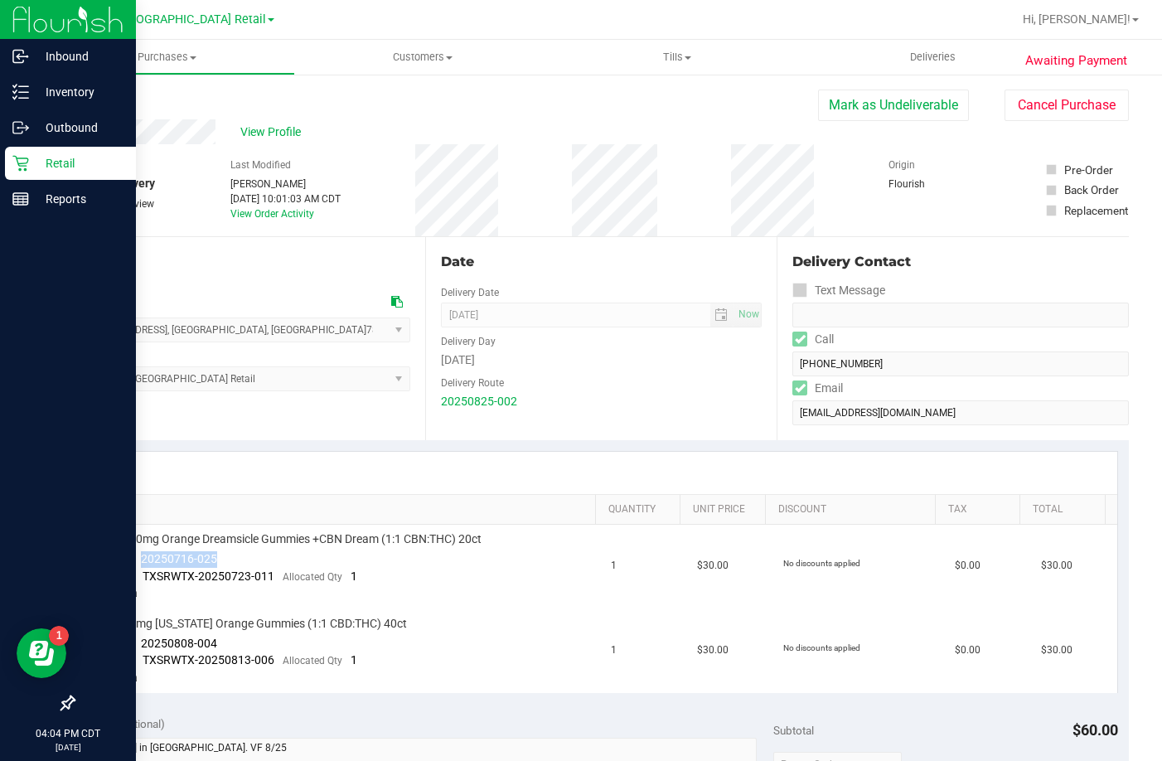
copy span "20250716-025"
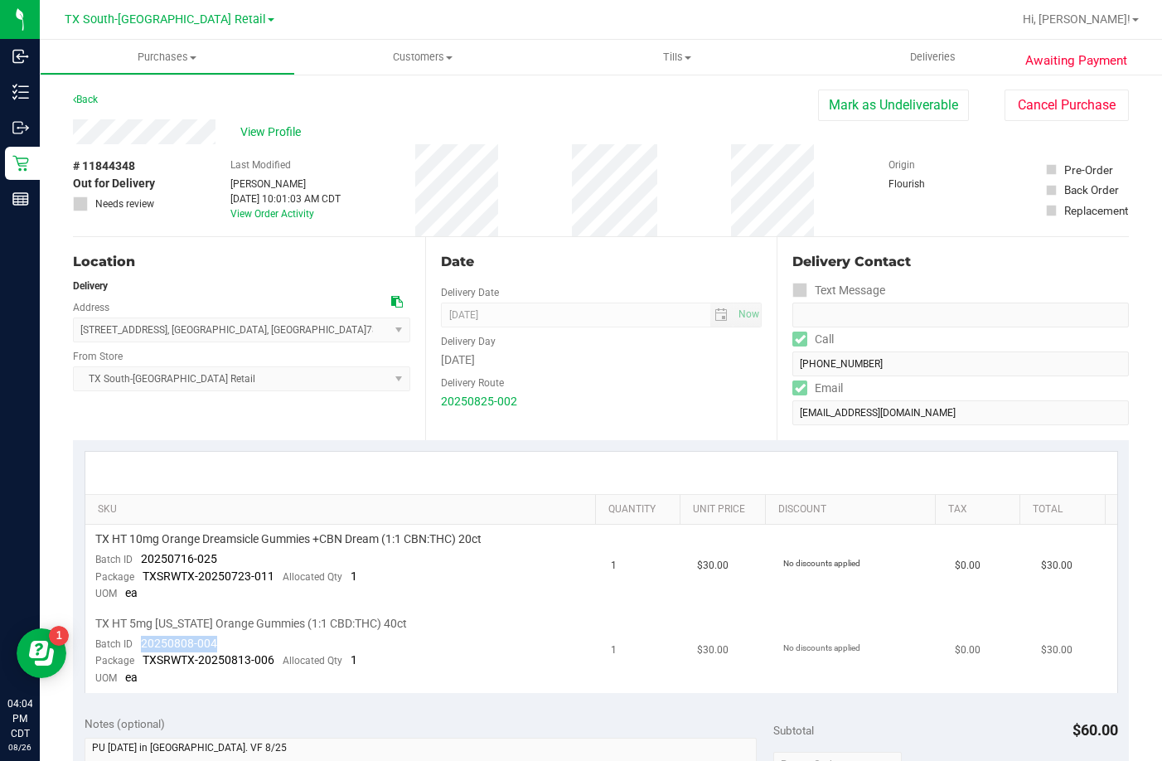
drag, startPoint x: 236, startPoint y: 634, endPoint x: 142, endPoint y: 642, distance: 94.8
click at [142, 642] on td "TX HT 5mg [US_STATE] Orange Gummies (1:1 CBD:THC) 40ct Batch ID 20250808-004 Pa…" at bounding box center [343, 651] width 516 height 84
copy span "20250808-004"
click at [912, 54] on span "Deliveries" at bounding box center [933, 57] width 90 height 15
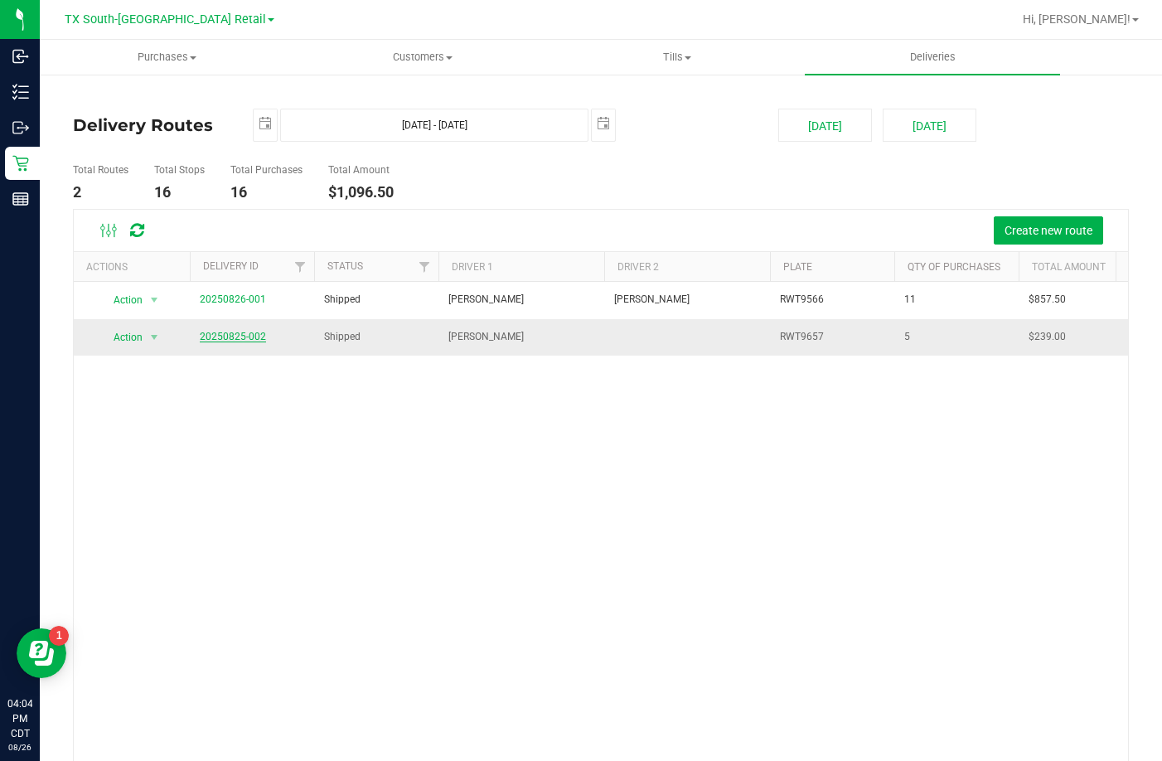
click at [237, 332] on link "20250825-002" at bounding box center [233, 337] width 66 height 12
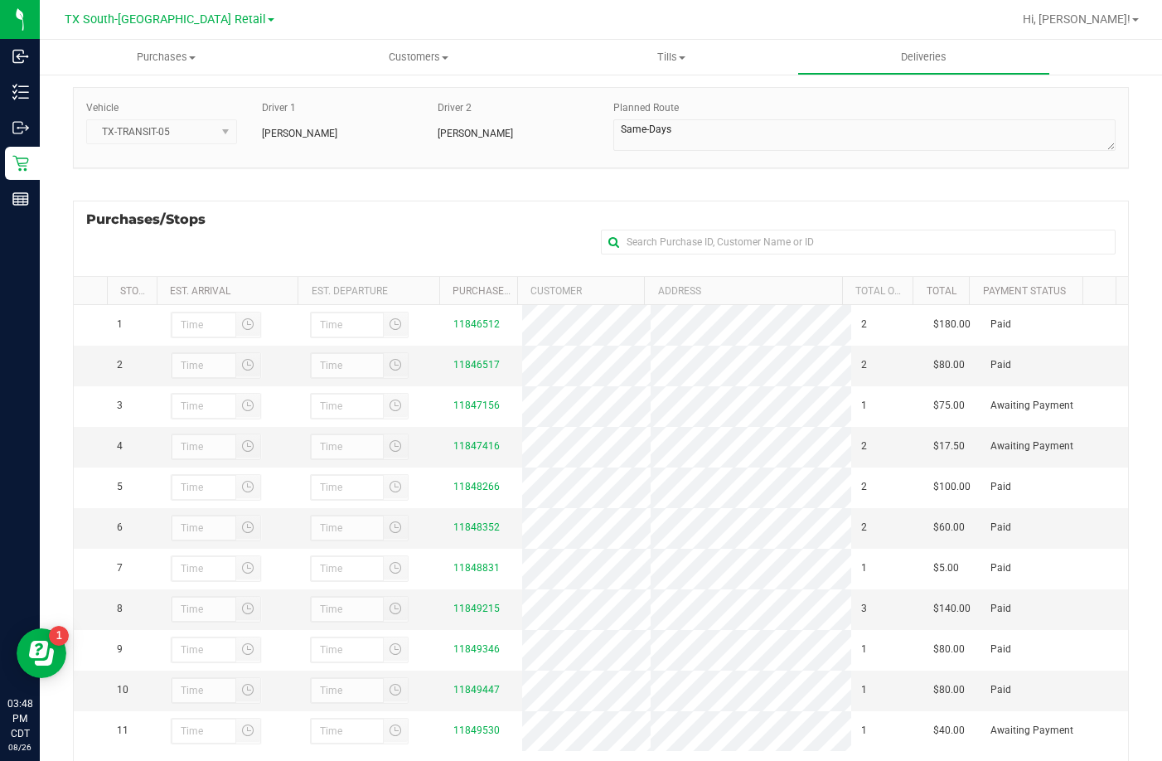
scroll to position [221, 0]
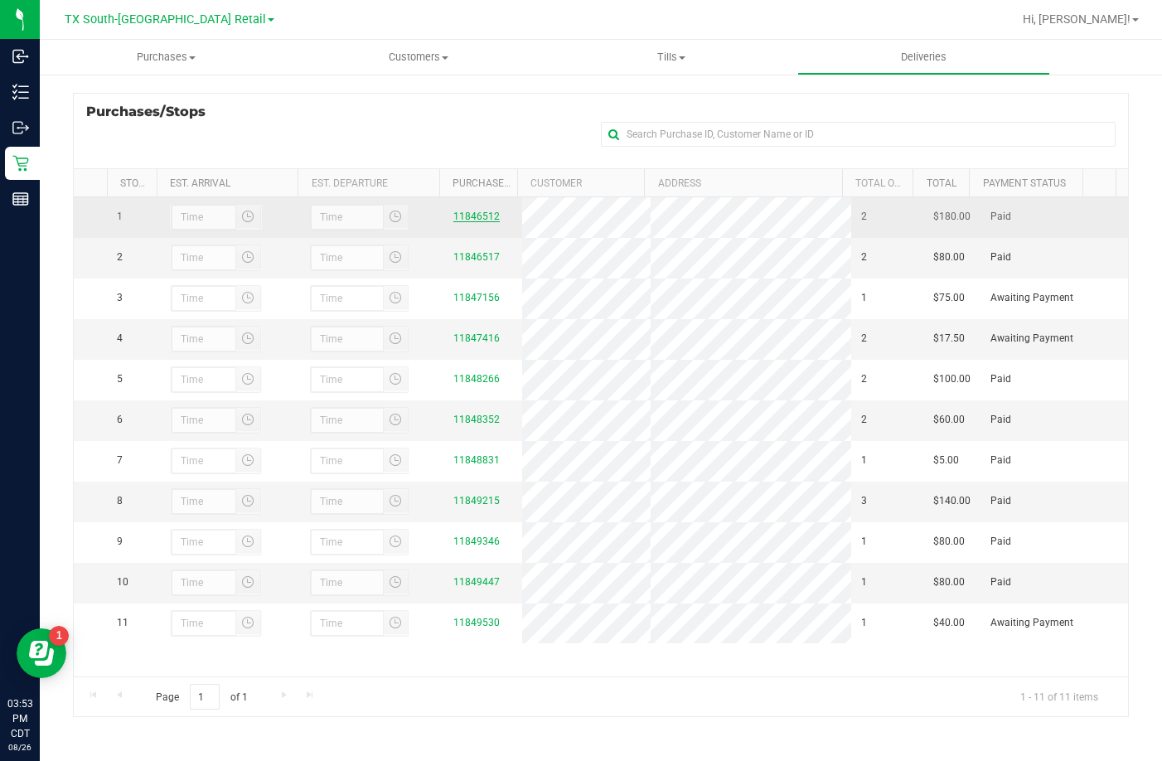
click at [467, 217] on link "11846512" at bounding box center [476, 217] width 46 height 12
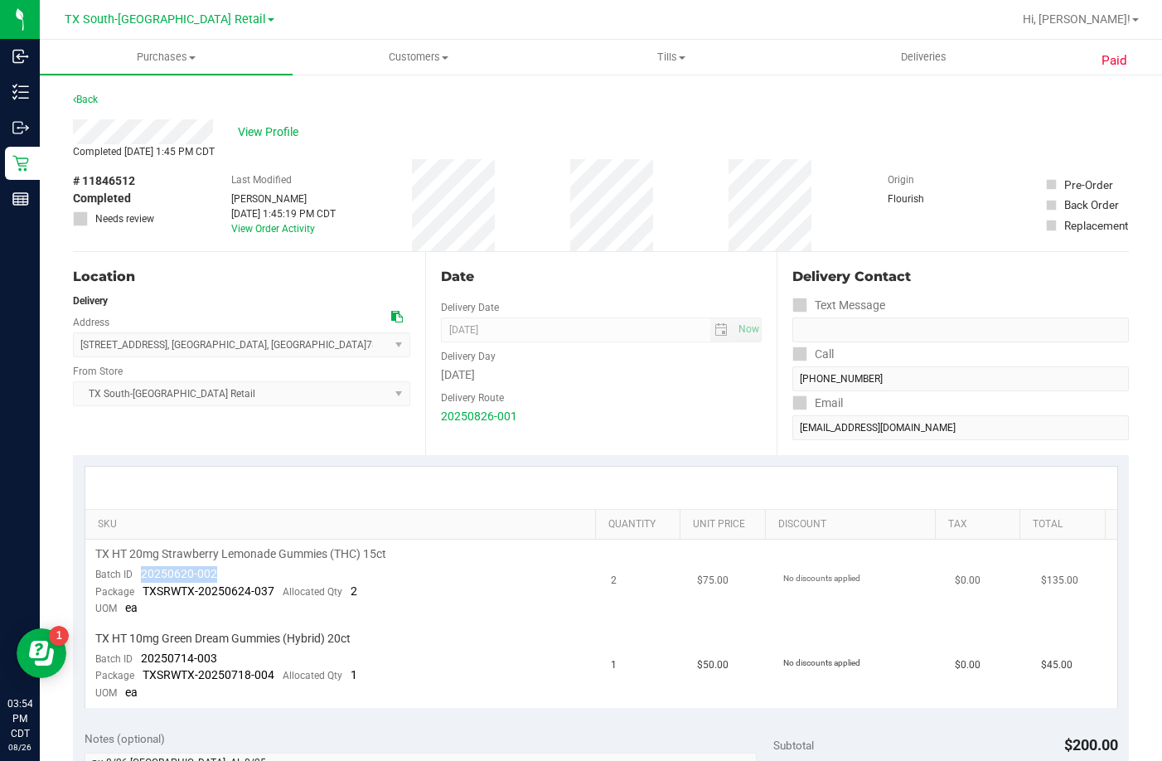
drag, startPoint x: 215, startPoint y: 579, endPoint x: 153, endPoint y: 567, distance: 63.2
click at [133, 576] on div "Batch ID 20250620-002" at bounding box center [156, 574] width 122 height 17
drag, startPoint x: 227, startPoint y: 662, endPoint x: 137, endPoint y: 658, distance: 90.4
click at [137, 658] on td "TX HT 10mg Green Dream Gummies (Hybrid) 20ct Batch ID 20250714-003 Package TXSR…" at bounding box center [343, 666] width 516 height 84
click at [268, 127] on span "View Profile" at bounding box center [271, 131] width 66 height 17
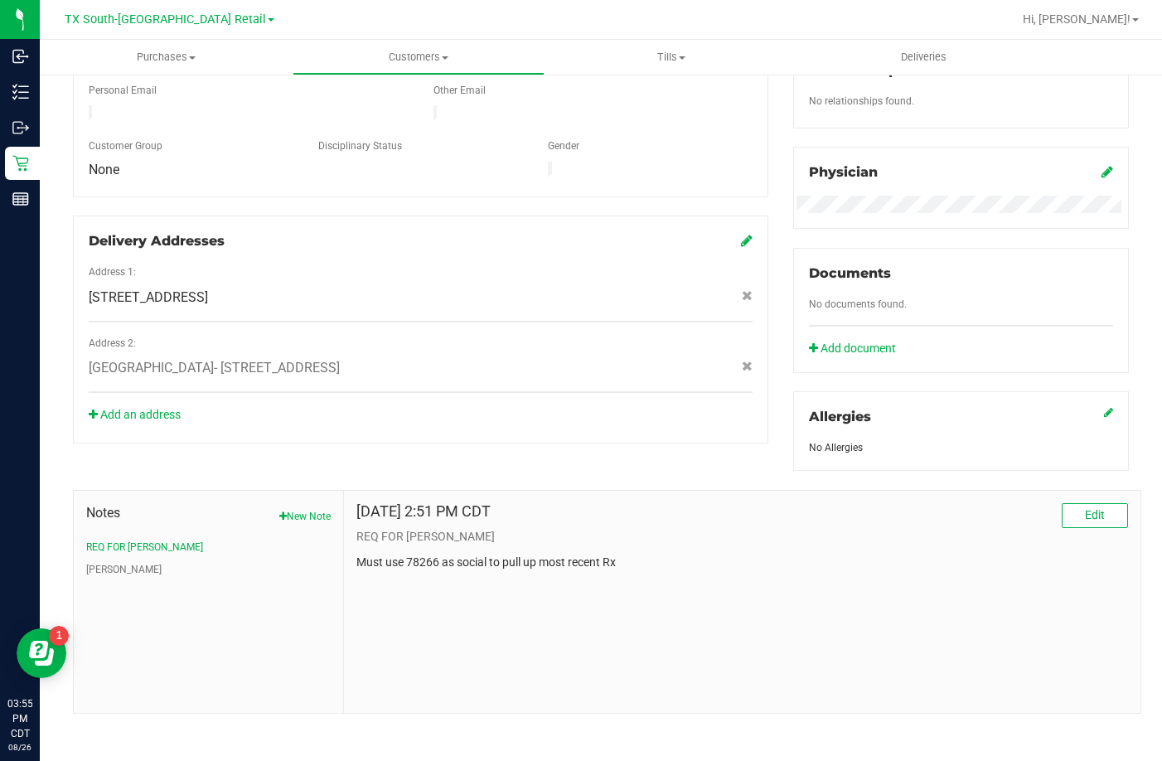
scroll to position [438, 0]
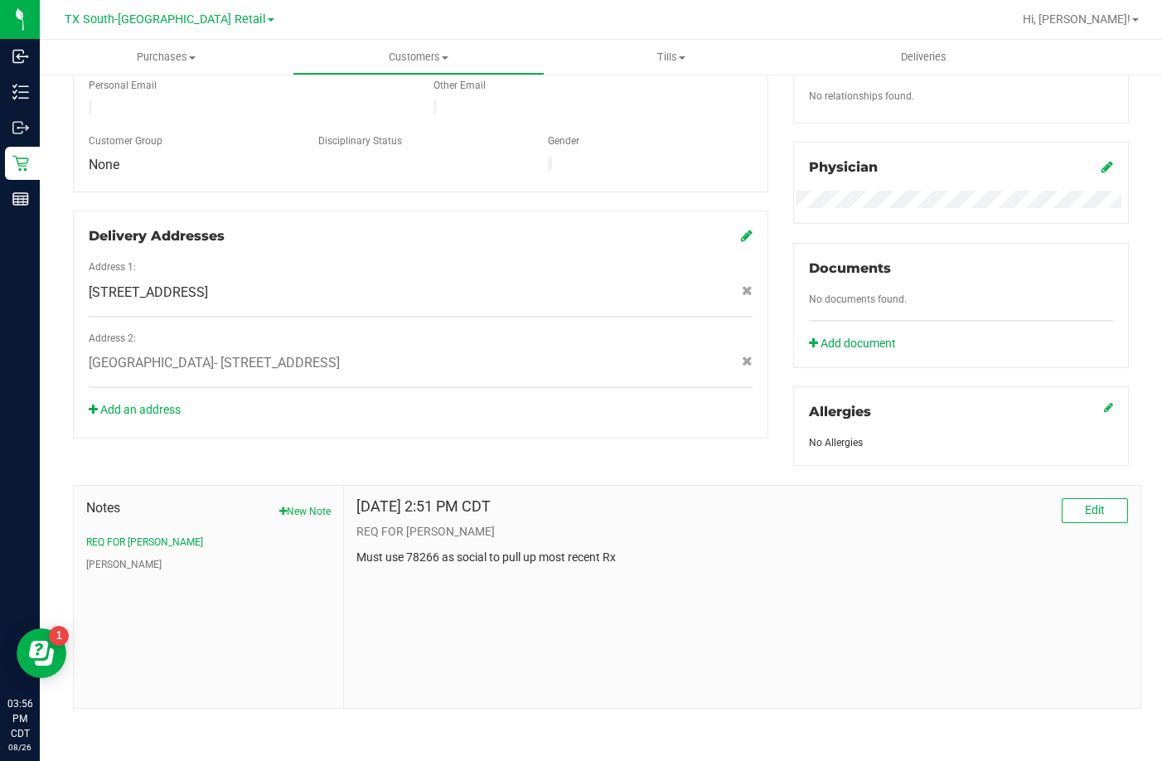
click at [1102, 162] on icon at bounding box center [1108, 166] width 12 height 13
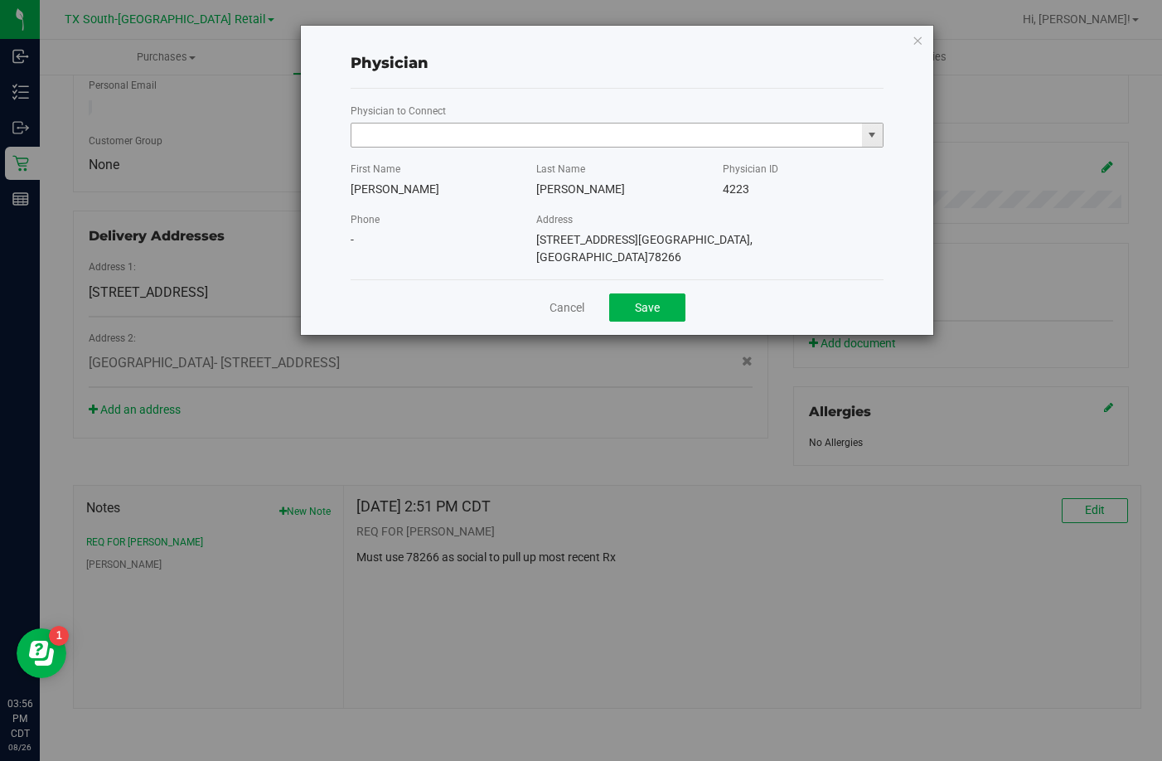
click at [574, 138] on input "text" at bounding box center [606, 134] width 511 height 23
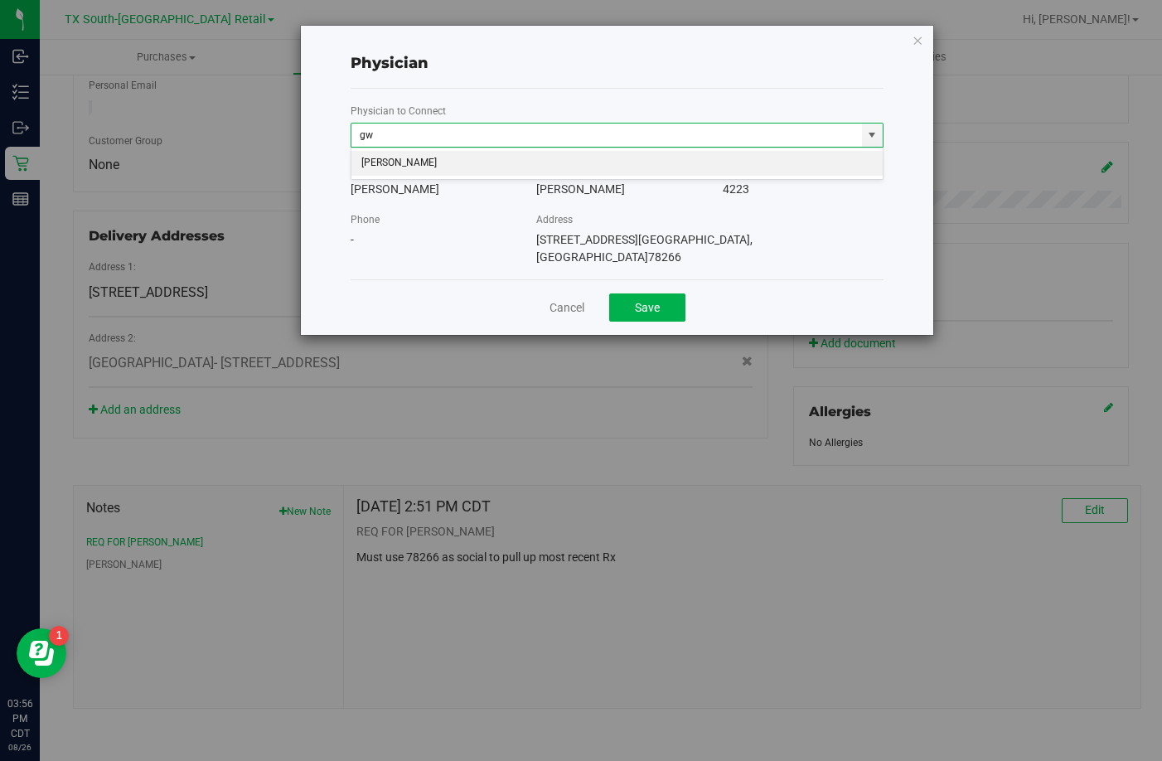
type input "g"
type input "a"
type input "q"
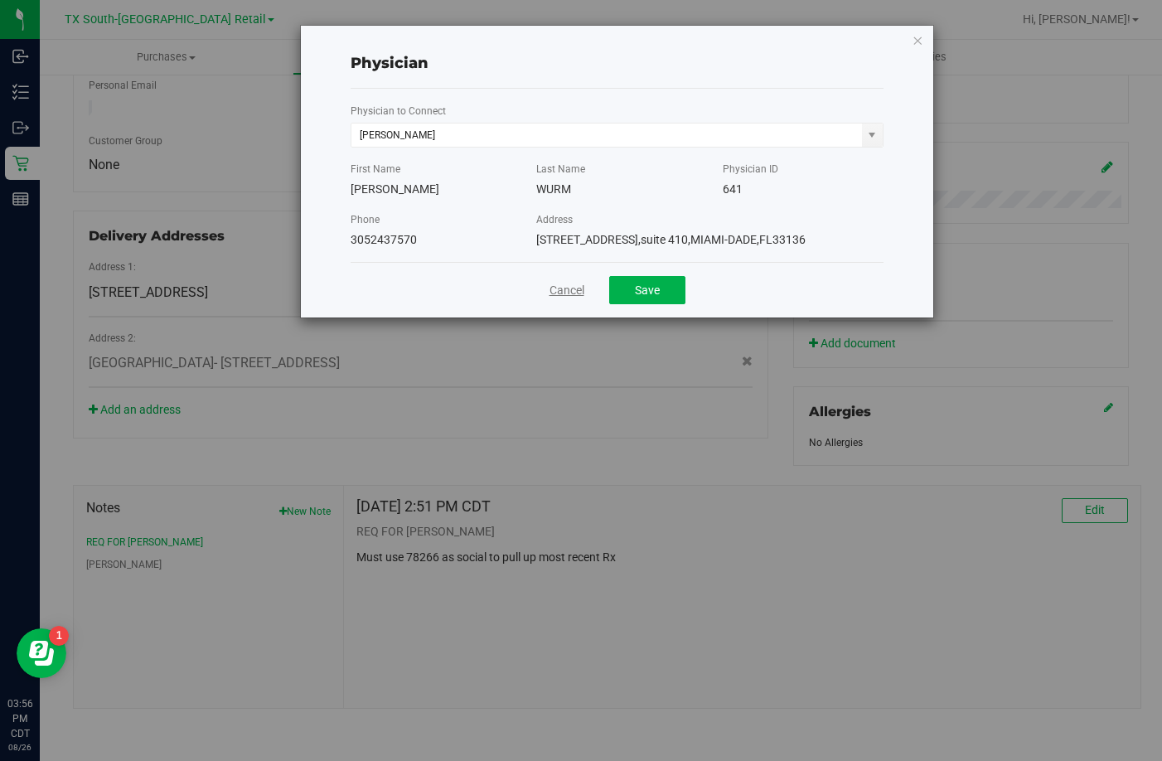
type input "[PERSON_NAME]"
click at [582, 292] on link "Cancel" at bounding box center [567, 290] width 35 height 17
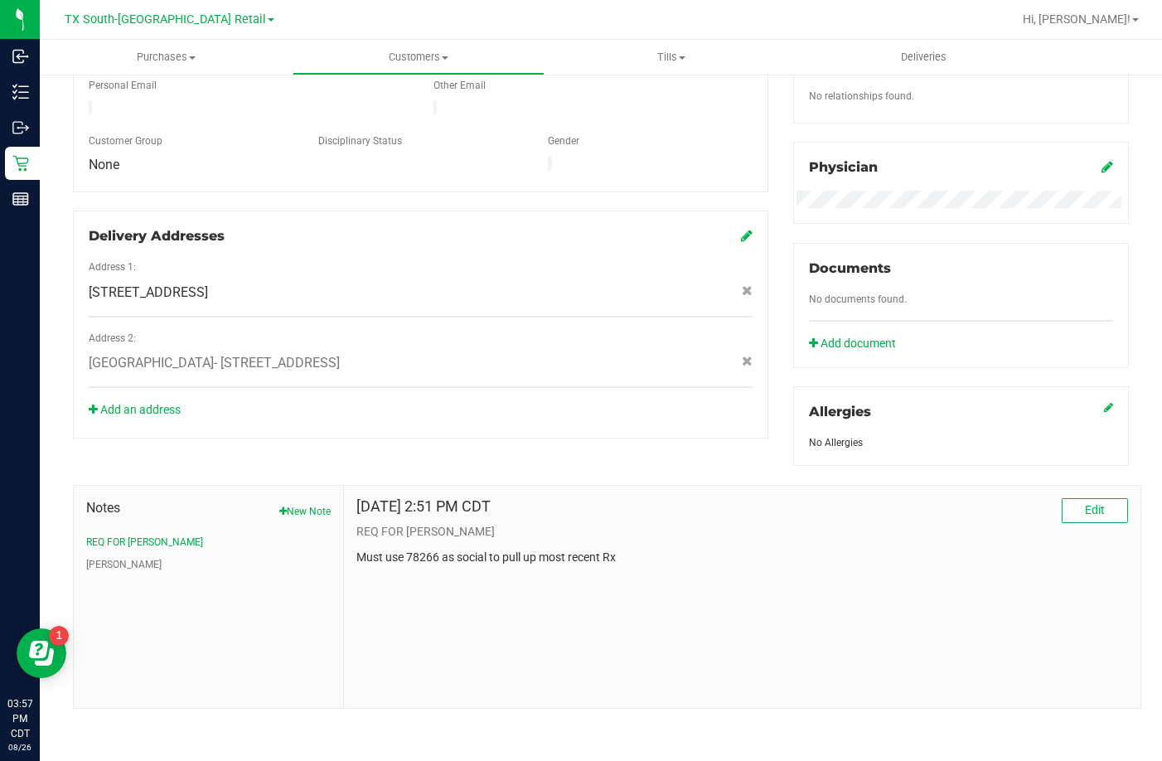
click at [1102, 160] on icon at bounding box center [1108, 166] width 12 height 13
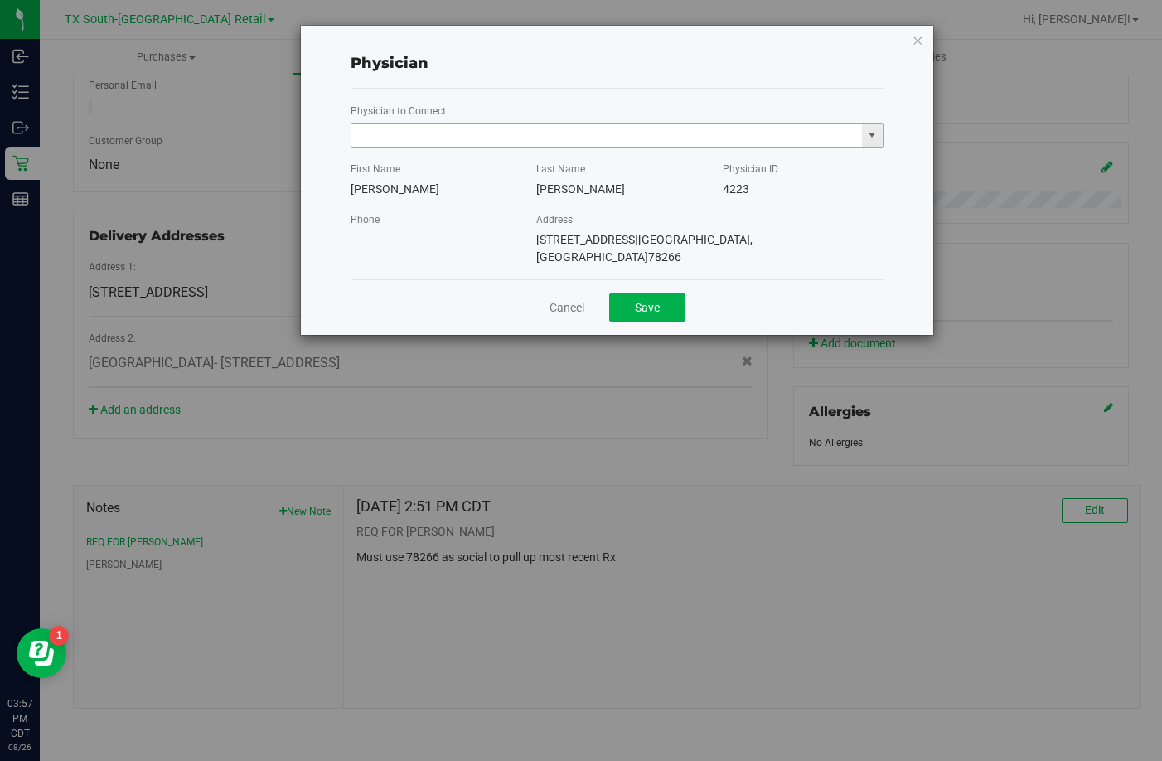
click at [494, 142] on input "text" at bounding box center [606, 134] width 511 height 23
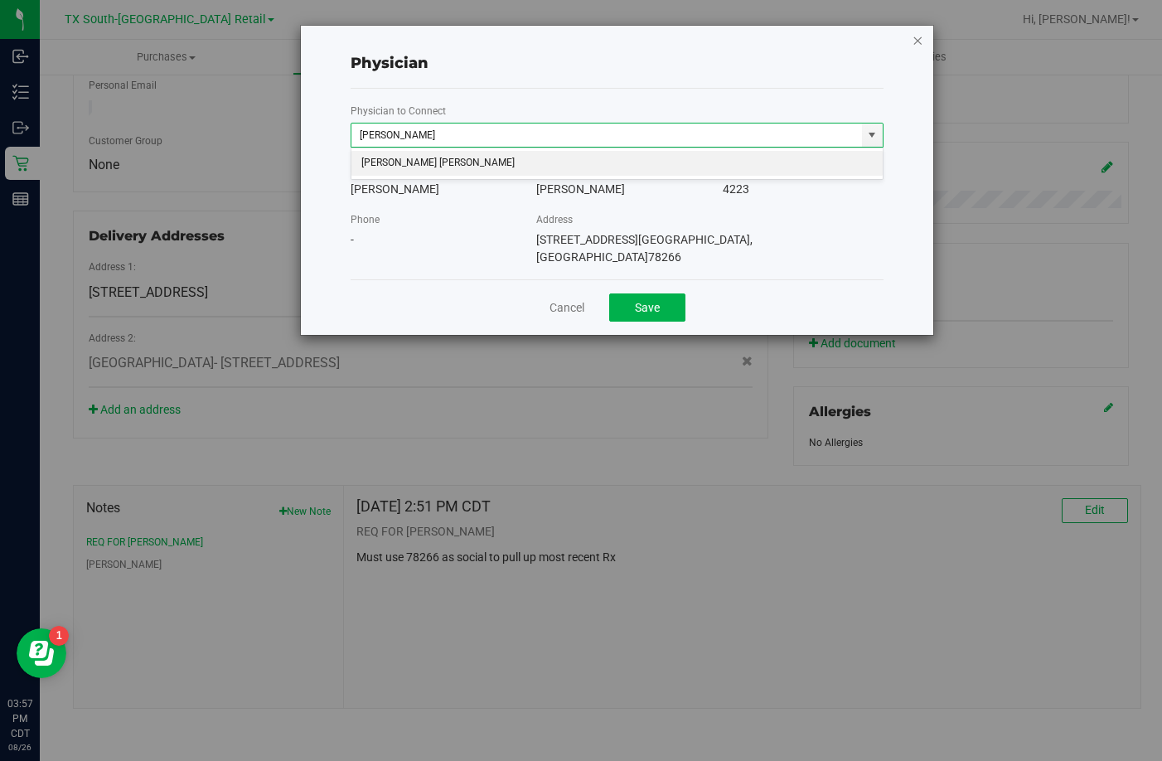
type input "[PERSON_NAME]"
click at [915, 38] on icon "button" at bounding box center [918, 40] width 12 height 20
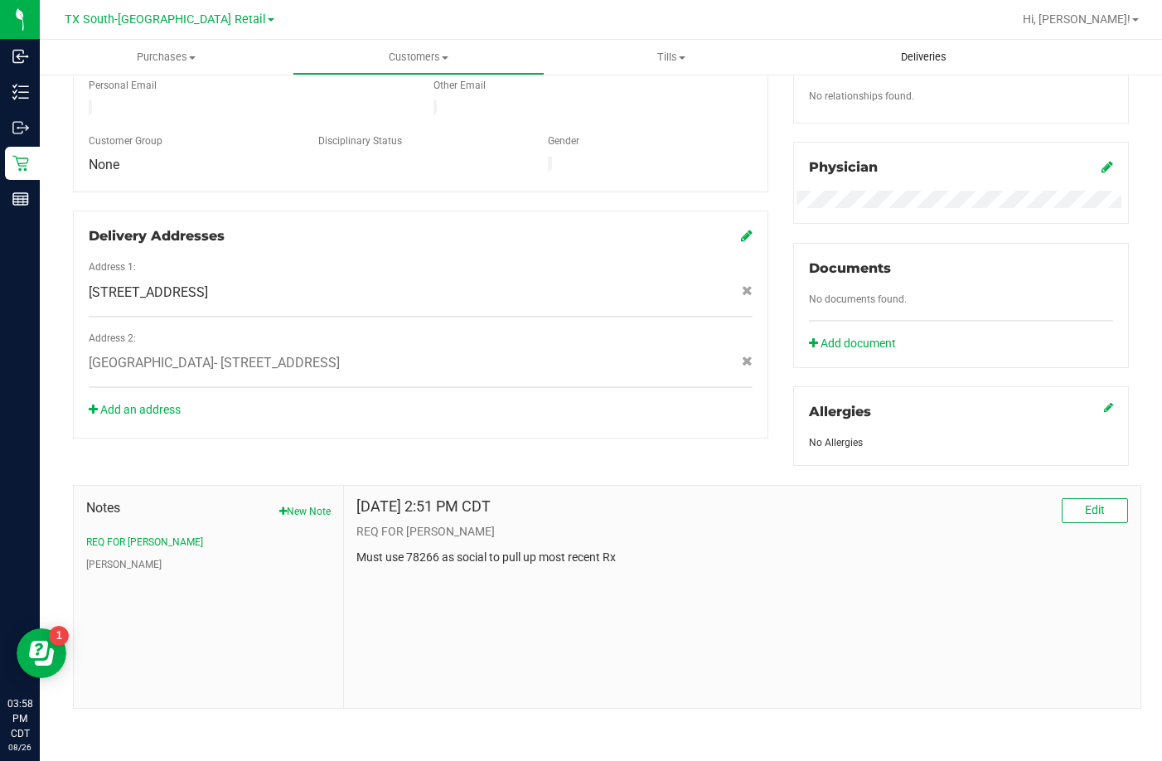
click at [899, 48] on uib-tab-heading "Deliveries" at bounding box center [923, 57] width 251 height 33
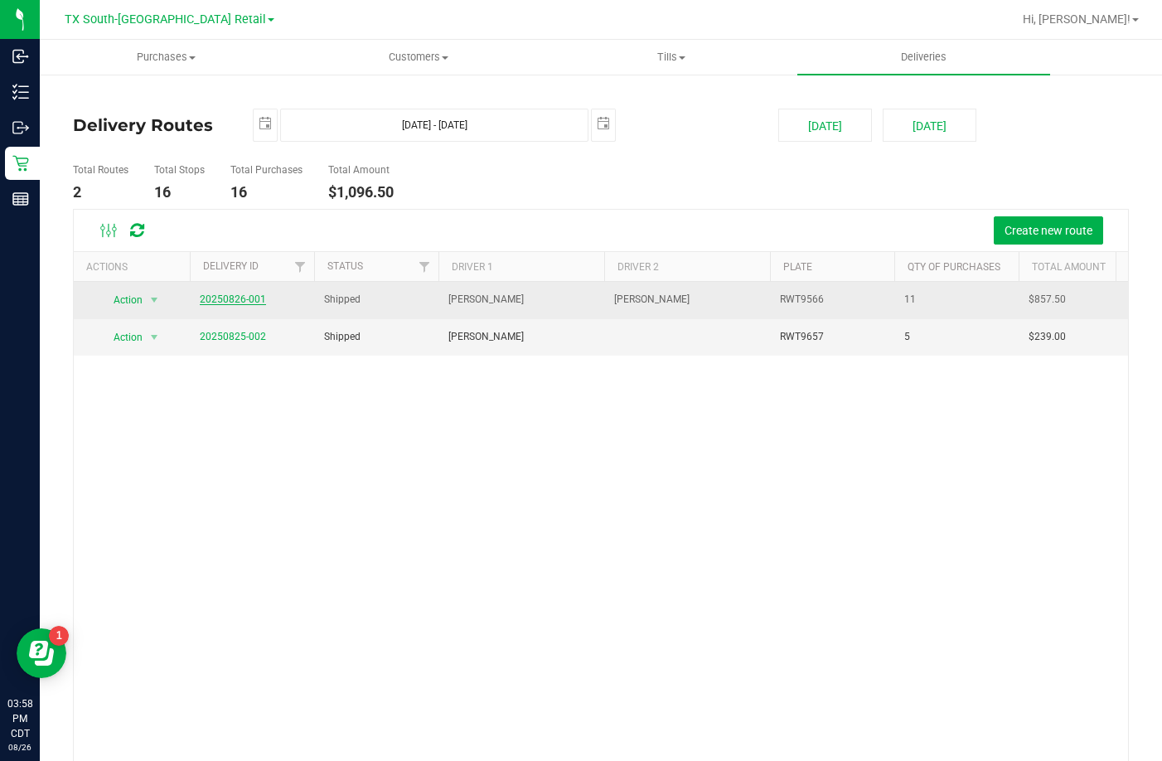
click at [239, 294] on link "20250826-001" at bounding box center [233, 299] width 66 height 12
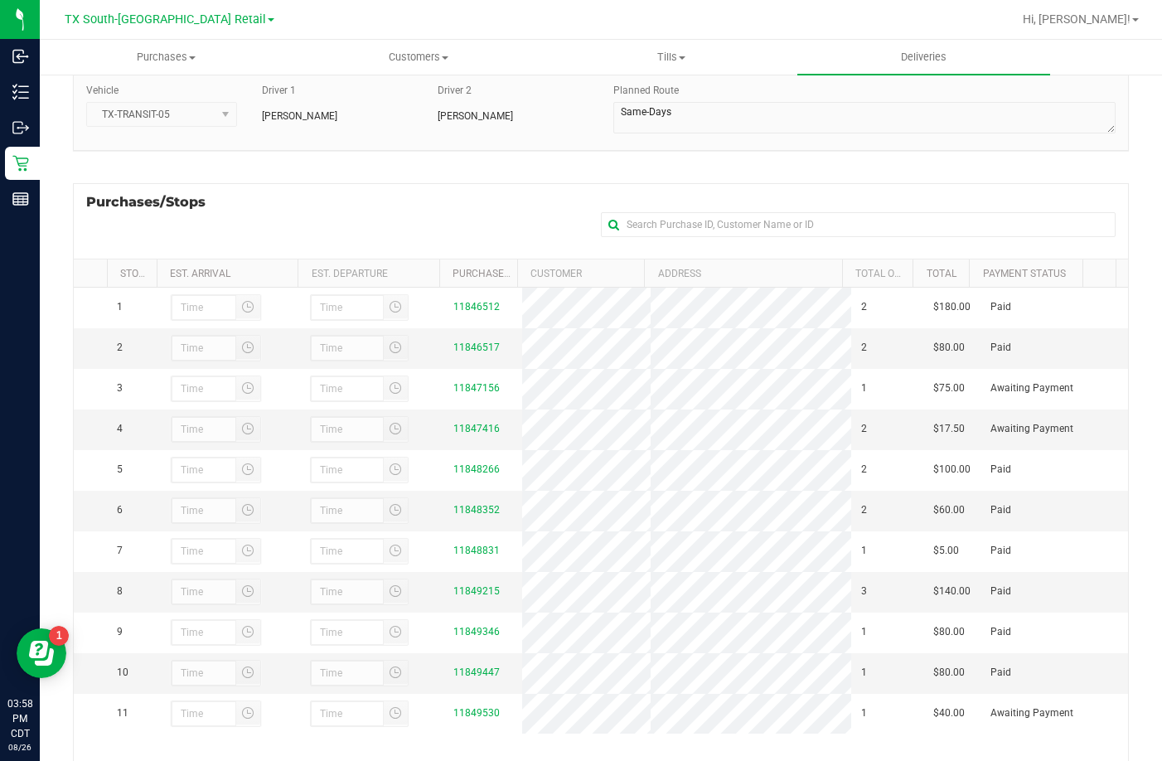
scroll to position [221, 0]
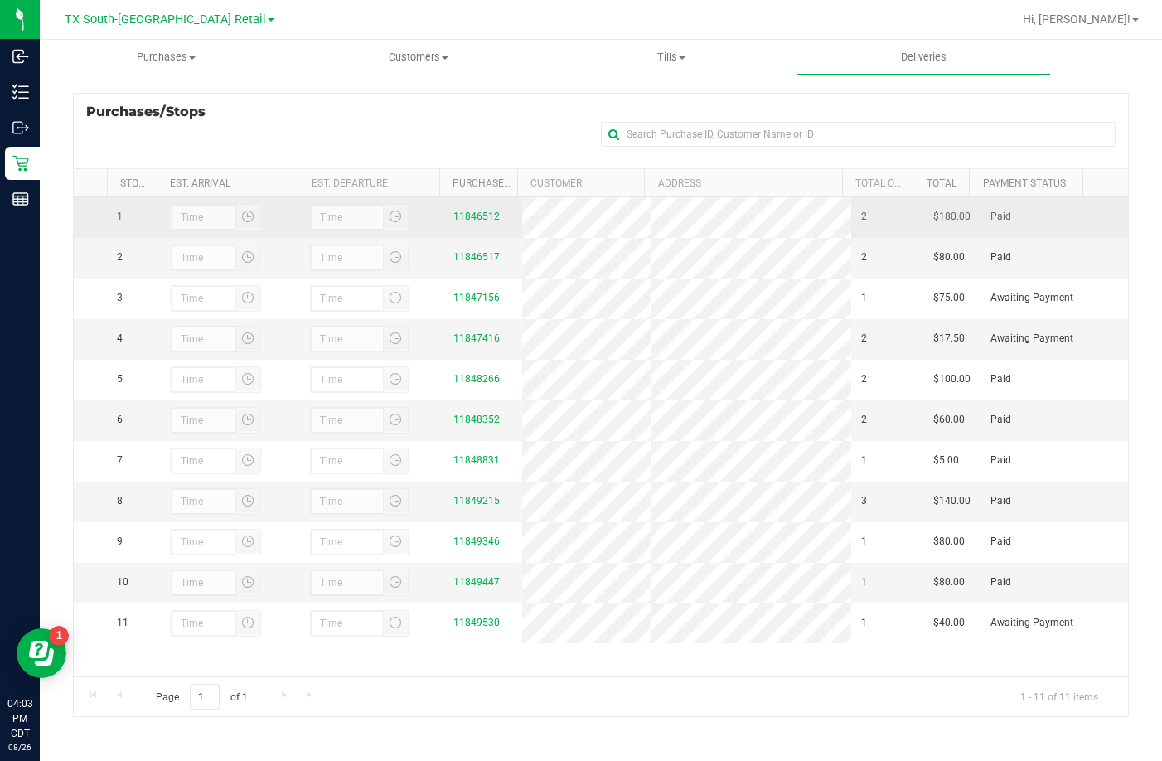
click at [462, 213] on div "11846512" at bounding box center [482, 217] width 59 height 16
click at [464, 230] on td "11846512" at bounding box center [482, 217] width 79 height 41
click at [464, 222] on link "11846512" at bounding box center [476, 217] width 46 height 12
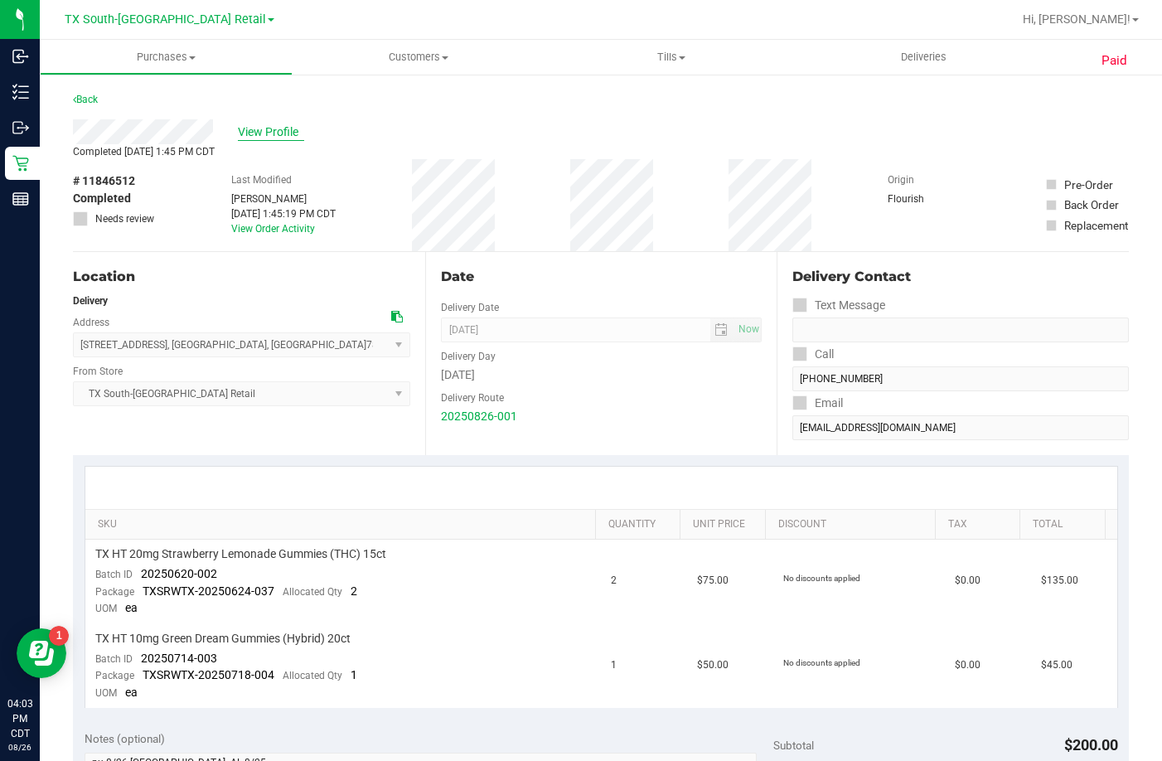
click at [265, 123] on span "View Profile" at bounding box center [271, 131] width 66 height 17
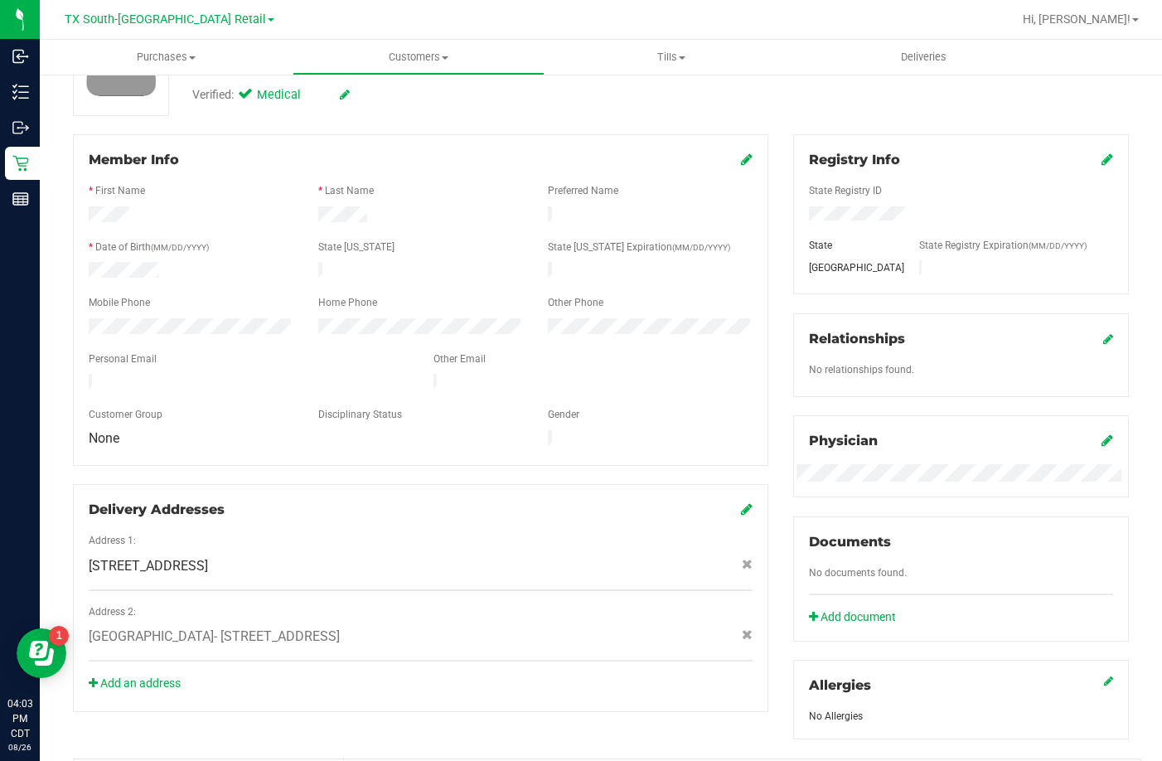
scroll to position [166, 0]
click at [1102, 441] on icon at bounding box center [1108, 438] width 12 height 13
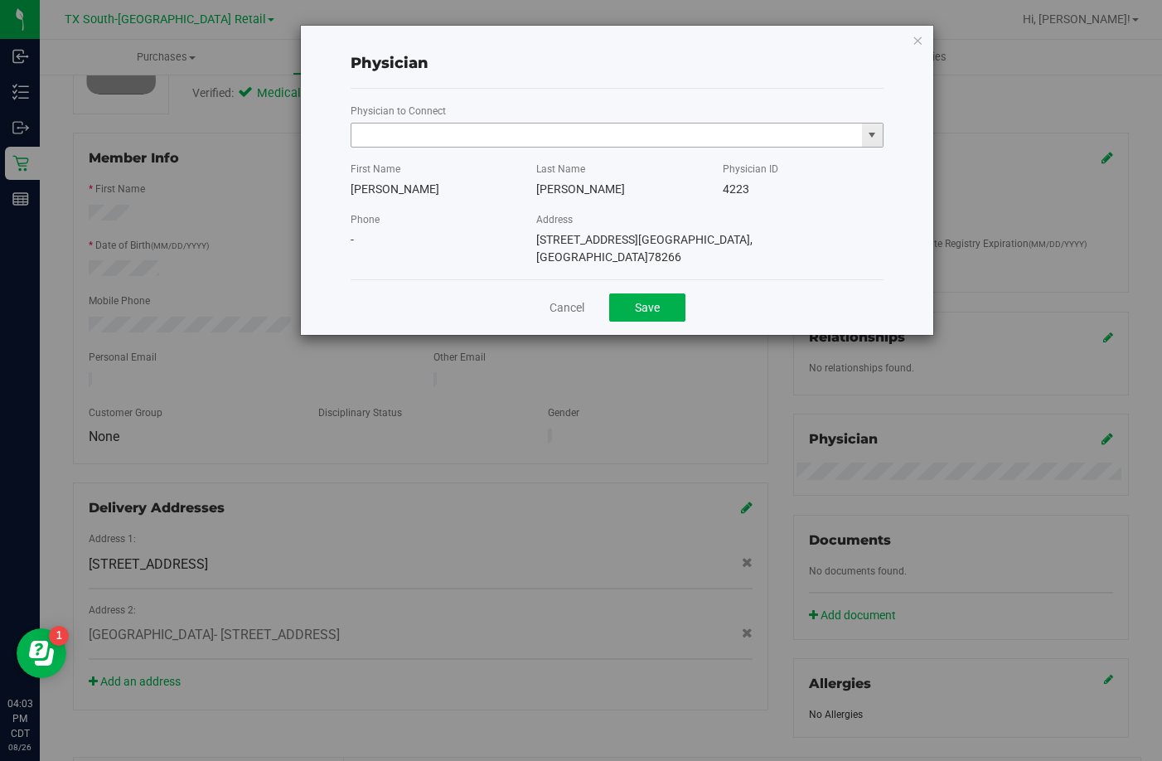
click at [589, 143] on input "text" at bounding box center [606, 134] width 511 height 23
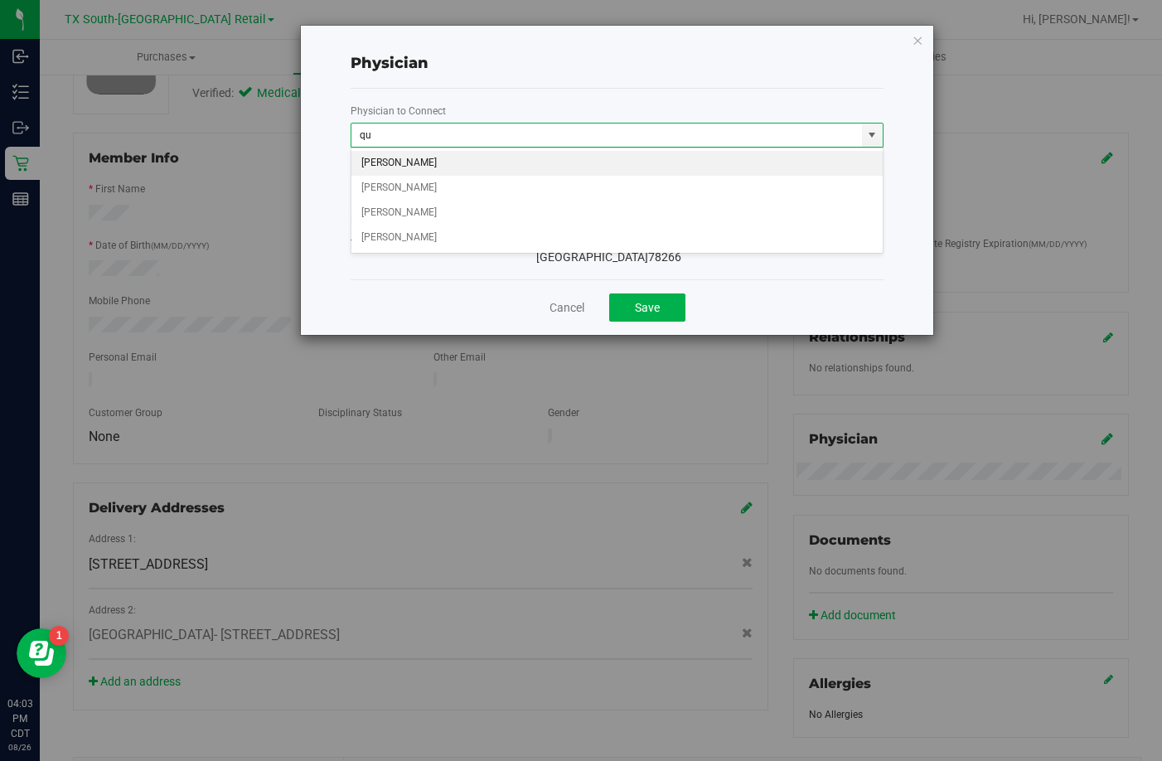
type input "q"
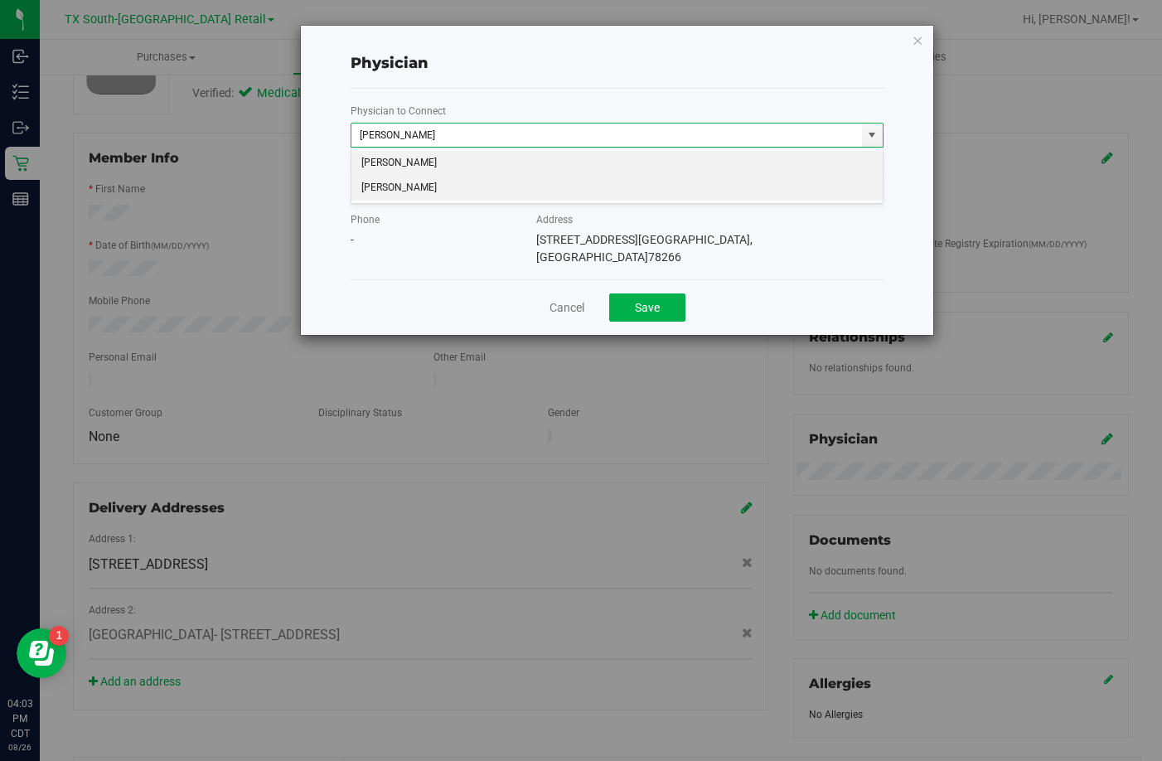
click at [489, 186] on li "Gwendolyn Quintana" at bounding box center [616, 188] width 531 height 25
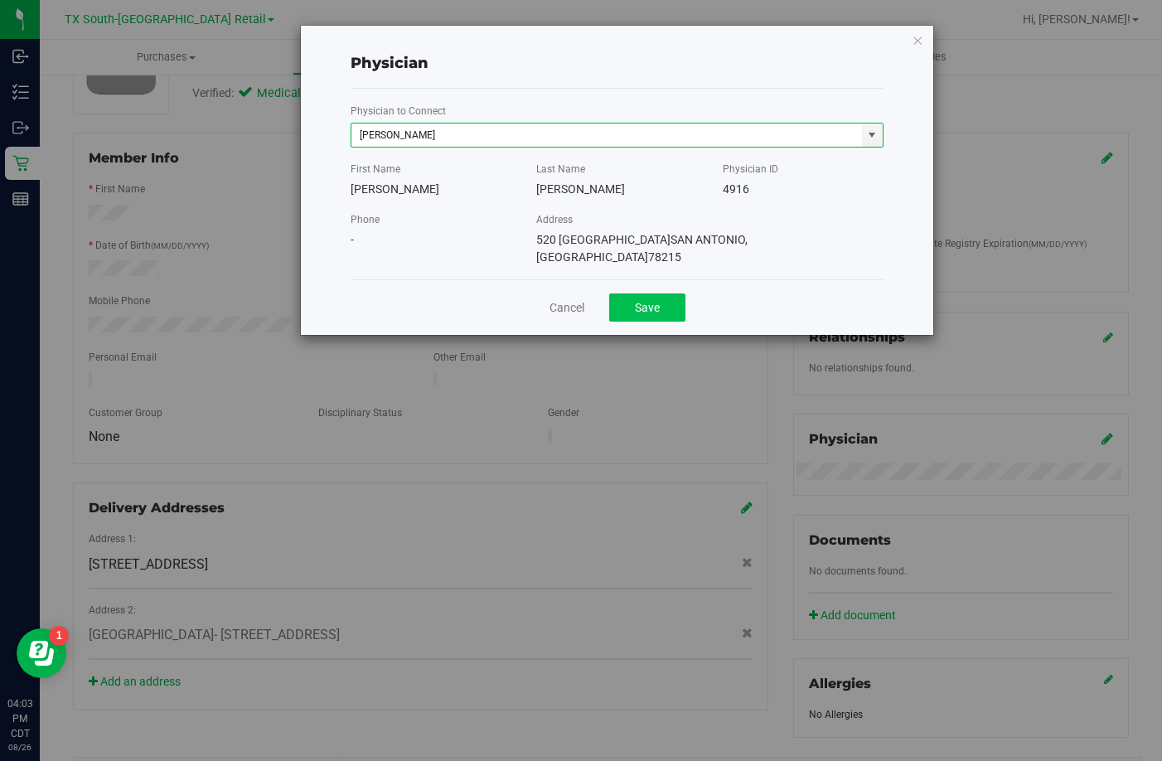
type input "Gwendolyn Quintana"
click at [637, 293] on button "Save" at bounding box center [647, 307] width 76 height 28
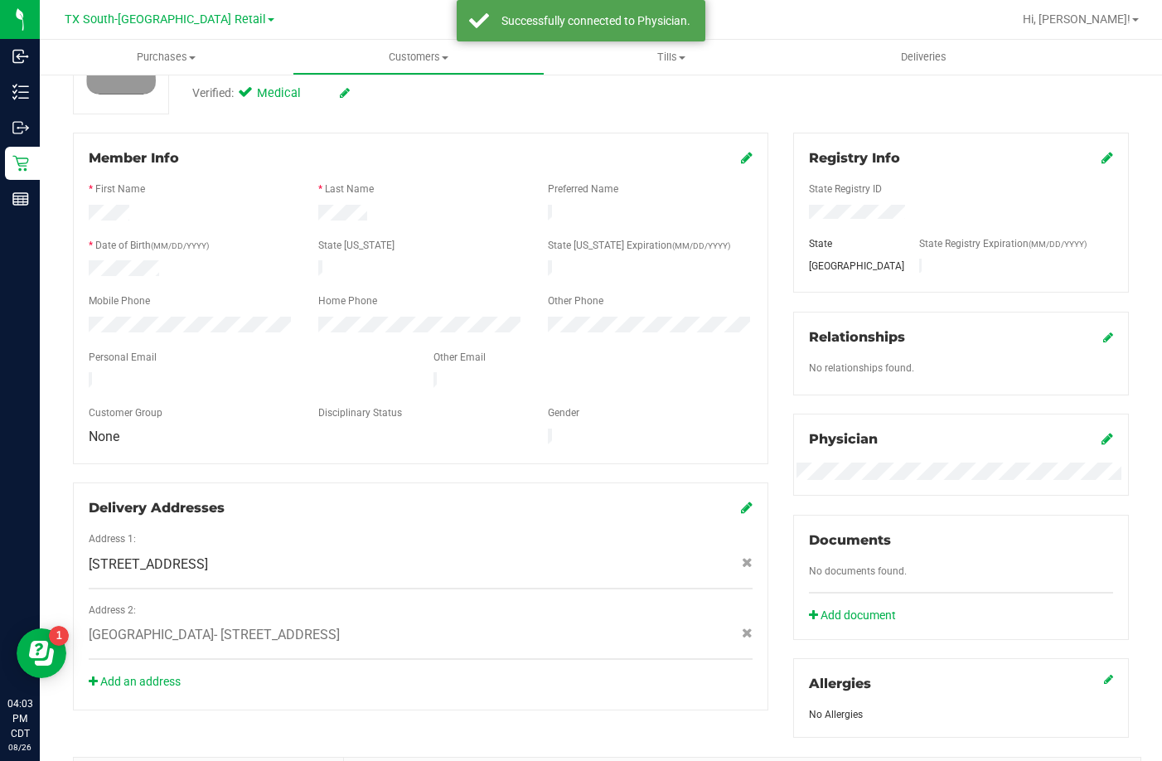
scroll to position [0, 0]
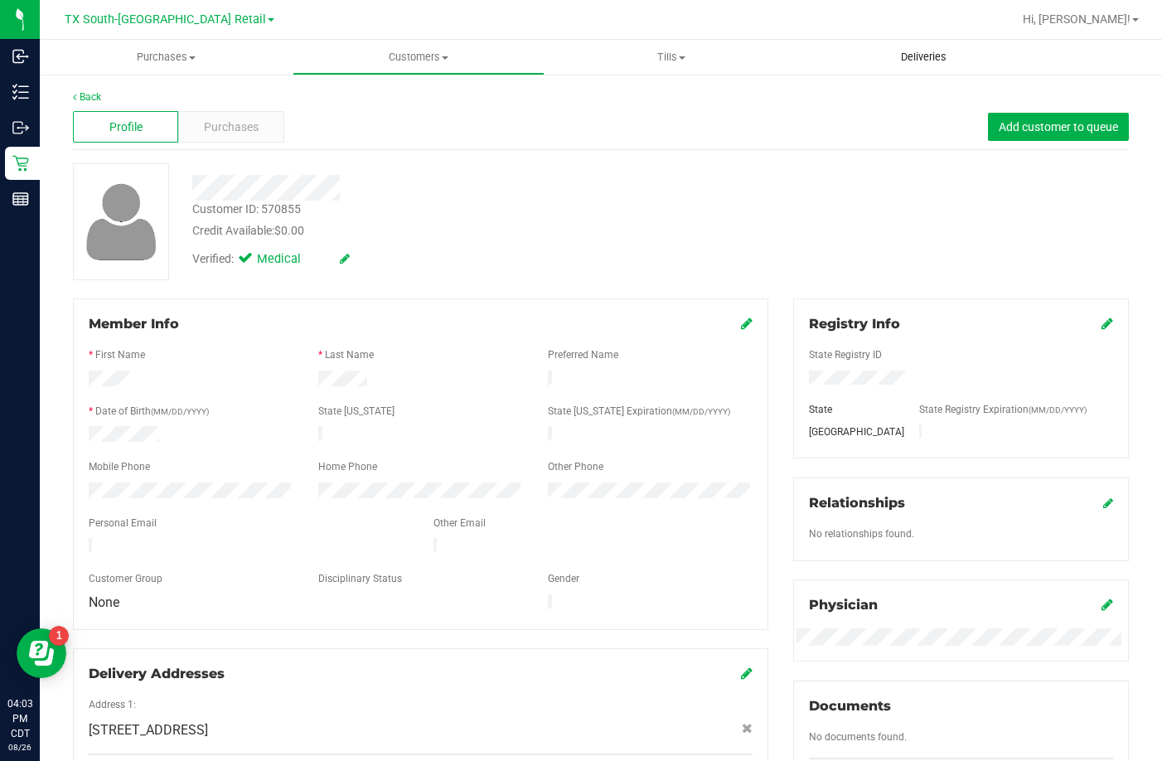
click at [877, 61] on uib-tab-heading "Deliveries" at bounding box center [923, 57] width 253 height 35
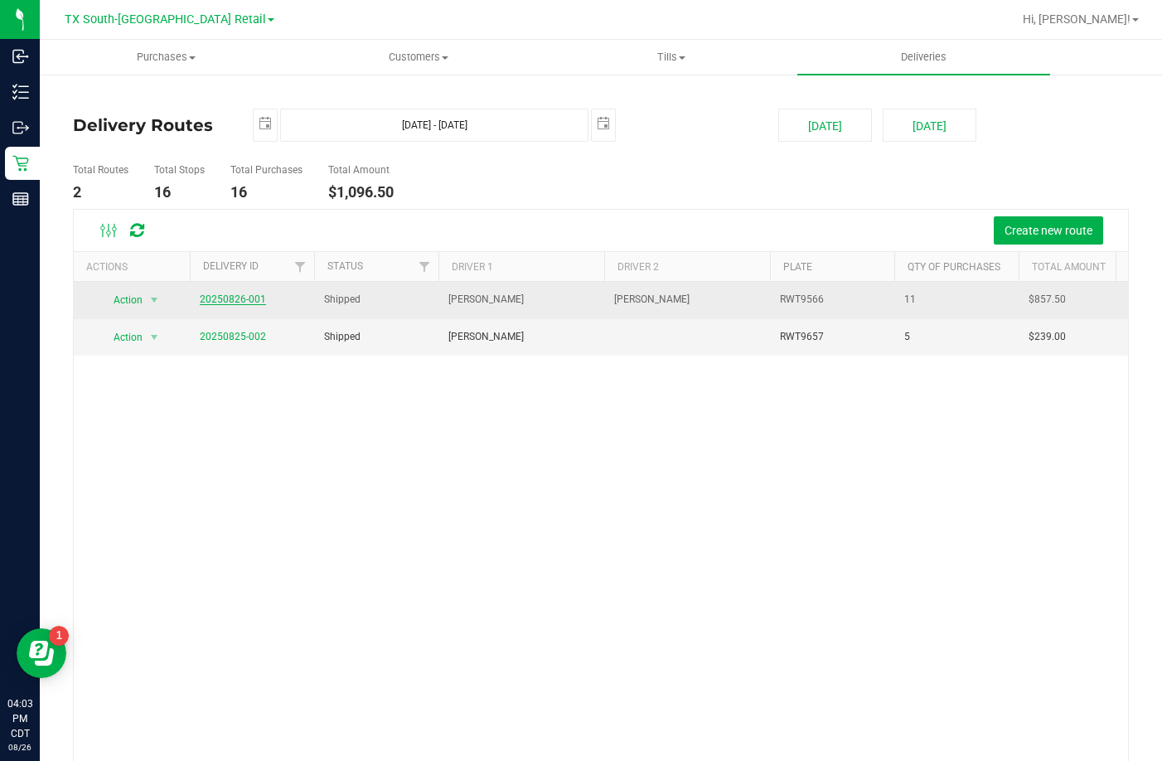
click at [201, 293] on link "20250826-001" at bounding box center [233, 299] width 66 height 12
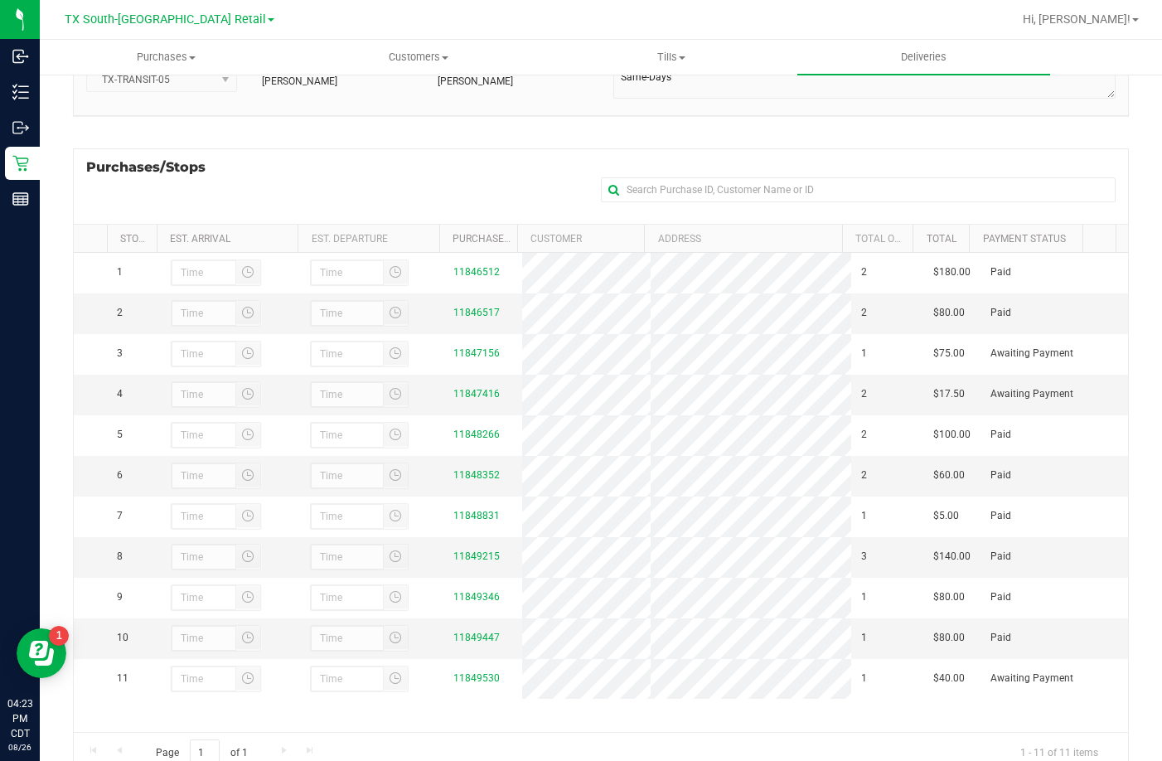
scroll to position [221, 0]
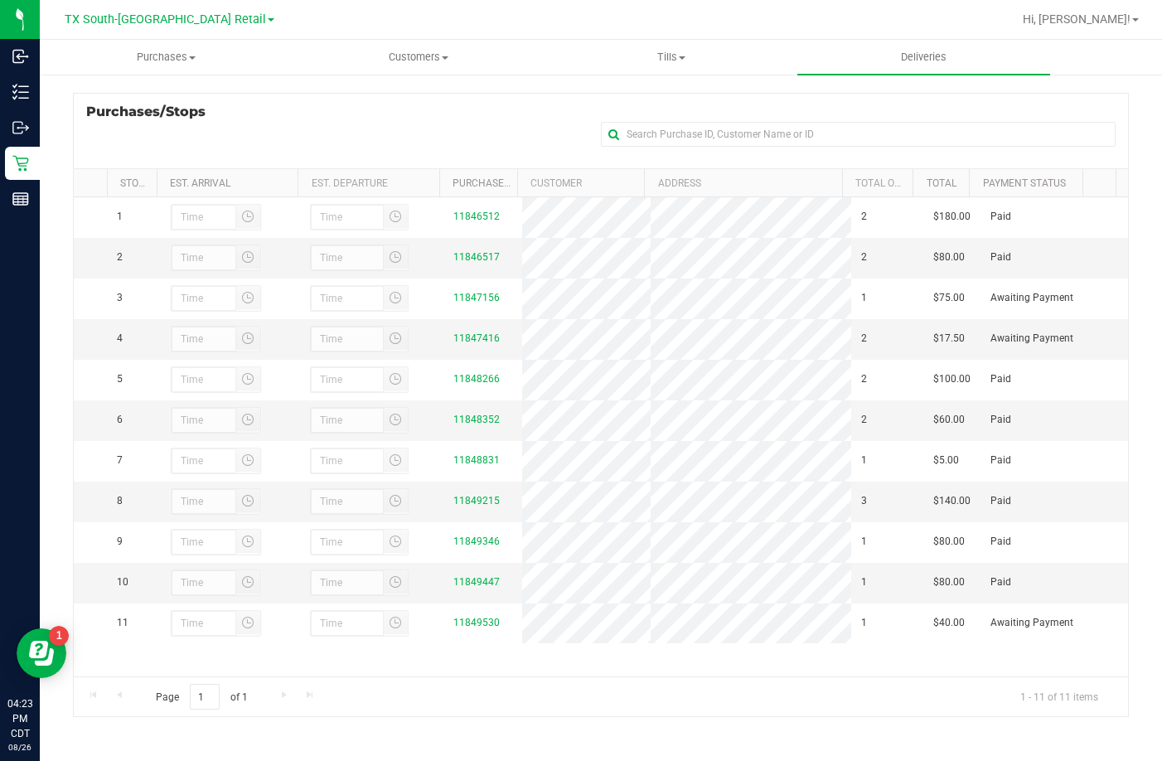
click at [503, 112] on div "Purchases/Stops + Add Purchase" at bounding box center [601, 130] width 1056 height 75
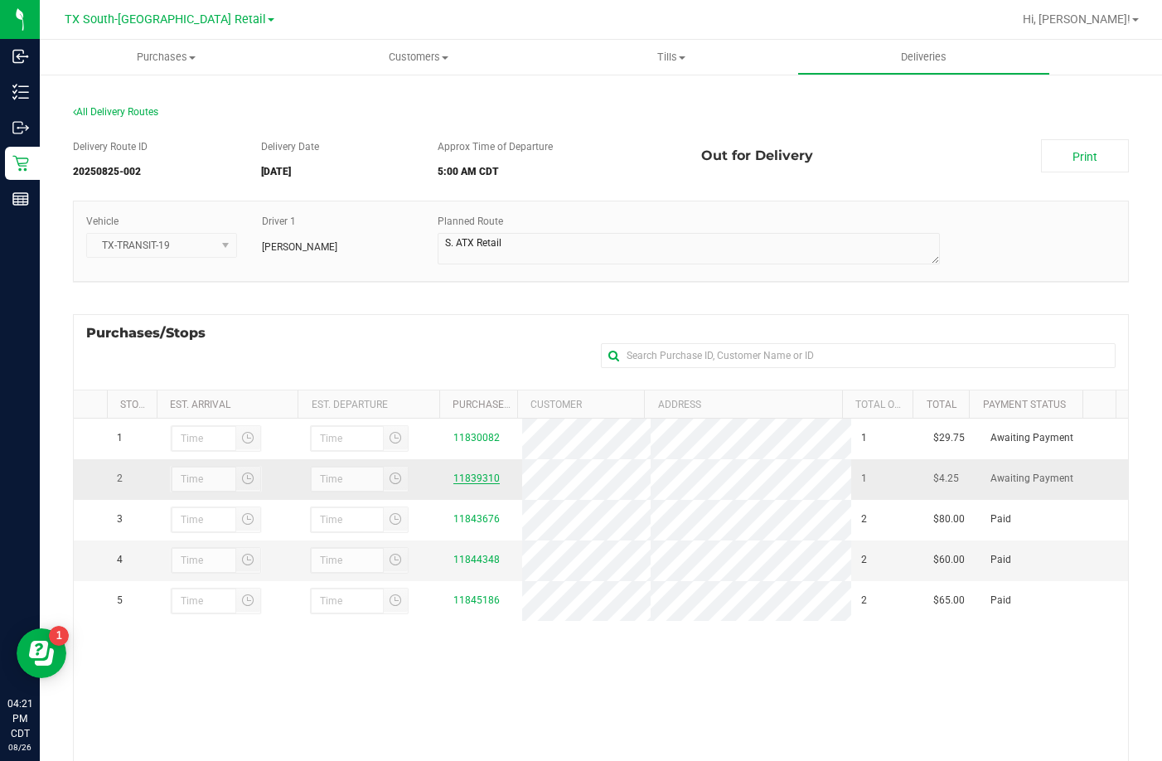
click at [472, 479] on link "11839310" at bounding box center [476, 478] width 46 height 12
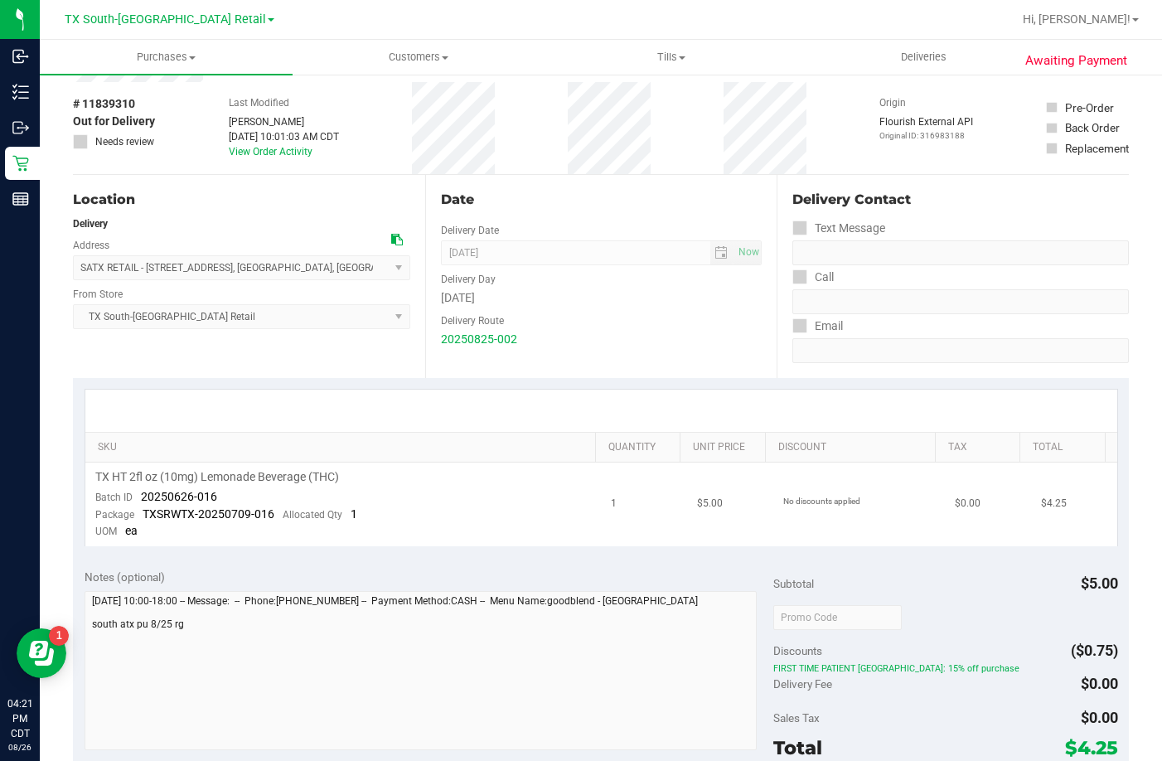
scroll to position [166, 0]
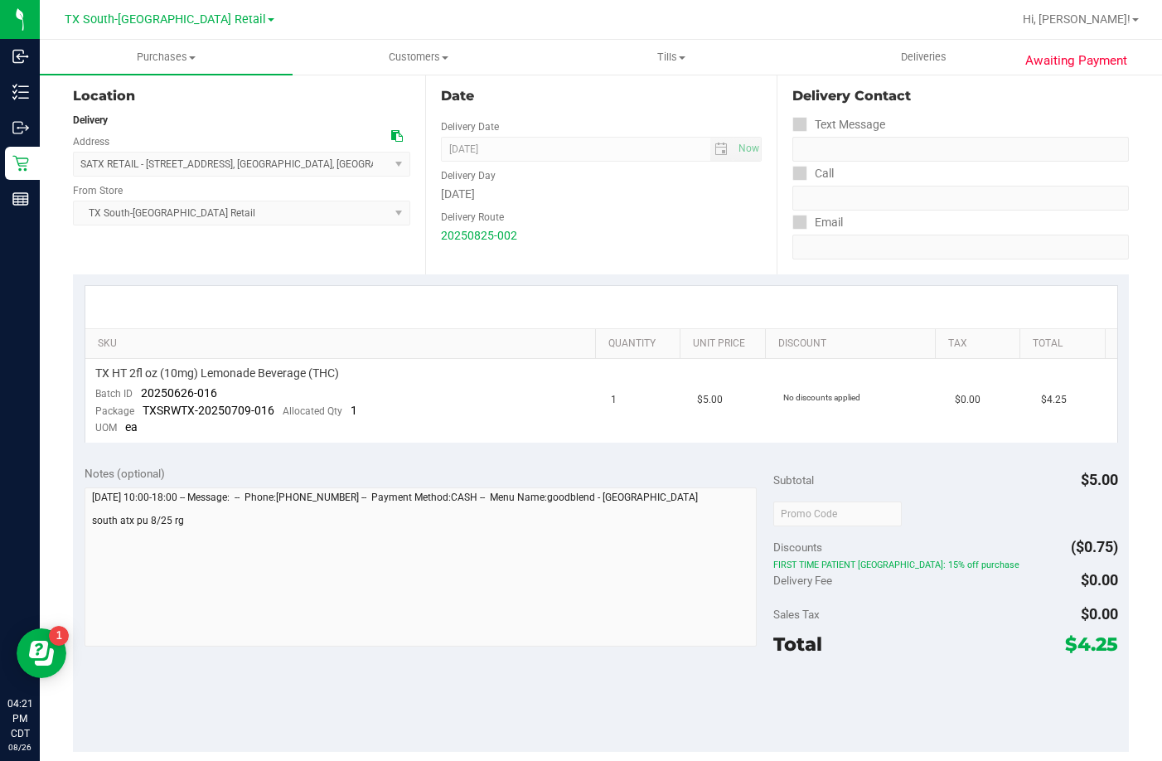
click at [905, 609] on div "Sales Tax $0.00" at bounding box center [945, 614] width 345 height 30
click at [900, 58] on span "Deliveries" at bounding box center [924, 57] width 90 height 15
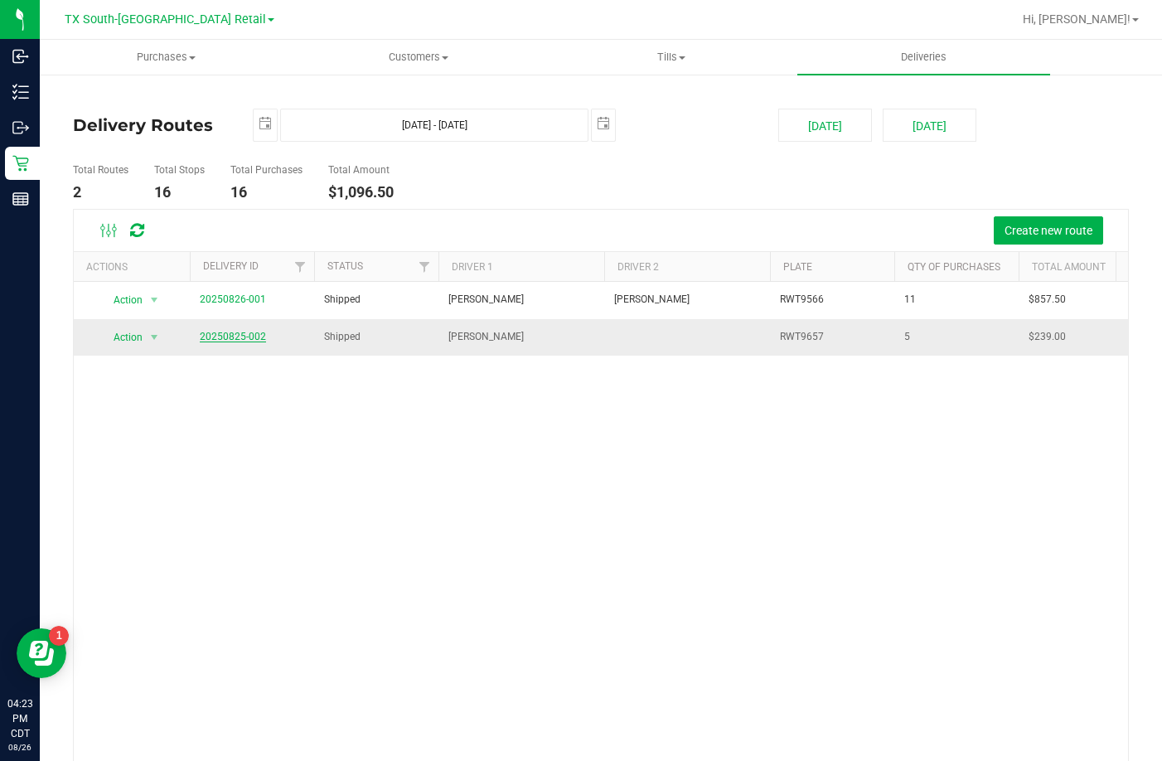
click at [245, 340] on link "20250825-002" at bounding box center [233, 337] width 66 height 12
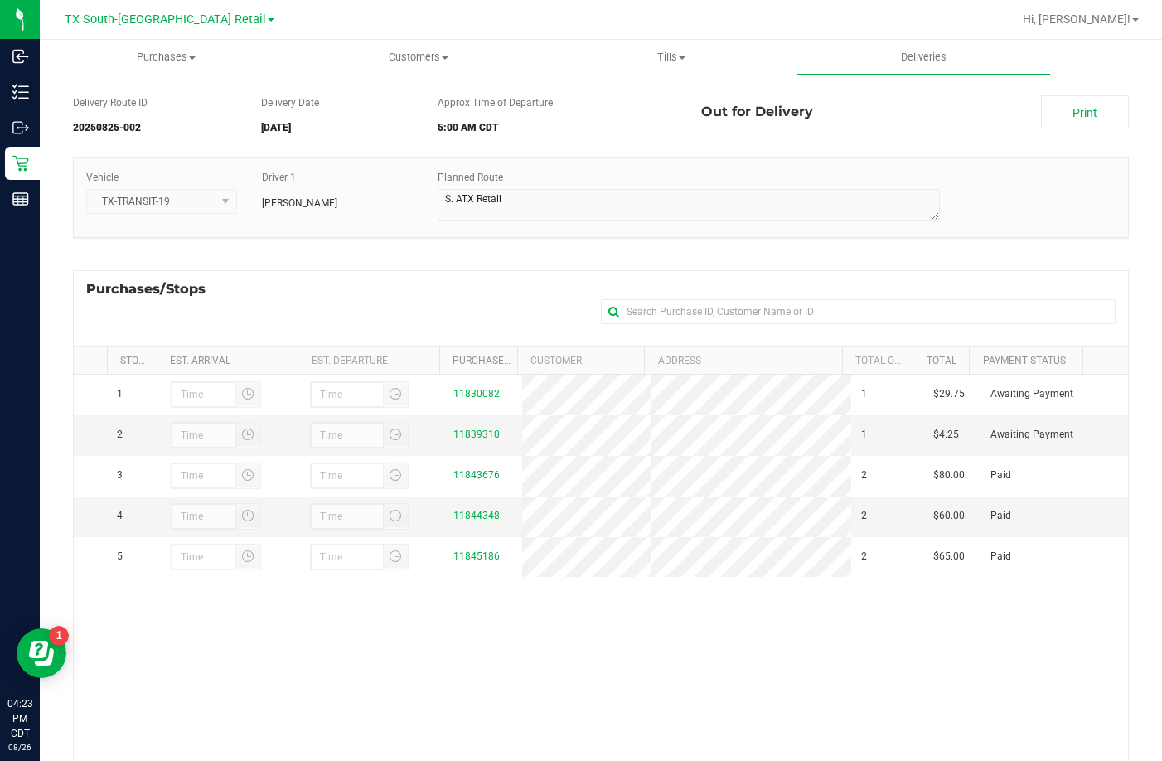
scroll to position [83, 0]
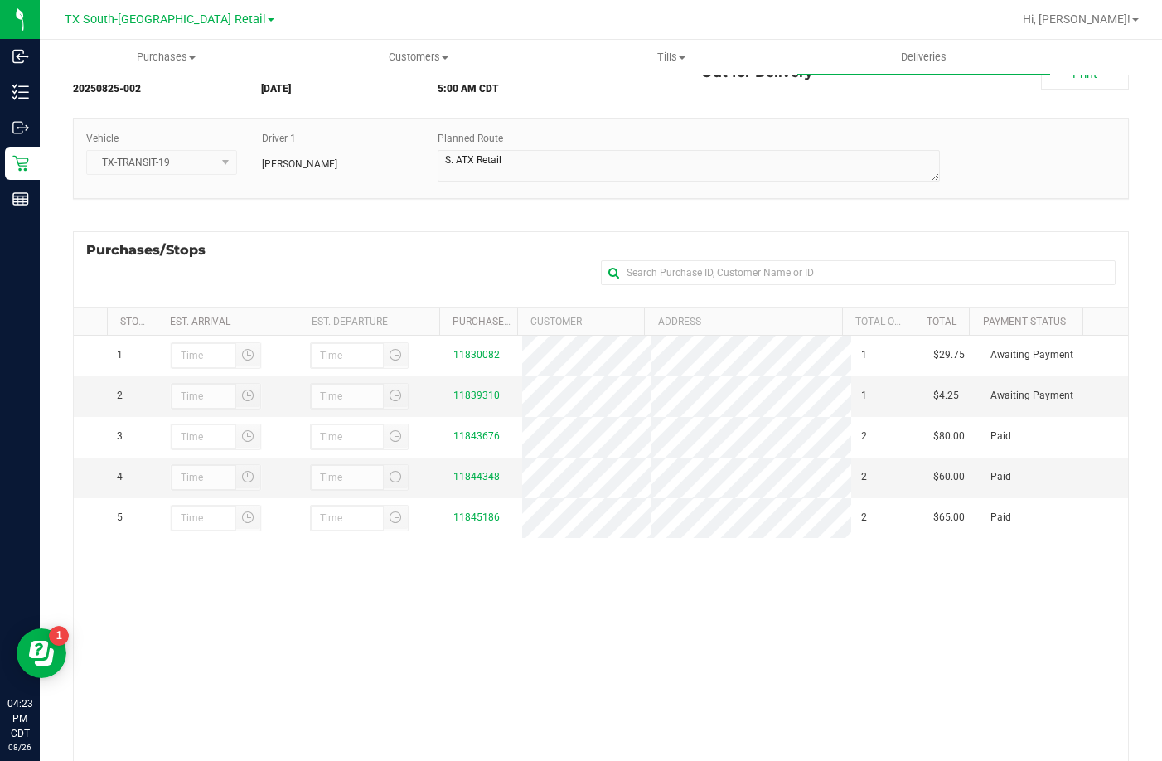
click at [465, 278] on div "Purchases/Stops + Add Purchase" at bounding box center [601, 268] width 1056 height 75
click at [462, 399] on link "11839310" at bounding box center [476, 396] width 46 height 12
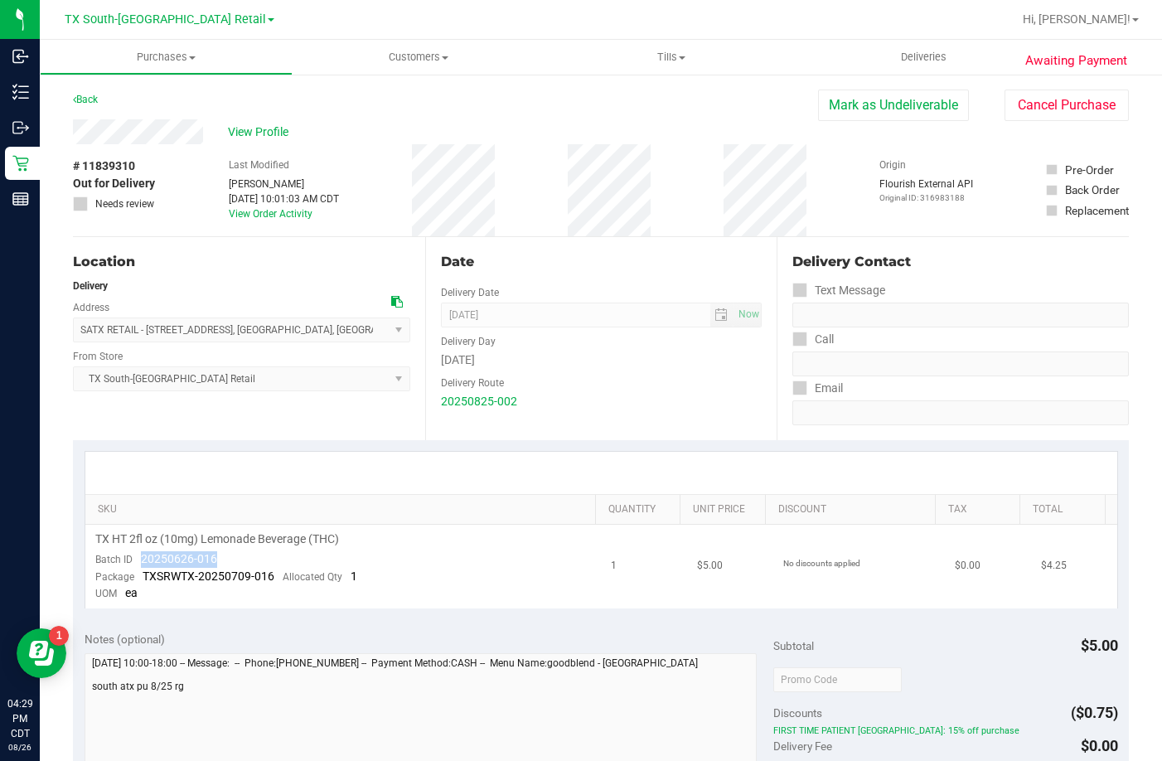
drag, startPoint x: 228, startPoint y: 563, endPoint x: 143, endPoint y: 566, distance: 85.4
click at [143, 566] on td "TX HT 2fl oz (10mg) Lemonade Beverage (THC) Batch ID 20250626-016 Package TXSRW…" at bounding box center [343, 567] width 516 height 84
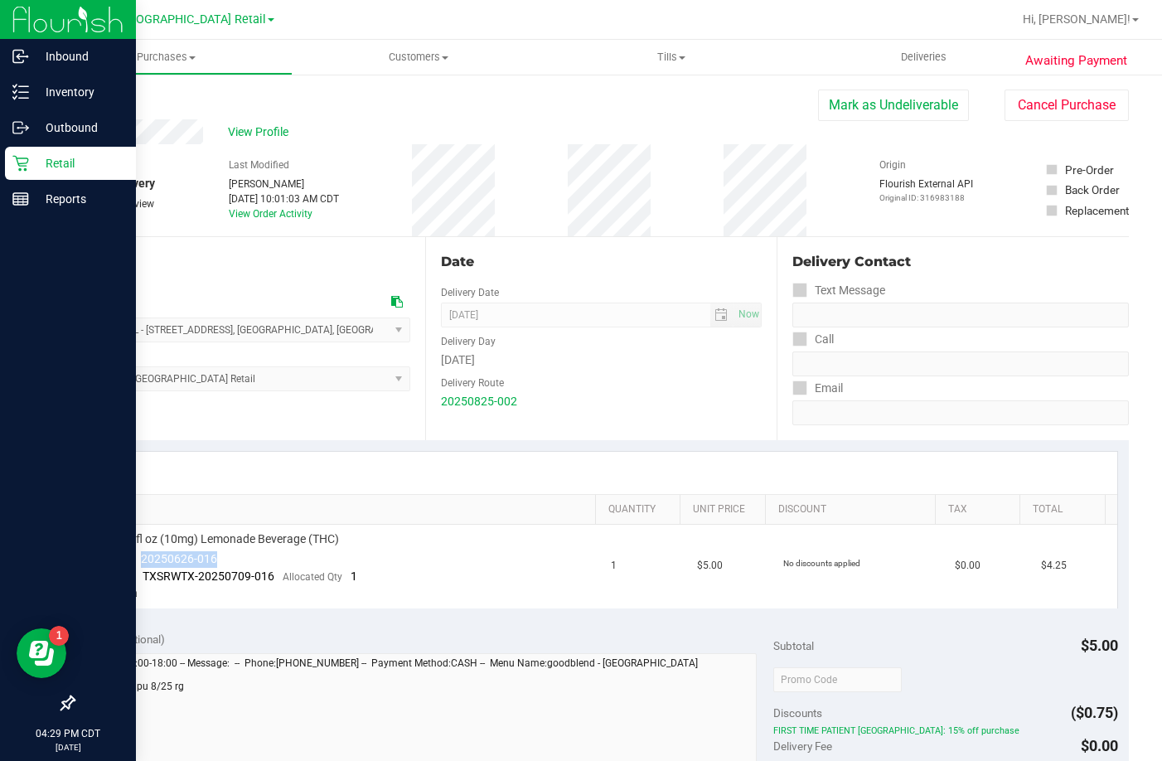
copy span "20250626-016"
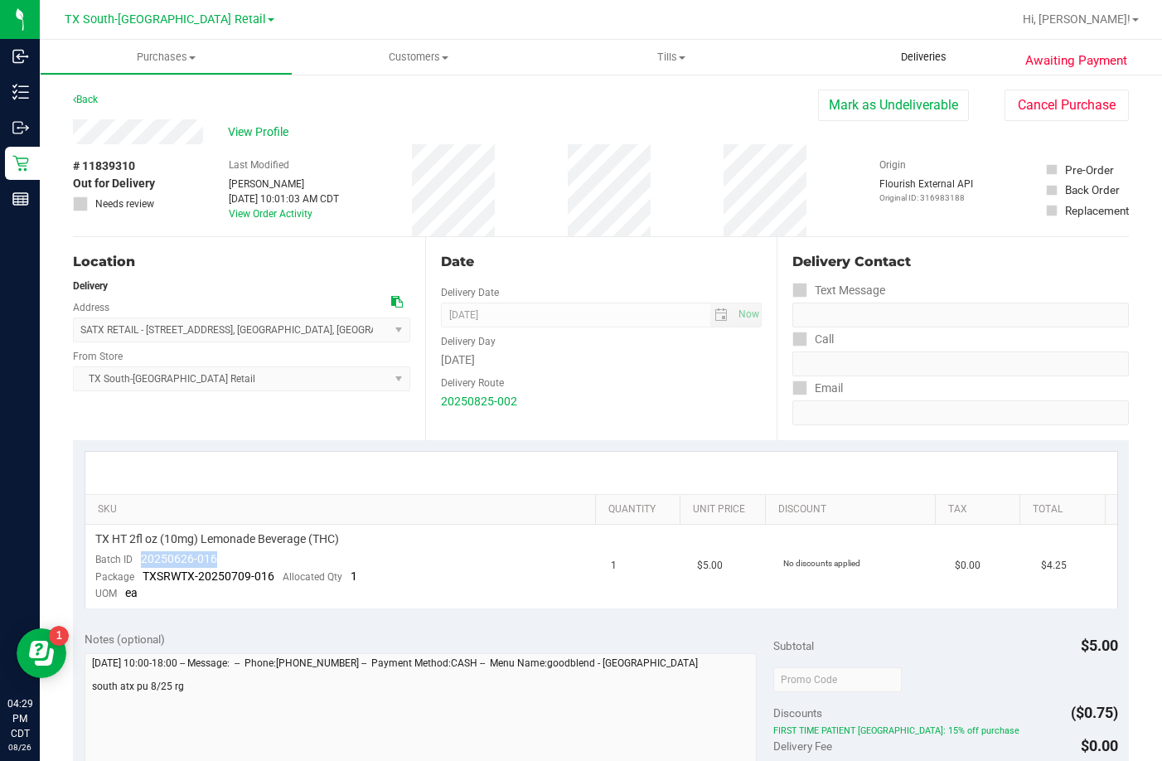
click at [886, 59] on span "Deliveries" at bounding box center [924, 57] width 90 height 15
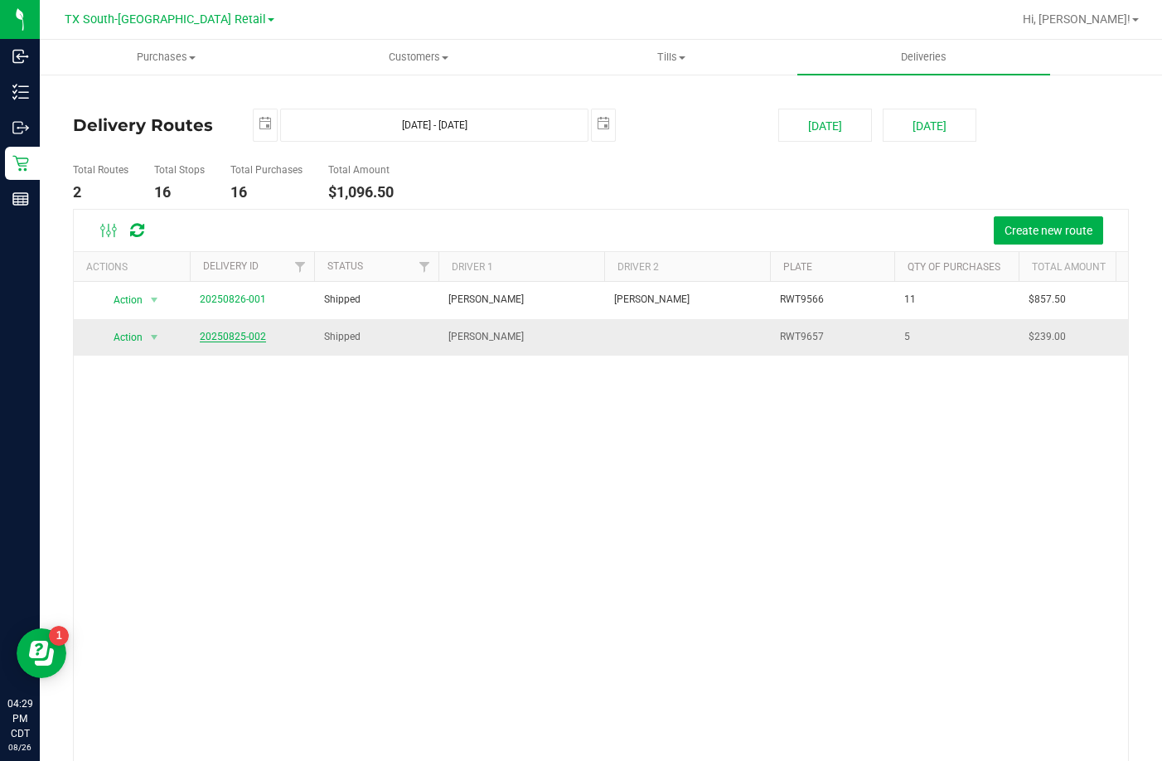
click at [249, 337] on link "20250825-002" at bounding box center [233, 337] width 66 height 12
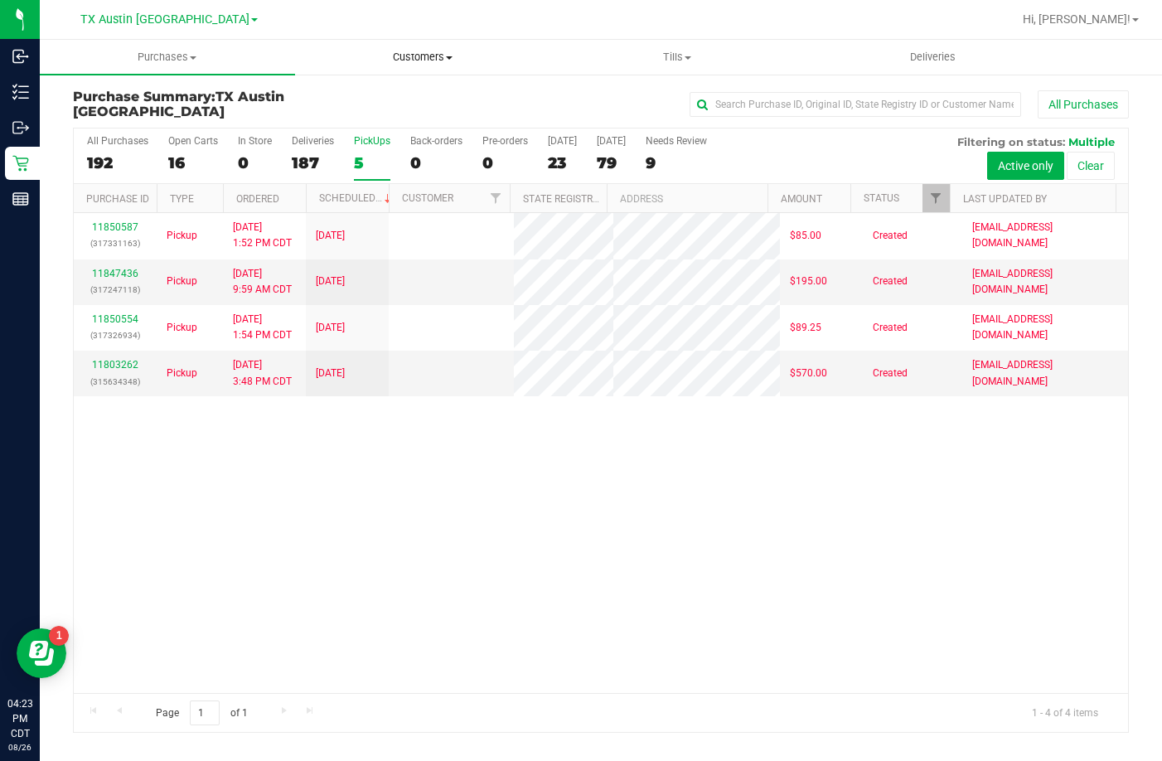
click at [399, 48] on uib-tab-heading "Customers All customers Add a new customer All physicians" at bounding box center [423, 57] width 254 height 33
click at [365, 93] on span "All customers" at bounding box center [354, 100] width 119 height 14
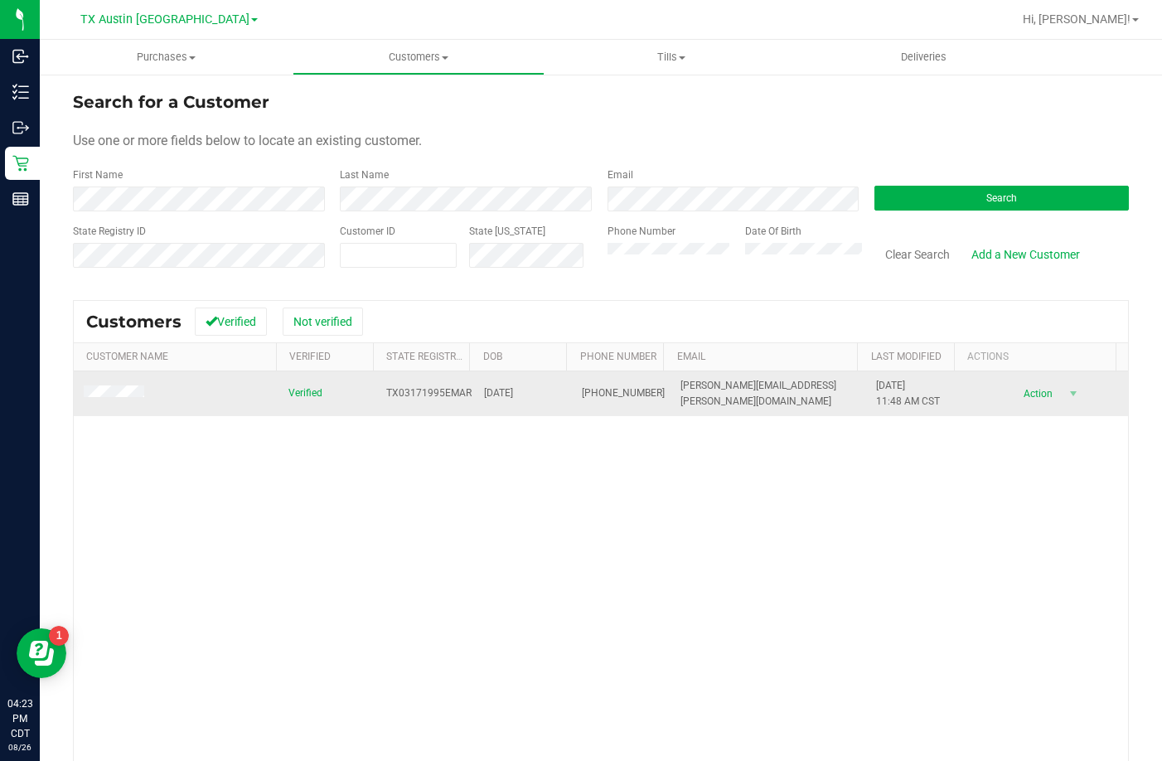
click at [108, 399] on span at bounding box center [116, 393] width 65 height 17
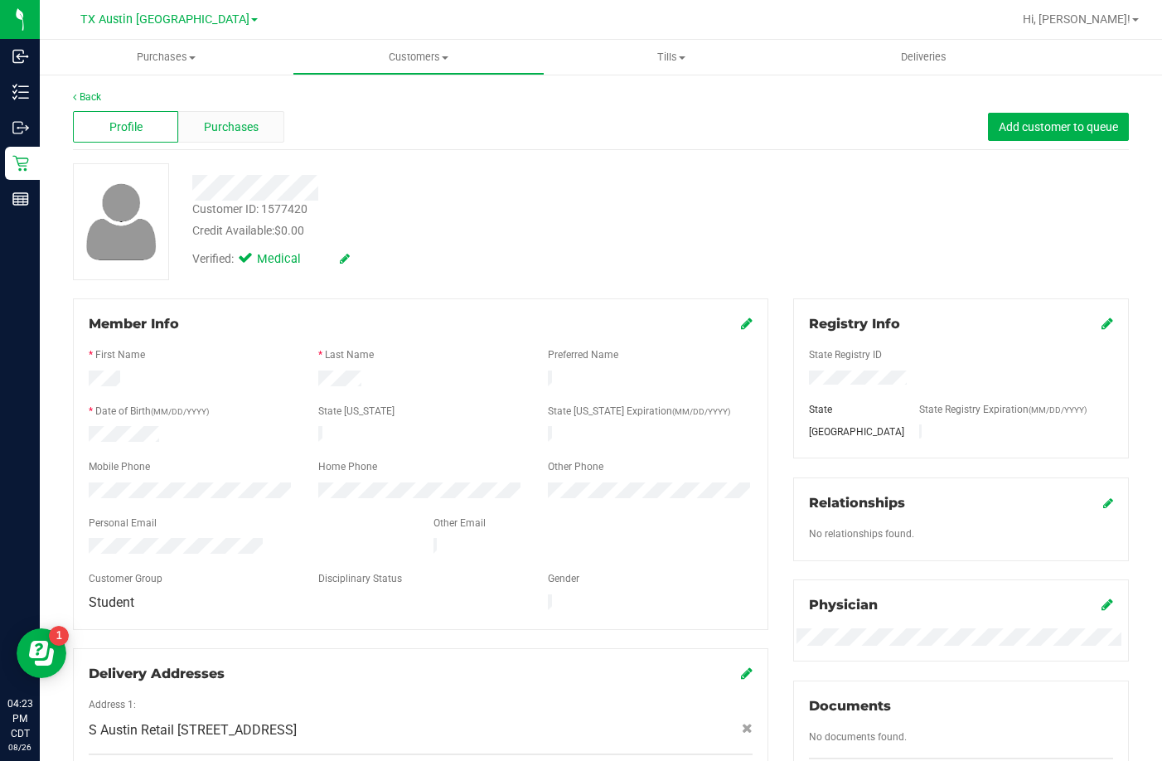
click at [227, 123] on span "Purchases" at bounding box center [231, 127] width 55 height 17
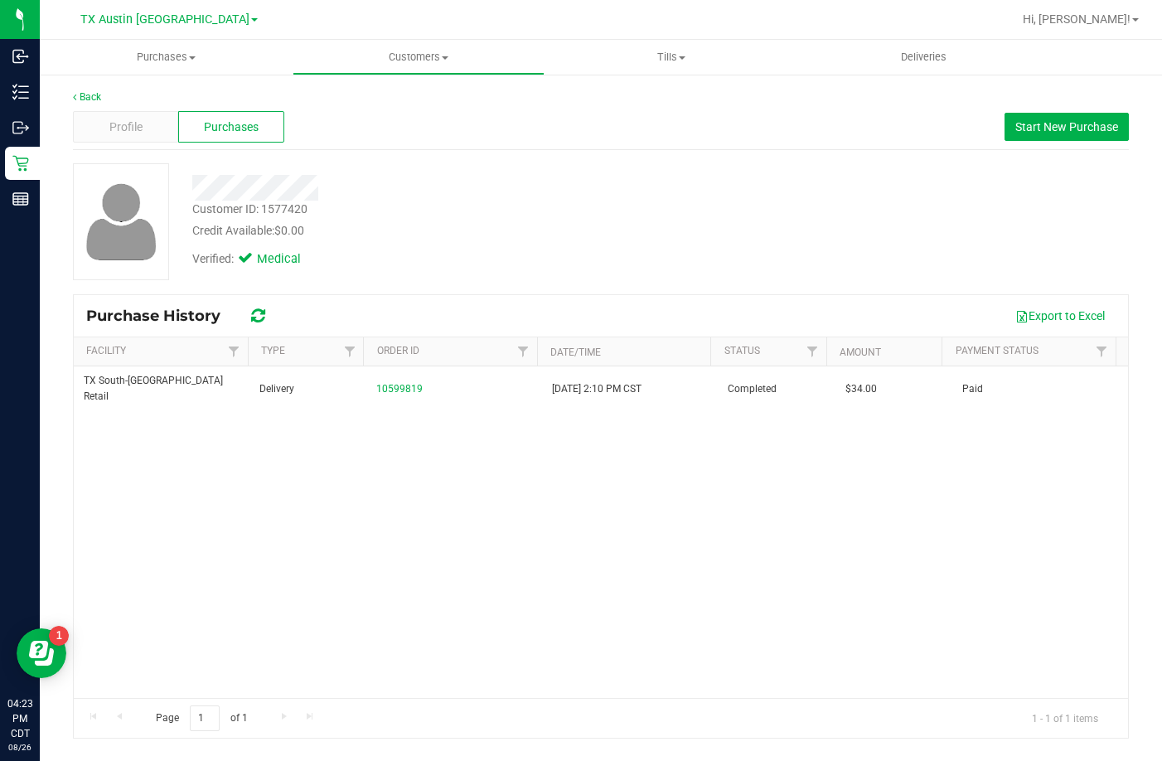
click at [513, 245] on div "Verified: Medical" at bounding box center [450, 258] width 540 height 36
click at [502, 245] on div "Verified: Medical" at bounding box center [450, 258] width 540 height 36
drag, startPoint x: 444, startPoint y: 438, endPoint x: 438, endPoint y: 450, distance: 13.7
click at [443, 449] on div "TX South-[GEOGRAPHIC_DATA] Retail Delivery 10599819 [DATE] 2:10 PM CST Complete…" at bounding box center [601, 532] width 1054 height 332
click at [514, 603] on div "TX South-[GEOGRAPHIC_DATA] Retail Delivery 10599819 [DATE] 2:10 PM CST Complete…" at bounding box center [601, 532] width 1054 height 332
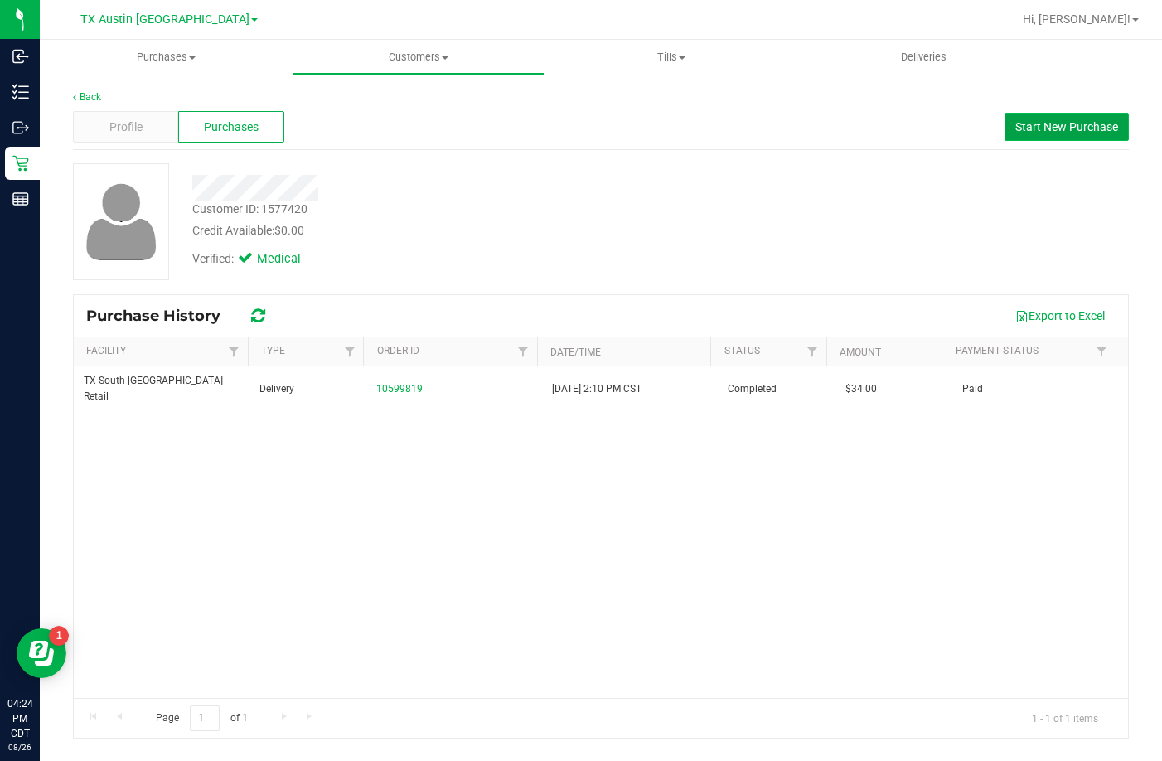
click at [1020, 125] on span "Start New Purchase" at bounding box center [1066, 126] width 103 height 13
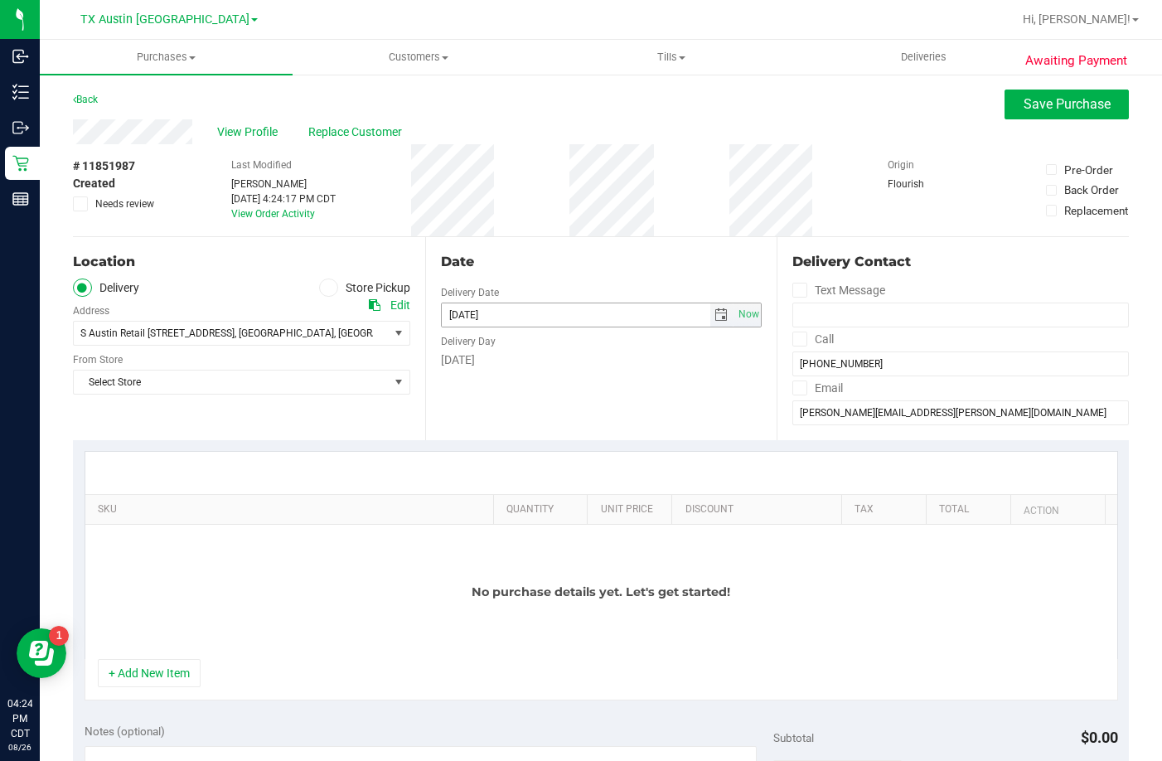
click at [714, 317] on span "select" at bounding box center [720, 314] width 13 height 13
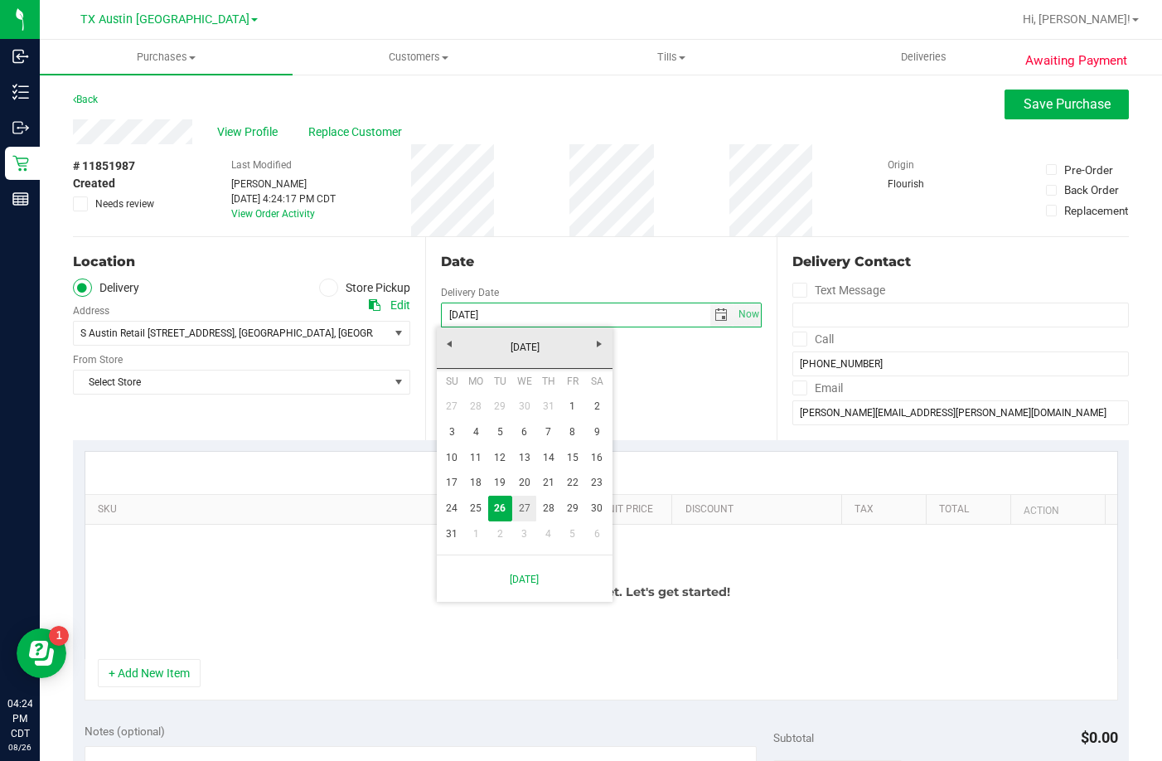
click at [524, 504] on link "27" at bounding box center [524, 509] width 24 height 26
type input "[DATE]"
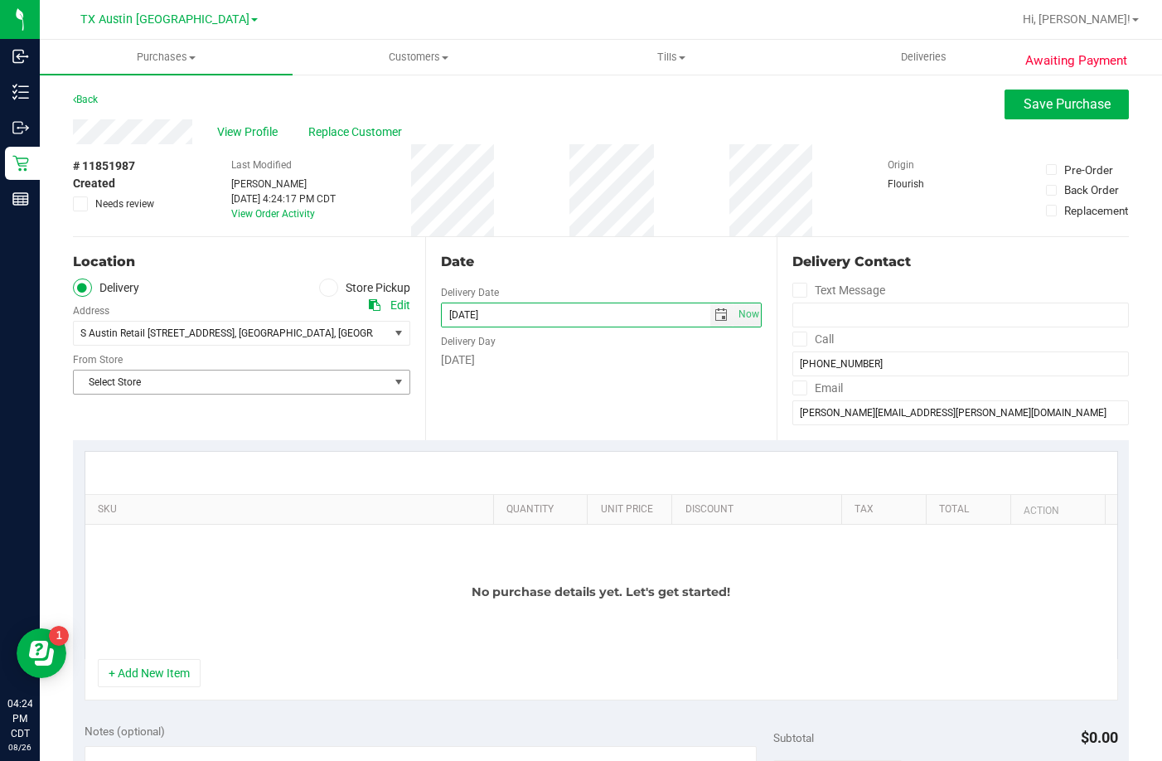
click at [224, 385] on span "Select Store" at bounding box center [231, 381] width 315 height 23
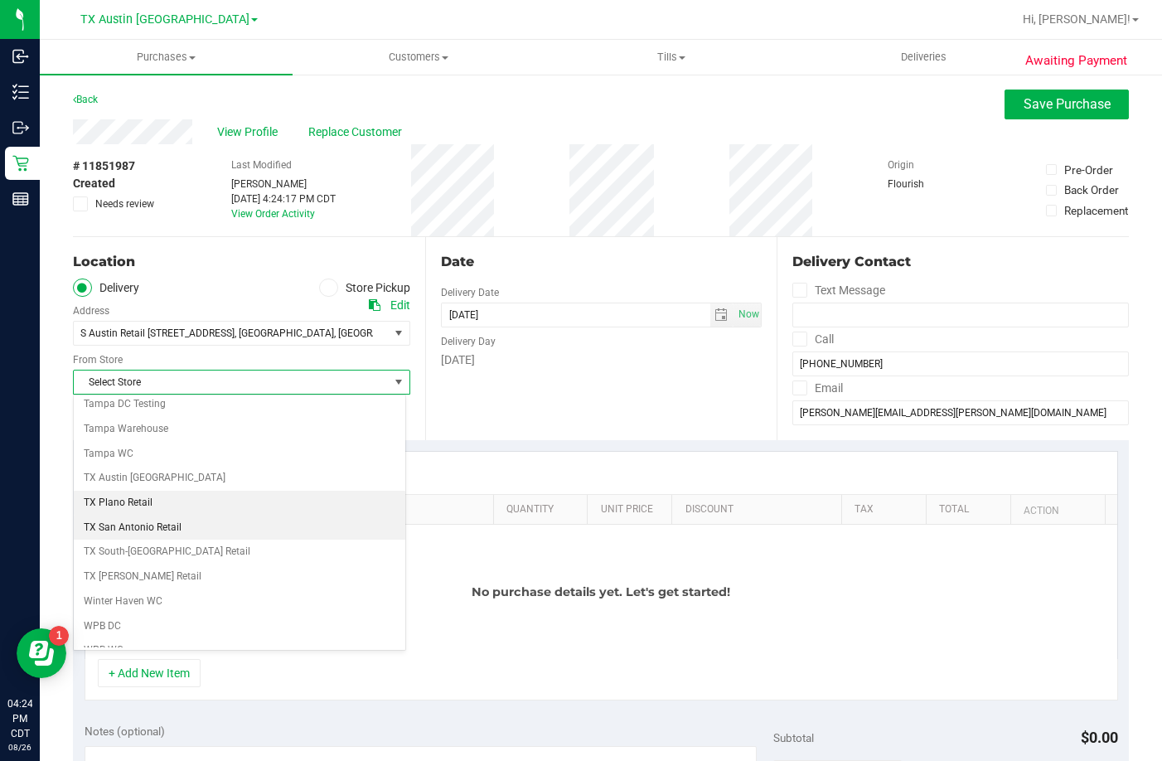
scroll to position [1204, 0]
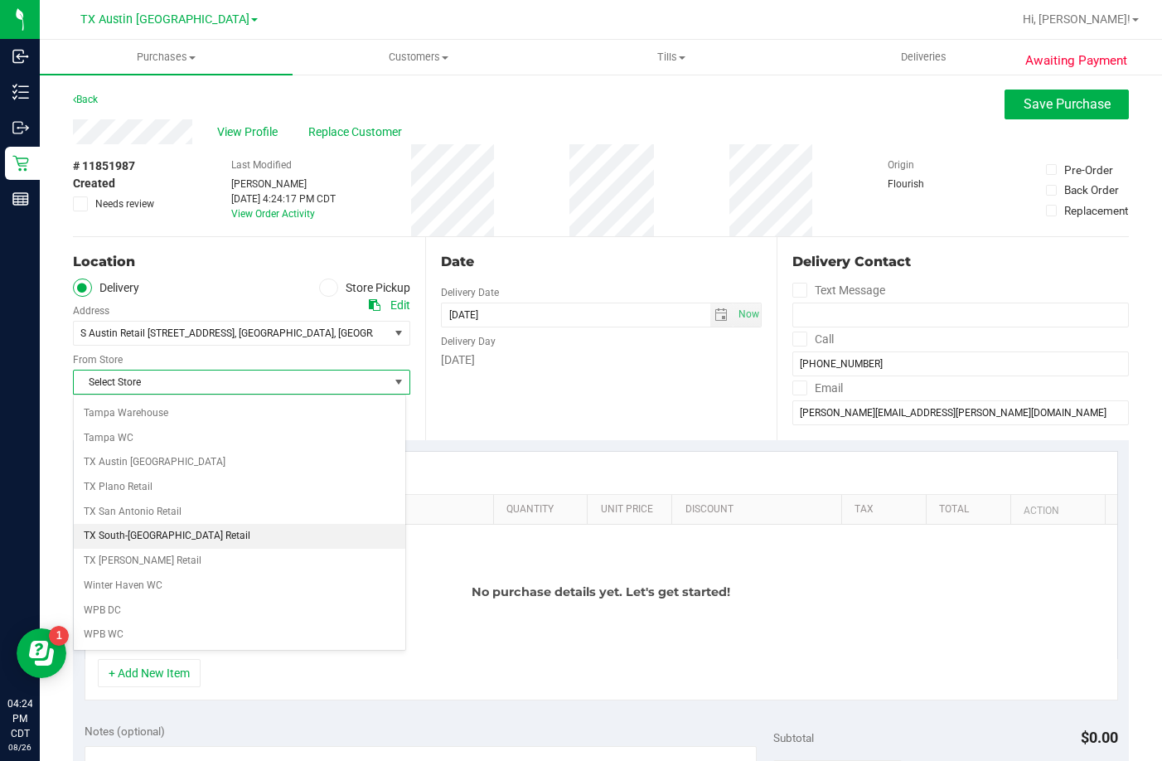
click at [177, 533] on li "TX South-[GEOGRAPHIC_DATA] Retail" at bounding box center [240, 536] width 332 height 25
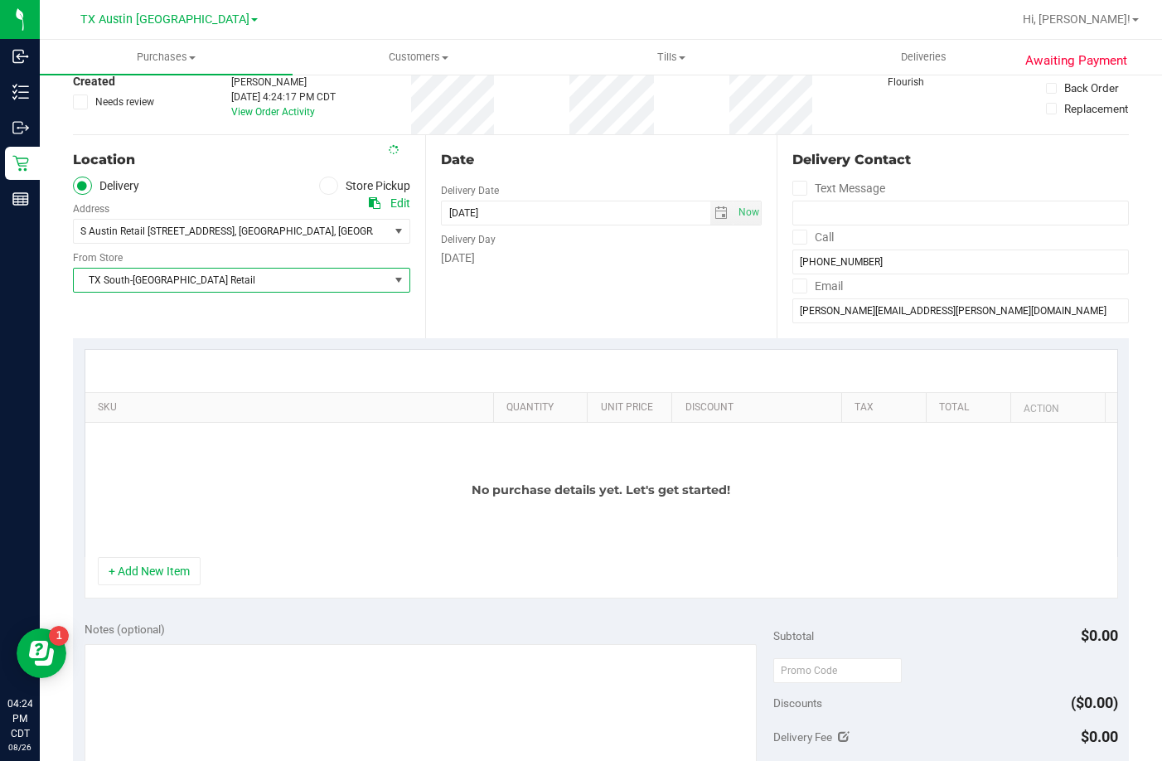
scroll to position [249, 0]
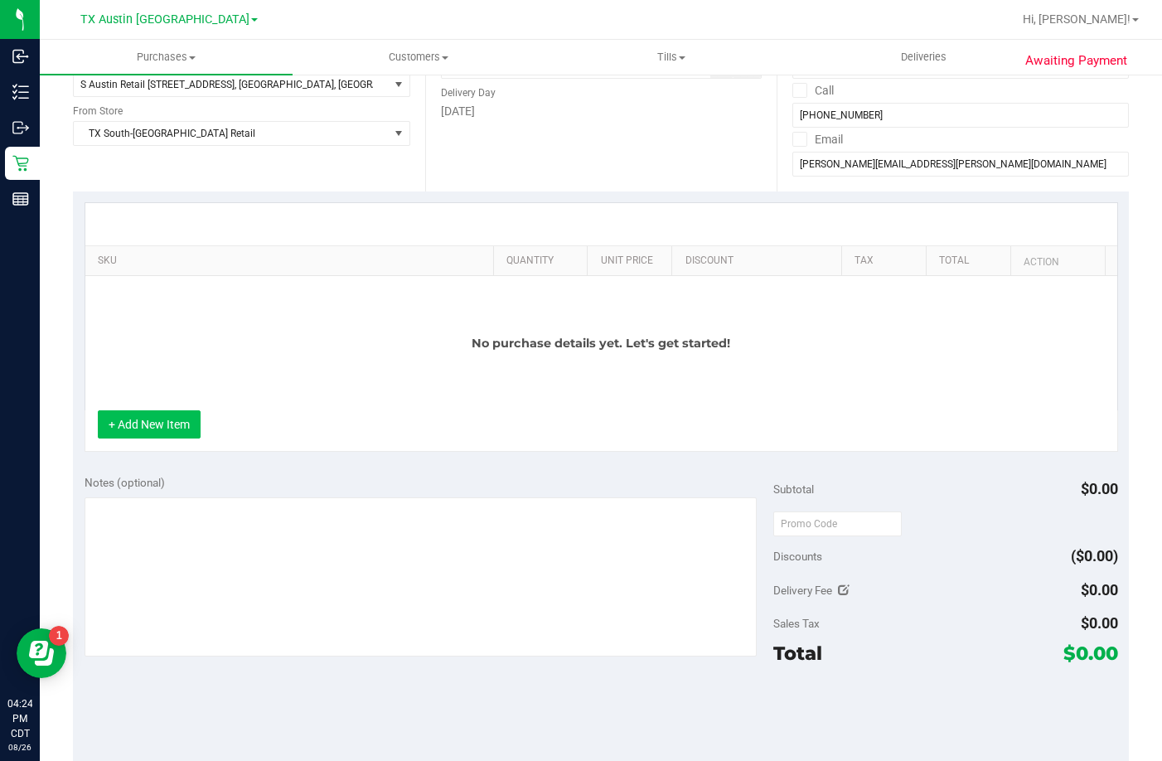
click at [175, 428] on button "+ Add New Item" at bounding box center [149, 424] width 103 height 28
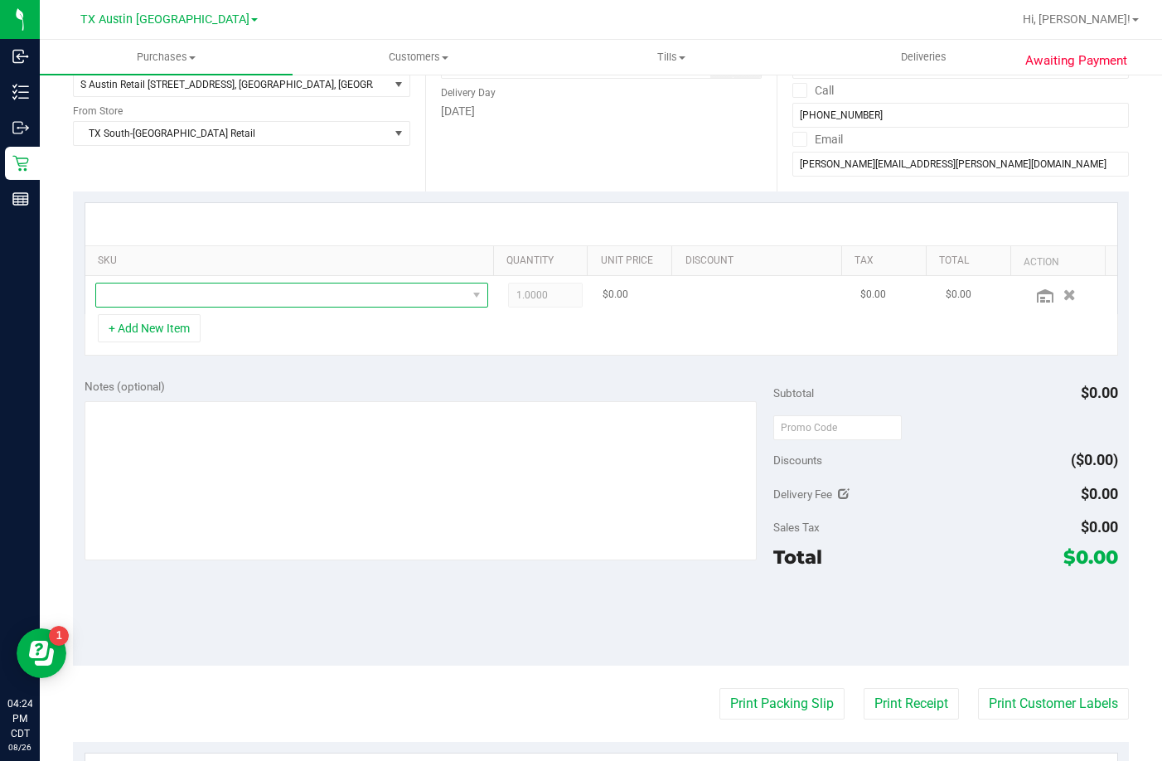
click at [267, 307] on span "NO DATA FOUND" at bounding box center [281, 294] width 370 height 23
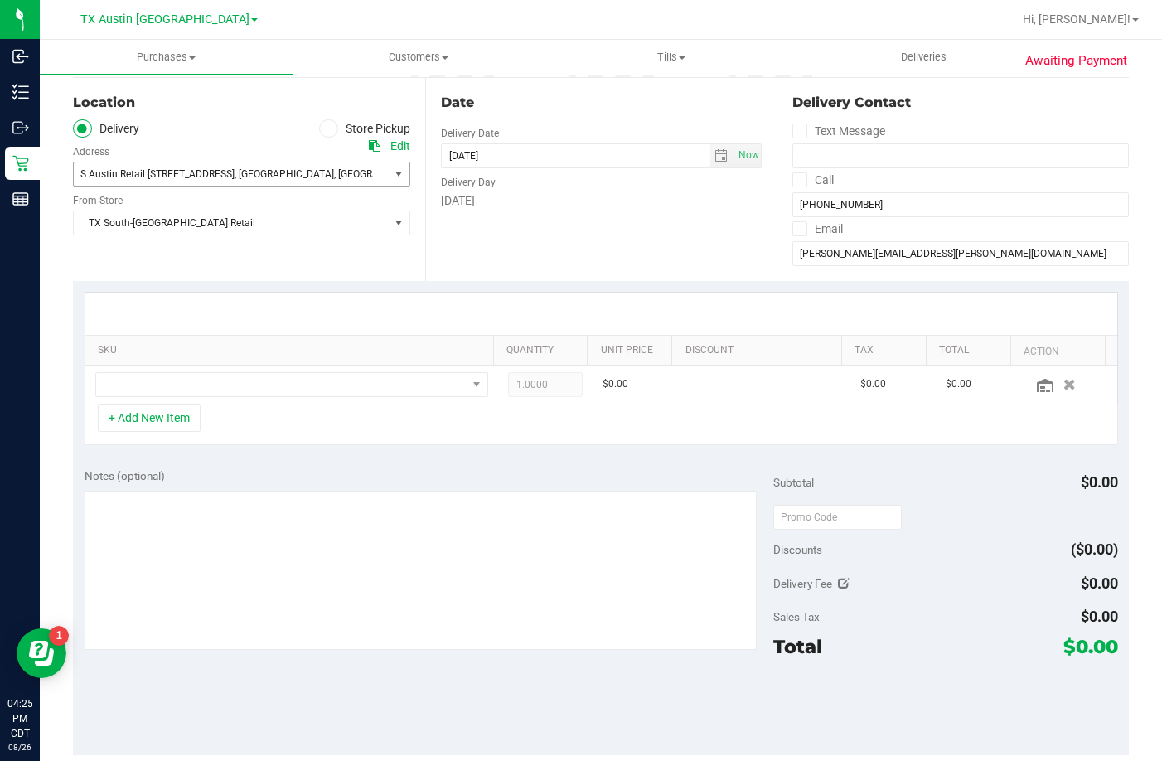
scroll to position [83, 0]
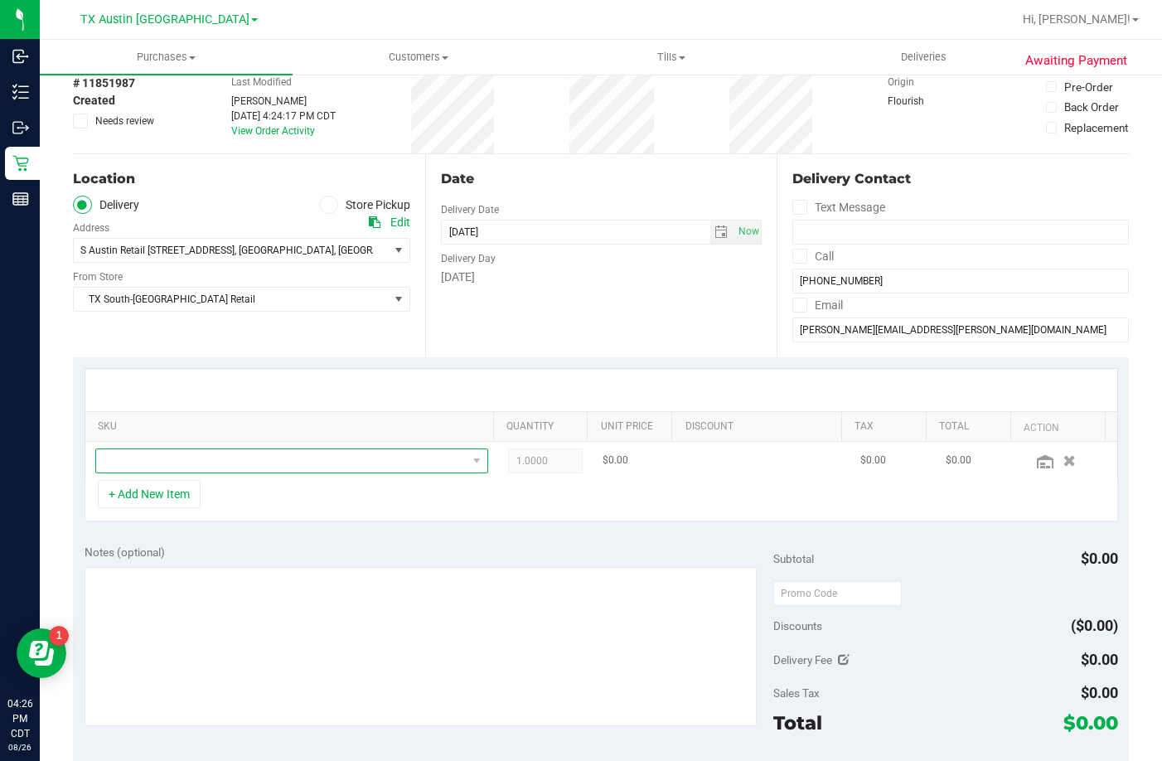
click at [348, 462] on span "NO DATA FOUND" at bounding box center [281, 460] width 370 height 23
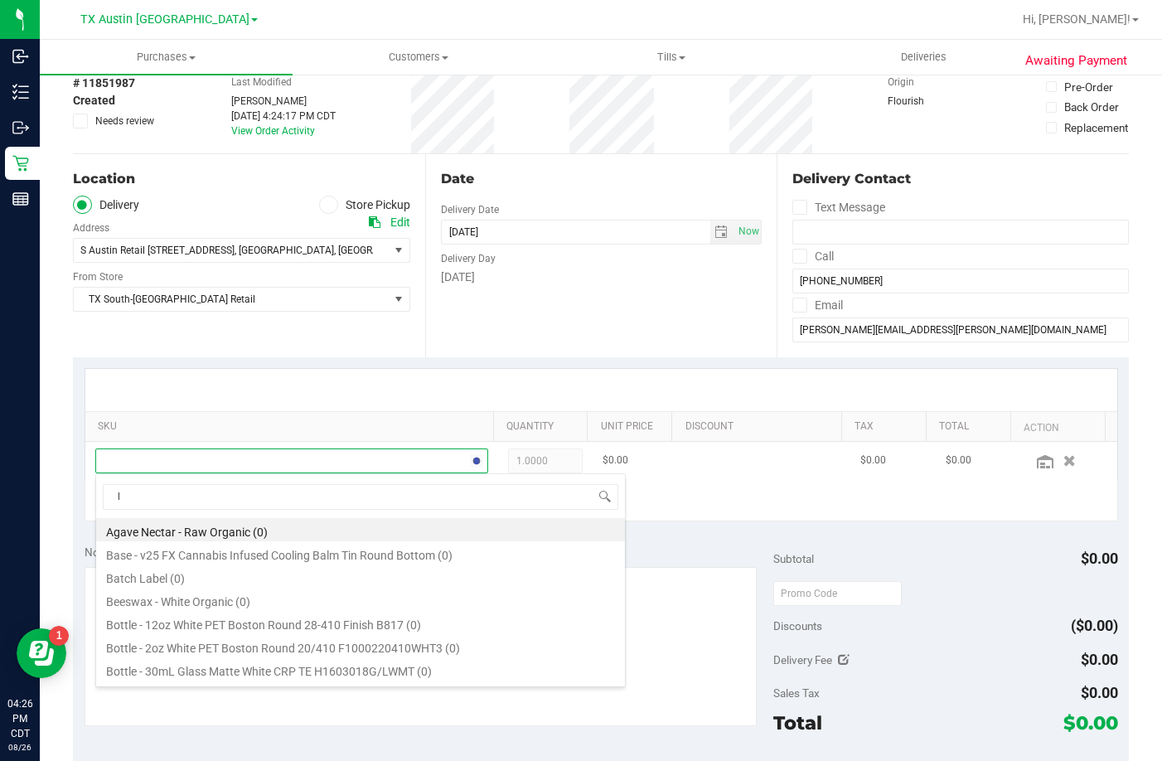
scroll to position [25, 378]
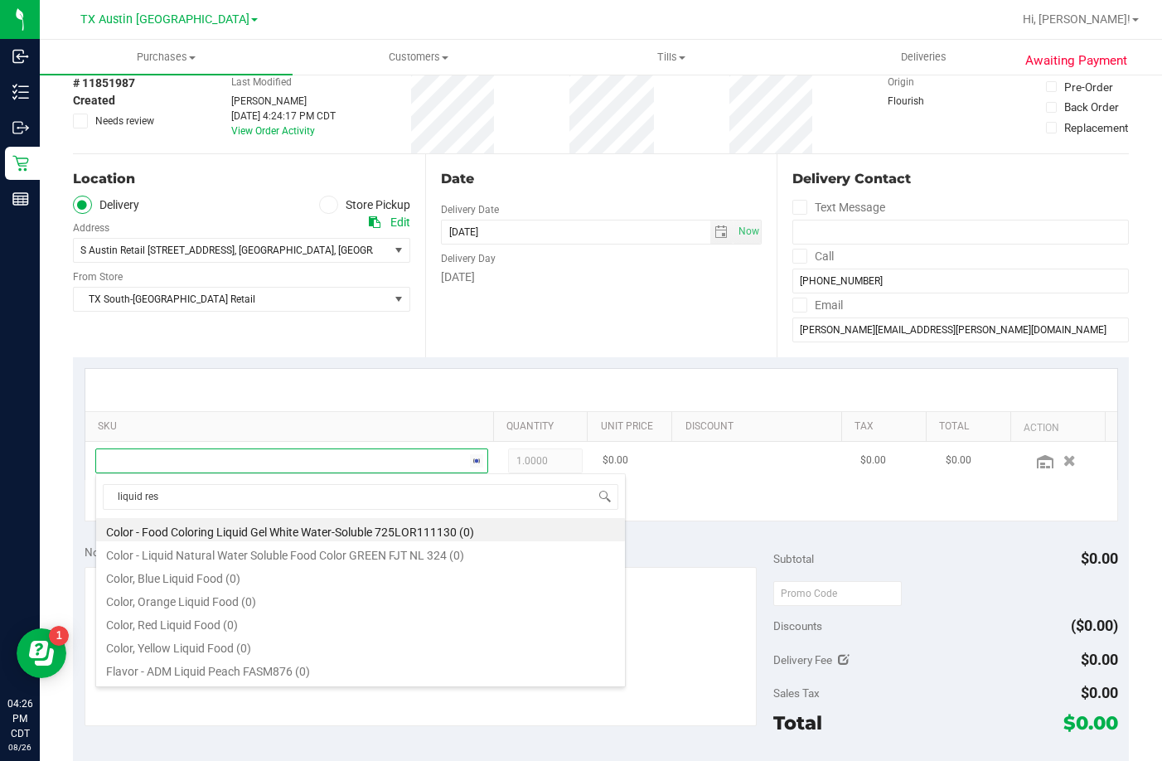
type input "liquid rest"
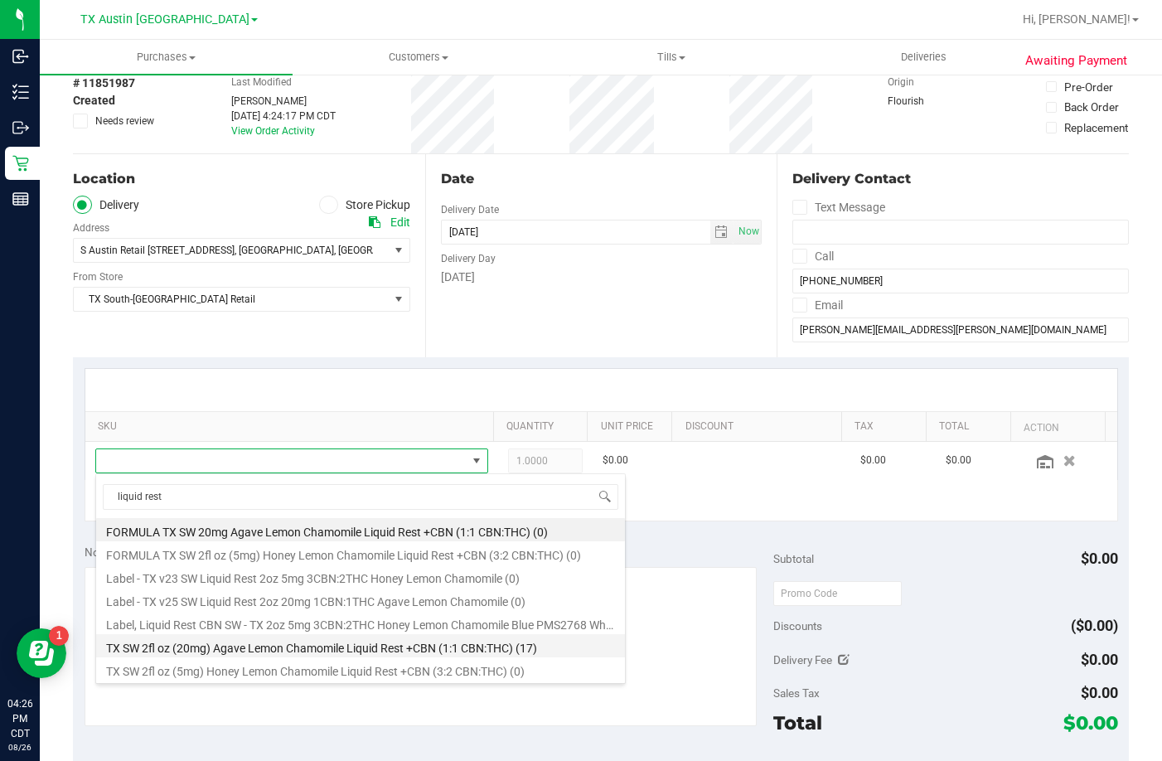
click at [371, 643] on li "TX SW 2fl oz (20mg) Agave Lemon Chamomile Liquid Rest +CBN (1:1 CBN:THC) (17)" at bounding box center [360, 645] width 529 height 23
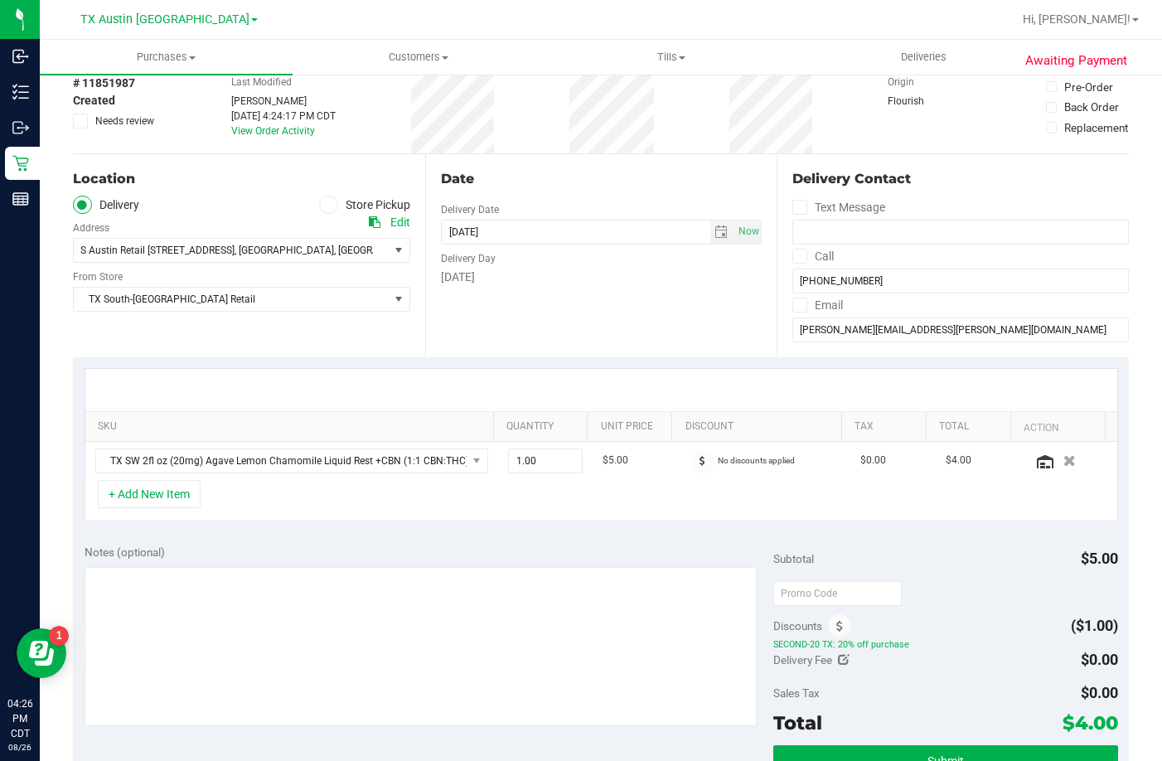
click at [483, 497] on div "+ Add New Item" at bounding box center [602, 500] width 1034 height 41
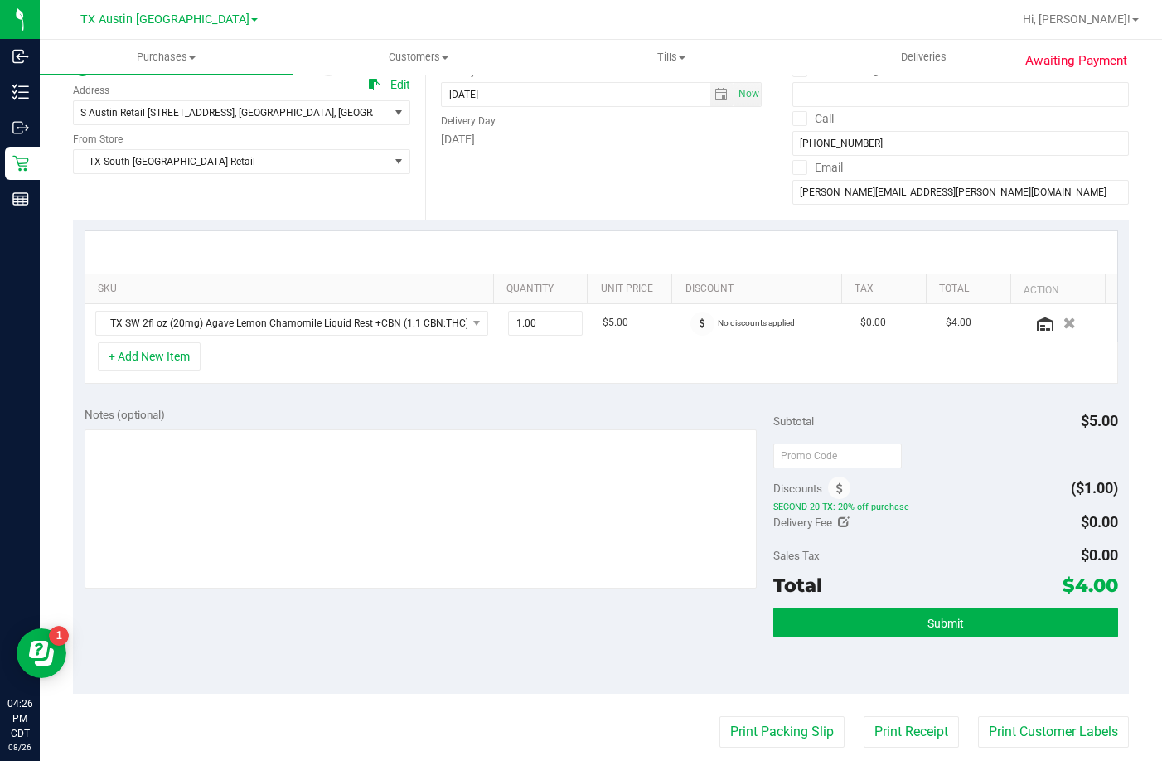
scroll to position [414, 0]
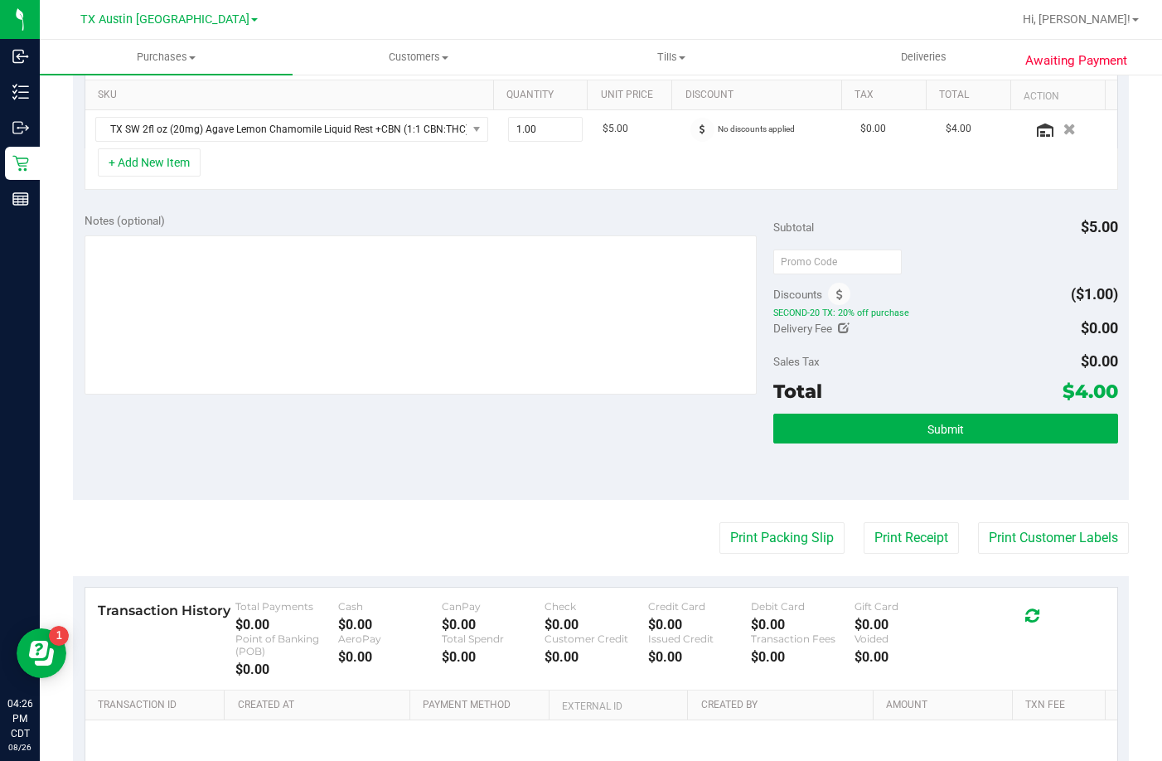
click at [586, 441] on div "Notes (optional) Subtotal $5.00 Discounts ($1.00) SECOND-20 TX: 20% off purchas…" at bounding box center [601, 350] width 1056 height 298
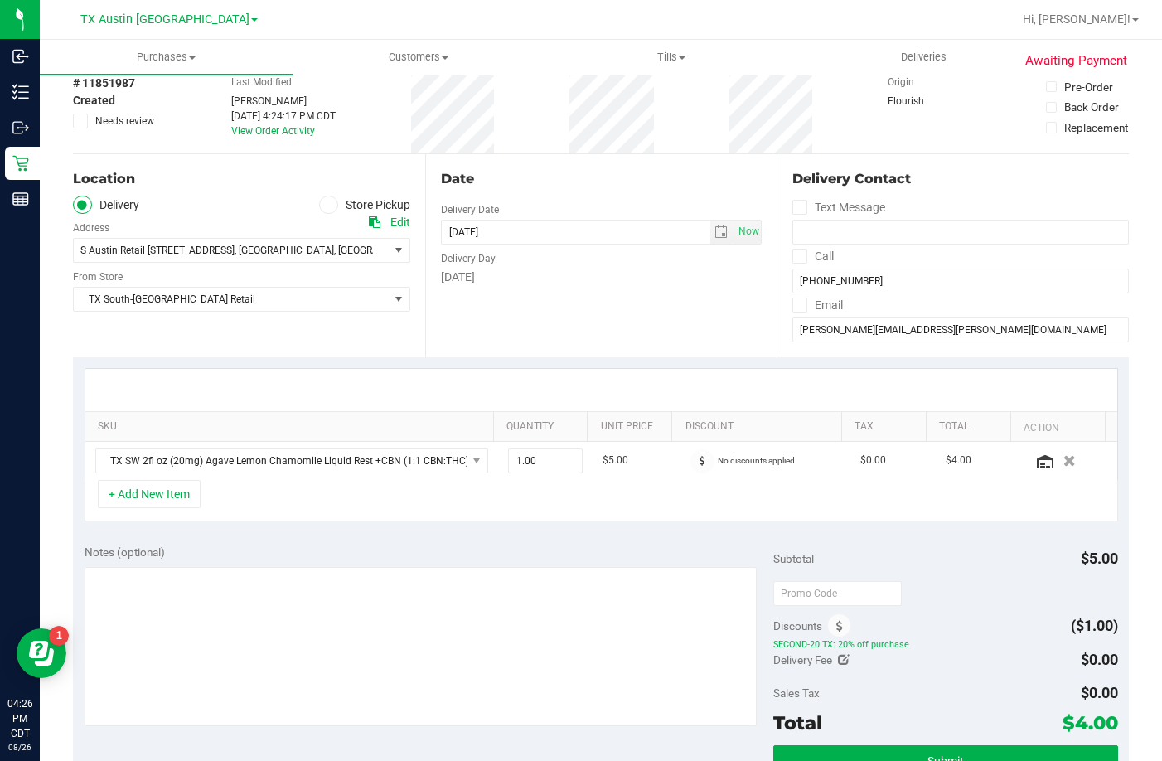
scroll to position [166, 0]
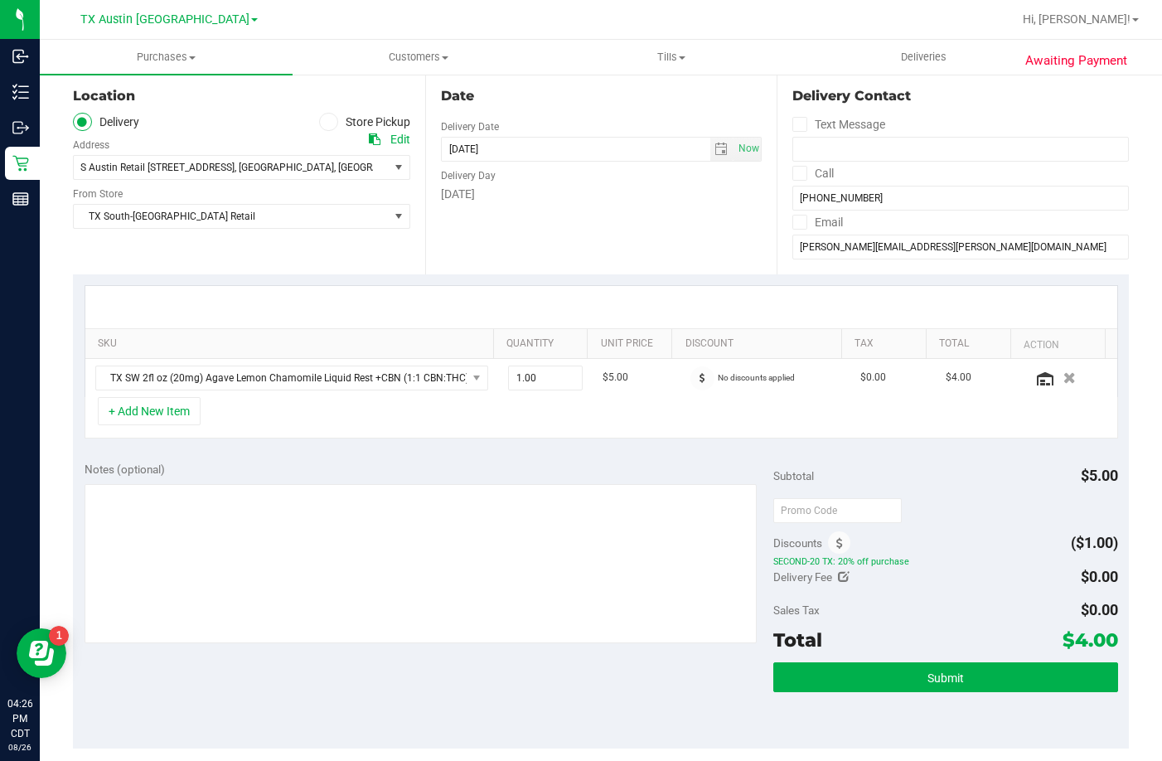
click at [584, 444] on div "SKU Quantity Unit Price Discount Tax Total Action TX SW 2fl oz (20mg) Agave Lem…" at bounding box center [601, 362] width 1056 height 176
click at [583, 269] on div "Date Delivery Date [DATE] Now [DATE] 07:00 AM Now Delivery Day [DATE]" at bounding box center [601, 172] width 352 height 203
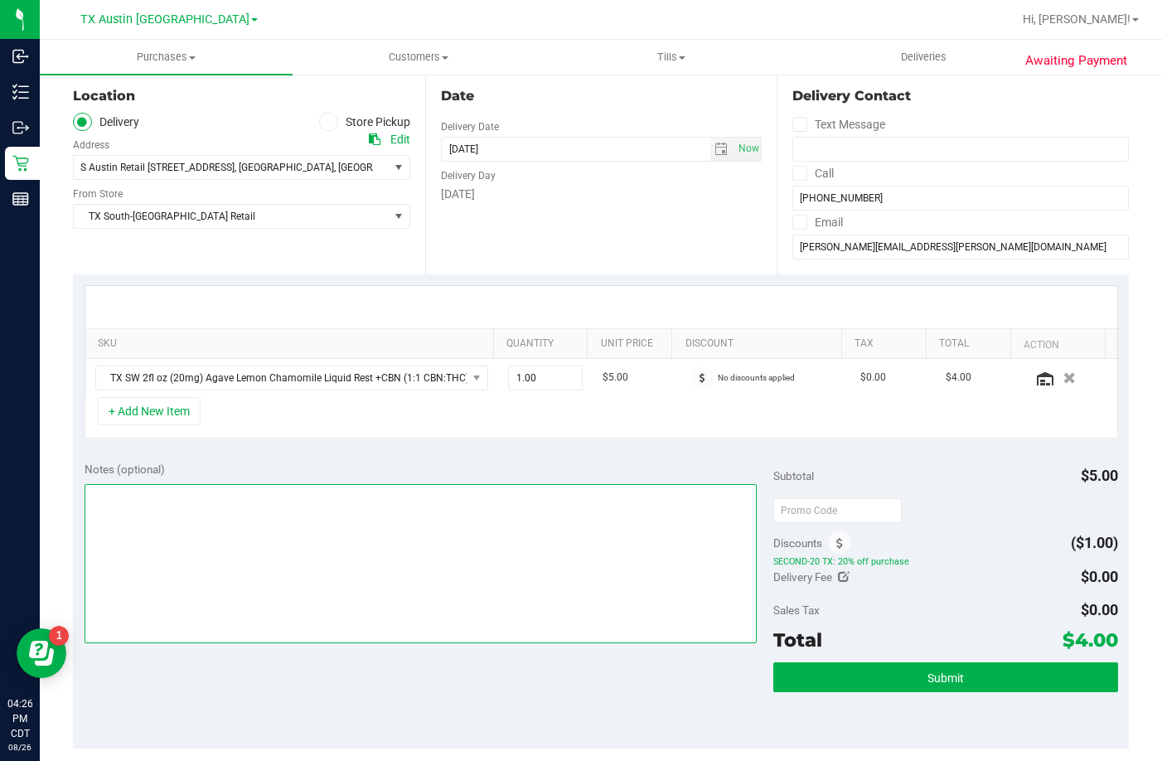
click at [483, 530] on textarea at bounding box center [421, 563] width 672 height 159
click at [473, 530] on textarea at bounding box center [421, 563] width 672 height 159
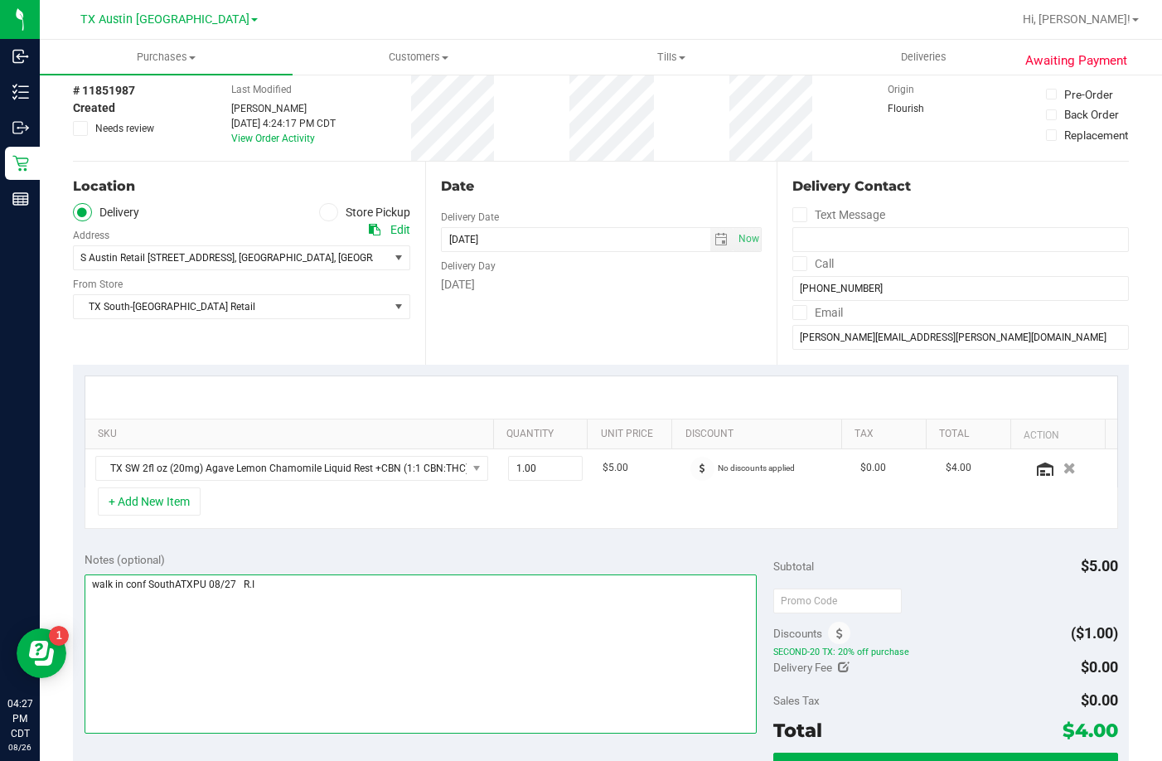
scroll to position [0, 0]
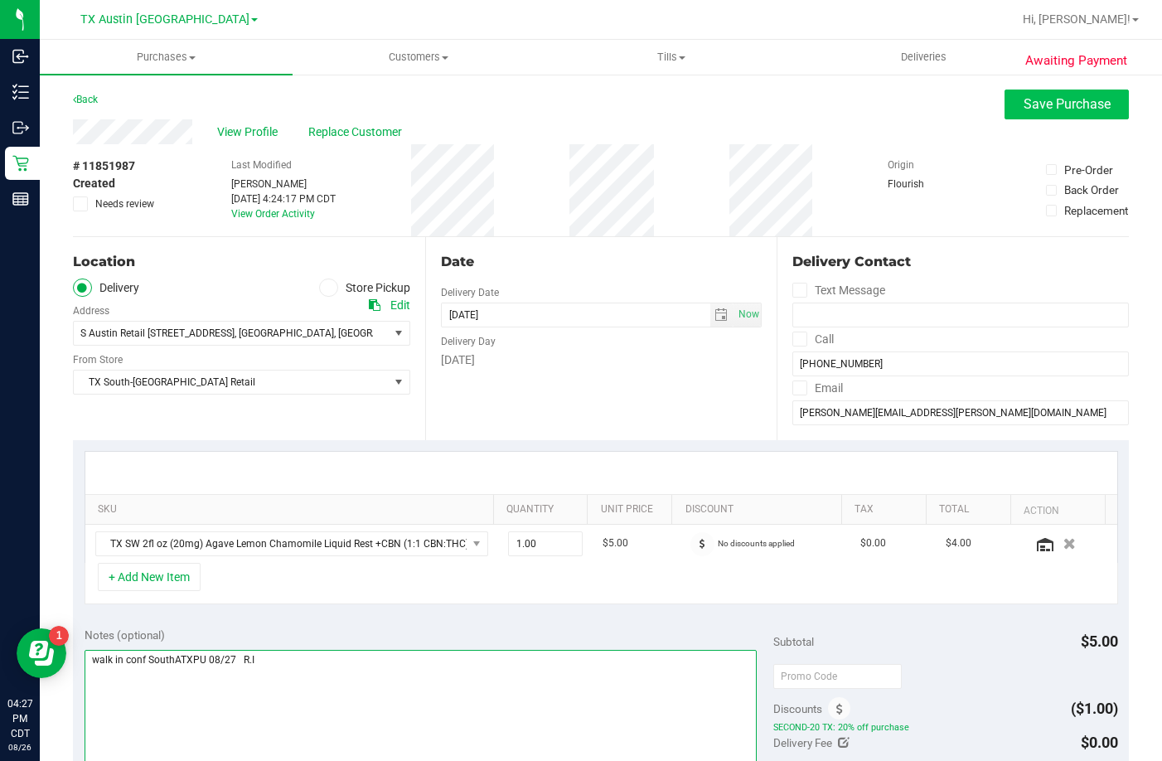
type textarea "walk in conf SouthATXPU 08/27 R.I"
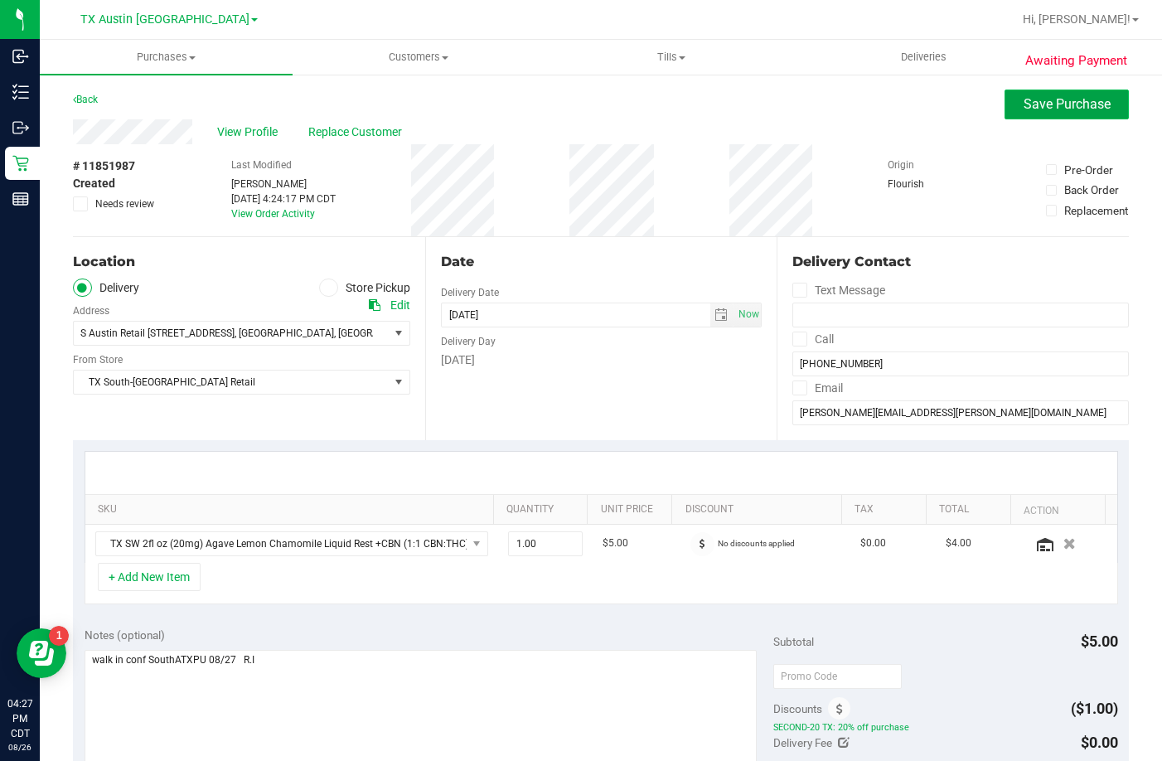
click at [1042, 109] on span "Save Purchase" at bounding box center [1067, 104] width 87 height 16
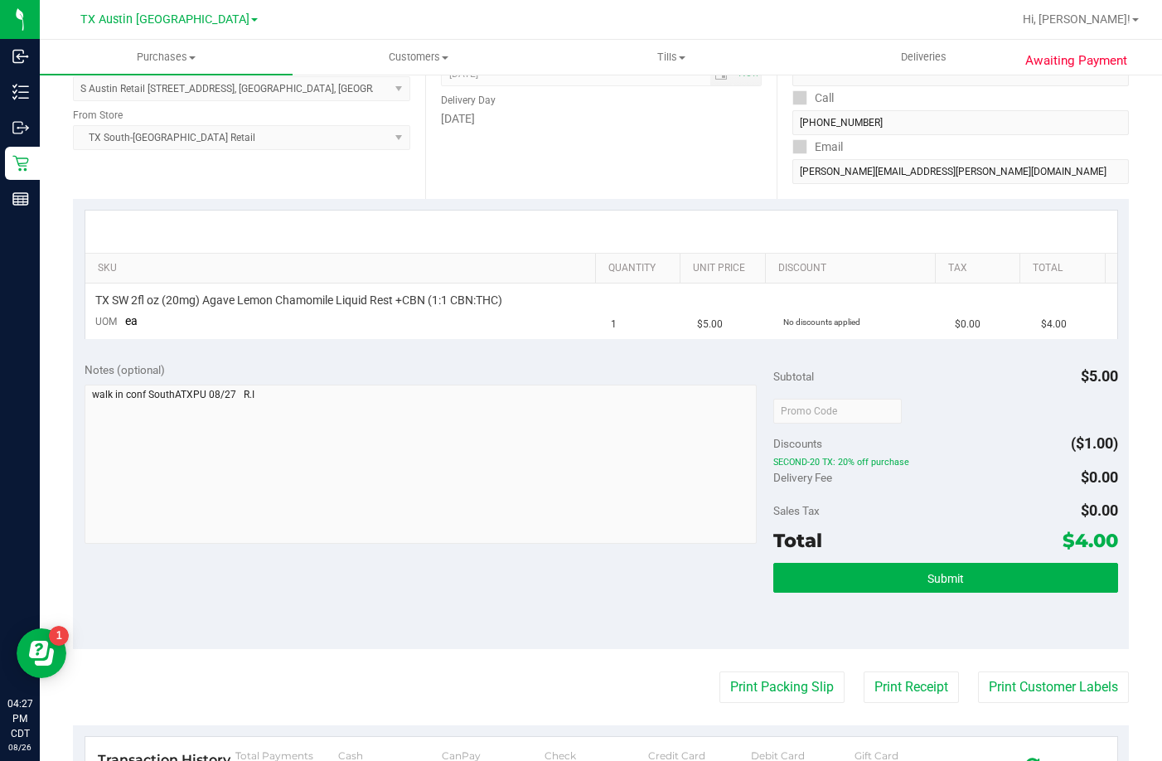
scroll to position [249, 0]
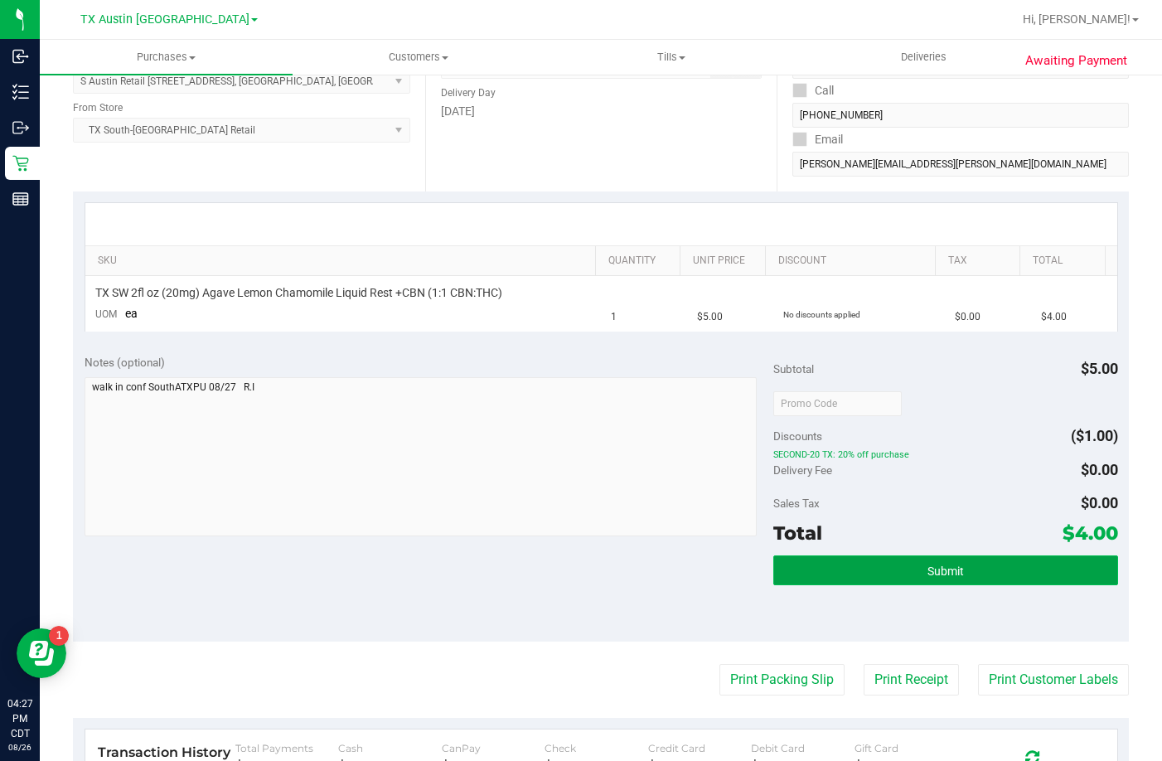
click at [899, 576] on button "Submit" at bounding box center [945, 570] width 345 height 30
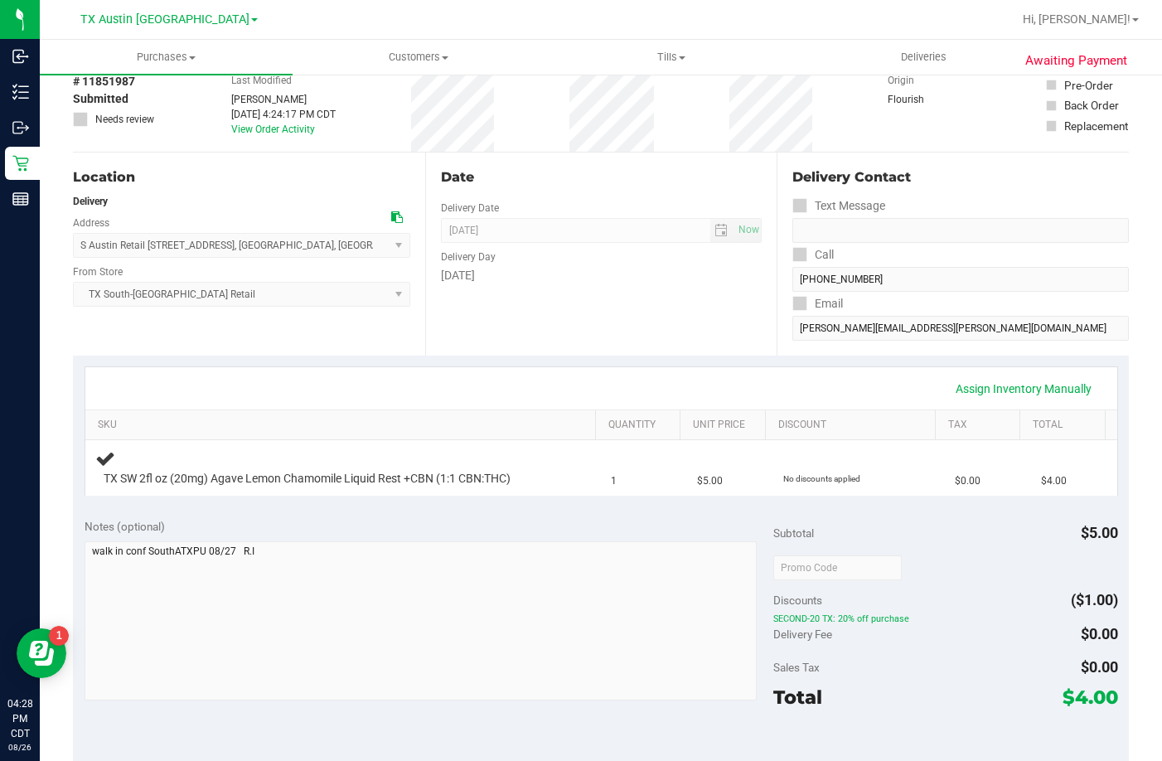
scroll to position [166, 0]
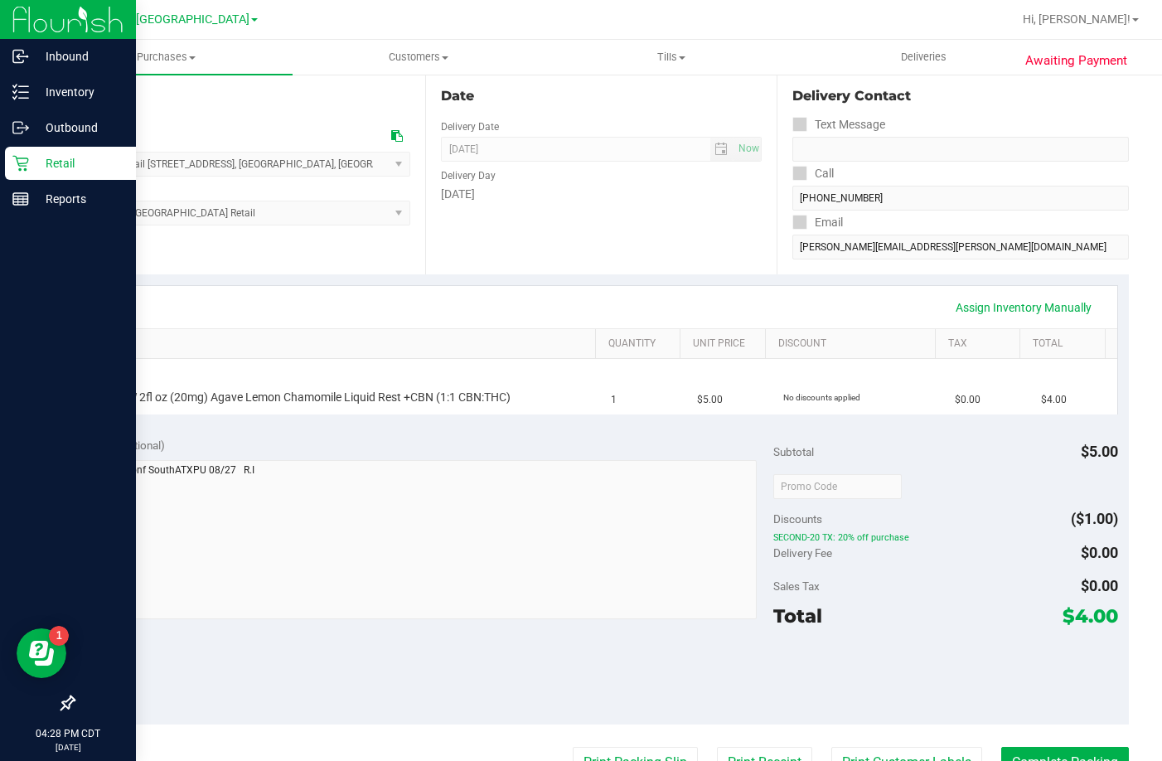
click at [12, 169] on div "Retail" at bounding box center [70, 163] width 131 height 33
